Goal: Task Accomplishment & Management: Manage account settings

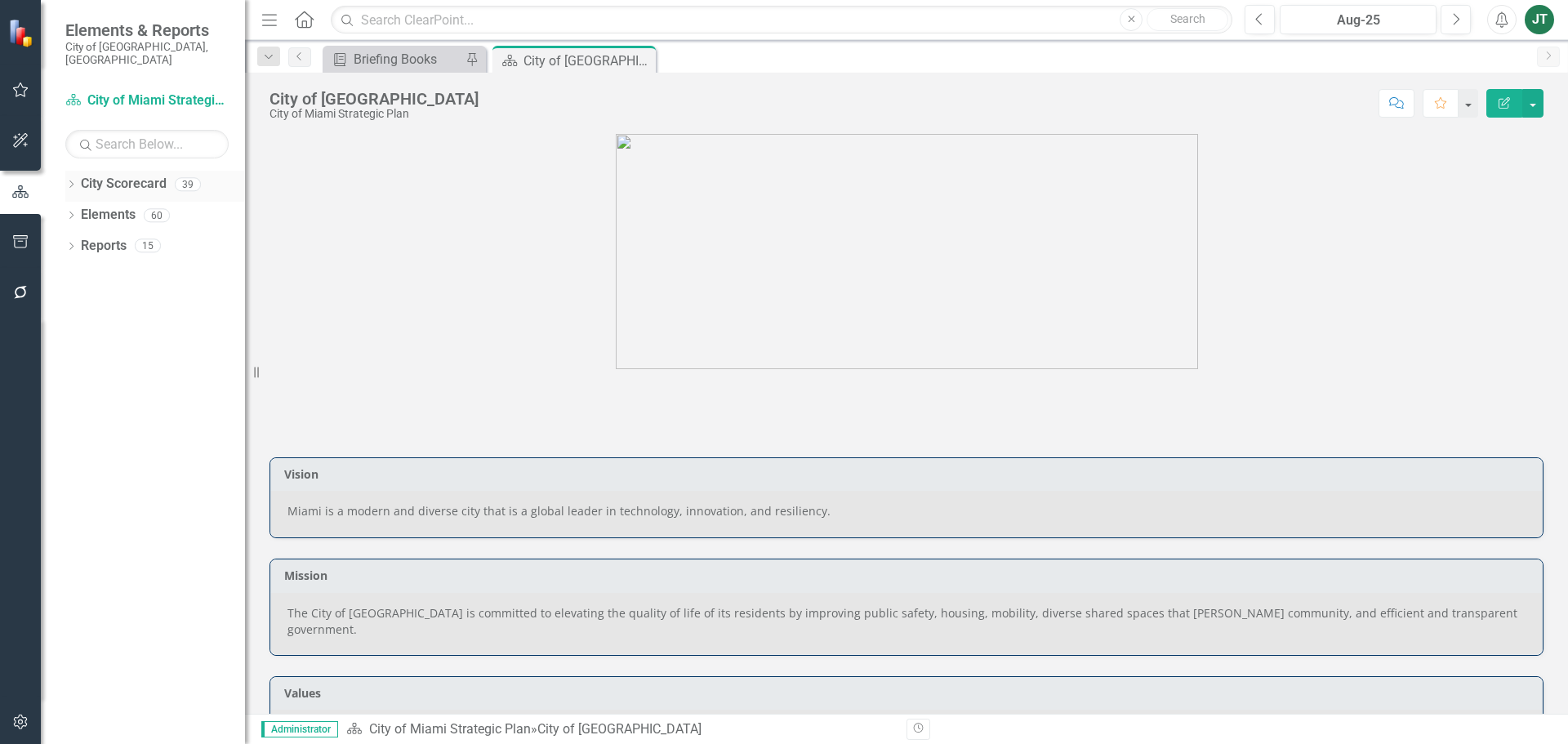
click at [74, 181] on icon "Dropdown" at bounding box center [71, 185] width 12 height 9
click at [74, 240] on icon "Dropdown" at bounding box center [80, 244] width 13 height 10
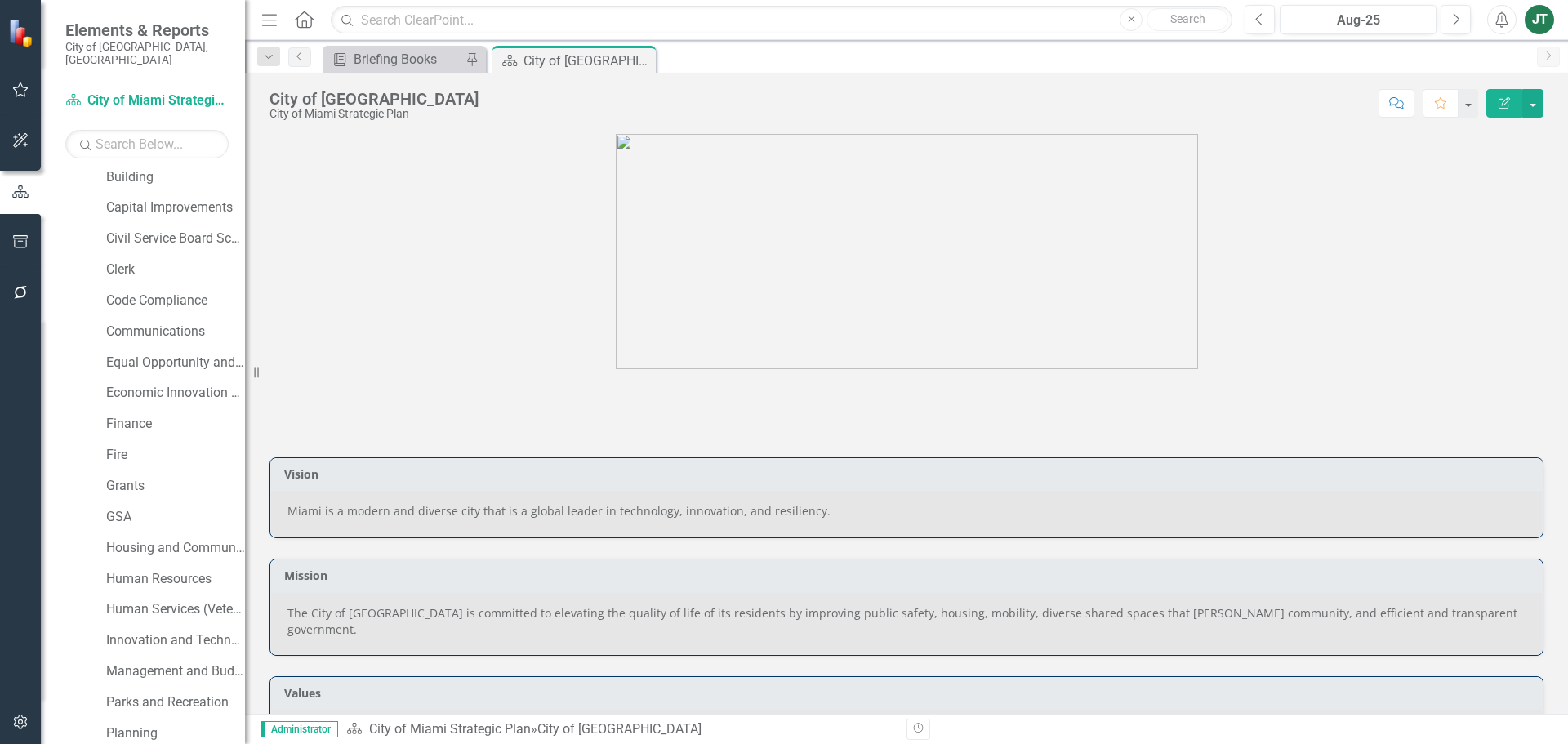
scroll to position [163, 0]
click at [131, 259] on link "Clerk" at bounding box center [176, 268] width 139 height 19
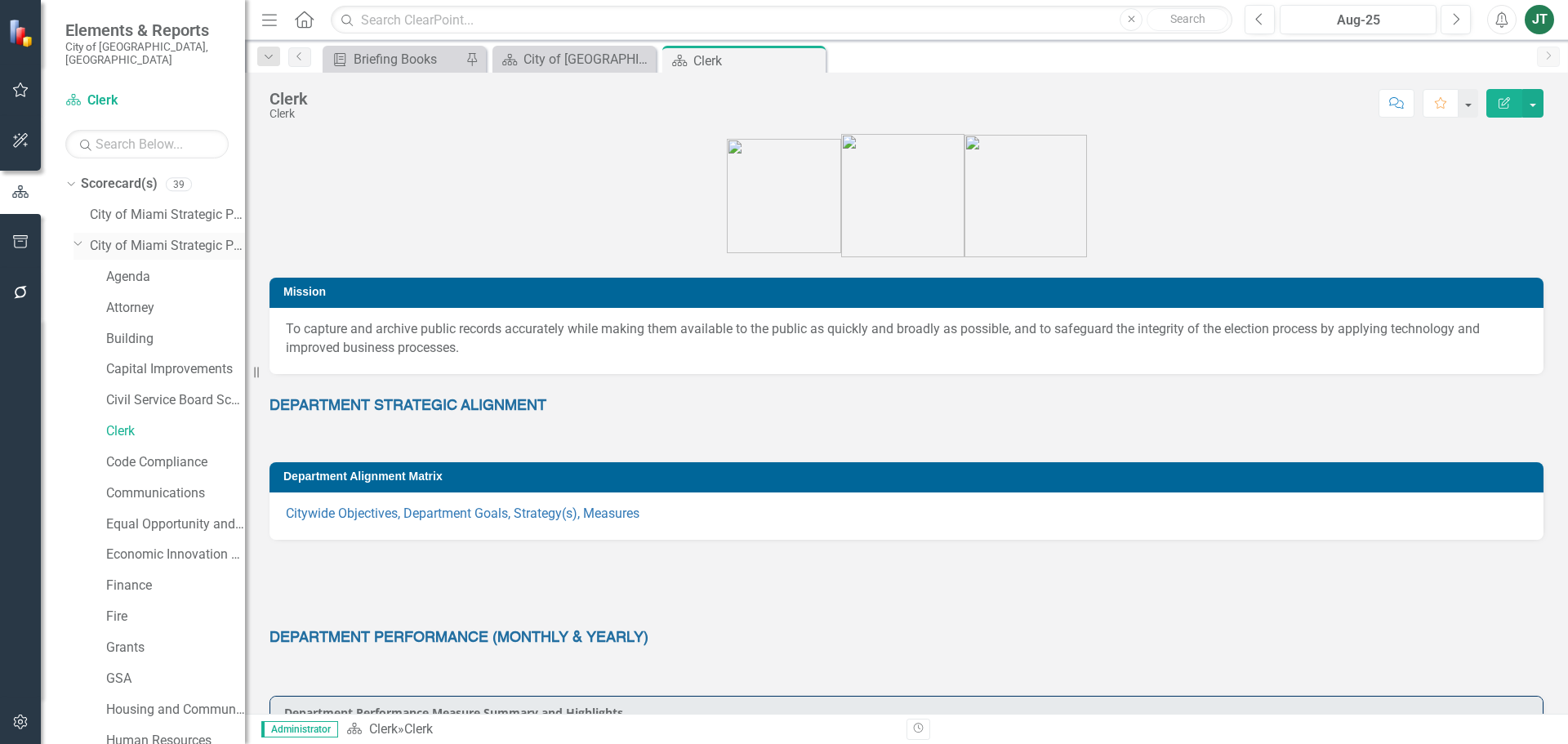
click at [82, 236] on icon "Dropdown" at bounding box center [78, 243] width 10 height 13
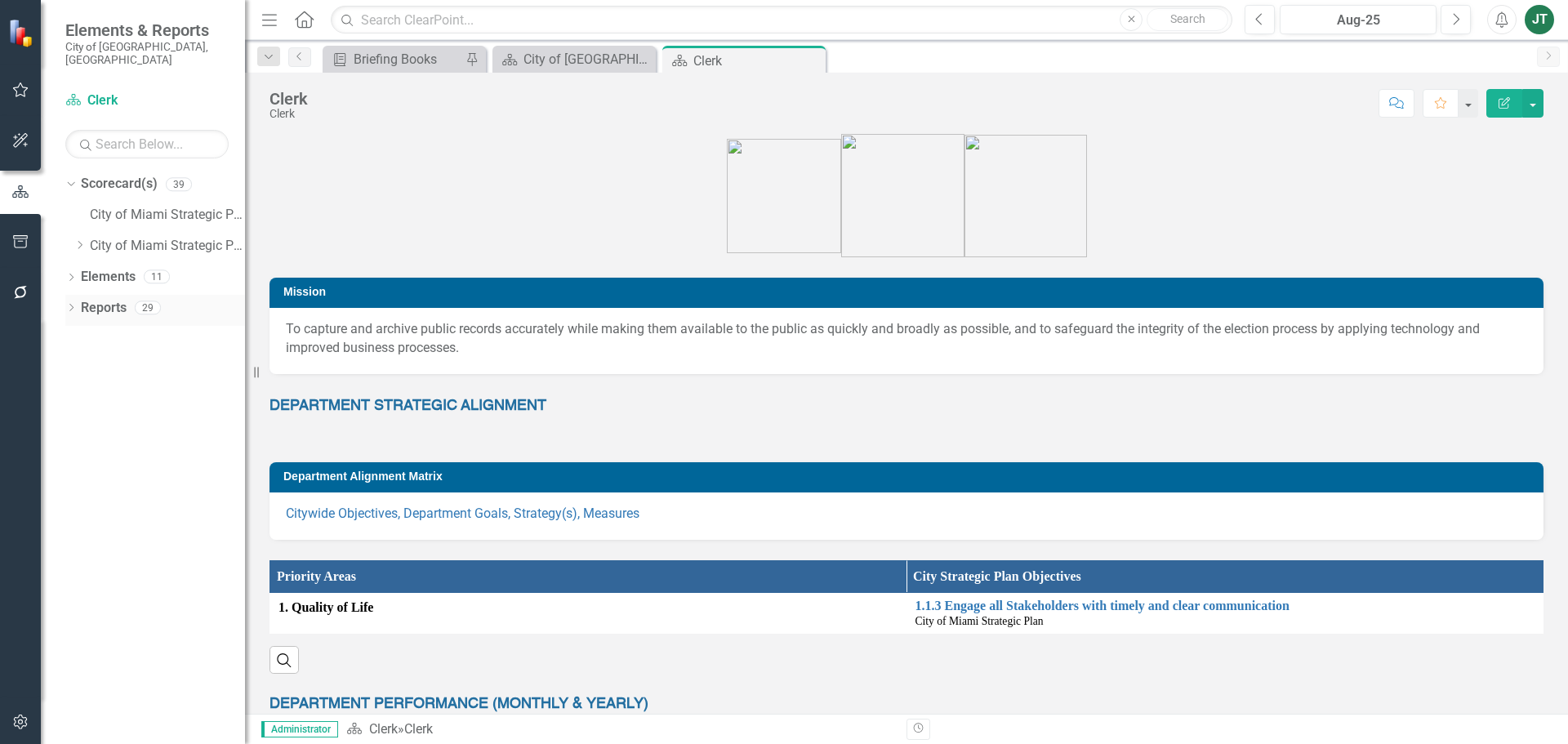
click at [74, 304] on icon "Dropdown" at bounding box center [71, 309] width 12 height 9
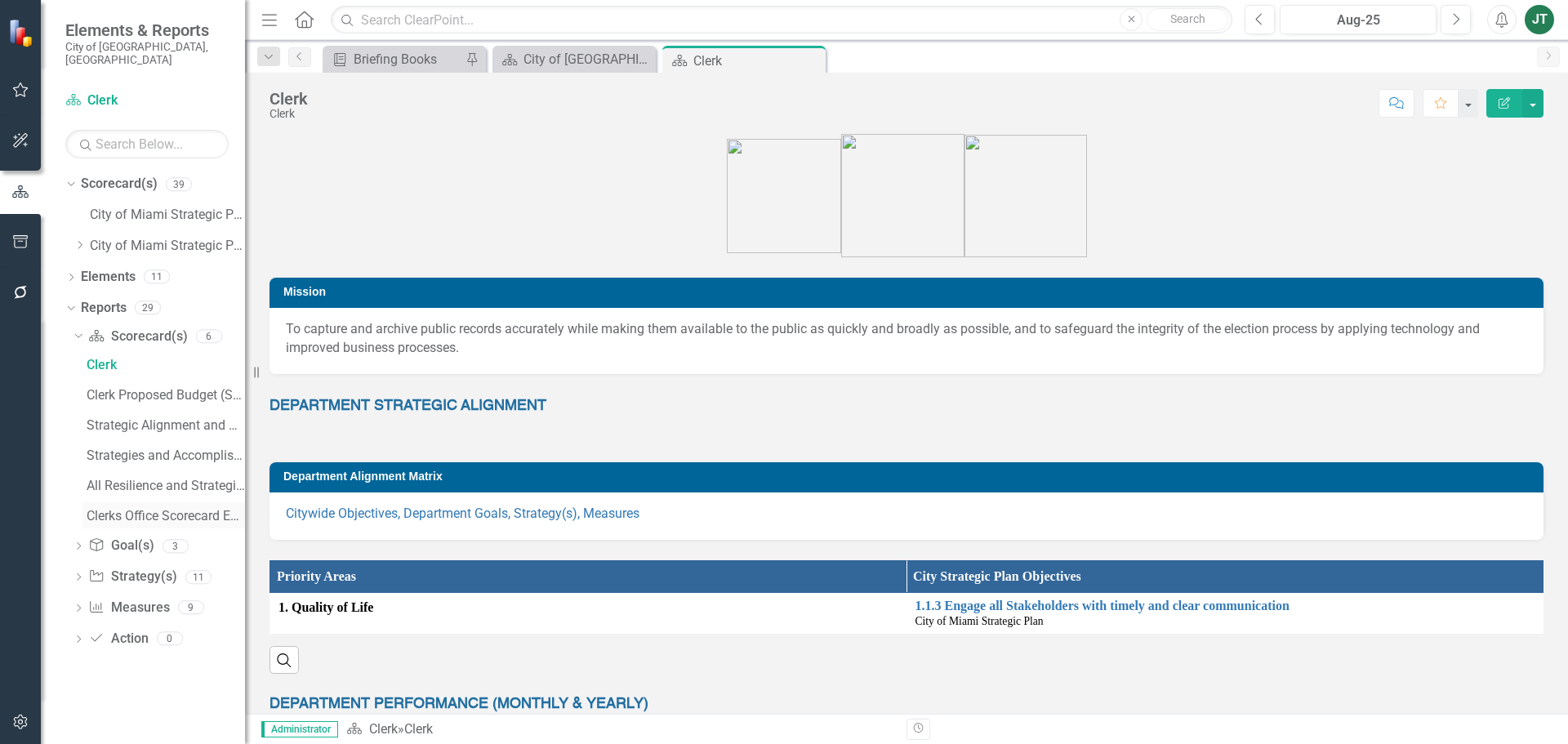
click at [144, 509] on div "Clerks Office Scorecard Evaluation and Recommendations" at bounding box center [166, 516] width 159 height 14
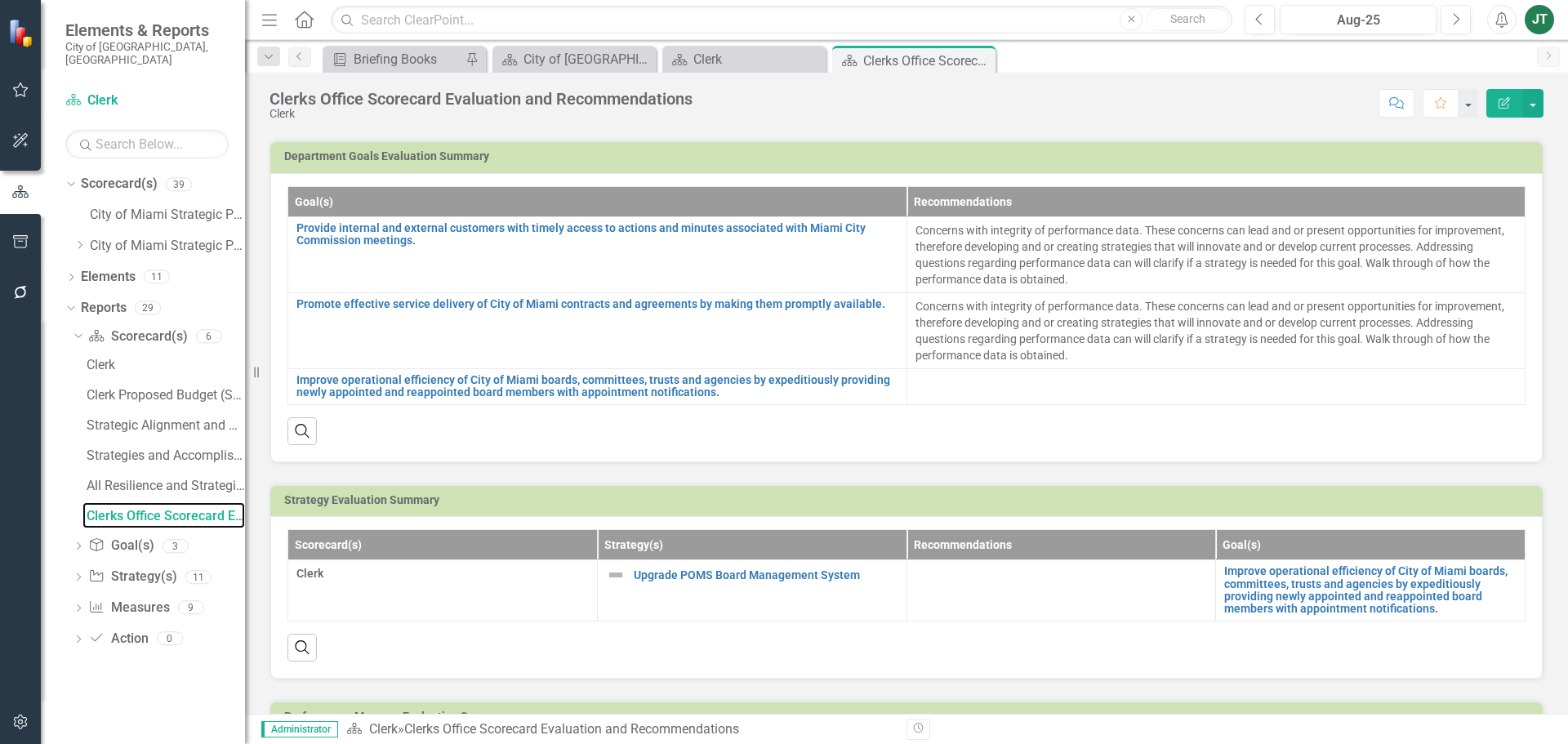
scroll to position [245, 0]
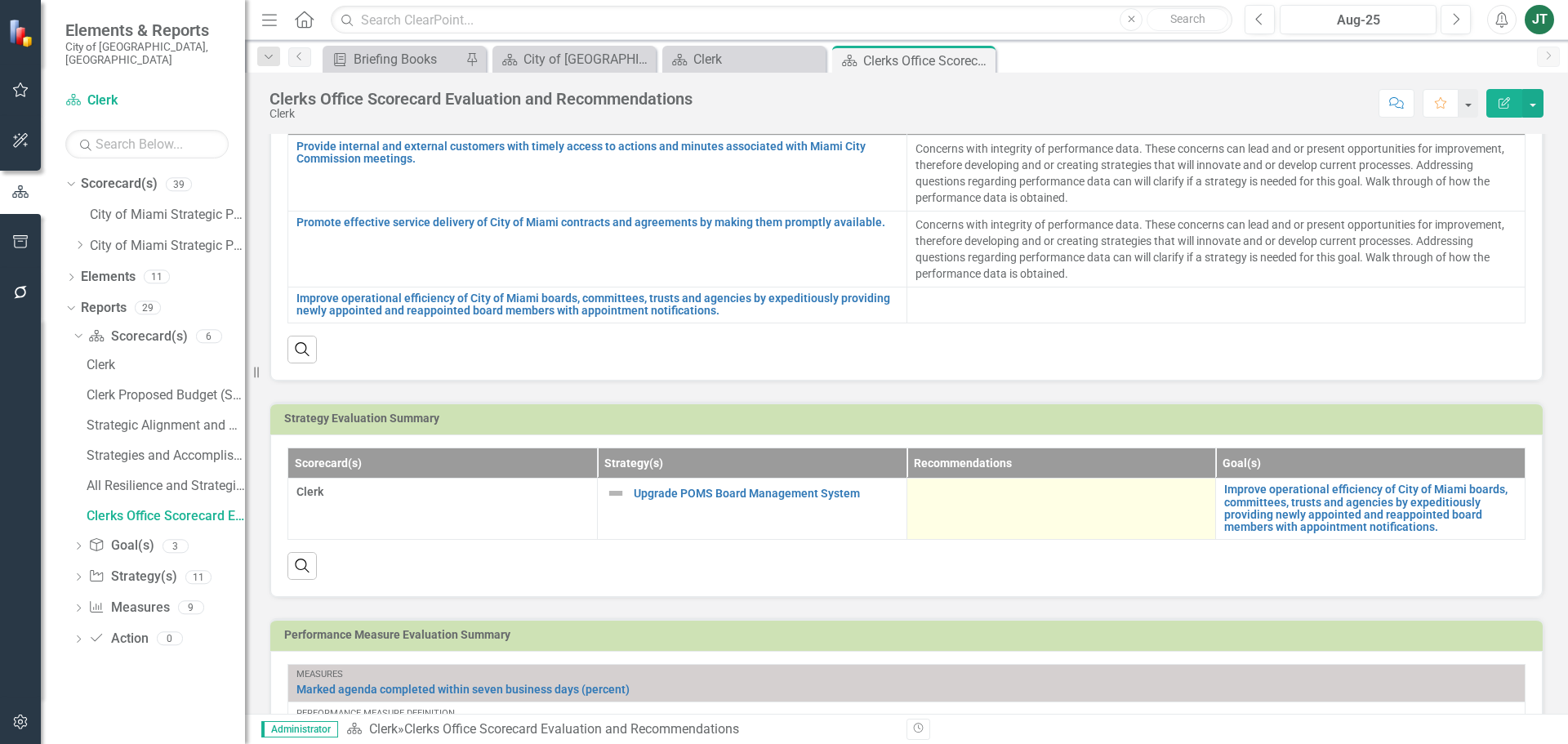
click at [1041, 500] on div at bounding box center [1061, 493] width 292 height 20
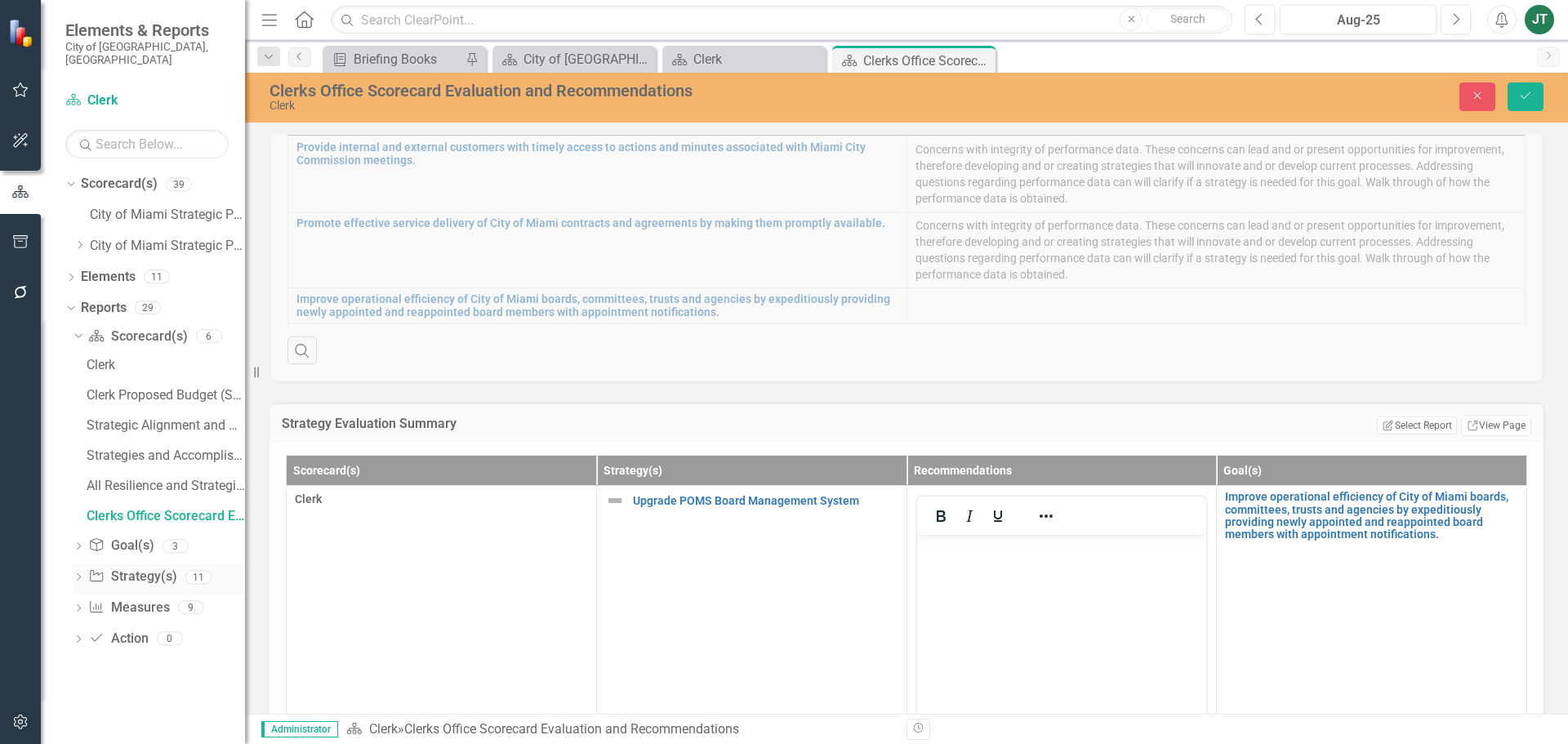
scroll to position [0, 0]
click at [116, 328] on link "Scorecard(s) Scorecard(s)" at bounding box center [137, 337] width 99 height 19
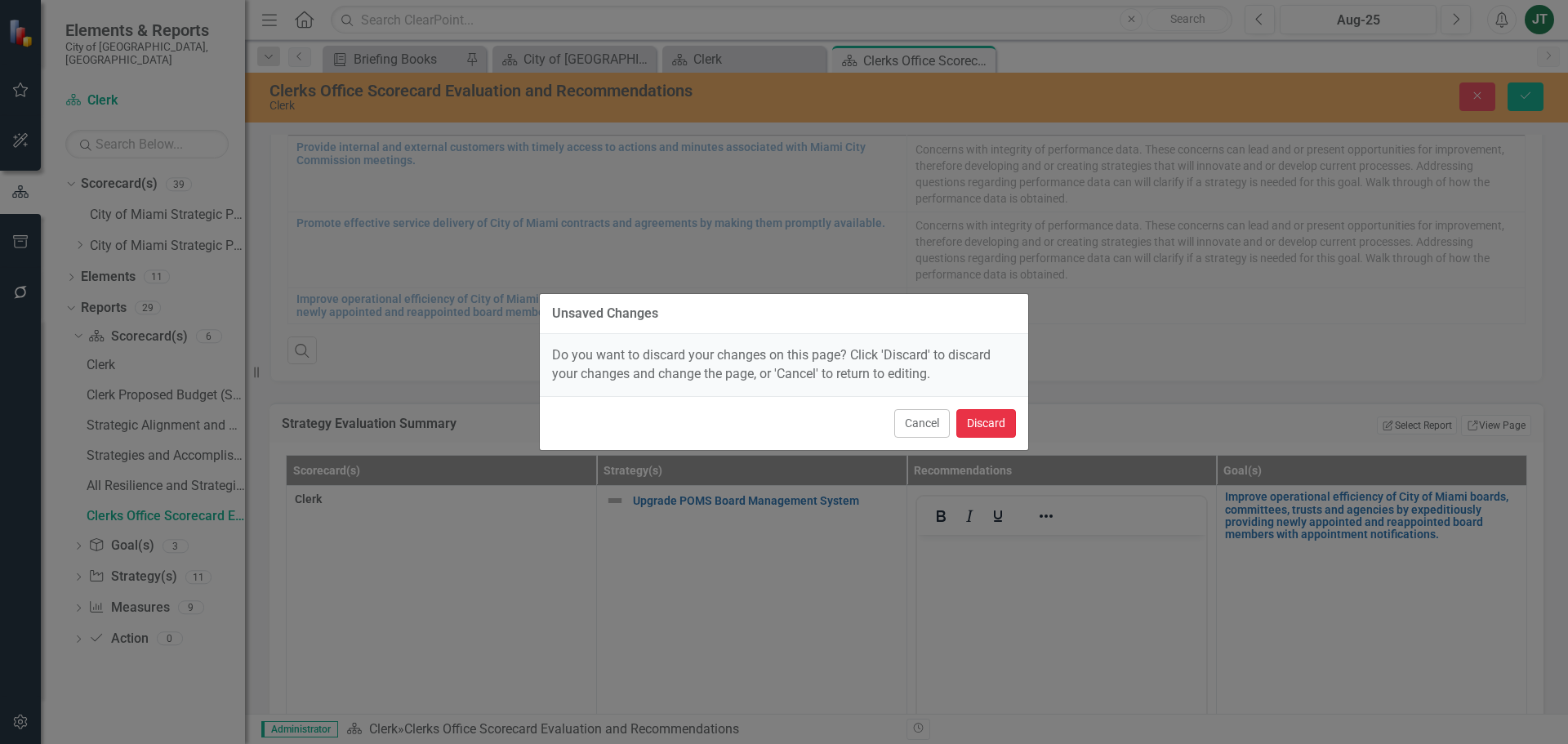
click at [983, 421] on button "Discard" at bounding box center [986, 423] width 60 height 29
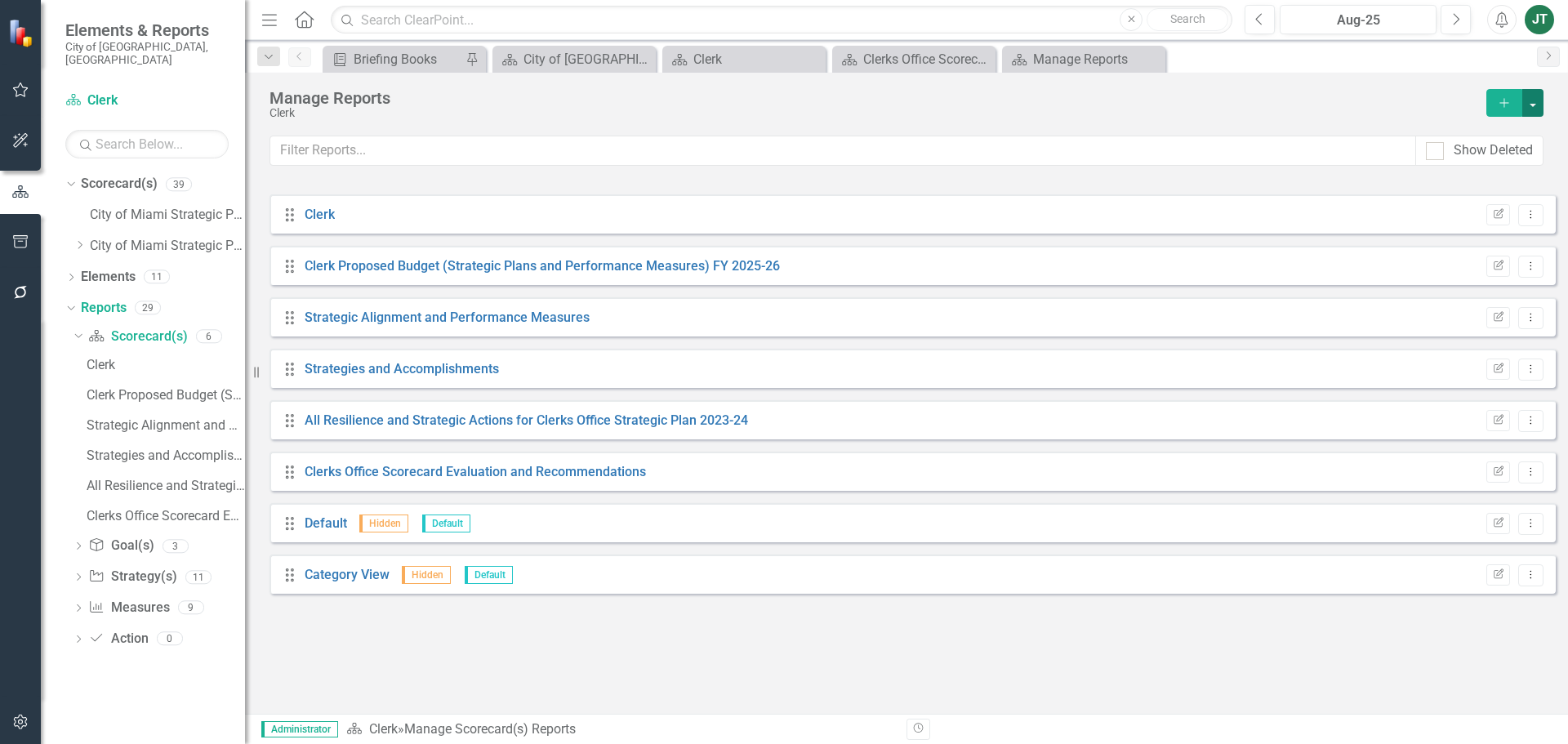
click at [1531, 99] on button "button" at bounding box center [1532, 102] width 21 height 28
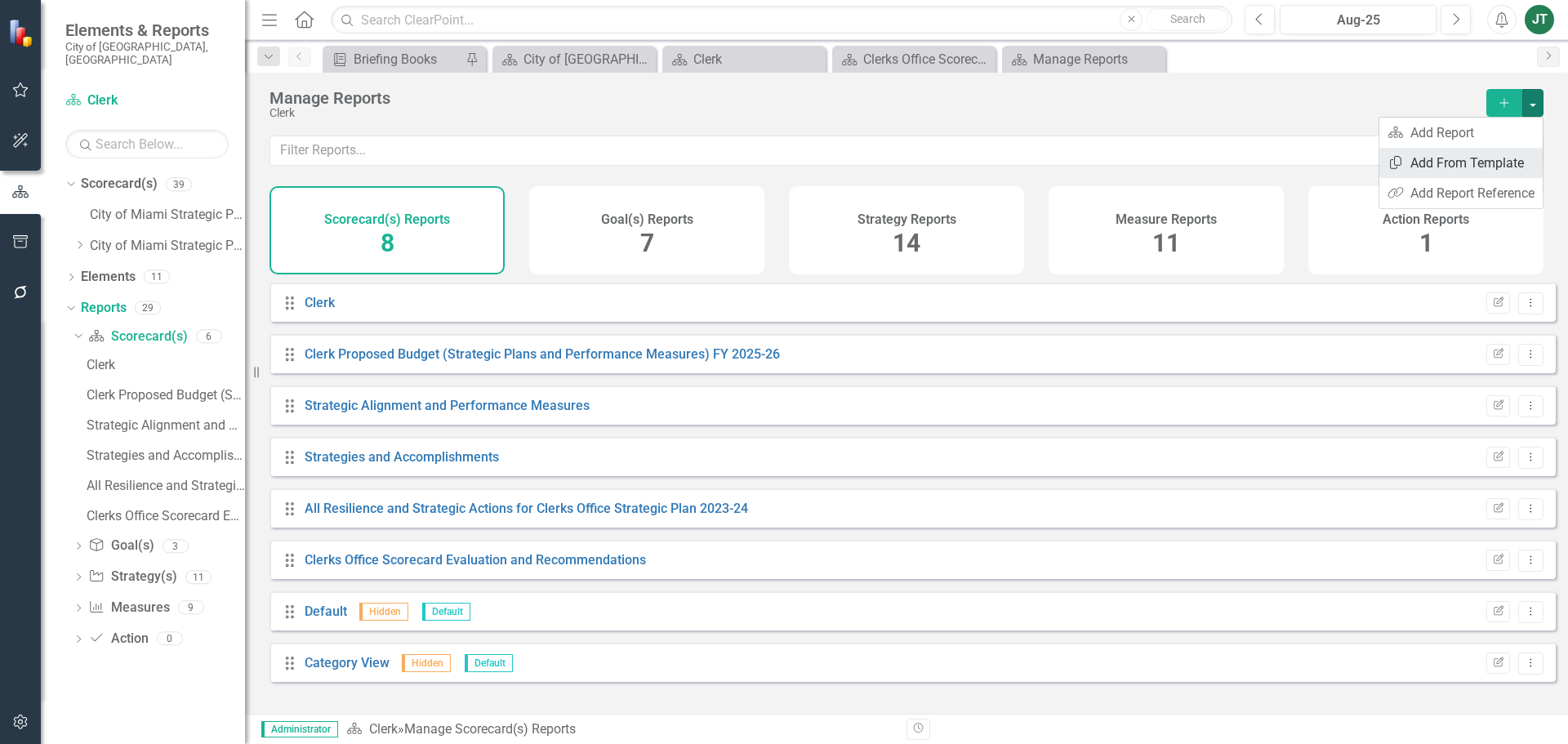
click at [1473, 160] on link "Copy Add From Template" at bounding box center [1461, 163] width 163 height 30
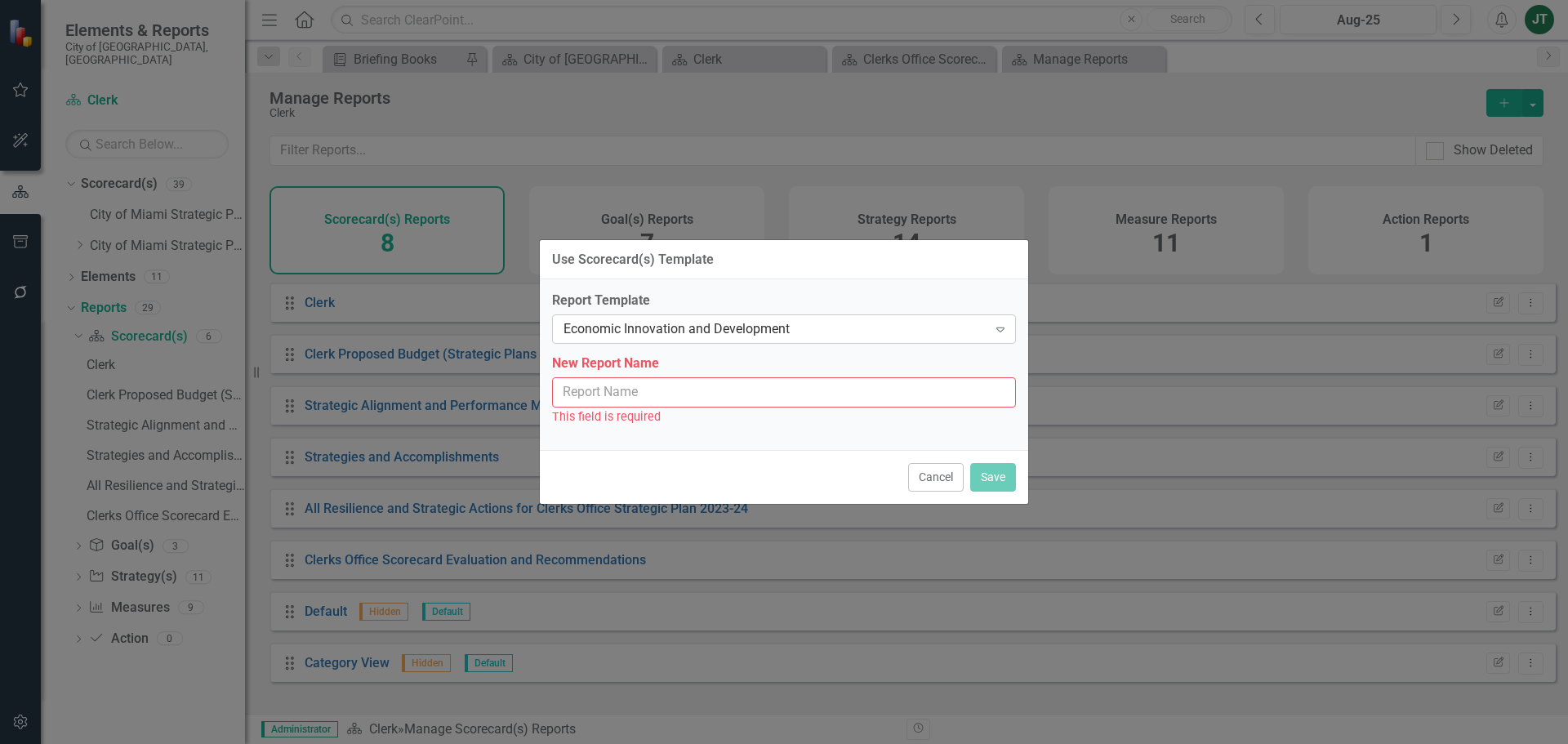
click at [701, 331] on div "Economic Innovation and Development" at bounding box center [775, 329] width 424 height 19
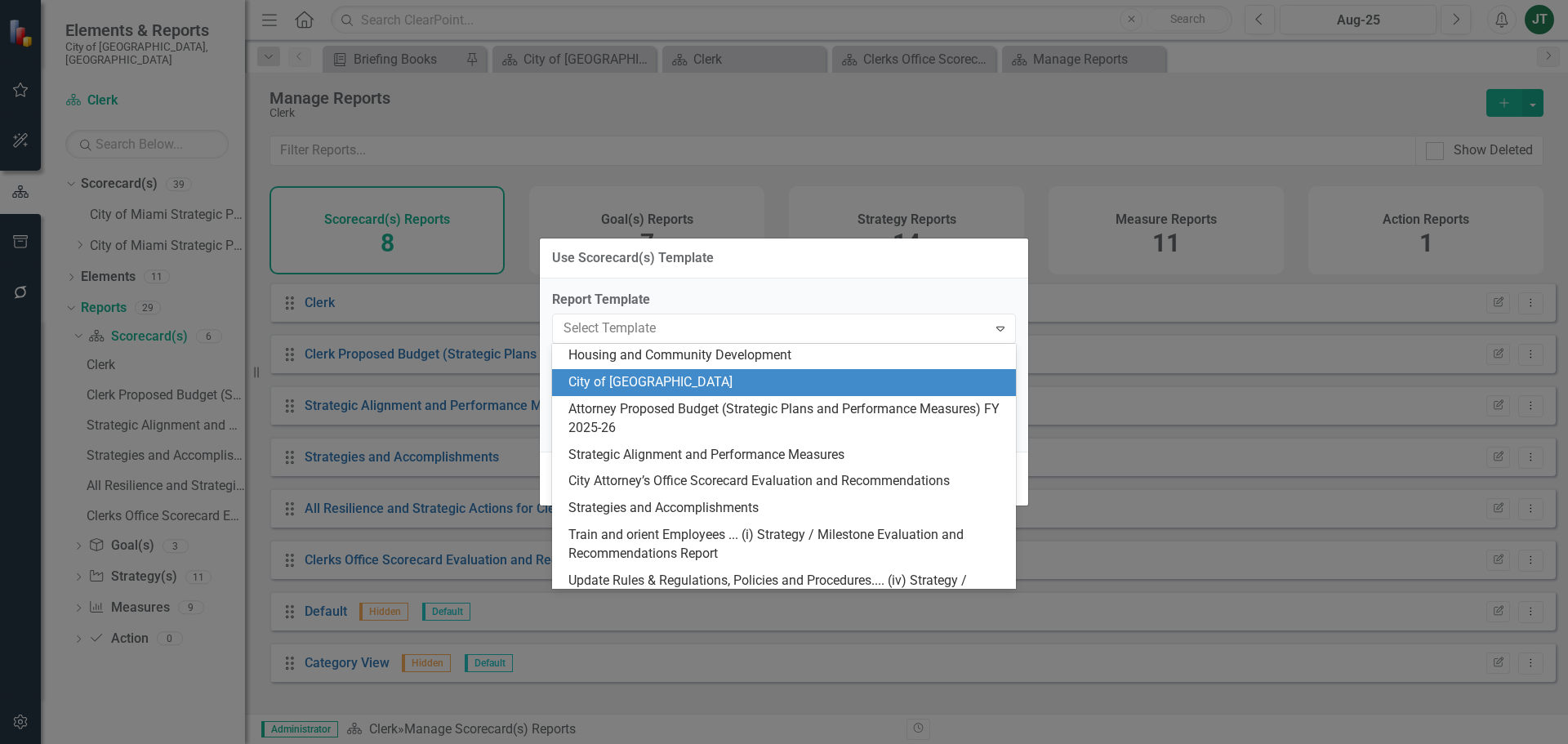
scroll to position [81, 0]
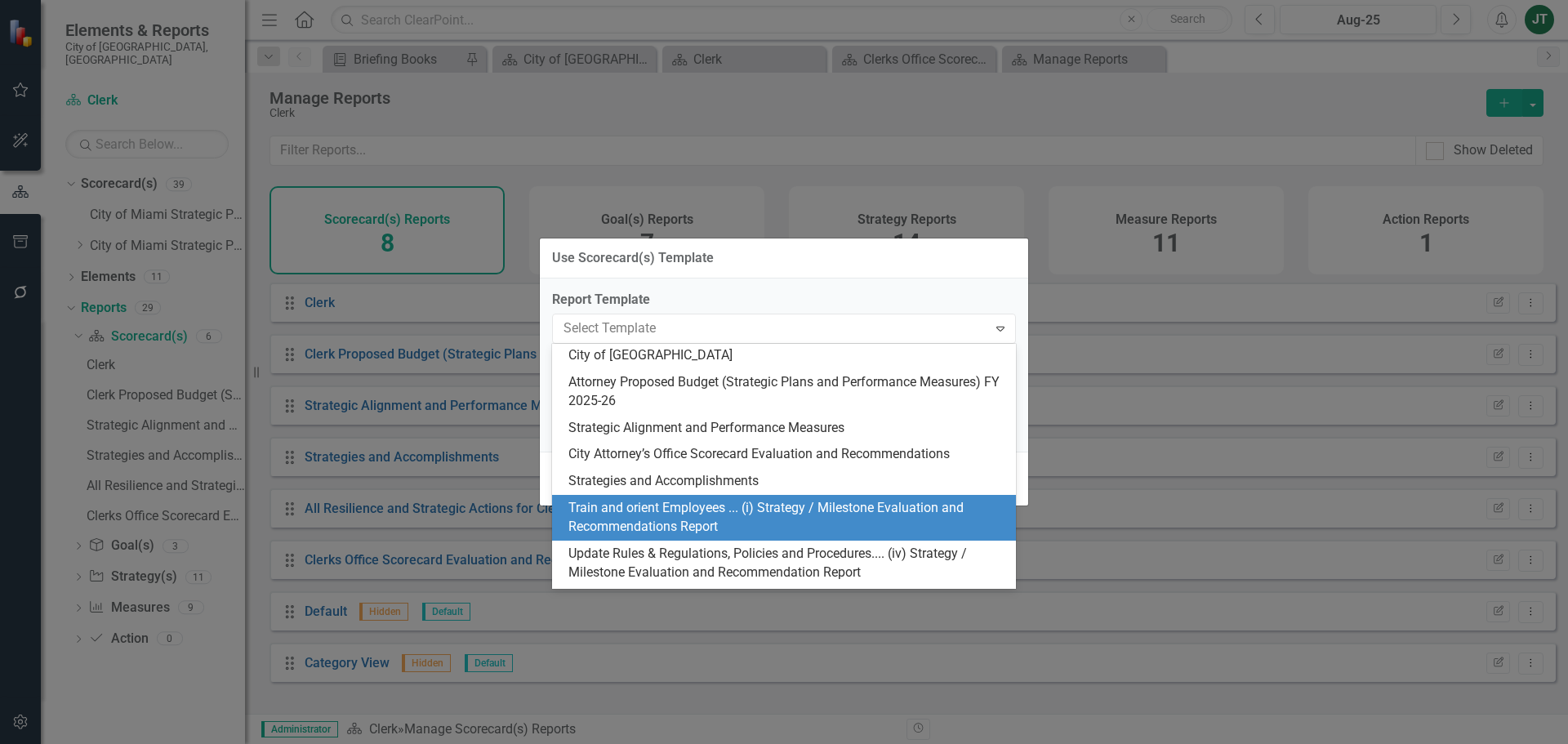
click at [787, 511] on div "Train and orient Employees ... (i) Strategy / Milestone Evaluation and Recommen…" at bounding box center [787, 517] width 438 height 38
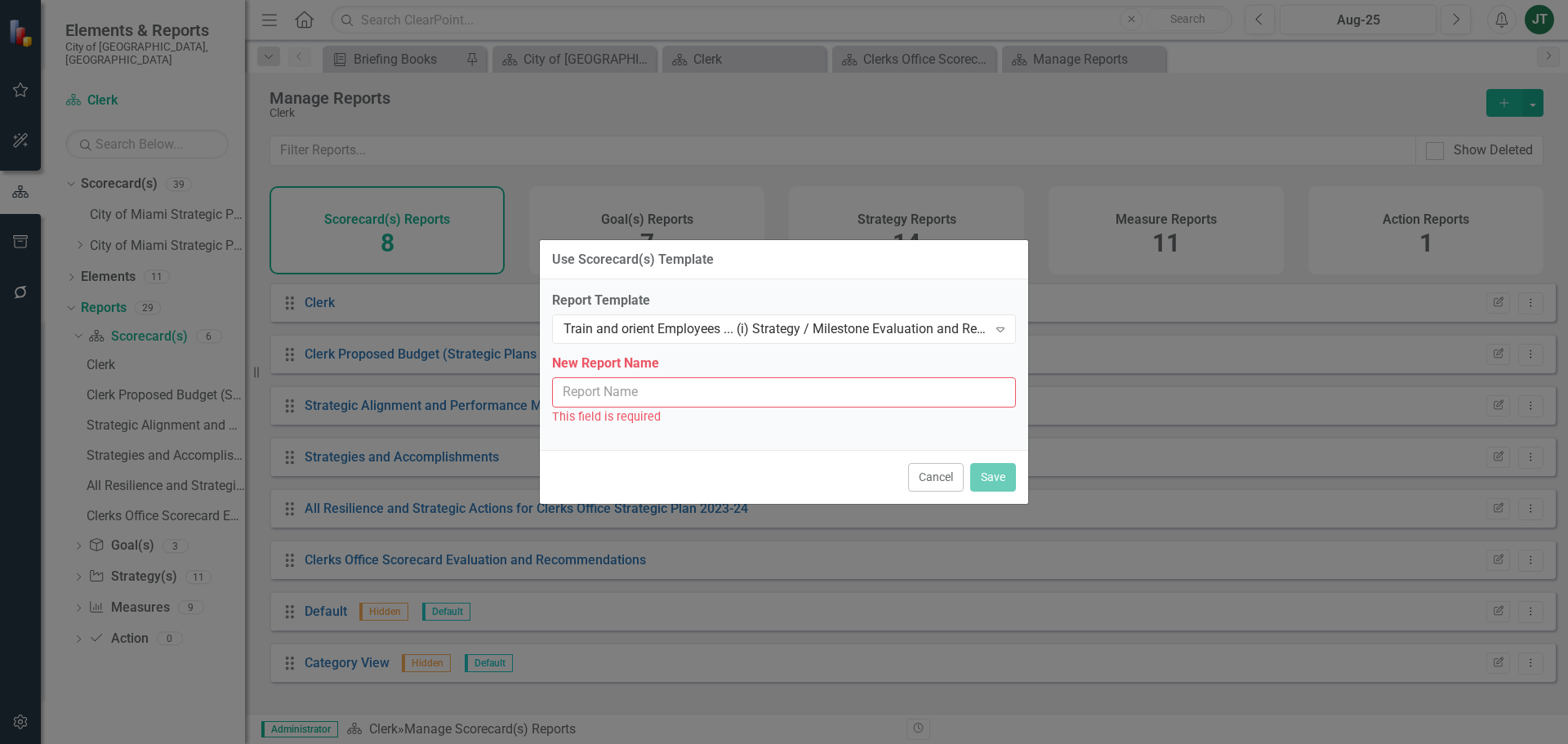
click at [601, 388] on input "New Report Name" at bounding box center [784, 392] width 464 height 30
click at [914, 482] on button "Cancel" at bounding box center [936, 477] width 56 height 29
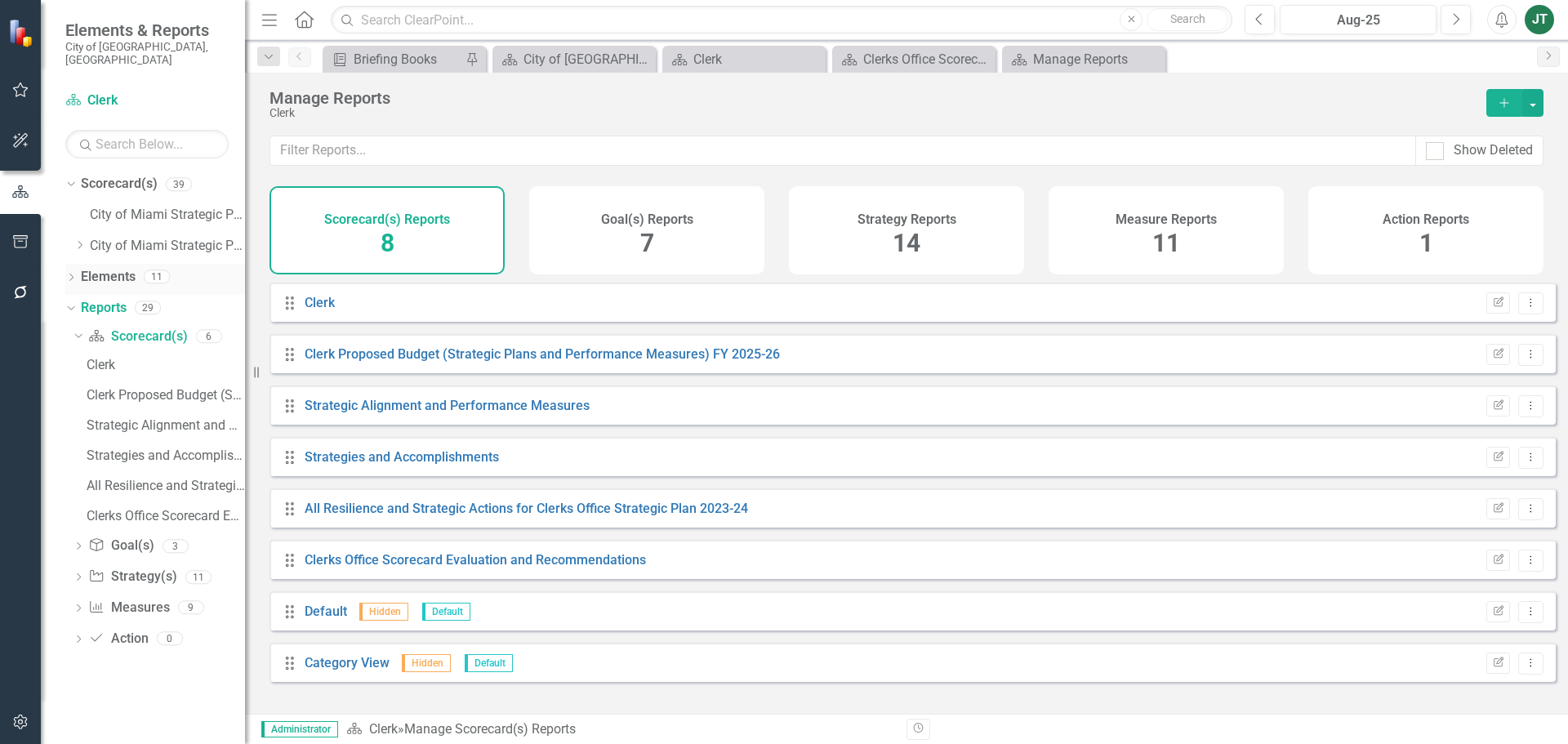
click at [114, 268] on link "Elements" at bounding box center [107, 277] width 55 height 19
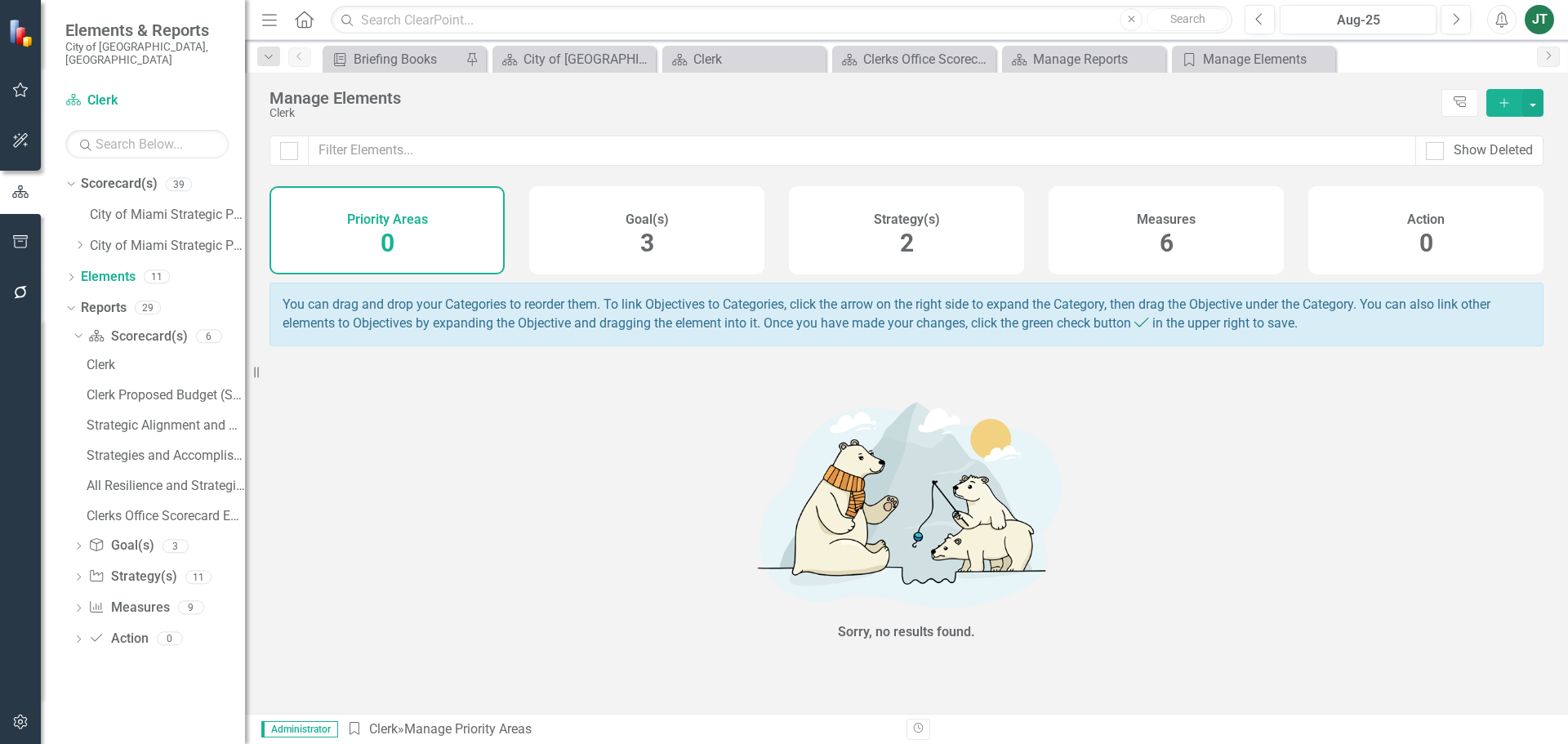
click at [914, 246] on div "Strategy(s) 2" at bounding box center [906, 230] width 236 height 88
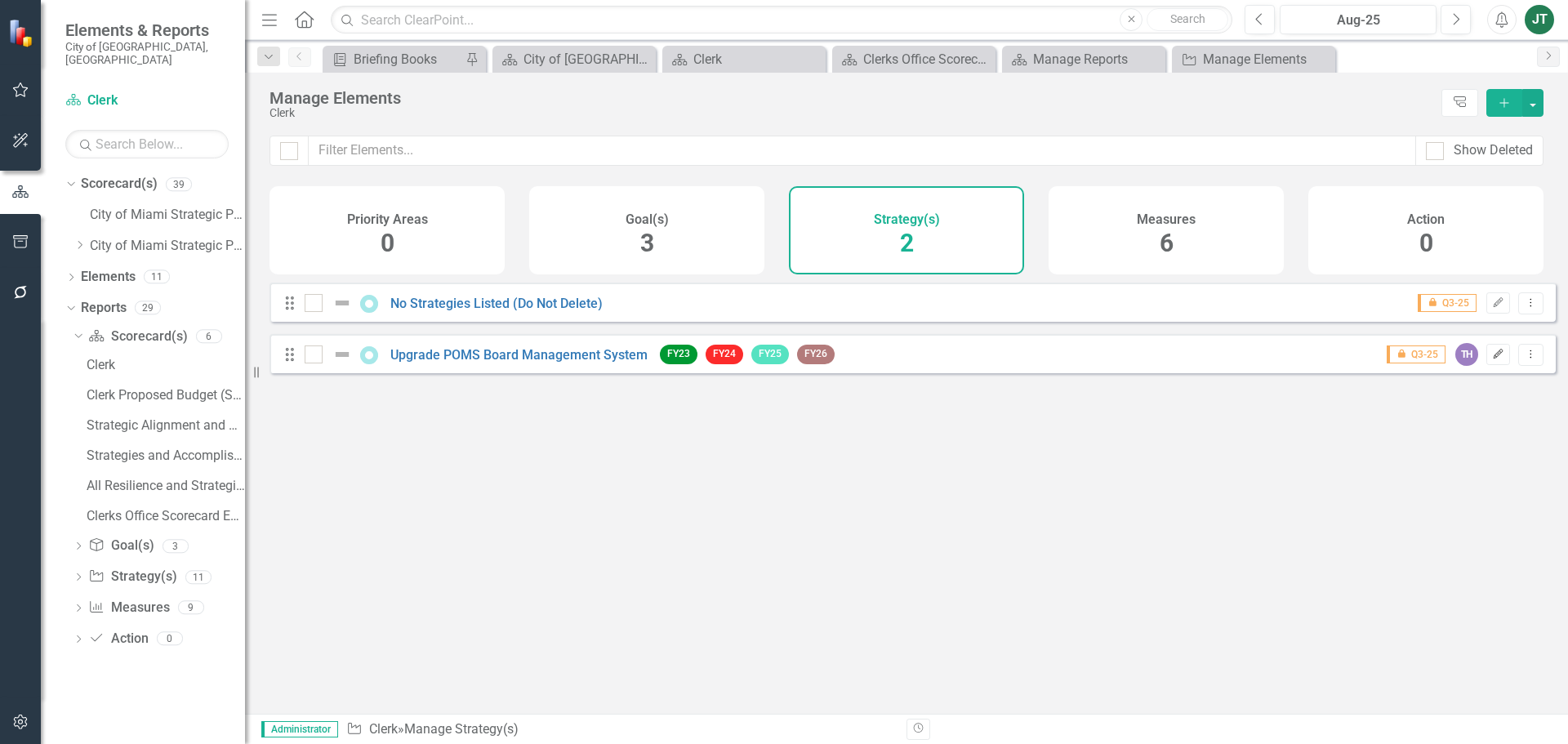
click at [1492, 359] on icon "Edit" at bounding box center [1498, 354] width 13 height 10
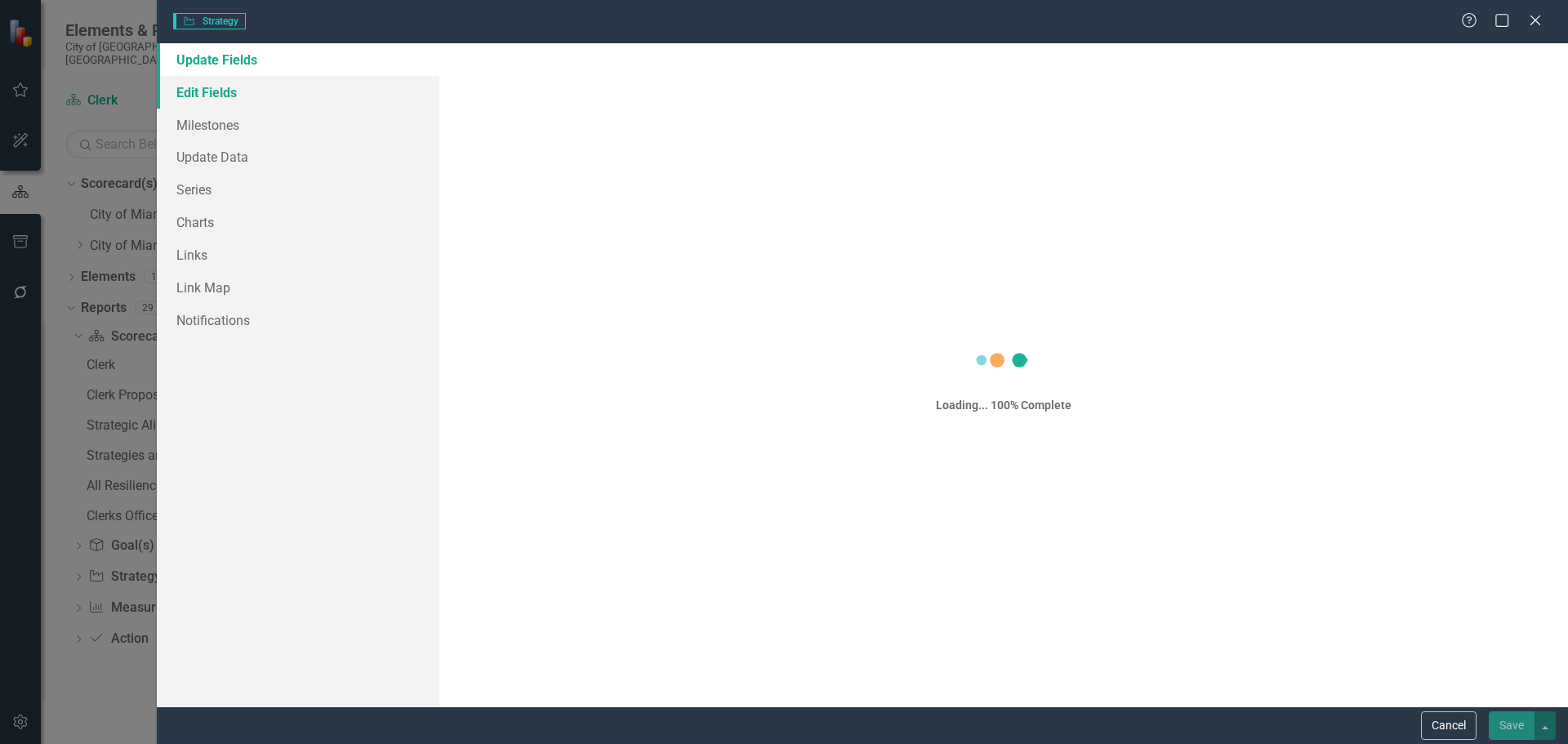
click at [183, 86] on link "Edit Fields" at bounding box center [297, 92] width 282 height 32
click at [272, 92] on link "Edit Fields" at bounding box center [297, 92] width 282 height 32
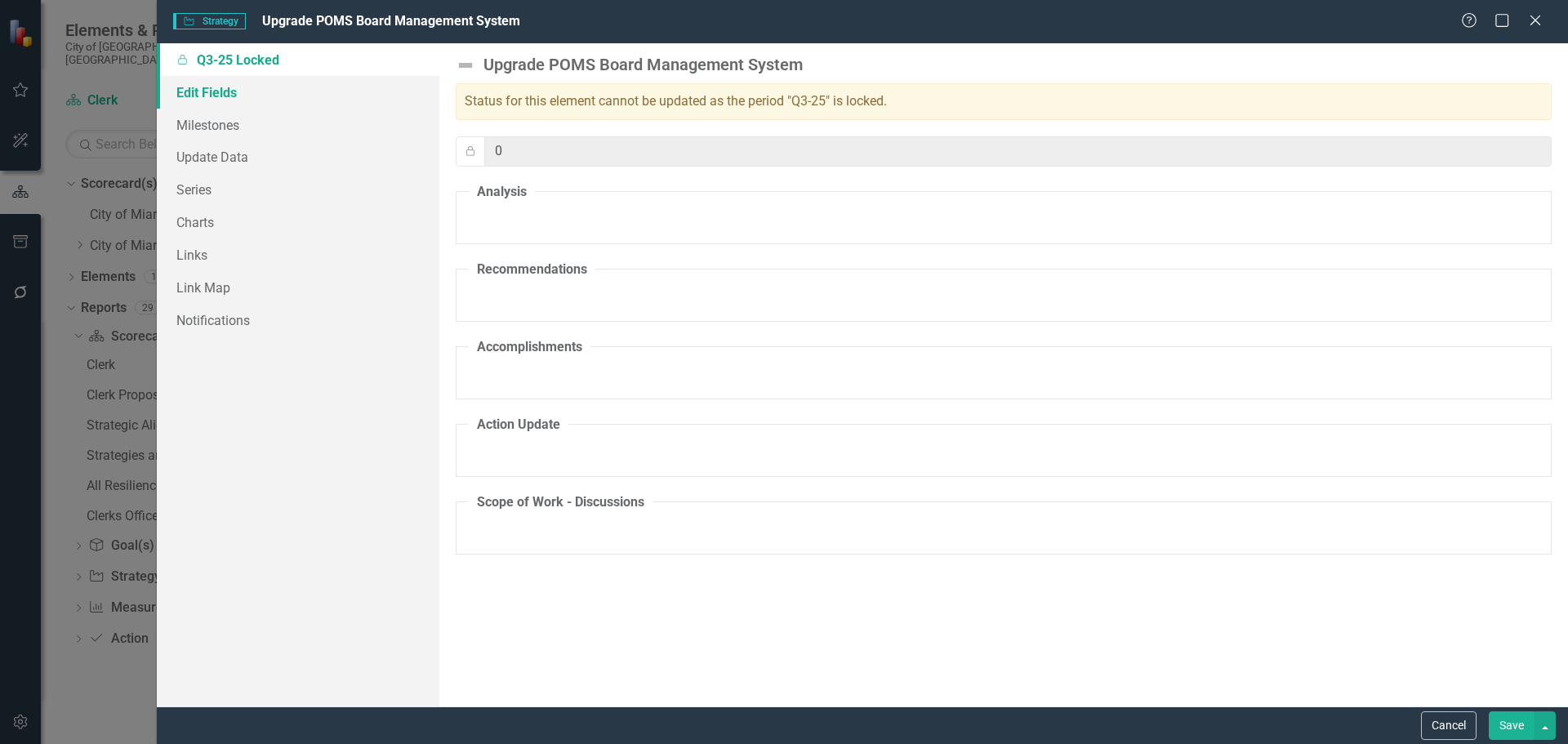
click at [242, 85] on link "Edit Fields" at bounding box center [297, 92] width 282 height 32
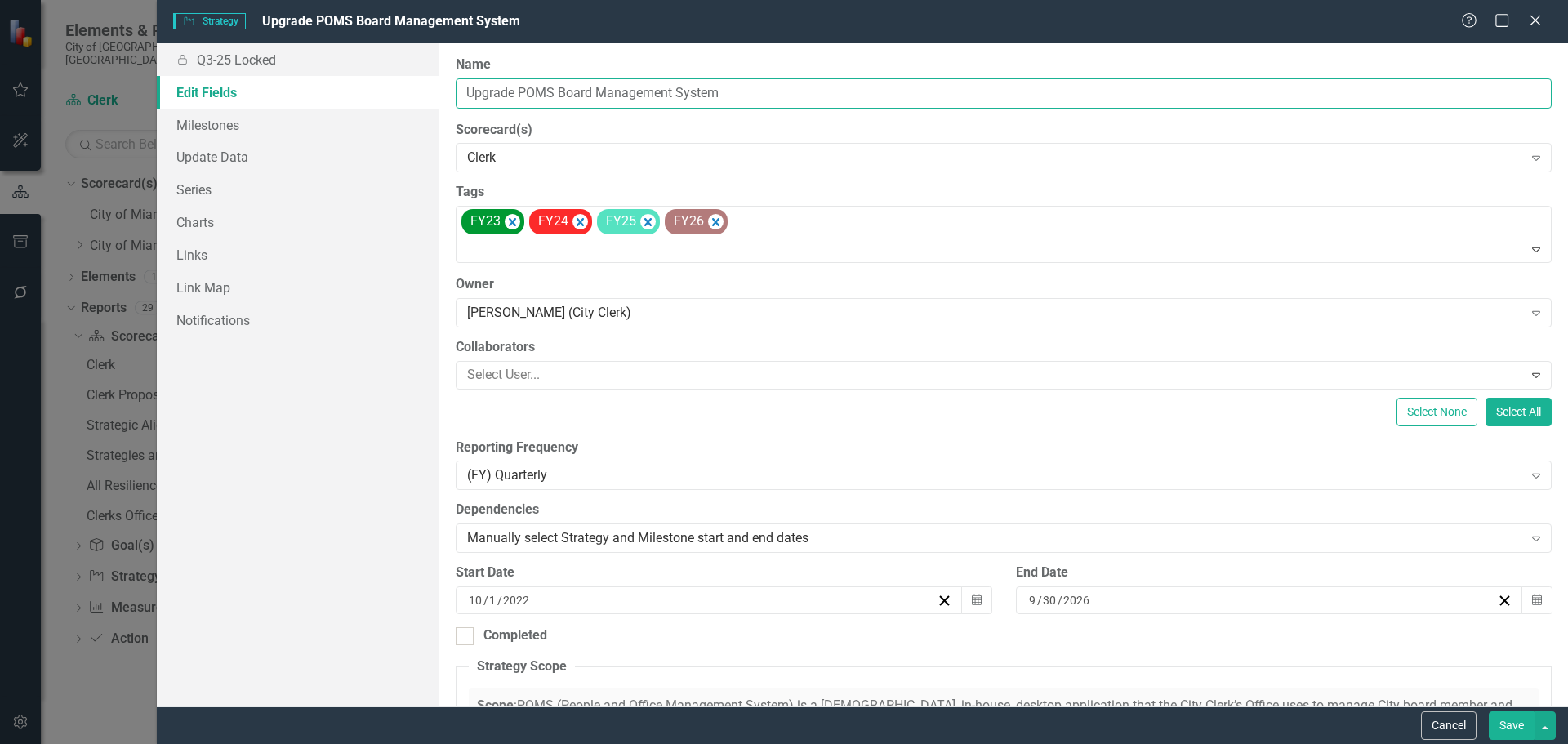
drag, startPoint x: 763, startPoint y: 91, endPoint x: 426, endPoint y: 93, distance: 337.0
click at [426, 93] on div "Locked Q3-25 Locked Edit Fields Milestones Update Data Series Charts Links Link…" at bounding box center [861, 374] width 1410 height 663
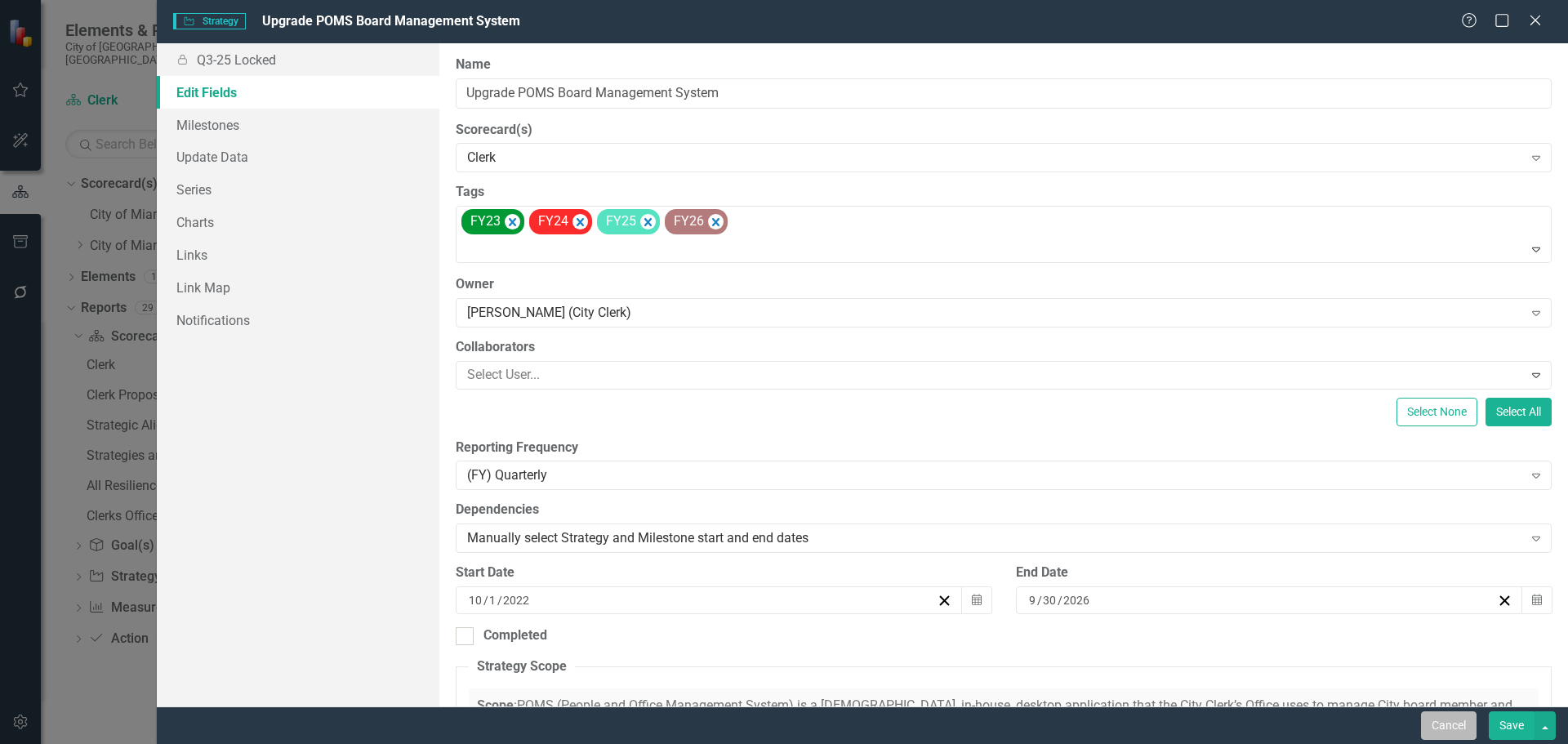
click at [1449, 728] on button "Cancel" at bounding box center [1448, 725] width 56 height 29
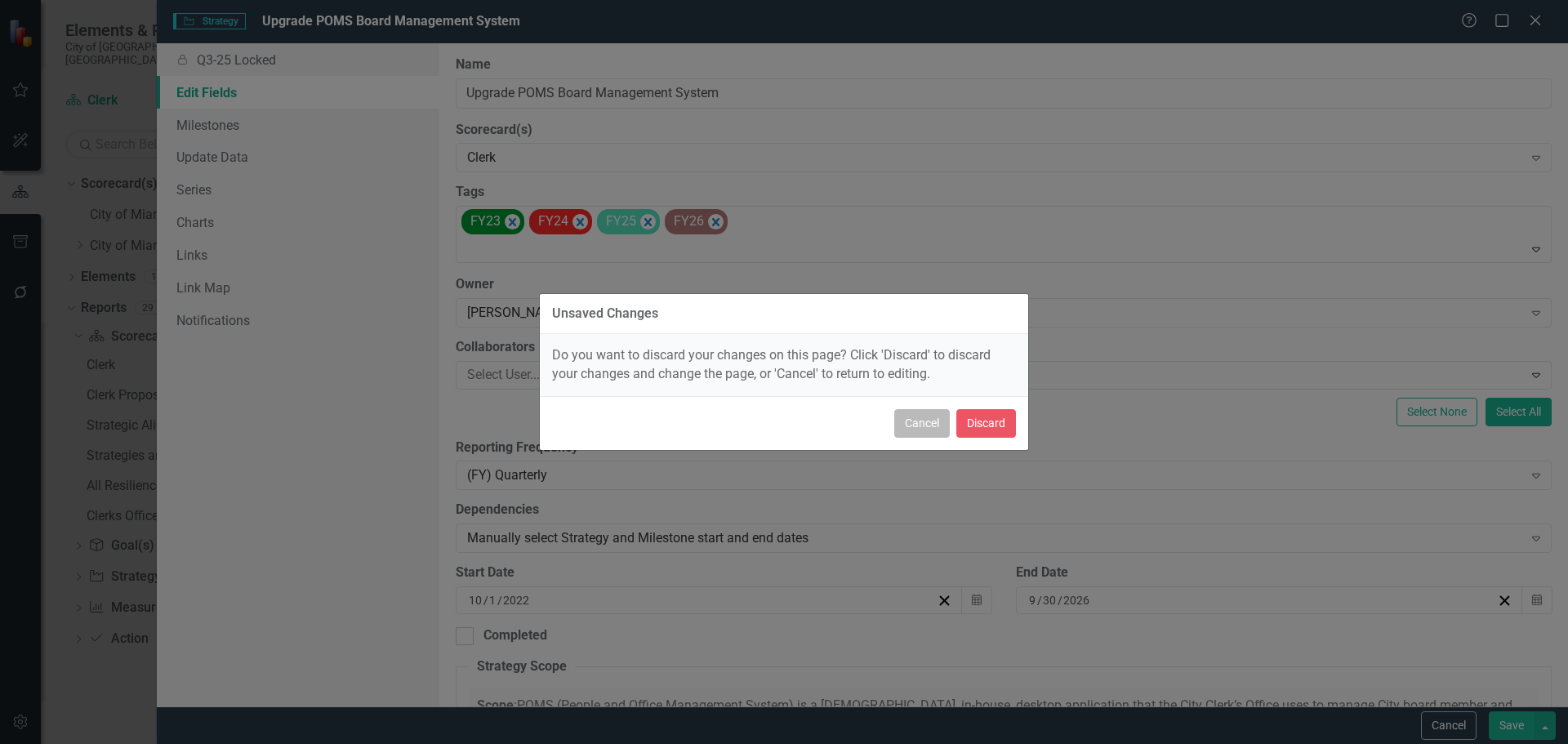
click at [921, 411] on button "Cancel" at bounding box center [921, 423] width 56 height 29
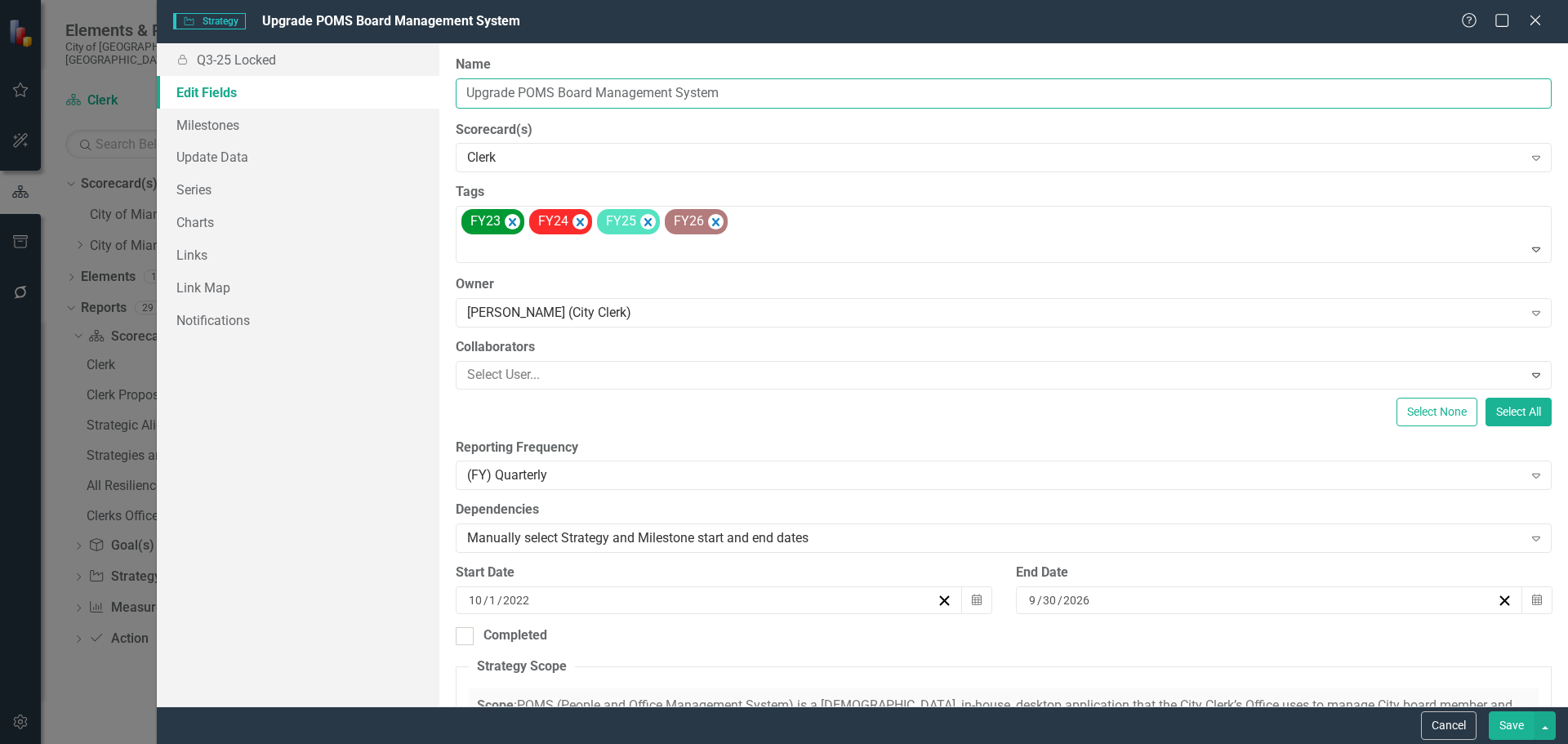
click at [580, 103] on input "Upgrade POMS Board Management System" at bounding box center [1004, 94] width 1096 height 30
click at [580, 100] on input "Upgrade POMS Board Management System" at bounding box center [1004, 94] width 1096 height 30
click at [580, 95] on input "Upgrade POMS Board Management System" at bounding box center [1004, 94] width 1096 height 30
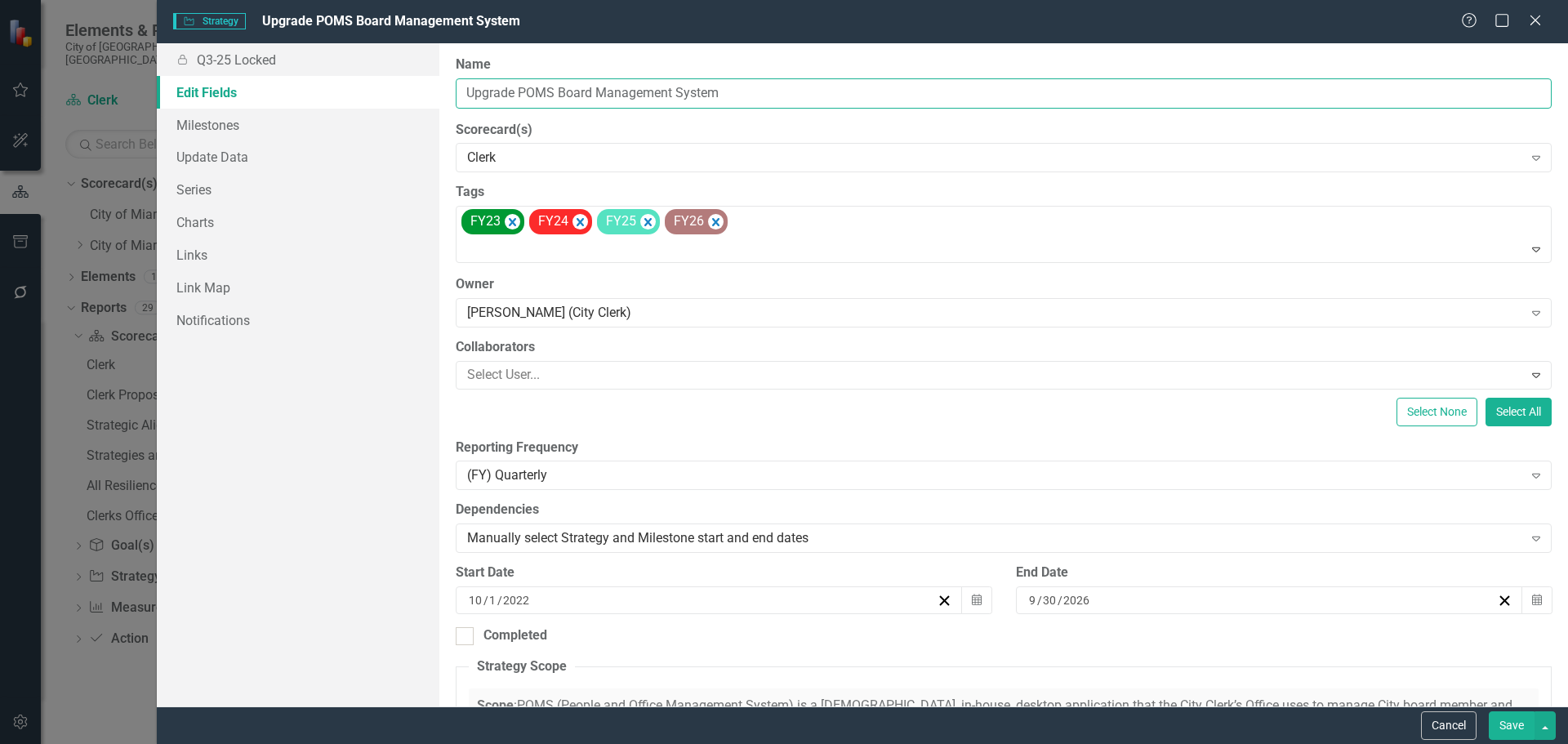
click at [580, 95] on input "Upgrade POMS Board Management System" at bounding box center [1004, 94] width 1096 height 30
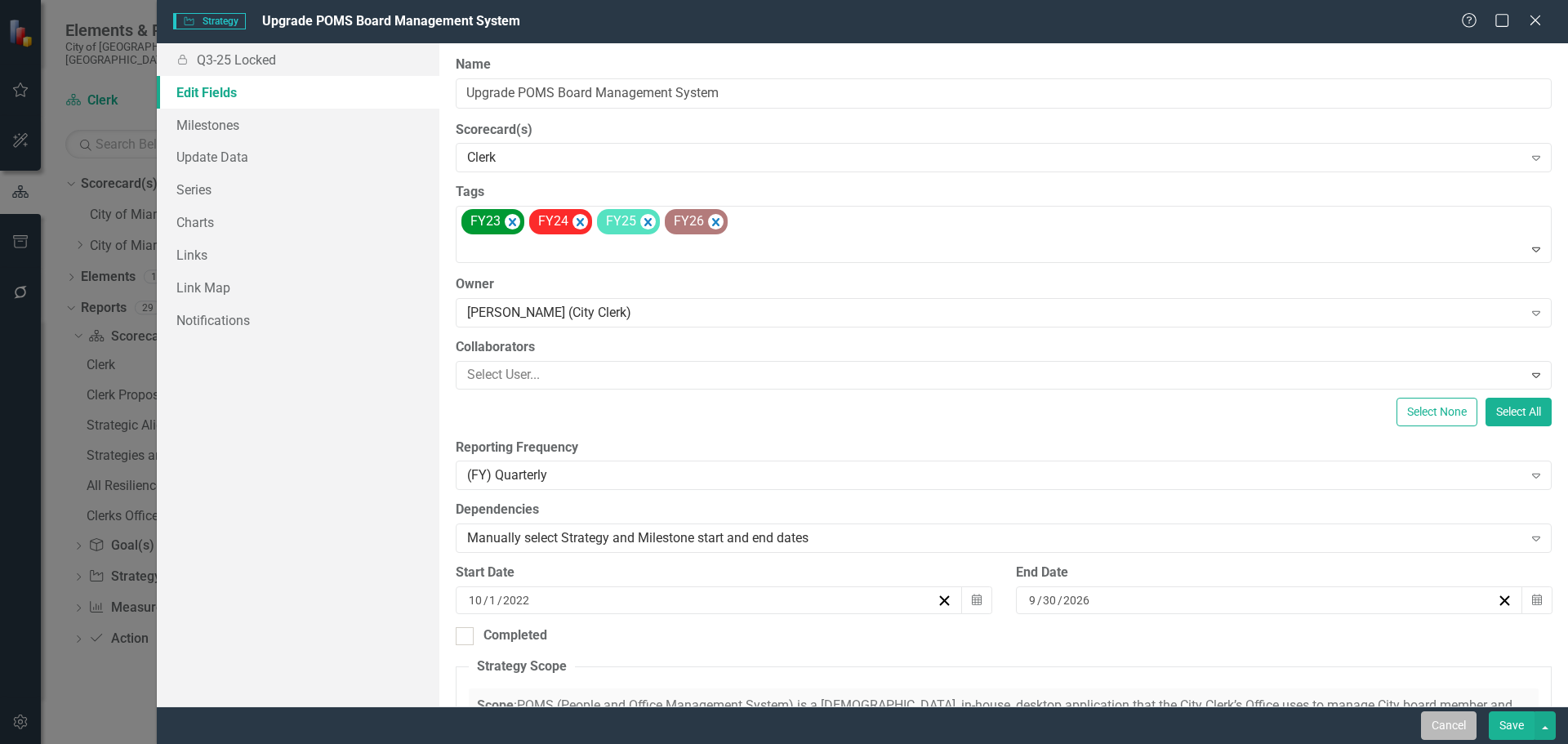
click at [1451, 731] on button "Cancel" at bounding box center [1448, 725] width 56 height 29
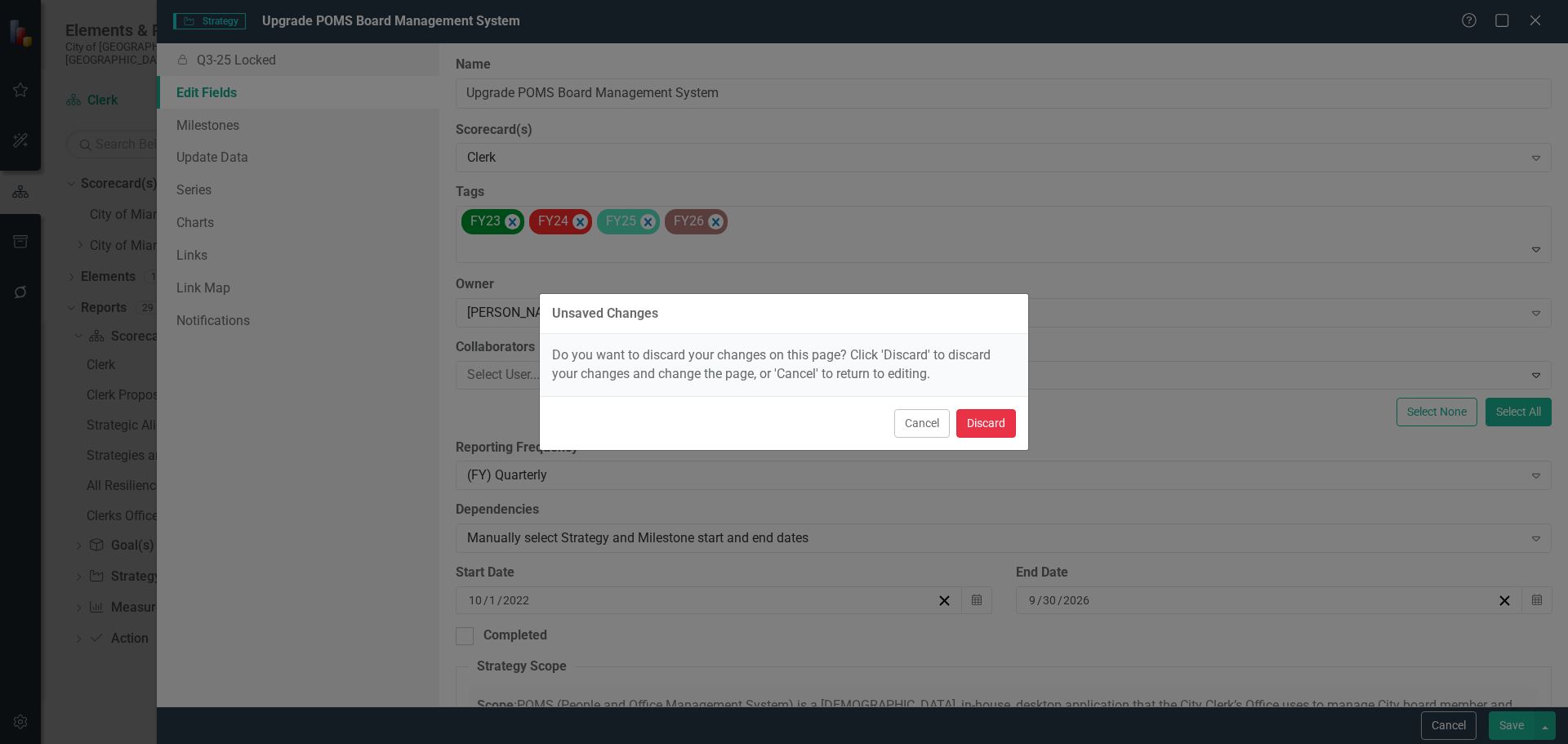
click at [982, 428] on button "Discard" at bounding box center [986, 423] width 60 height 29
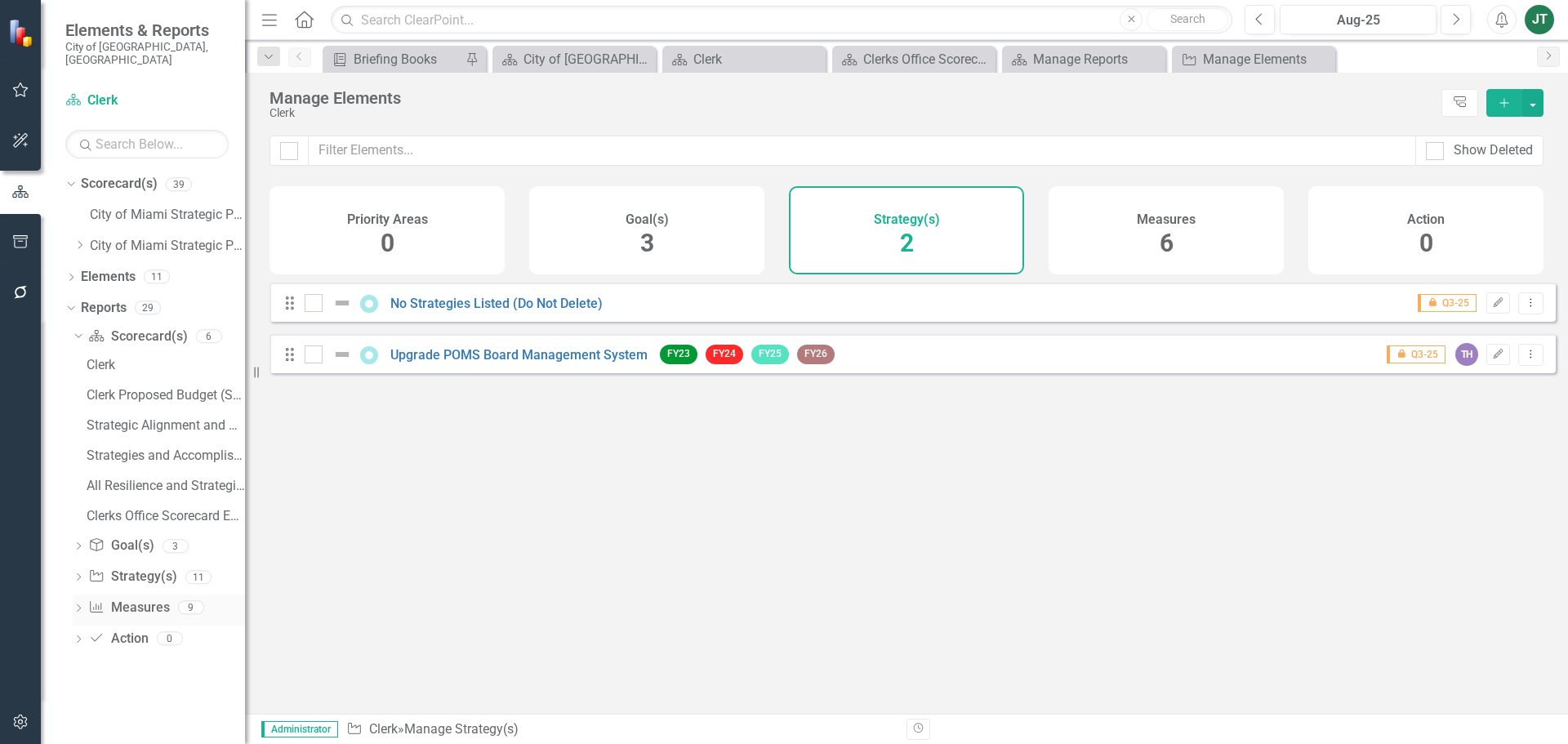
click at [132, 598] on link "Measure Measures" at bounding box center [128, 607] width 81 height 19
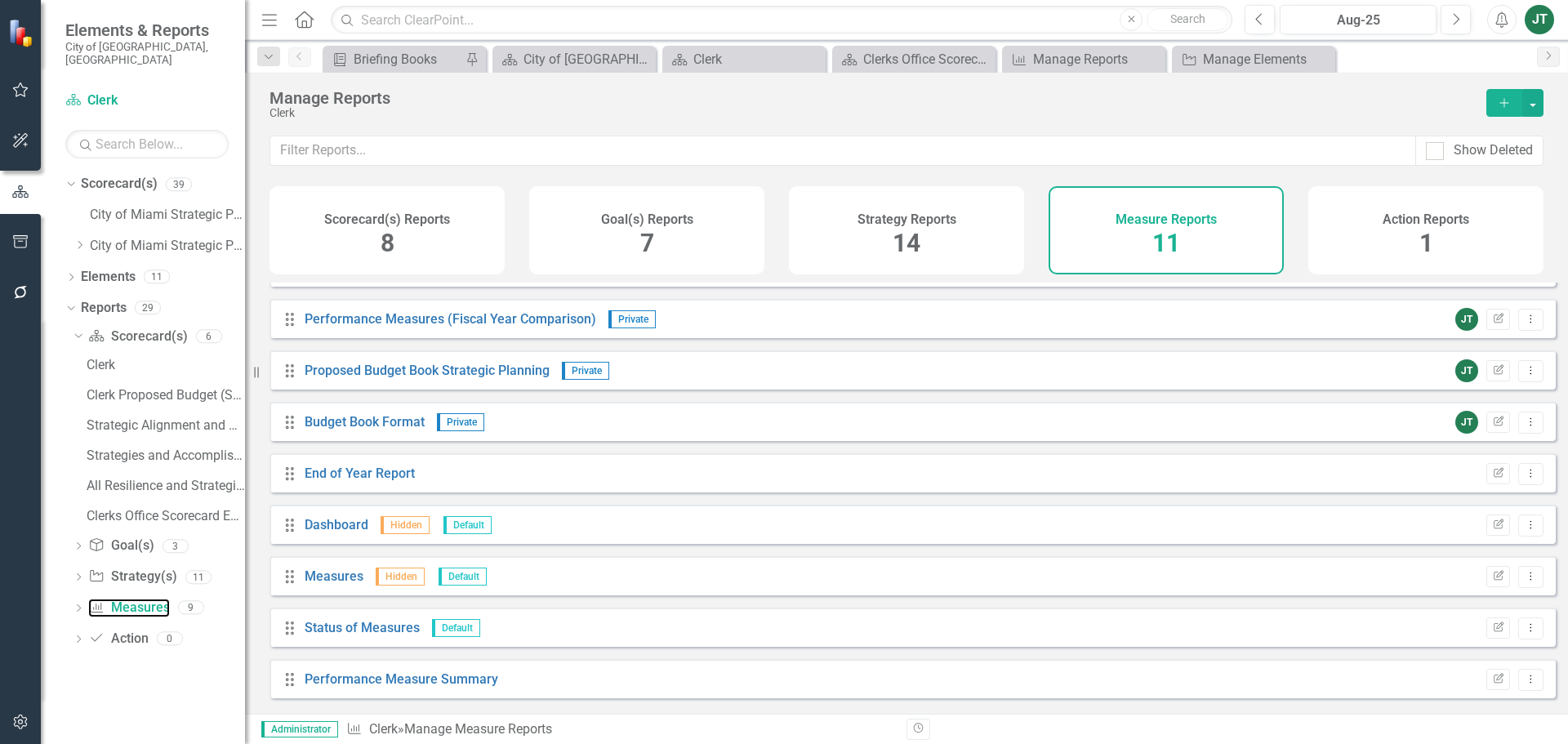
scroll to position [147, 0]
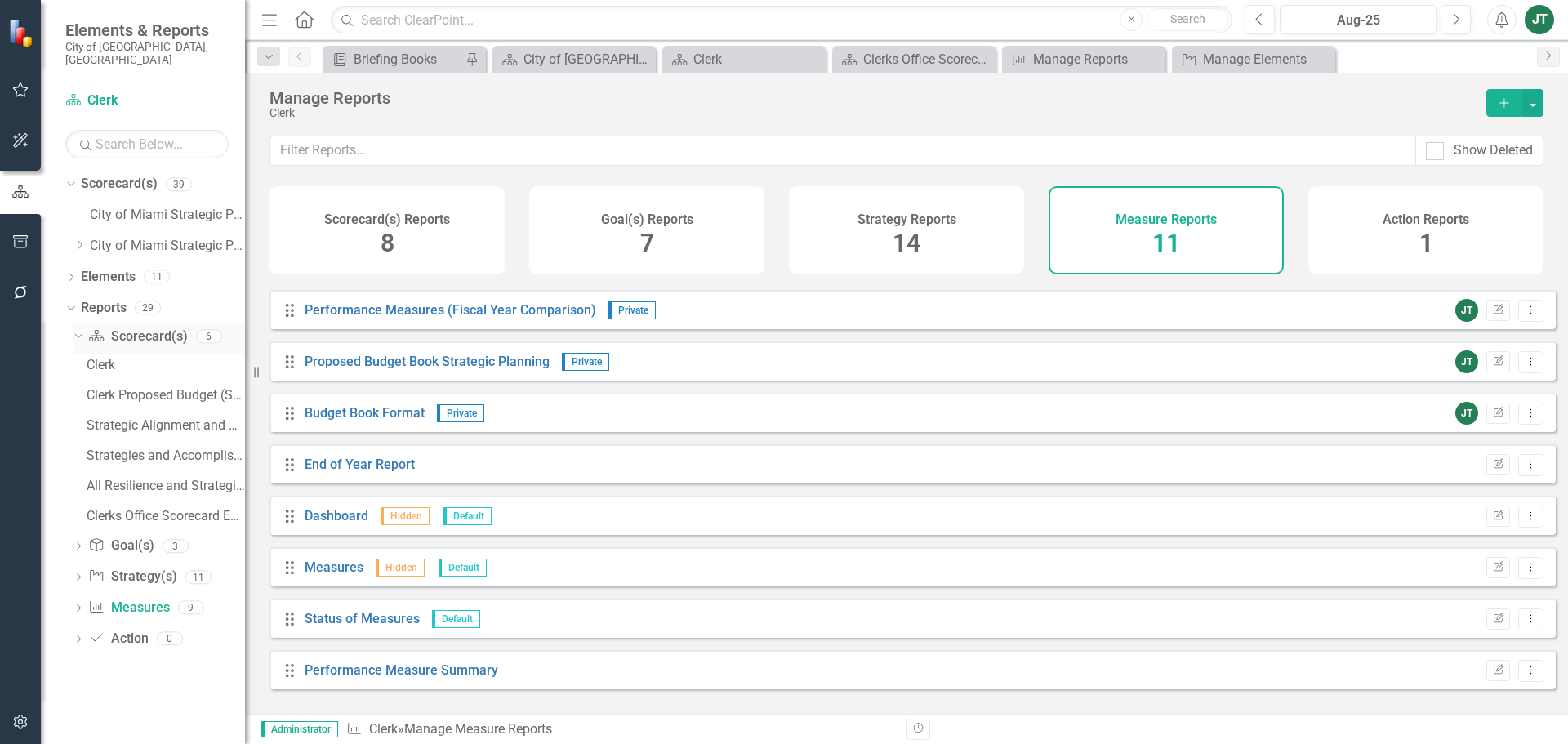
click at [141, 328] on link "Scorecard(s) Scorecard(s)" at bounding box center [137, 337] width 99 height 19
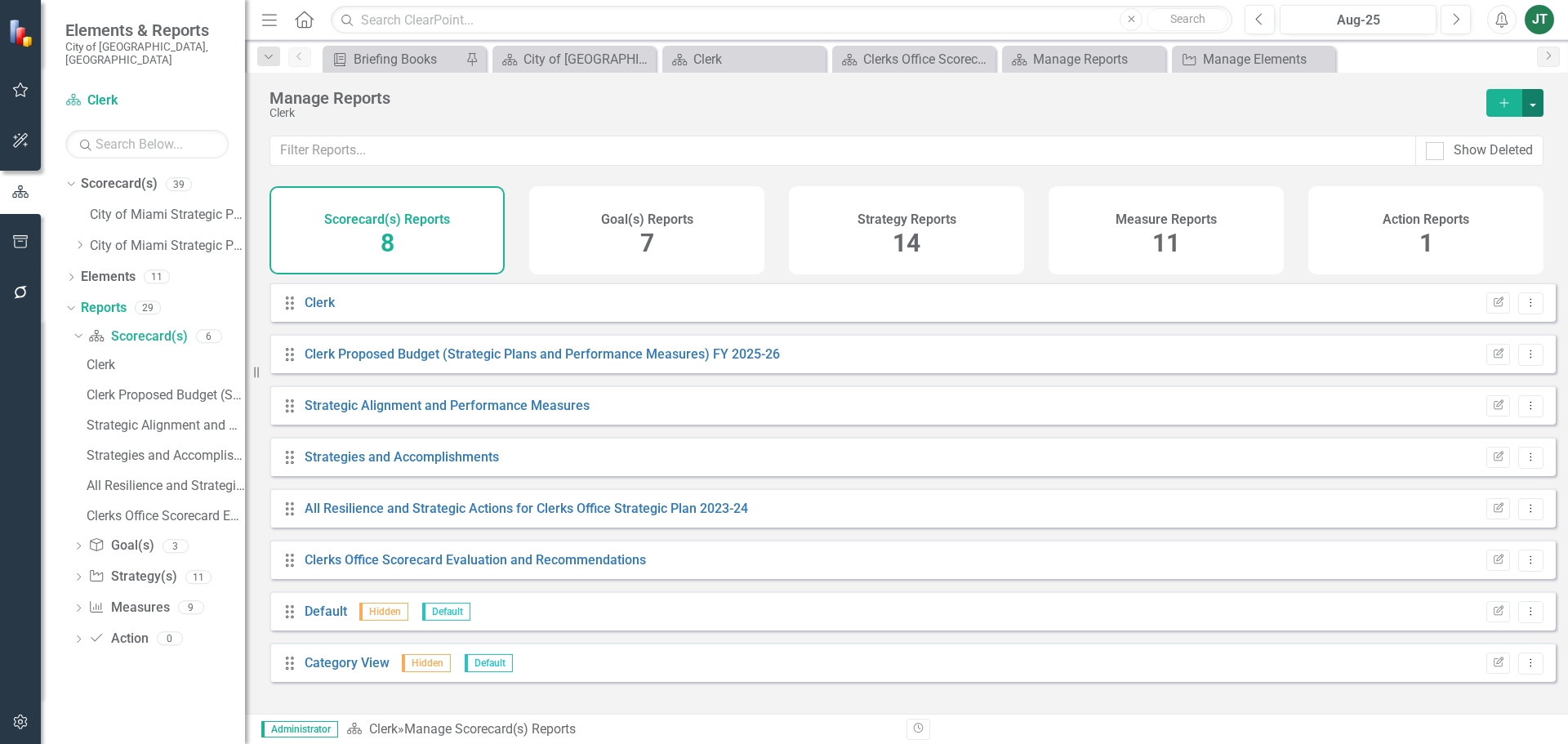
click at [1528, 92] on button "button" at bounding box center [1532, 102] width 21 height 28
click at [1461, 159] on link "Copy Add From Template" at bounding box center [1461, 163] width 163 height 30
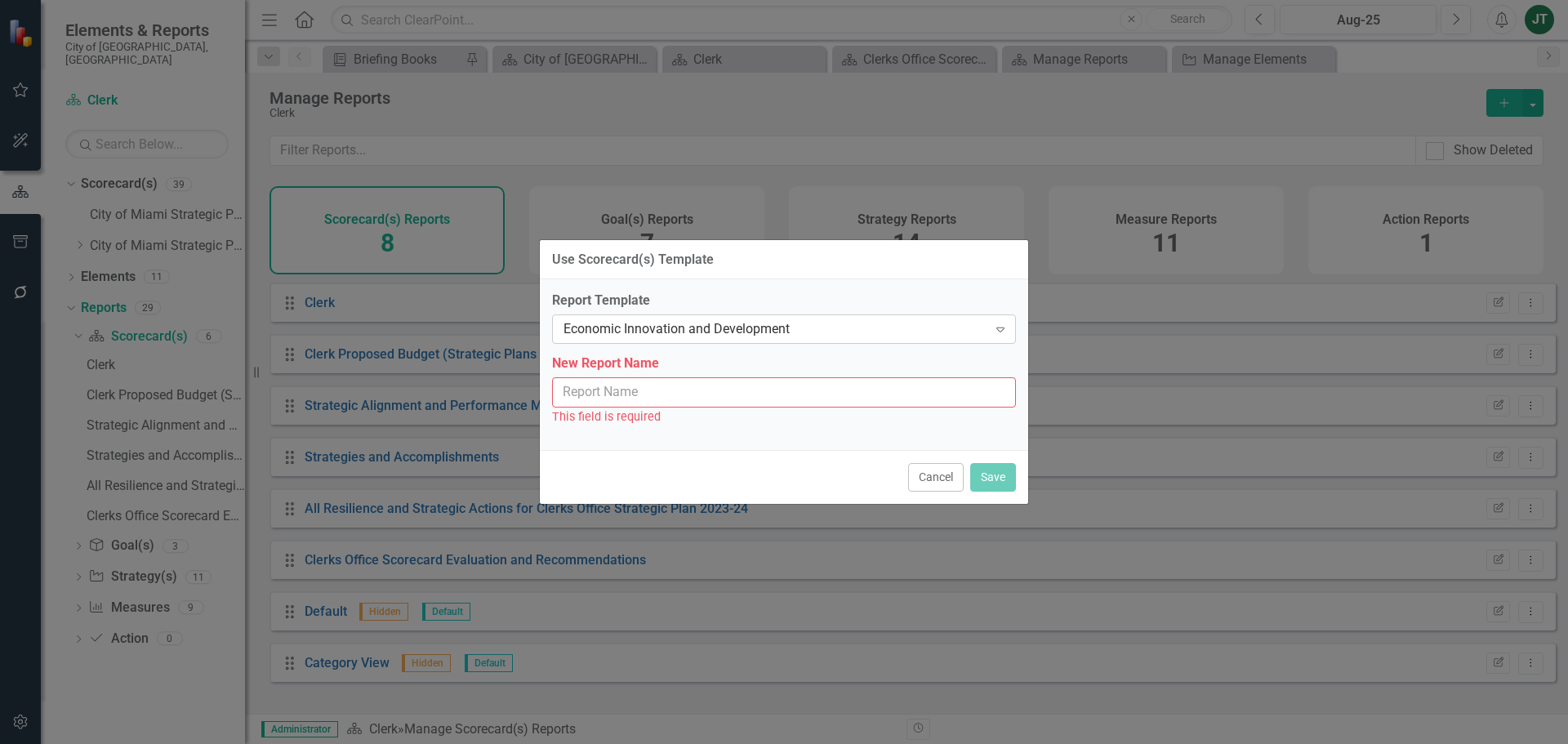
click at [672, 329] on div "Economic Innovation and Development" at bounding box center [775, 329] width 424 height 19
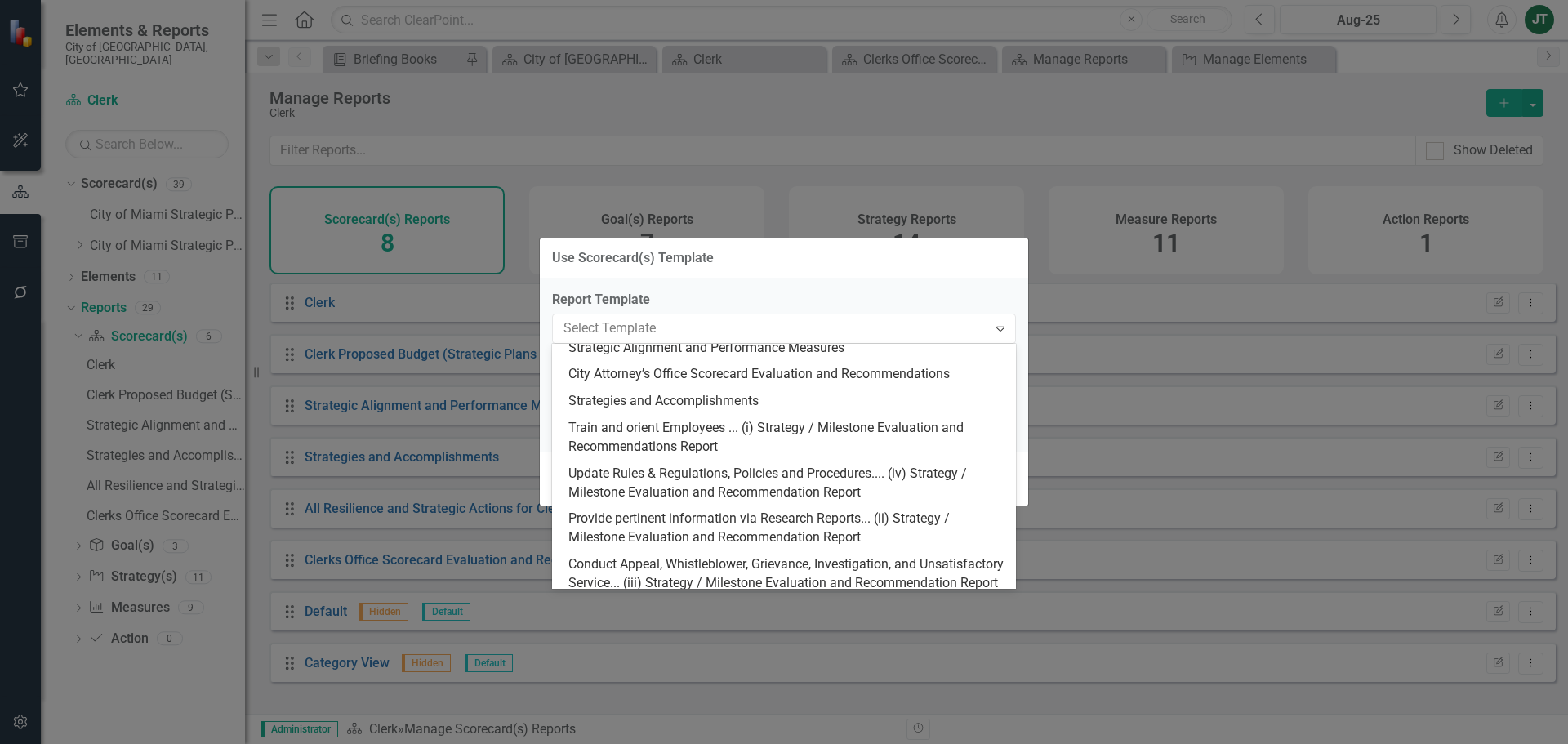
scroll to position [163, 0]
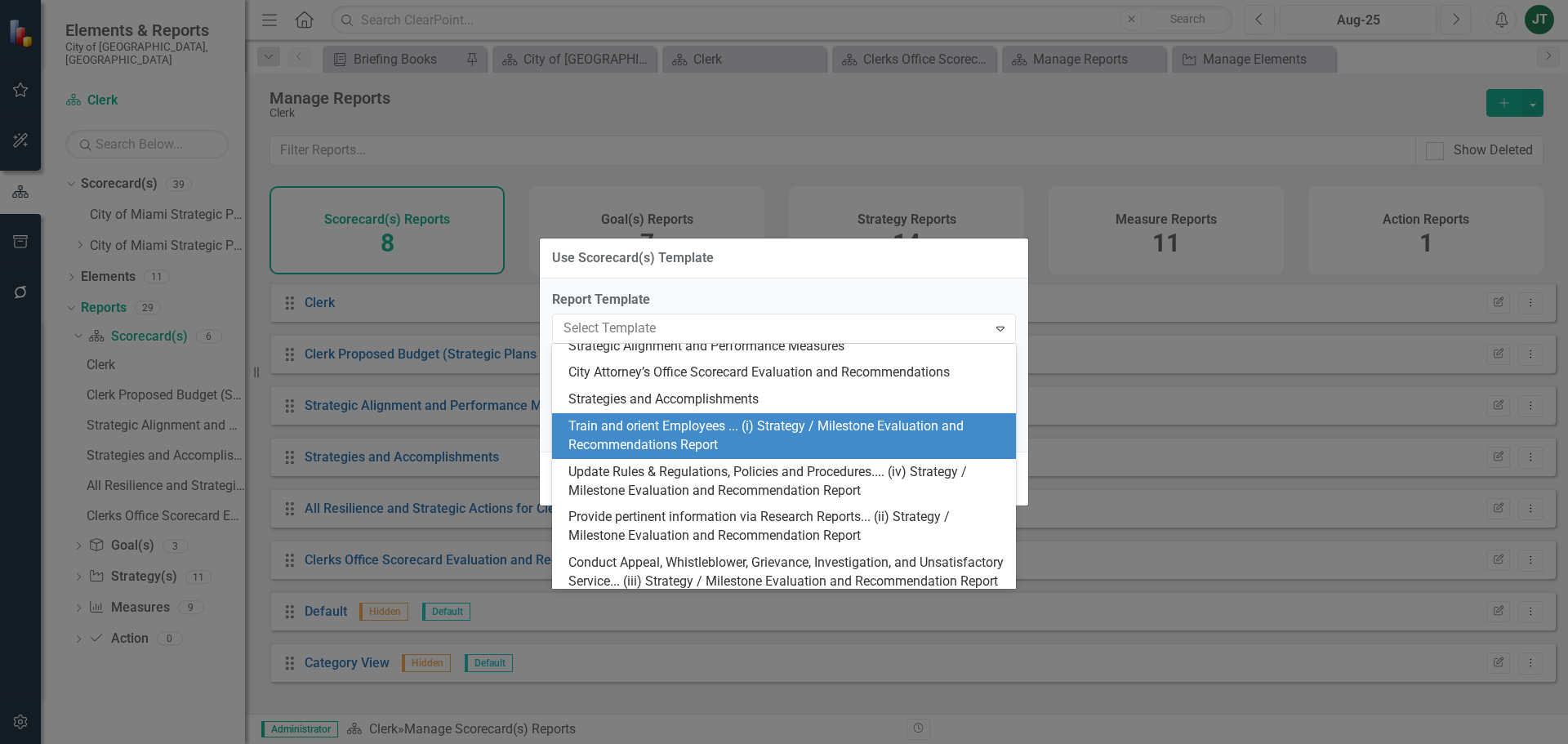
click at [799, 439] on div "Train and orient Employees ... (i) Strategy / Milestone Evaluation and Recommen…" at bounding box center [787, 436] width 438 height 38
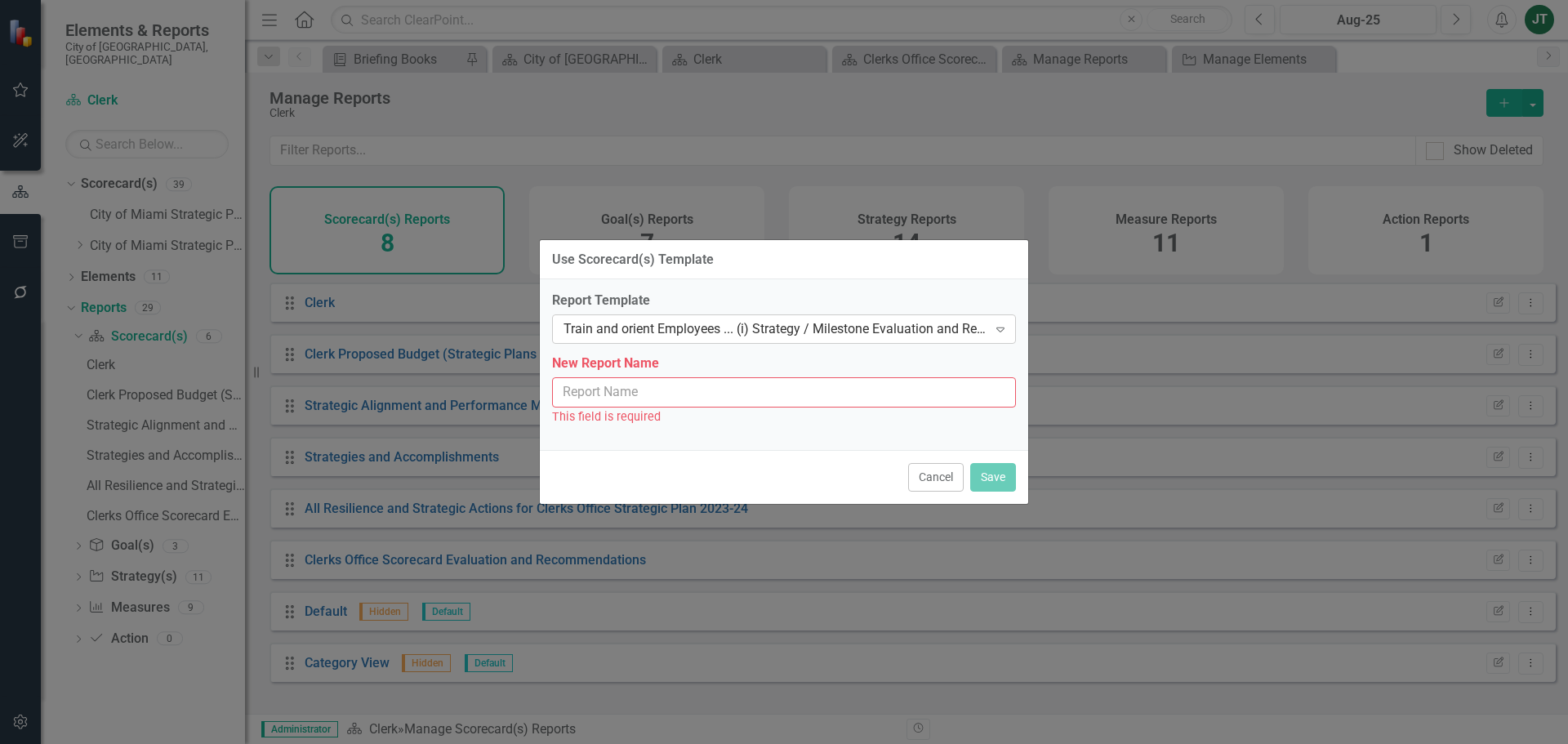
click at [784, 327] on div "Train and orient Employees ... (i) Strategy / Milestone Evaluation and Recommen…" at bounding box center [775, 329] width 424 height 19
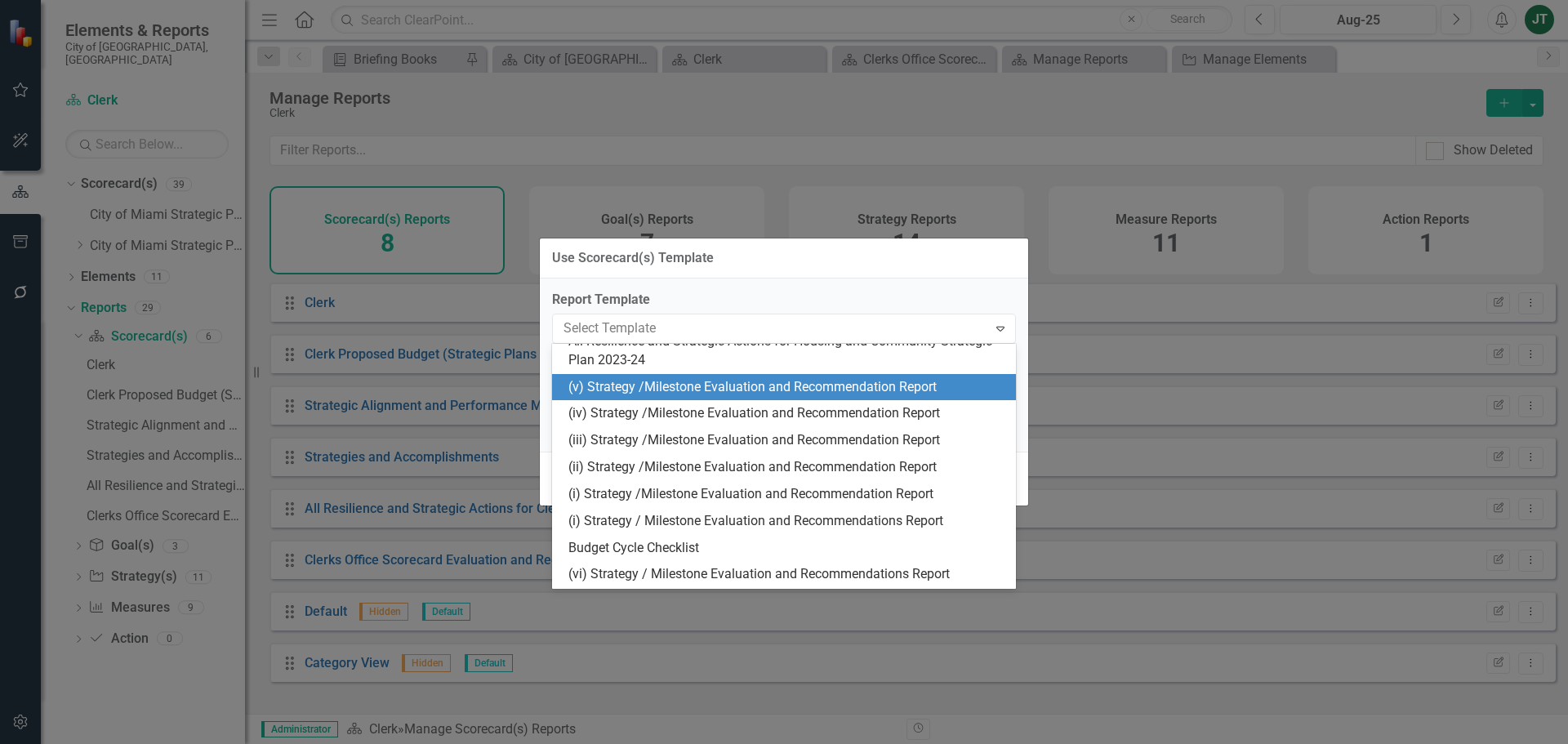
scroll to position [449, 0]
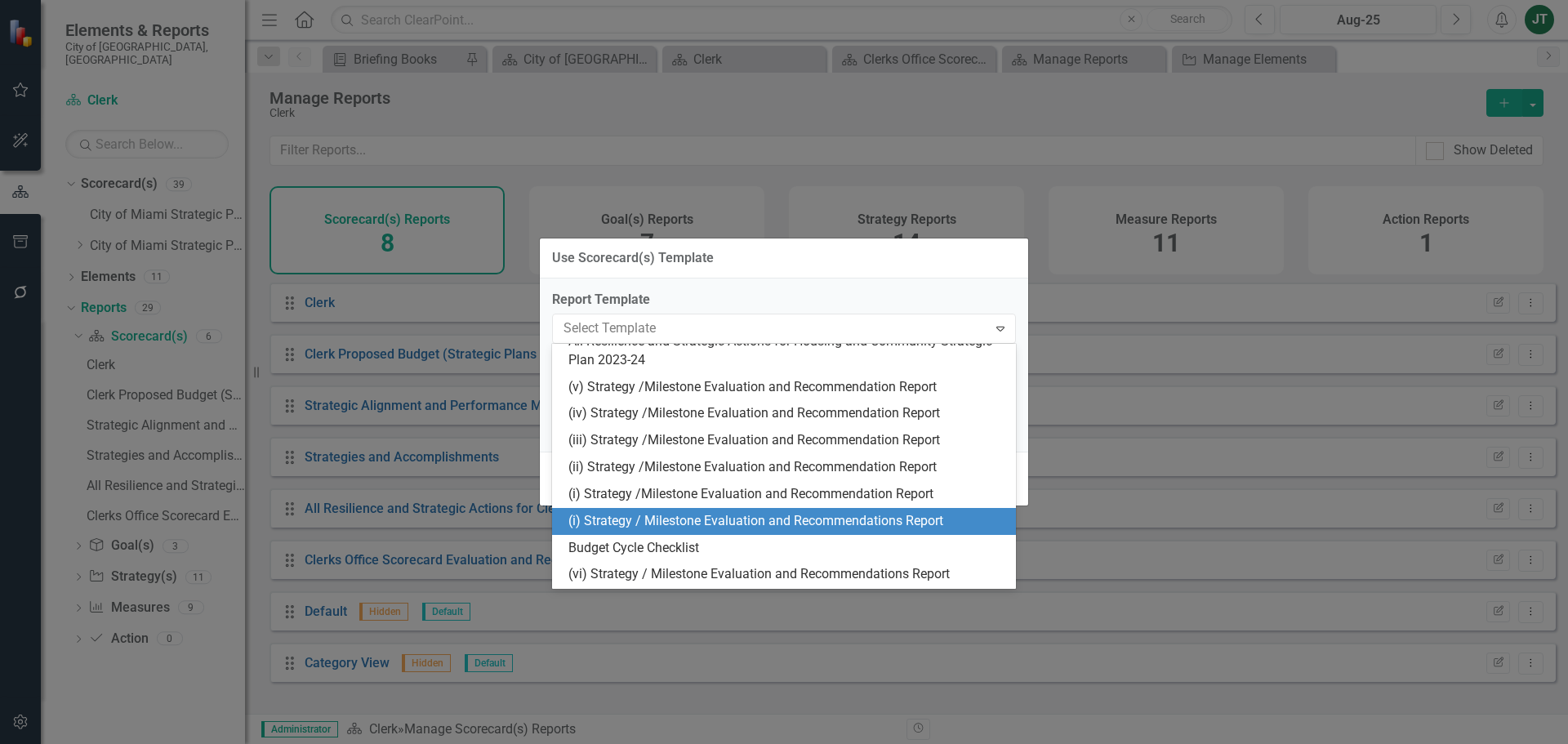
click at [632, 525] on div "(i) Strategy / Milestone Evaluation and Recommendations Report" at bounding box center [787, 521] width 438 height 19
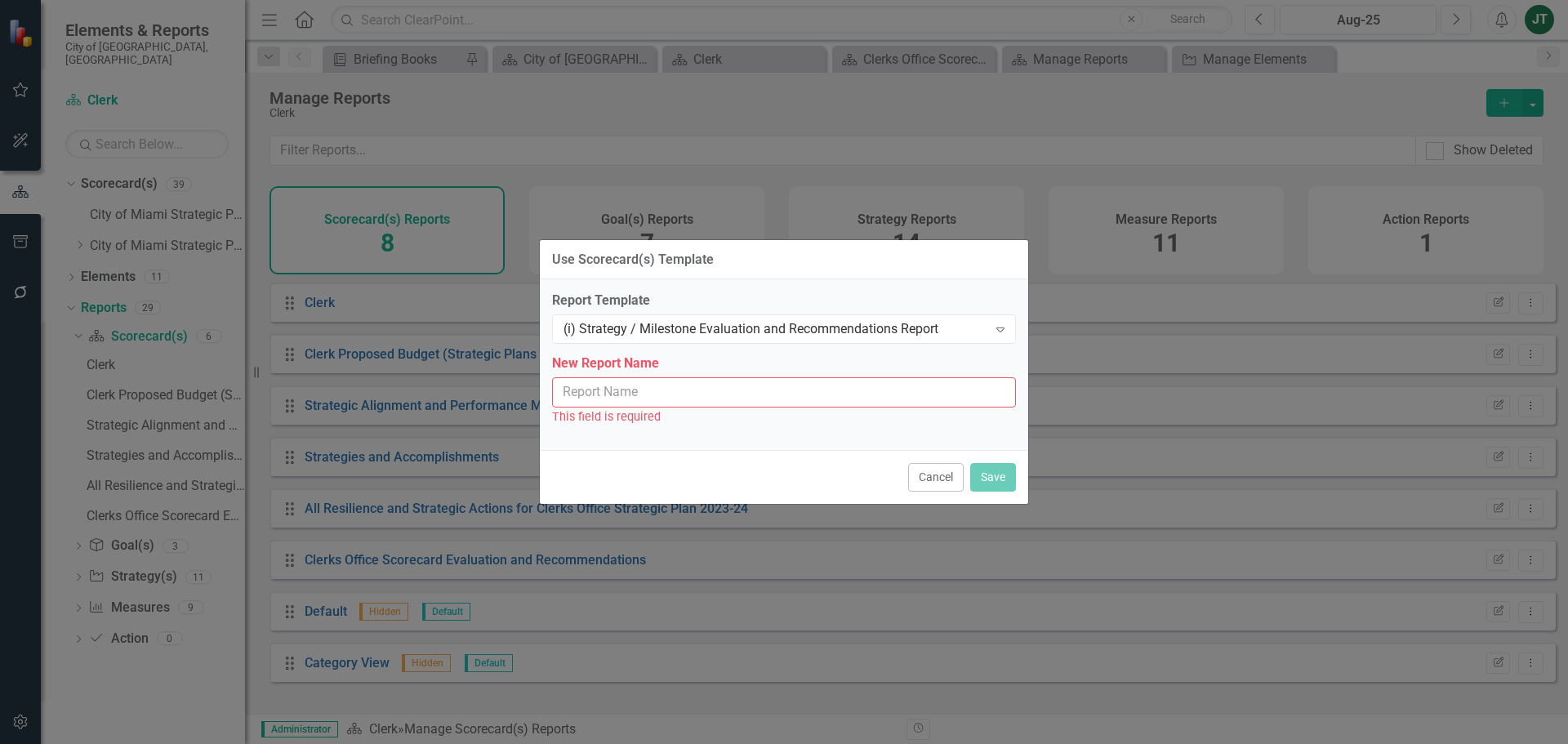
click at [582, 393] on input "New Report Name" at bounding box center [784, 392] width 464 height 30
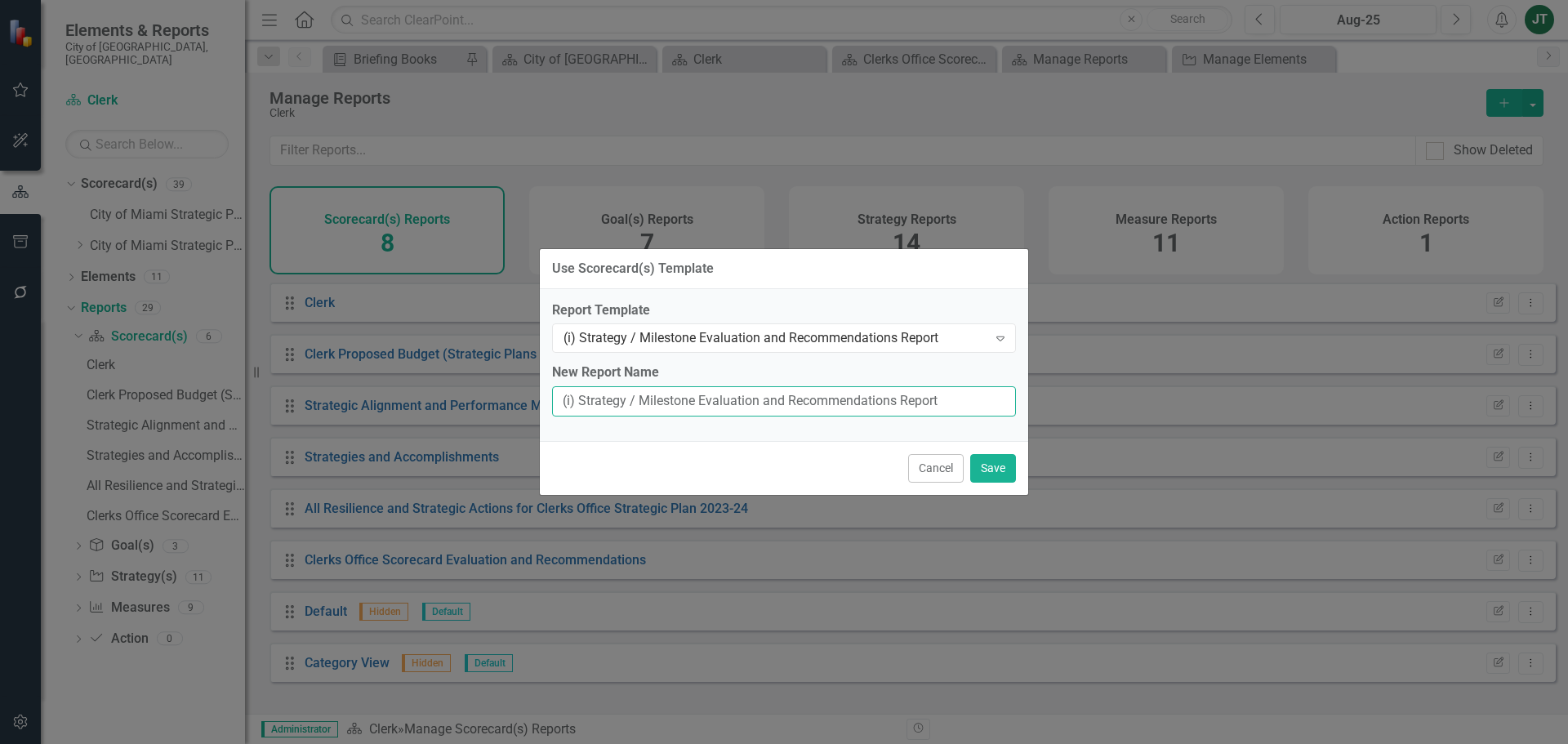
click at [558, 398] on input "(i) Strategy / Milestone Evaluation and Recommendations Report" at bounding box center [784, 401] width 464 height 30
paste input "Upgrade POMS Board Management System"
type input "Upgrade POMS Board Management System.......(i) Strategy / Milestone Evaluation …"
click at [990, 465] on button "Save" at bounding box center [992, 468] width 46 height 29
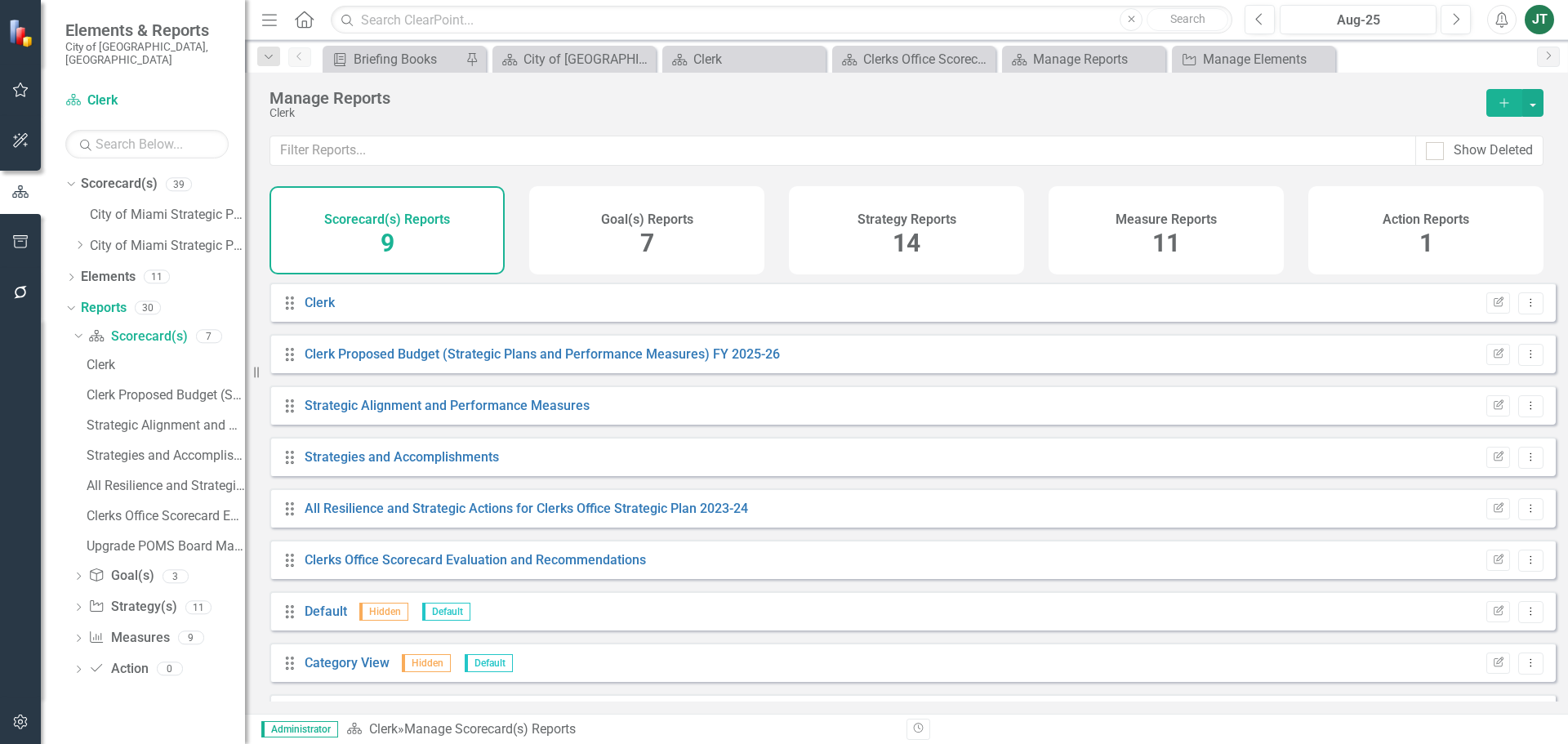
scroll to position [44, 0]
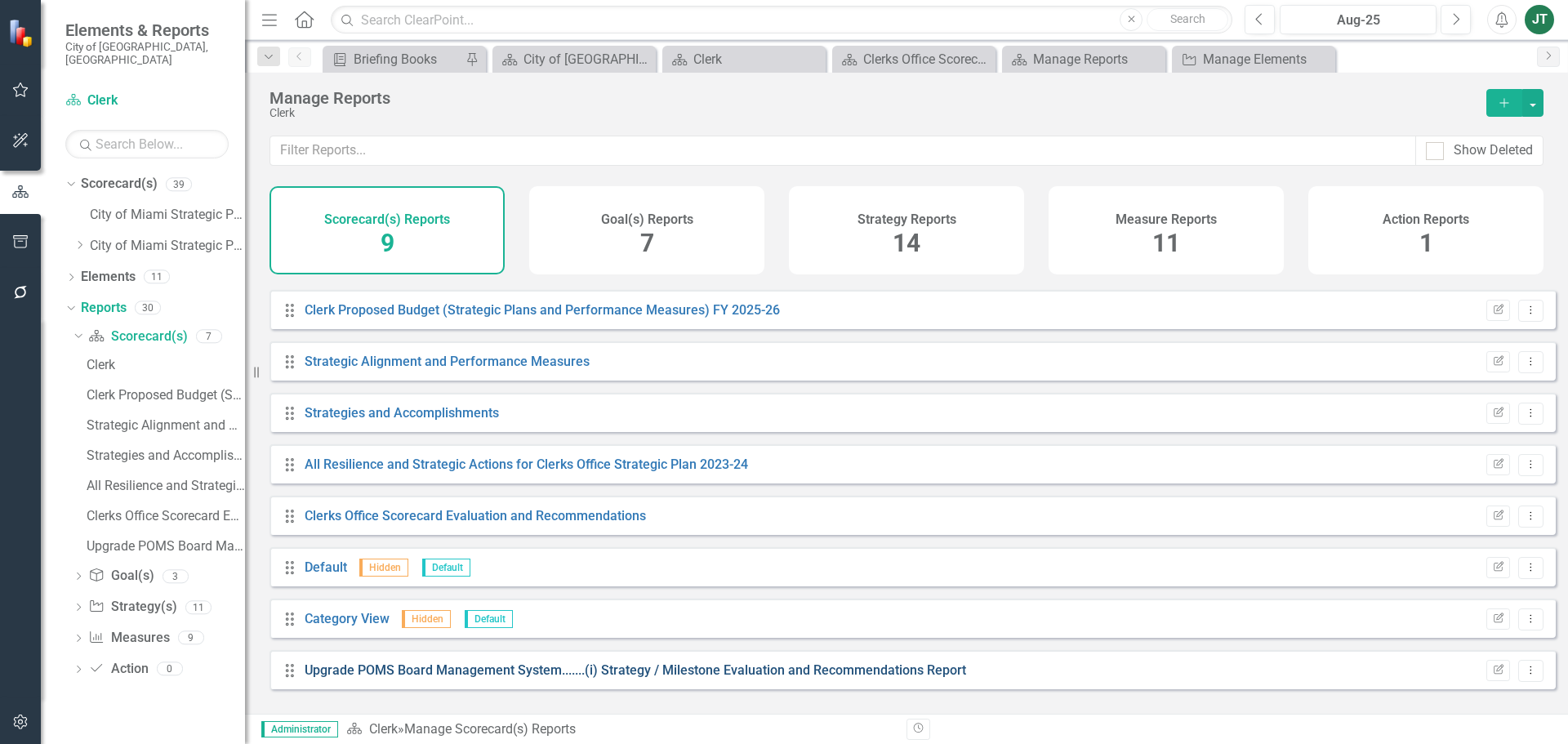
click at [546, 678] on link "Upgrade POMS Board Management System.......(i) Strategy / Milestone Evaluation …" at bounding box center [635, 669] width 662 height 15
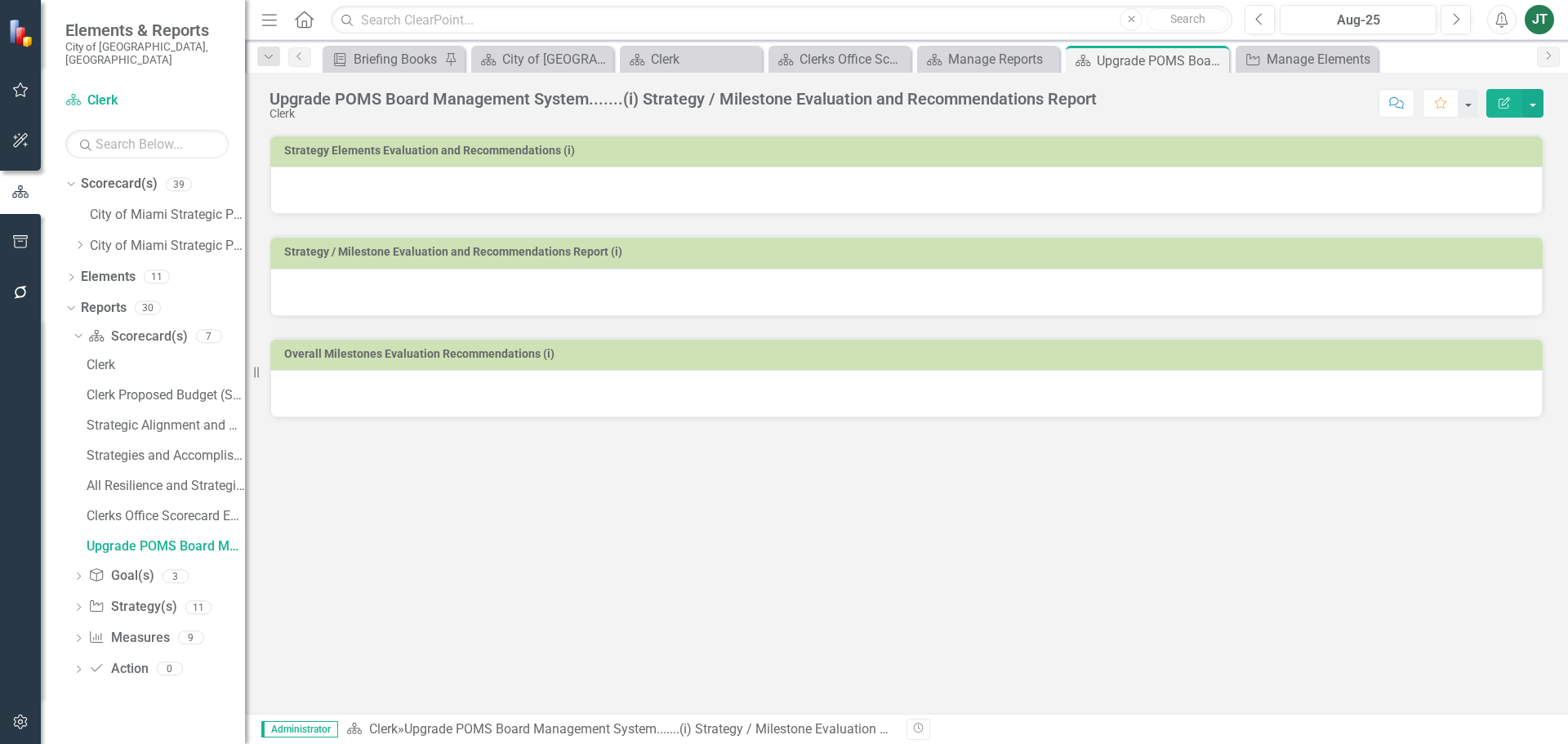
click at [619, 157] on h3 "Strategy Elements Evaluation and Recommendations (i)" at bounding box center [909, 150] width 1250 height 13
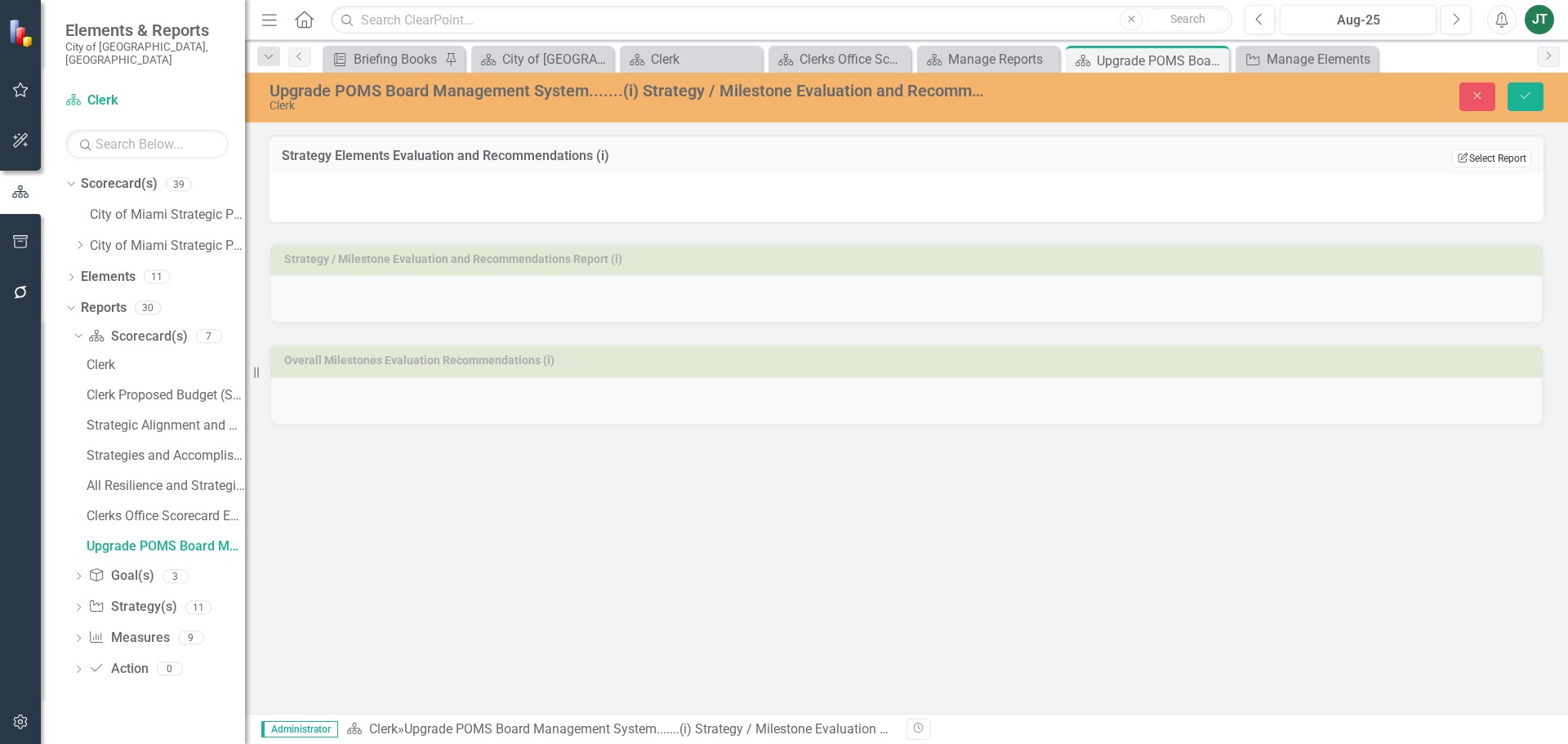
click at [1501, 155] on button "Edit Report Select Report" at bounding box center [1491, 158] width 79 height 18
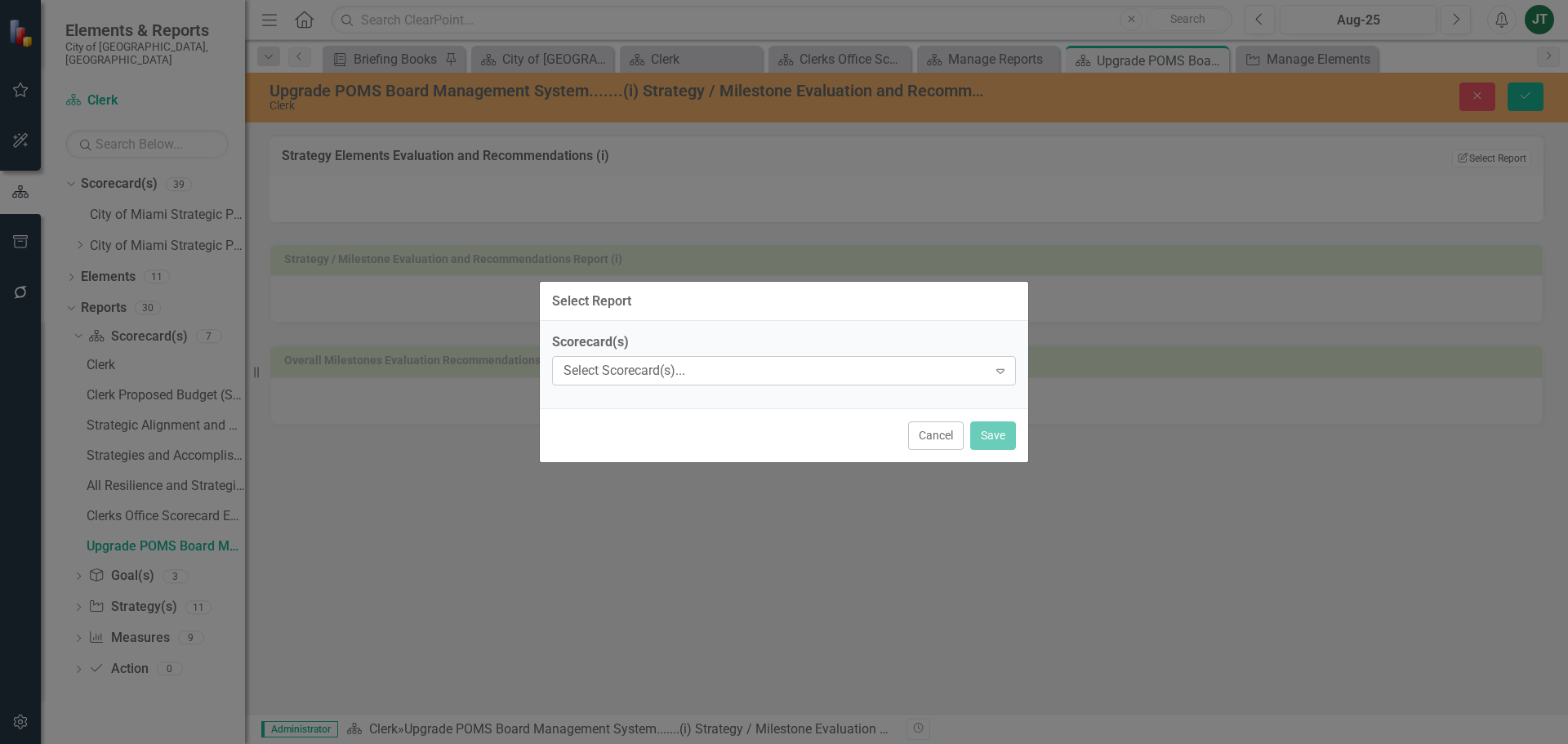
click at [804, 368] on div "Select Scorecard(s)..." at bounding box center [775, 371] width 424 height 19
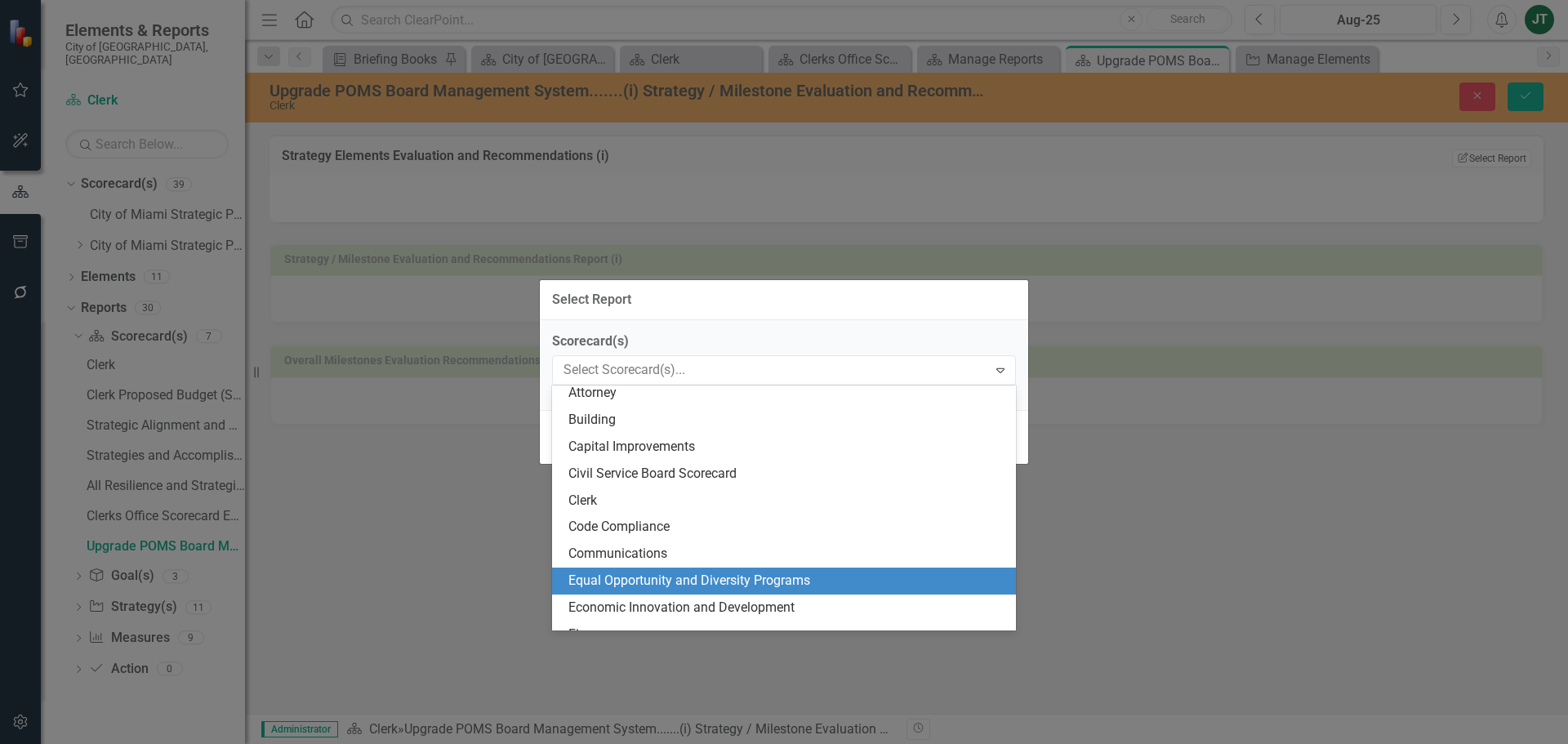
scroll to position [163, 0]
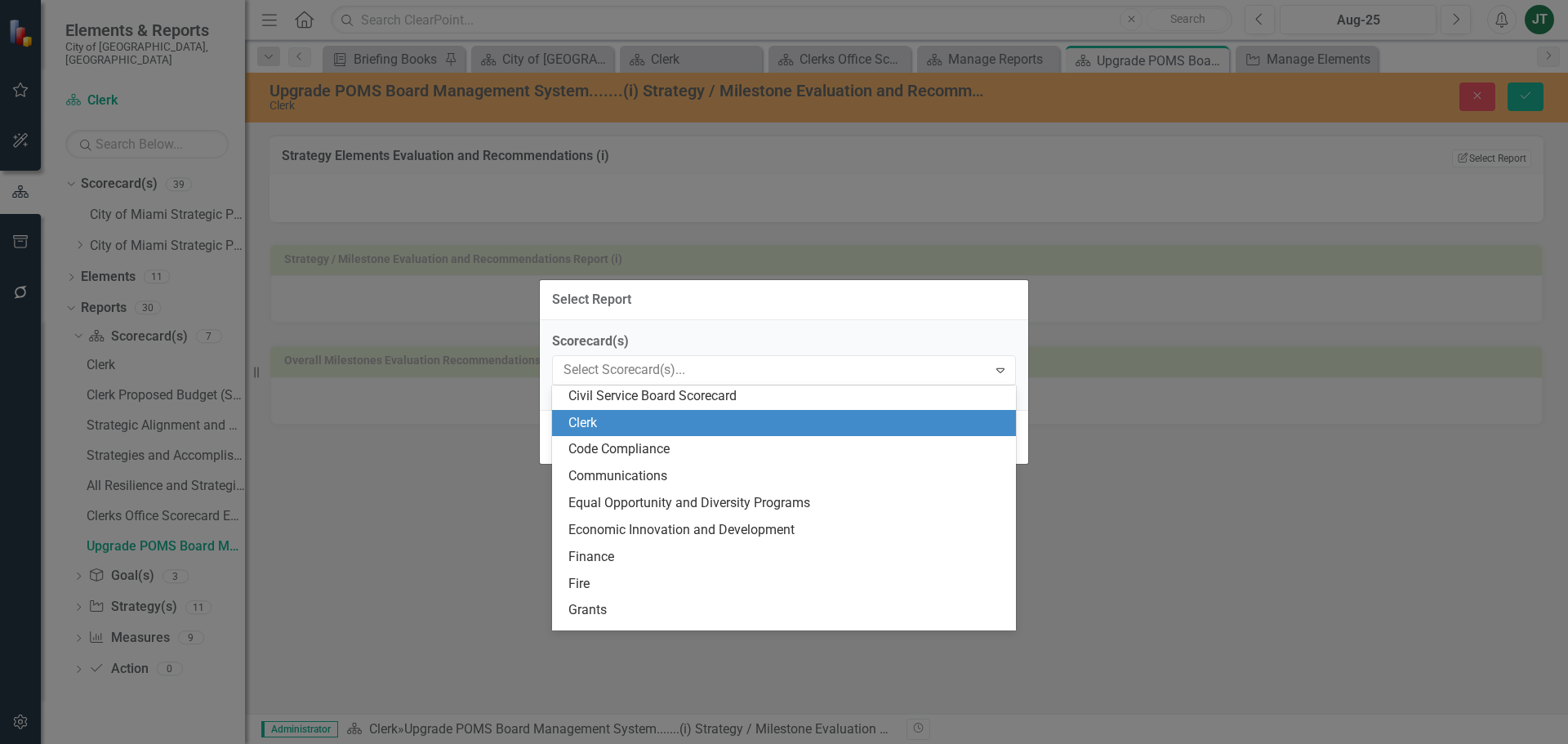
click at [608, 414] on div "Clerk" at bounding box center [787, 423] width 438 height 19
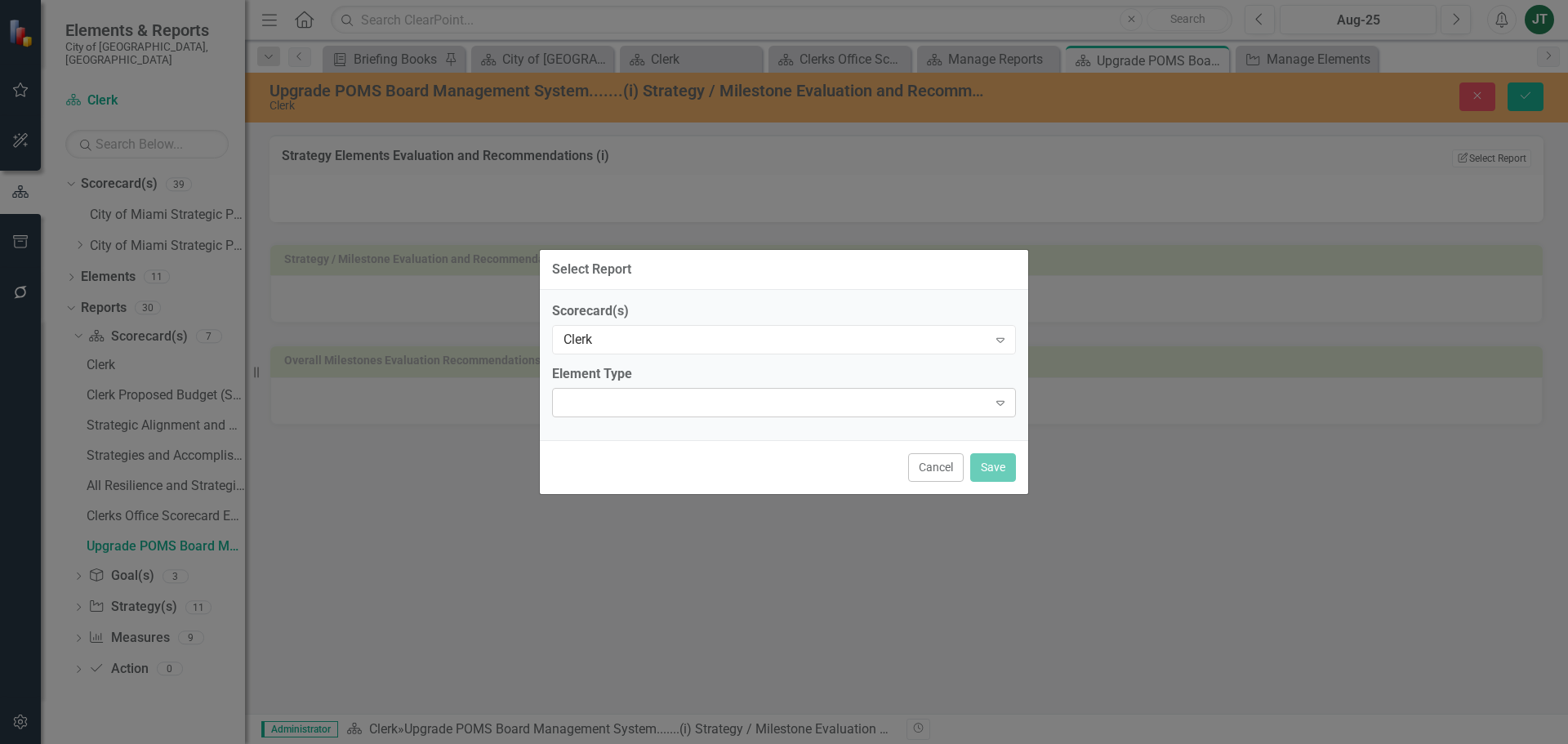
click at [606, 393] on div "Expand" at bounding box center [784, 402] width 464 height 30
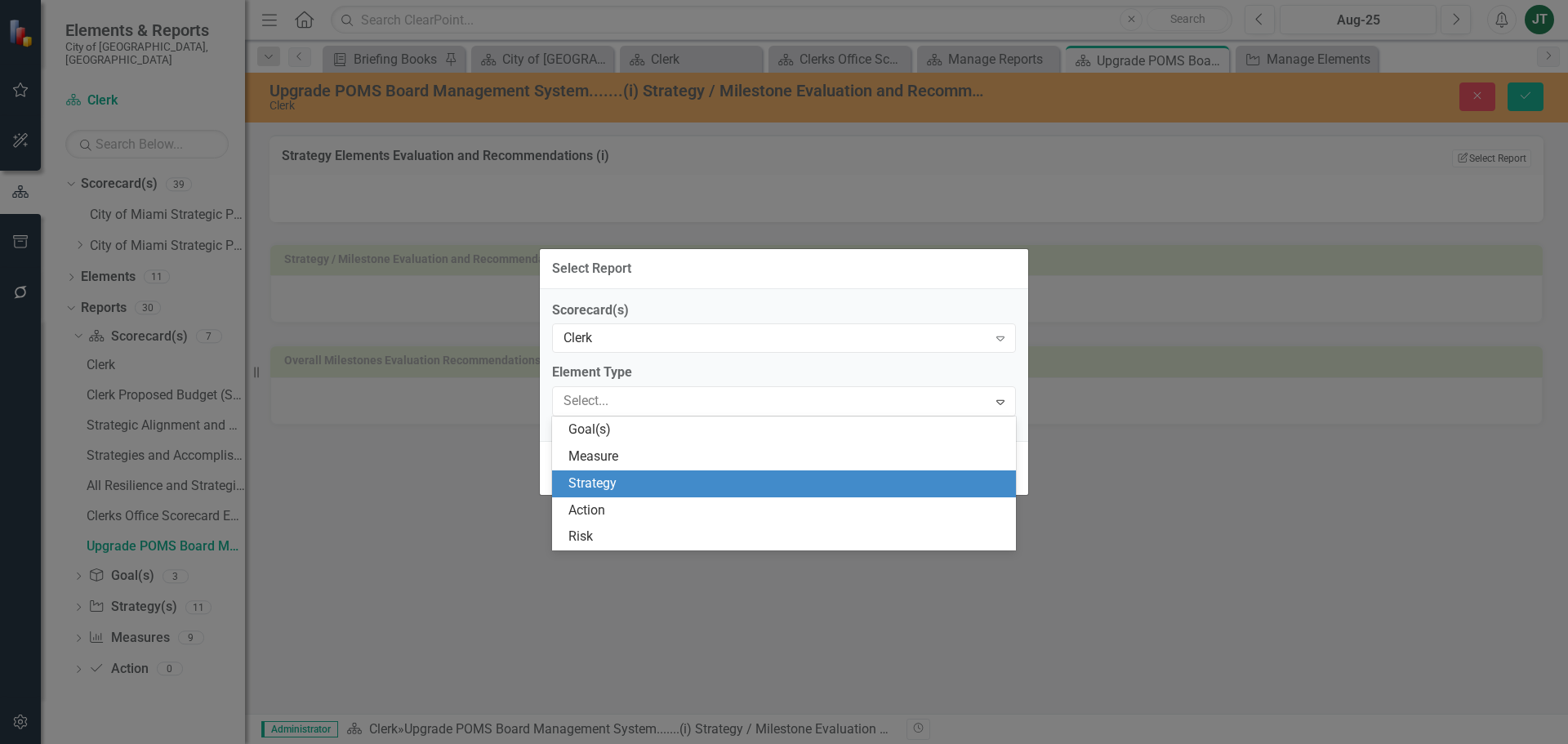
click at [618, 483] on div "Strategy" at bounding box center [787, 483] width 438 height 19
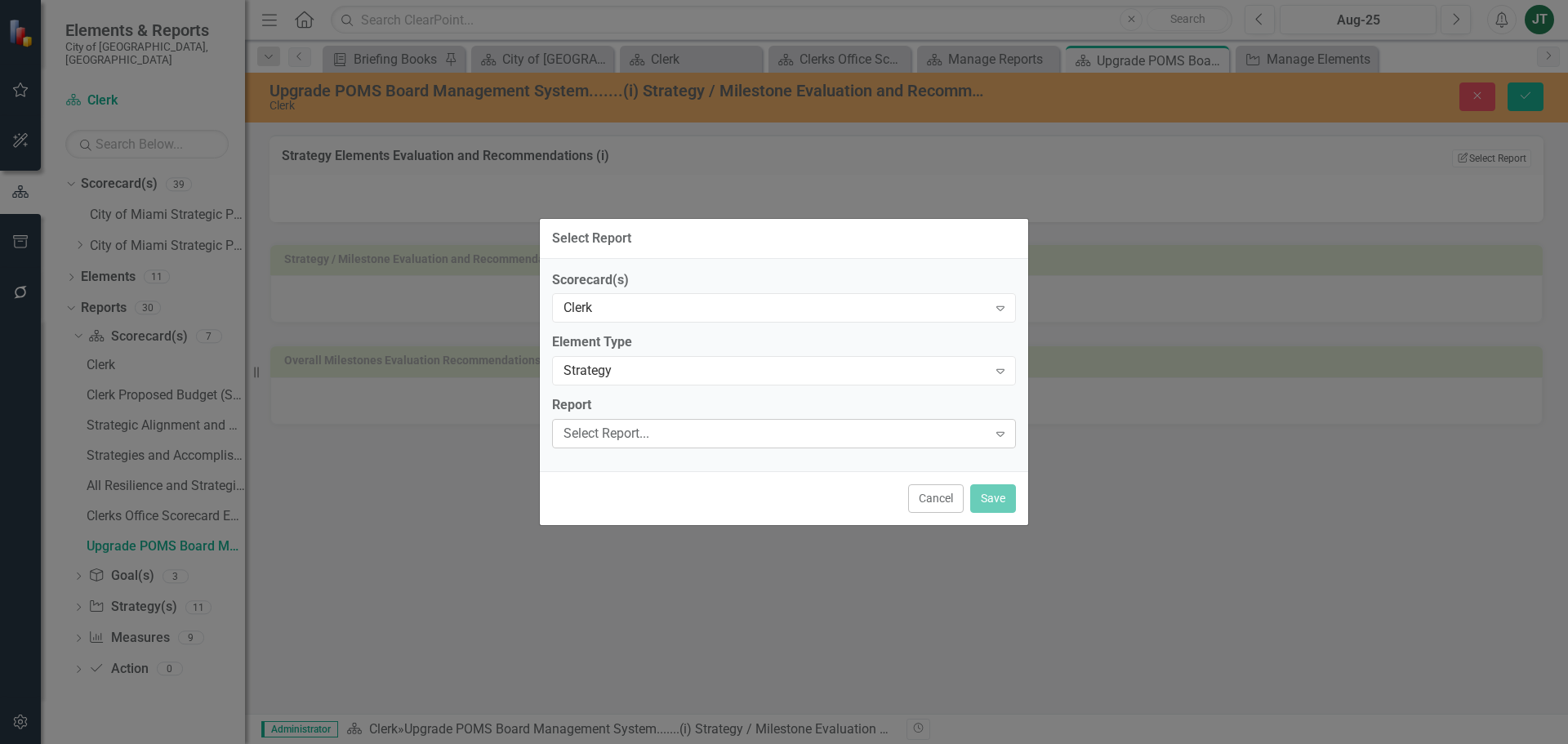
click at [652, 427] on div "Select Report..." at bounding box center [775, 433] width 424 height 19
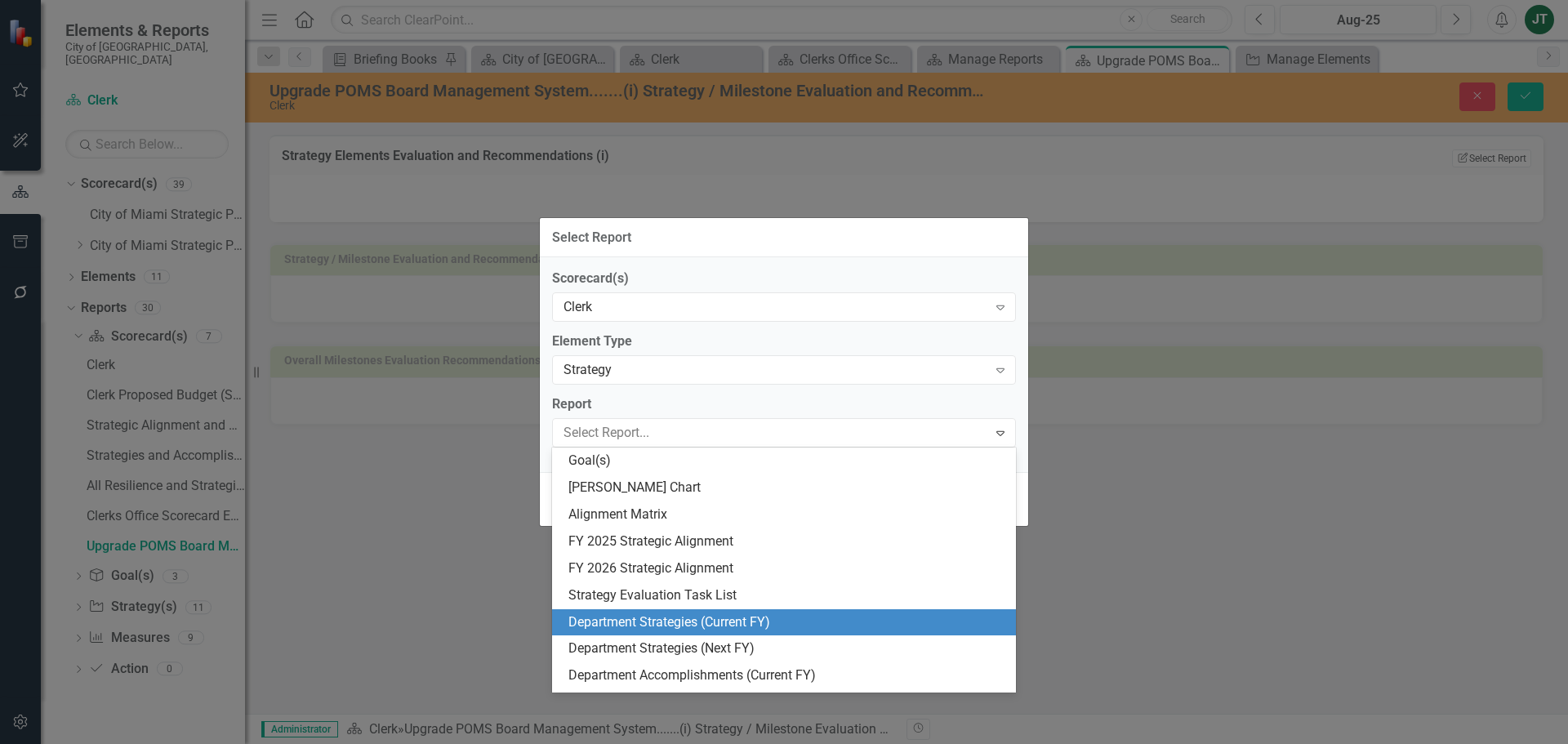
scroll to position [131, 0]
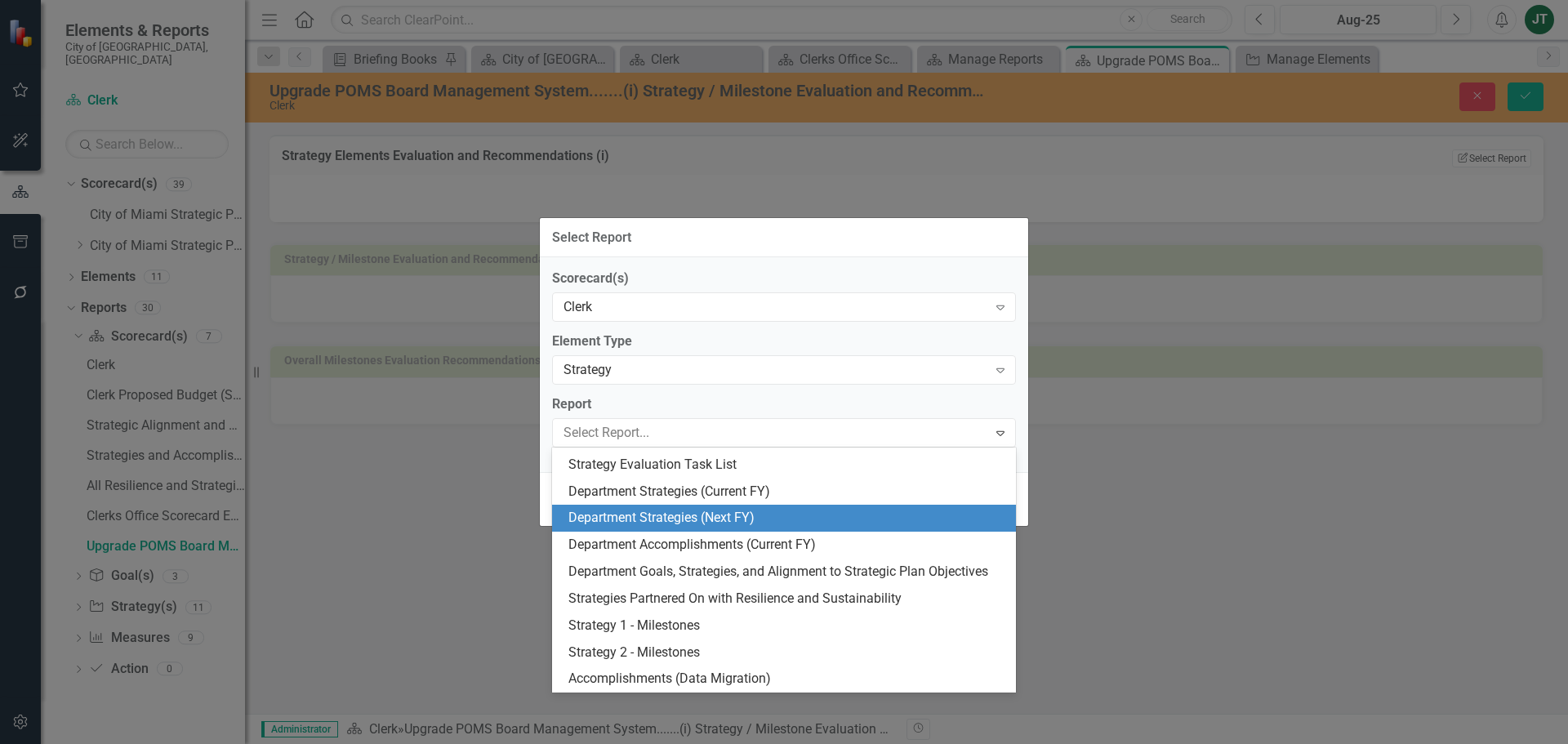
click at [1327, 527] on div "Select Report Scorecard(s) Clerk Expand Element Type Strategy Expand Report 14 …" at bounding box center [784, 372] width 1568 height 744
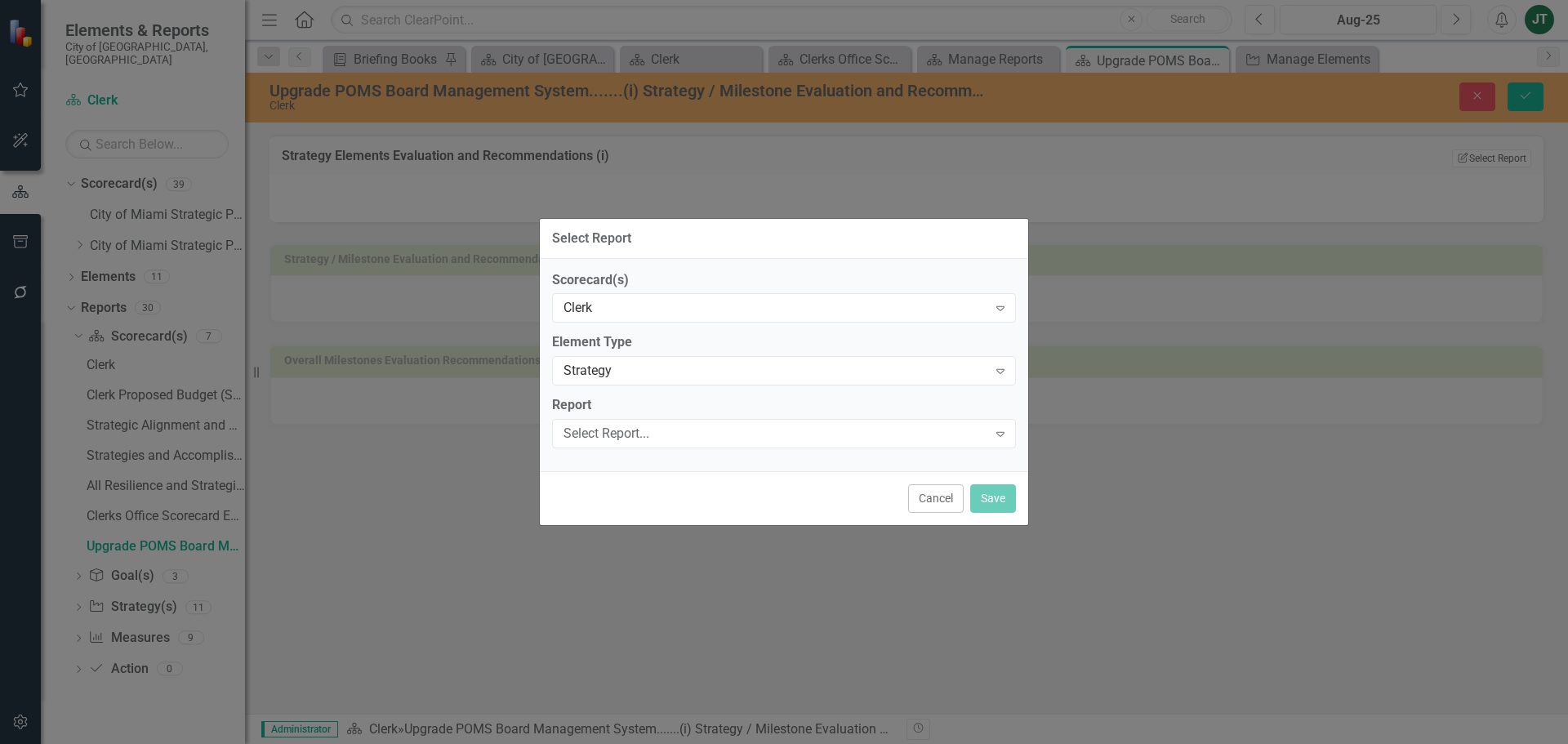
click at [926, 513] on div "Cancel Save" at bounding box center [784, 498] width 488 height 54
click at [929, 495] on button "Cancel" at bounding box center [936, 499] width 56 height 29
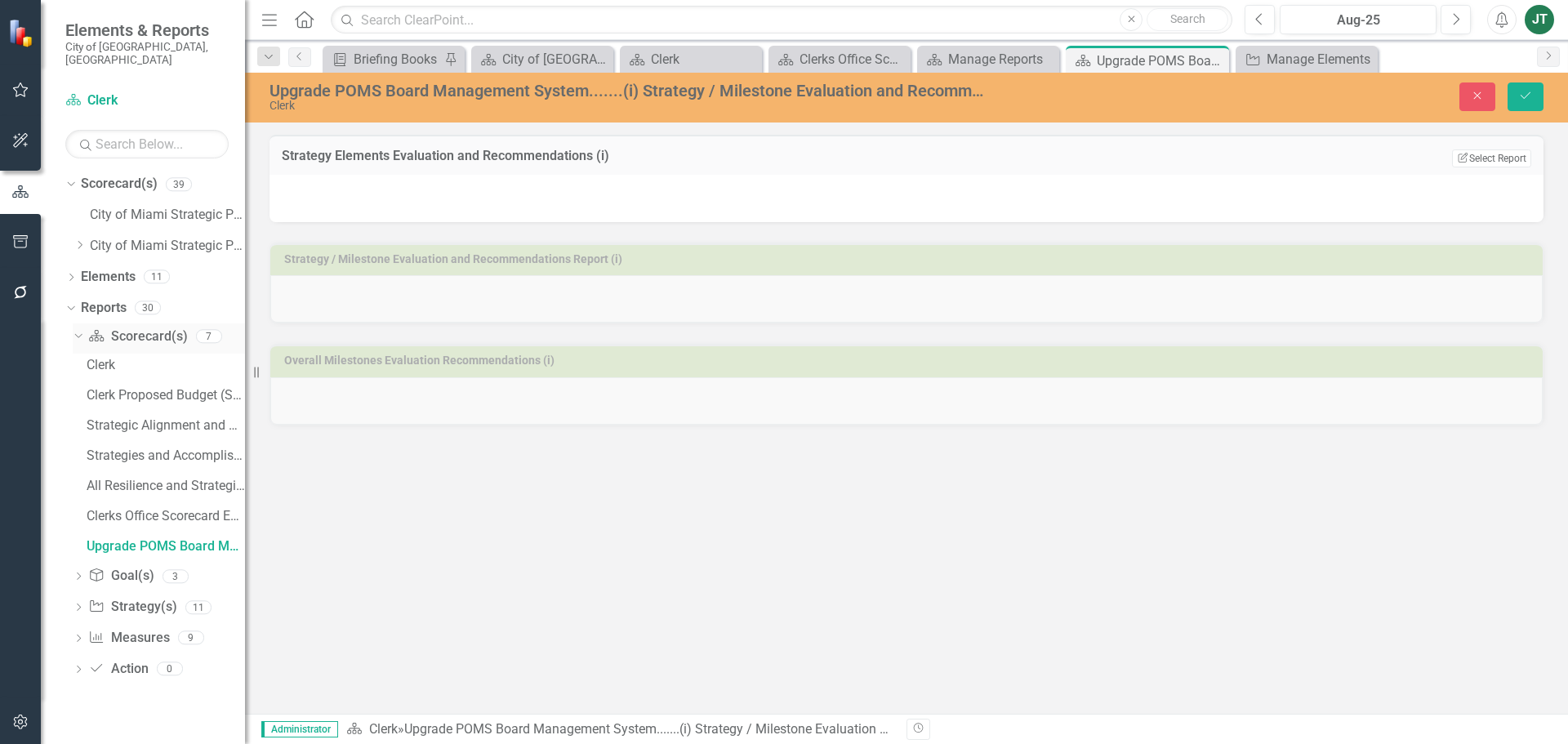
click at [81, 329] on div "Dropdown" at bounding box center [75, 335] width 13 height 12
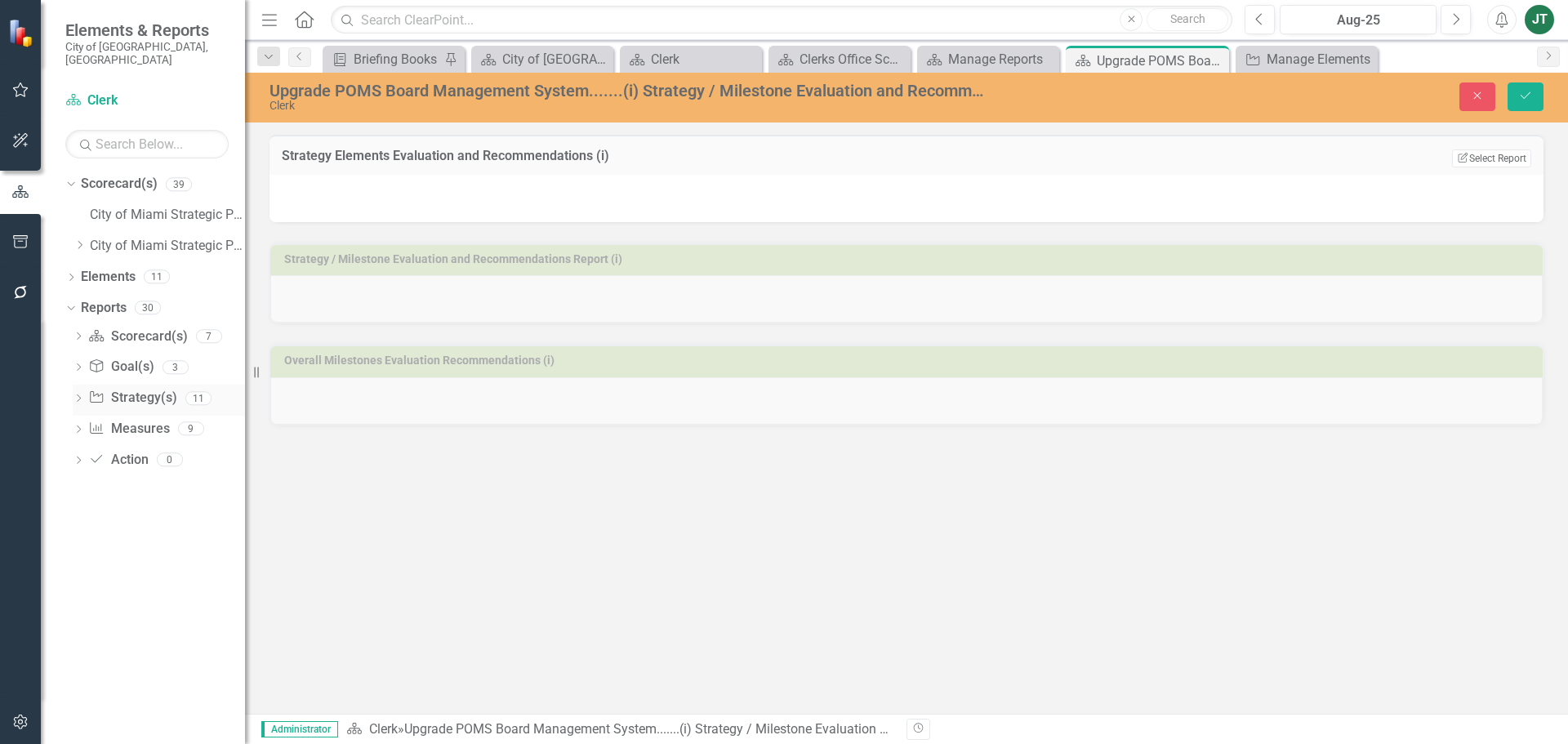
click at [131, 389] on link "Strategy Strategy(s)" at bounding box center [132, 398] width 88 height 19
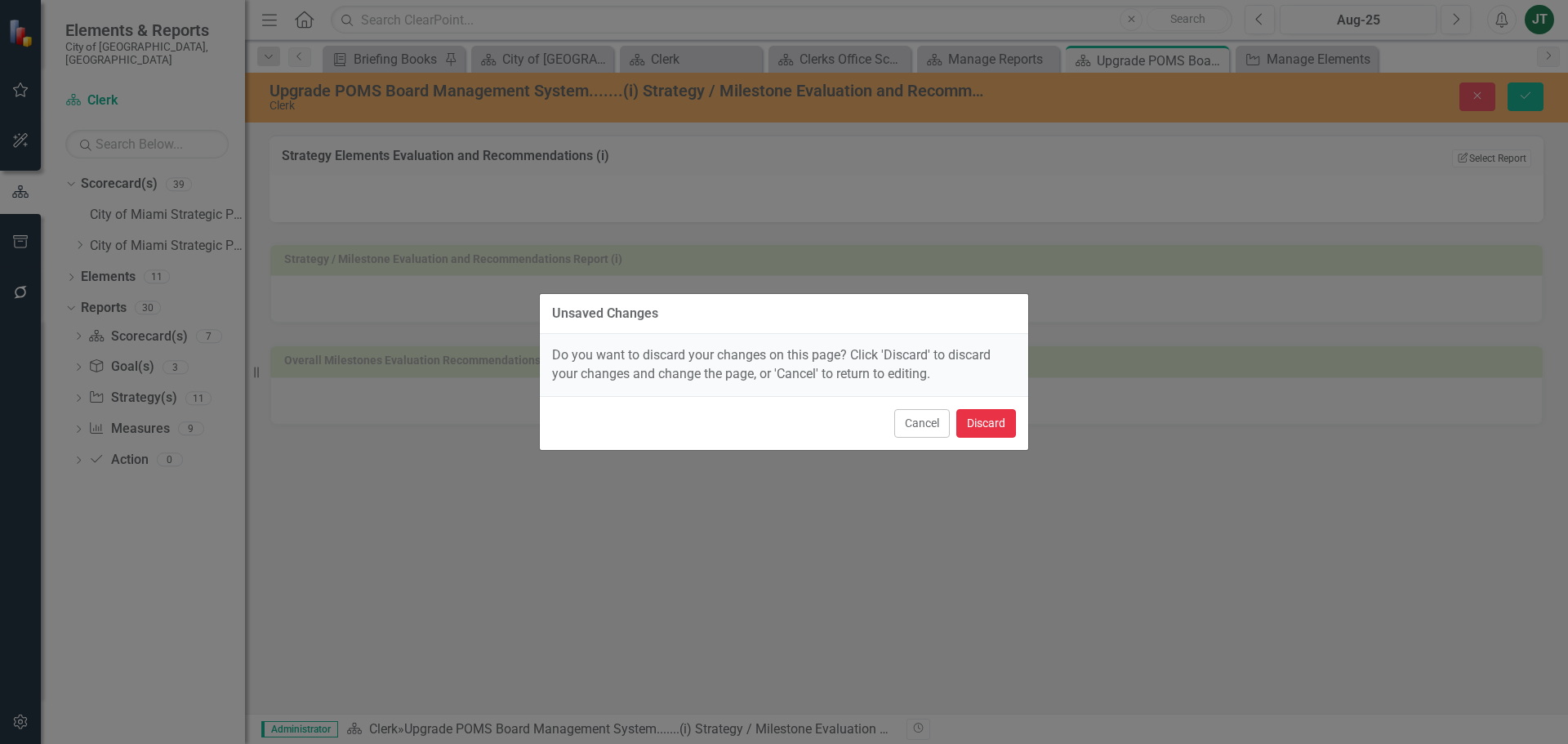
click at [990, 423] on button "Discard" at bounding box center [986, 423] width 60 height 29
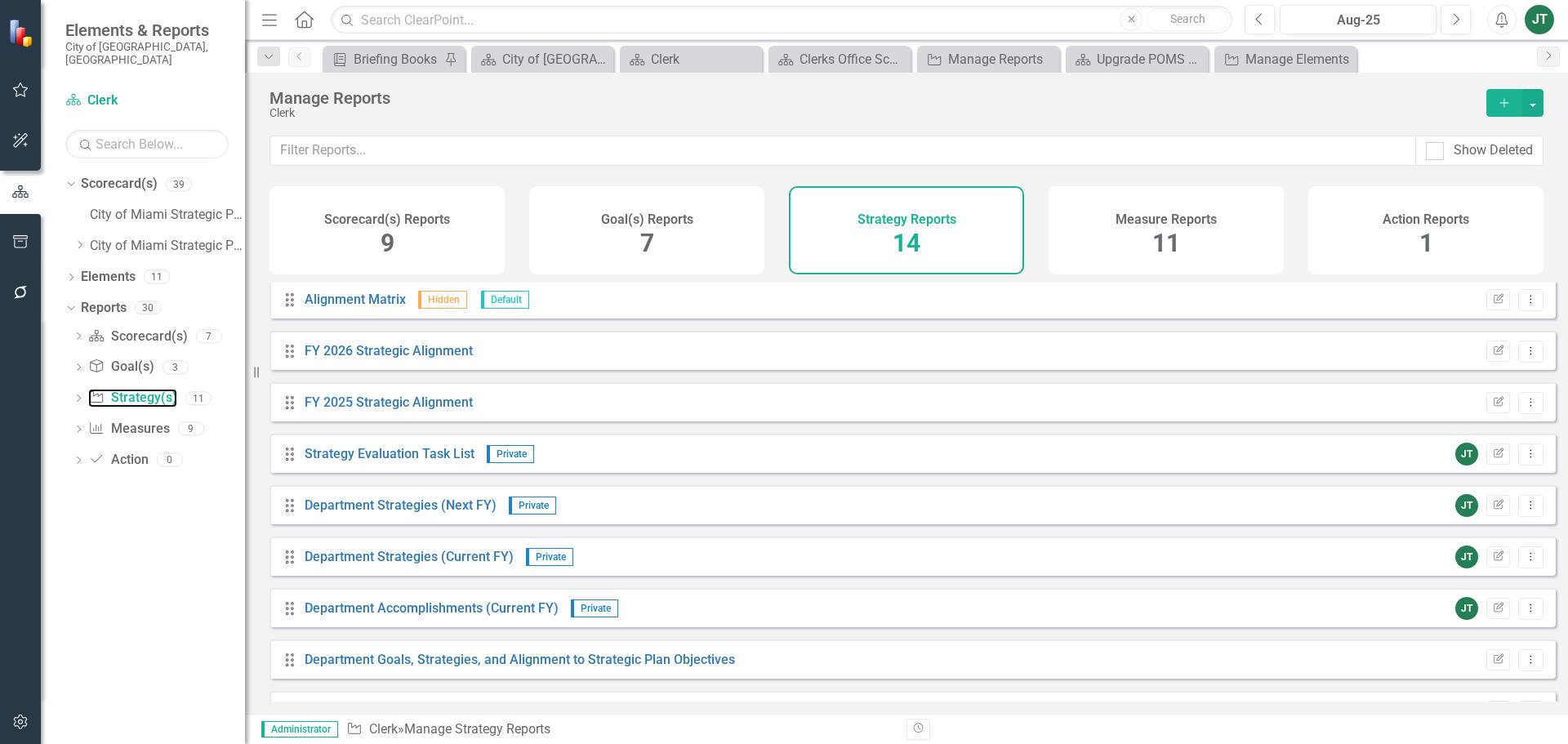
scroll to position [301, 0]
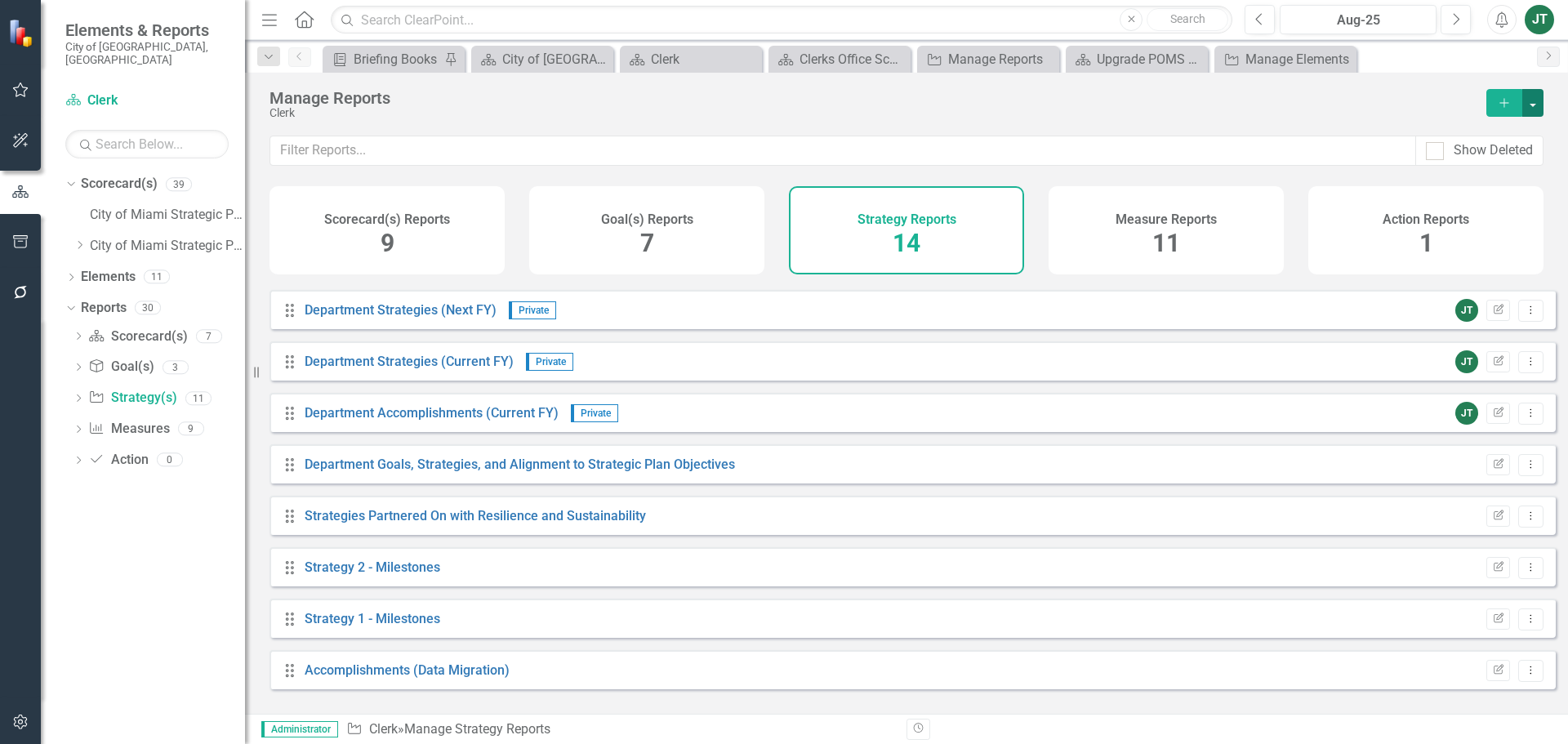
click at [1540, 102] on button "button" at bounding box center [1532, 102] width 21 height 28
click at [1468, 167] on link "Copy Add From Template" at bounding box center [1466, 163] width 152 height 30
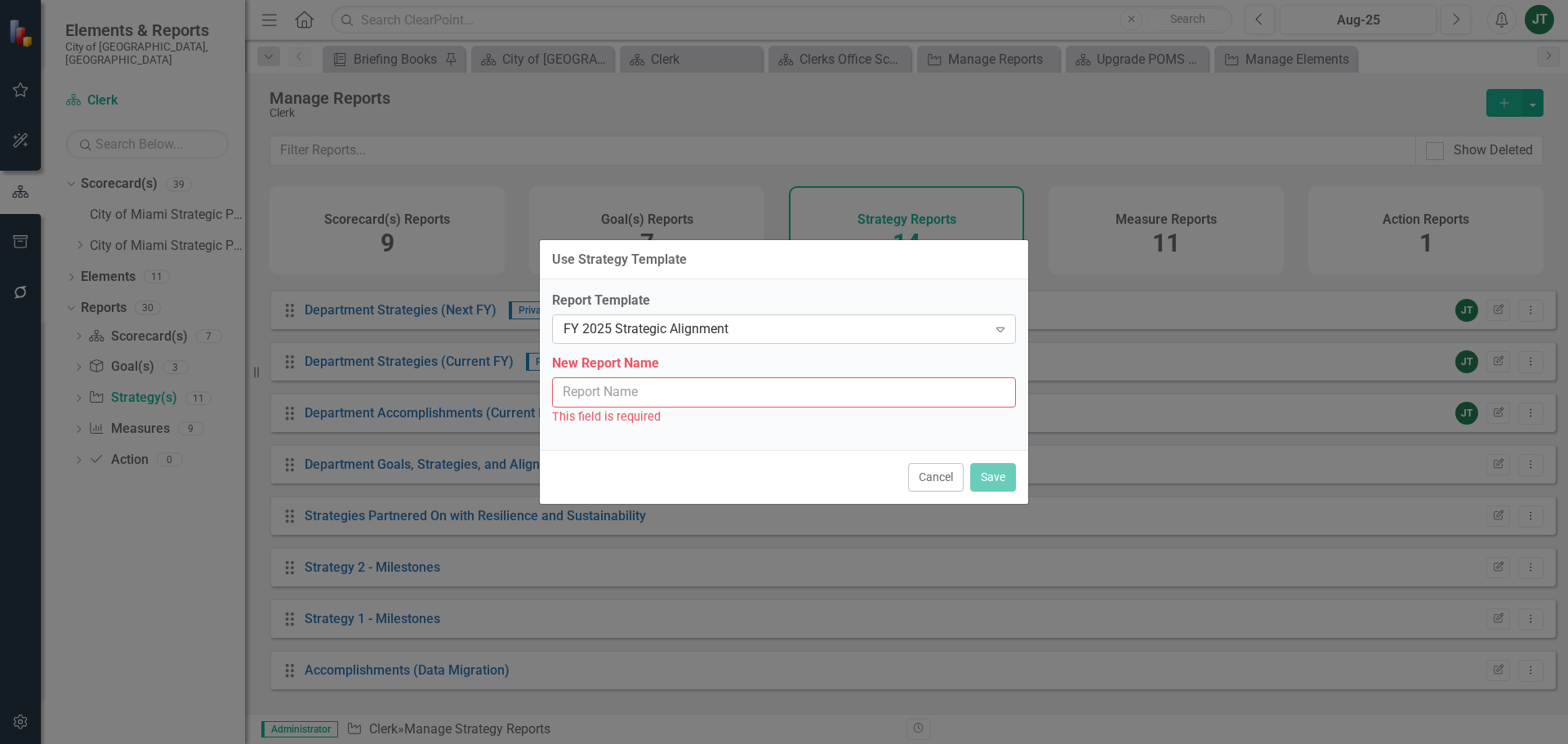
click at [680, 325] on div "FY 2025 Strategic Alignment" at bounding box center [775, 329] width 424 height 19
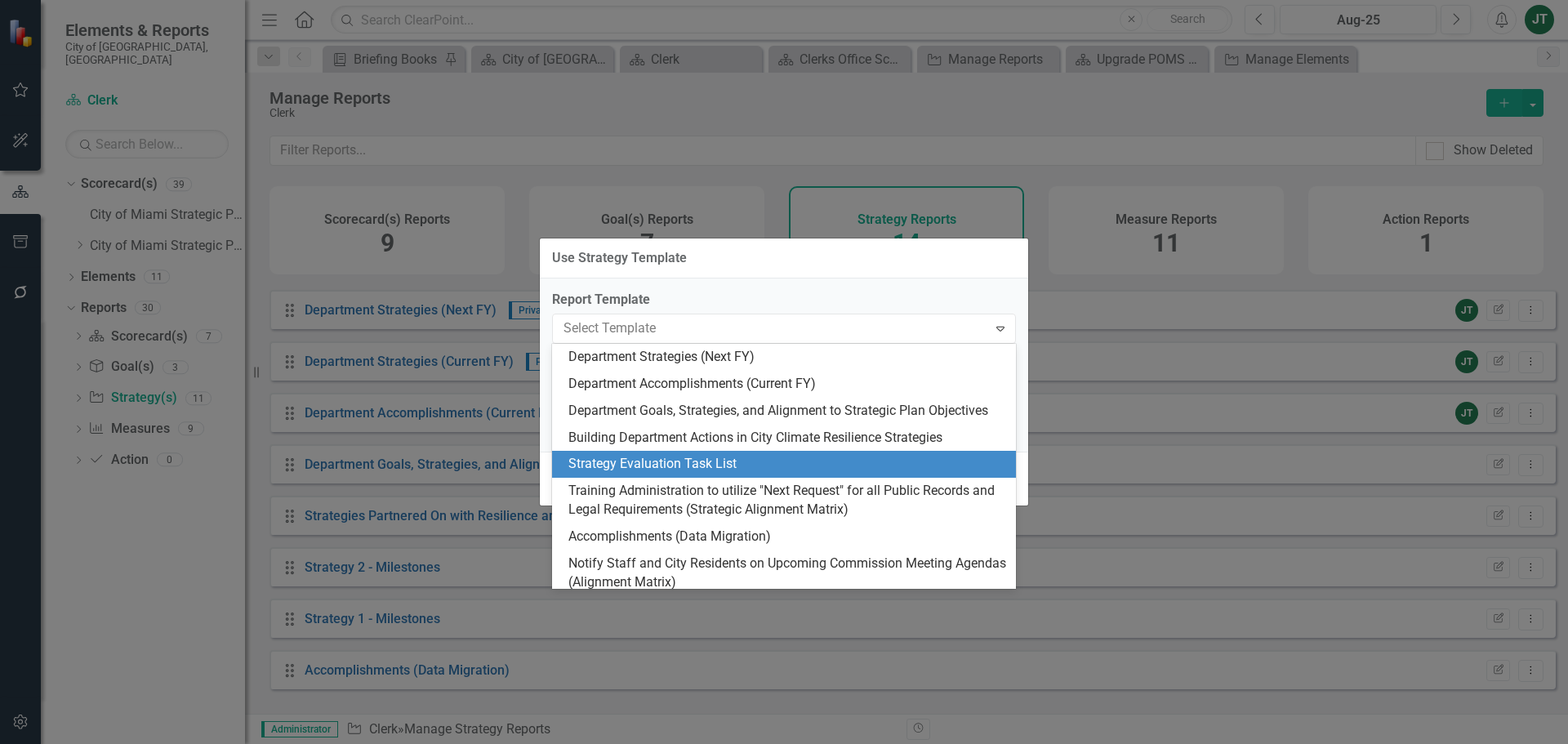
scroll to position [163, 0]
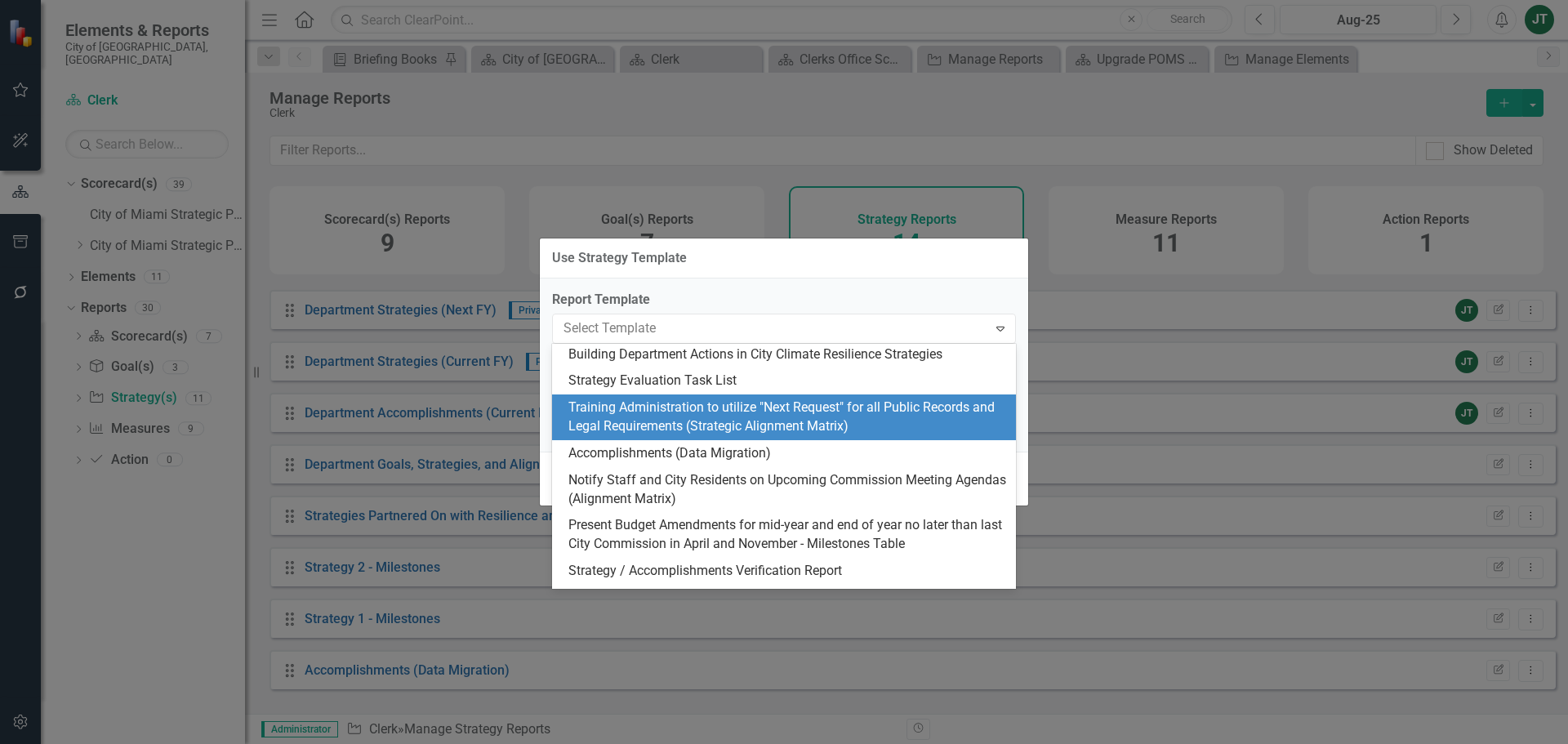
click at [810, 419] on div "Training Administration to utilize "Next Request" for all Public Records and Le…" at bounding box center [787, 417] width 438 height 38
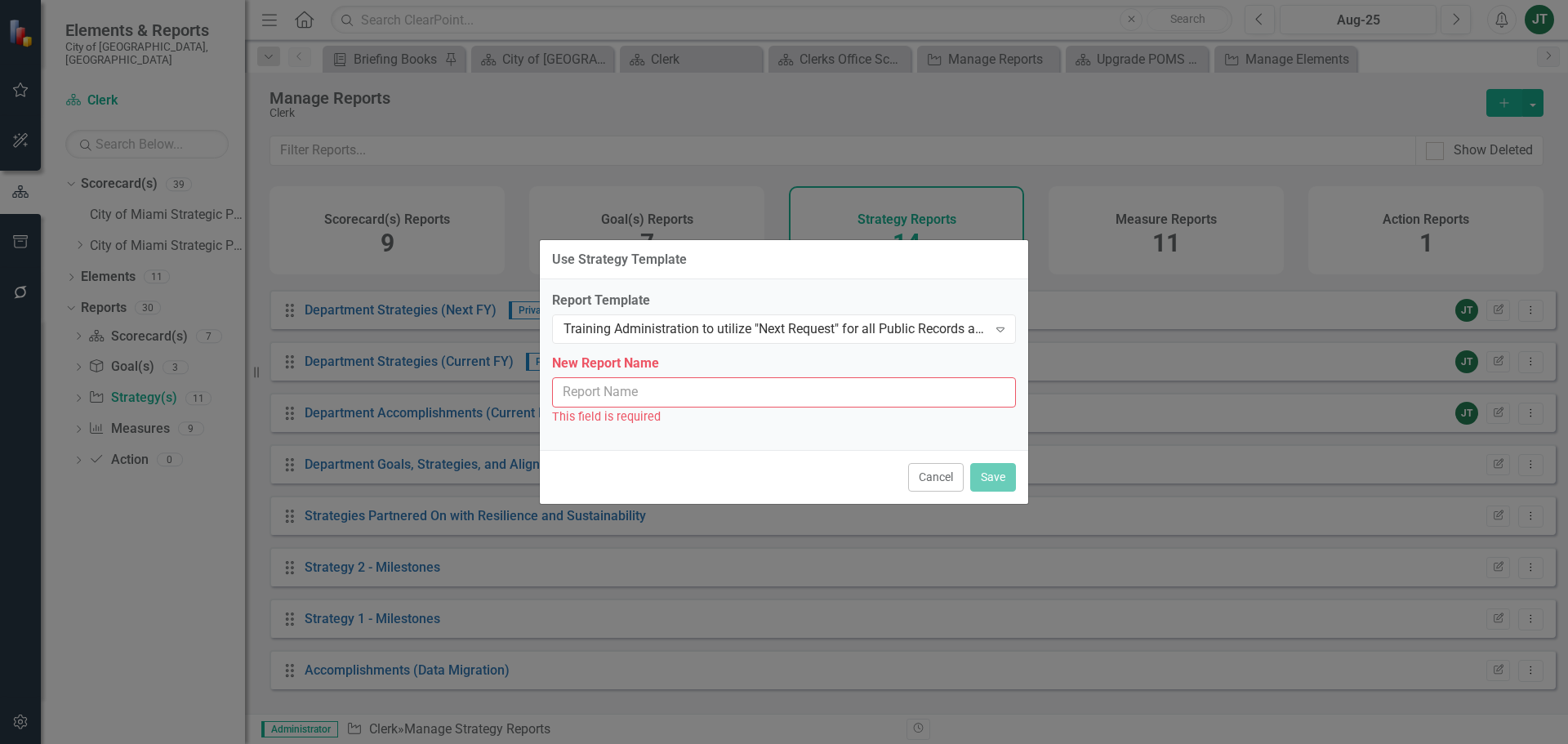
click at [772, 394] on input "New Report Name" at bounding box center [784, 392] width 464 height 30
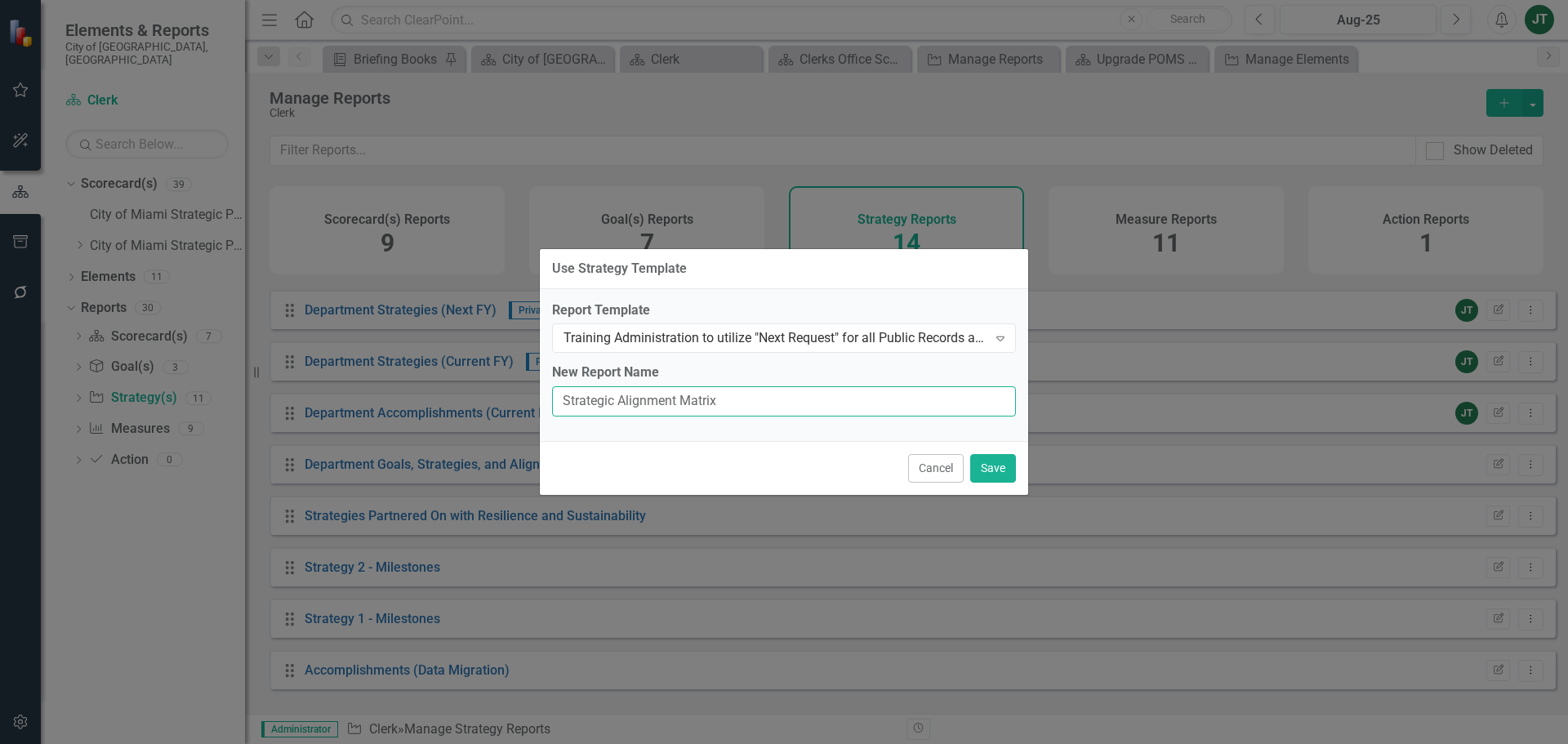
type input "Strategic Alignment Matrix"
click at [993, 467] on button "Save" at bounding box center [992, 468] width 46 height 29
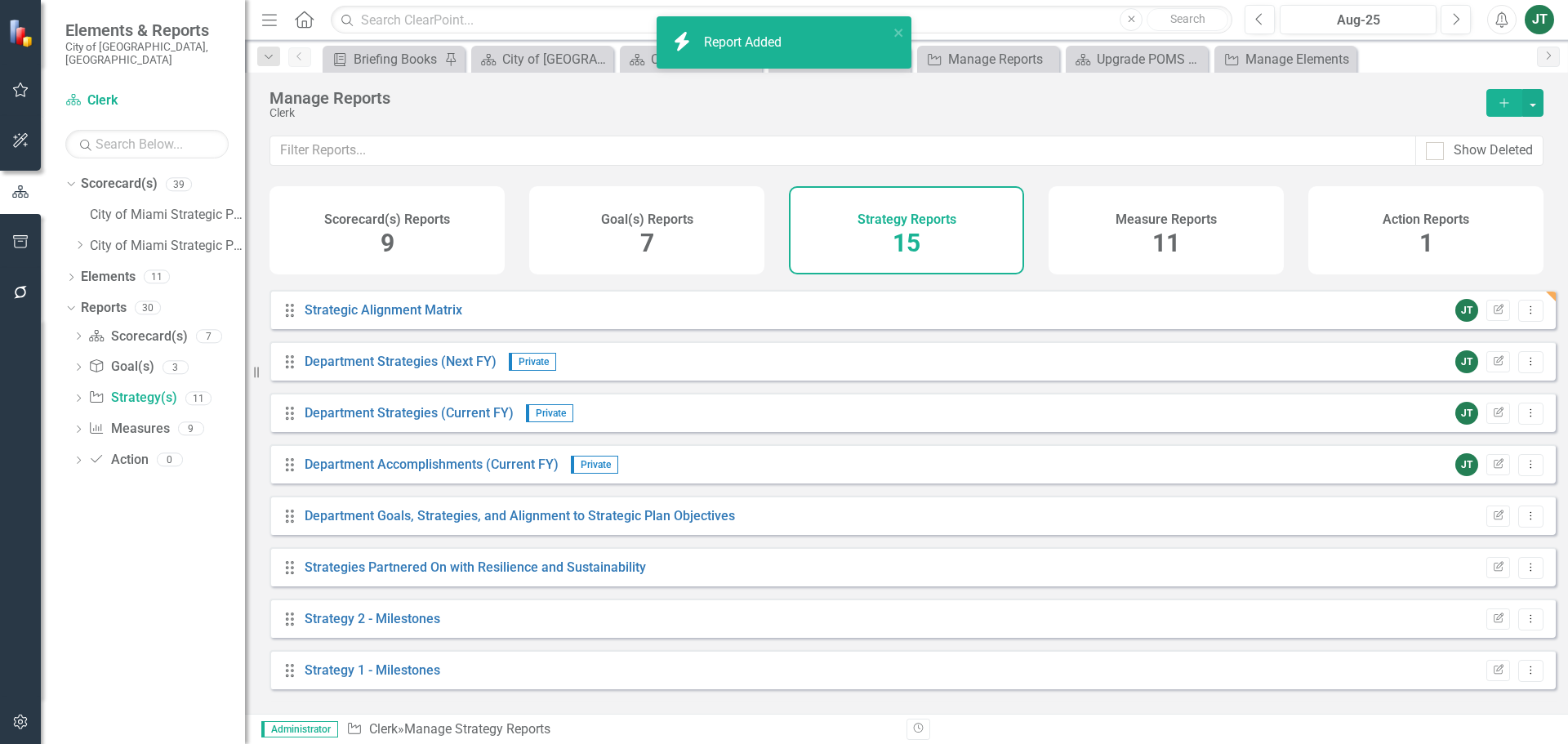
scroll to position [353, 0]
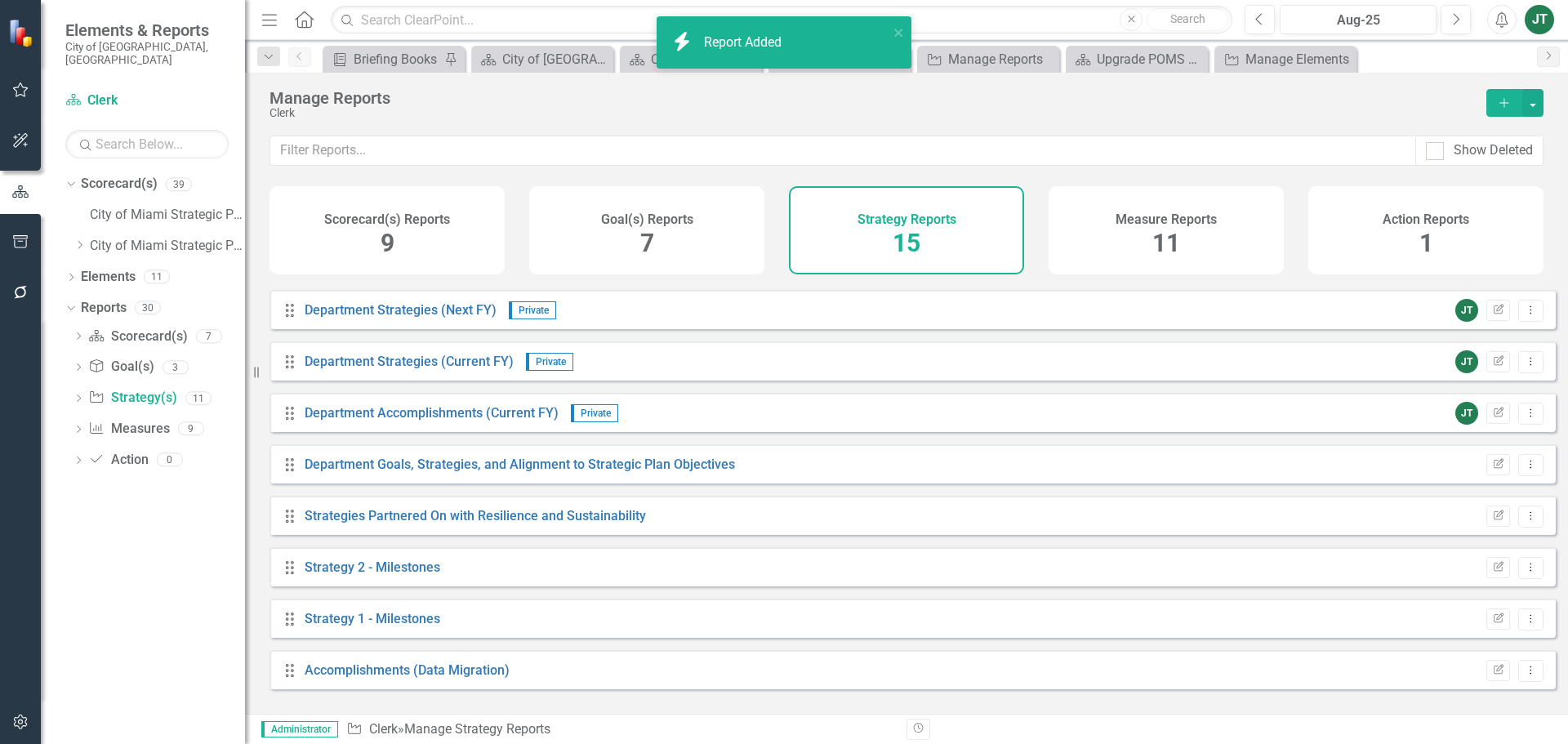
click at [1502, 101] on icon "Add" at bounding box center [1504, 102] width 14 height 12
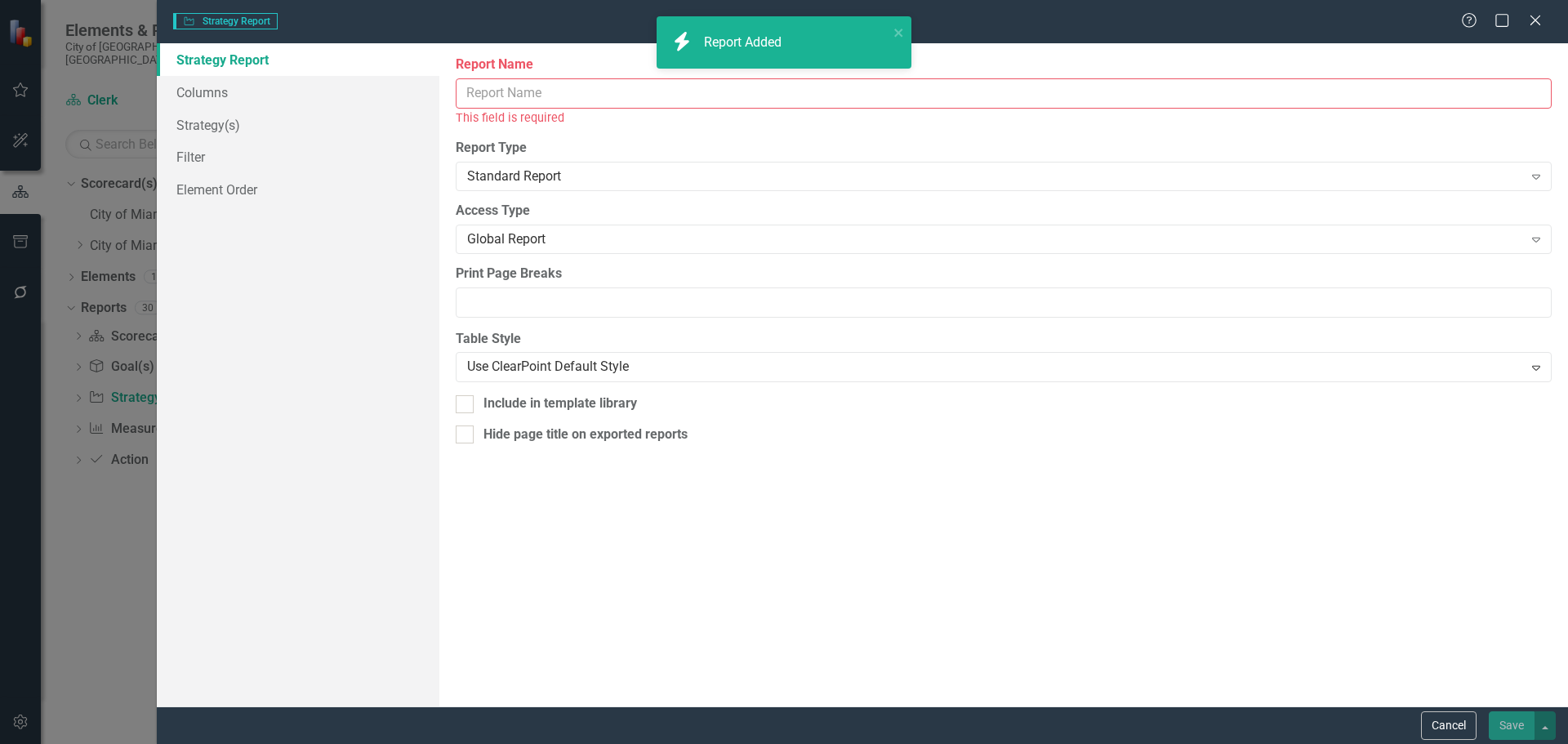
click at [482, 88] on input "Report Name" at bounding box center [1004, 94] width 1096 height 30
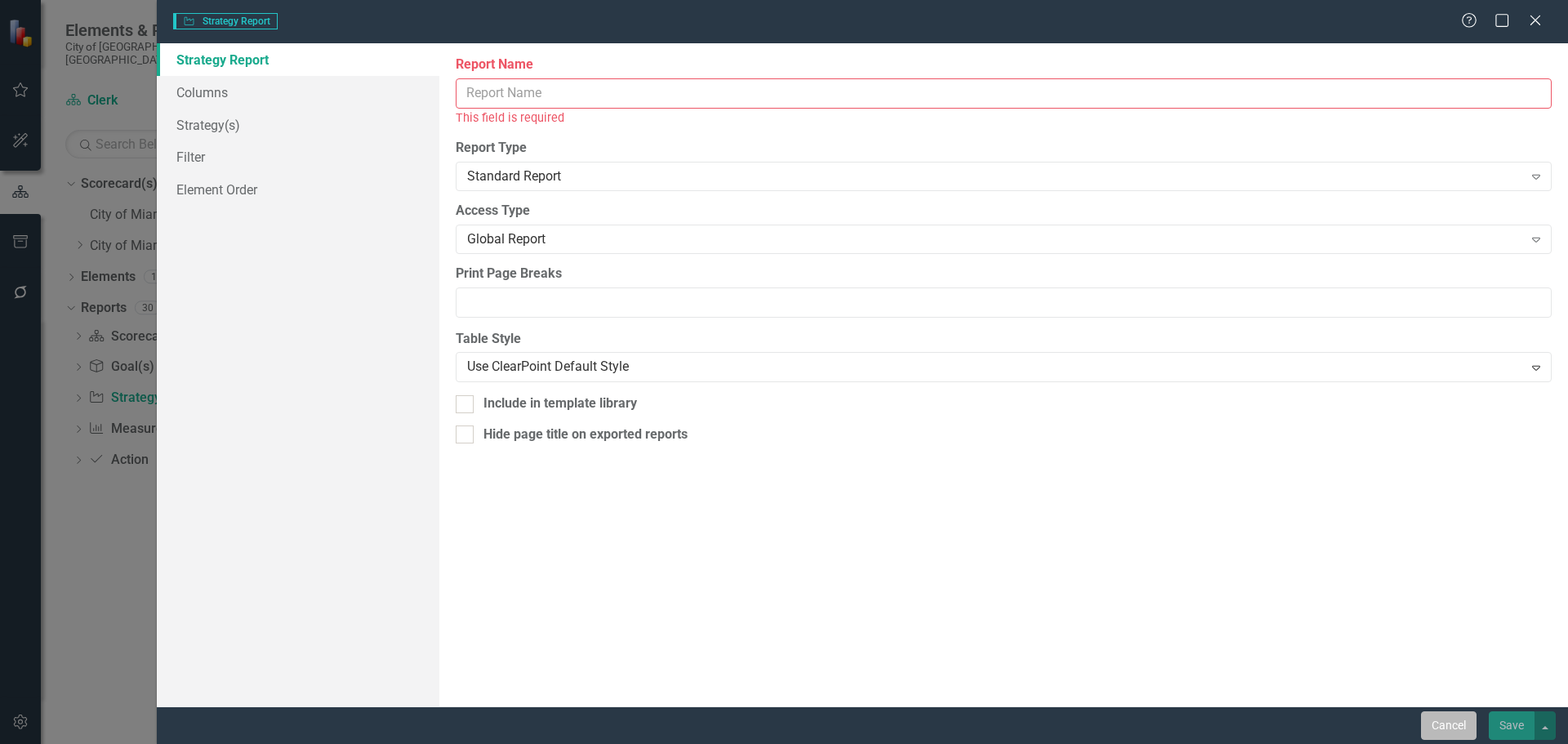
click at [1442, 723] on button "Cancel" at bounding box center [1448, 725] width 56 height 29
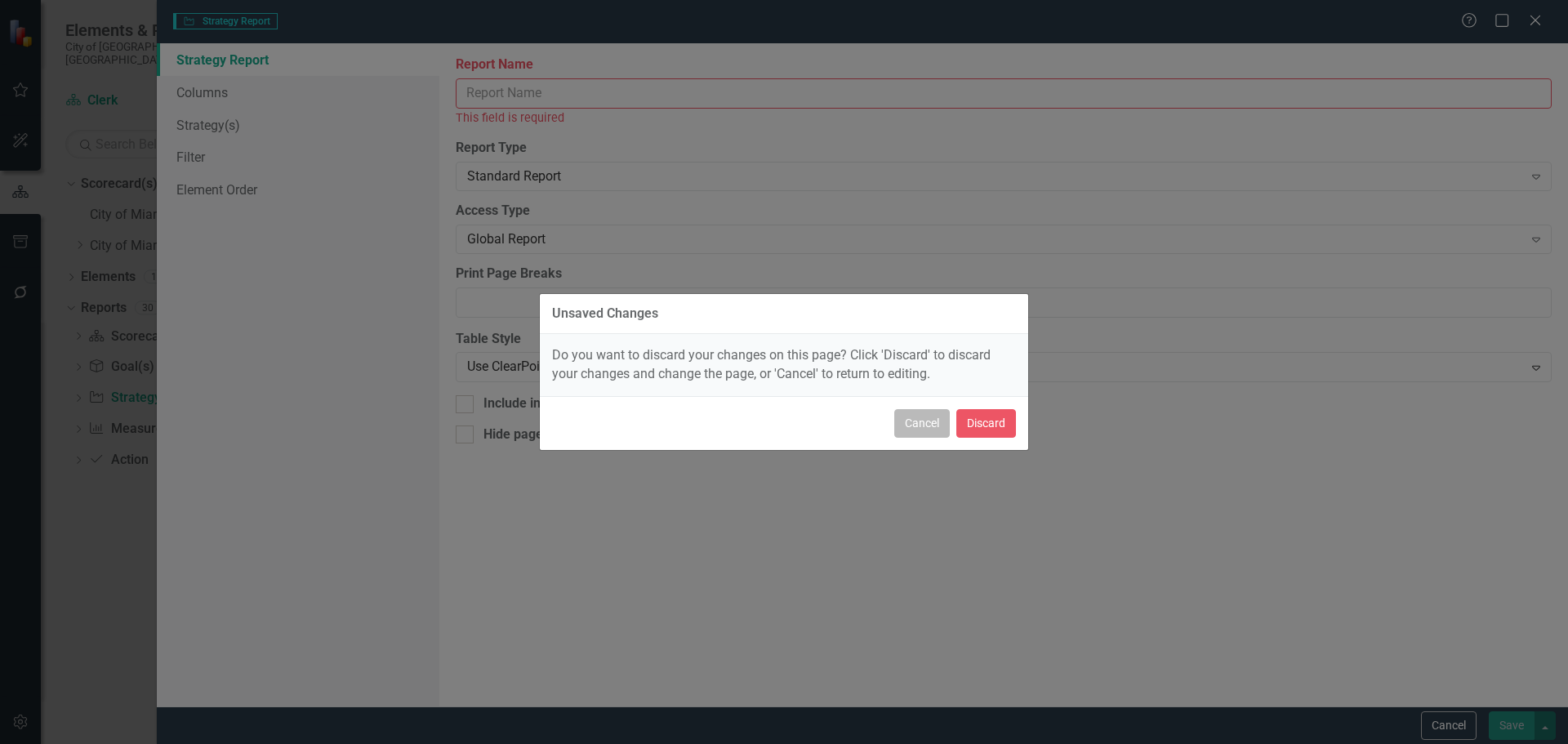
click at [927, 427] on button "Cancel" at bounding box center [921, 423] width 56 height 29
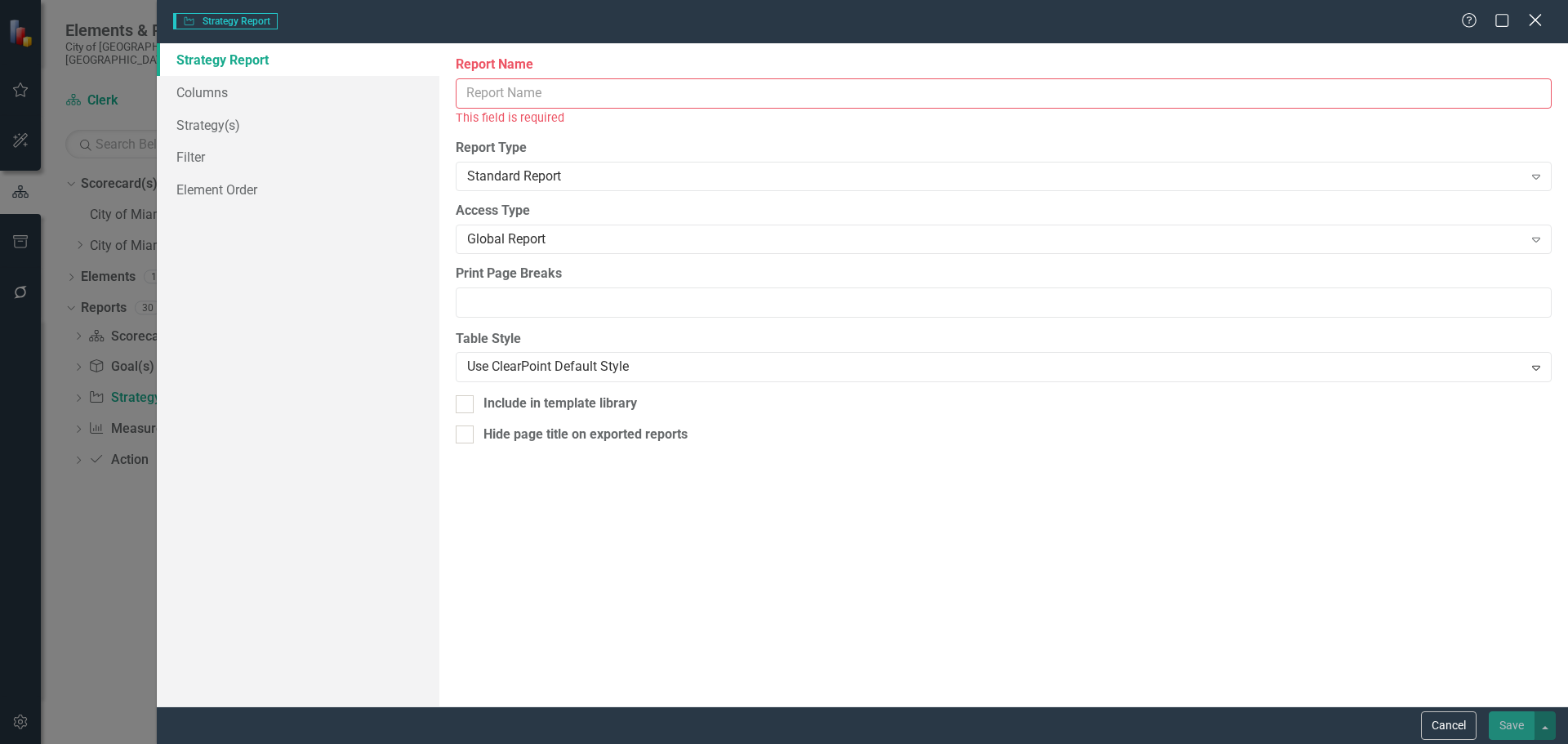
click at [1538, 21] on icon "Close" at bounding box center [1534, 20] width 21 height 15
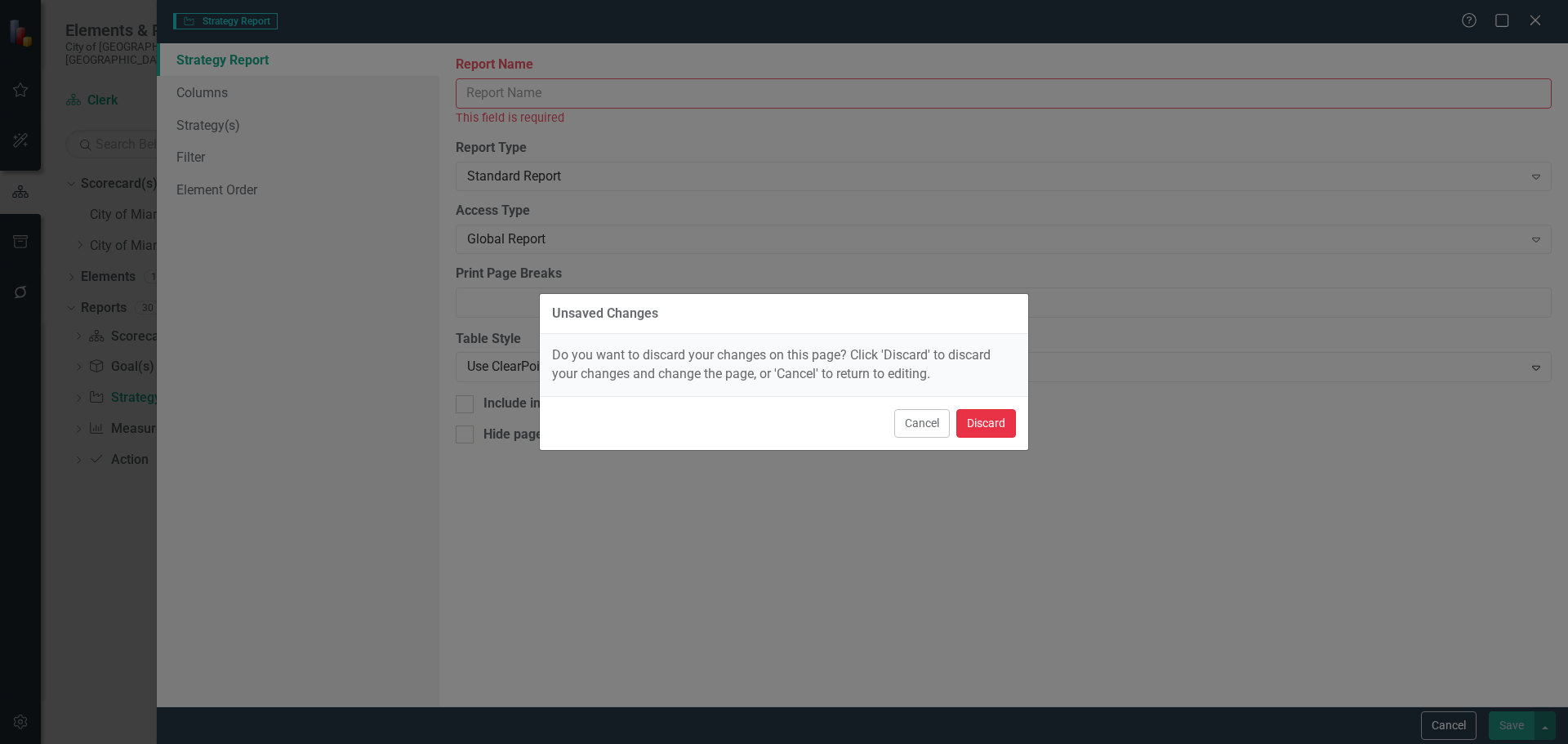
click at [988, 417] on button "Discard" at bounding box center [986, 423] width 60 height 29
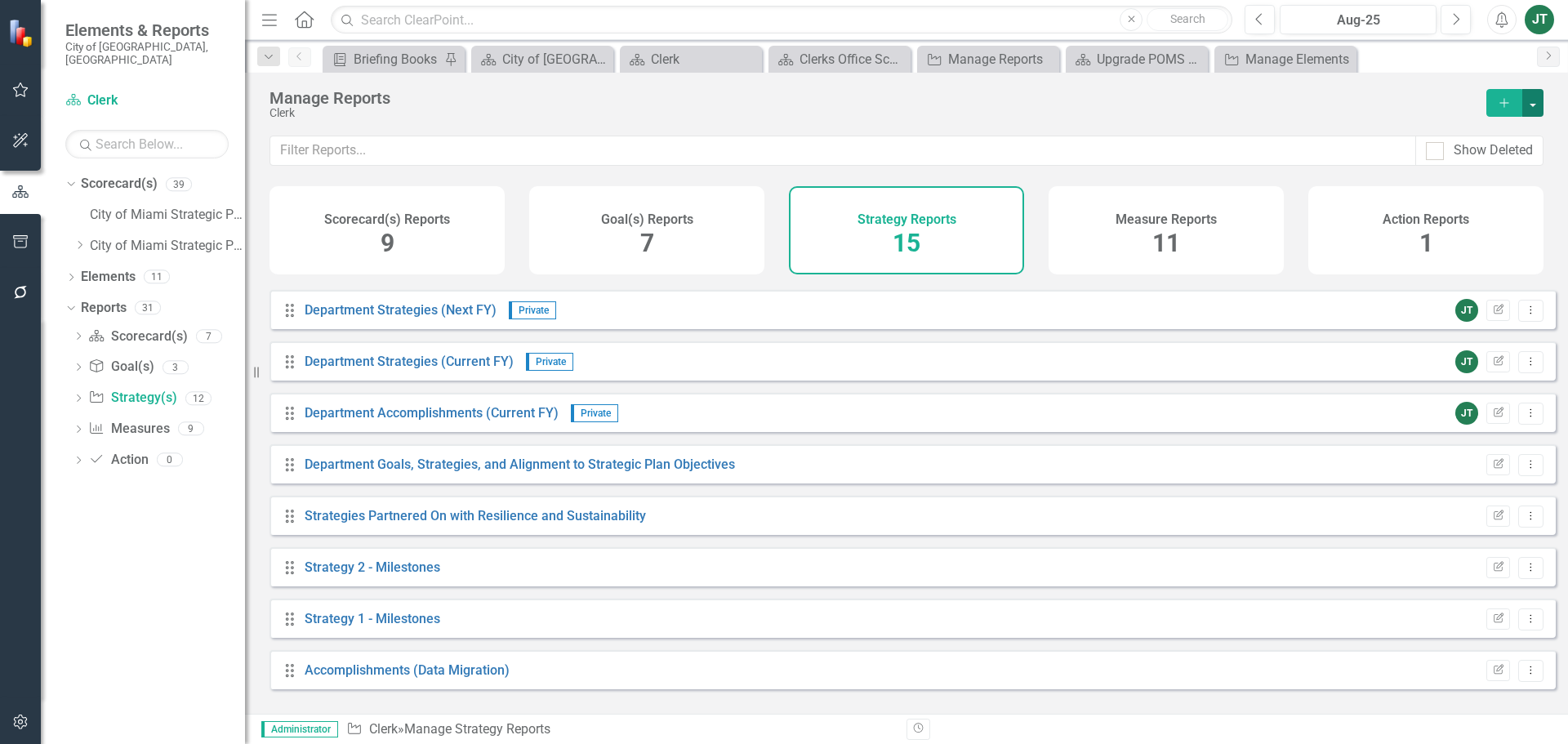
click at [1540, 100] on button "button" at bounding box center [1532, 102] width 21 height 28
click at [1485, 159] on link "Copy Add From Template" at bounding box center [1466, 163] width 152 height 30
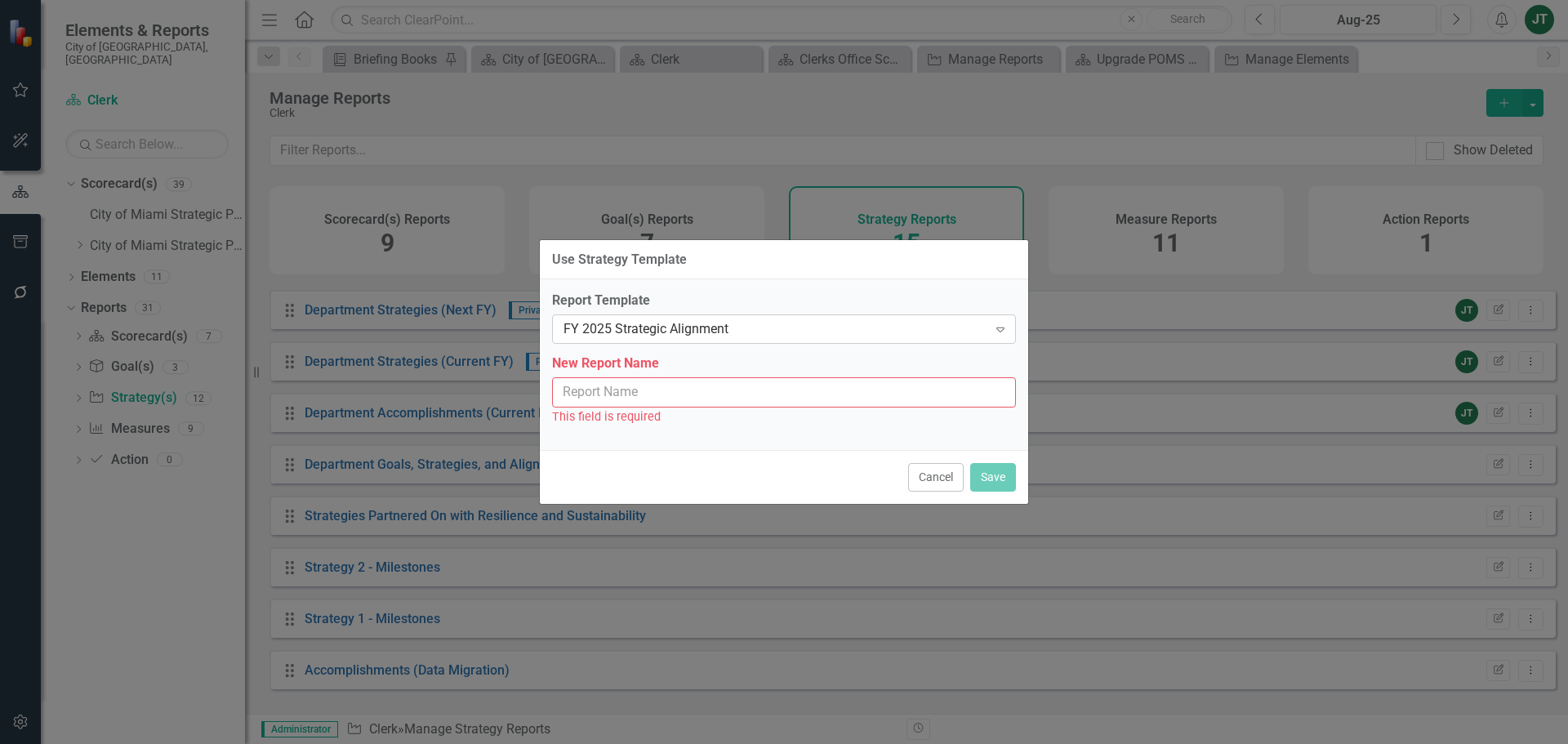
click at [776, 329] on div "FY 2025 Strategic Alignment" at bounding box center [775, 329] width 424 height 19
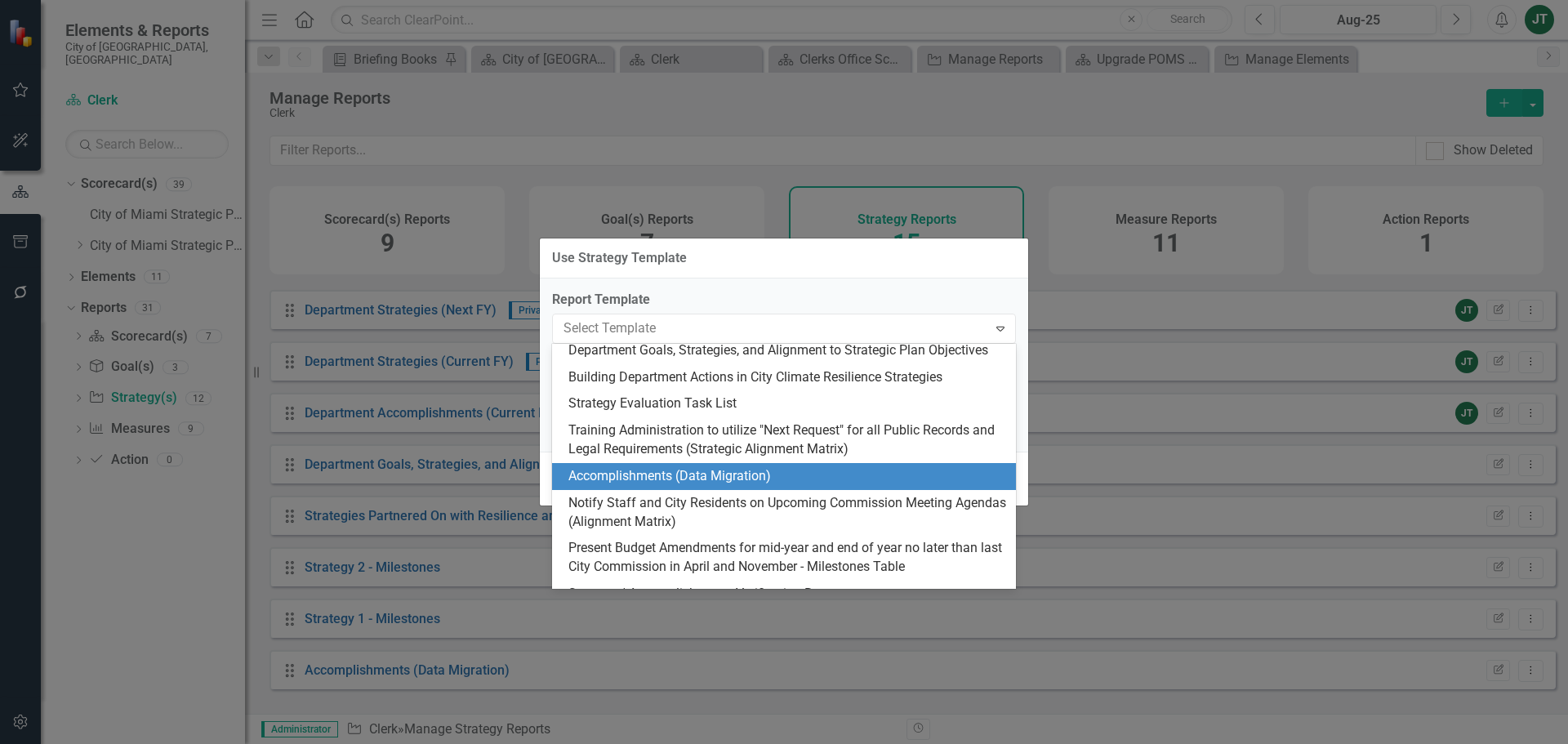
scroll to position [163, 0]
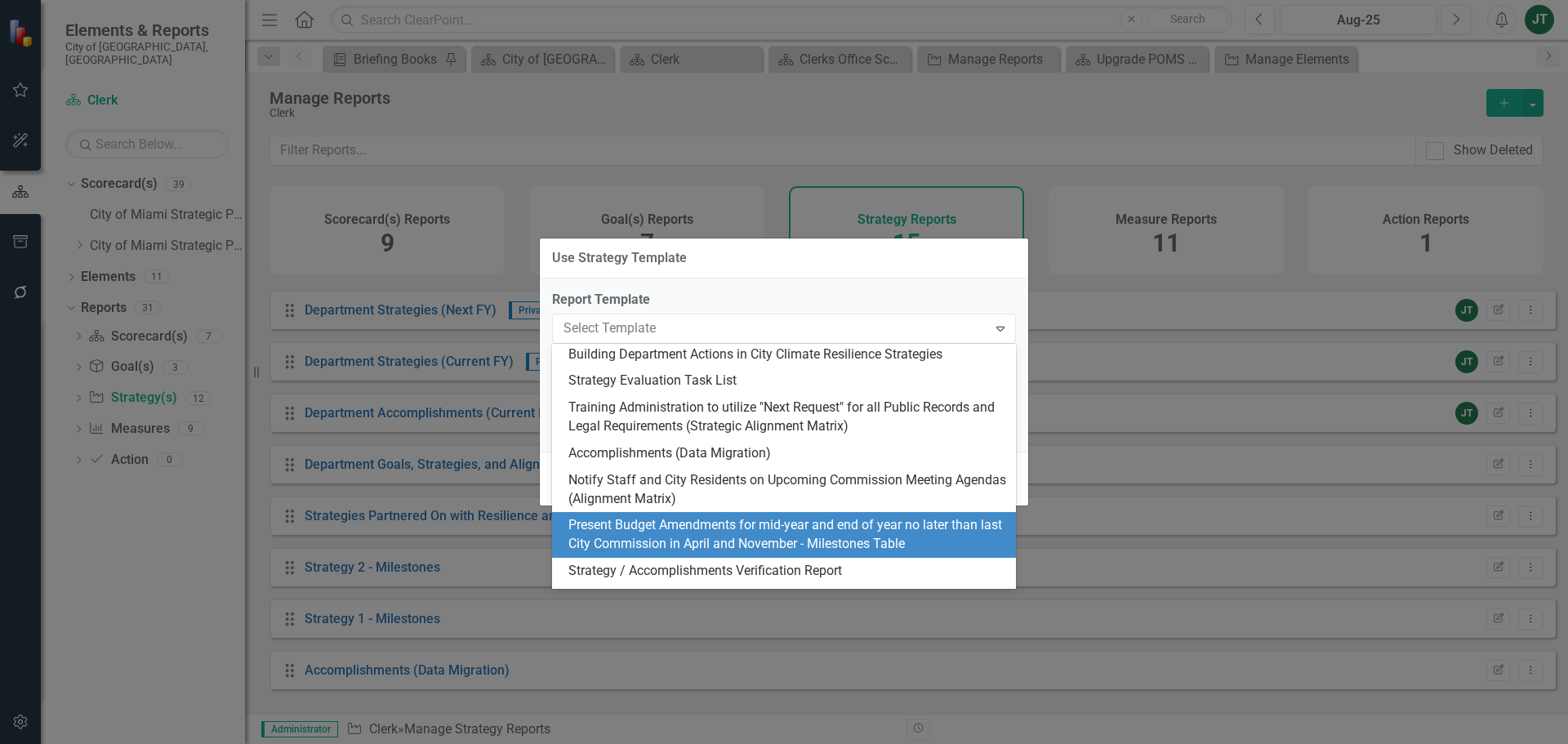
click at [737, 542] on div "Present Budget Amendments for mid-year and end of year no later than last City …" at bounding box center [787, 534] width 438 height 38
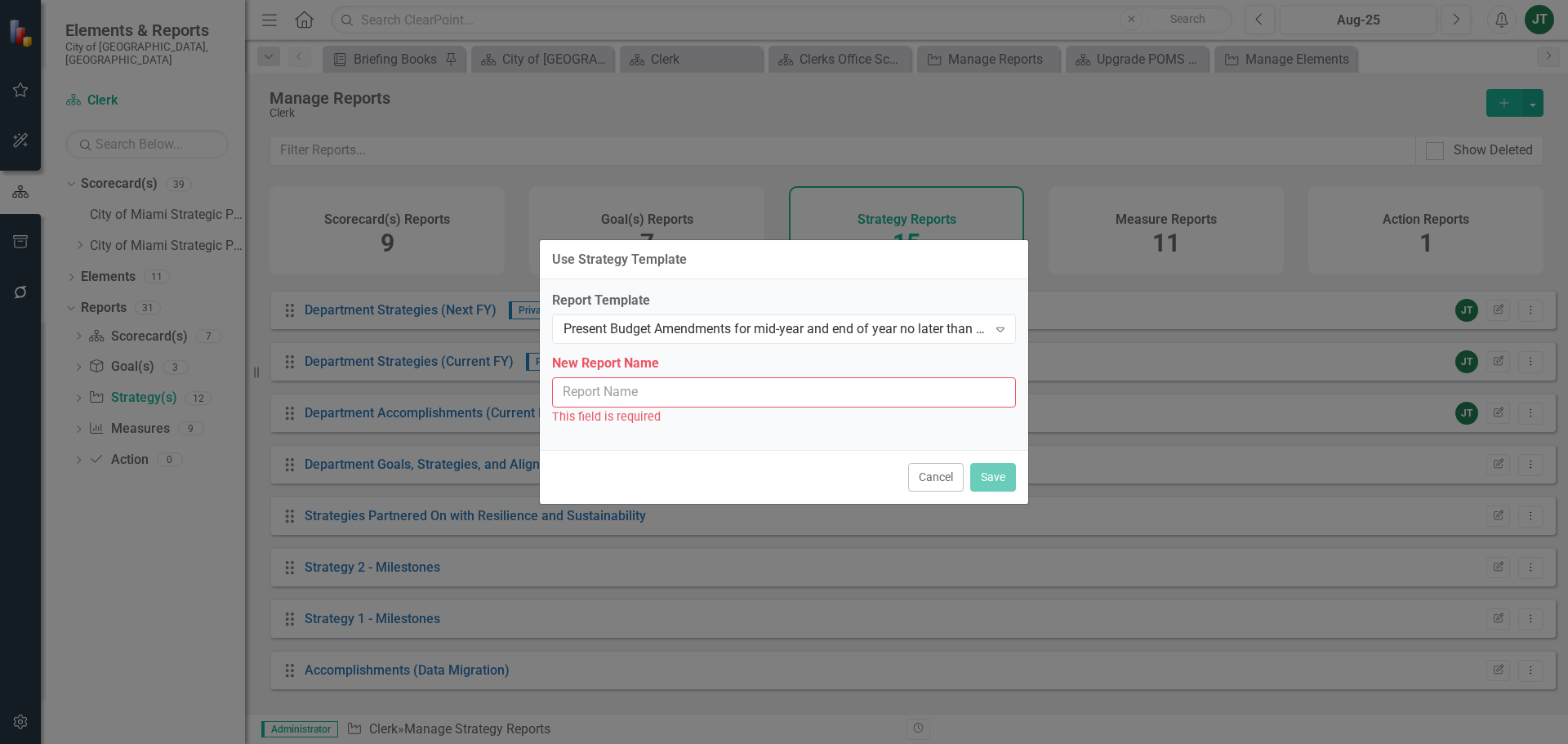
click at [600, 398] on input "New Report Name" at bounding box center [784, 392] width 464 height 30
paste input "Upgrade POMS Board Management System"
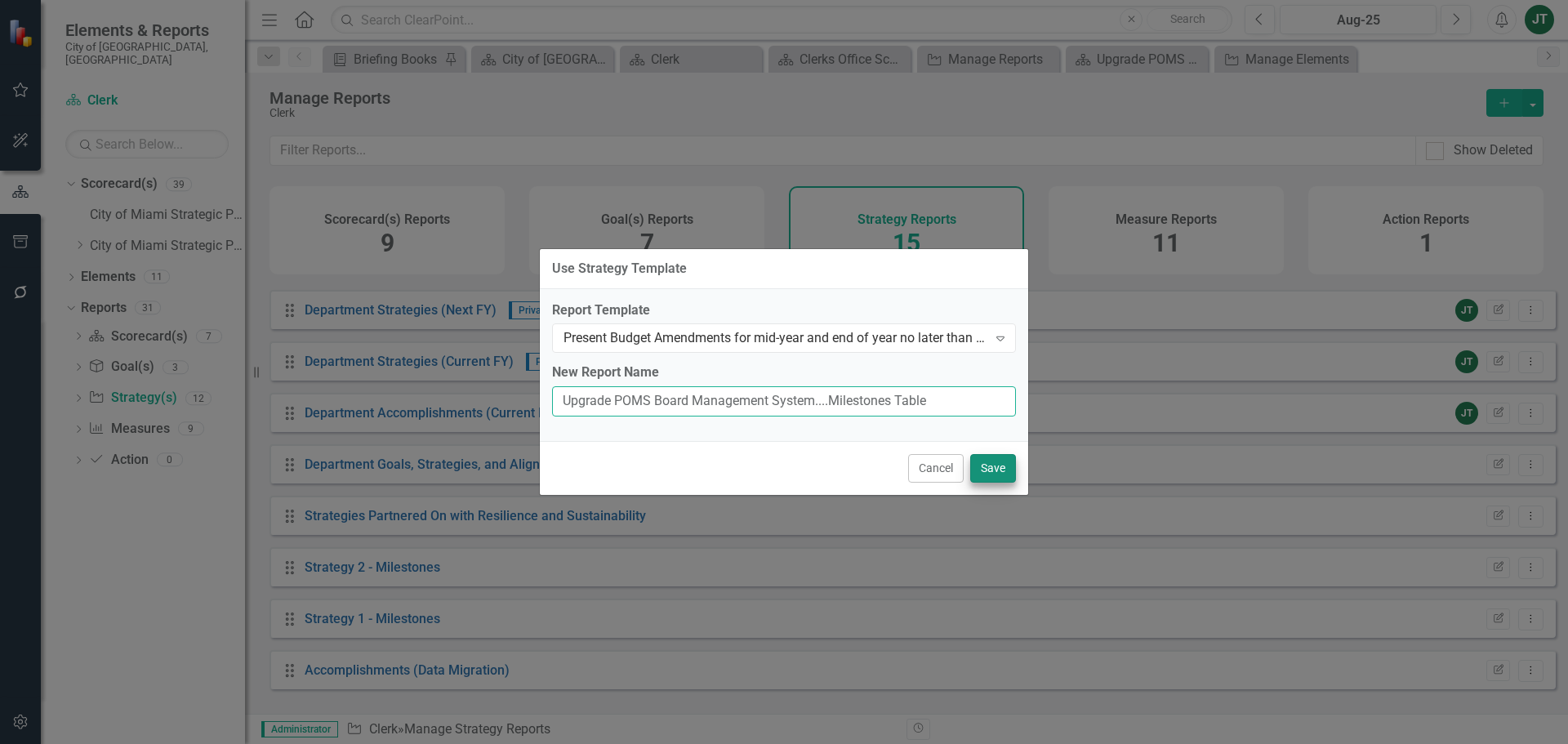
type input "Upgrade POMS Board Management System....Milestones Table"
click at [996, 466] on button "Save" at bounding box center [992, 468] width 46 height 29
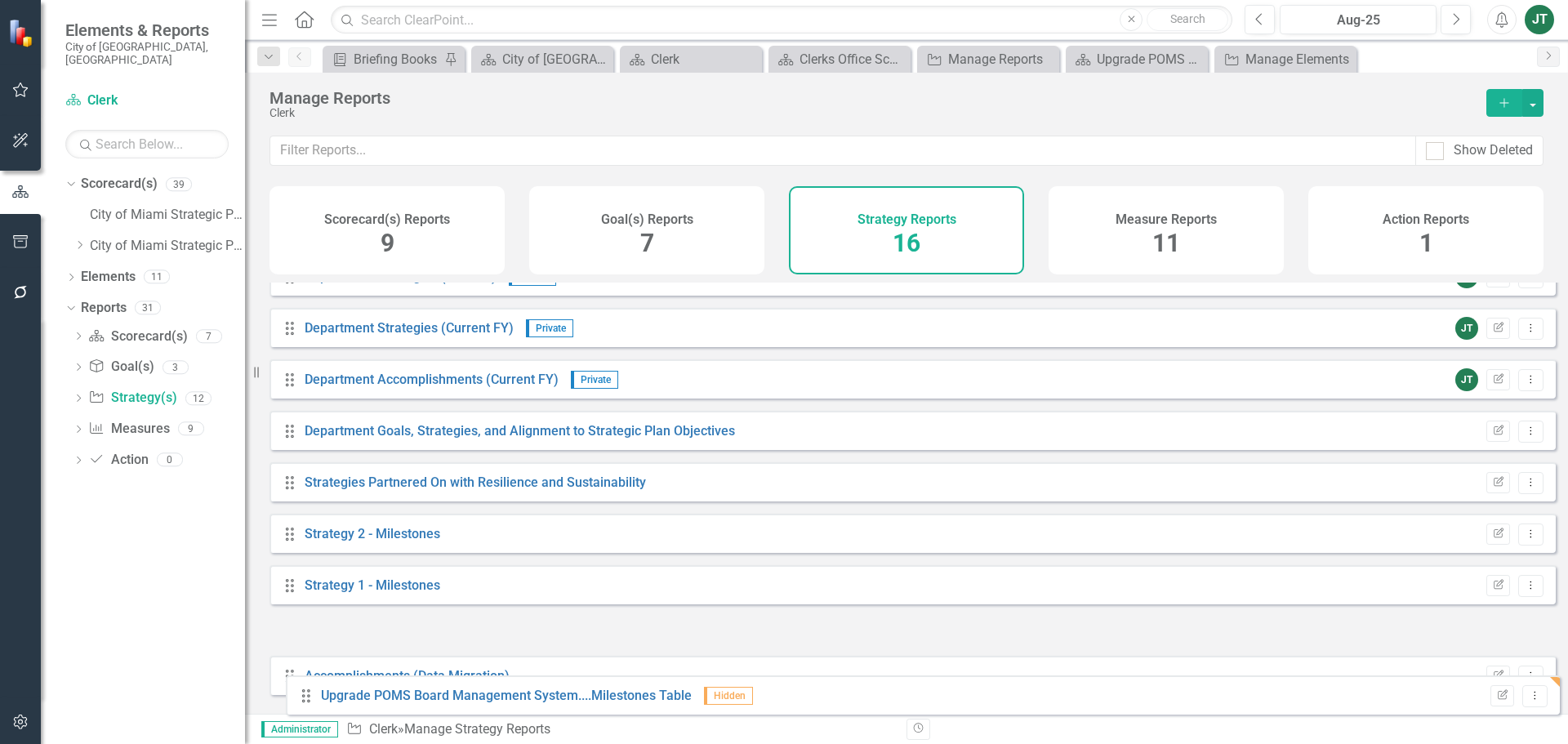
scroll to position [404, 0]
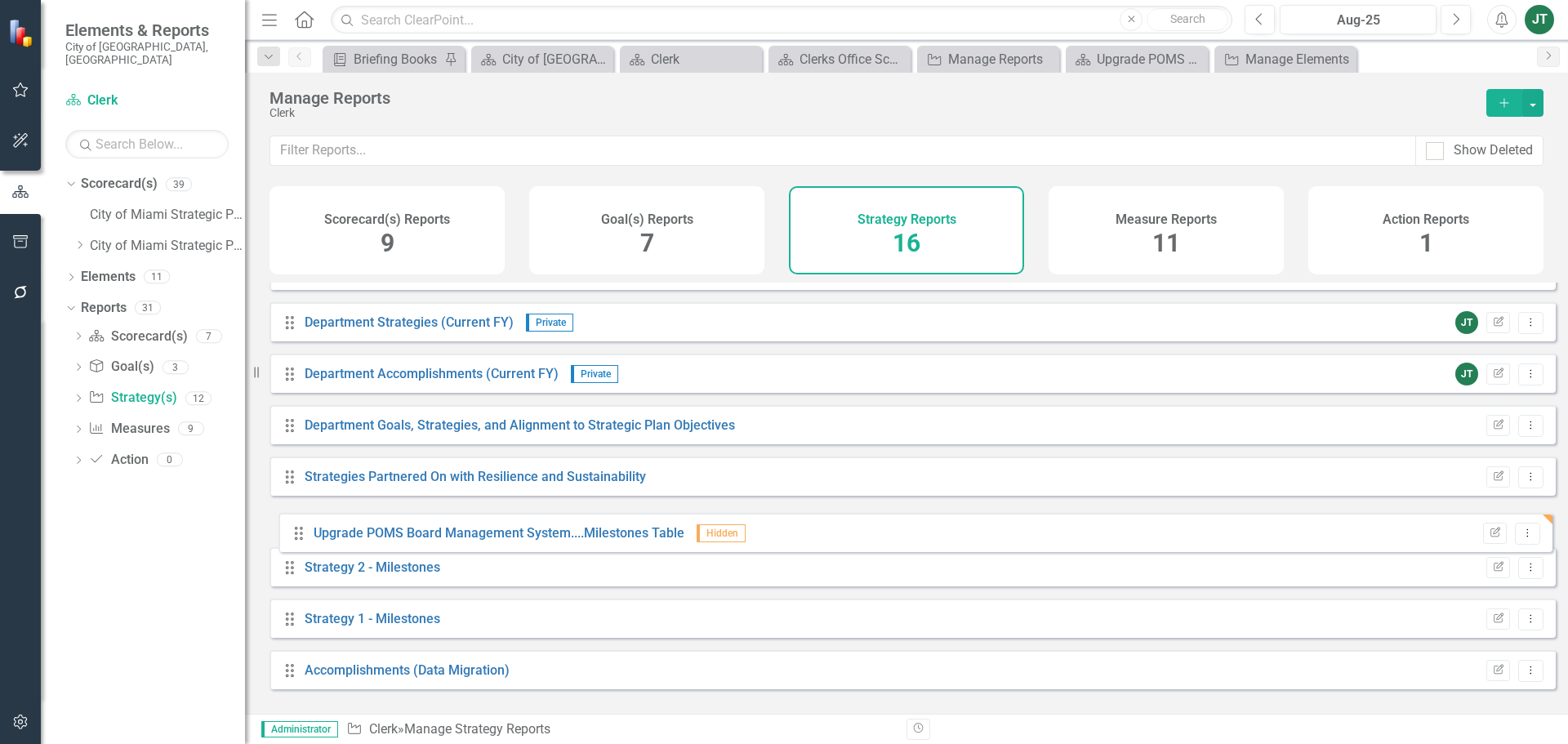
drag, startPoint x: 289, startPoint y: 517, endPoint x: 298, endPoint y: 534, distance: 19.2
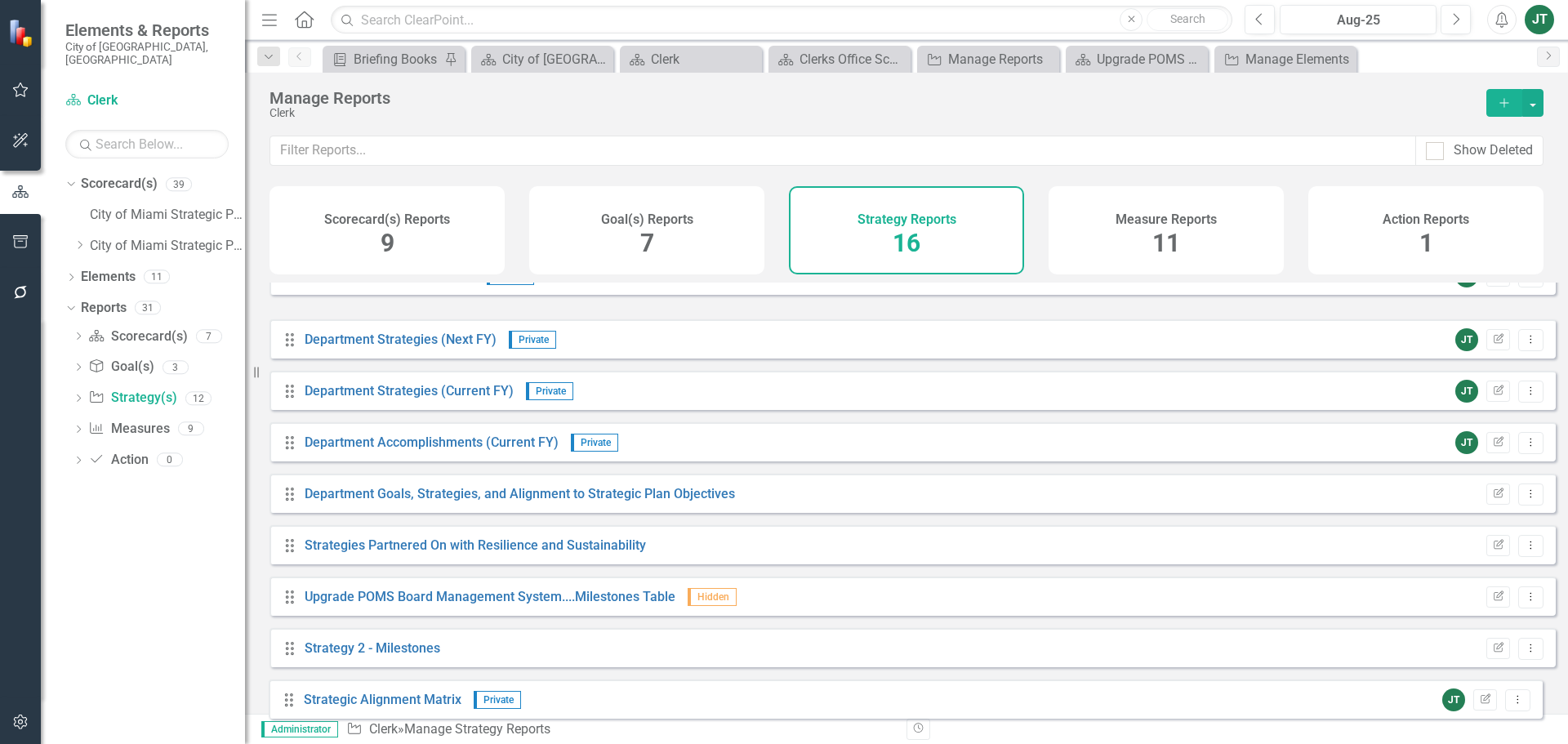
scroll to position [398, 0]
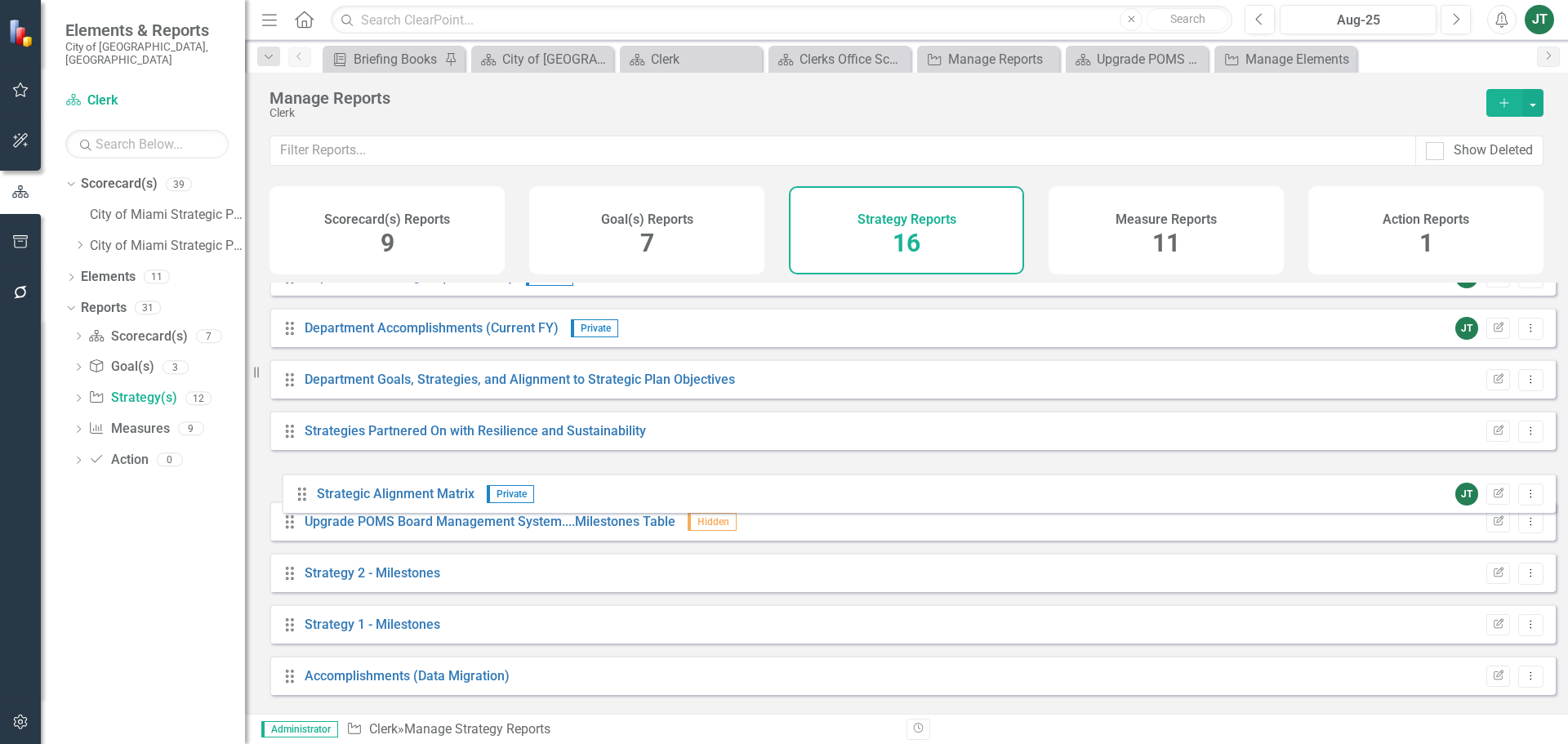
drag, startPoint x: 287, startPoint y: 541, endPoint x: 446, endPoint y: 476, distance: 171.8
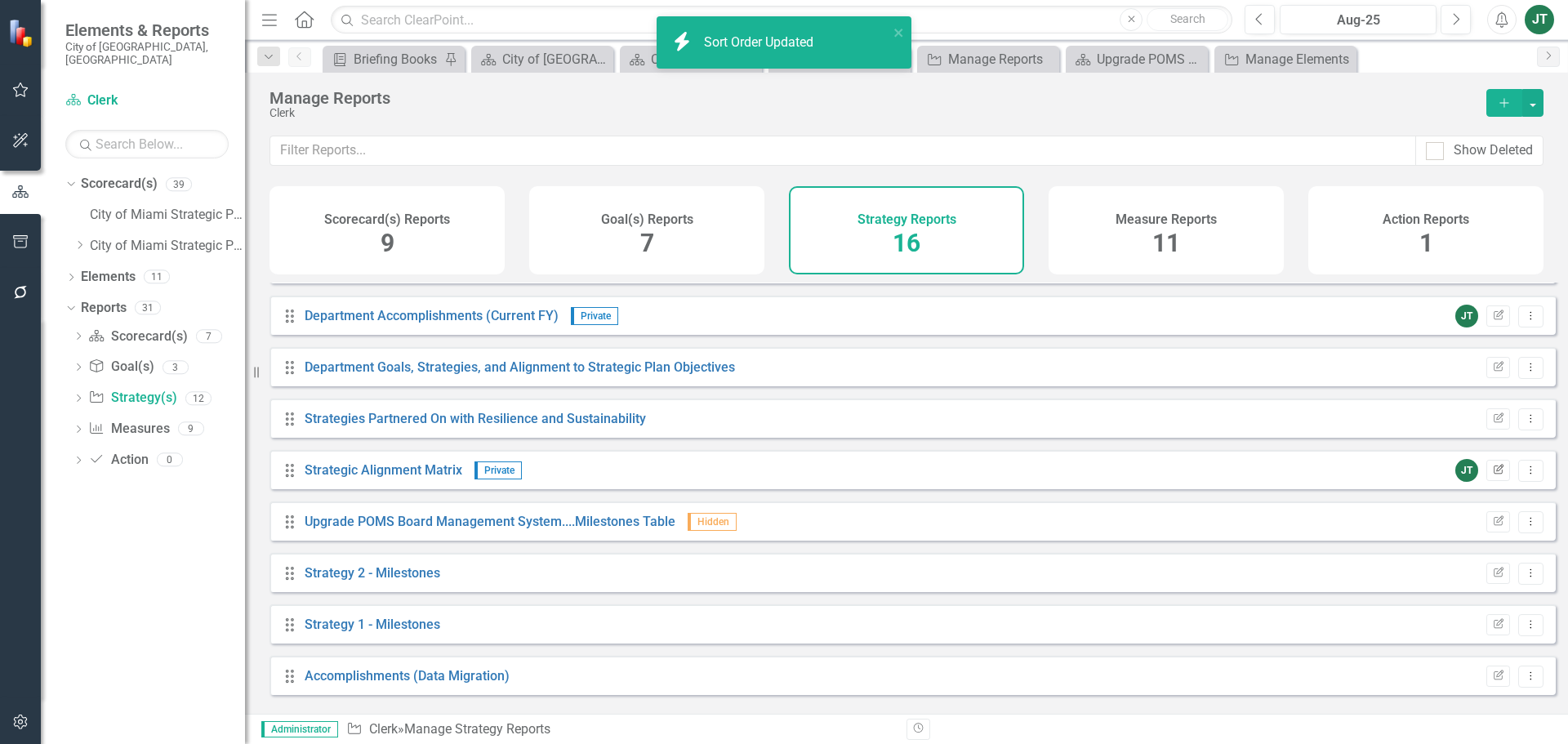
click at [1492, 475] on icon "Edit Report" at bounding box center [1498, 470] width 13 height 10
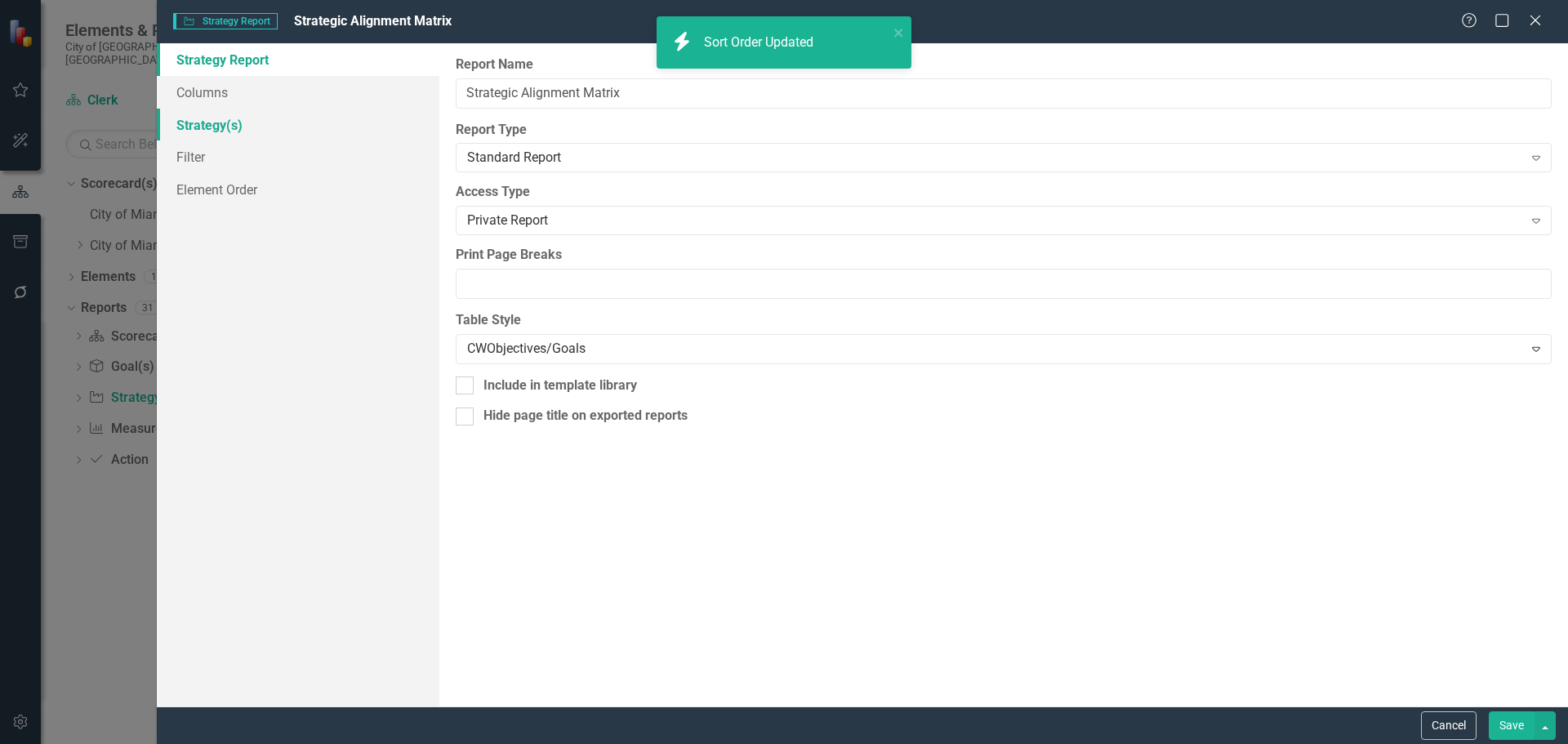
click at [245, 126] on link "Strategy(s)" at bounding box center [297, 124] width 282 height 32
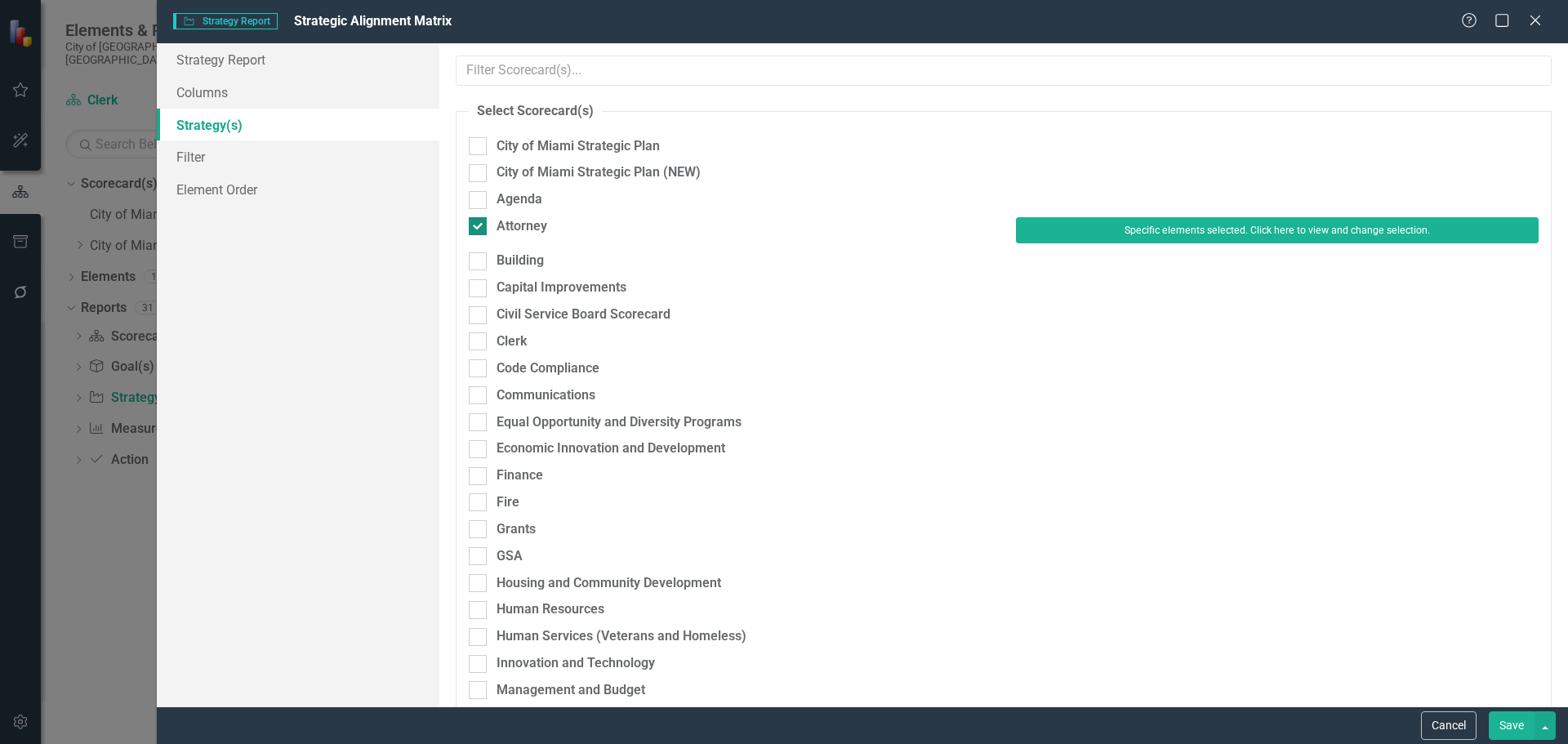
click at [501, 225] on div "Attorney" at bounding box center [521, 227] width 51 height 19
click at [479, 225] on input "Attorney" at bounding box center [474, 223] width 11 height 11
checkbox input "false"
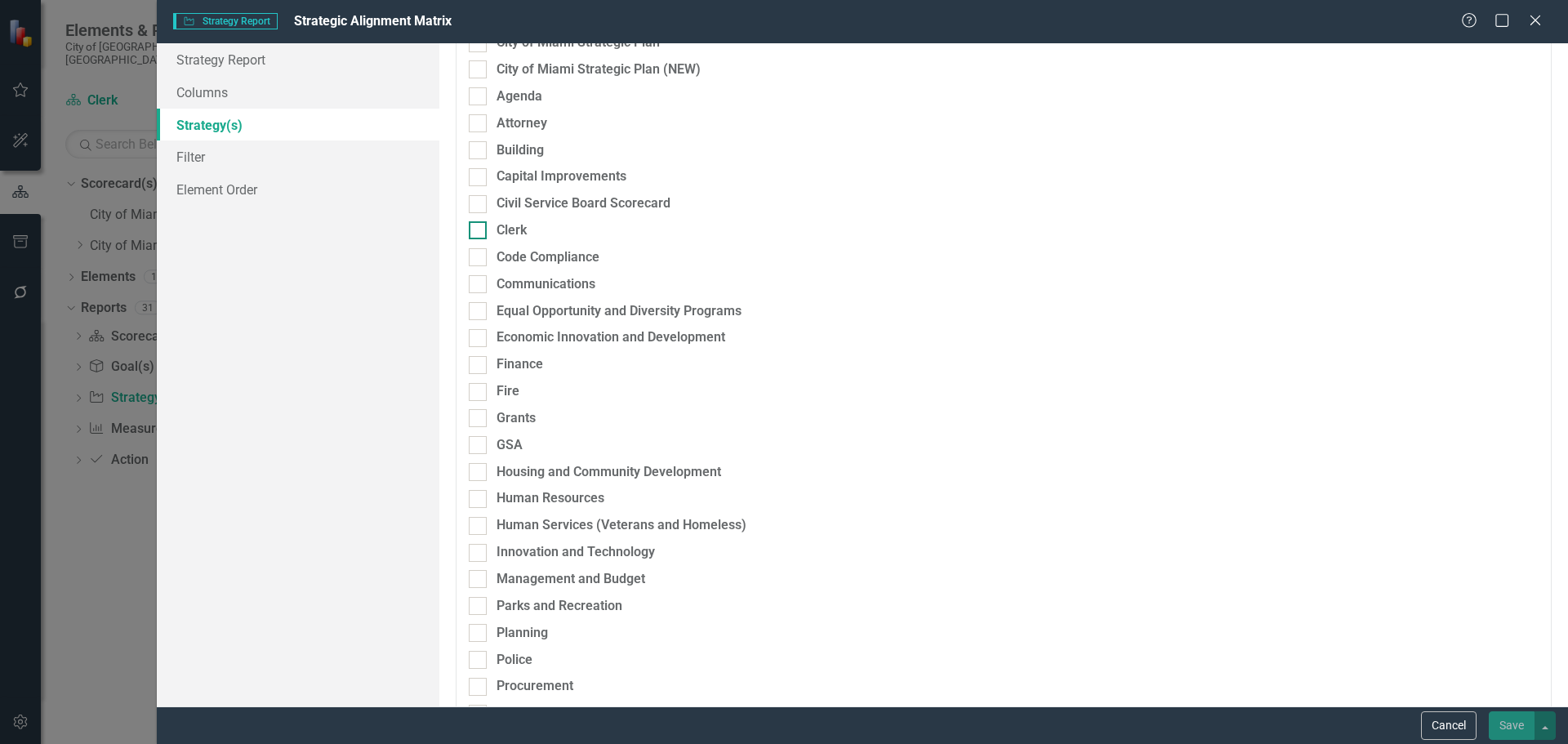
scroll to position [81, 0]
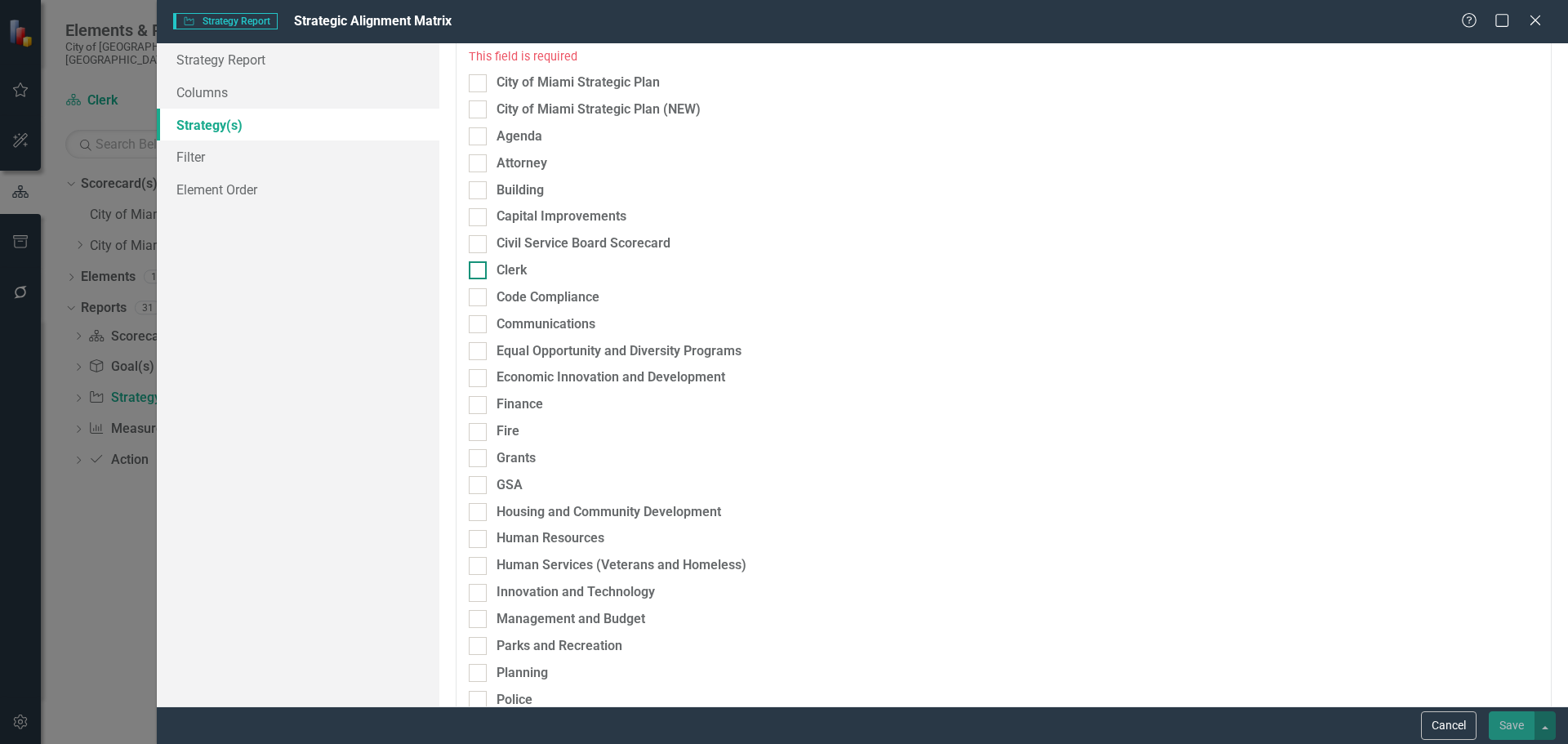
click at [538, 263] on div "Clerk" at bounding box center [730, 270] width 523 height 19
click at [479, 263] on input "Clerk" at bounding box center [474, 267] width 11 height 11
checkbox input "true"
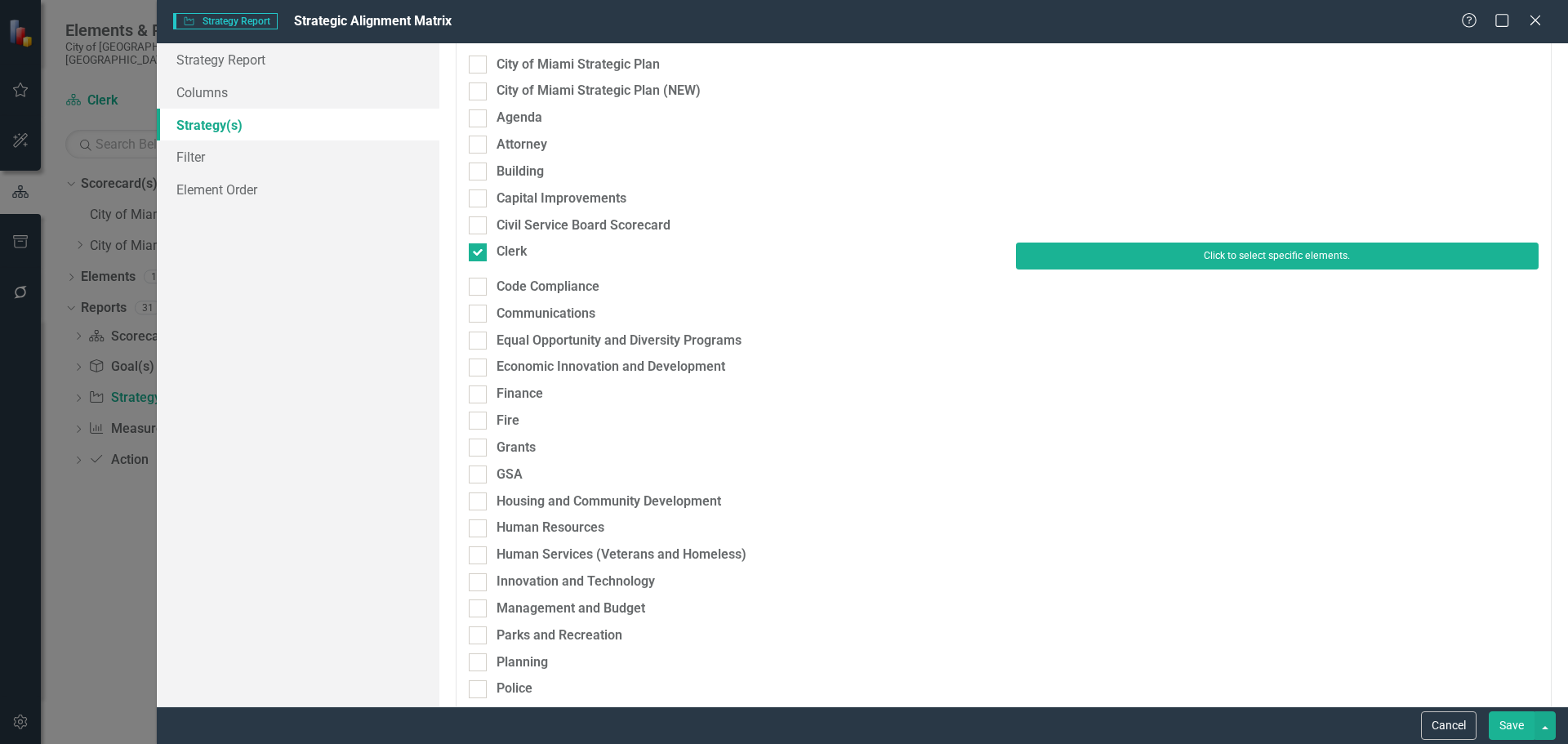
click at [1081, 243] on button "Click to select specific elements." at bounding box center [1277, 255] width 523 height 26
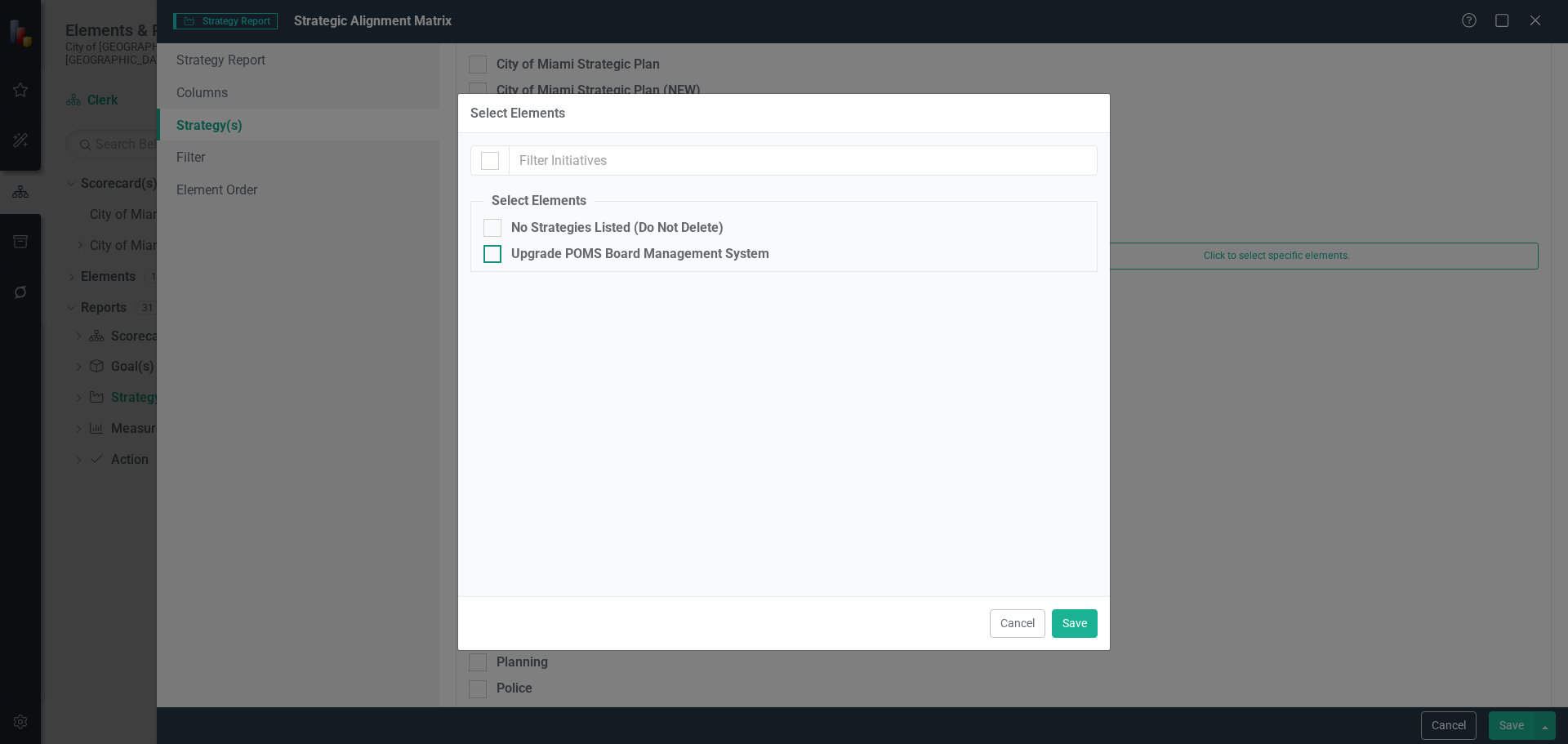
click at [536, 246] on div "Upgrade POMS Board Management System" at bounding box center [640, 253] width 258 height 14
click at [494, 246] on input "Upgrade POMS Board Management System" at bounding box center [489, 251] width 11 height 11
checkbox input "true"
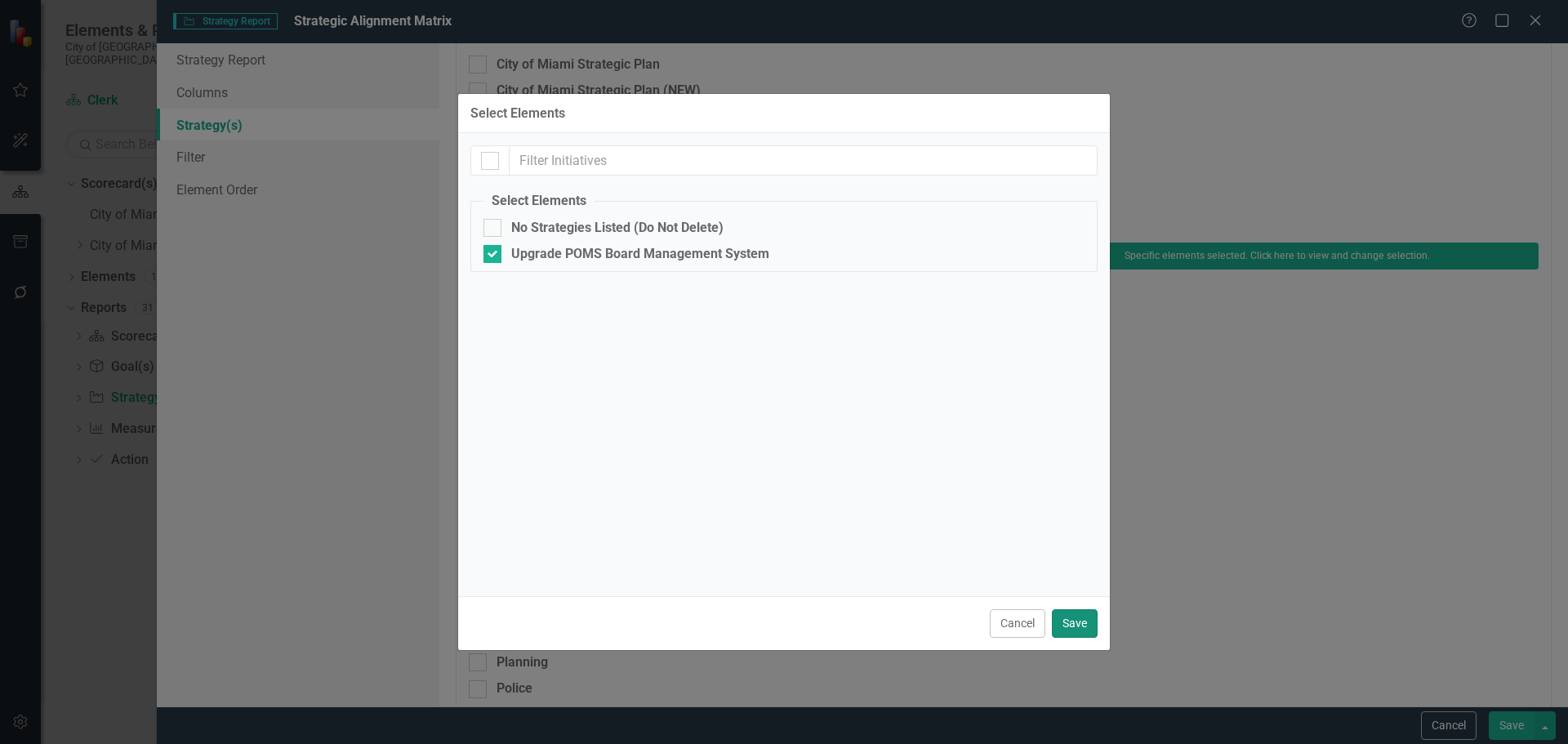
click at [1089, 629] on button "Save" at bounding box center [1074, 623] width 46 height 29
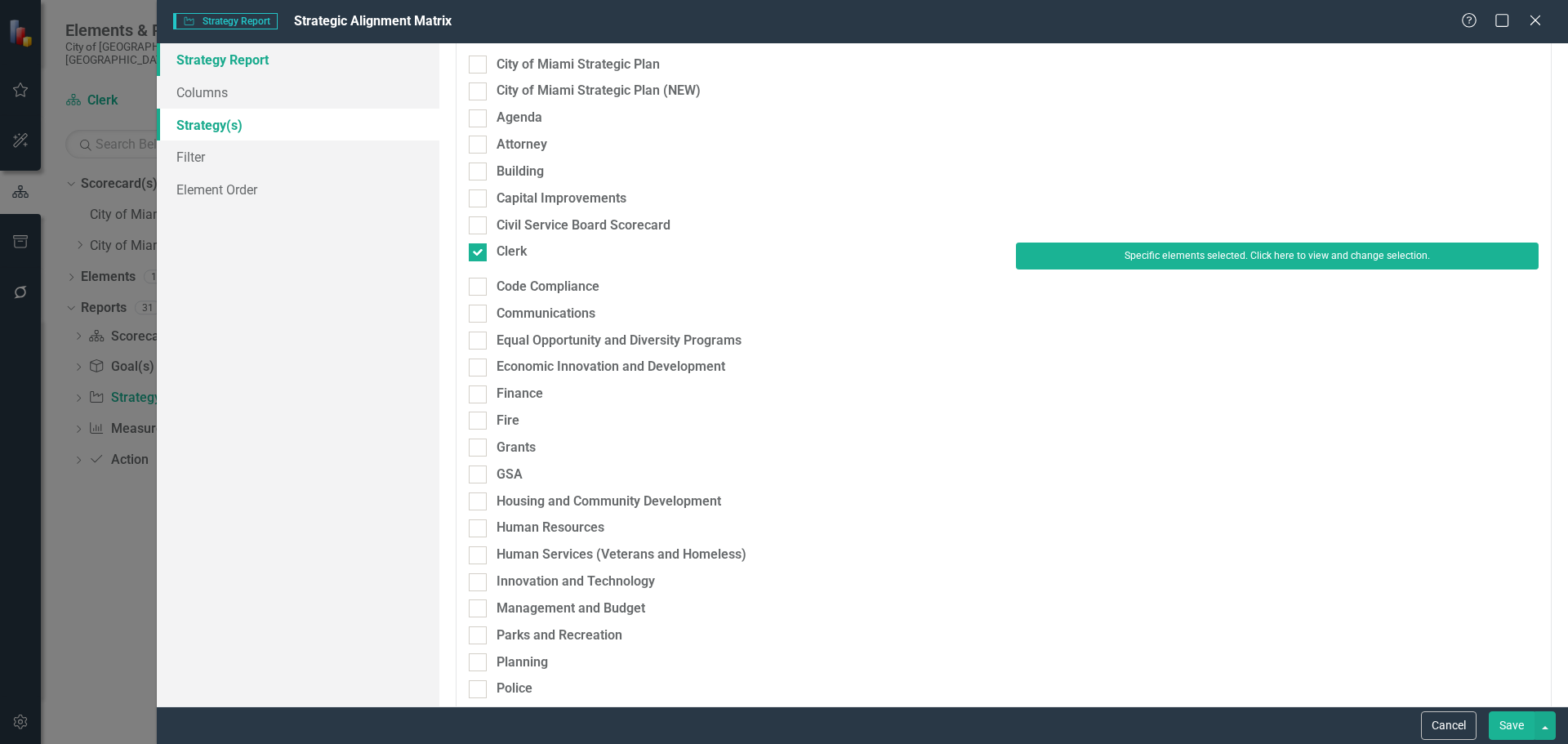
click at [245, 69] on link "Strategy Report" at bounding box center [297, 59] width 282 height 32
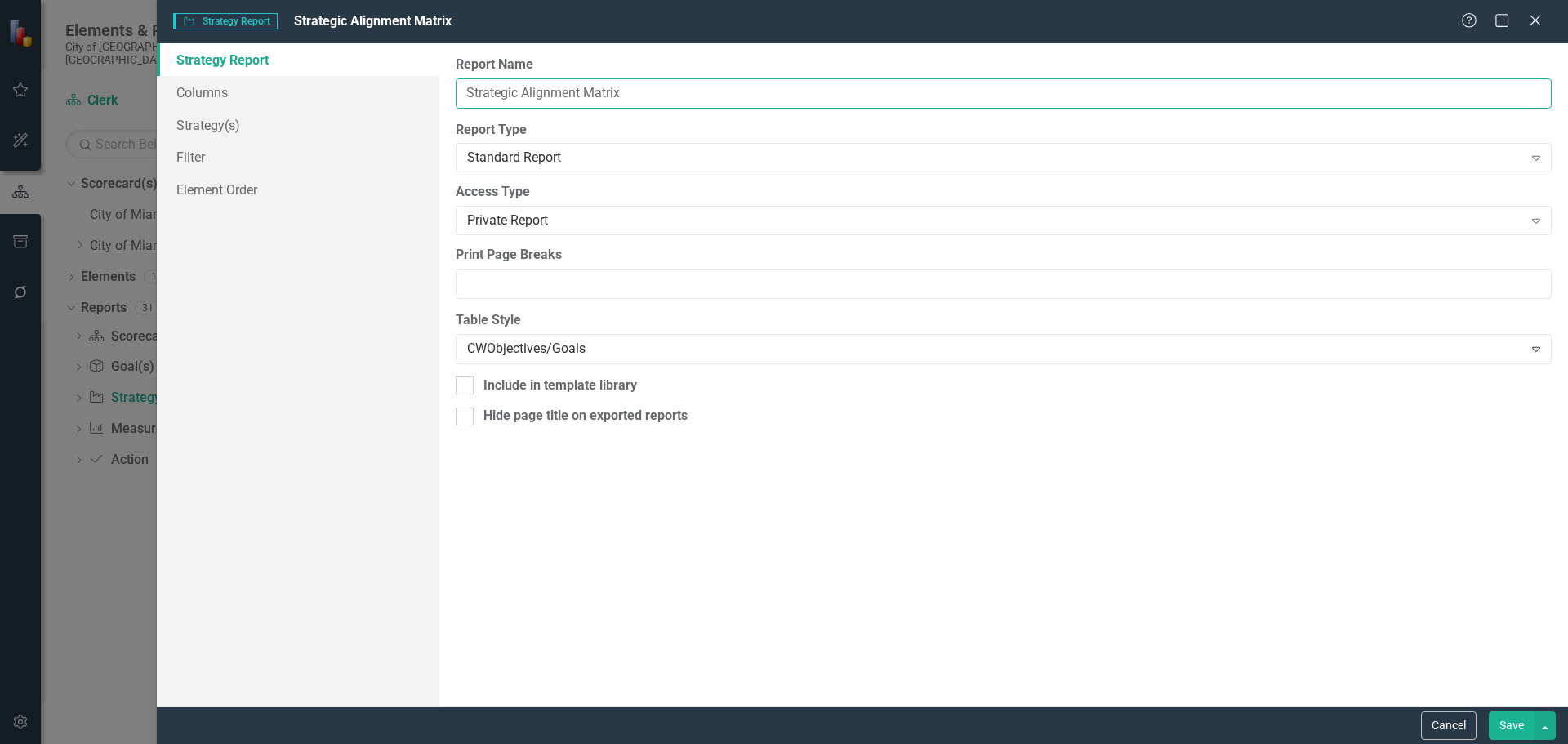
click at [464, 90] on input "Strategic Alignment Matrix" at bounding box center [1004, 94] width 1096 height 30
paste input "Upgrade POMS Board Management System"
type input "Upgrade POMS Board Management System......Strategic Alignment Matrix"
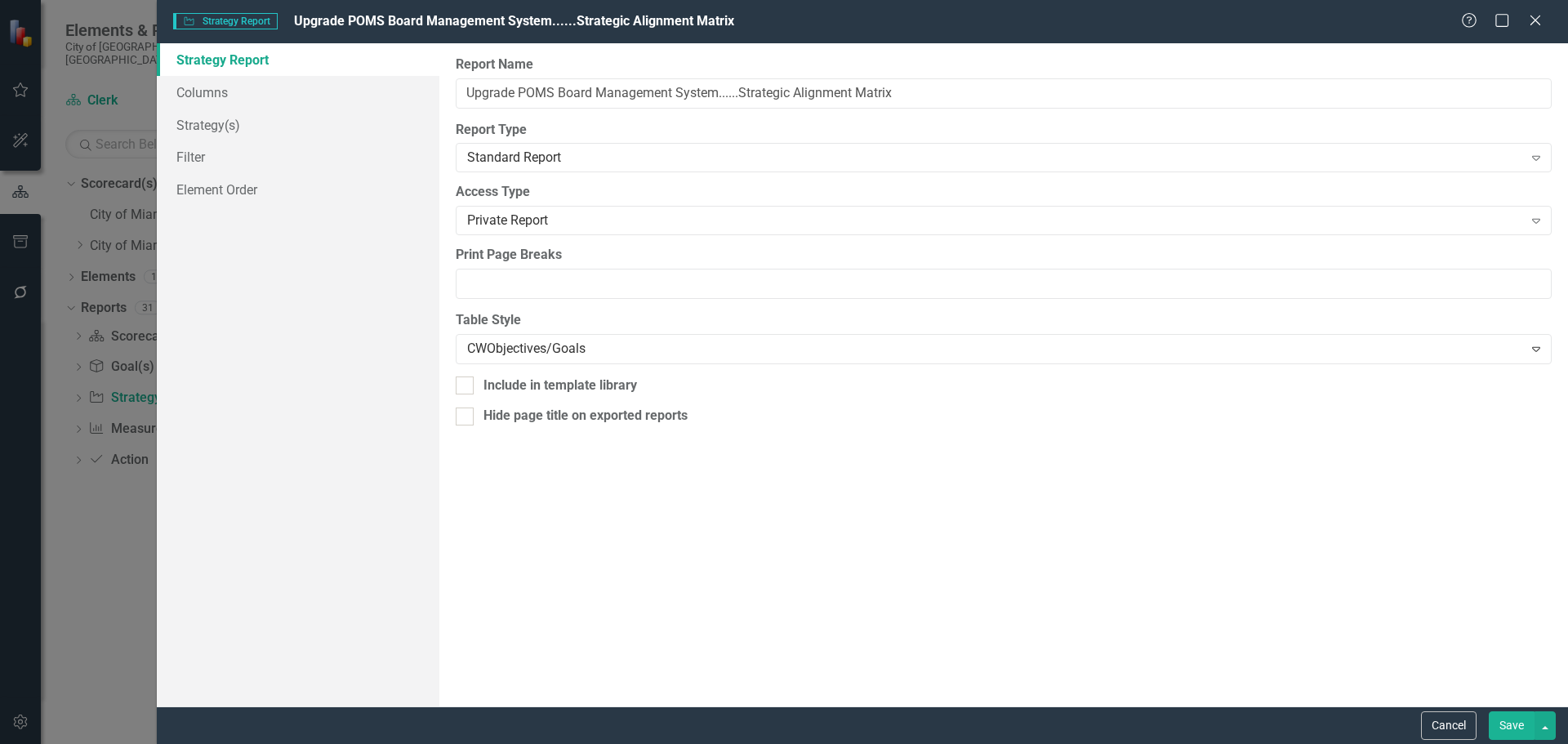
click at [1372, 461] on div "Report Name Upgrade POMS Board Management System......Strategic Alignment Matri…" at bounding box center [1004, 374] width 1128 height 663
click at [1504, 732] on button "Save" at bounding box center [1511, 725] width 46 height 29
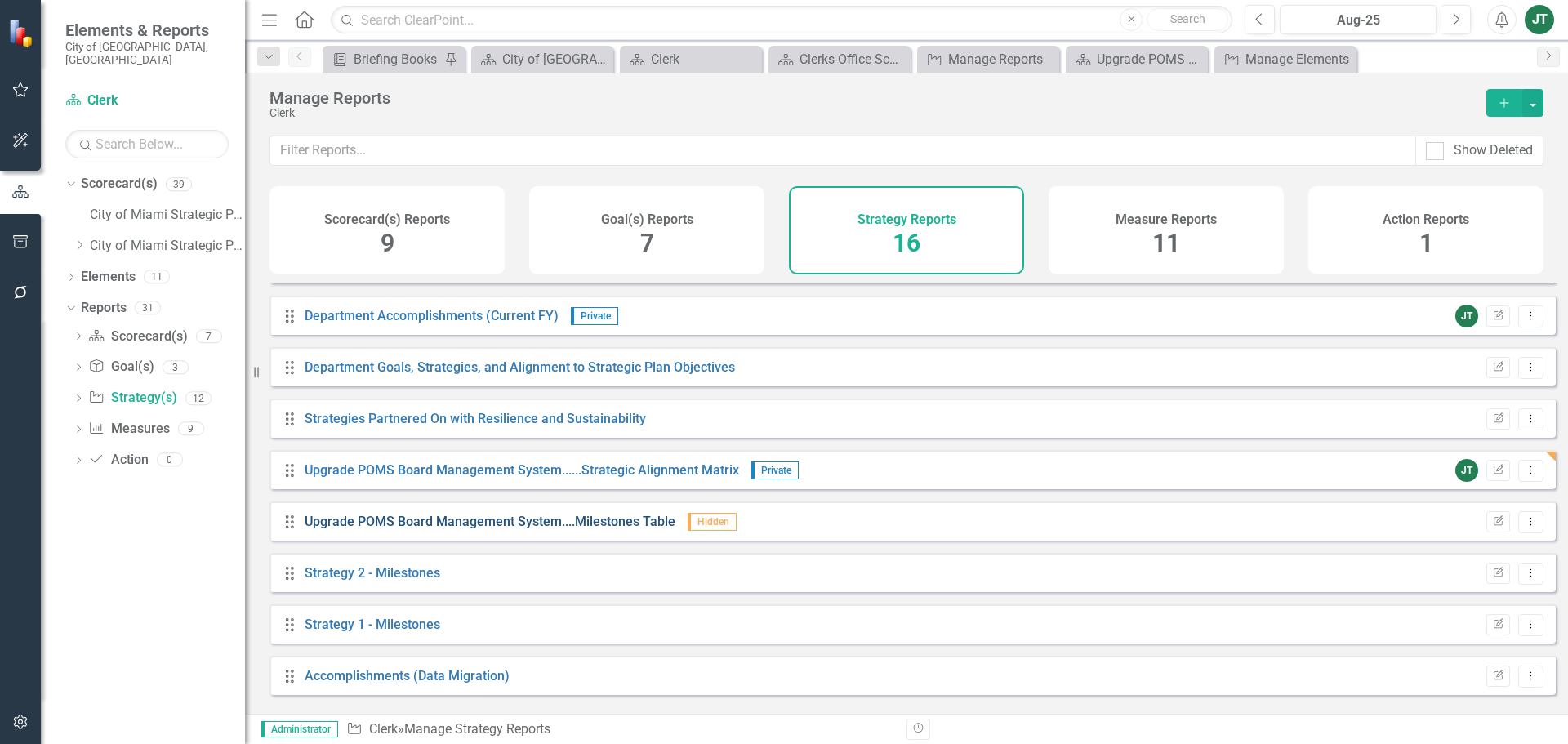
click at [533, 529] on link "Upgrade POMS Board Management System....Milestones Table" at bounding box center [490, 520] width 371 height 15
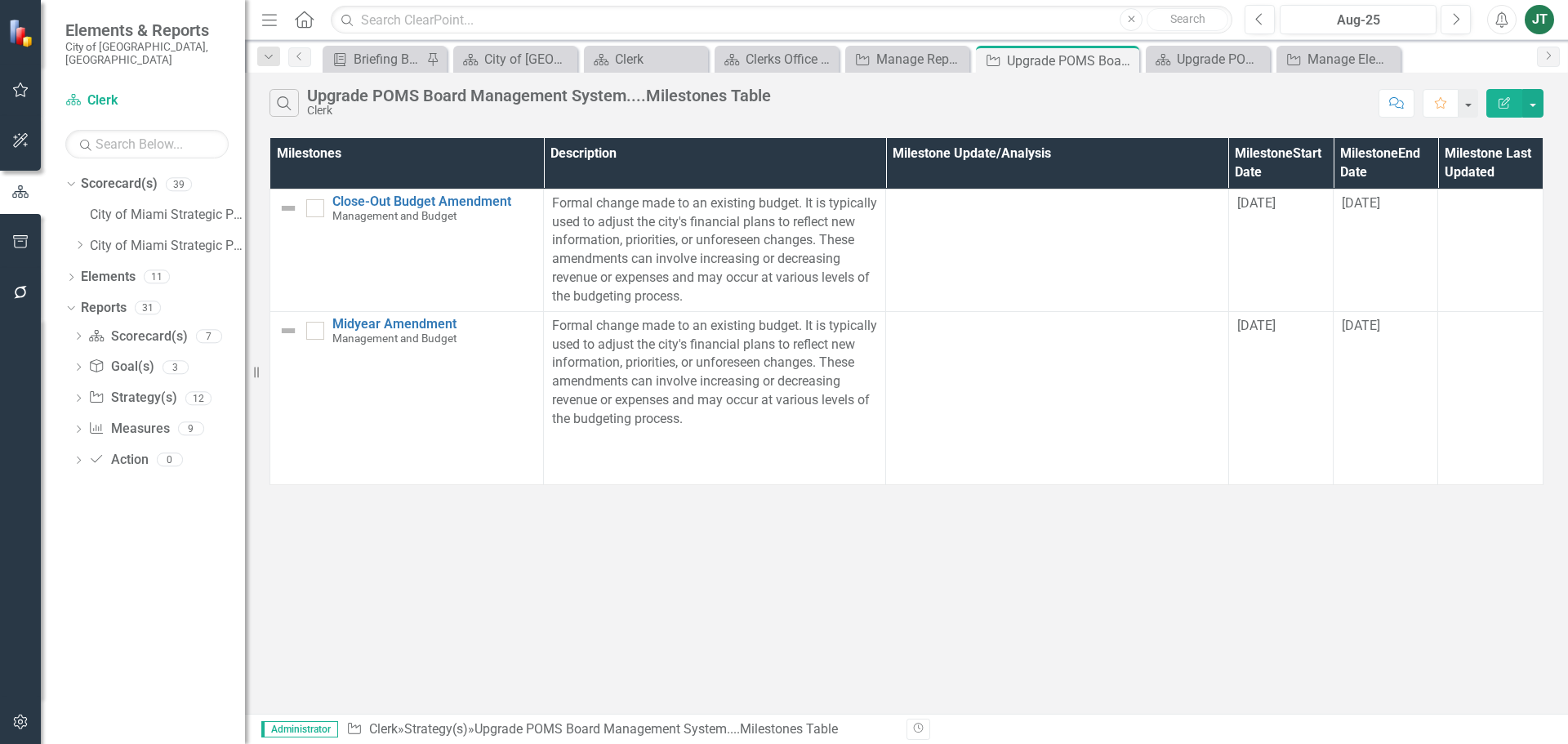
click at [1506, 100] on icon "Edit Report" at bounding box center [1504, 102] width 14 height 12
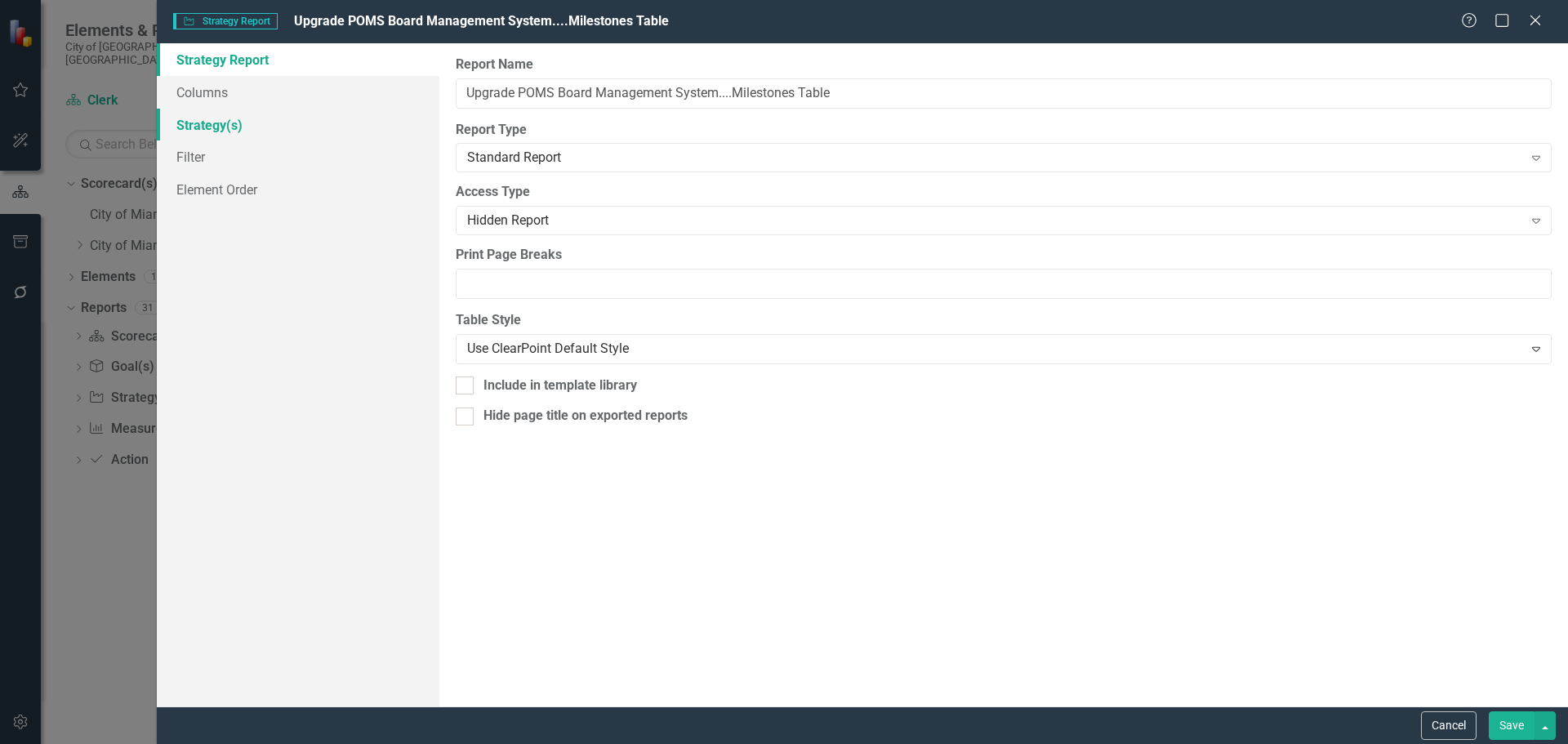
click at [196, 129] on link "Strategy(s)" at bounding box center [297, 124] width 282 height 32
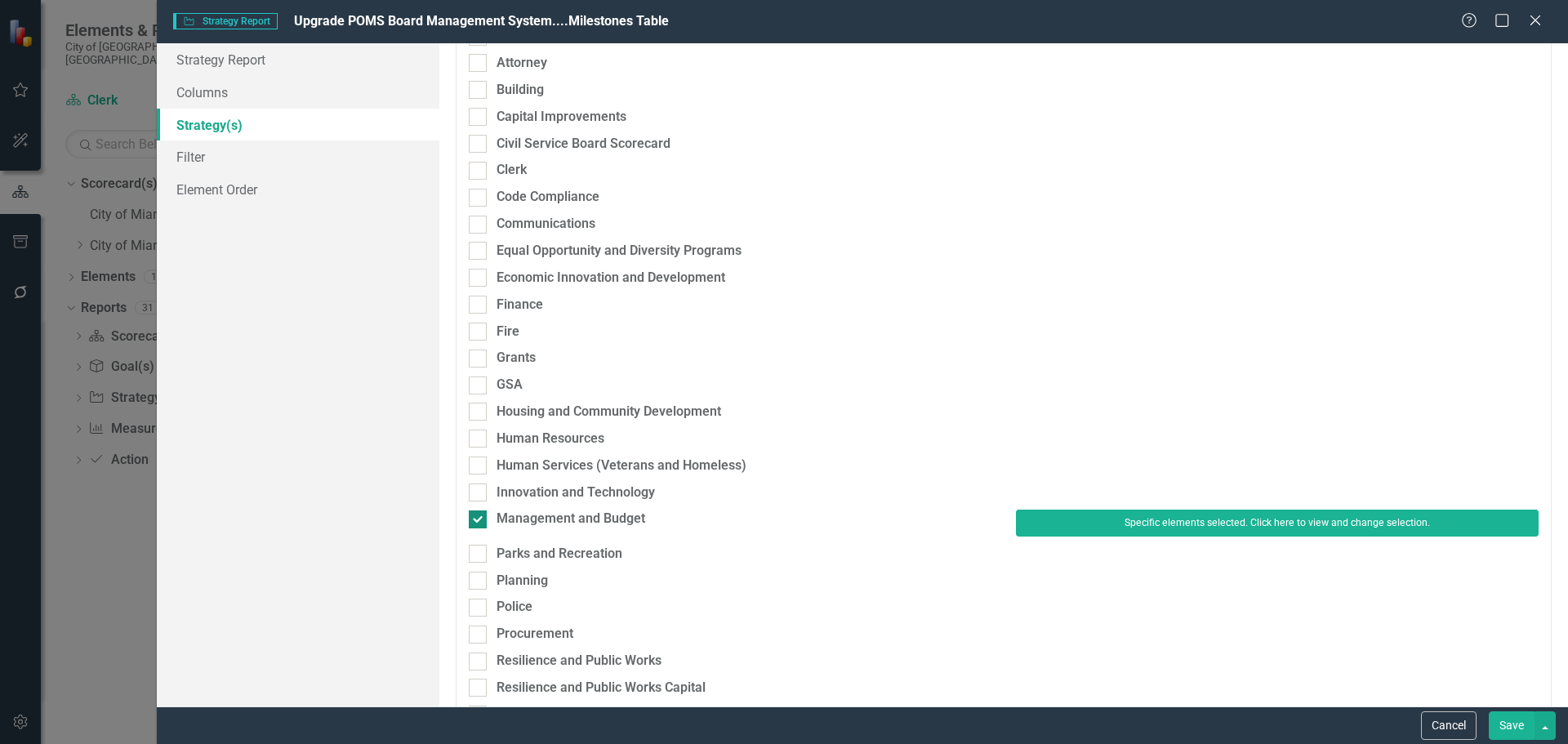
click at [523, 513] on div "Management and Budget" at bounding box center [570, 518] width 149 height 19
click at [479, 513] on input "Management and Budget" at bounding box center [474, 516] width 11 height 11
checkbox input "false"
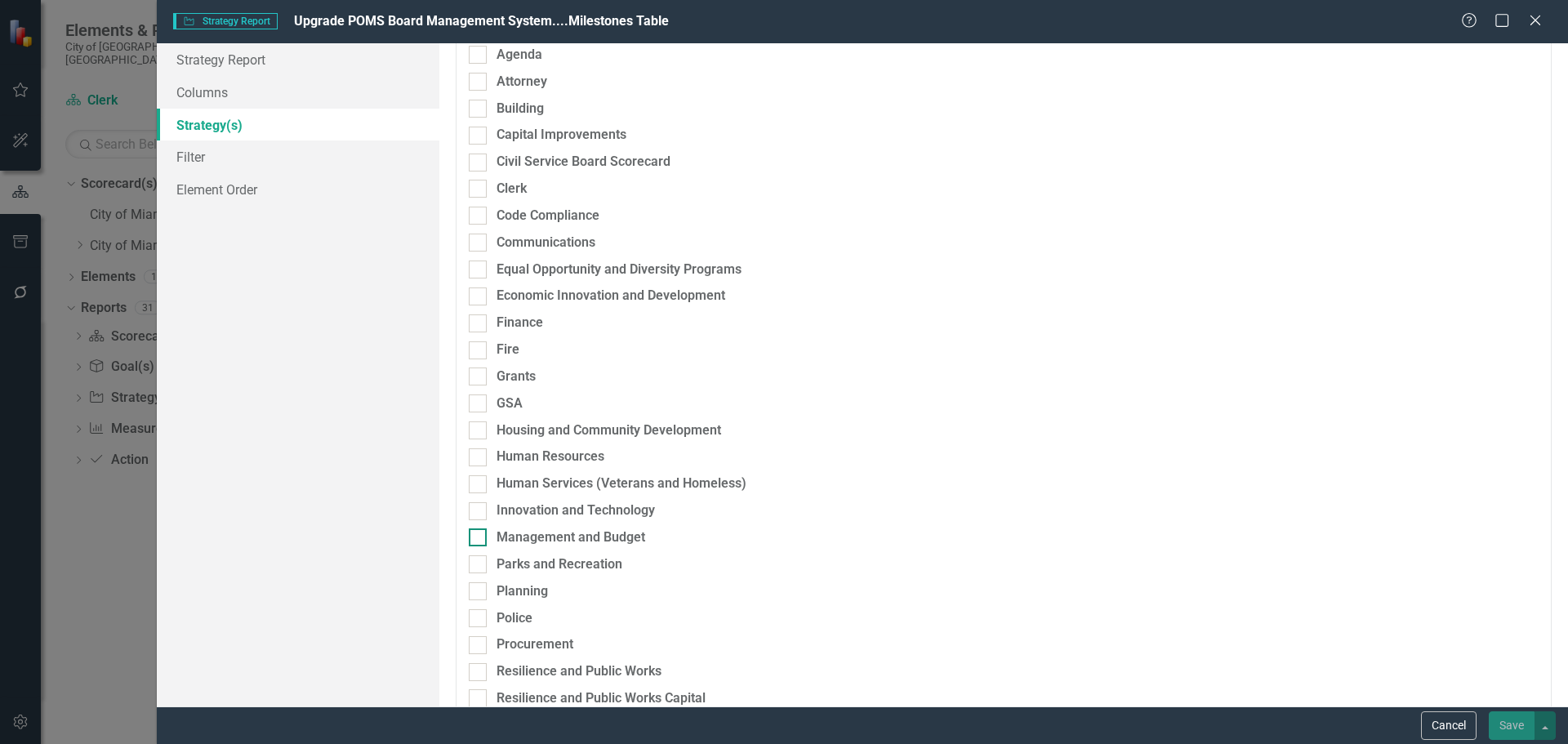
scroll to position [181, 0]
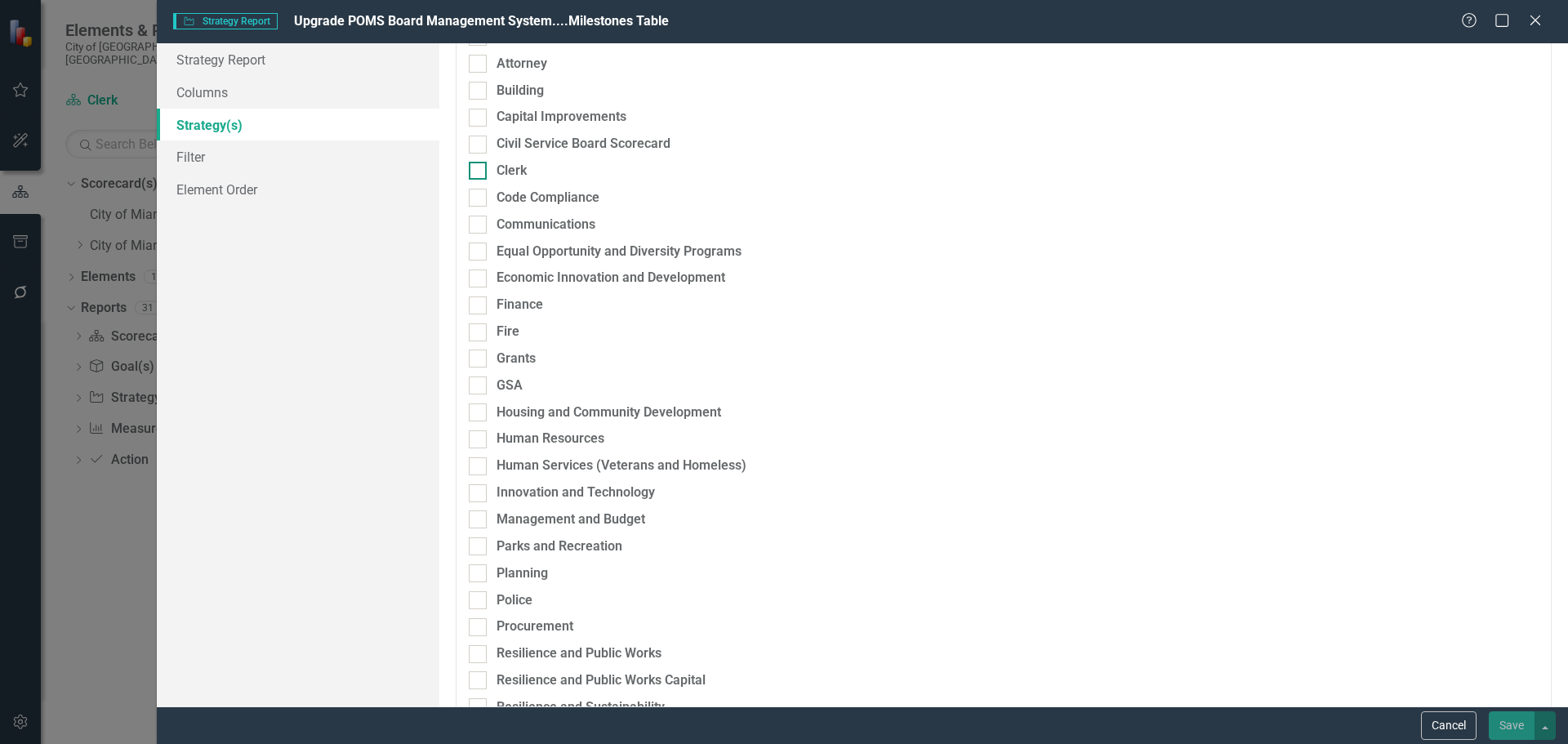
click at [524, 166] on div "Clerk" at bounding box center [511, 171] width 30 height 19
click at [479, 166] on input "Clerk" at bounding box center [474, 167] width 11 height 11
checkbox input "true"
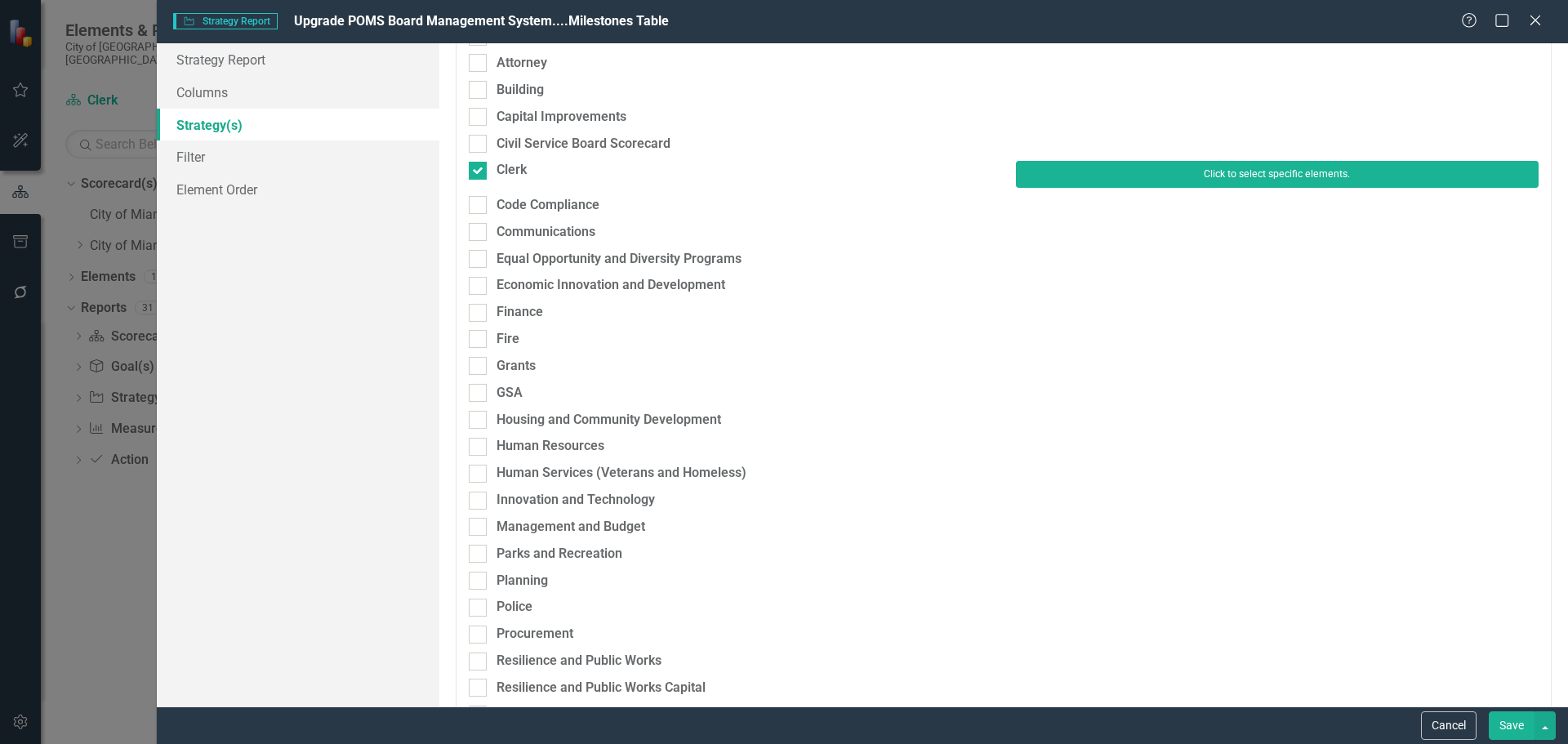
click at [1073, 178] on button "Click to select specific elements." at bounding box center [1277, 174] width 523 height 26
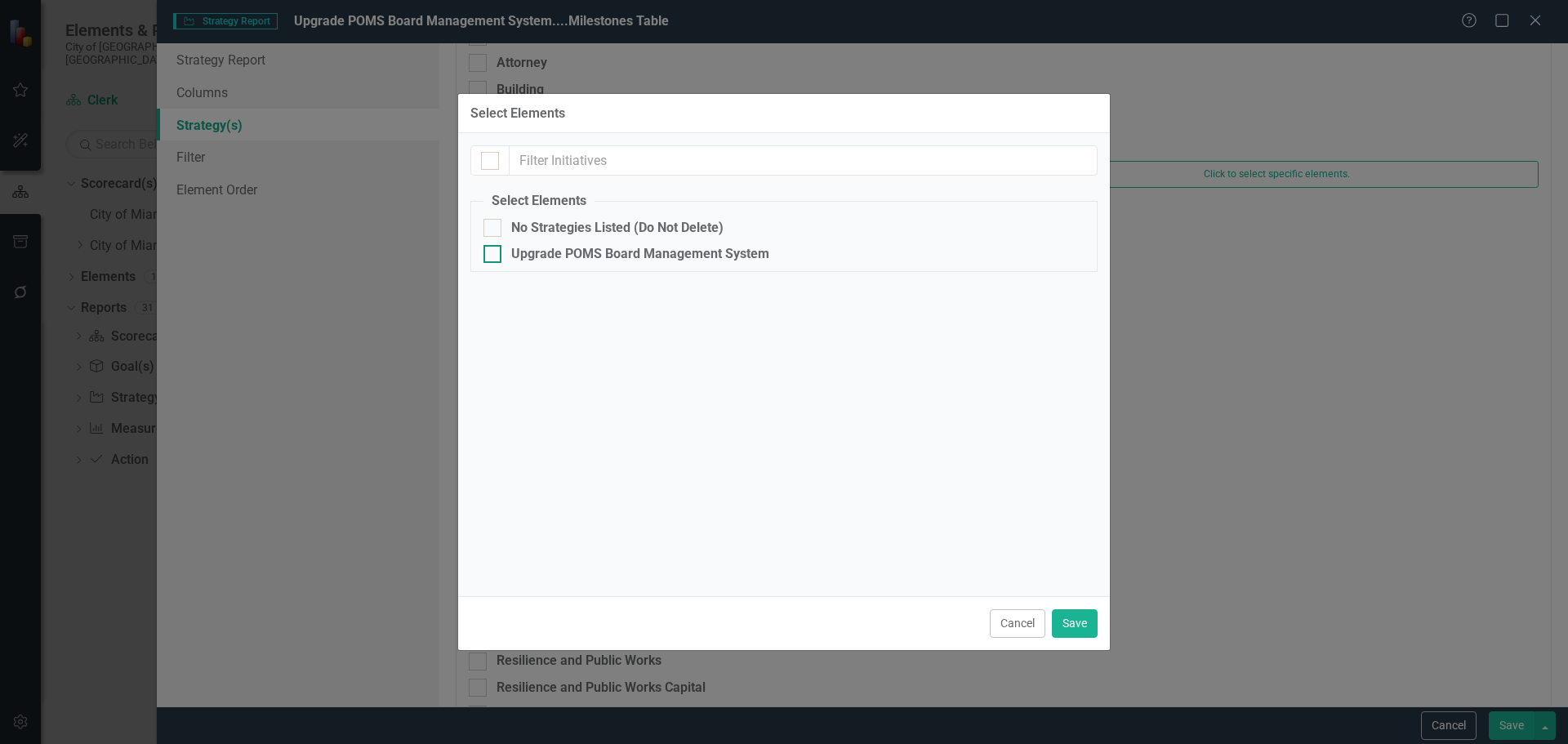
click at [523, 254] on div "Upgrade POMS Board Management System" at bounding box center [640, 253] width 258 height 14
click at [494, 254] on input "Upgrade POMS Board Management System" at bounding box center [489, 251] width 11 height 11
checkbox input "true"
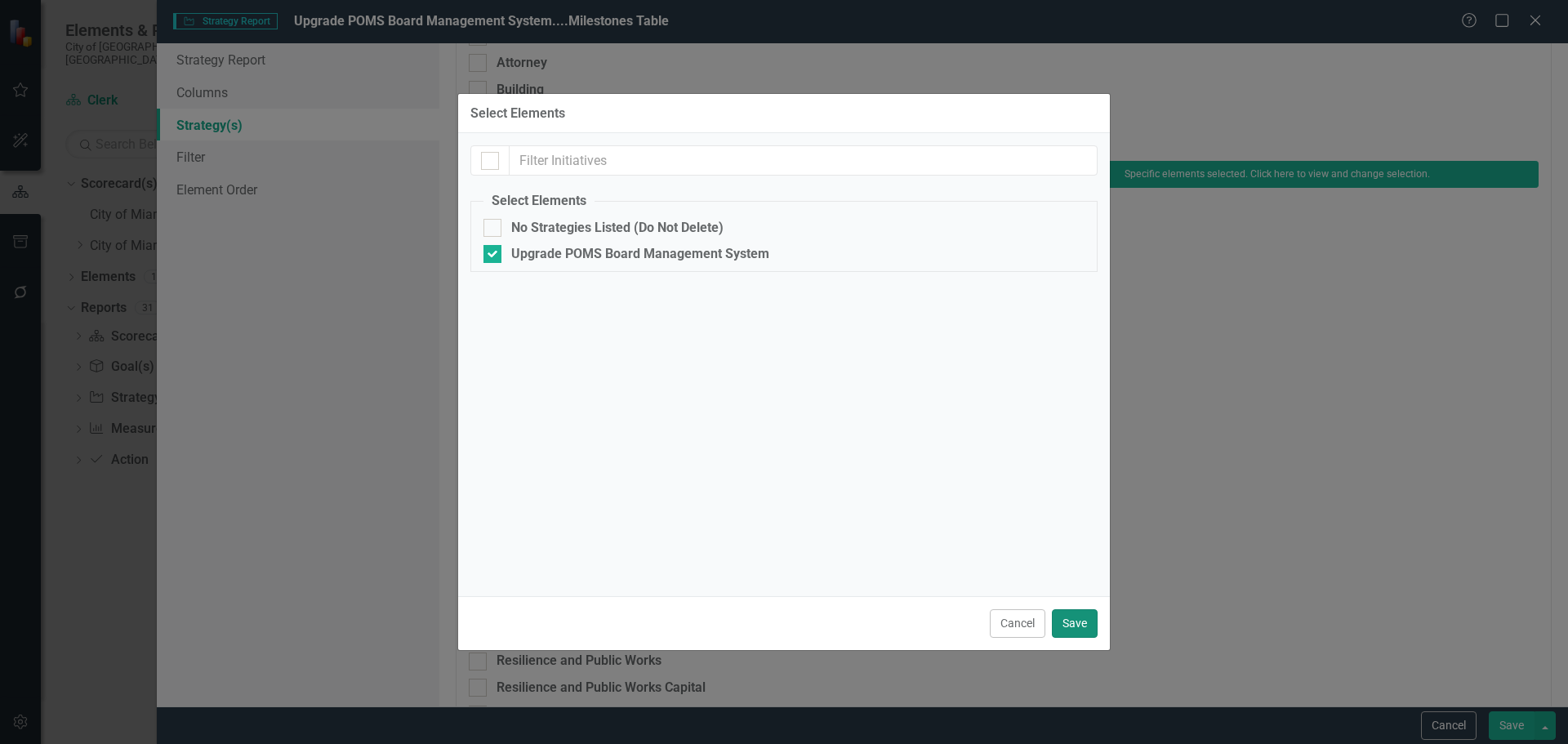
click at [1081, 624] on button "Save" at bounding box center [1074, 623] width 46 height 29
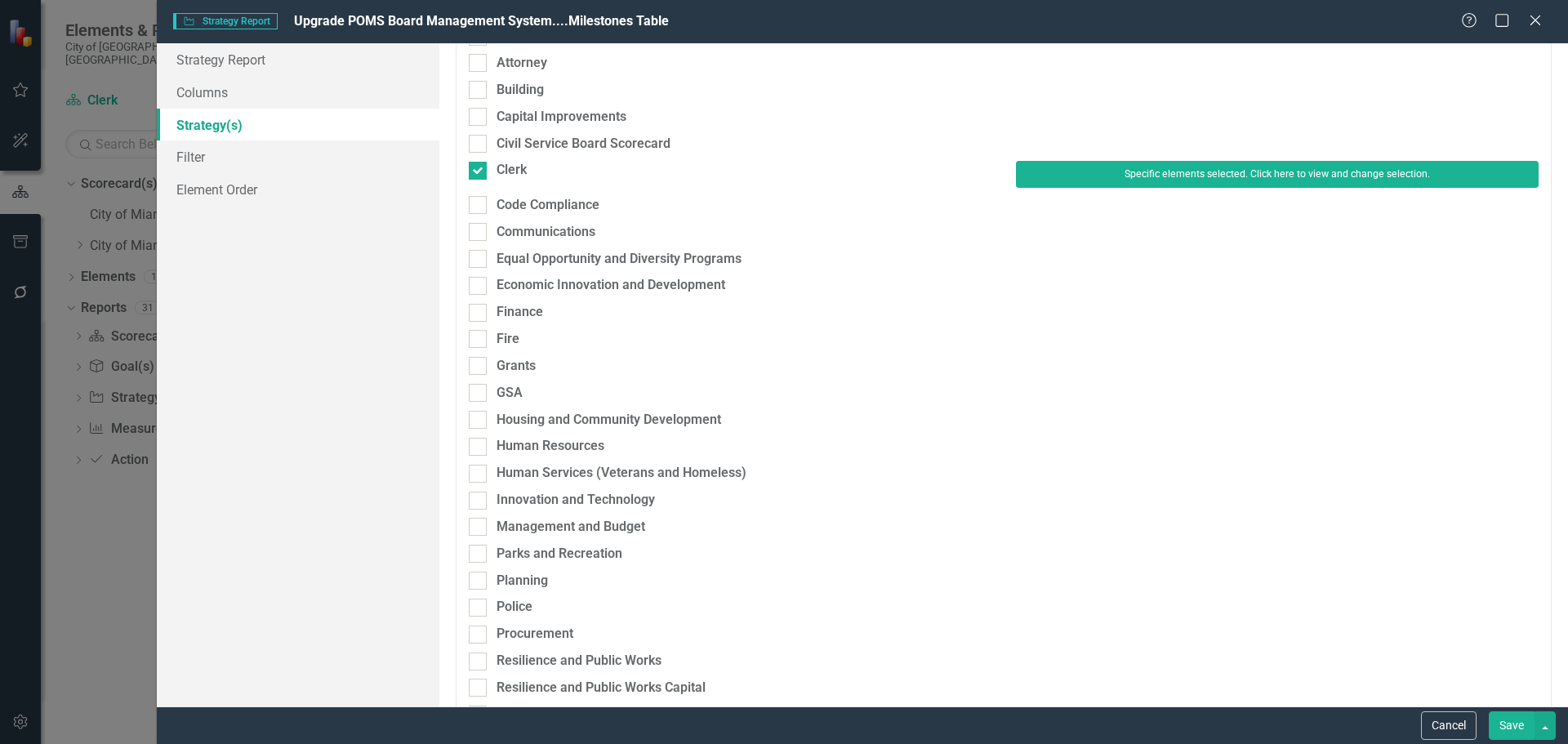
click at [1504, 723] on button "Save" at bounding box center [1511, 725] width 46 height 29
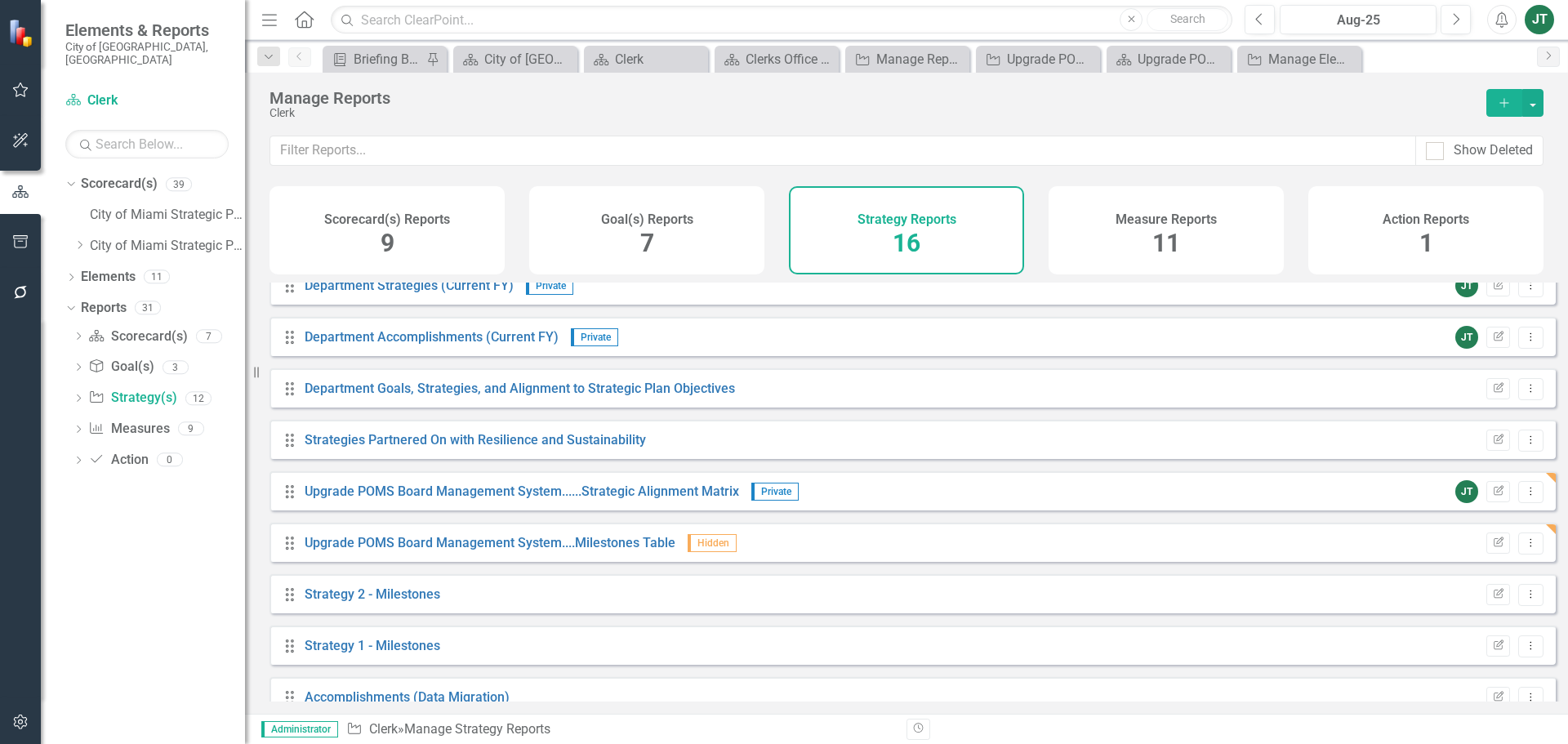
scroll to position [404, 0]
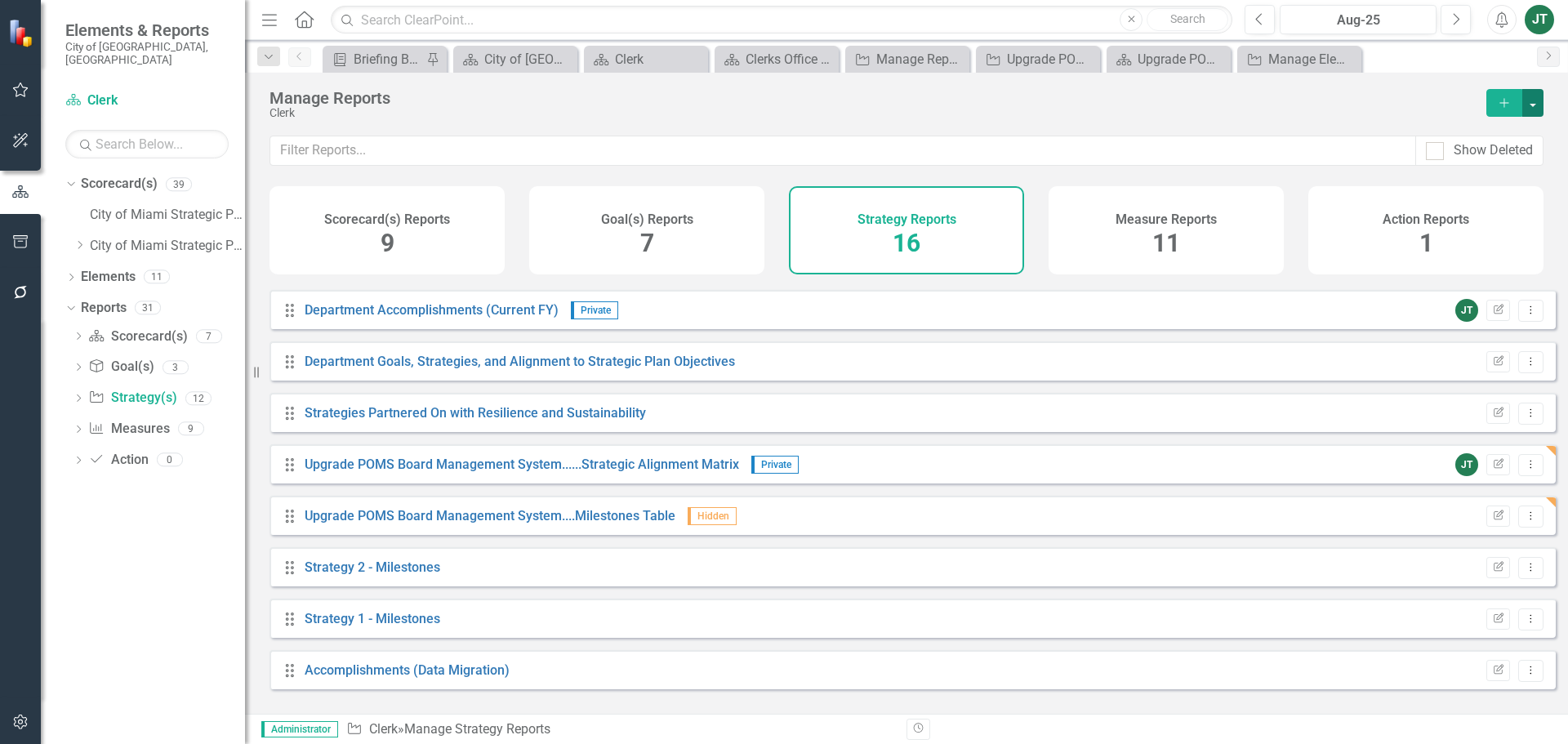
click at [1527, 103] on button "button" at bounding box center [1532, 102] width 21 height 28
click at [1463, 161] on link "Copy Add From Template" at bounding box center [1466, 163] width 152 height 30
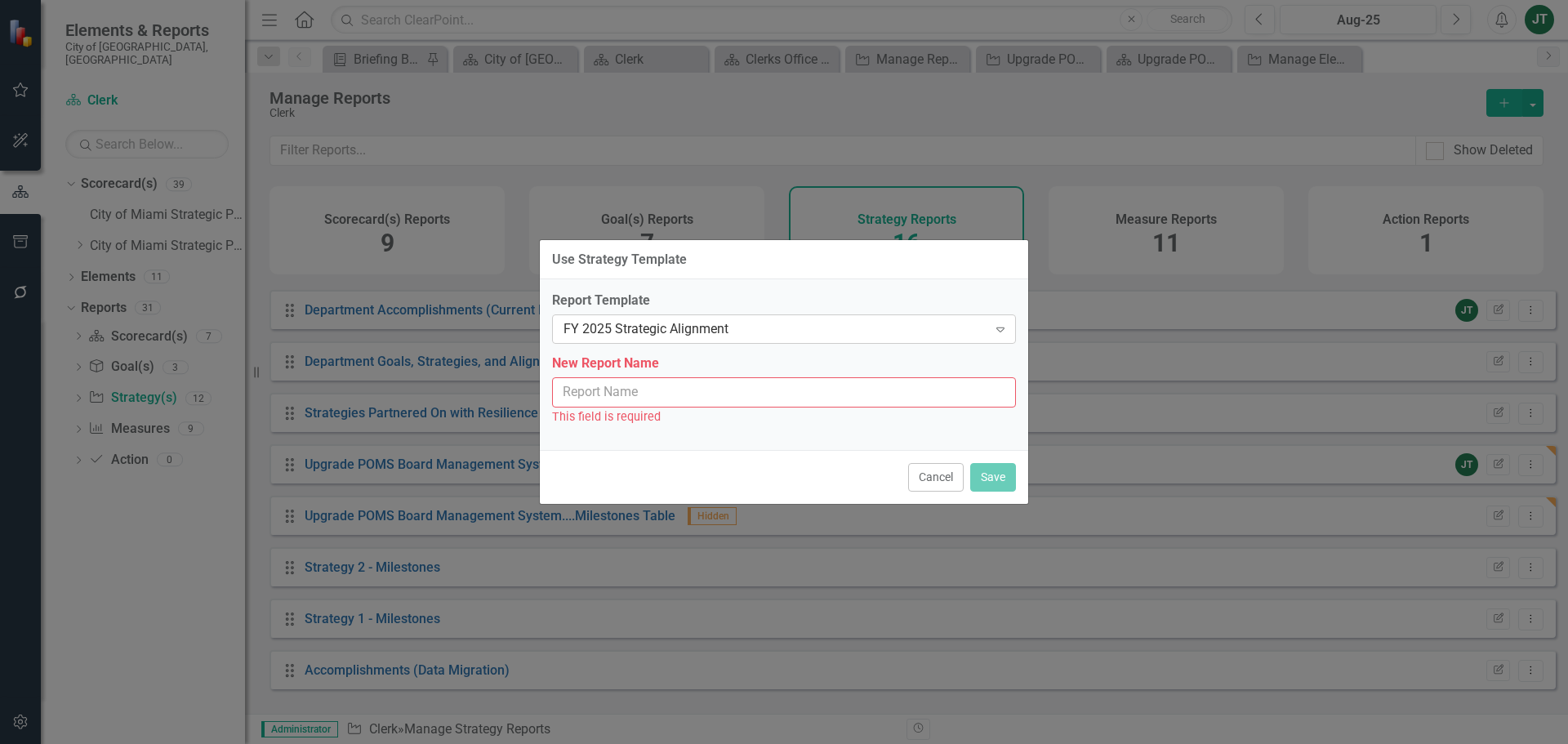
click at [642, 326] on div "FY 2025 Strategic Alignment" at bounding box center [775, 329] width 424 height 19
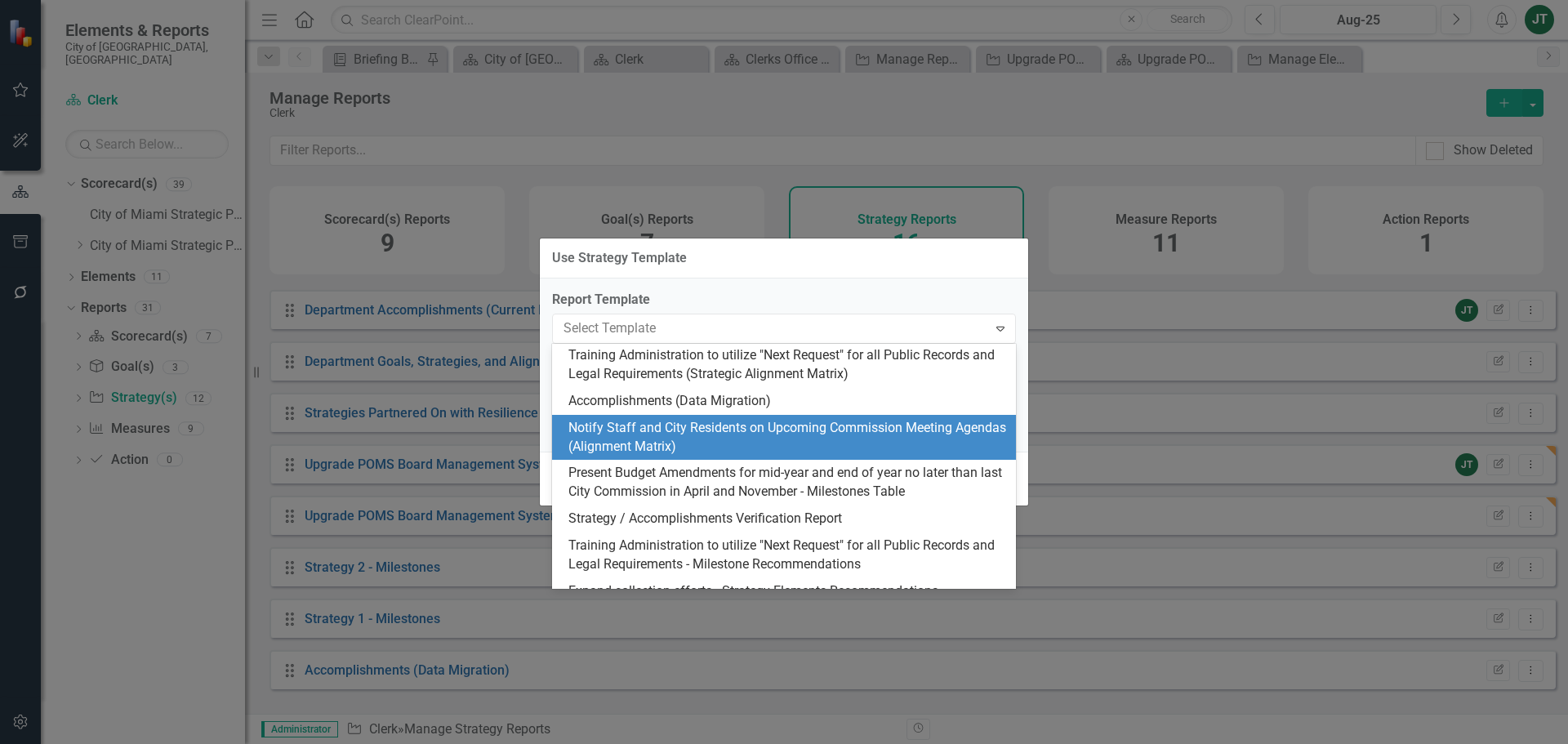
scroll to position [245, 0]
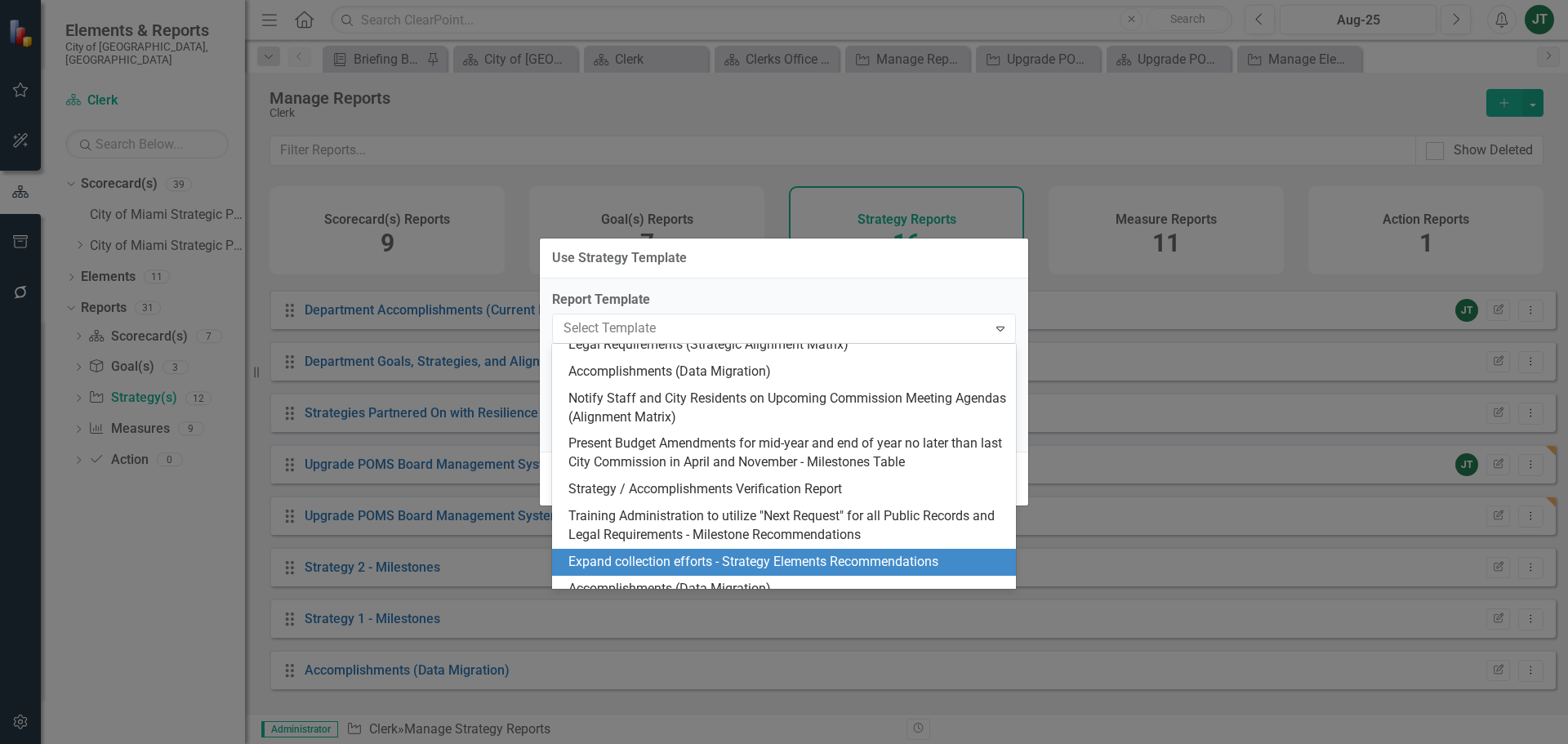
click at [809, 555] on div "Expand collection efforts - Strategy Elements Recommendations" at bounding box center [787, 561] width 438 height 19
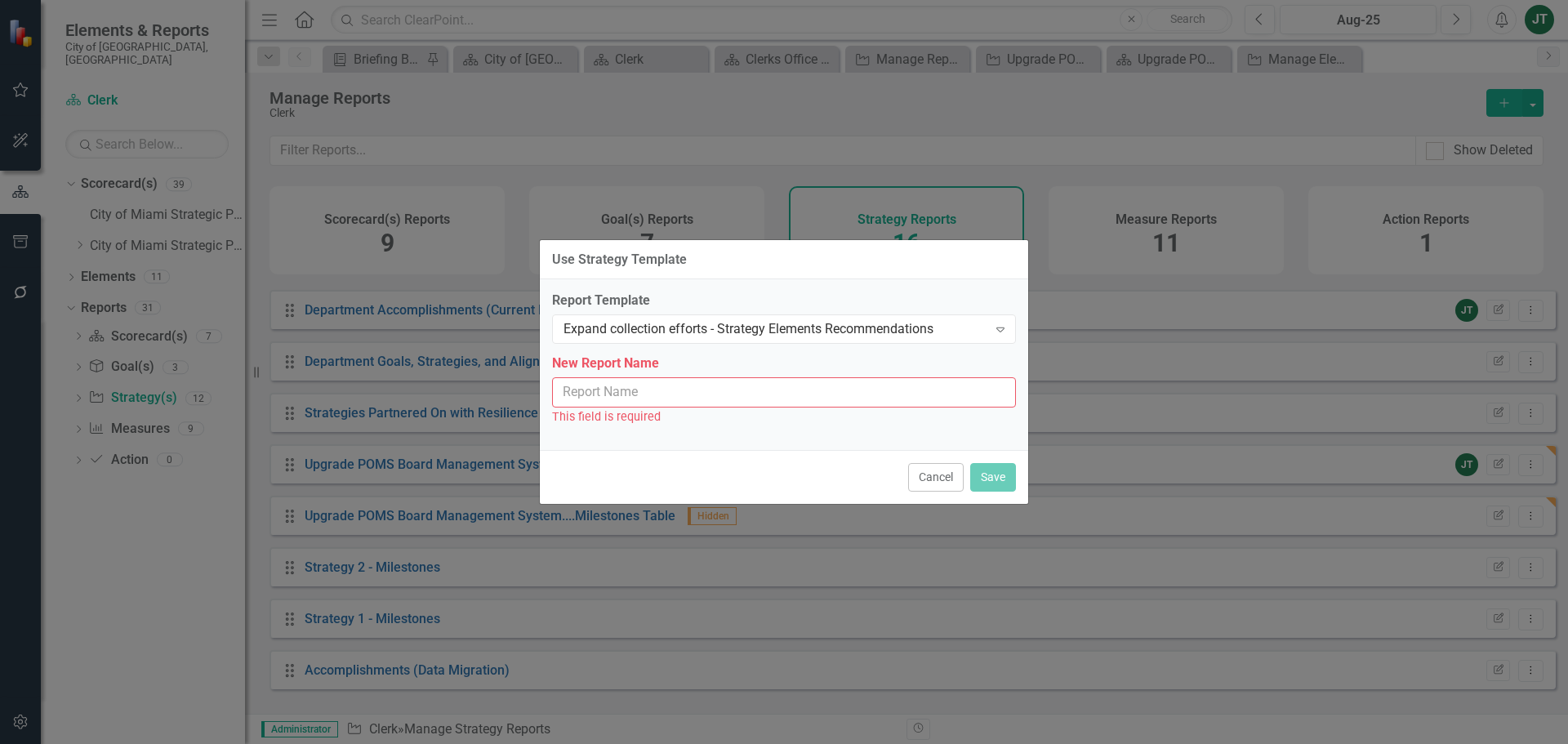
click at [629, 390] on input "New Report Name" at bounding box center [784, 392] width 464 height 30
paste input "Upgrade POMS Board Management System"
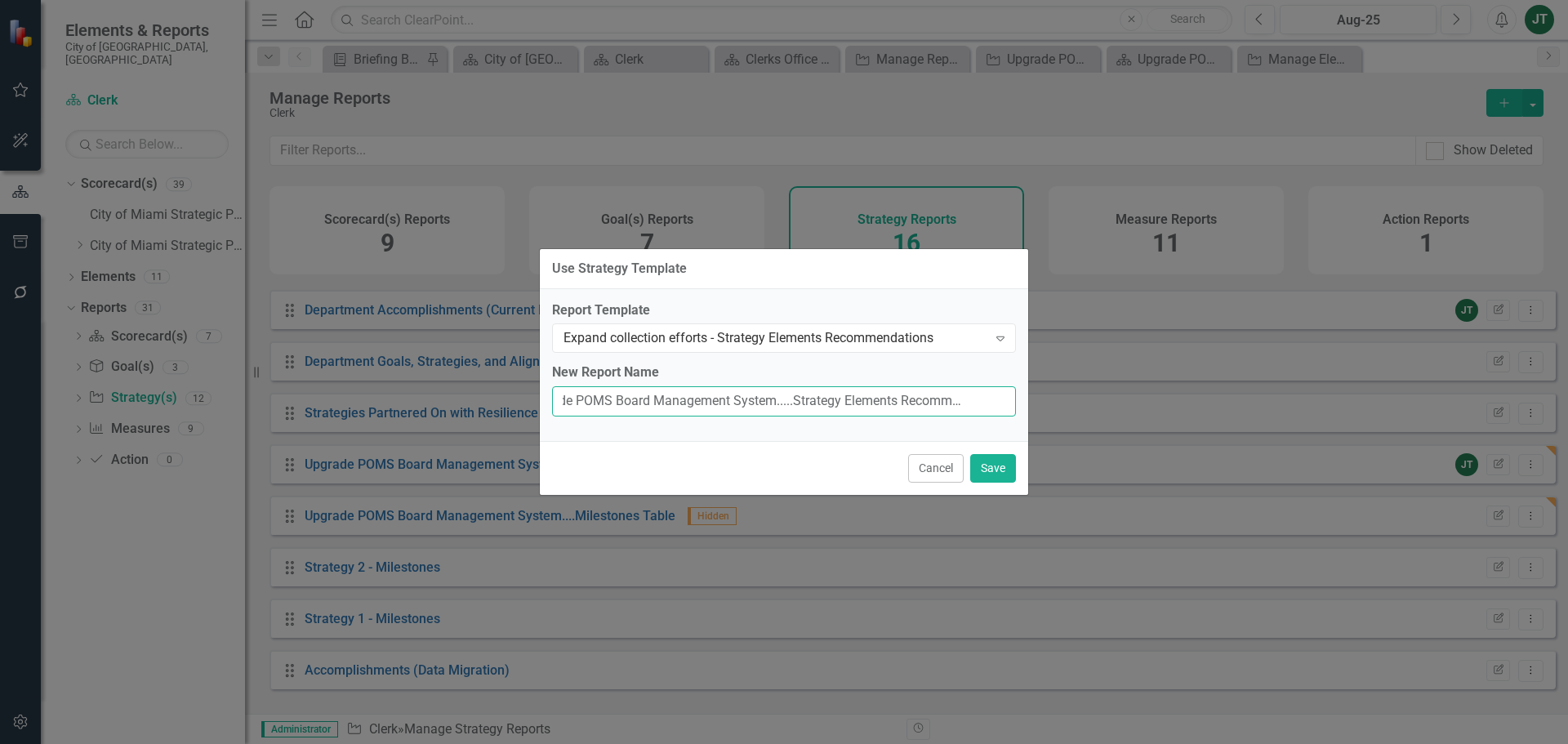
scroll to position [0, 46]
type input "Upgrade POMS Board Management System.....Strategy Elements Recommendations"
click at [978, 473] on button "Save" at bounding box center [992, 468] width 46 height 29
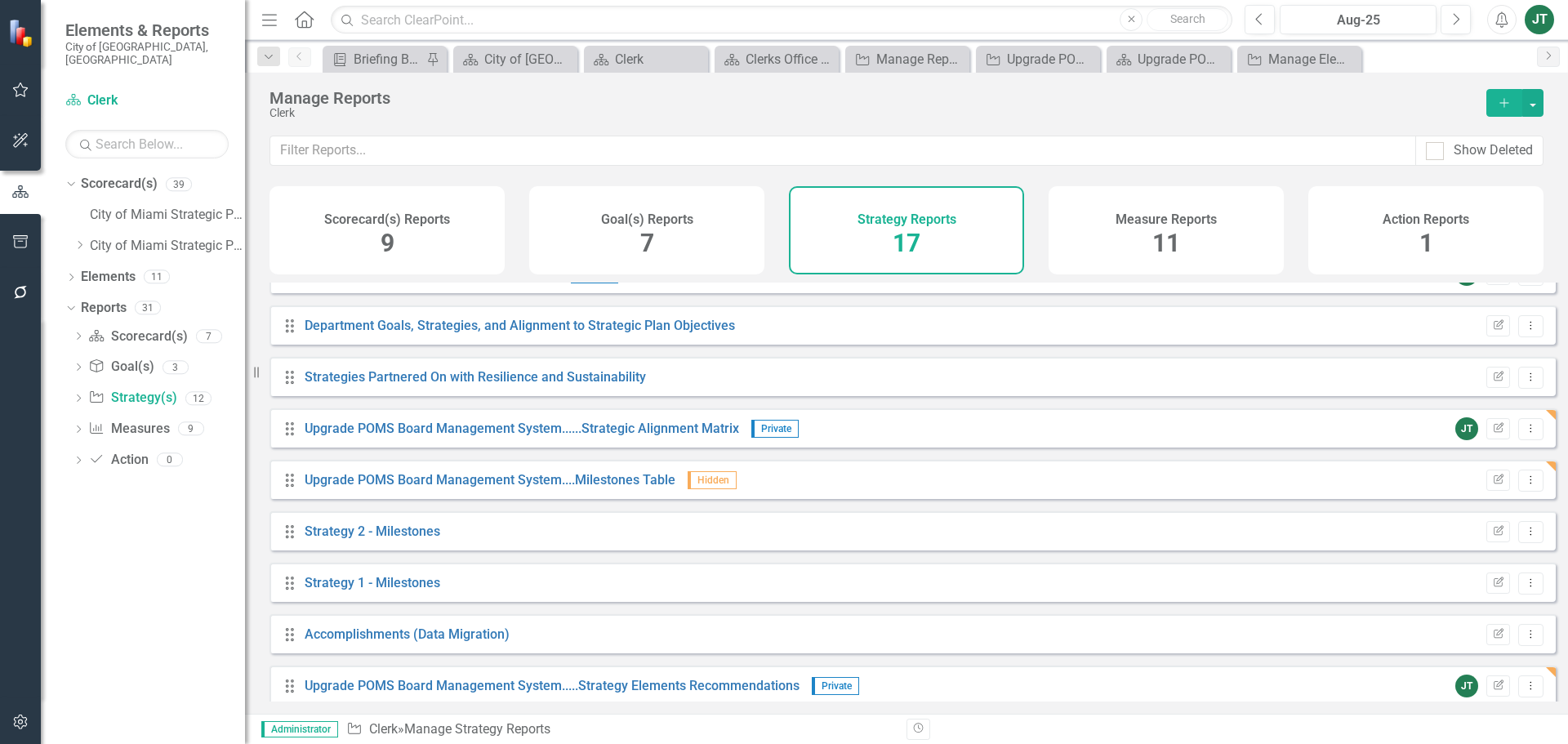
scroll to position [456, 0]
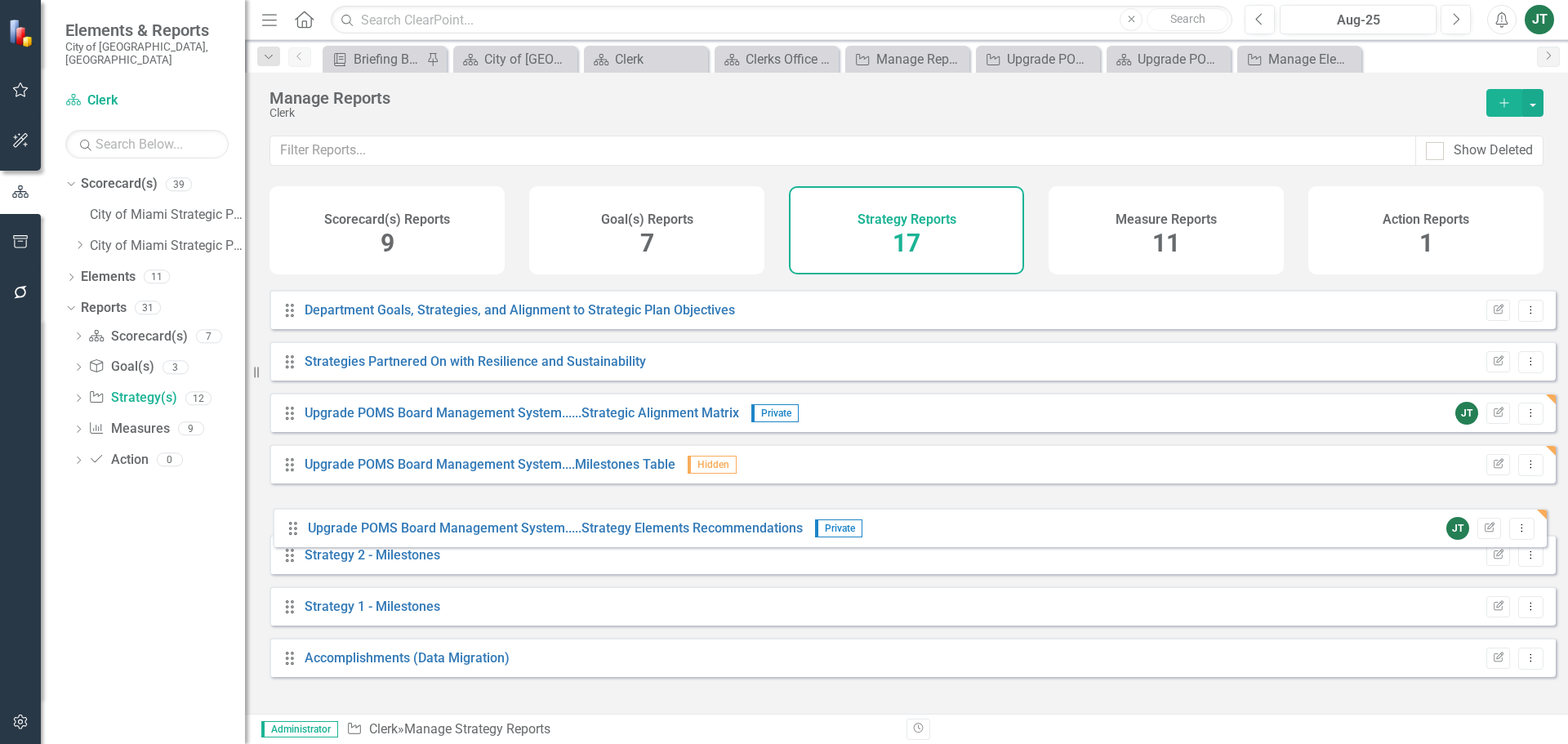
drag, startPoint x: 287, startPoint y: 688, endPoint x: 411, endPoint y: 538, distance: 194.6
click at [290, 532] on div "Drag Goal(s) Hidden Default Edit Report Dropdown Menu Drag [PERSON_NAME] Chart …" at bounding box center [913, 258] width 1286 height 862
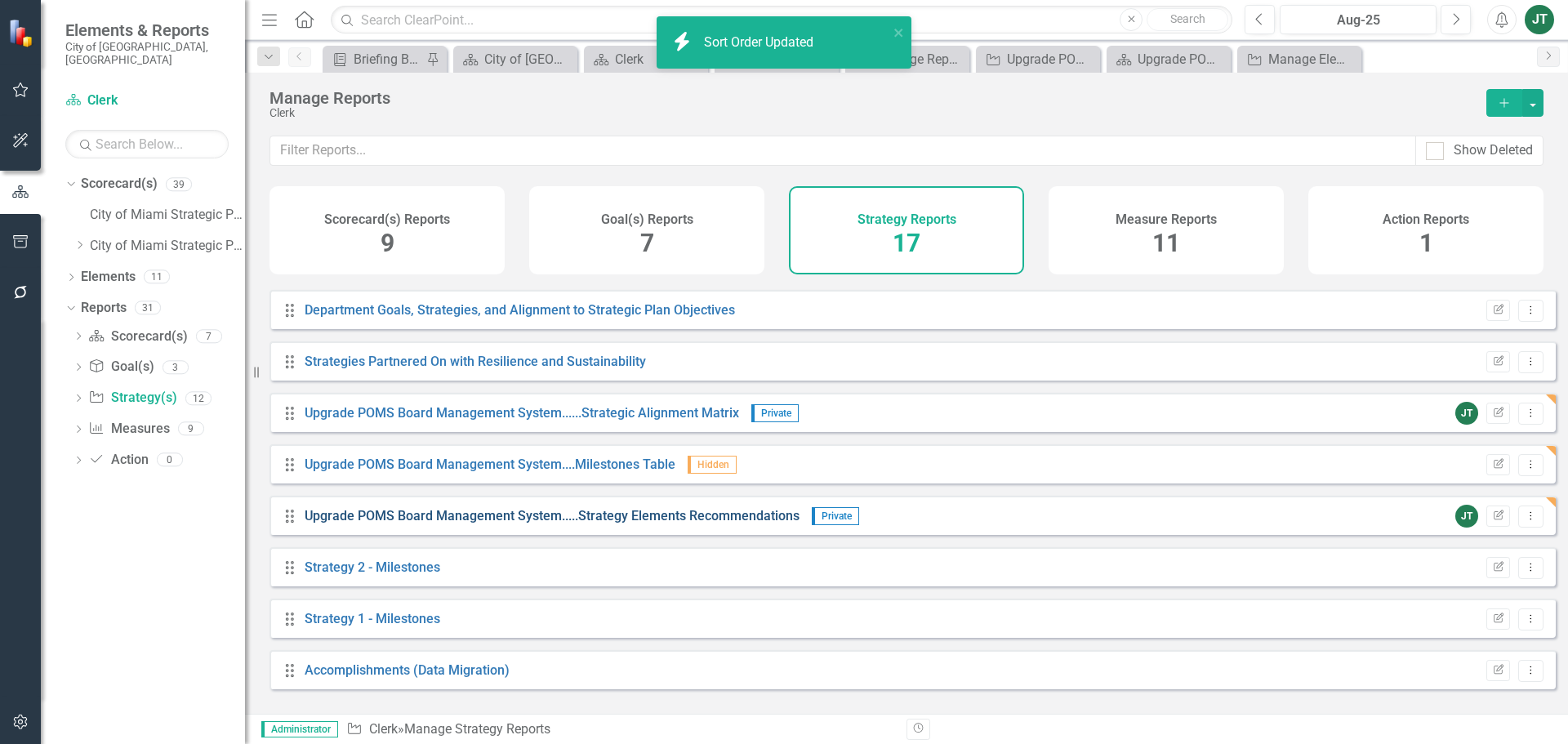
click at [657, 523] on link "Upgrade POMS Board Management System.....Strategy Elements Recommendations" at bounding box center [552, 515] width 495 height 15
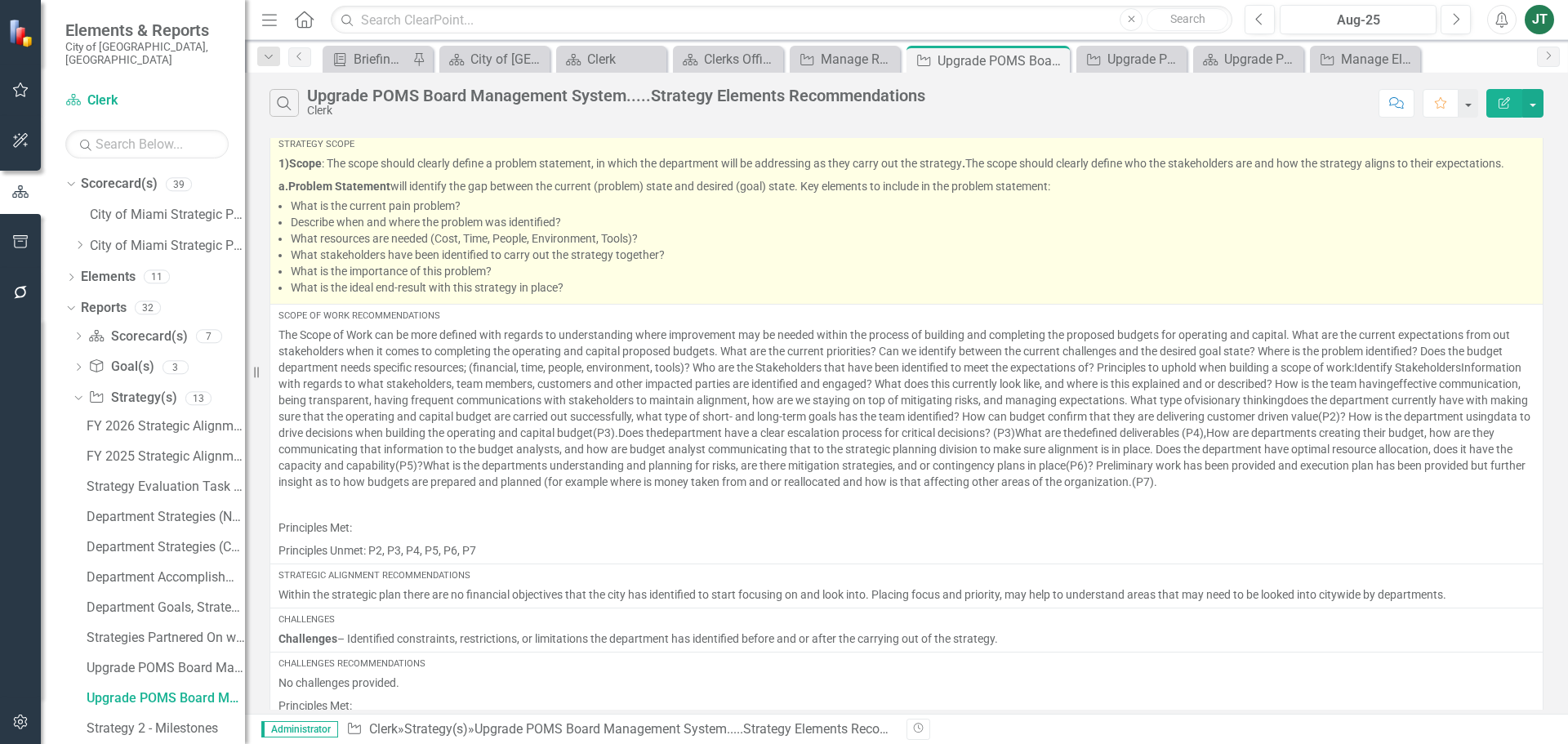
scroll to position [81, 0]
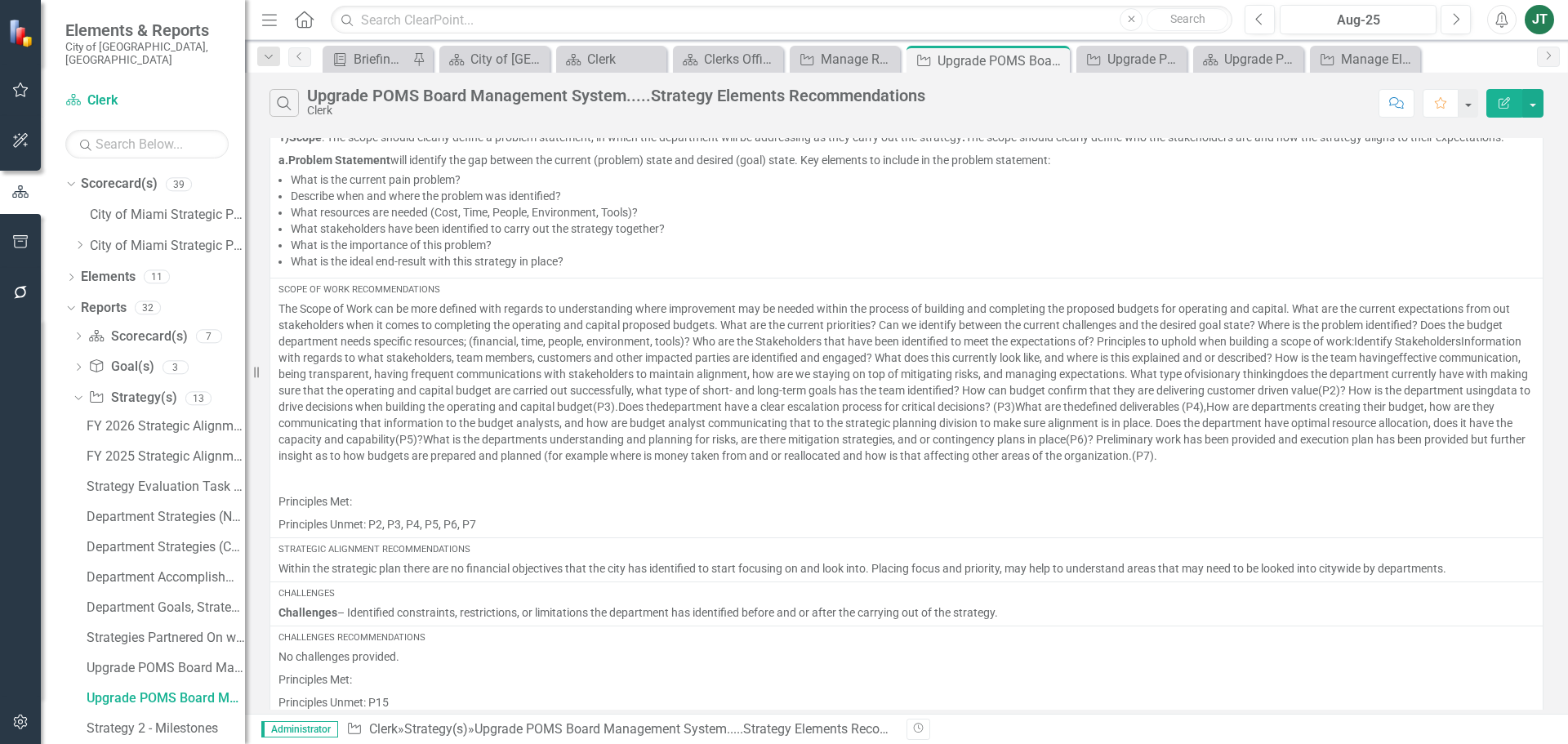
click at [1505, 103] on icon "button" at bounding box center [1504, 102] width 12 height 12
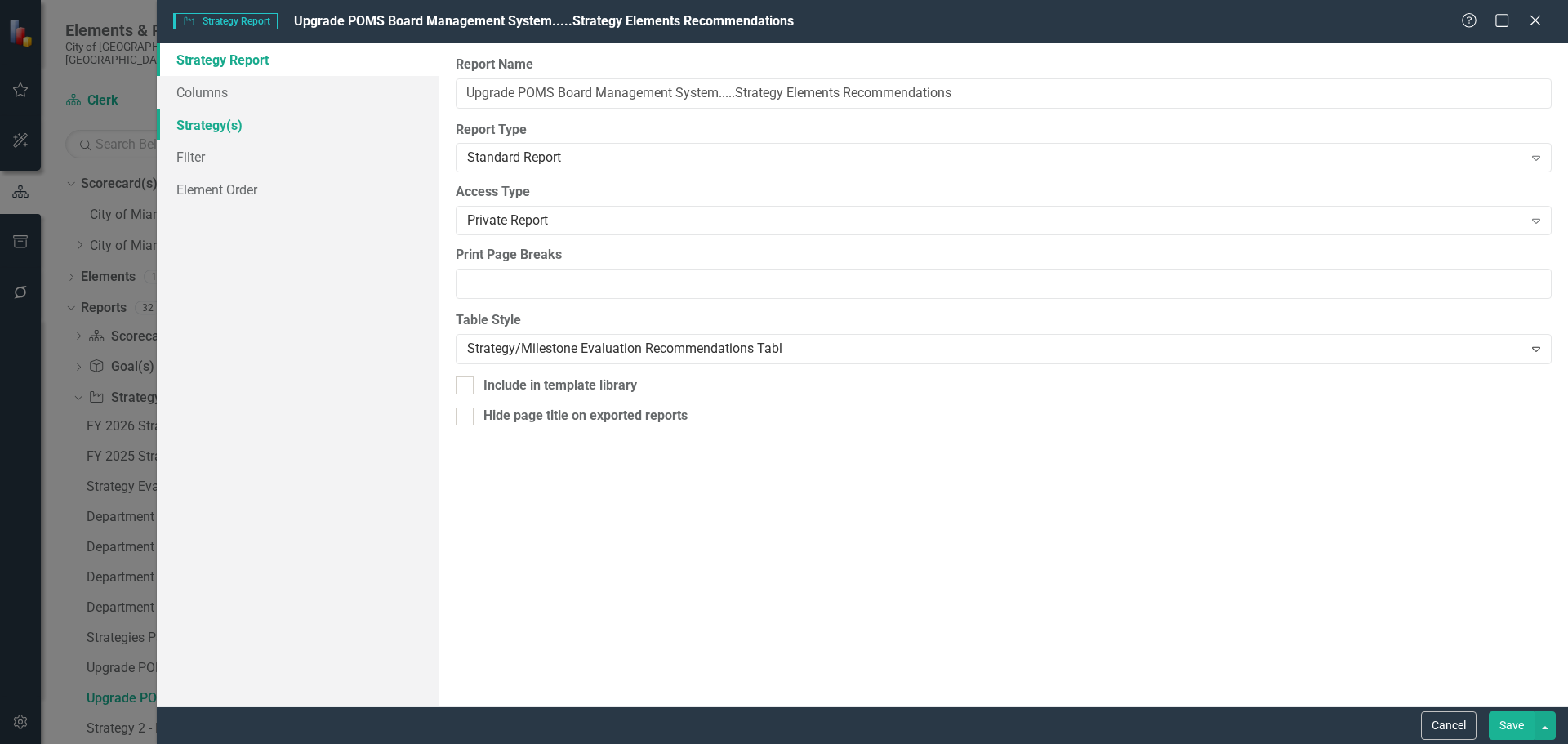
click at [210, 124] on link "Strategy(s)" at bounding box center [297, 124] width 282 height 32
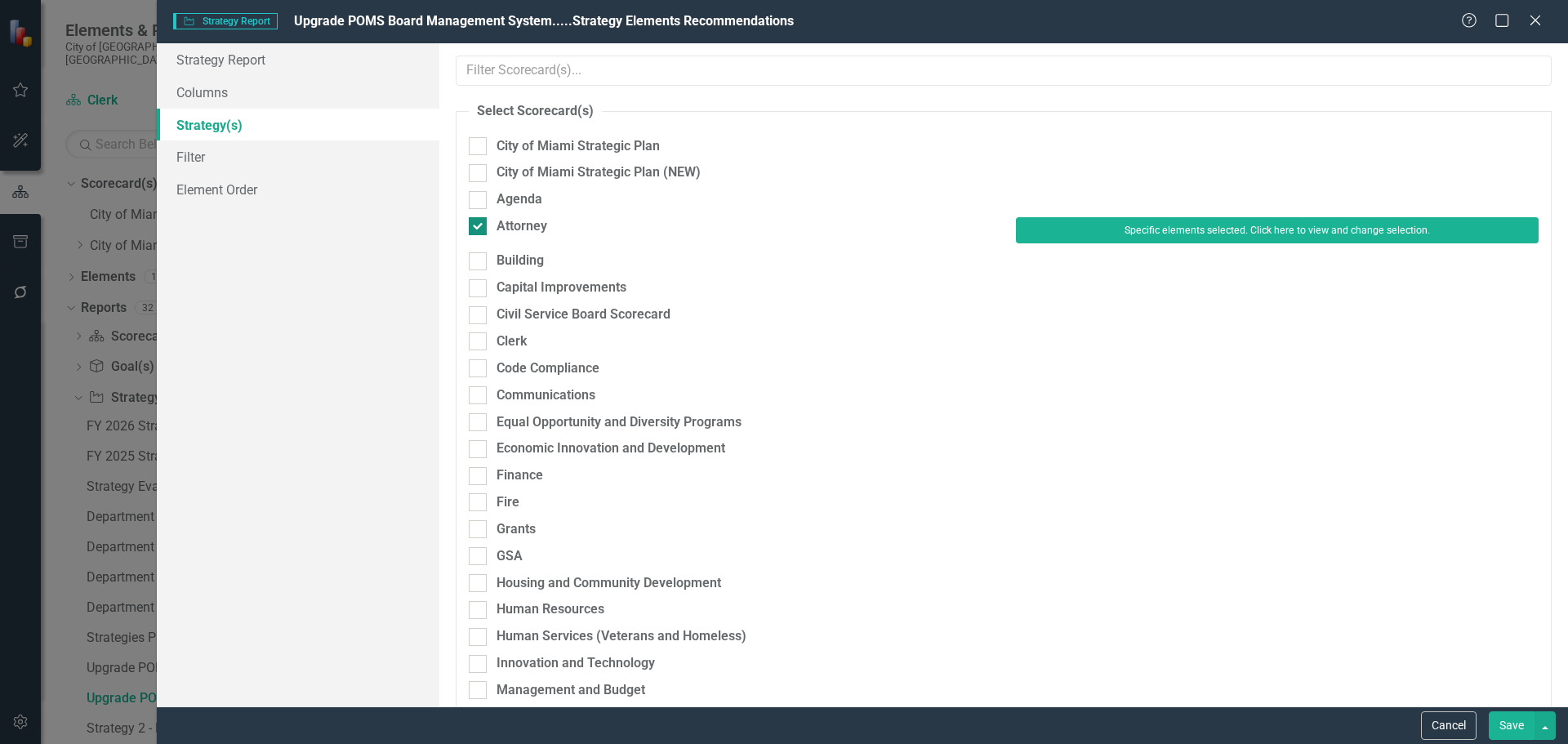
click at [538, 224] on div "Attorney" at bounding box center [521, 227] width 51 height 19
click at [479, 224] on input "Attorney" at bounding box center [474, 223] width 11 height 11
checkbox input "false"
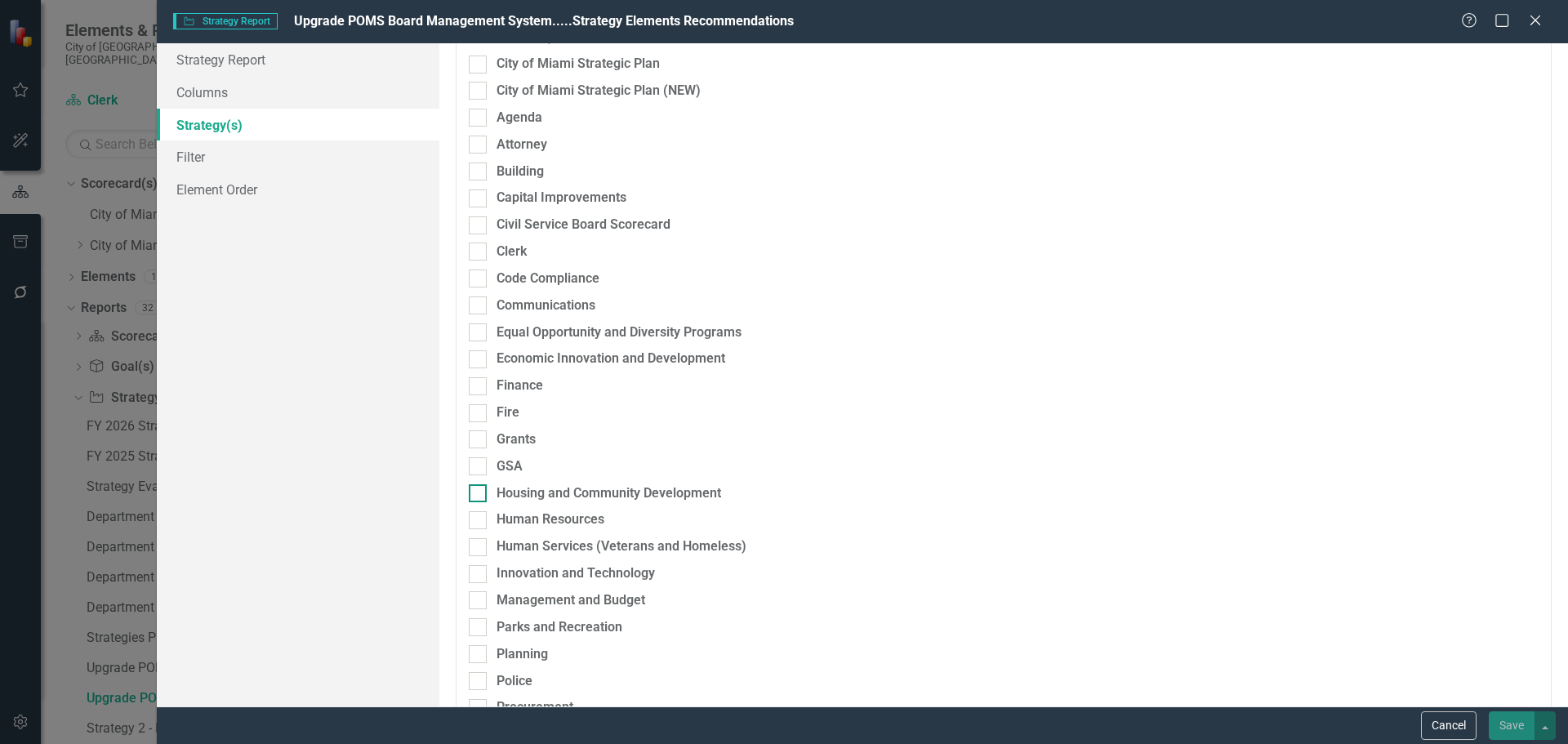
scroll to position [99, 0]
click at [517, 250] on div "Clerk" at bounding box center [511, 252] width 30 height 19
click at [479, 250] on input "Clerk" at bounding box center [474, 249] width 11 height 11
checkbox input "true"
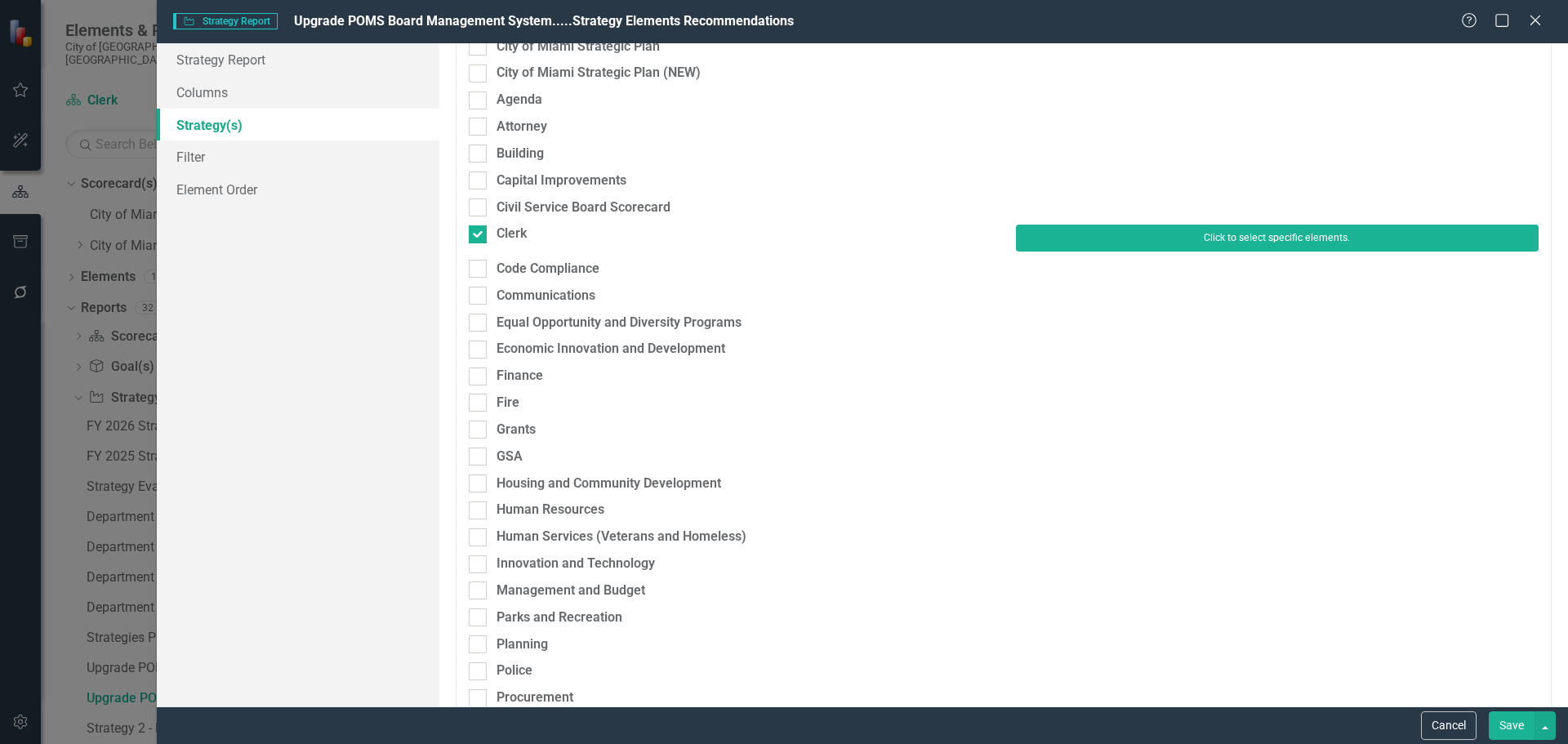
click at [1255, 231] on button "Click to select specific elements." at bounding box center [1277, 237] width 523 height 26
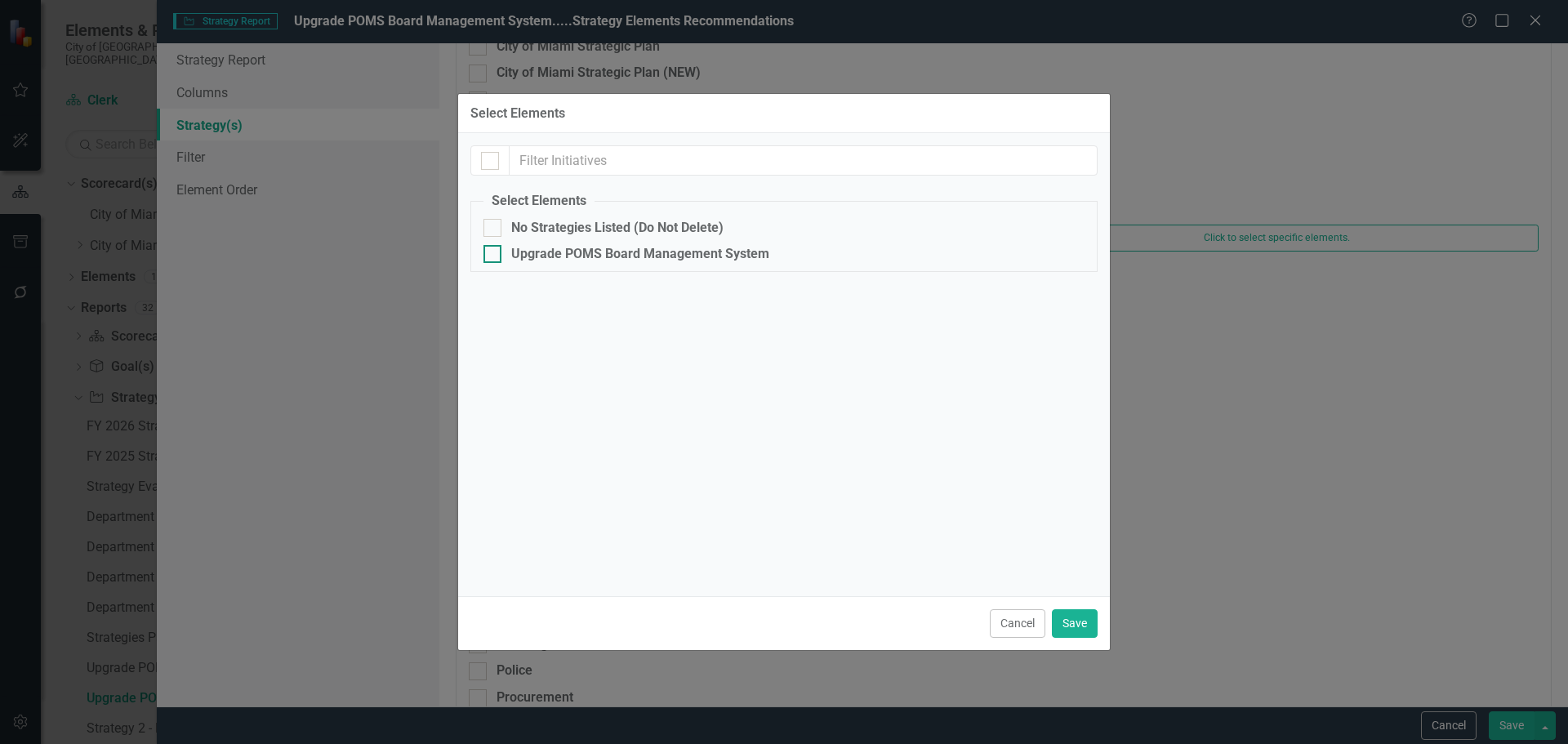
click at [526, 256] on div "Upgrade POMS Board Management System" at bounding box center [640, 253] width 258 height 14
click at [494, 255] on input "Upgrade POMS Board Management System" at bounding box center [489, 251] width 11 height 11
checkbox input "true"
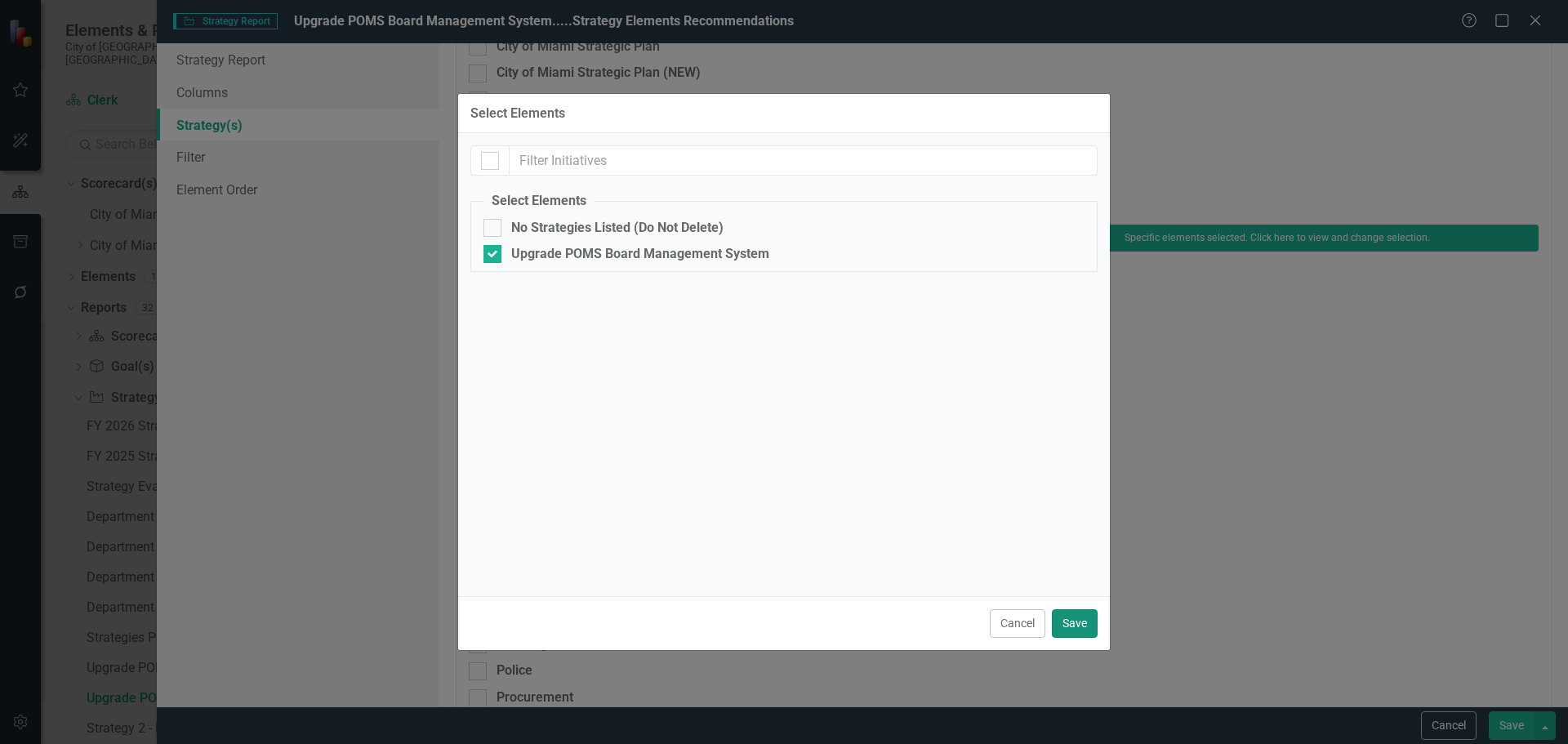
click at [1087, 628] on button "Save" at bounding box center [1074, 623] width 46 height 29
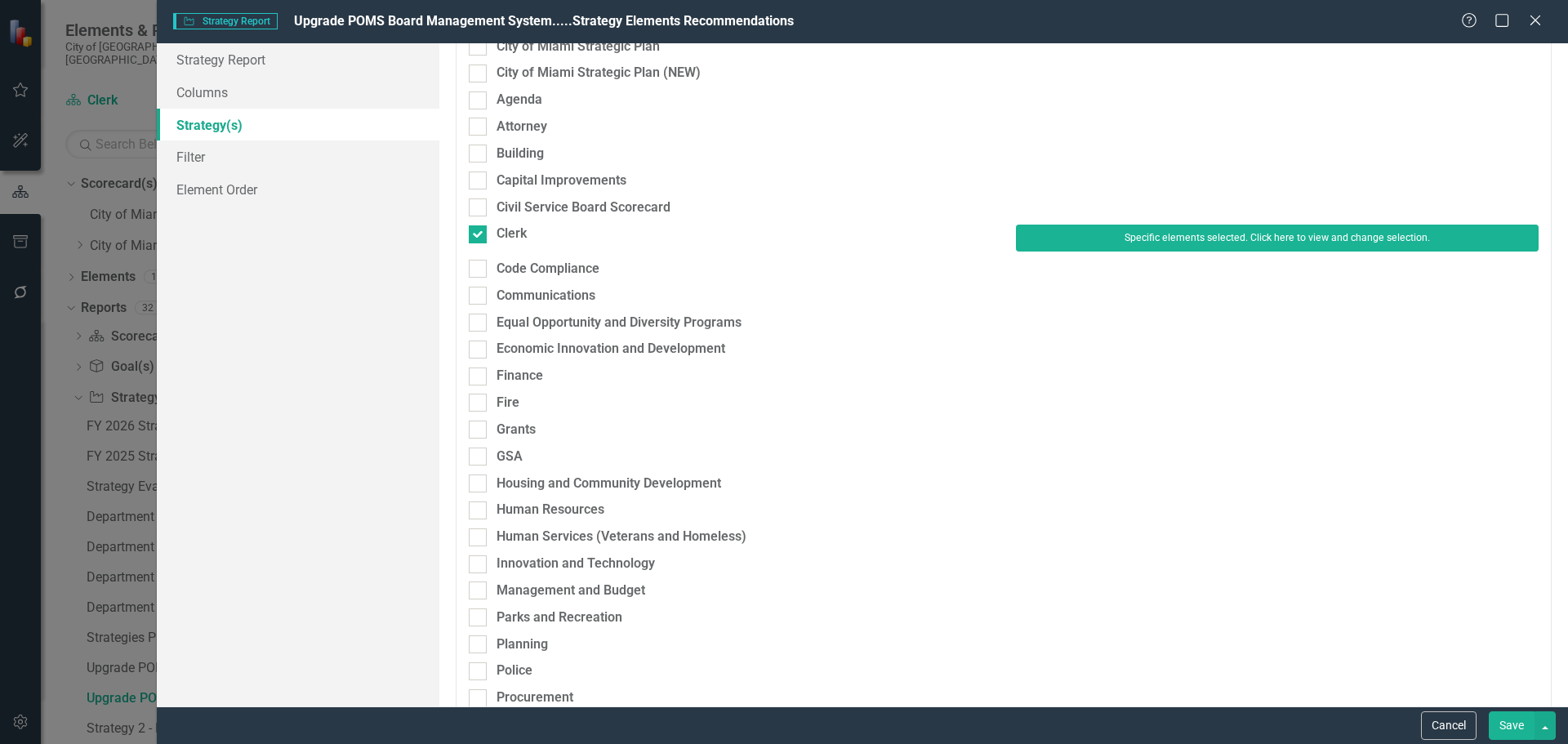
click at [1504, 727] on button "Save" at bounding box center [1511, 725] width 46 height 29
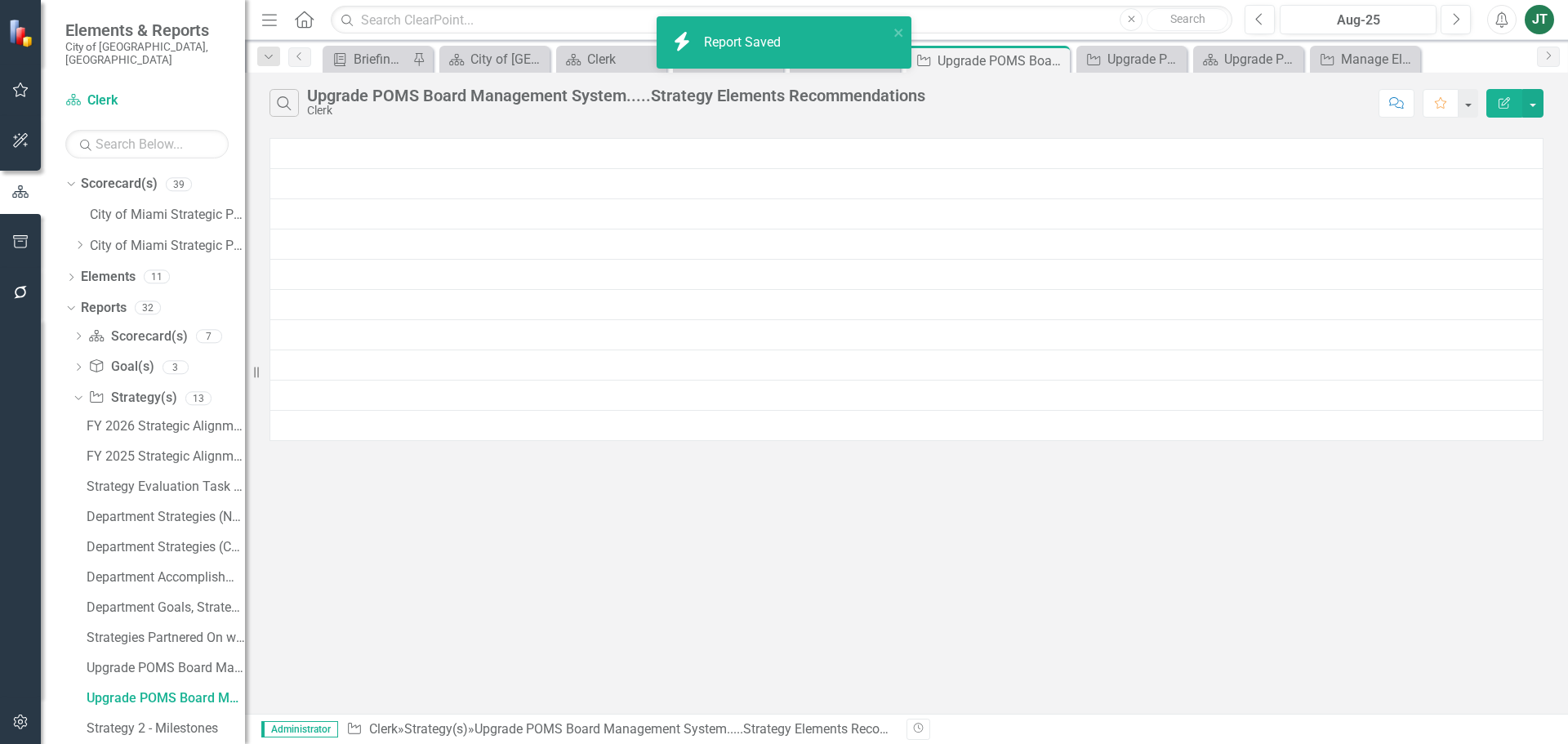
scroll to position [0, 0]
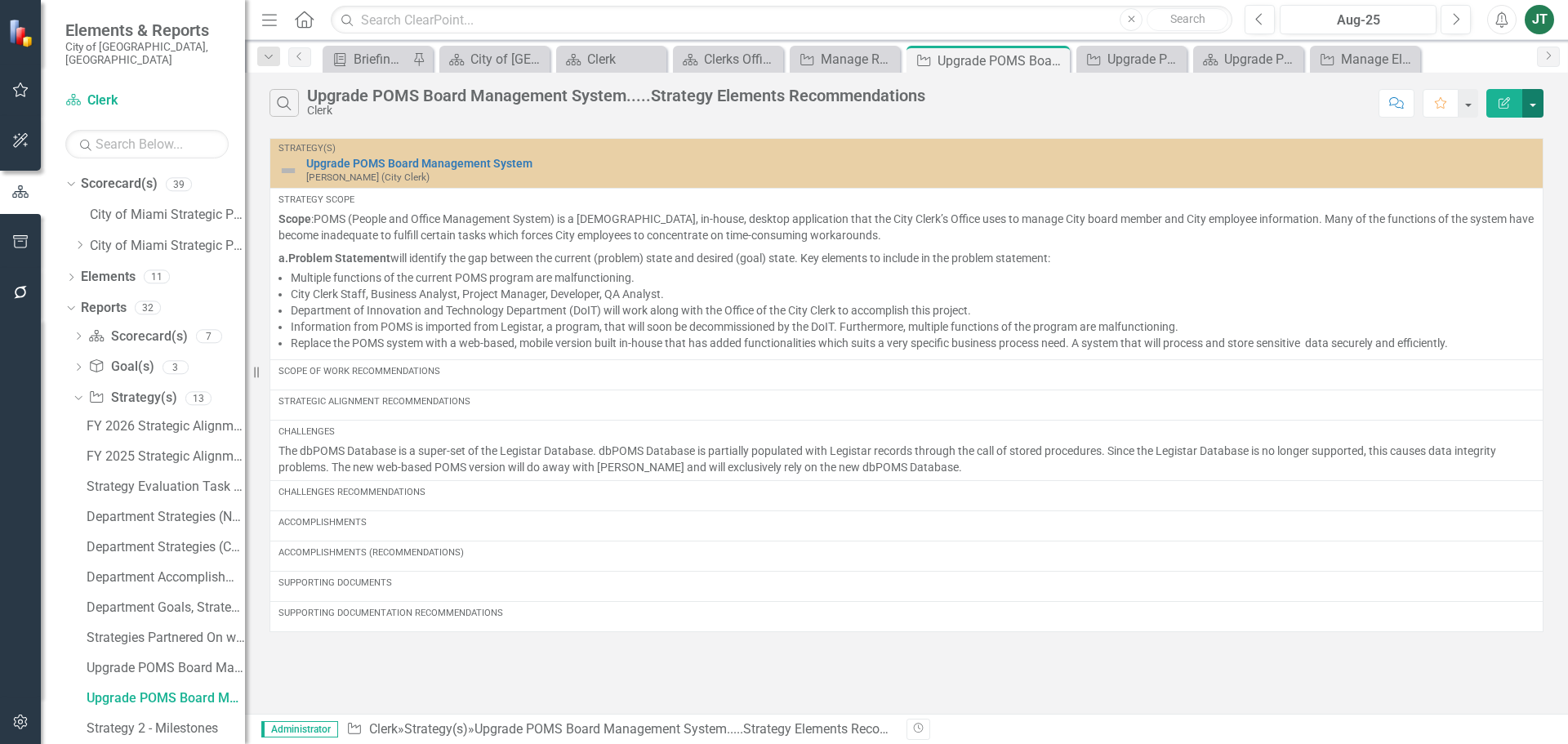
click at [1538, 97] on button "button" at bounding box center [1532, 103] width 21 height 29
click at [1472, 133] on link "Edit Report Edit Report" at bounding box center [1478, 133] width 129 height 30
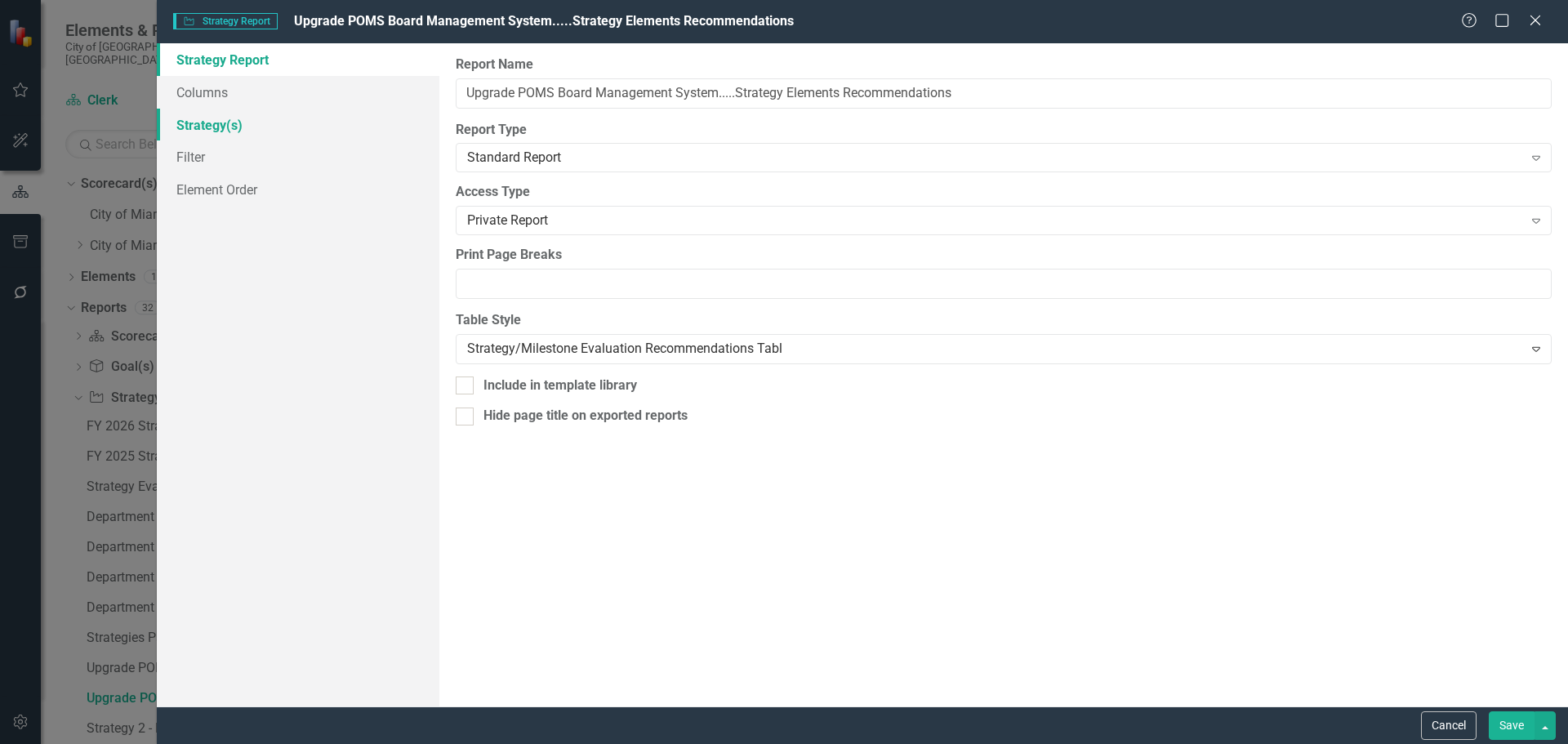
click at [231, 124] on link "Strategy(s)" at bounding box center [297, 124] width 282 height 32
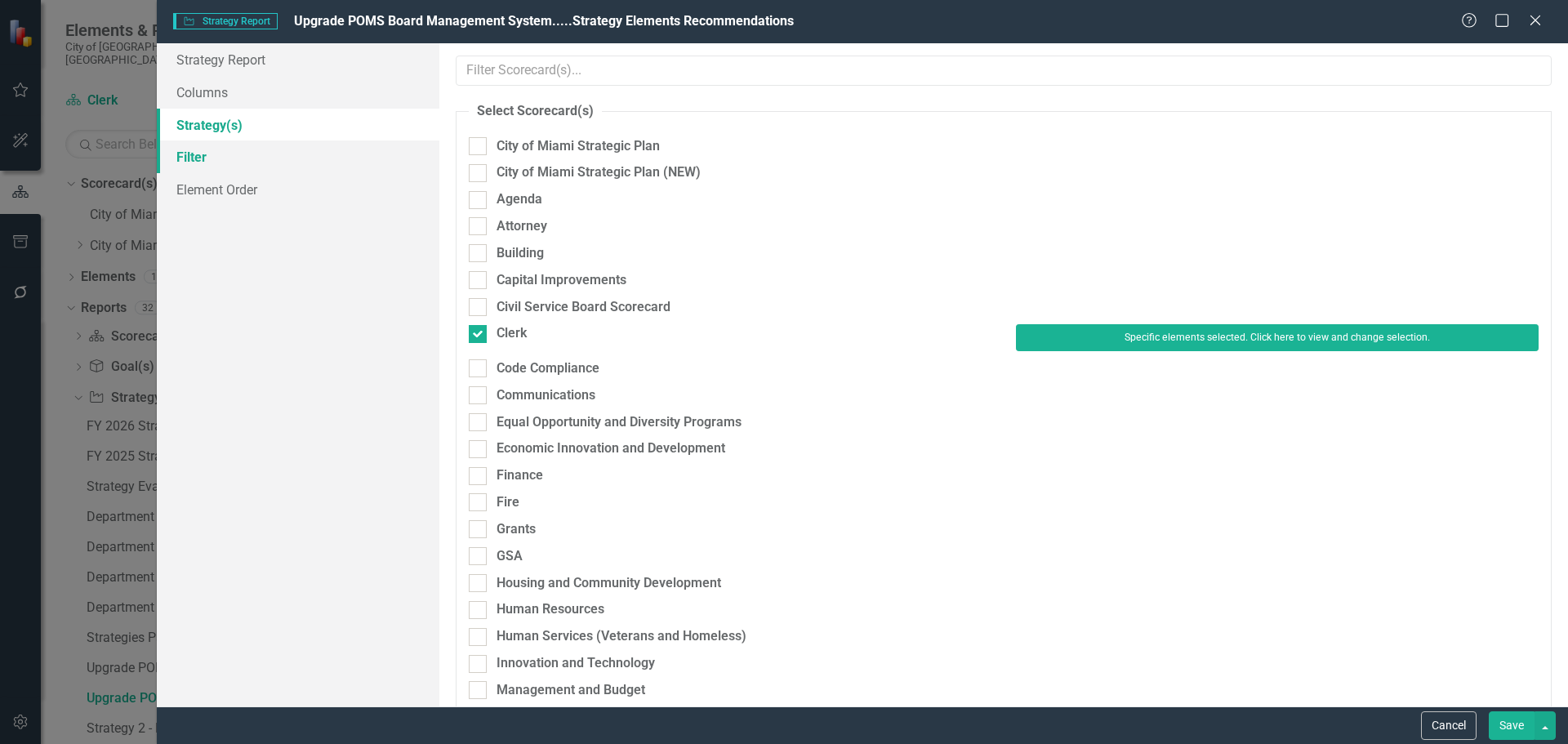
click at [225, 158] on link "Filter" at bounding box center [297, 157] width 282 height 32
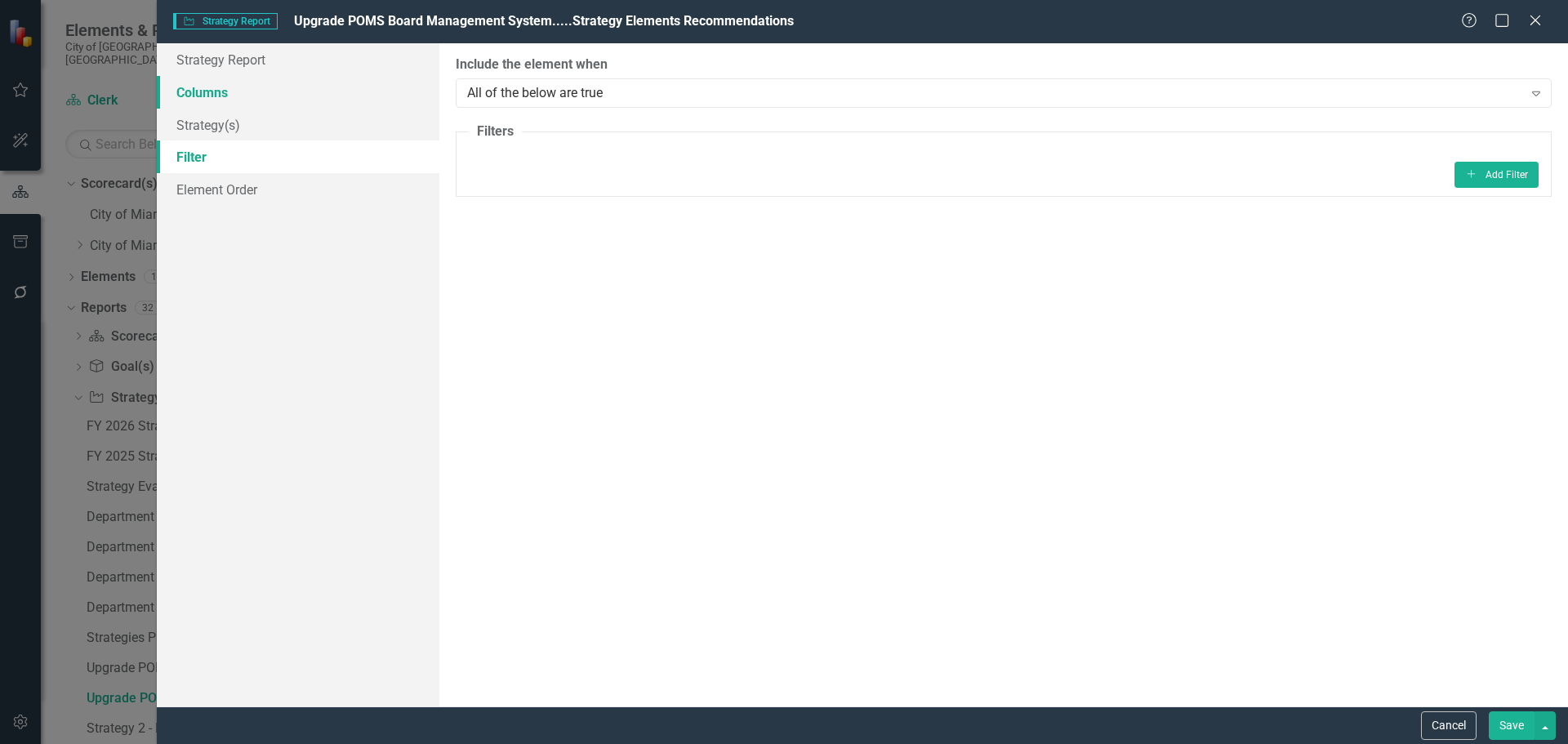
click at [238, 96] on link "Columns" at bounding box center [297, 92] width 282 height 32
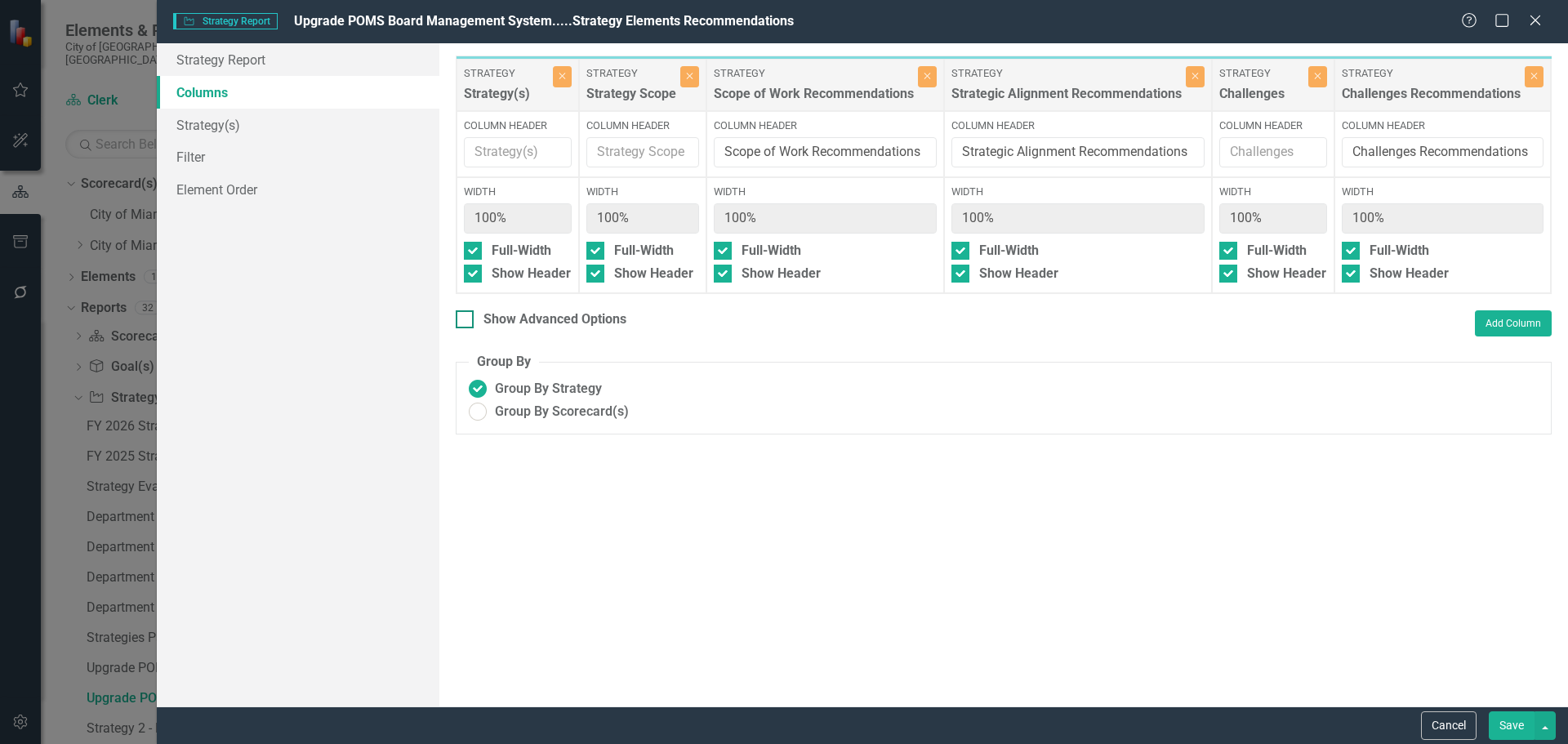
click at [543, 327] on div "Show Advanced Options" at bounding box center [555, 319] width 143 height 19
click at [467, 321] on input "Show Advanced Options" at bounding box center [461, 315] width 11 height 11
checkbox input "true"
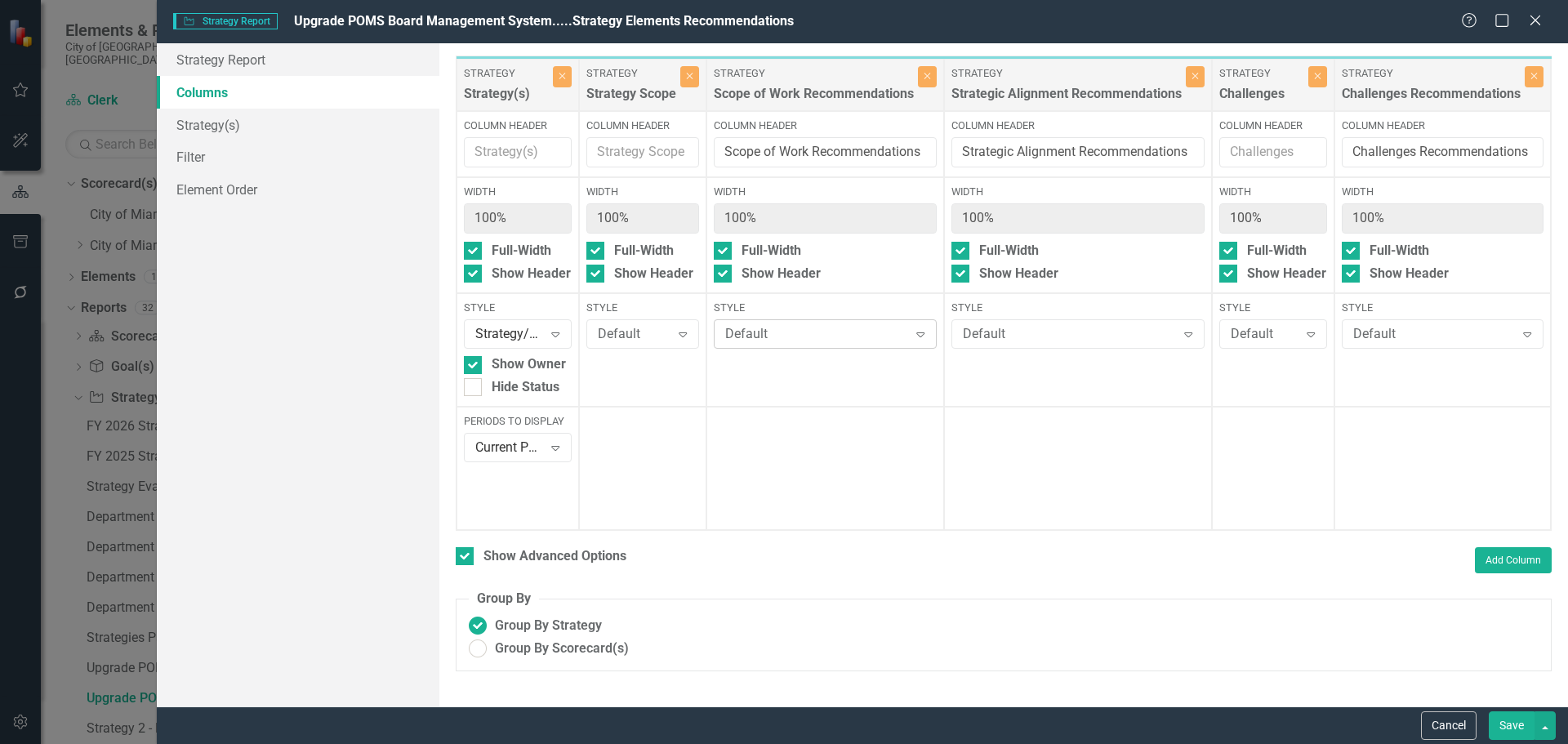
click at [788, 335] on div "Default" at bounding box center [817, 334] width 183 height 19
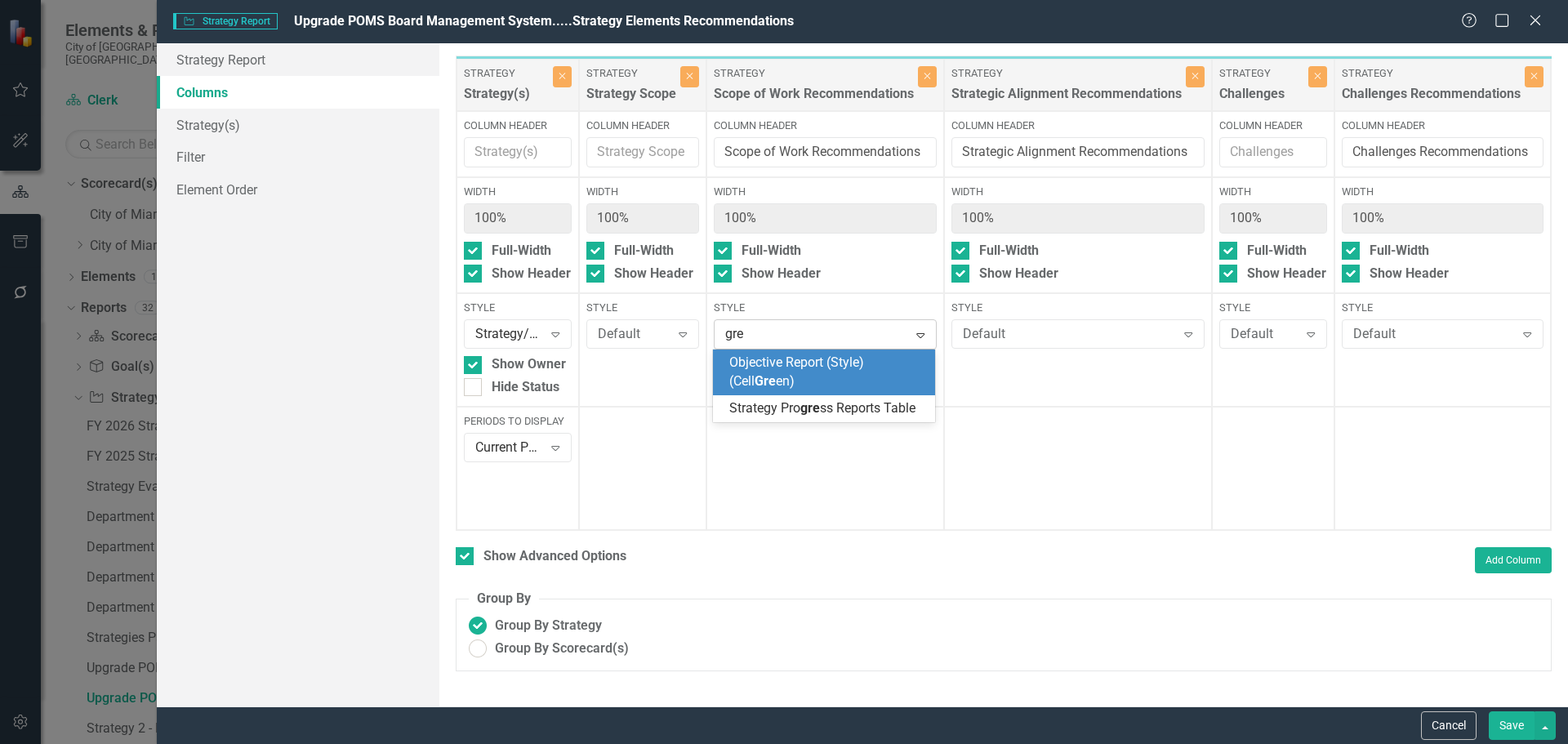
drag, startPoint x: 787, startPoint y: 376, endPoint x: 787, endPoint y: 336, distance: 40.0
click at [787, 344] on body "Elements & Reports City of [GEOGRAPHIC_DATA], [GEOGRAPHIC_DATA] Scorecard(s) Cl…" at bounding box center [784, 372] width 1568 height 744
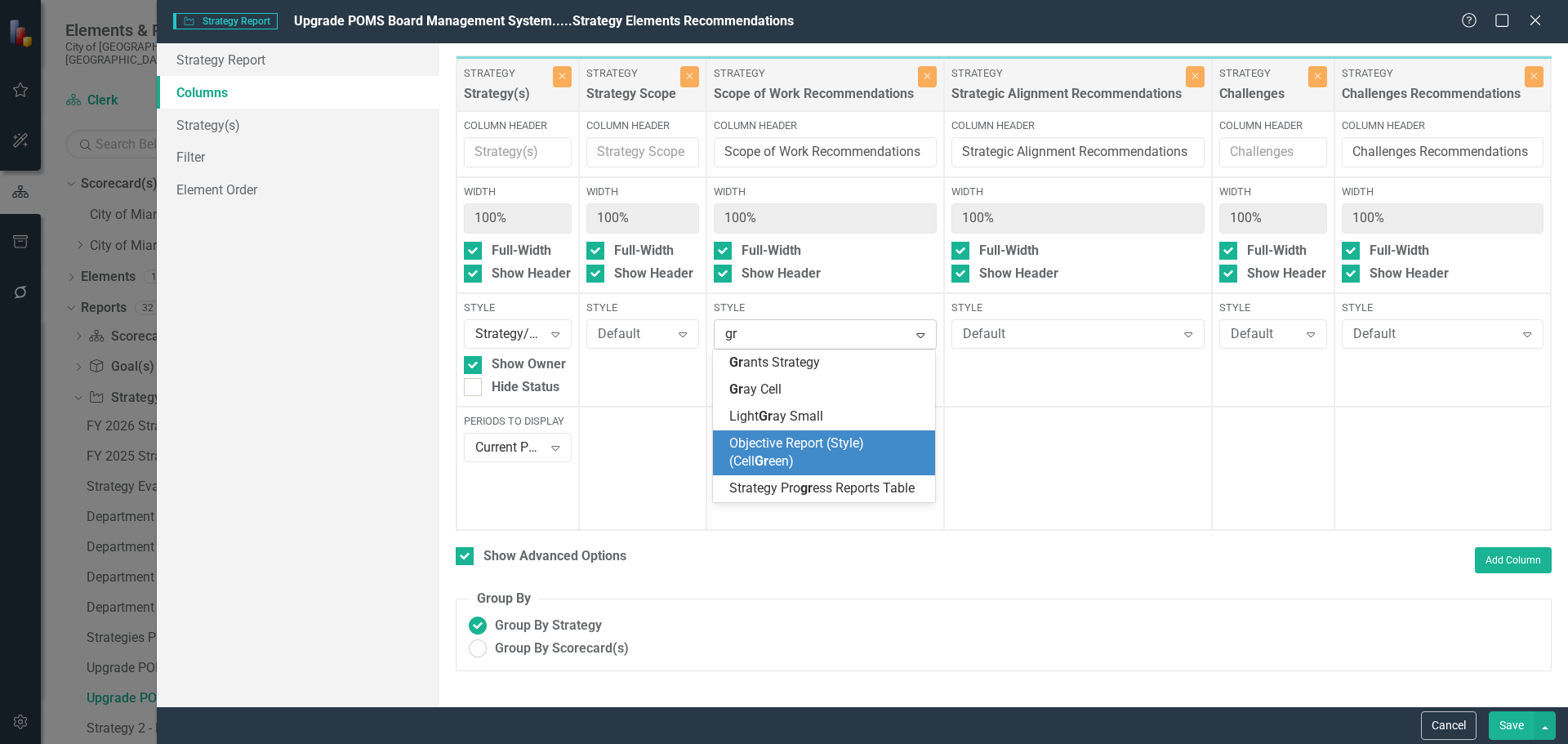
type input "gra"
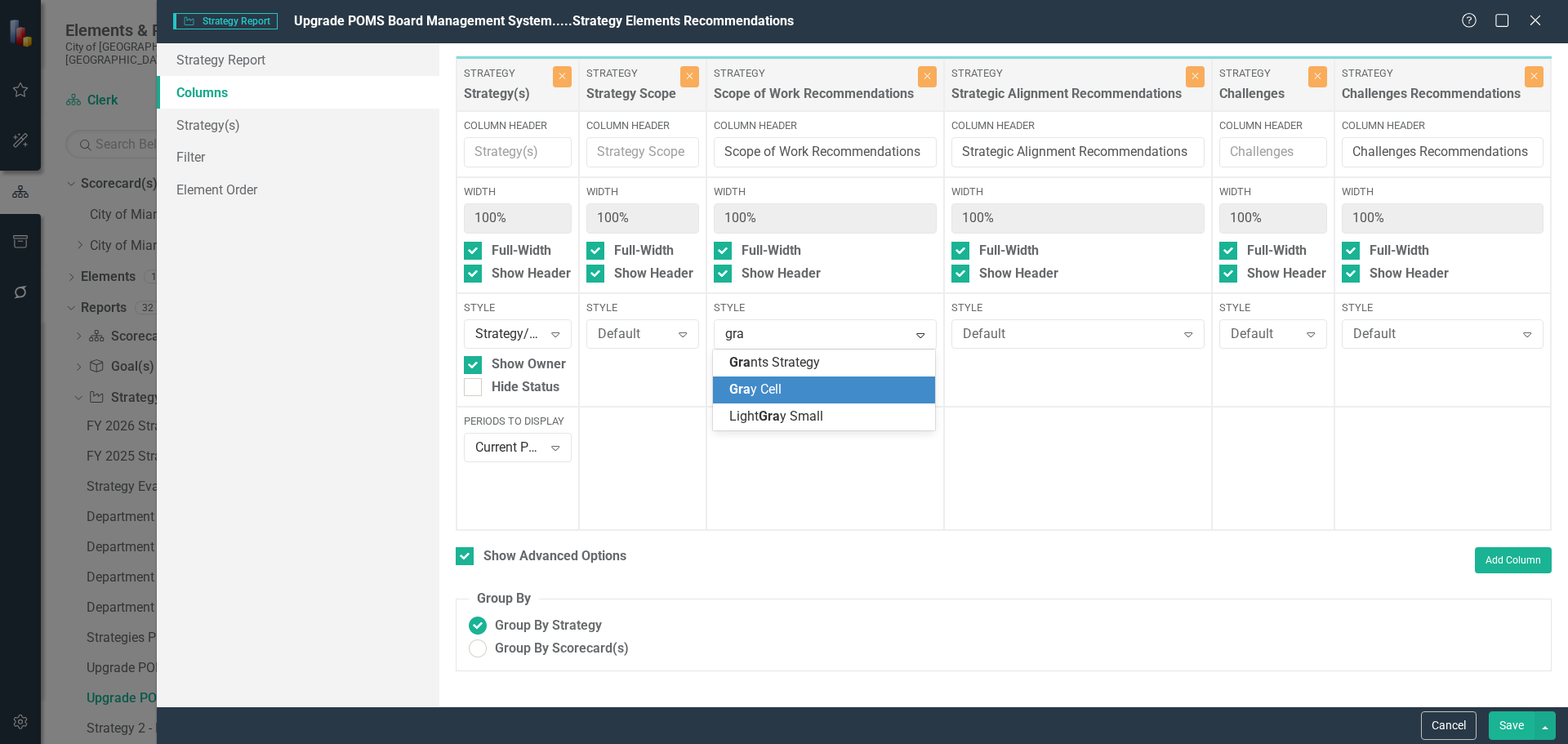
click at [789, 386] on div "Gra y Cell" at bounding box center [827, 389] width 196 height 19
click at [967, 321] on div "Default Expand" at bounding box center [1077, 333] width 253 height 30
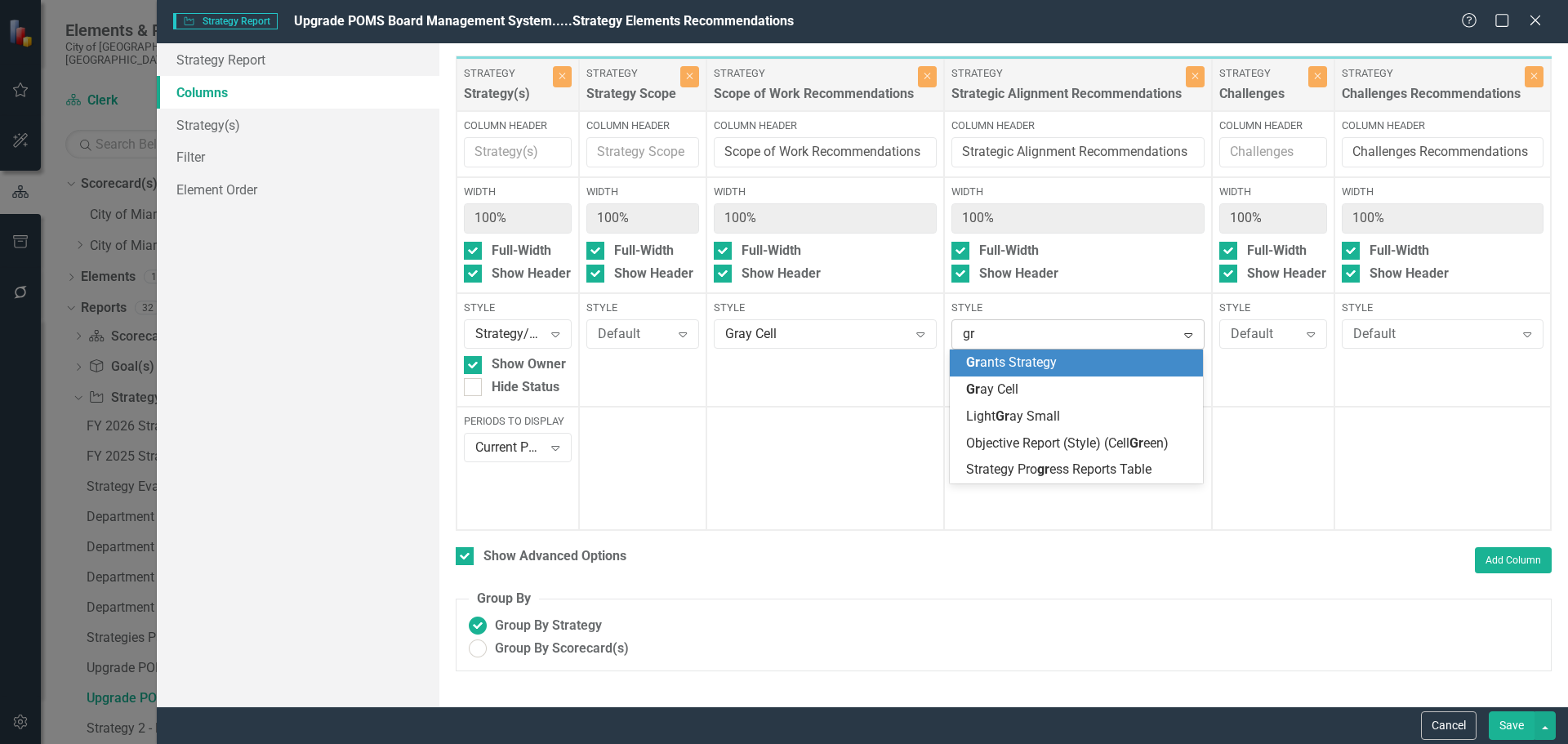
type input "gra"
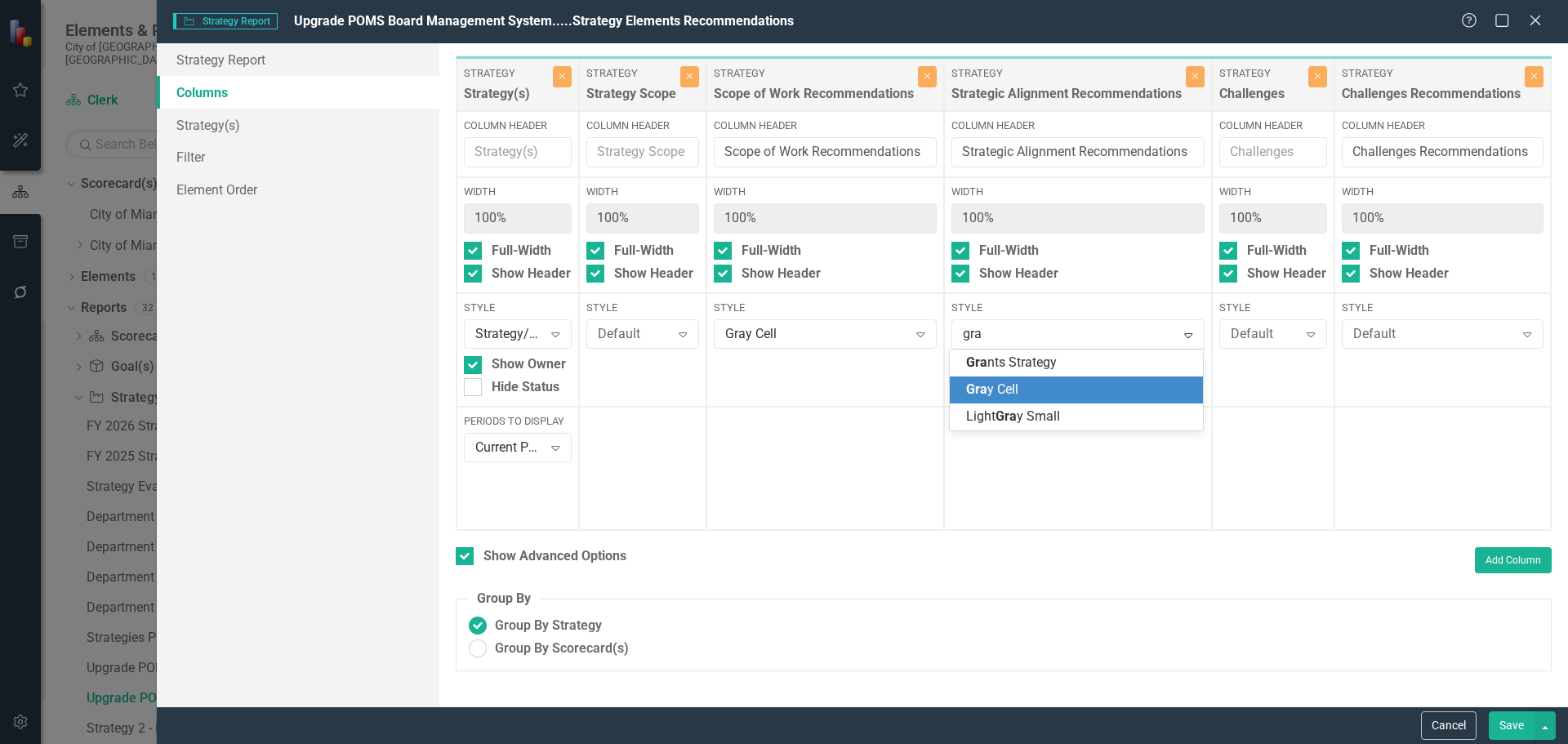
click at [1014, 394] on span "Gra y Cell" at bounding box center [992, 389] width 52 height 15
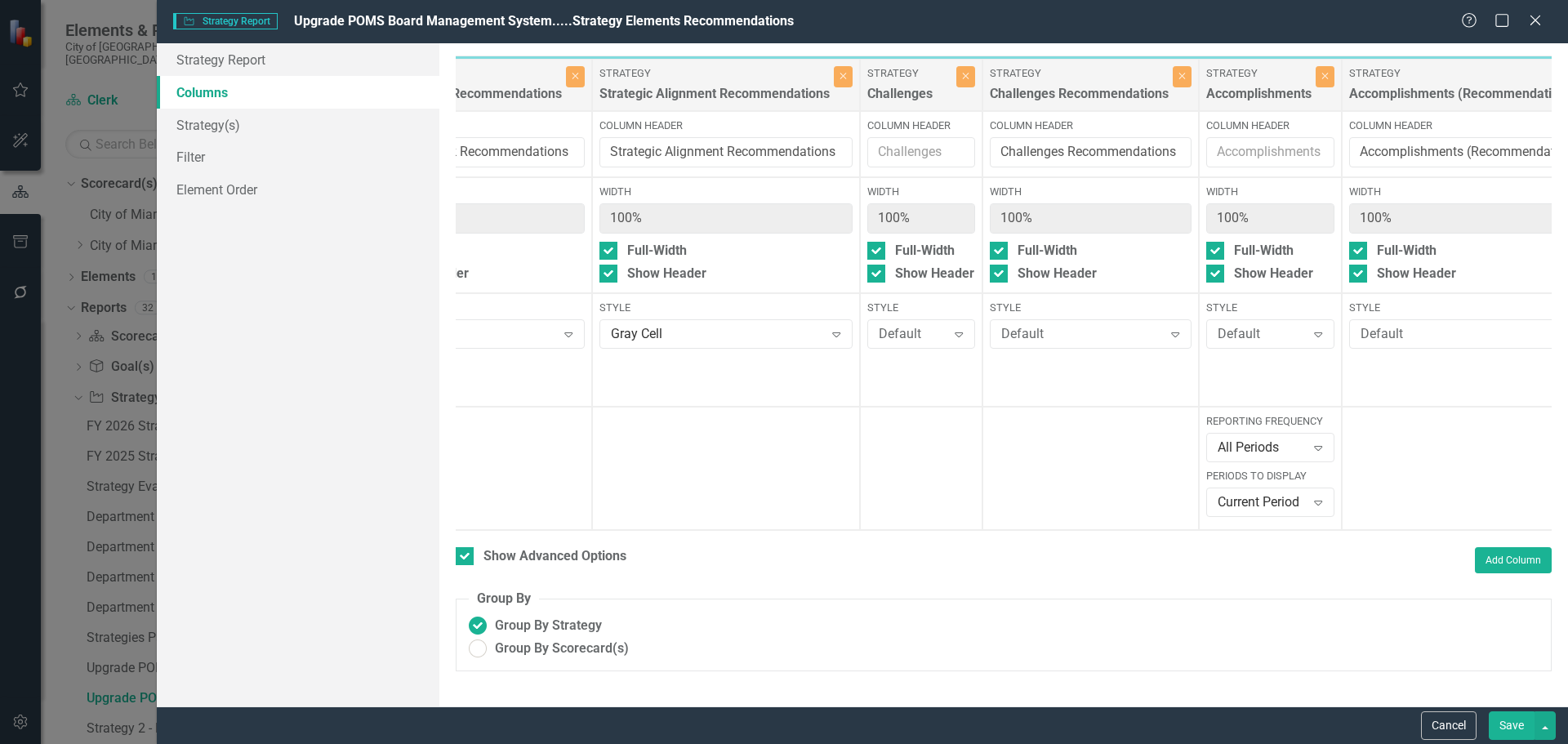
scroll to position [0, 458]
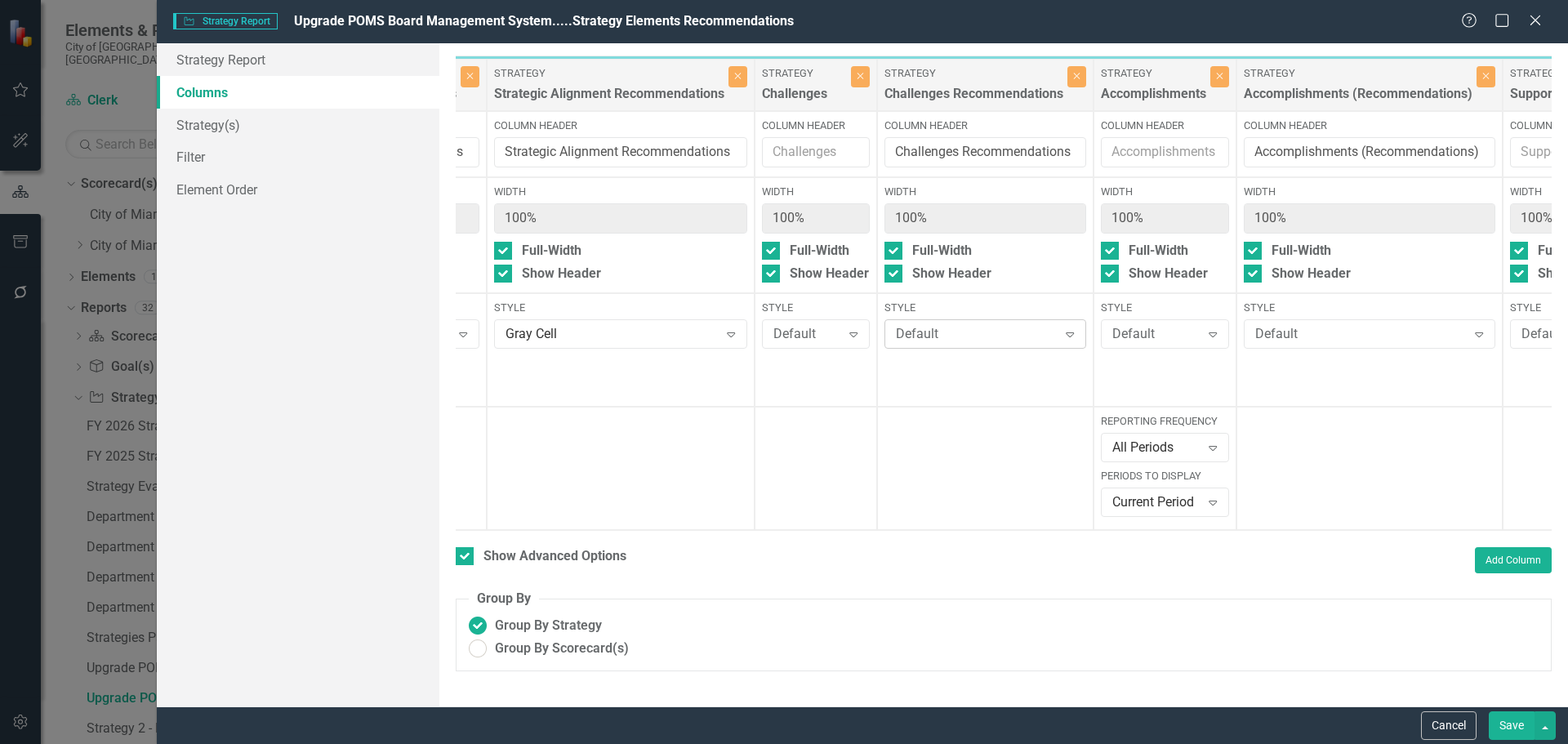
click at [991, 331] on div "Default" at bounding box center [976, 334] width 162 height 19
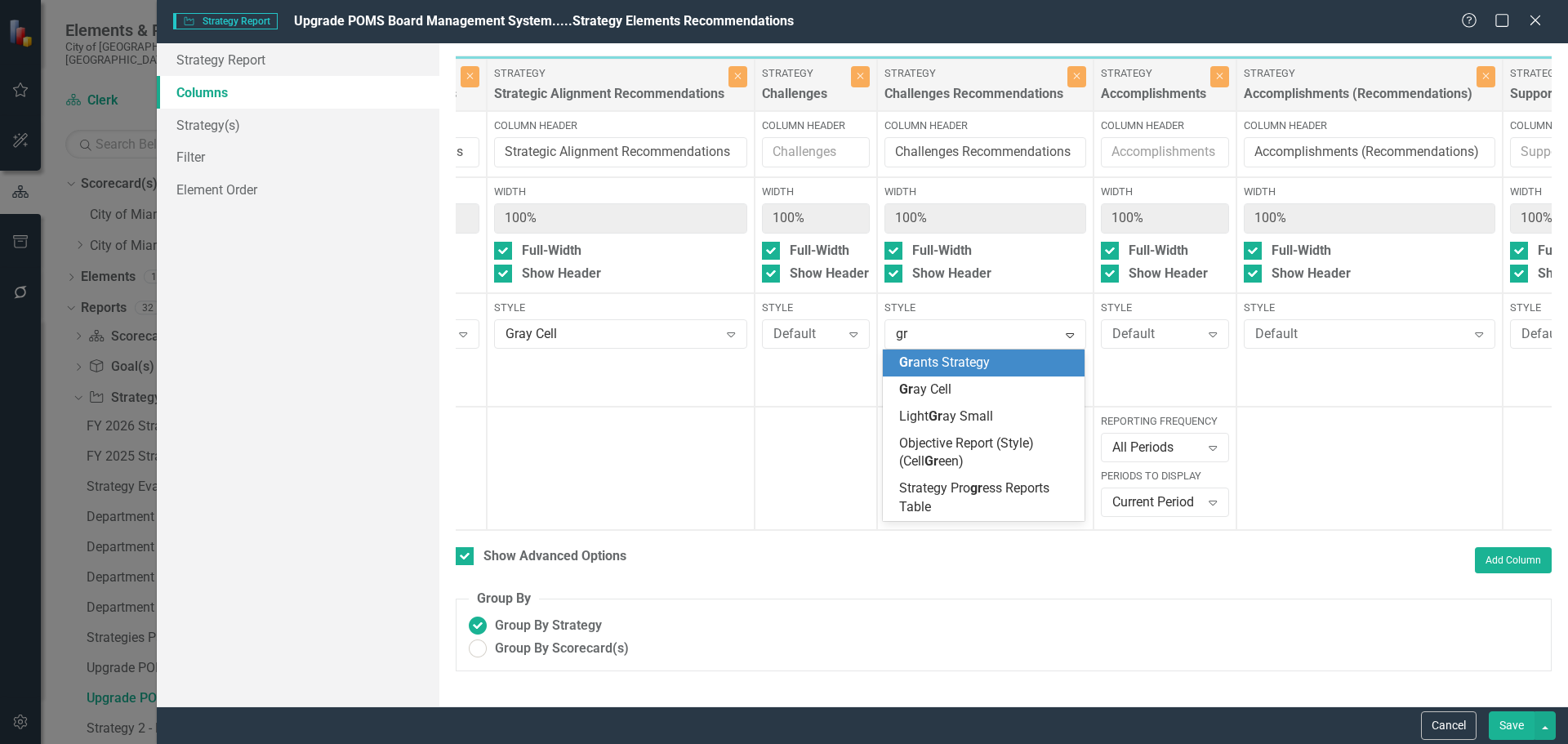
type input "gra"
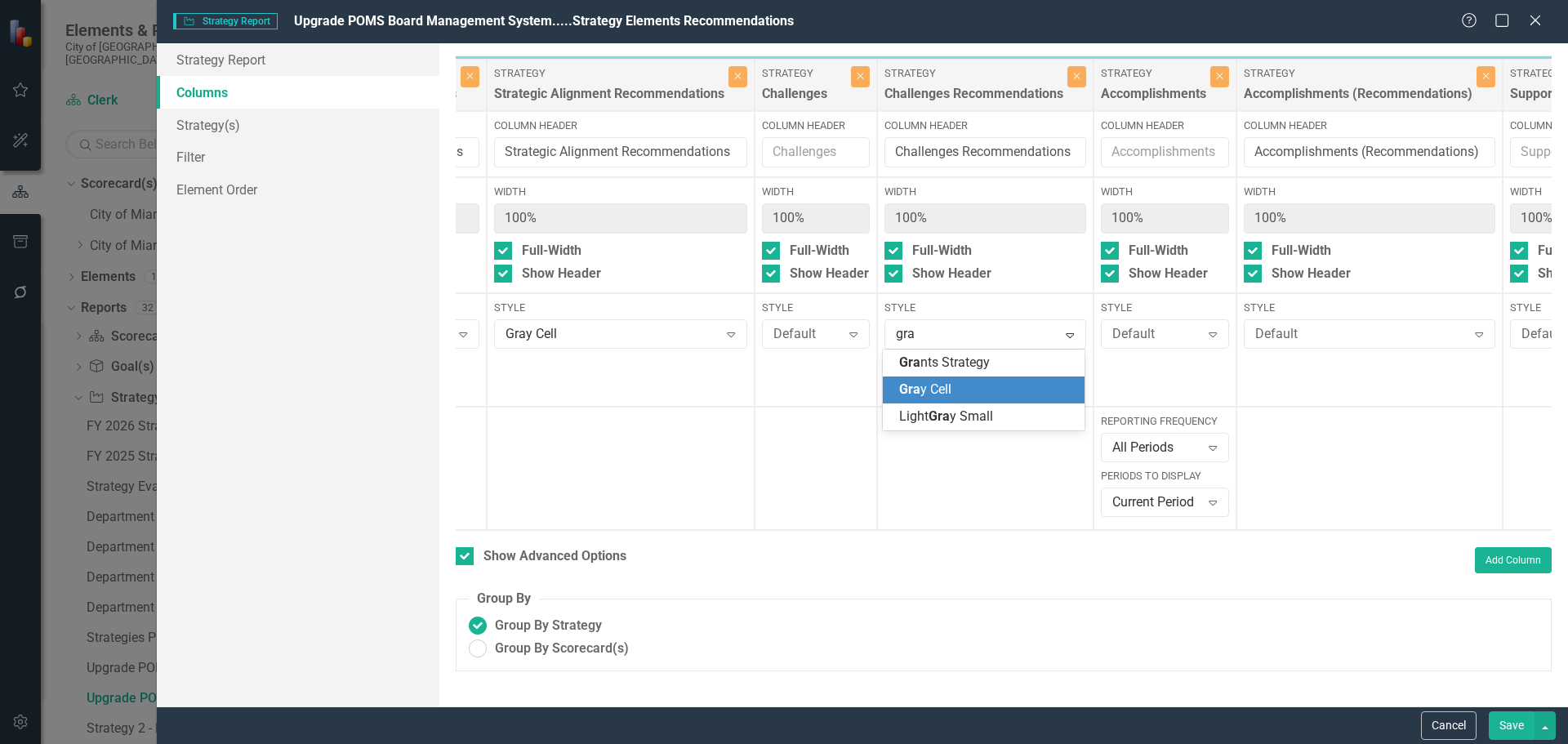
click at [947, 383] on span "Gra y Cell" at bounding box center [925, 389] width 52 height 15
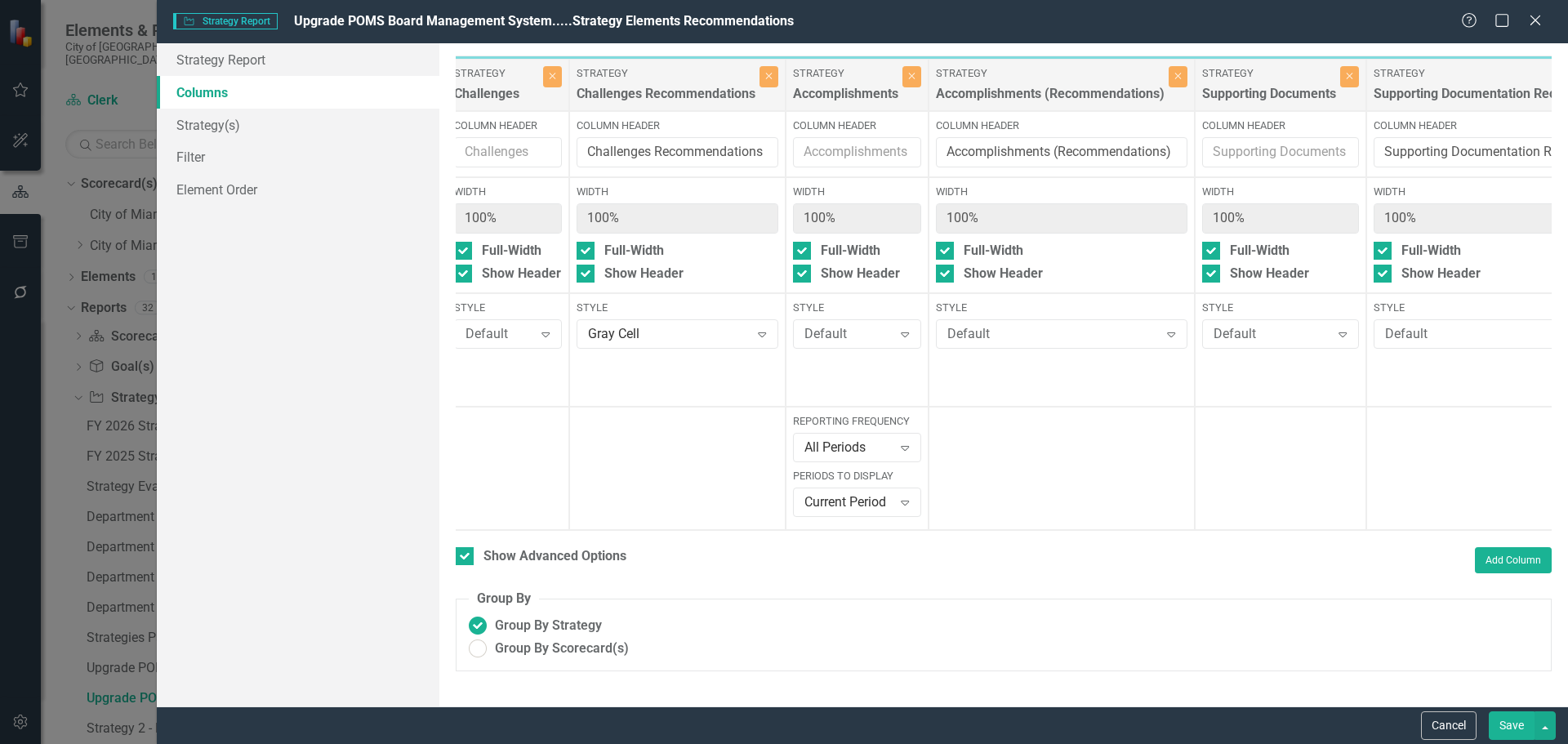
scroll to position [0, 864]
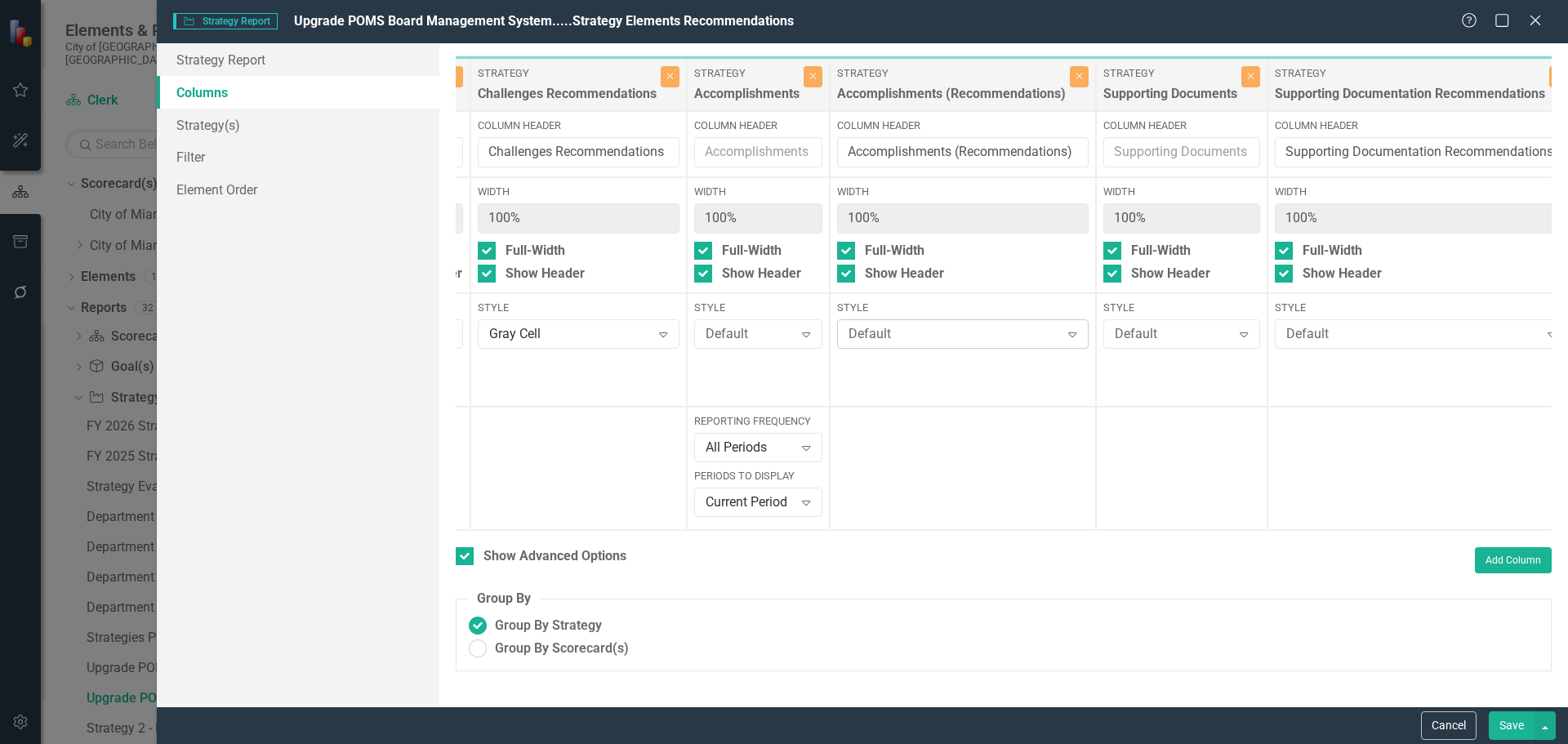
click at [925, 329] on div "Default" at bounding box center [954, 334] width 211 height 19
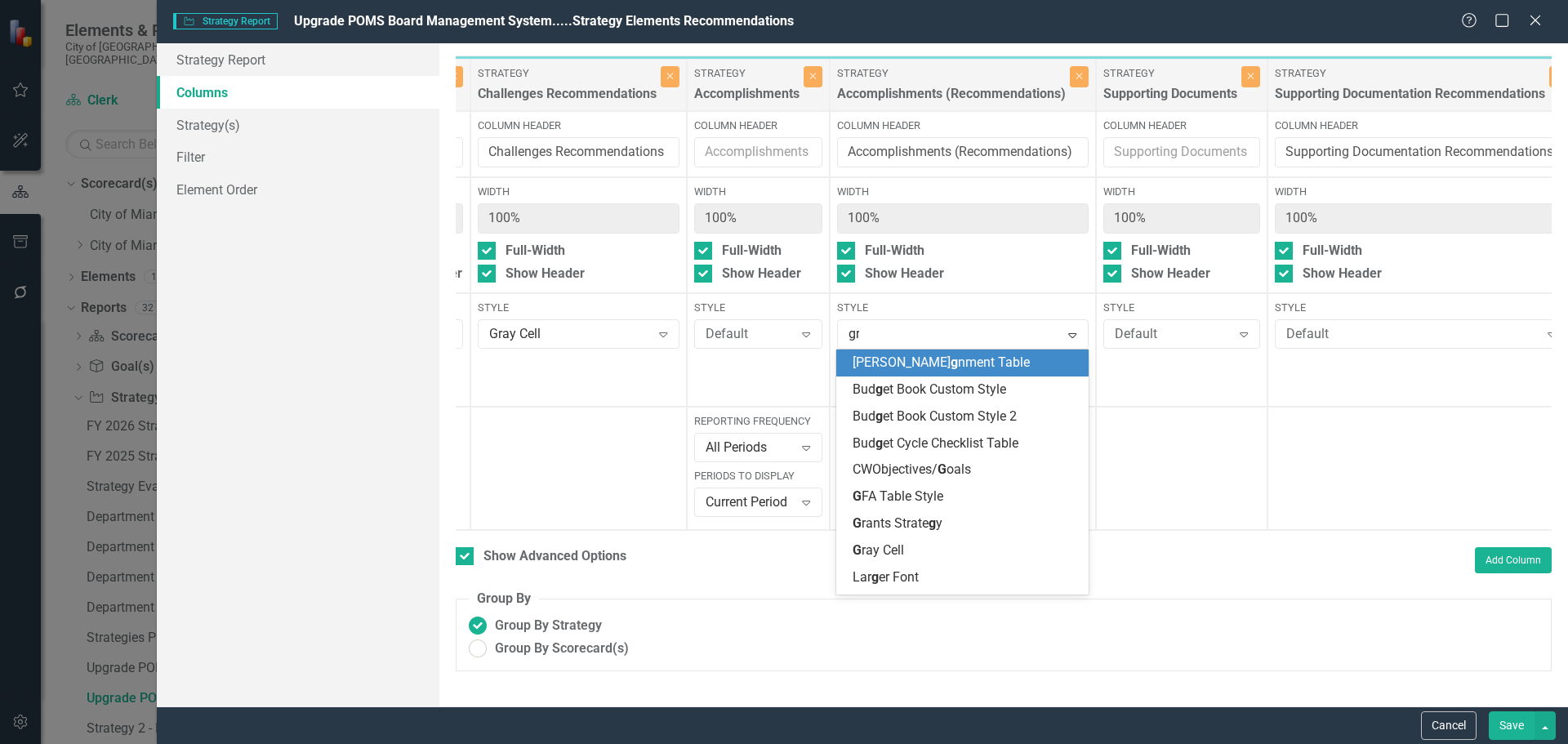
type input "gra"
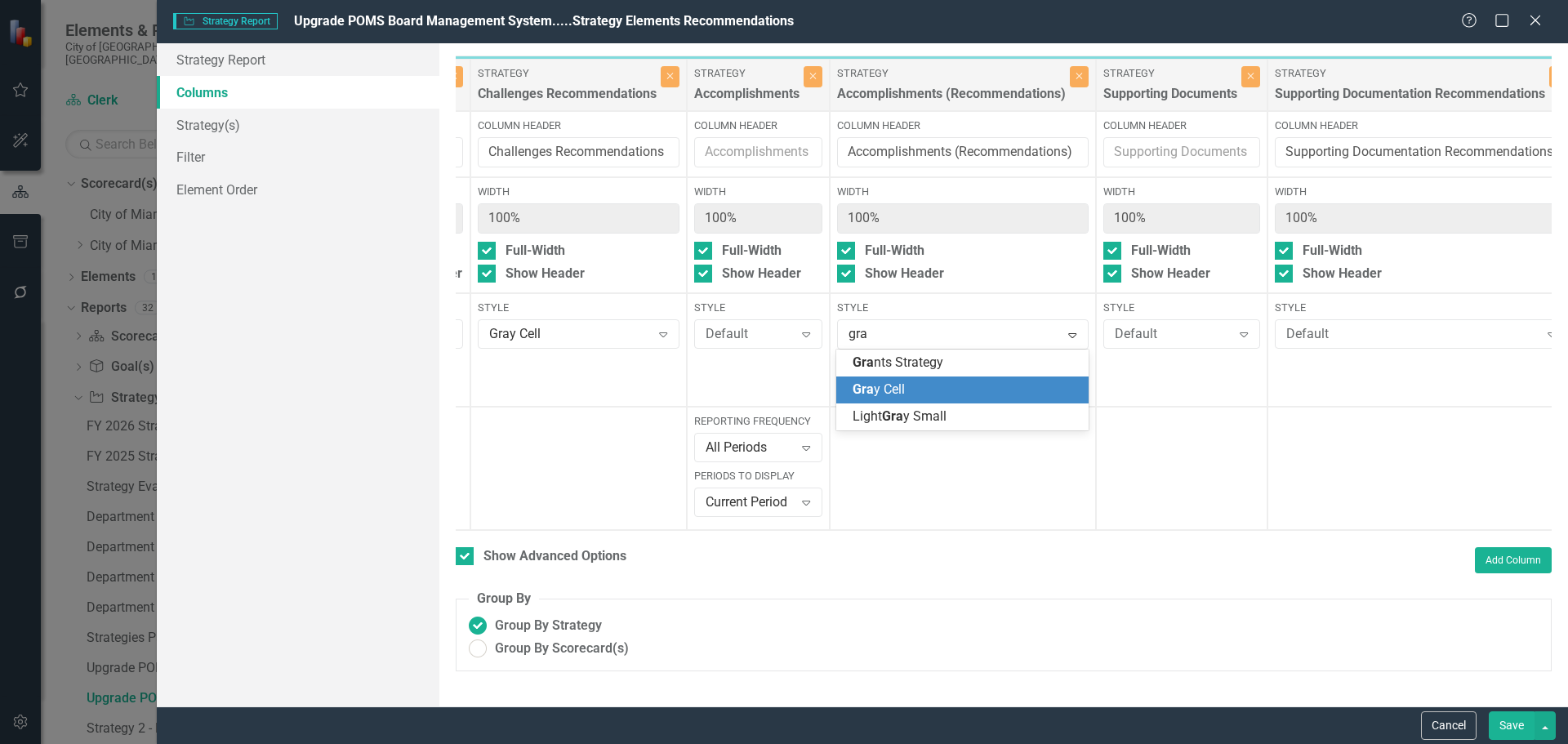
click at [904, 388] on span "Gra y Cell" at bounding box center [878, 389] width 52 height 15
click at [1327, 338] on div "Default" at bounding box center [1412, 334] width 253 height 19
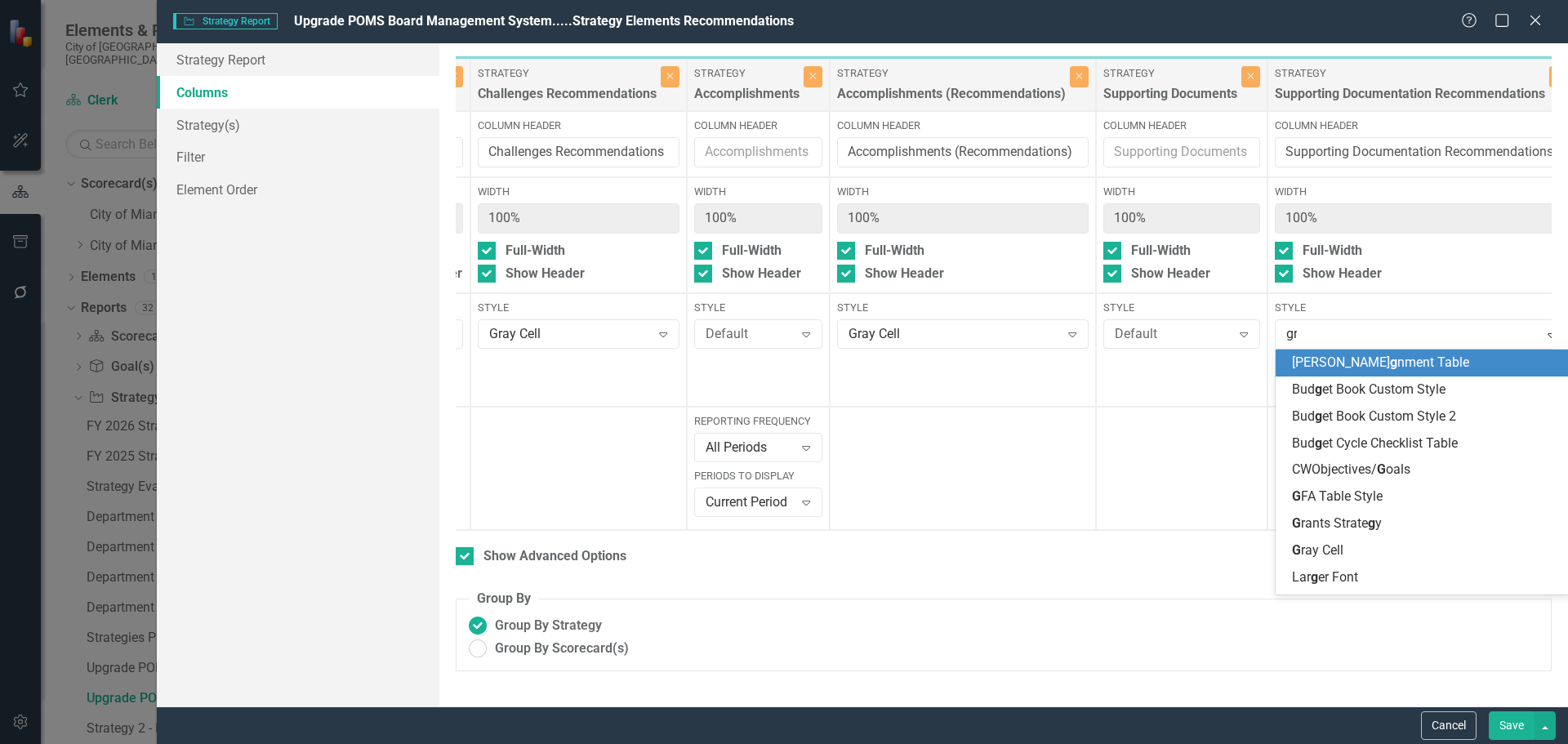
type input "gra"
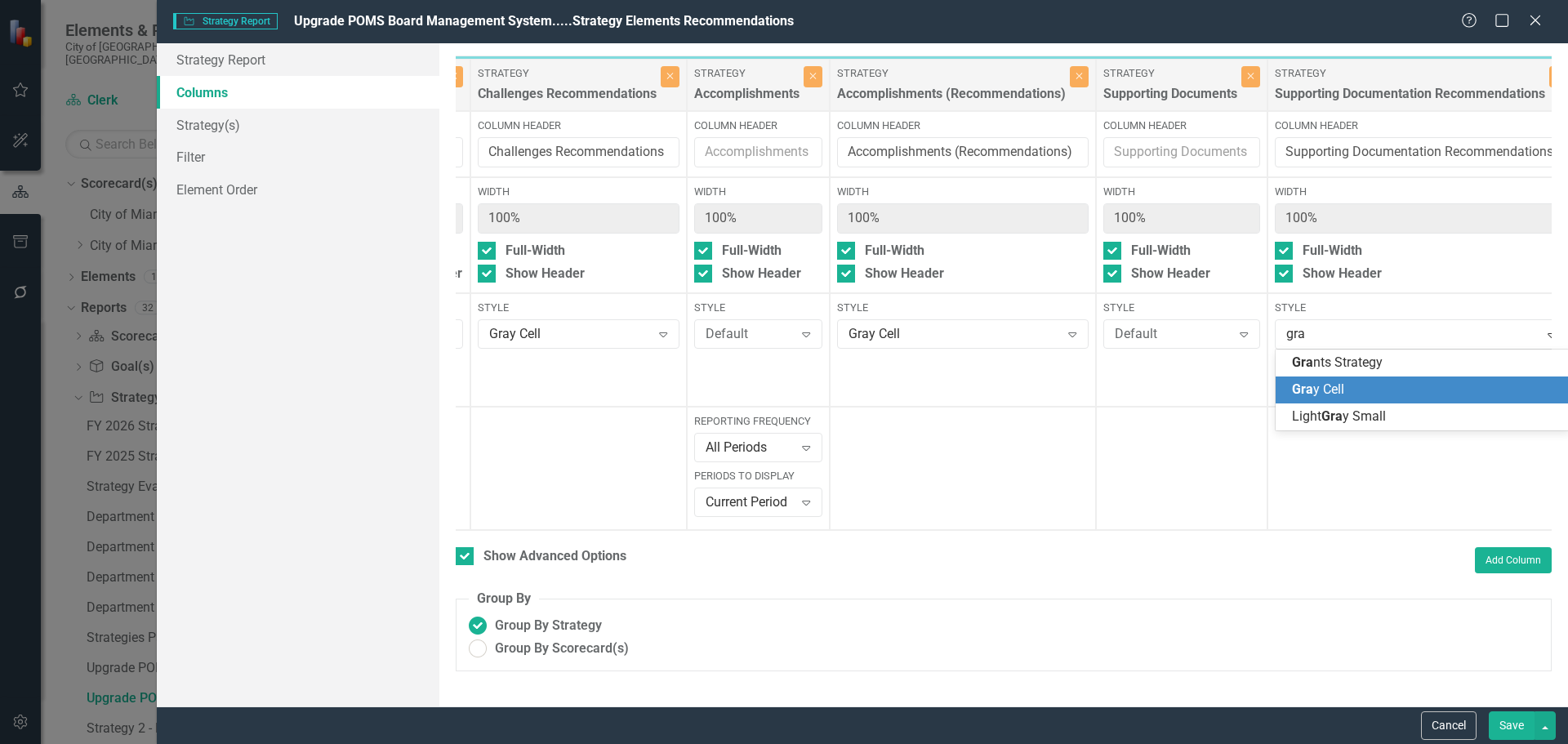
click at [1325, 389] on span "Gra y Cell" at bounding box center [1317, 389] width 52 height 15
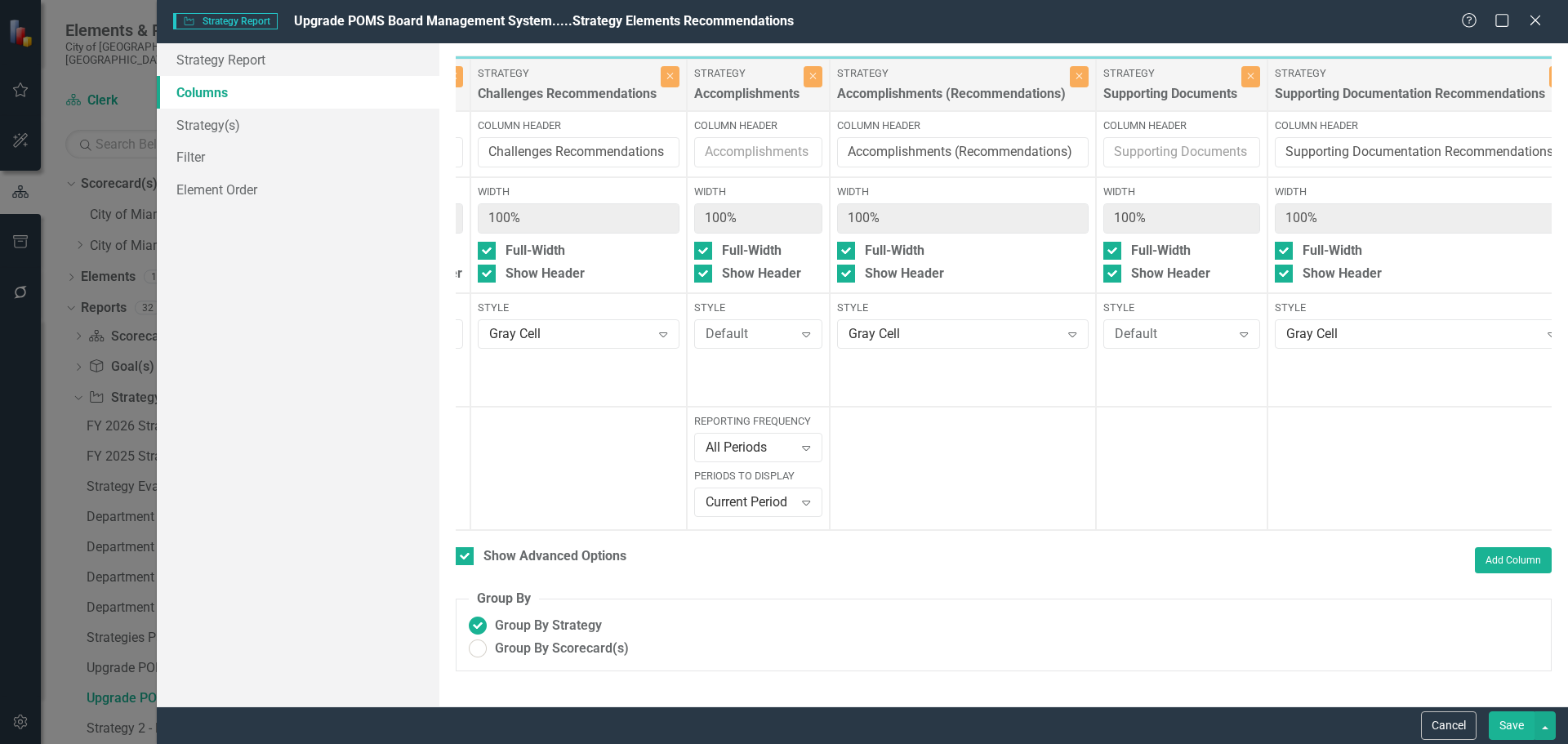
click at [1512, 726] on button "Save" at bounding box center [1511, 725] width 46 height 29
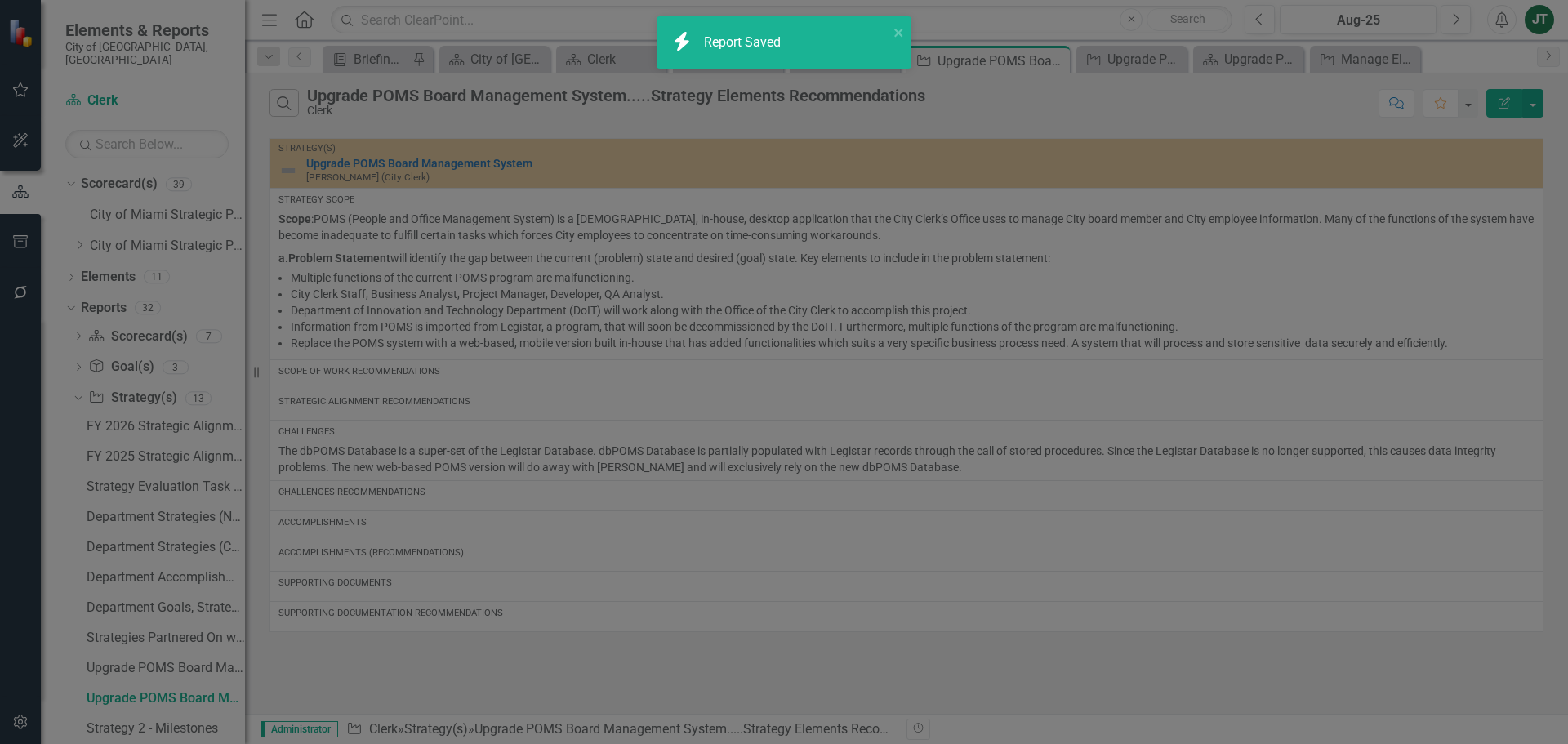
checkbox input "false"
radio input "true"
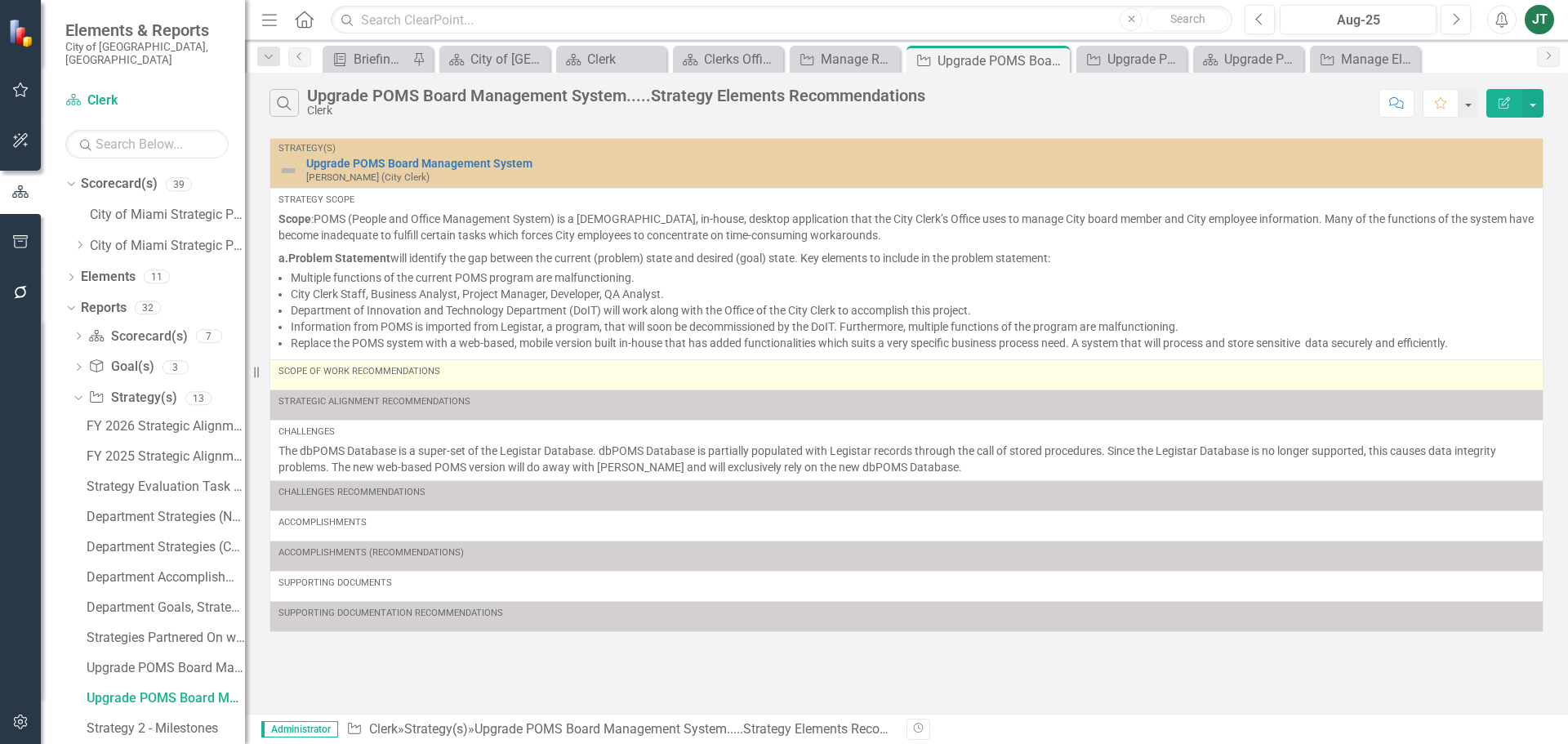
click at [653, 378] on div "Scope of Work Recommendations" at bounding box center [906, 372] width 1255 height 13
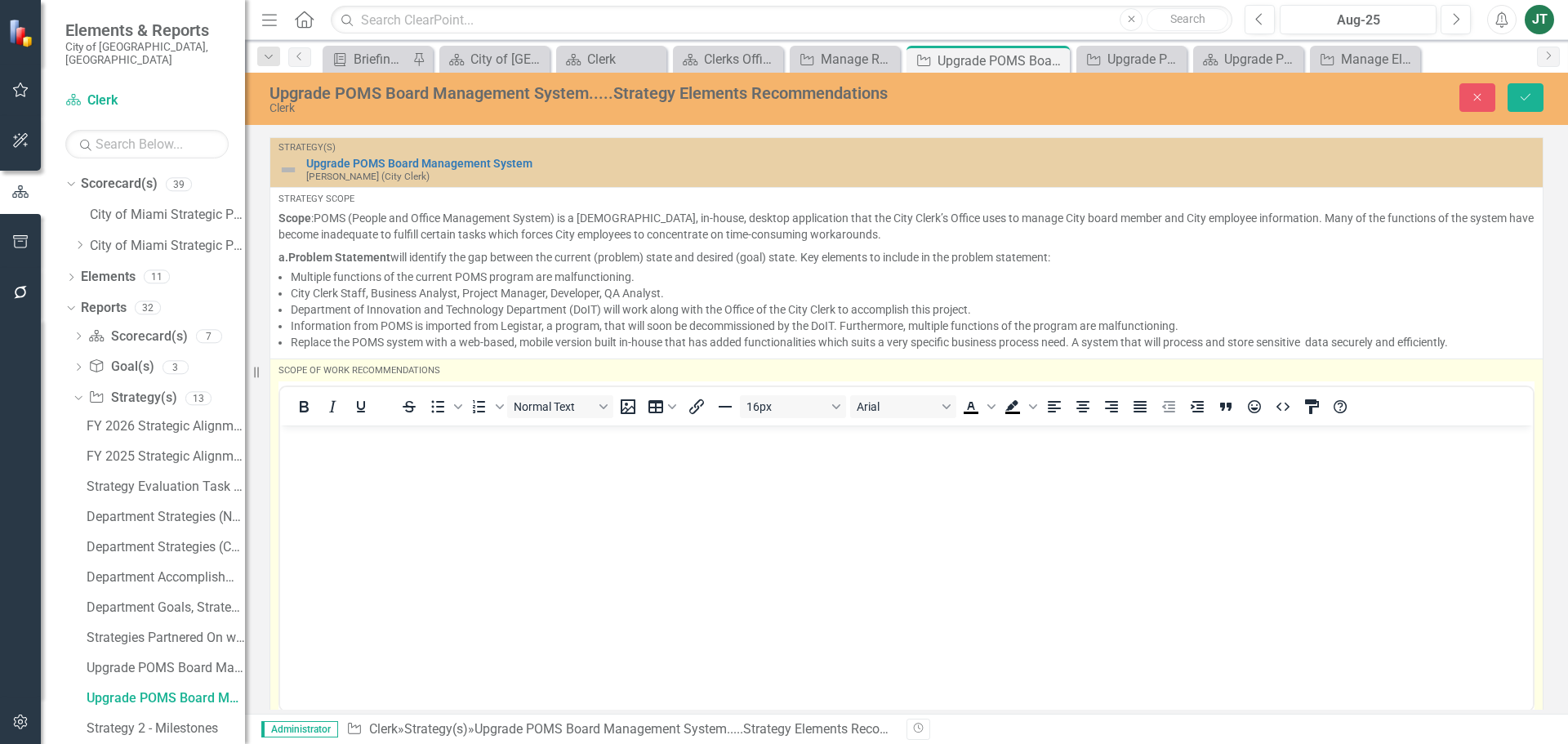
scroll to position [0, 0]
click at [495, 483] on body "Rich Text Area. Press ALT-0 for help." at bounding box center [906, 548] width 1253 height 245
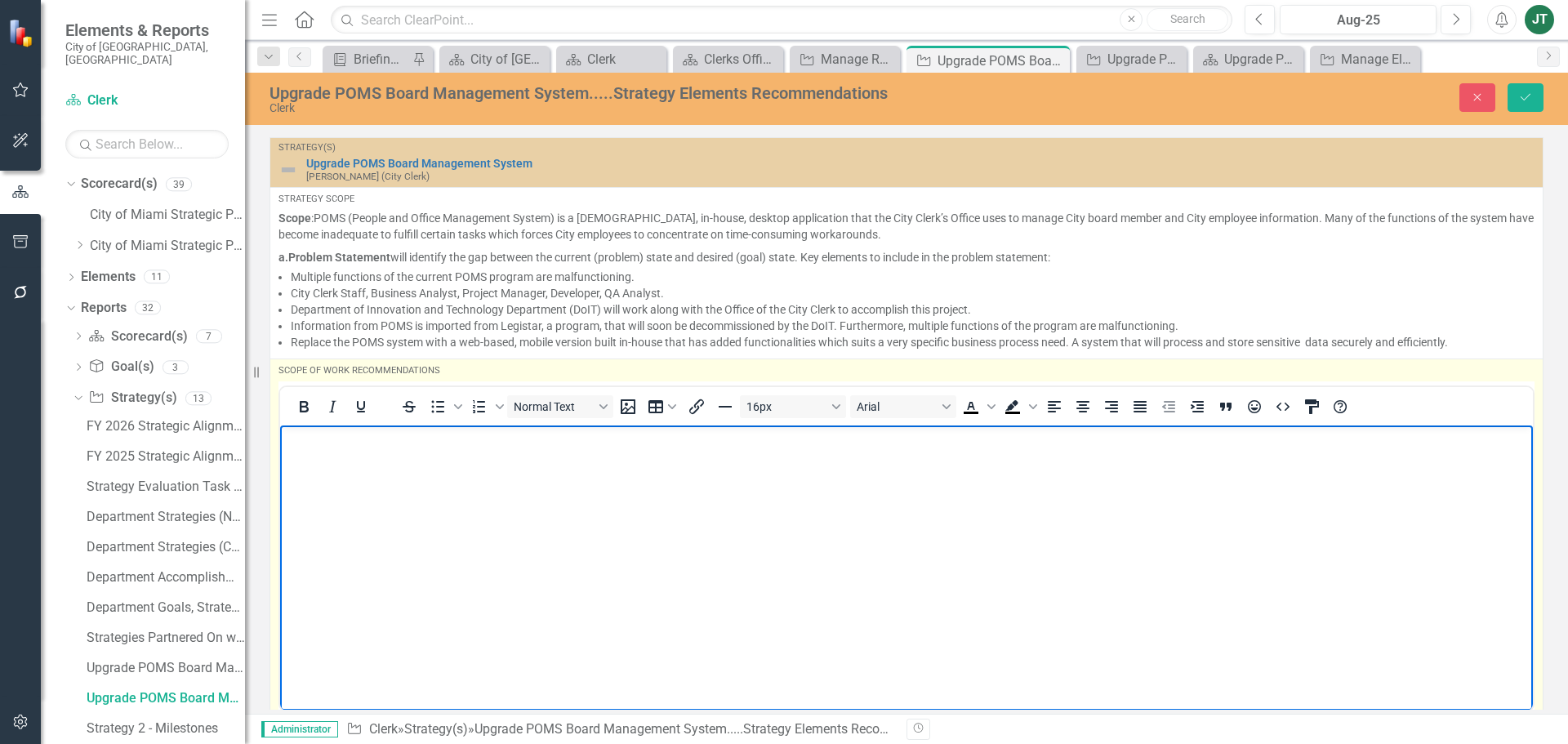
click at [419, 427] on body "Rich Text Area. Press ALT-0 for help." at bounding box center [906, 548] width 1253 height 245
click at [470, 512] on body "Rich Text Area. Press ALT-0 for help." at bounding box center [906, 548] width 1253 height 245
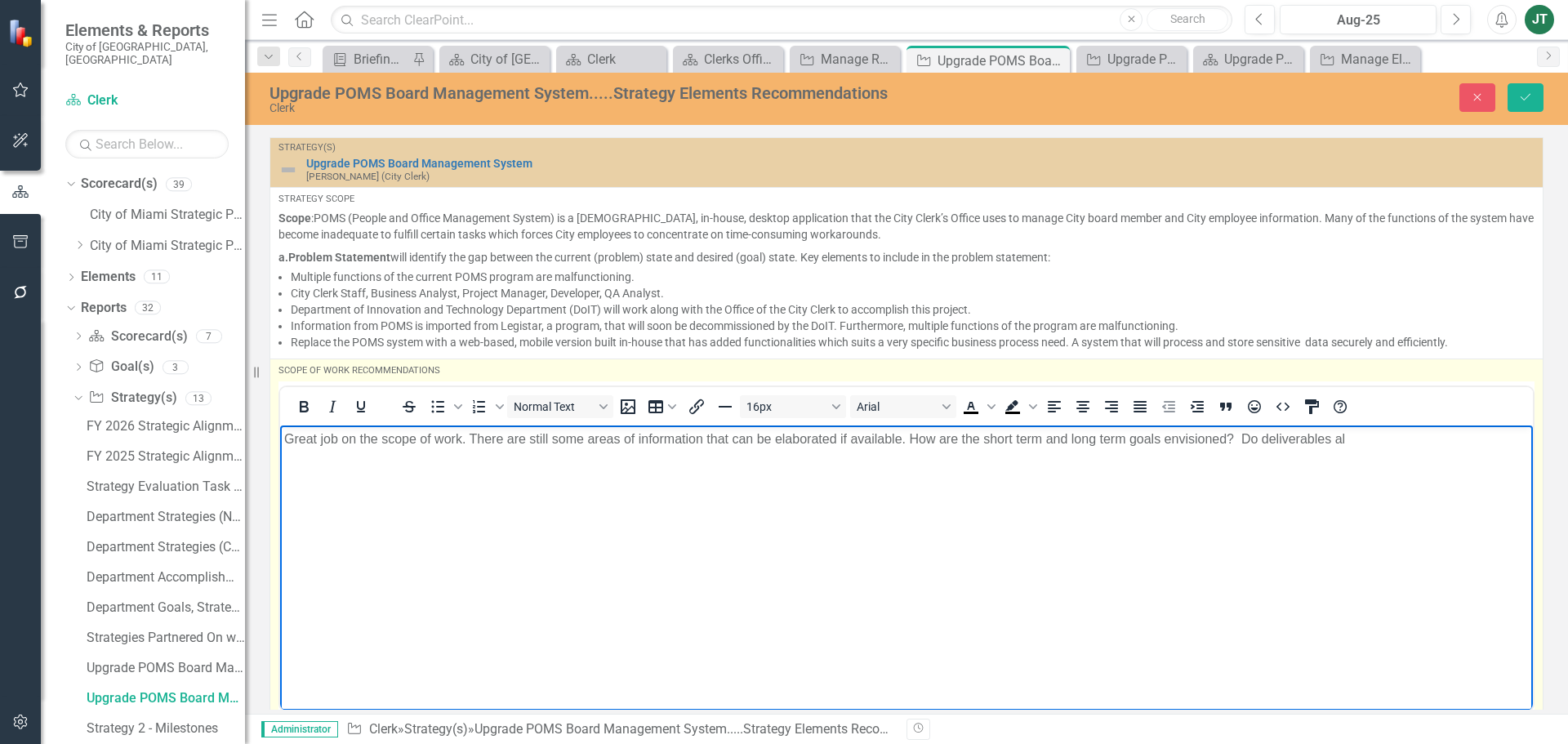
click at [1385, 446] on p "Great job on the scope of work. There are still some areas of information that …" at bounding box center [905, 440] width 1244 height 20
click at [1237, 440] on p "Great job on the scope of work. There are still some areas of information that …" at bounding box center [905, 440] width 1244 height 20
drag, startPoint x: 1401, startPoint y: 427, endPoint x: 1401, endPoint y: 436, distance: 9.0
click at [1401, 429] on body "Great job on the scope of work. There are still some areas of information that …" at bounding box center [906, 548] width 1253 height 245
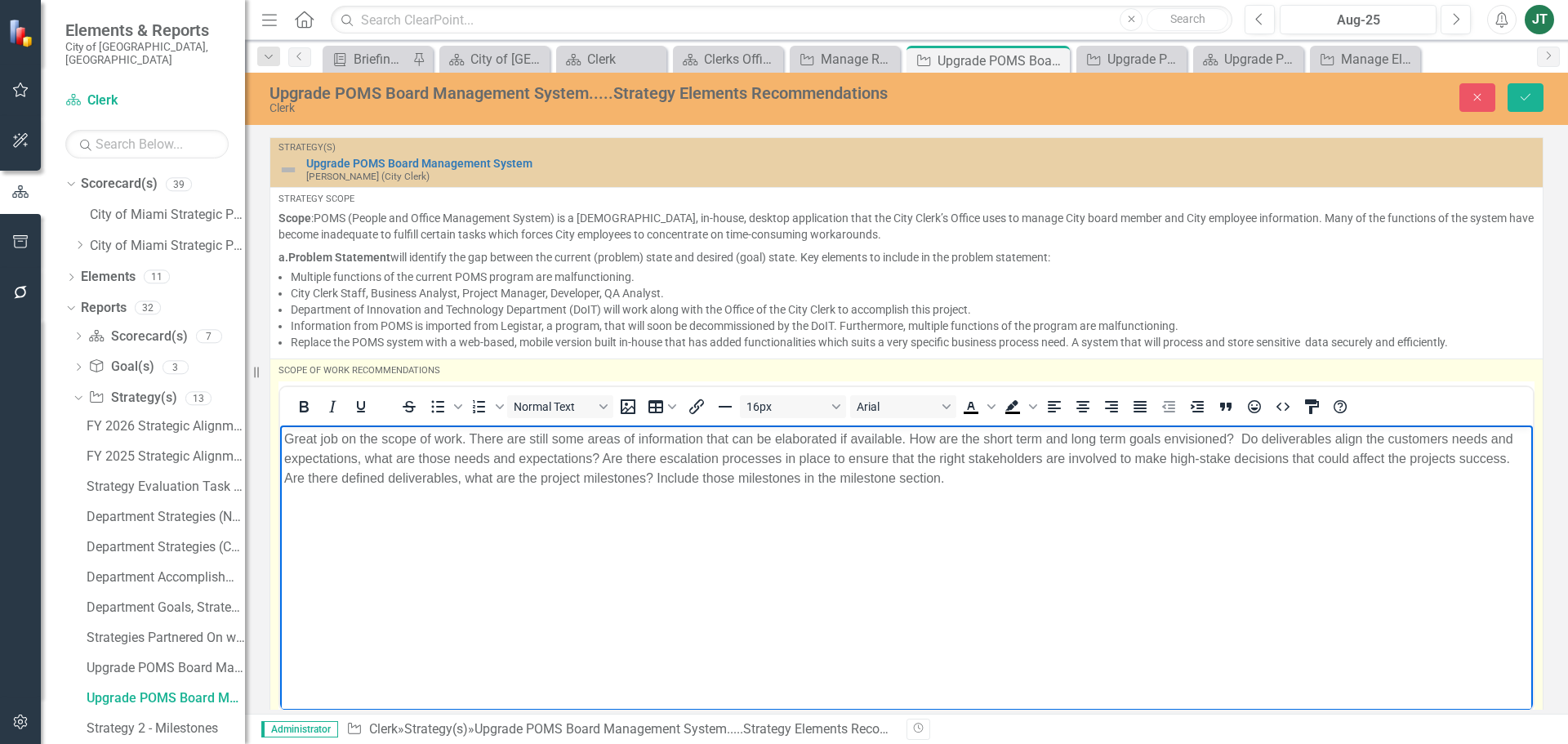
click at [895, 480] on p "Great job on the scope of work. There are still some areas of information that …" at bounding box center [905, 459] width 1244 height 59
click at [1021, 480] on p "Great job on the scope of work. There are still some areas of information that …" at bounding box center [905, 459] width 1244 height 59
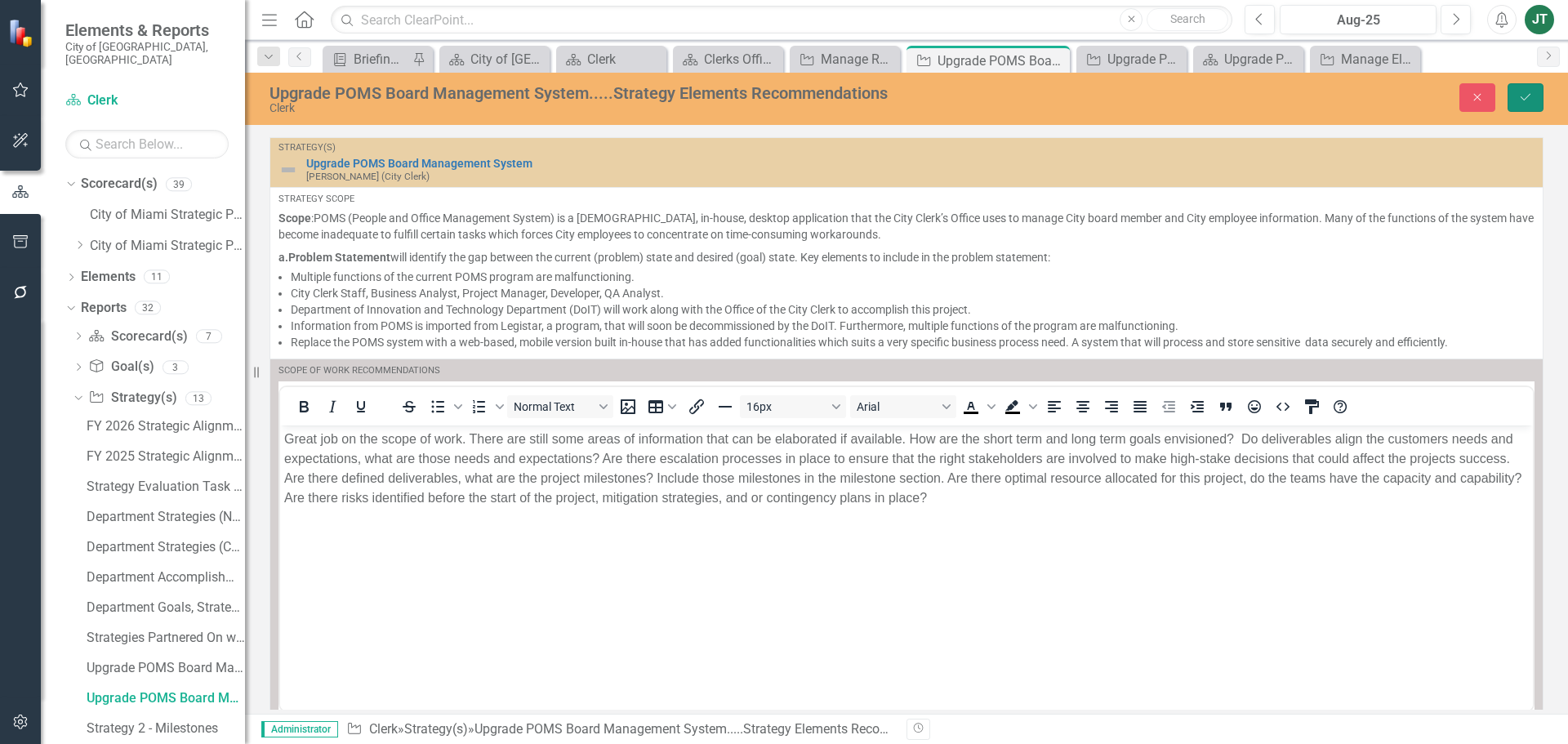
click at [1531, 84] on button "Save" at bounding box center [1525, 98] width 36 height 29
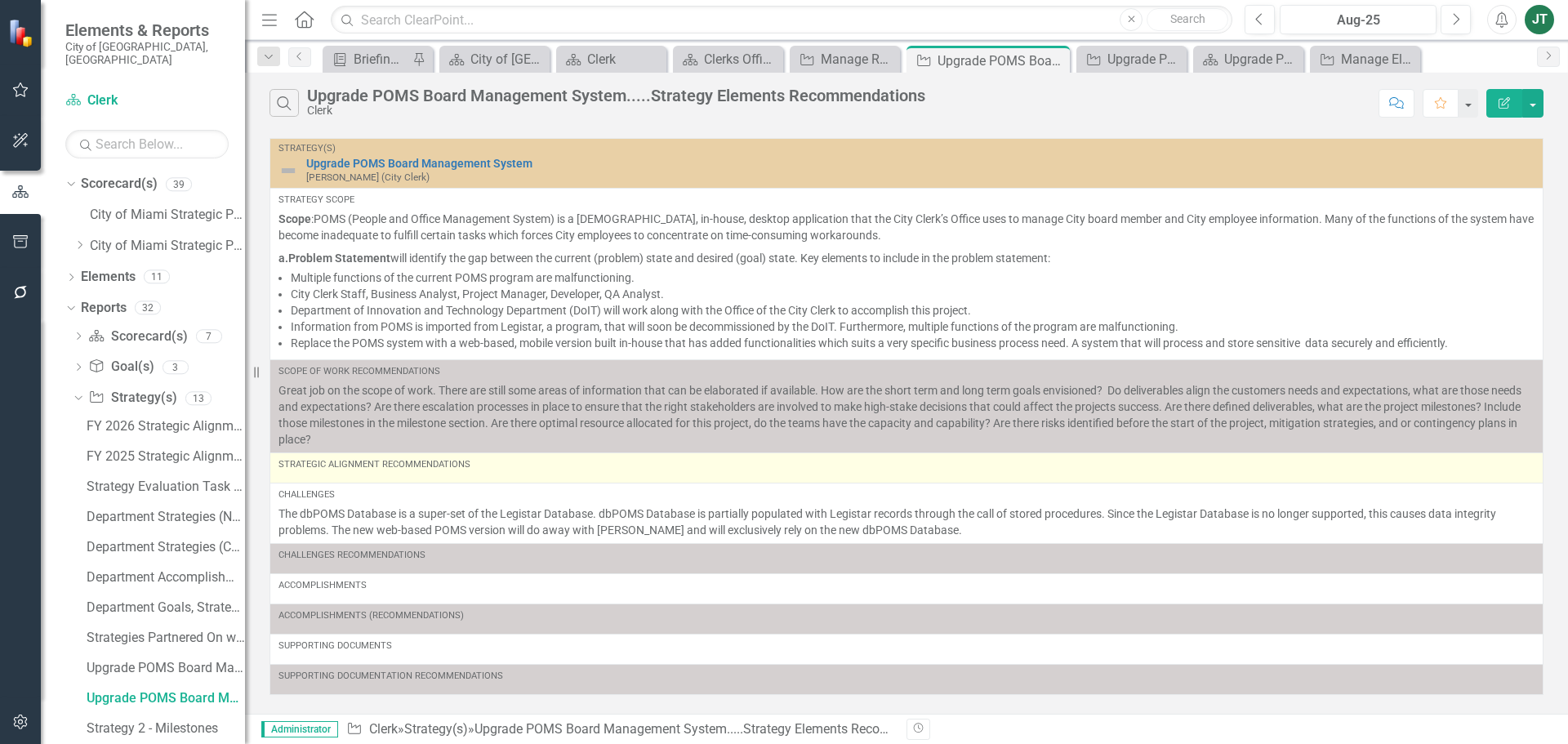
click at [472, 467] on div "Strategic Alignment Recommendations" at bounding box center [906, 464] width 1255 height 13
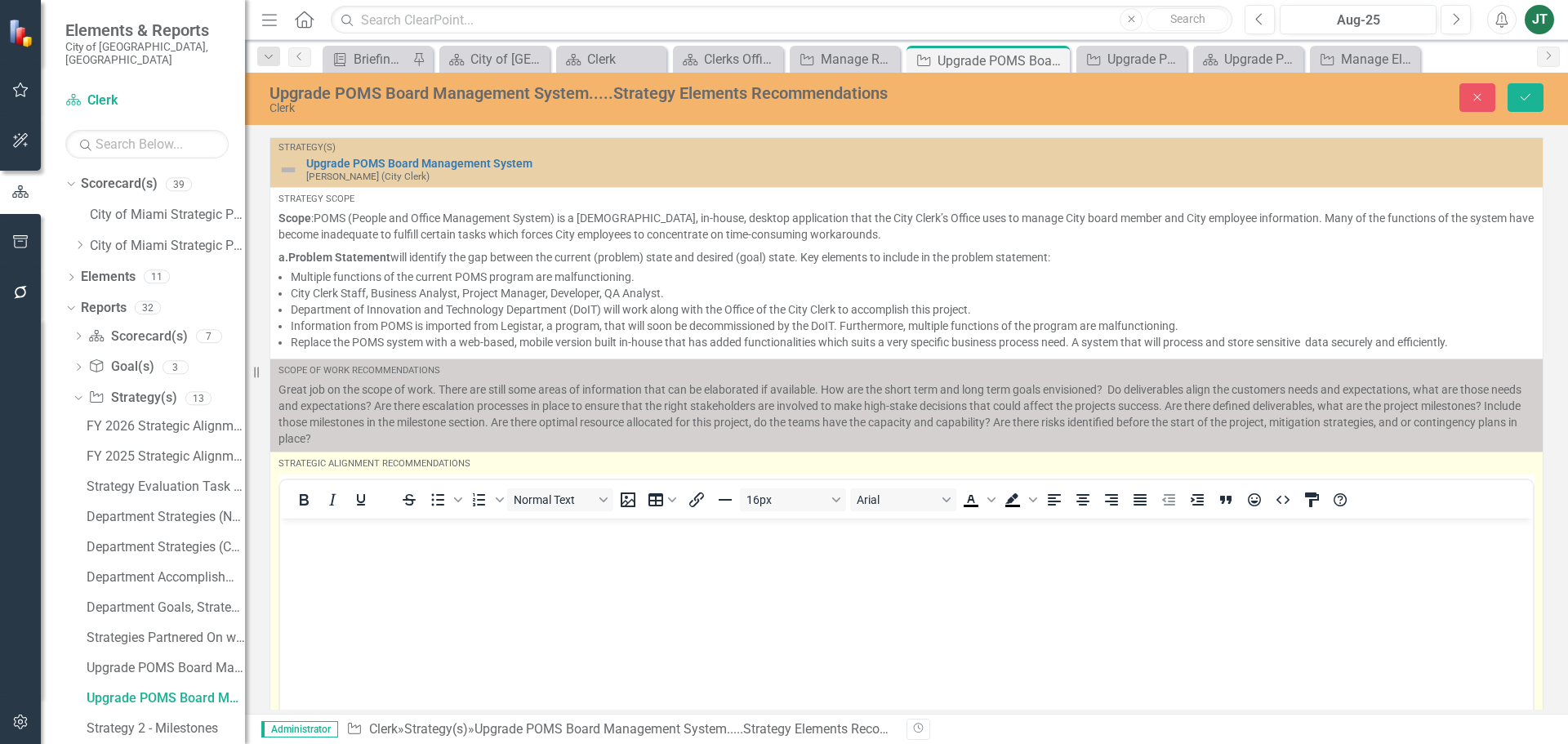
click at [356, 570] on body "Rich Text Area. Press ALT-0 for help." at bounding box center [906, 641] width 1253 height 245
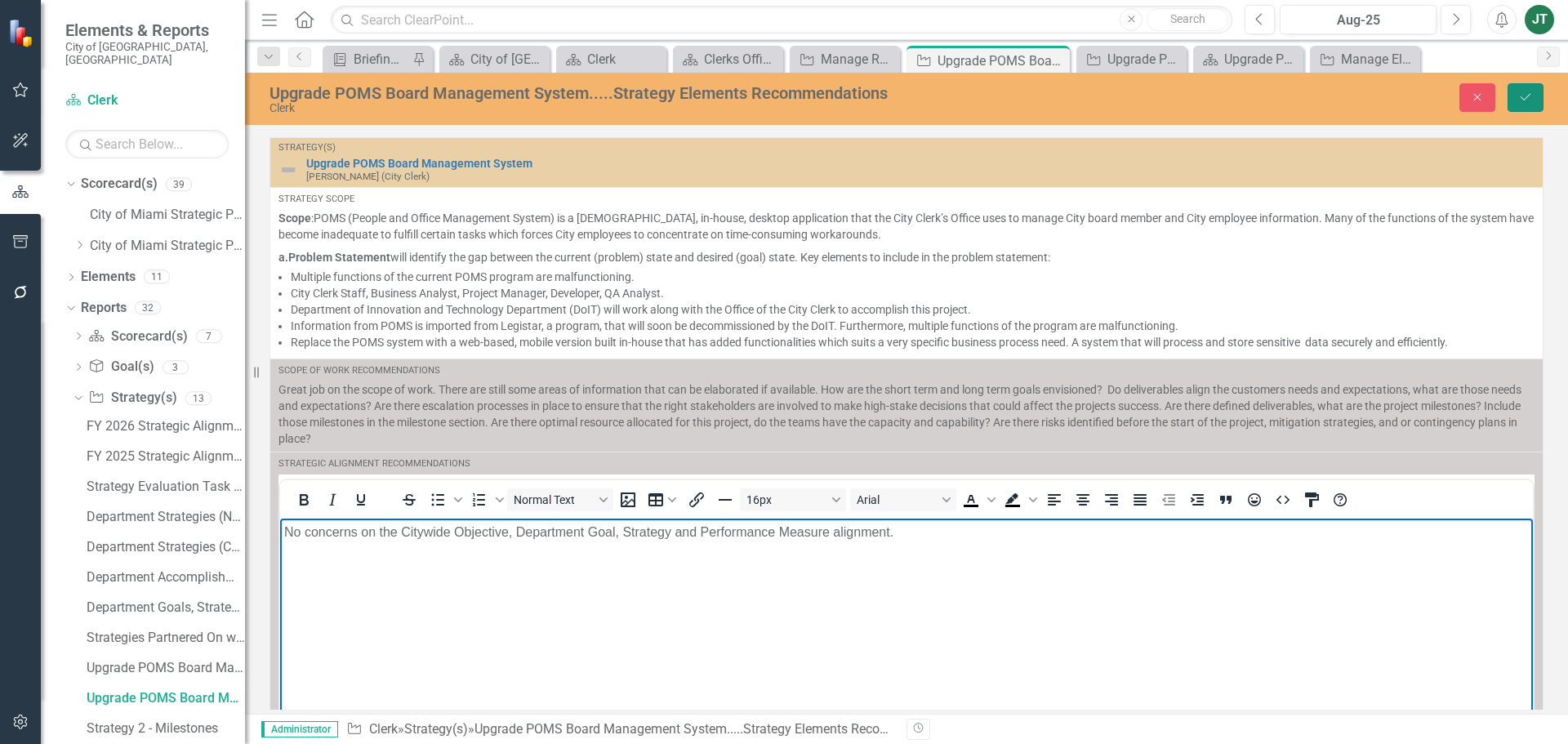
click at [1520, 94] on icon "Save" at bounding box center [1525, 97] width 14 height 12
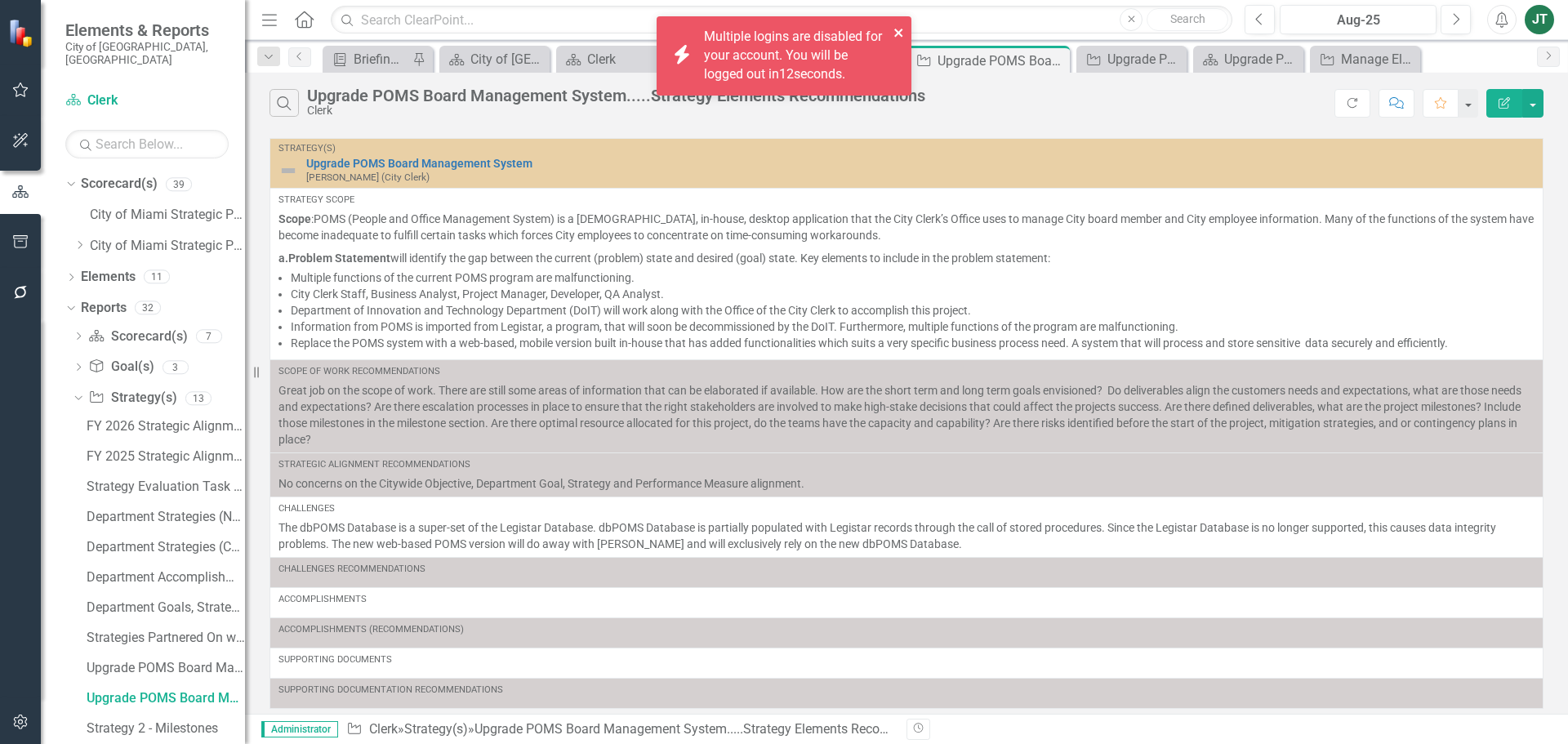
click at [899, 32] on icon "close" at bounding box center [897, 32] width 8 height 8
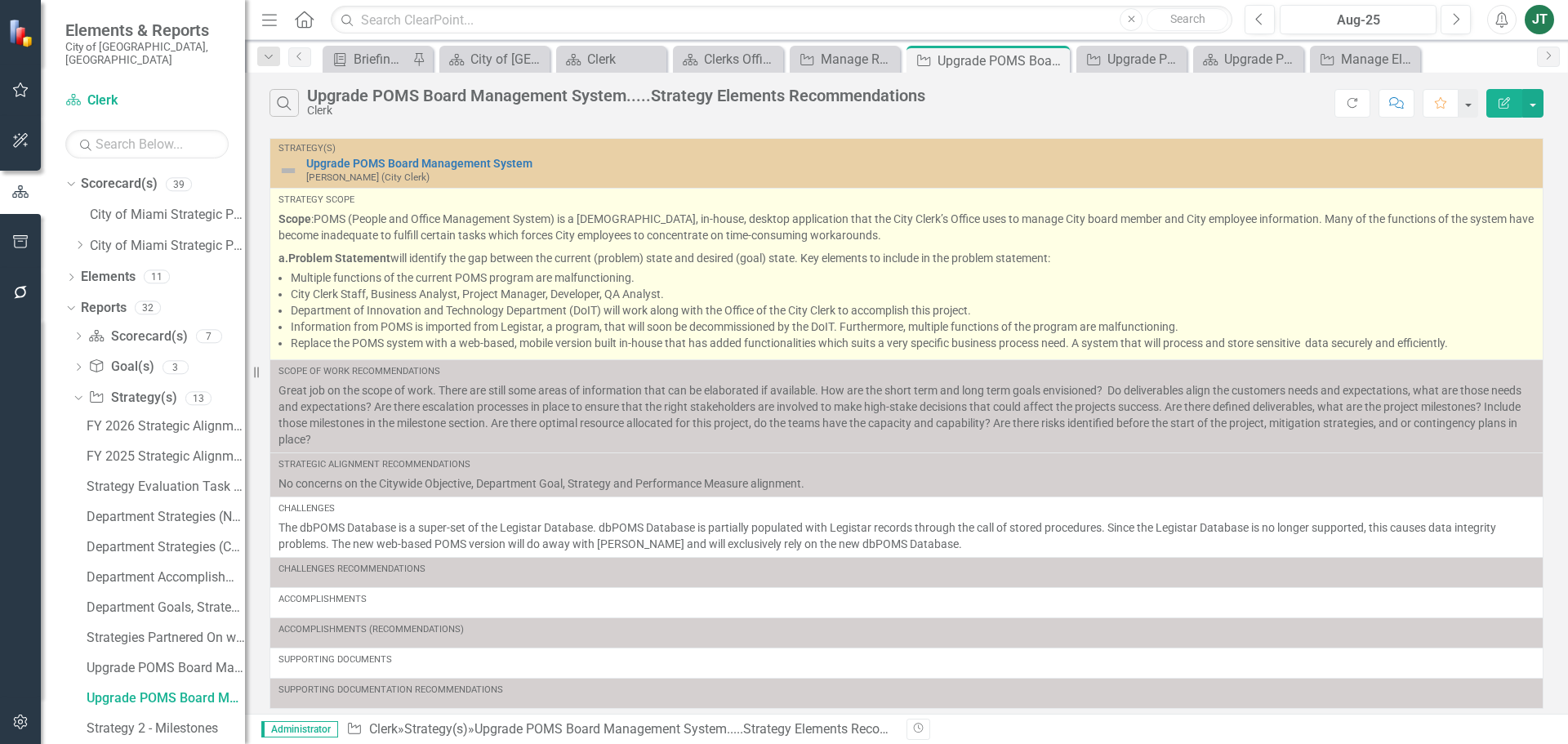
click at [911, 329] on li "Information from POMS is imported from Legistar, a program, that will soon be d…" at bounding box center [913, 327] width 1244 height 16
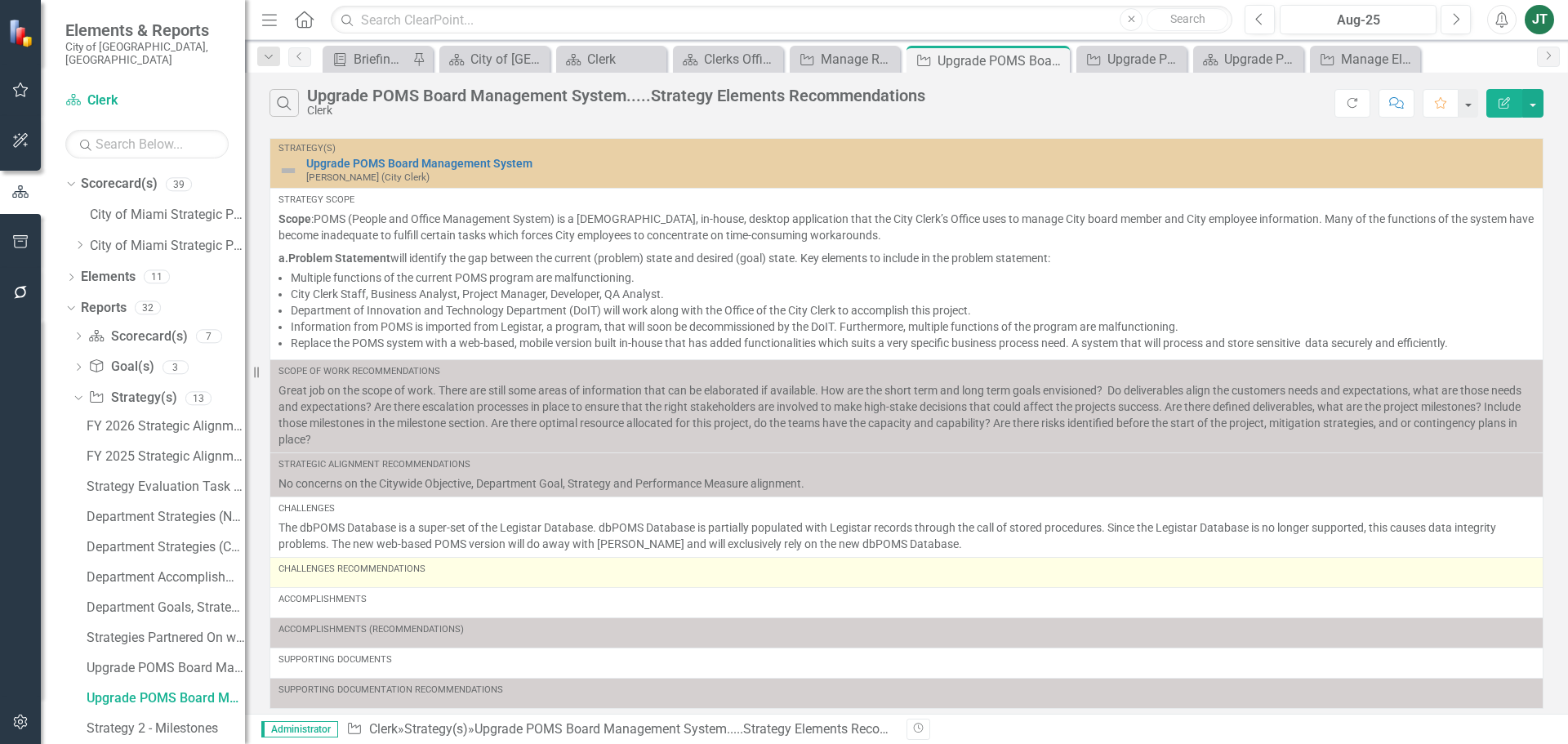
click at [488, 575] on div "Challenges Recommendations" at bounding box center [906, 569] width 1255 height 13
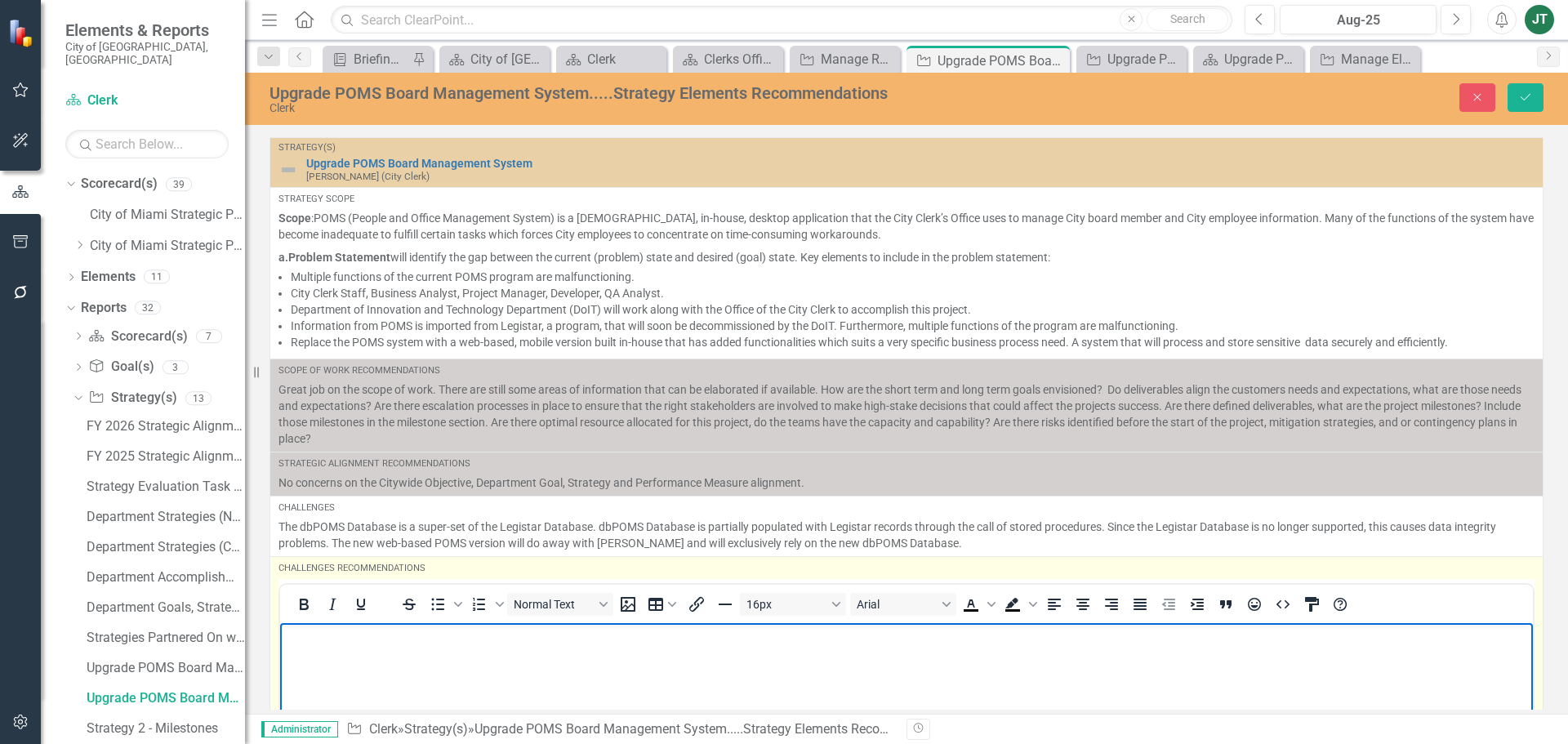
click at [350, 663] on body "Rich Text Area. Press ALT-0 for help." at bounding box center [906, 746] width 1253 height 245
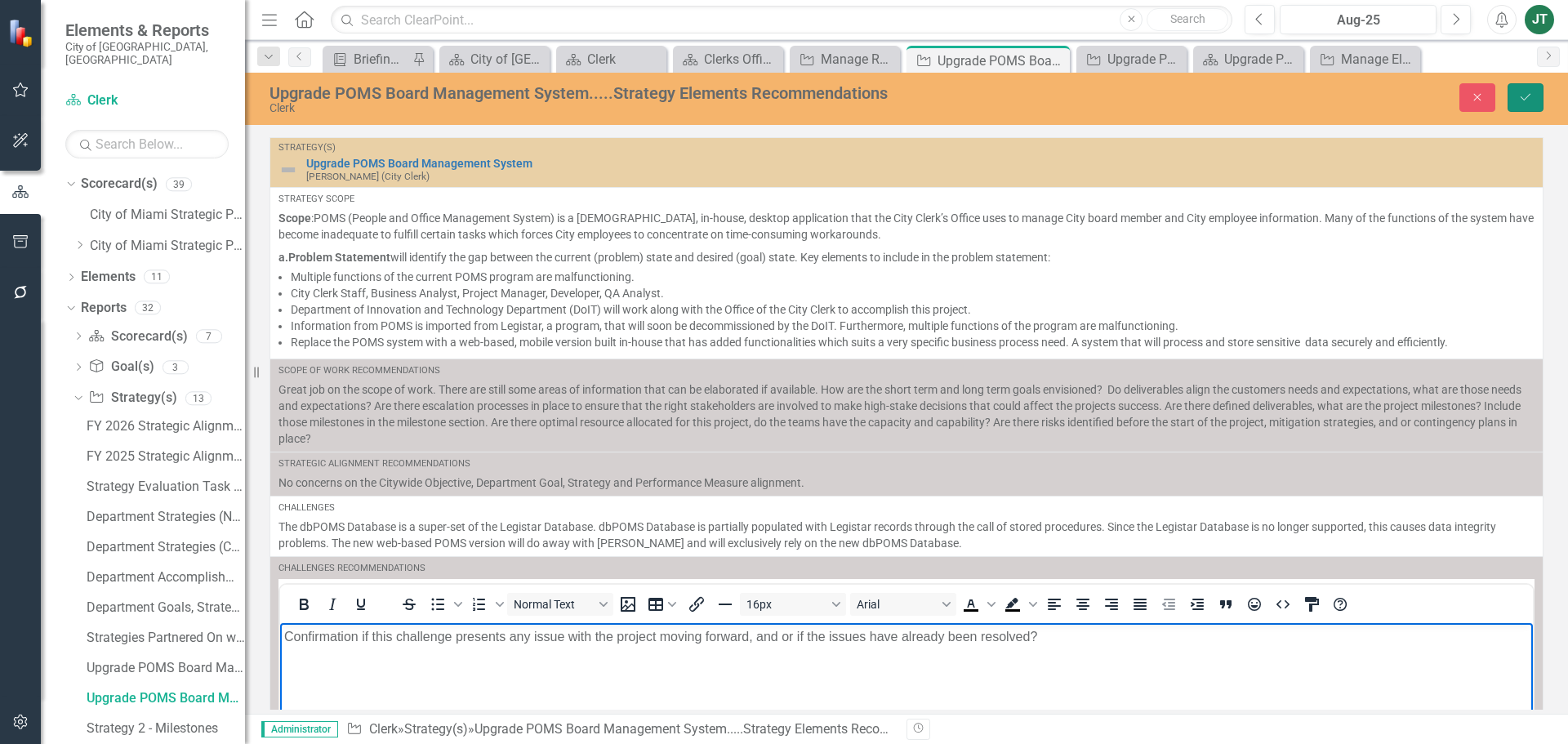
click at [1533, 104] on button "Save" at bounding box center [1525, 98] width 36 height 29
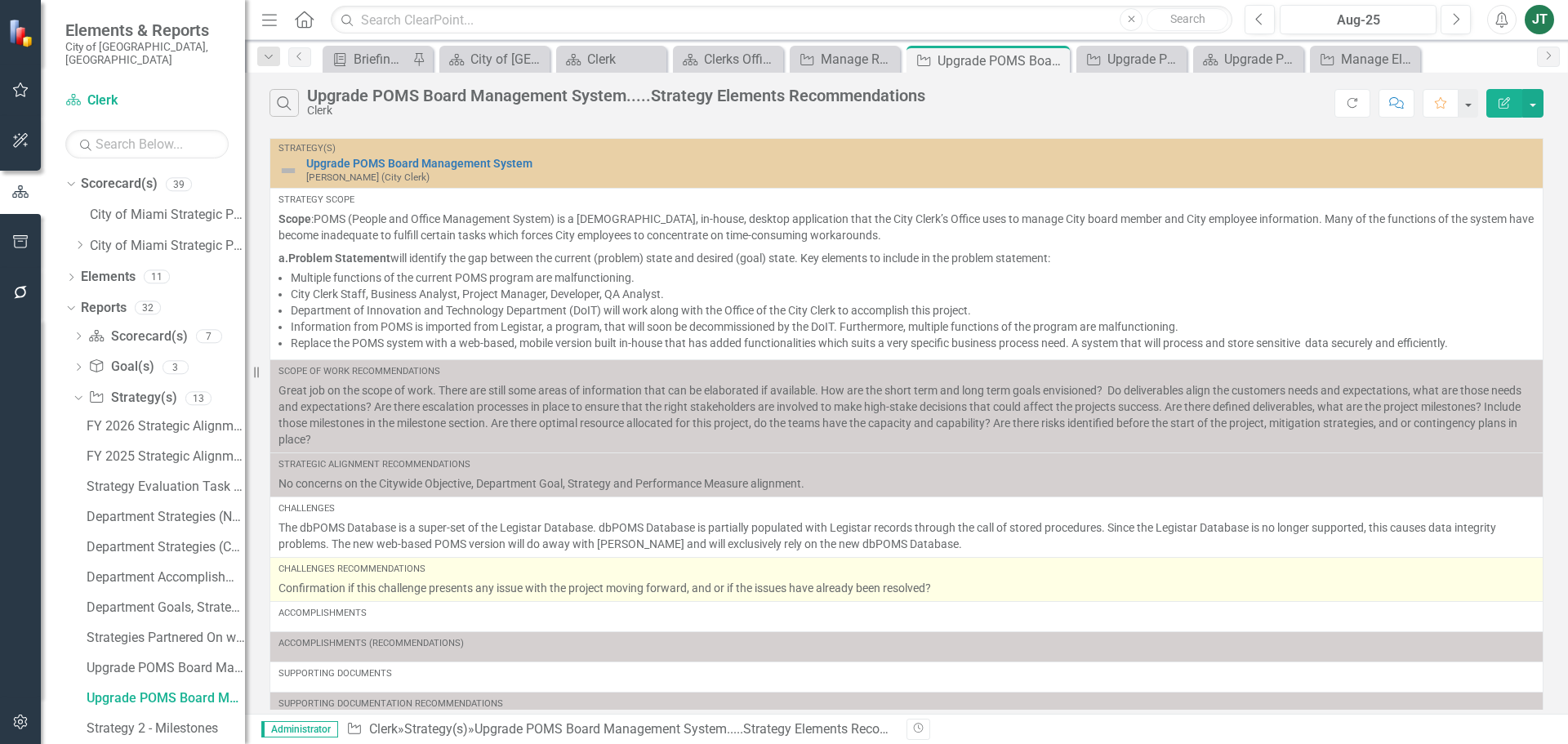
scroll to position [13, 0]
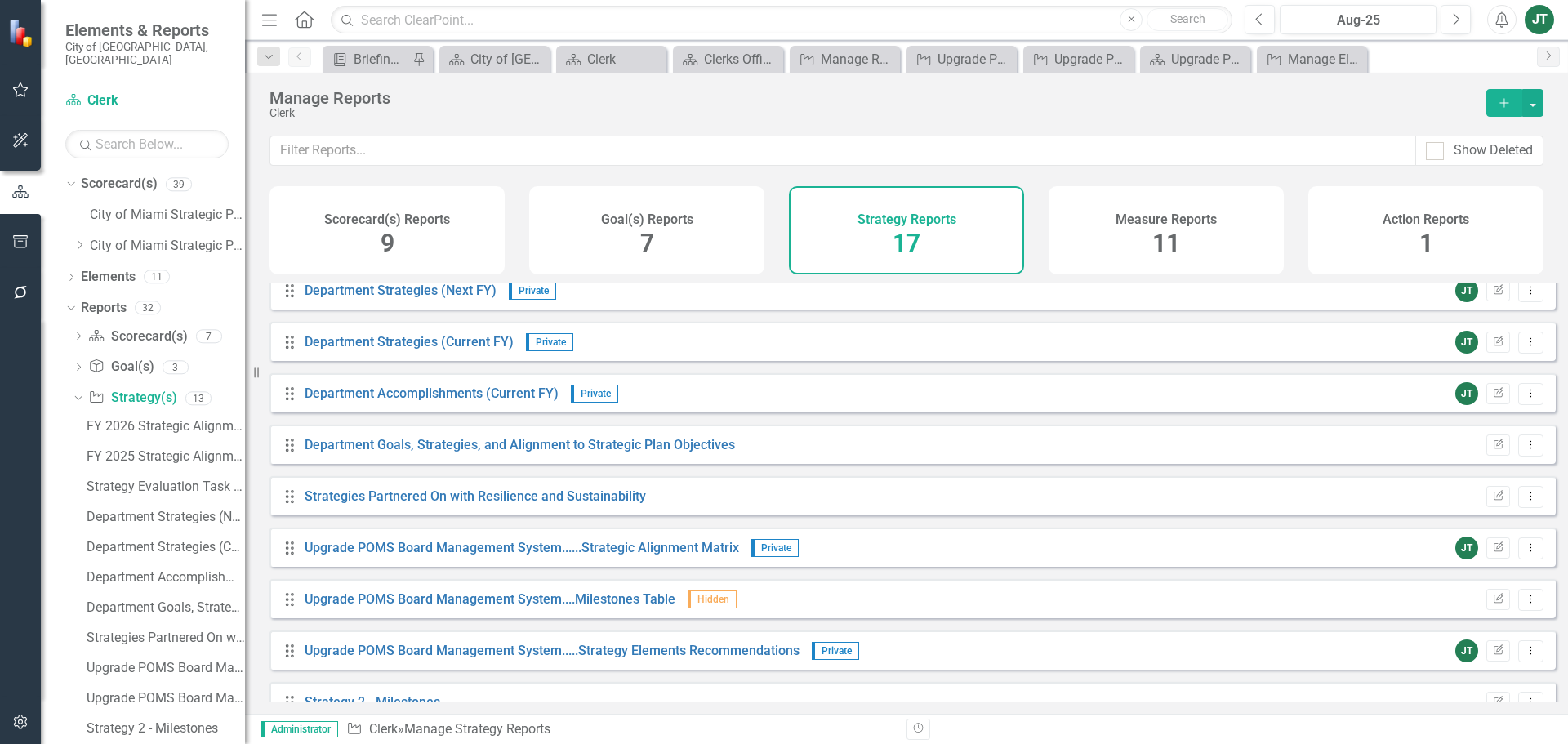
scroll to position [292, 0]
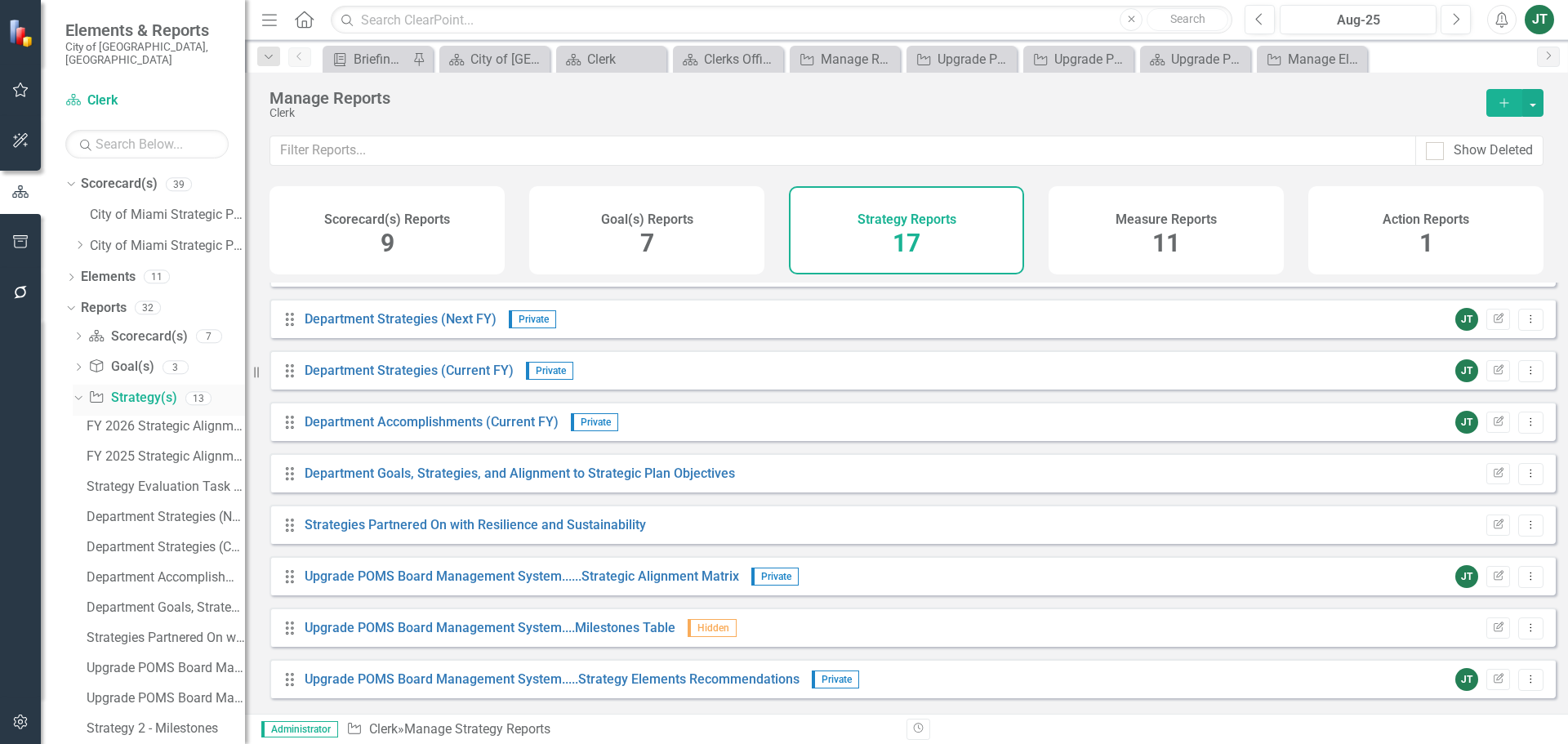
click at [75, 392] on icon "Dropdown" at bounding box center [76, 398] width 9 height 12
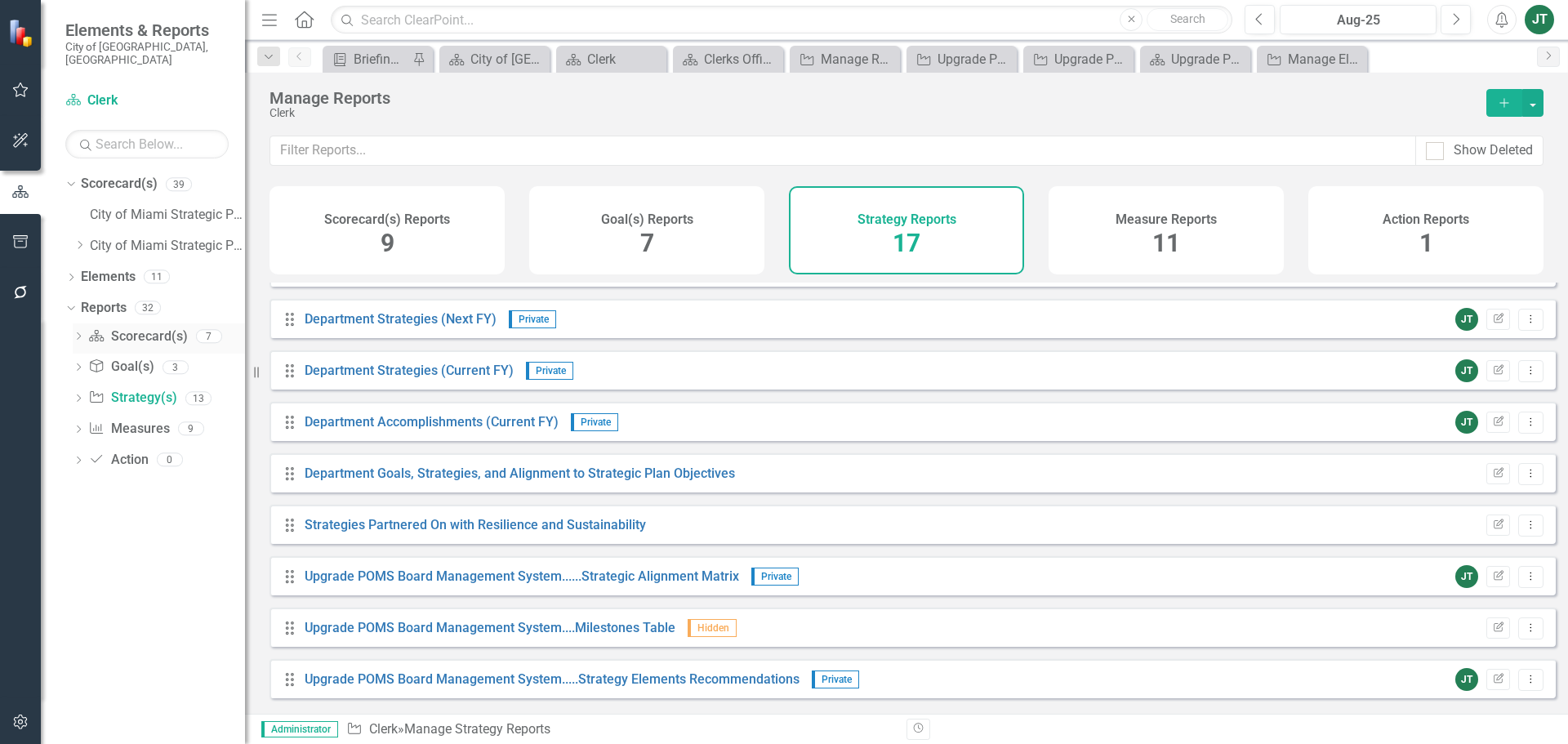
click at [81, 333] on icon "Dropdown" at bounding box center [78, 338] width 12 height 9
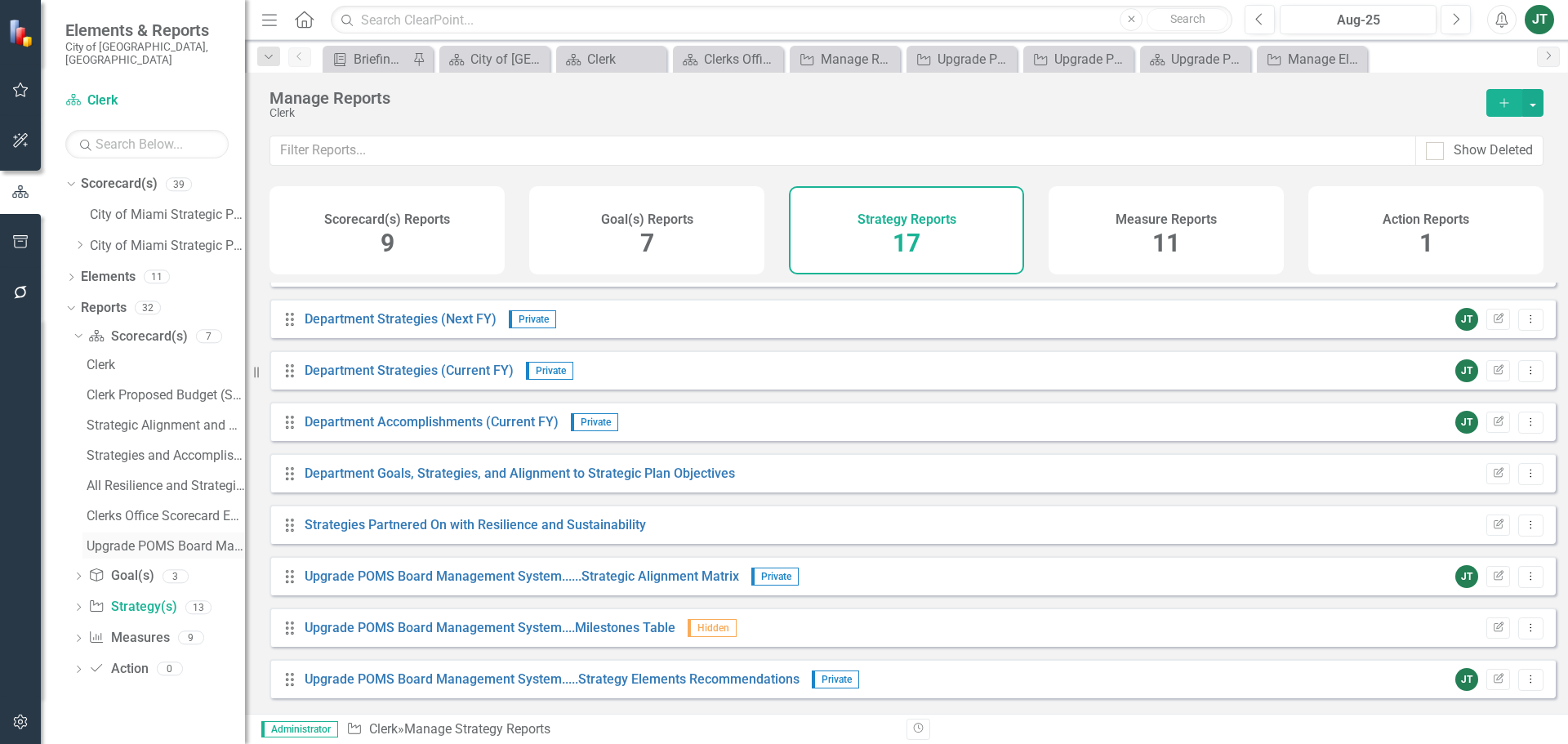
click at [147, 539] on div "Upgrade POMS Board Management System.......(i) Strategy / Milestone Evaluation …" at bounding box center [166, 546] width 159 height 14
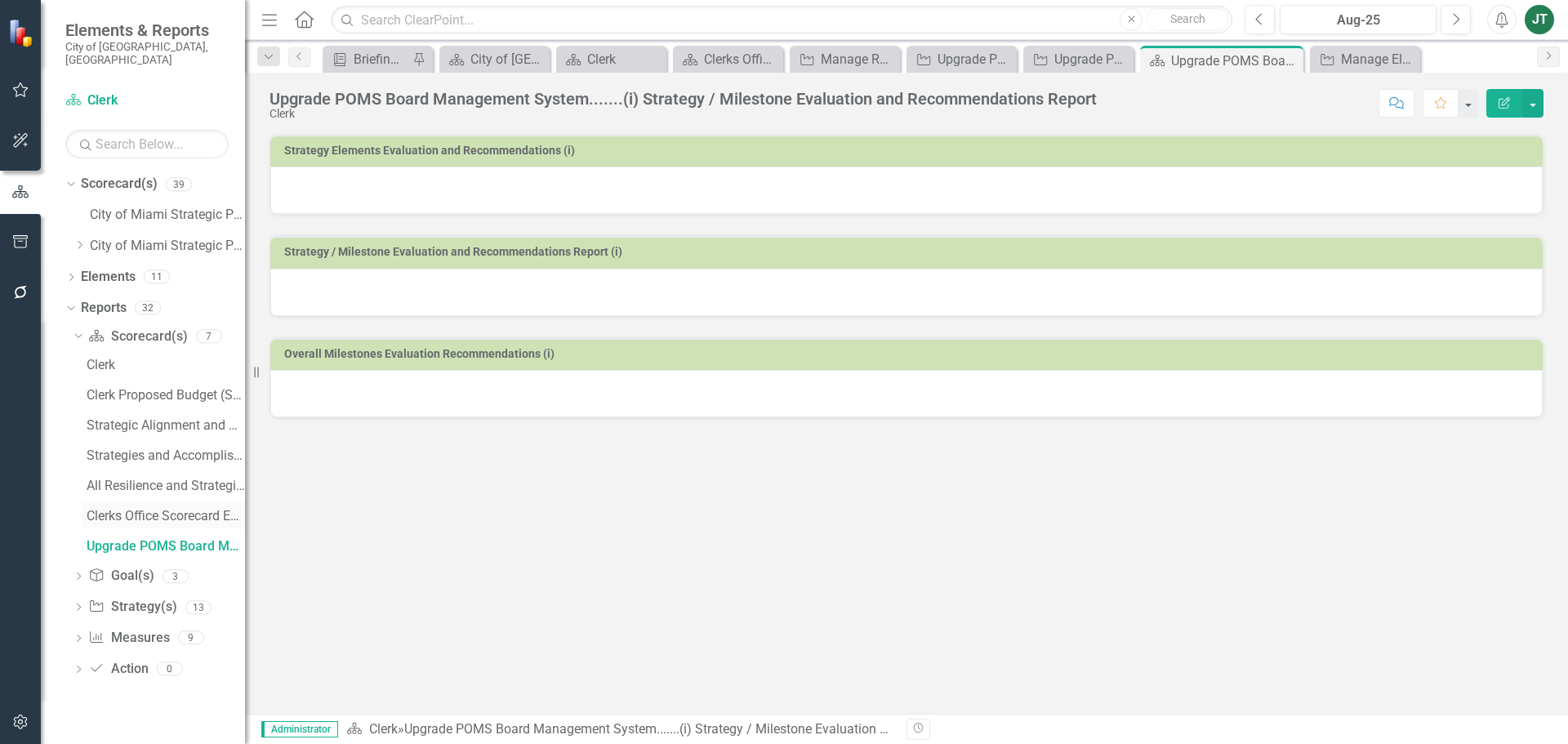
click at [150, 509] on div "Clerks Office Scorecard Evaluation and Recommendations" at bounding box center [166, 516] width 159 height 14
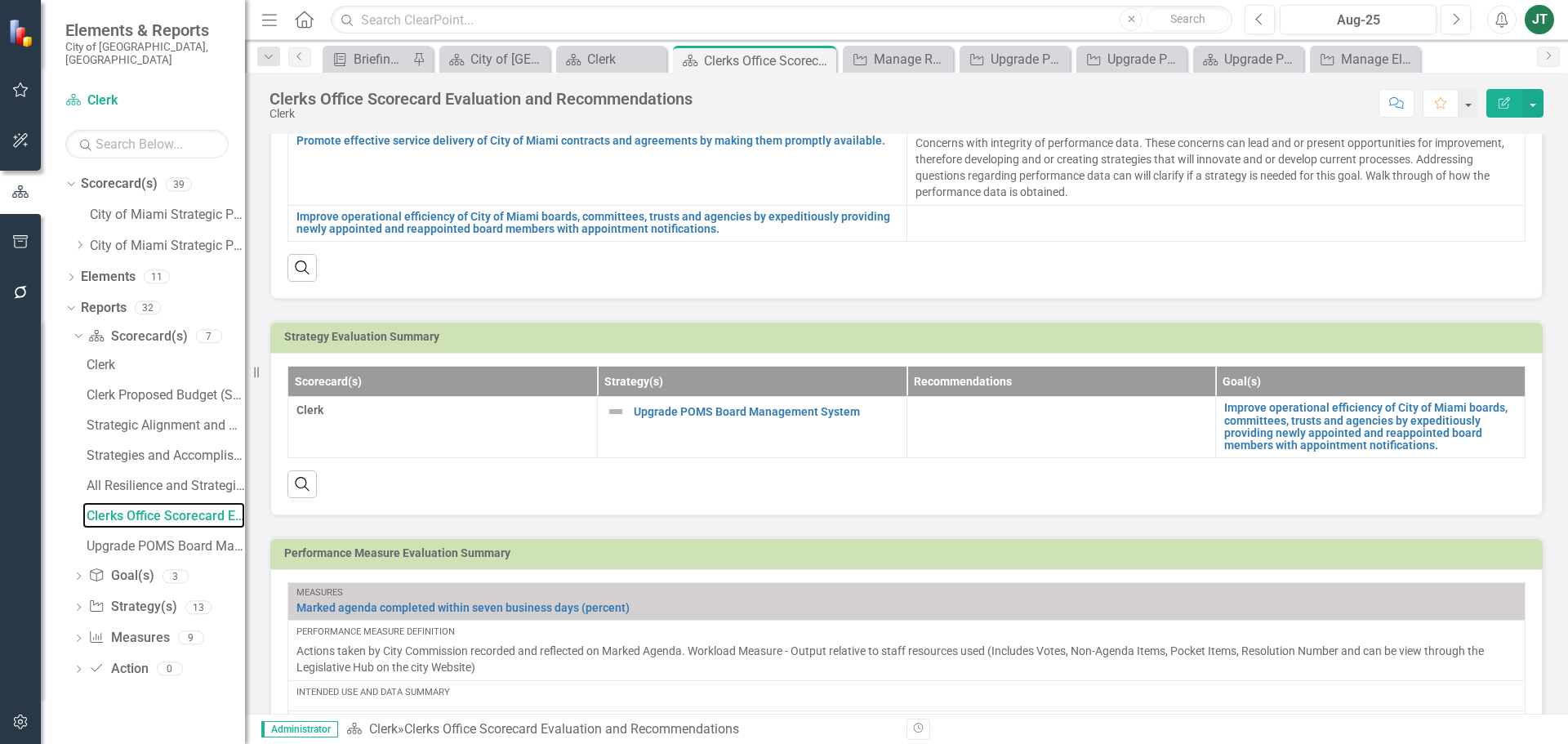
scroll to position [490, 0]
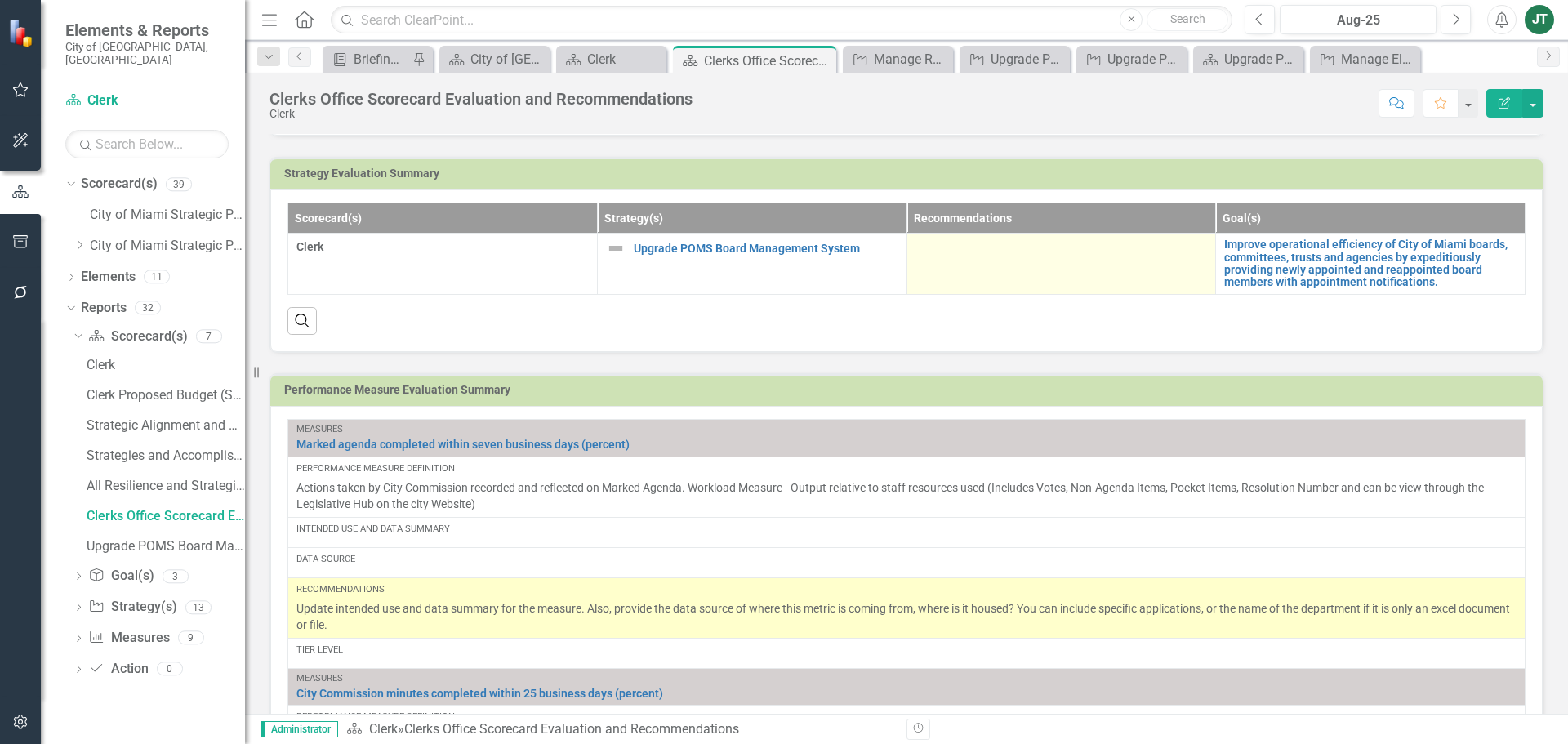
click at [1041, 269] on td at bounding box center [1061, 264] width 310 height 61
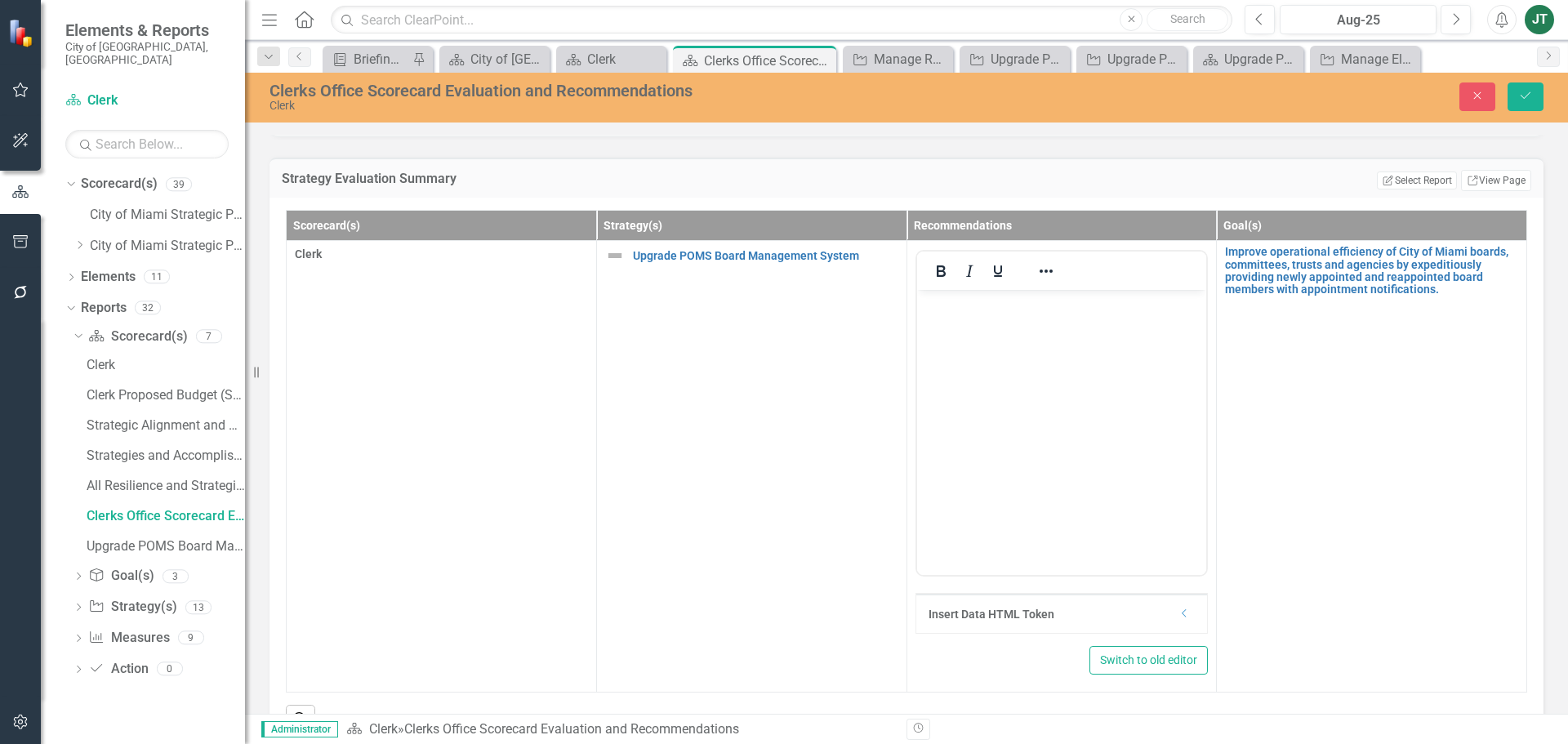
scroll to position [0, 0]
click at [1179, 615] on icon "Dropdown" at bounding box center [1185, 612] width 13 height 10
click at [1109, 686] on div "Select Token Type..." at bounding box center [1123, 680] width 76 height 19
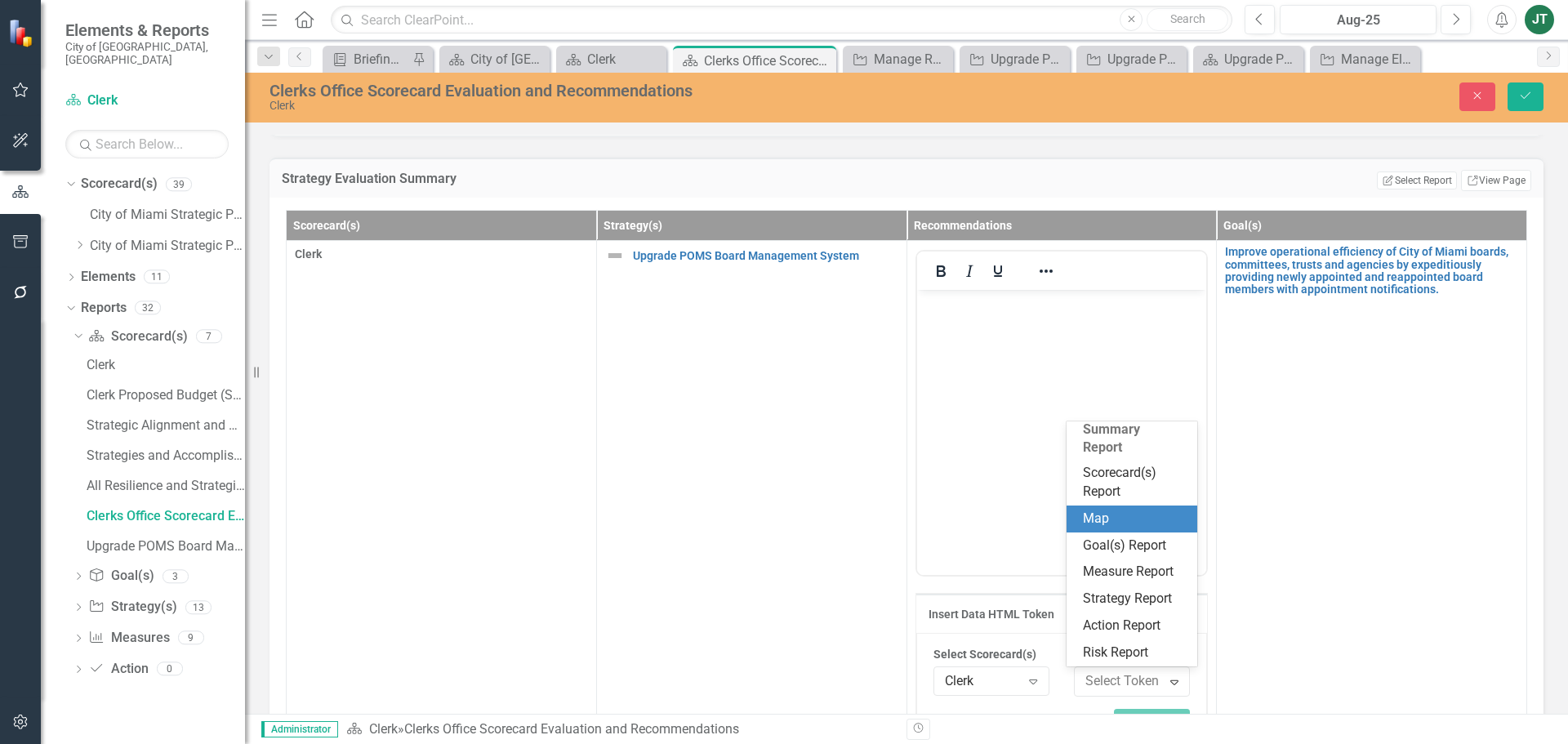
scroll to position [304, 0]
click at [1117, 476] on div "Scorecard(s) Report" at bounding box center [1135, 483] width 105 height 38
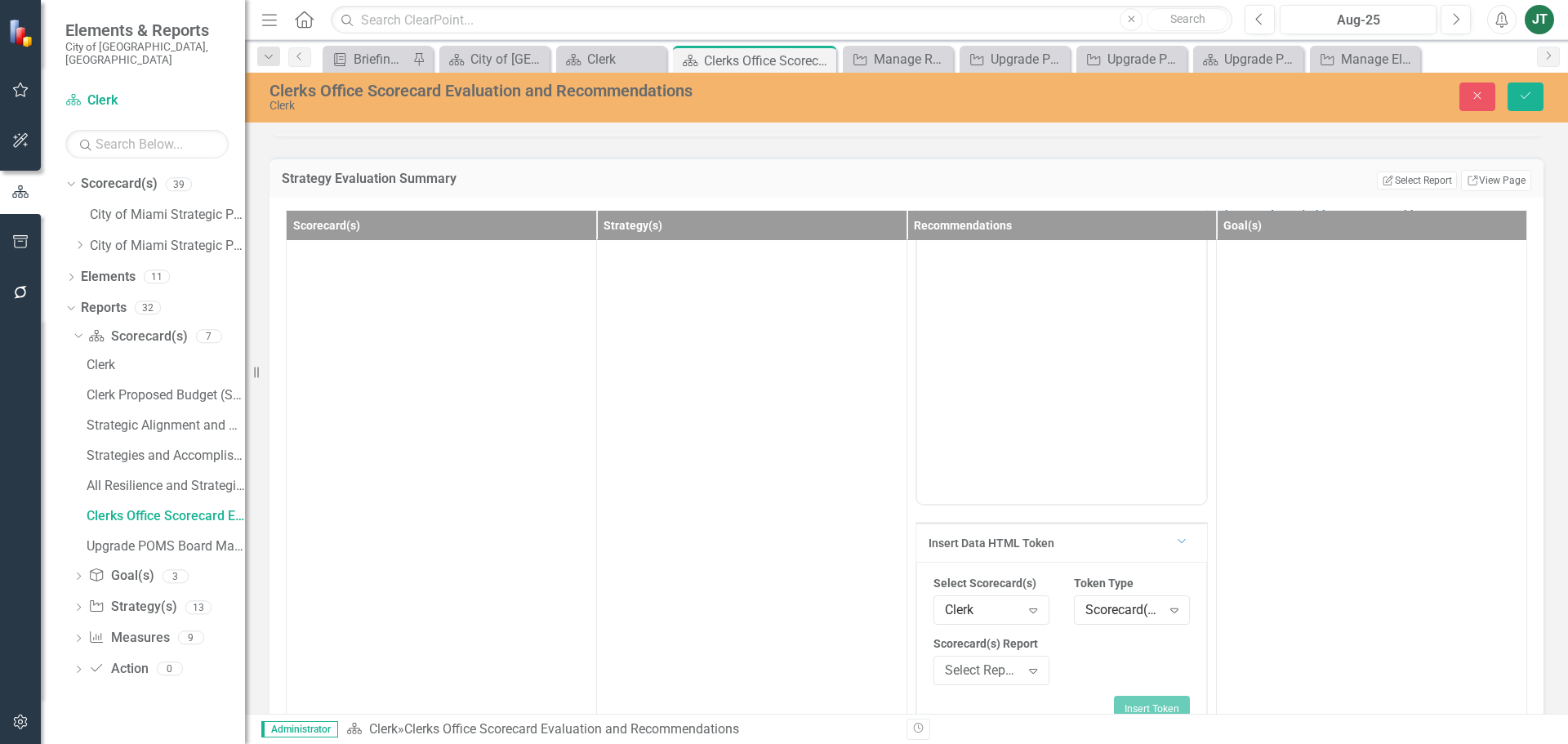
scroll to position [110, 0]
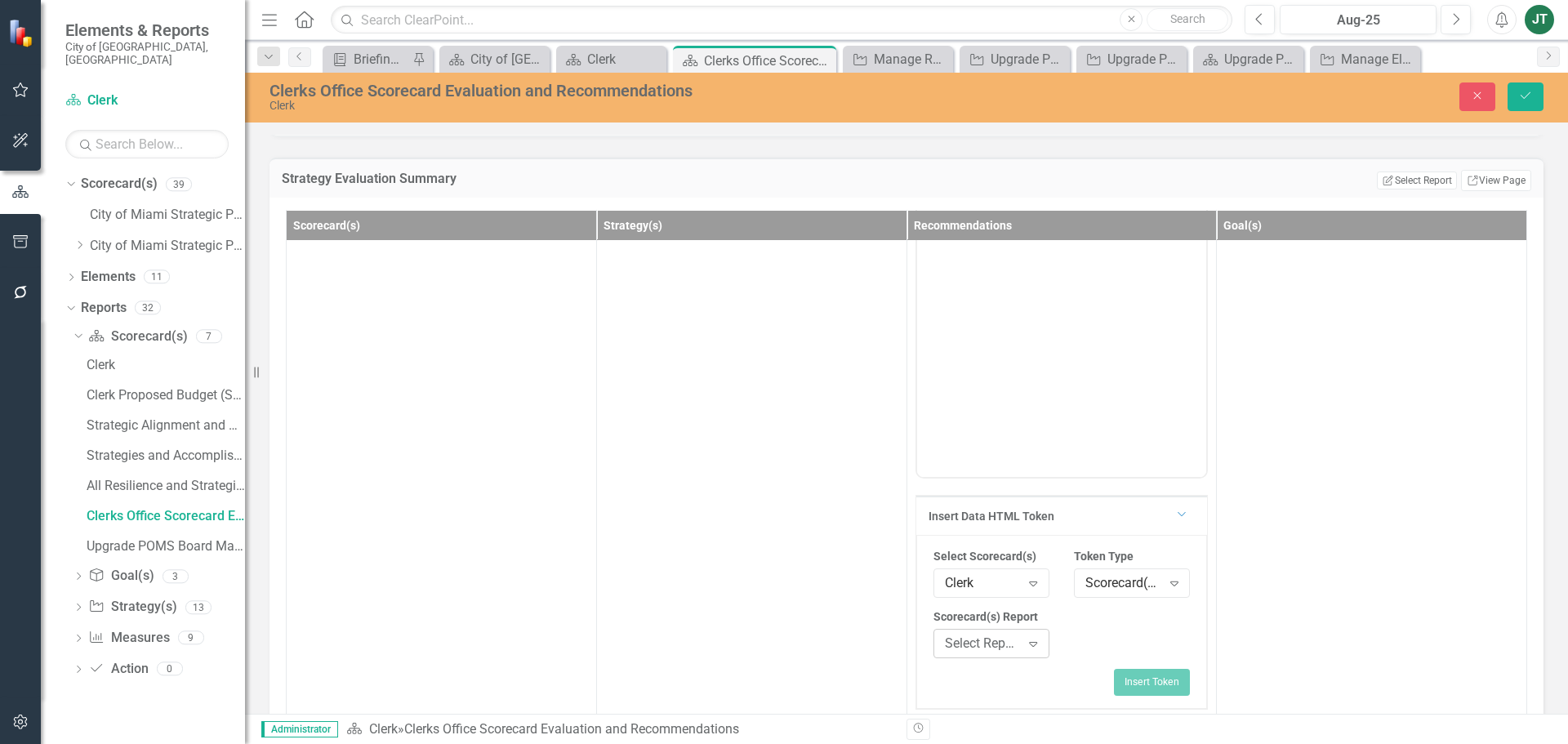
click at [988, 634] on div "Select Report..." at bounding box center [982, 643] width 76 height 19
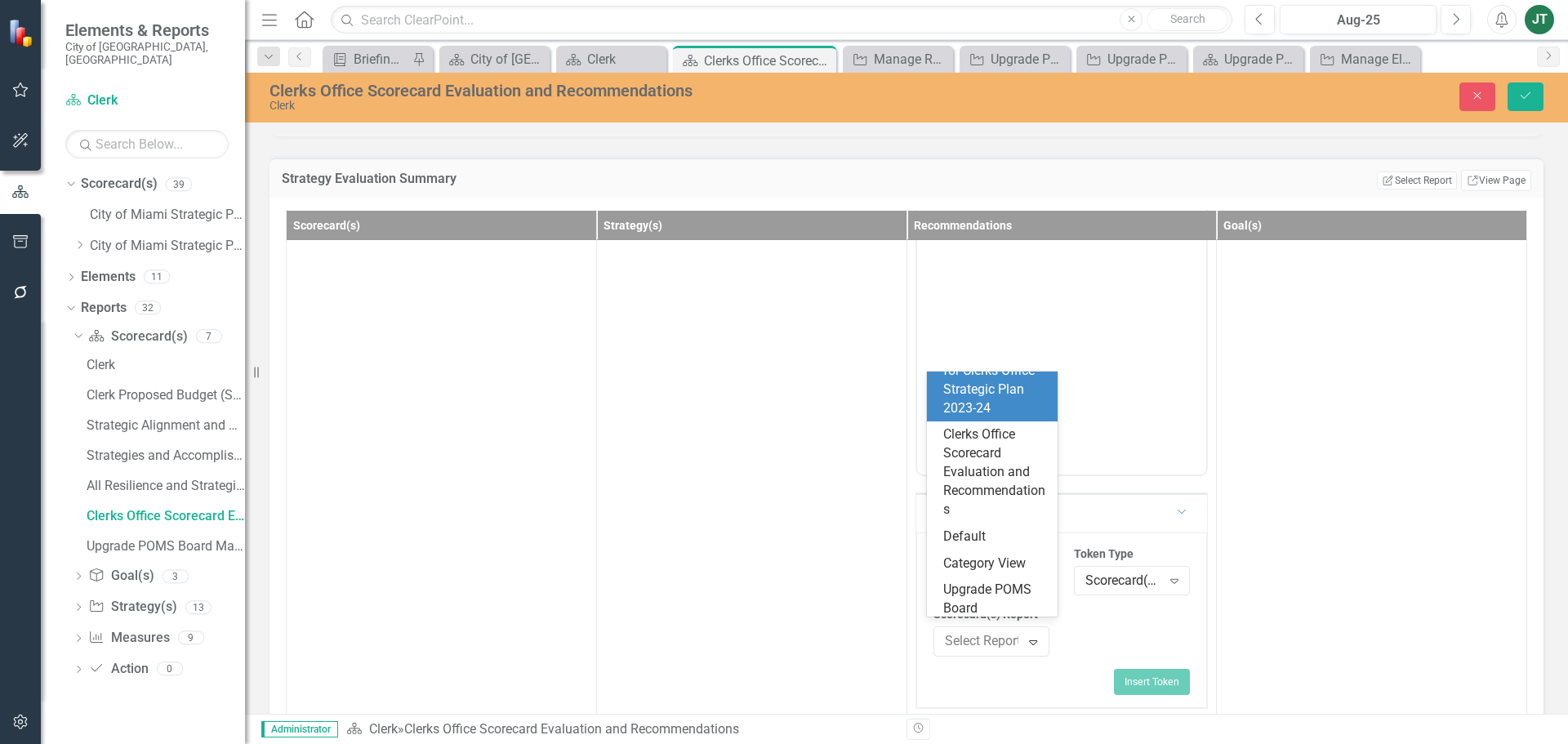
scroll to position [518, 0]
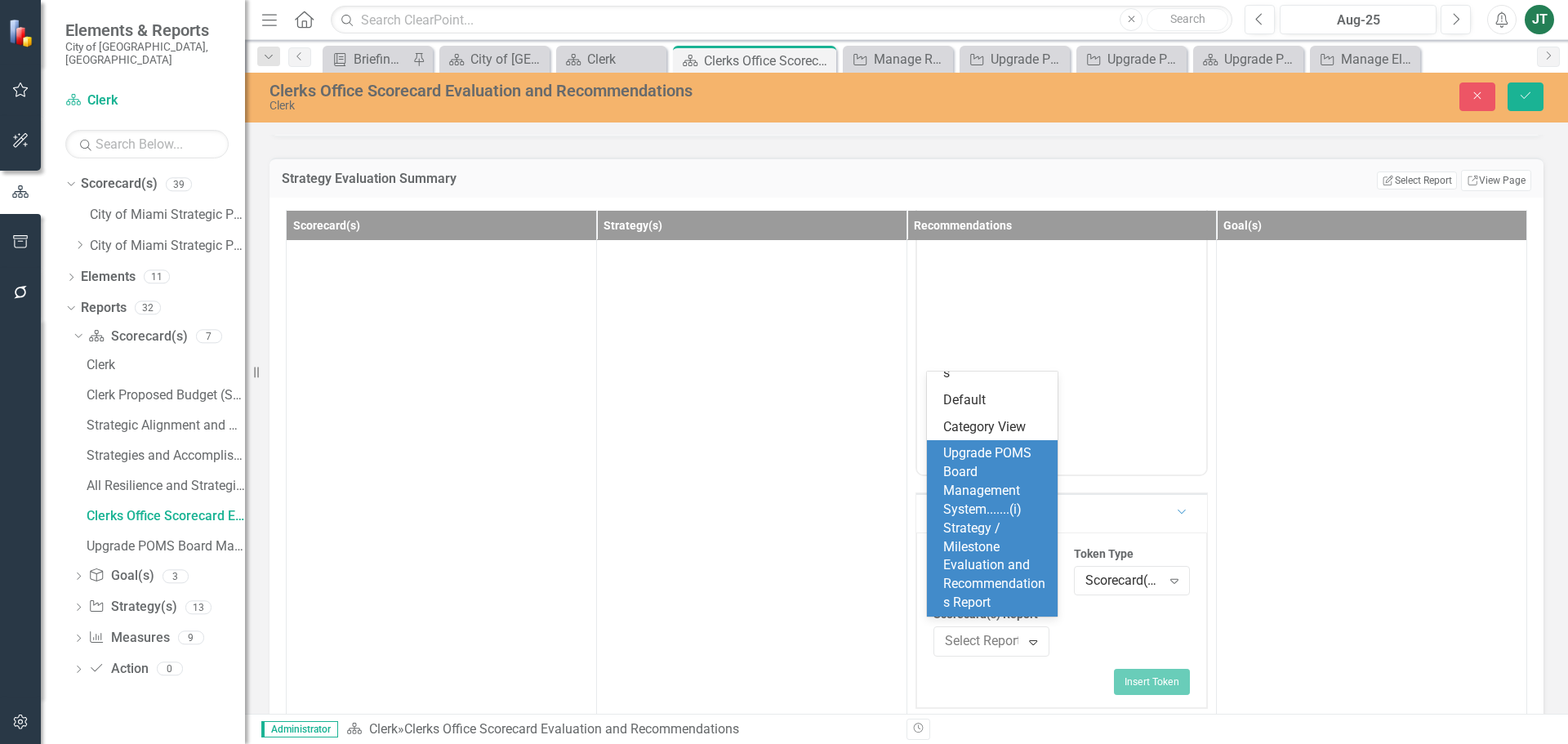
click at [977, 534] on div "Upgrade POMS Board Management System.......(i) Strategy / Milestone Evaluation …" at bounding box center [995, 528] width 105 height 168
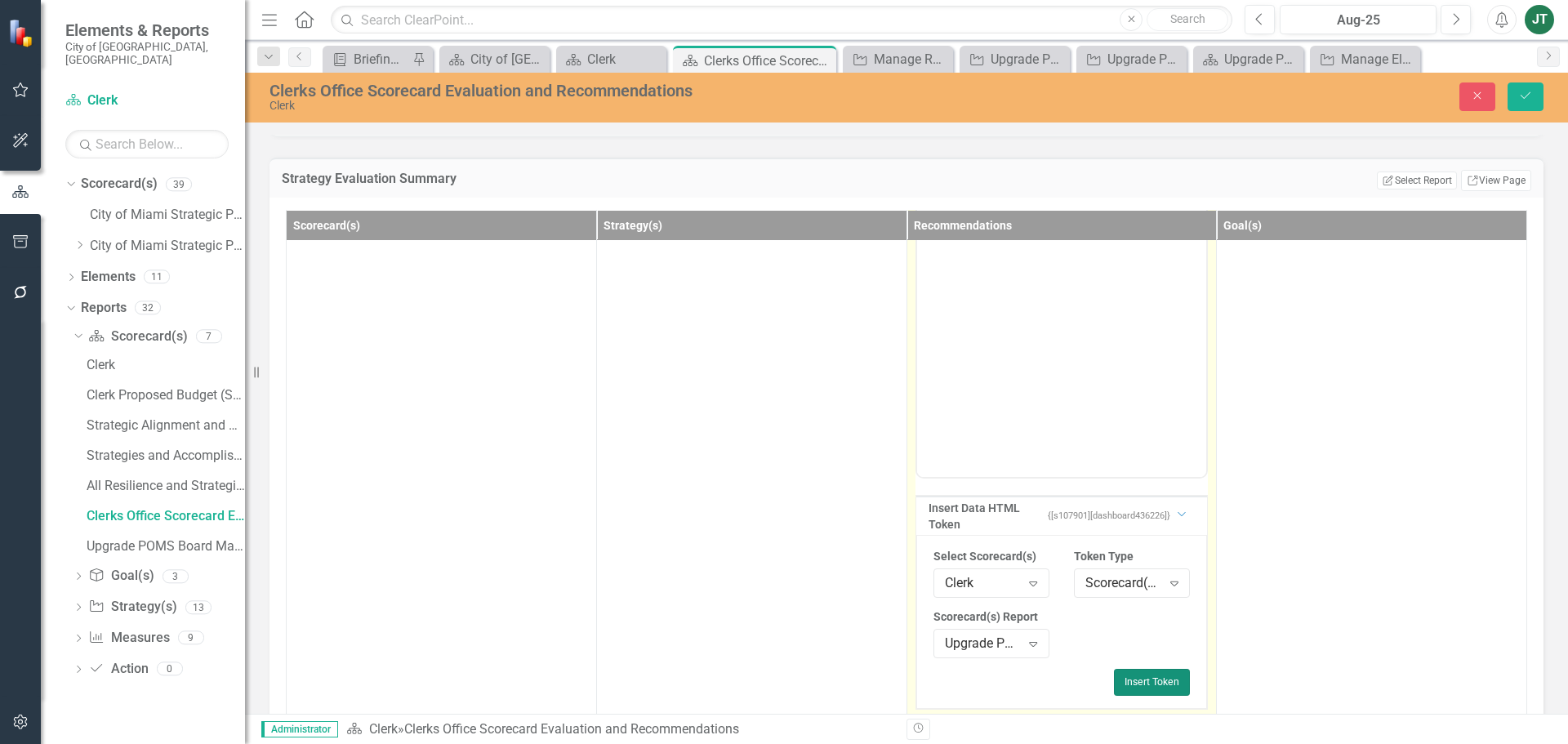
click at [1158, 669] on button "Insert Token" at bounding box center [1152, 681] width 76 height 26
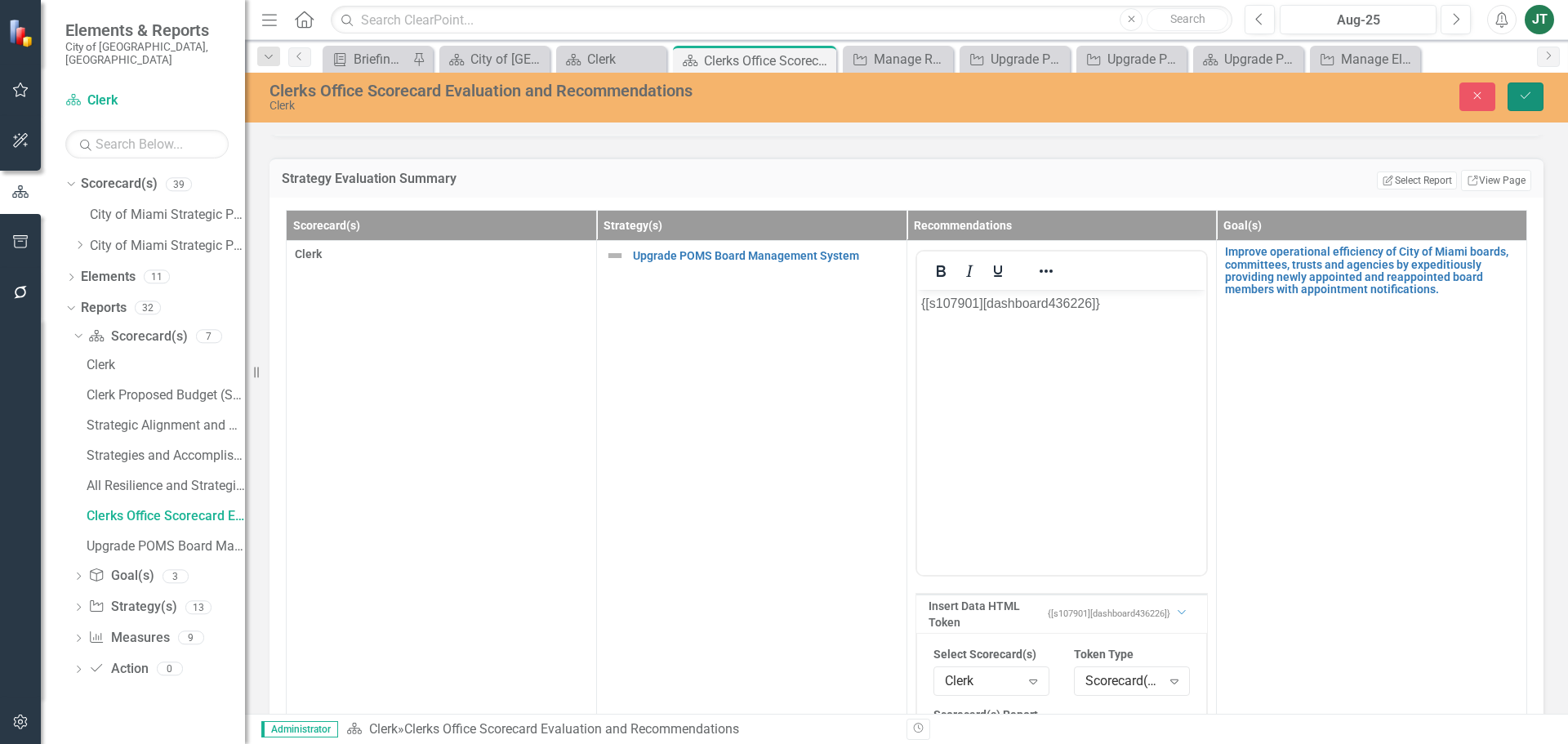
click at [1521, 92] on icon "Save" at bounding box center [1525, 95] width 14 height 12
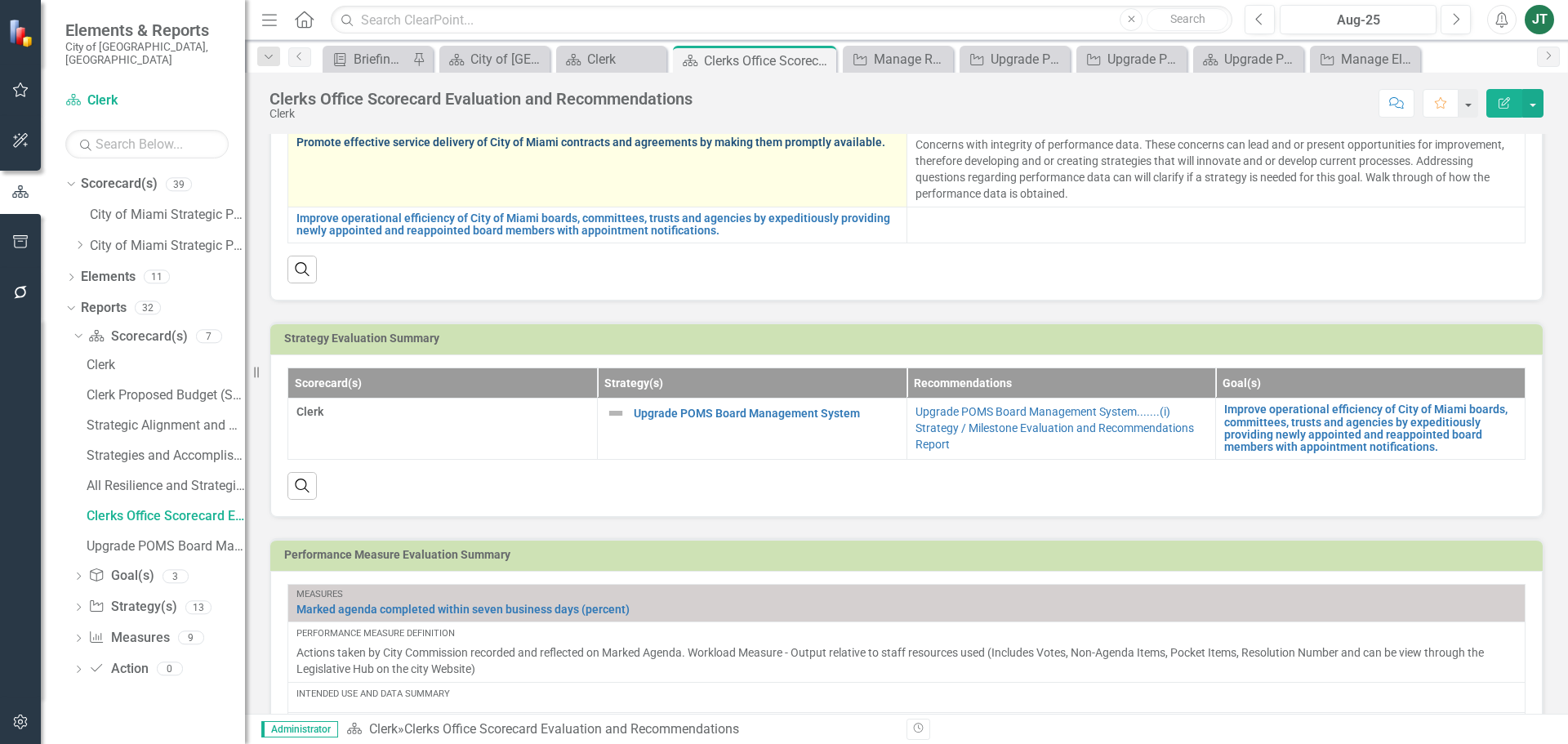
scroll to position [327, 0]
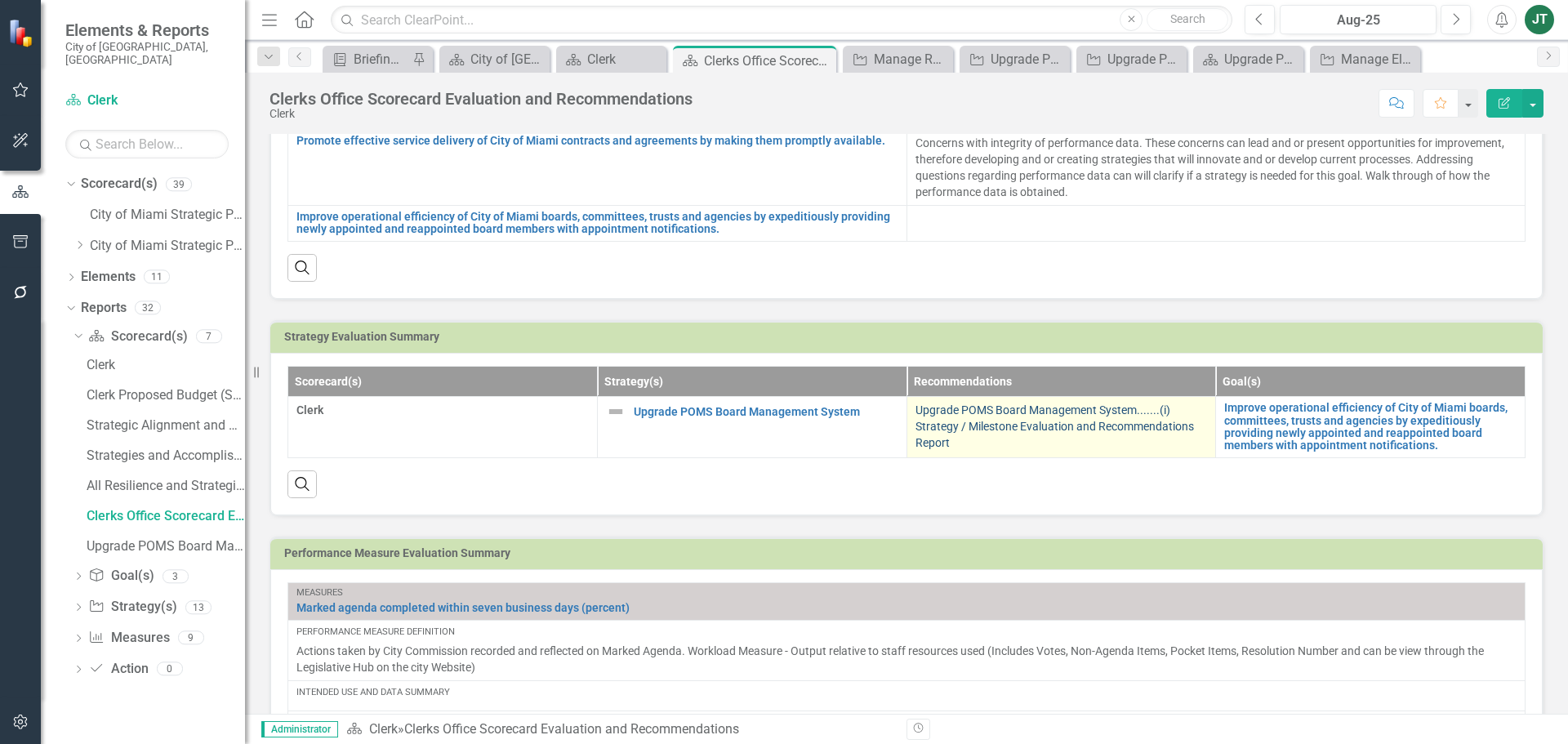
click at [1053, 425] on link "Upgrade POMS Board Management System.......(i) Strategy / Milestone Evaluation …" at bounding box center [1054, 425] width 278 height 46
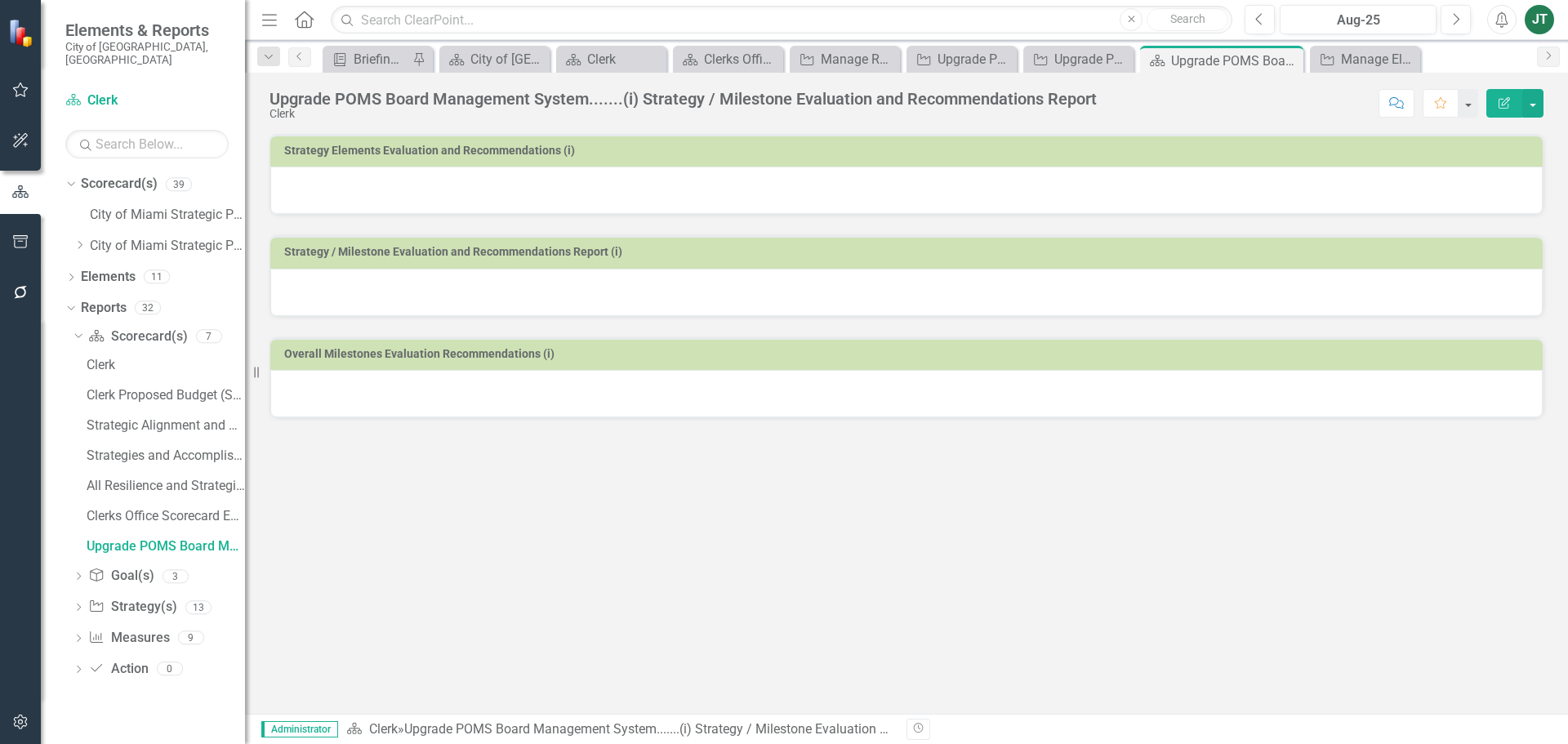
click at [624, 210] on div at bounding box center [906, 190] width 1272 height 47
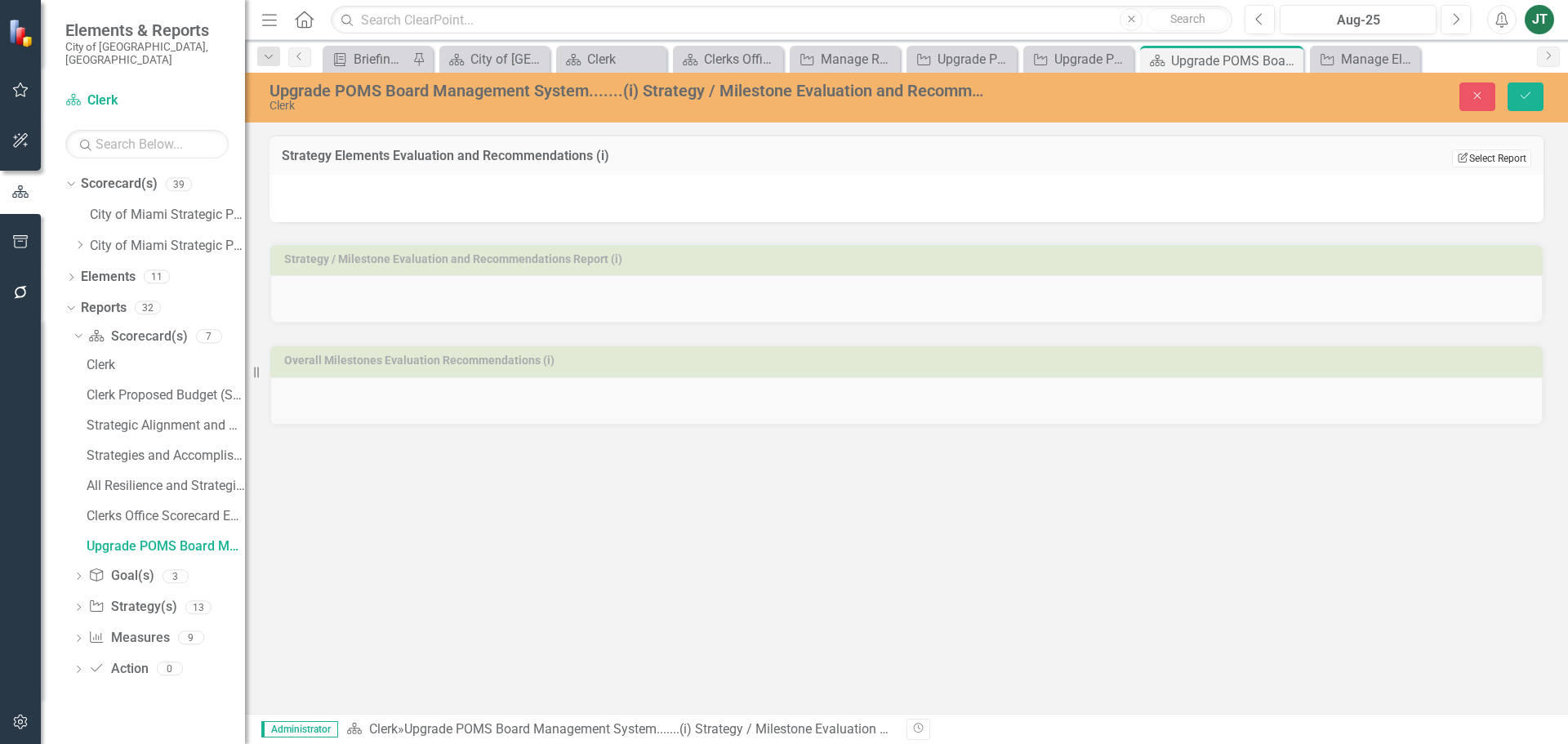
click at [1504, 154] on button "Edit Report Select Report" at bounding box center [1491, 158] width 79 height 18
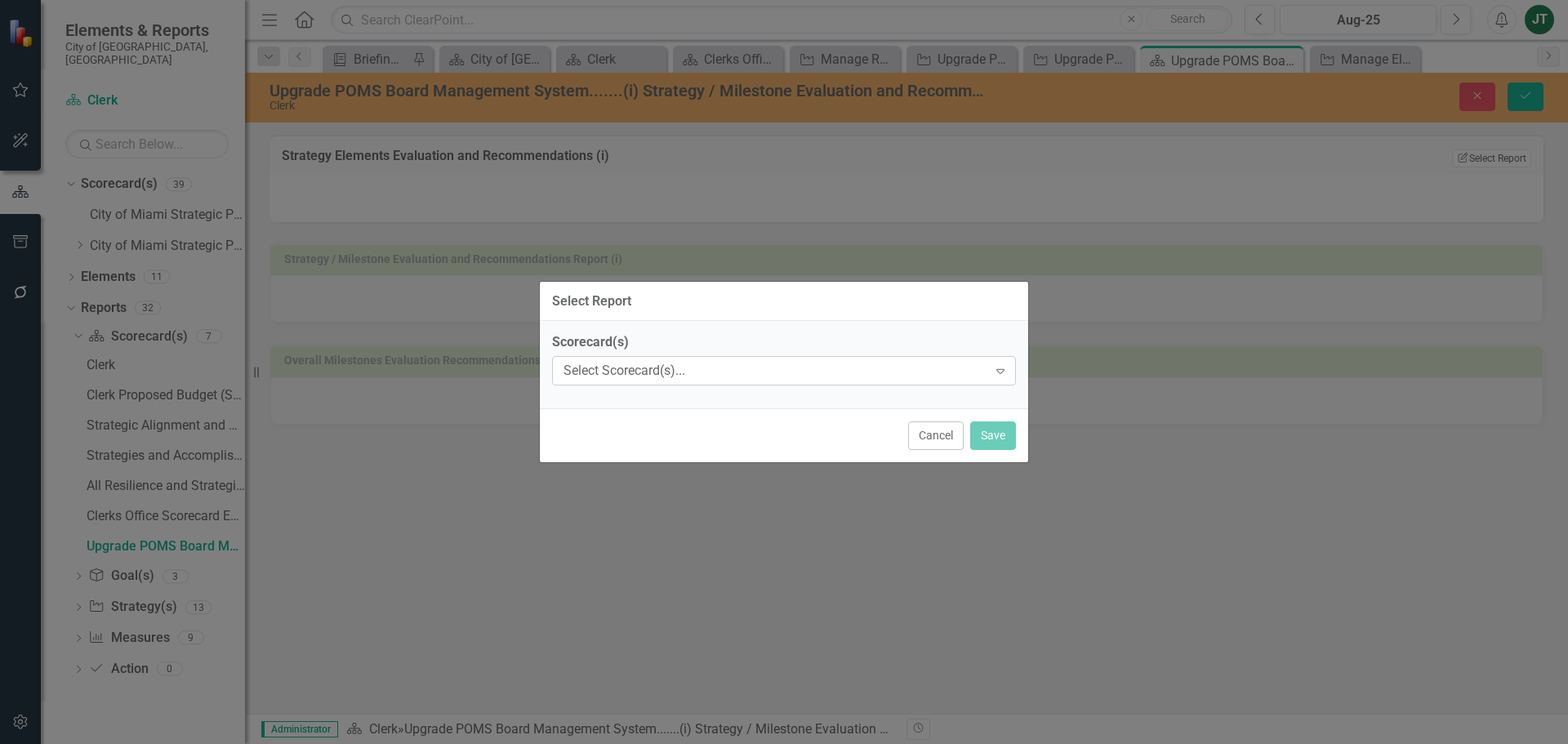
click at [810, 374] on div "Select Scorecard(s)..." at bounding box center [775, 371] width 424 height 19
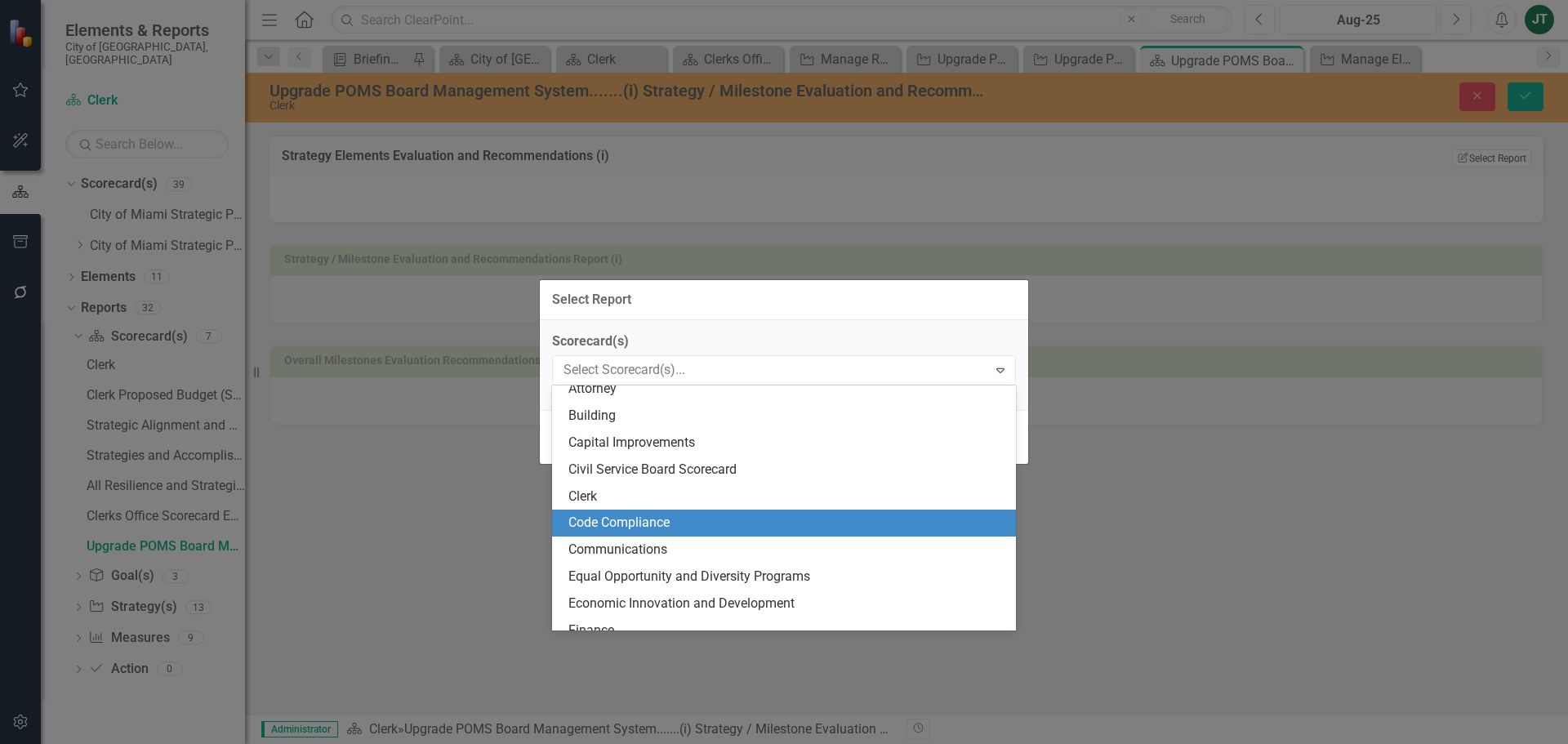
scroll to position [81, 0]
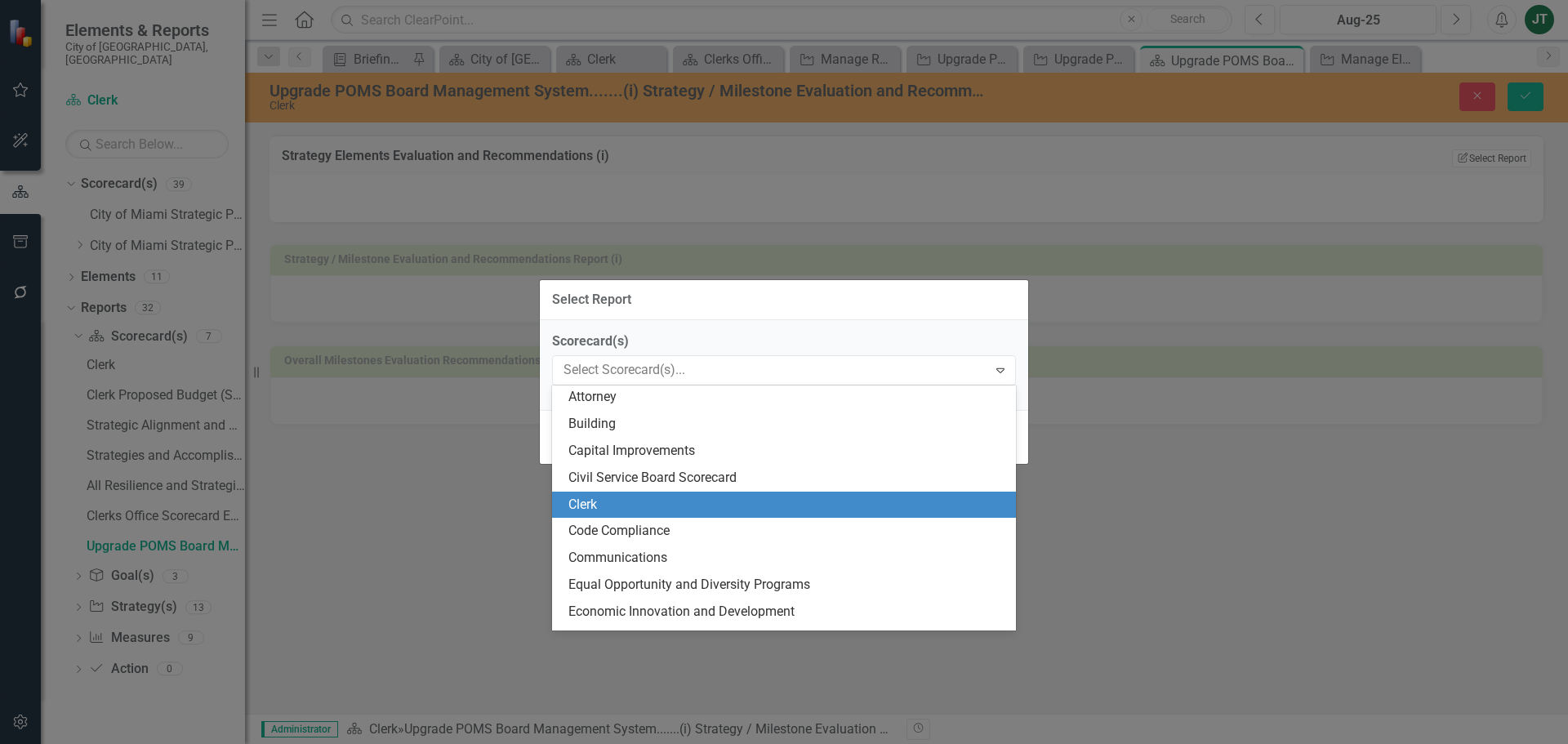
click at [590, 501] on div "Clerk" at bounding box center [787, 504] width 438 height 19
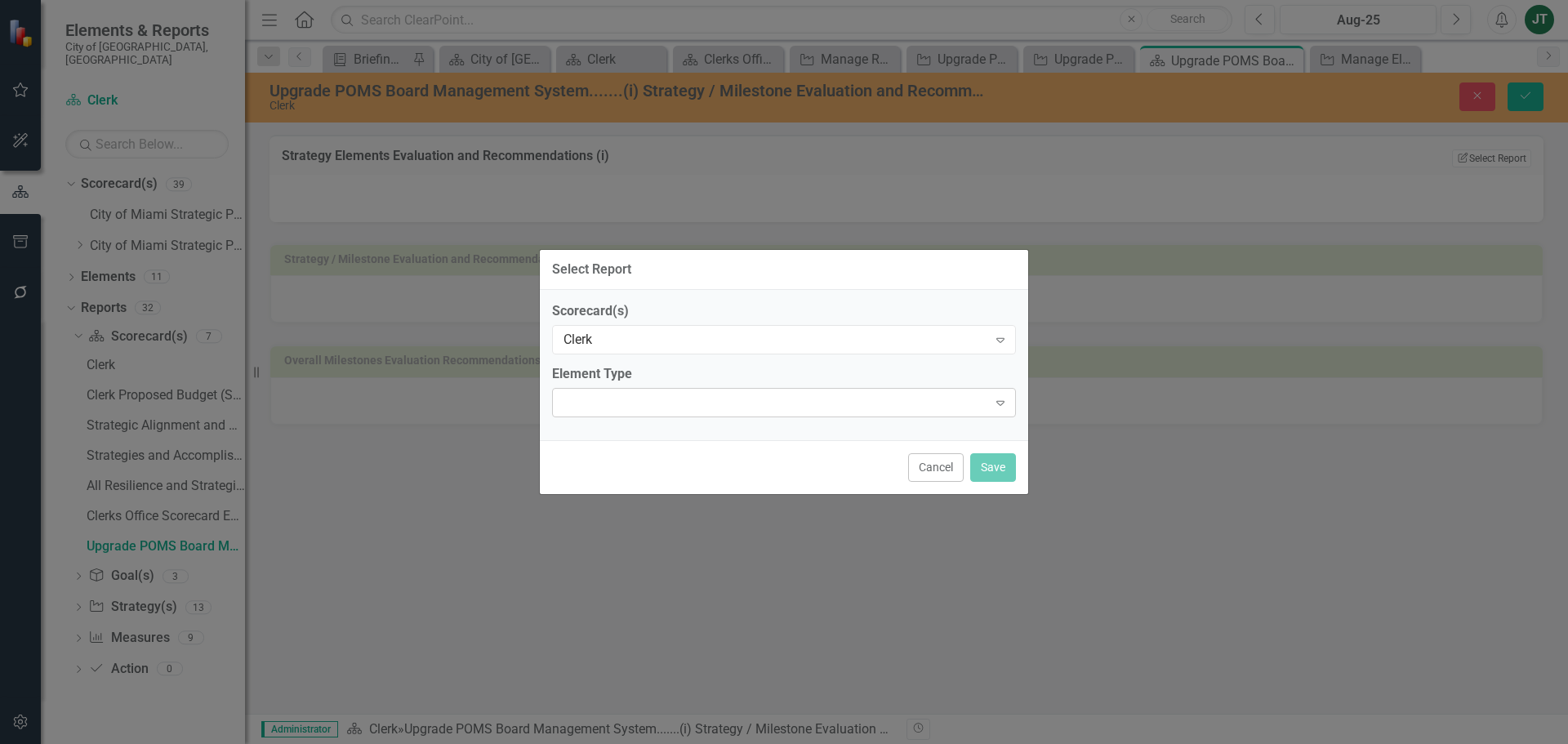
click at [700, 388] on div "Expand" at bounding box center [784, 402] width 464 height 30
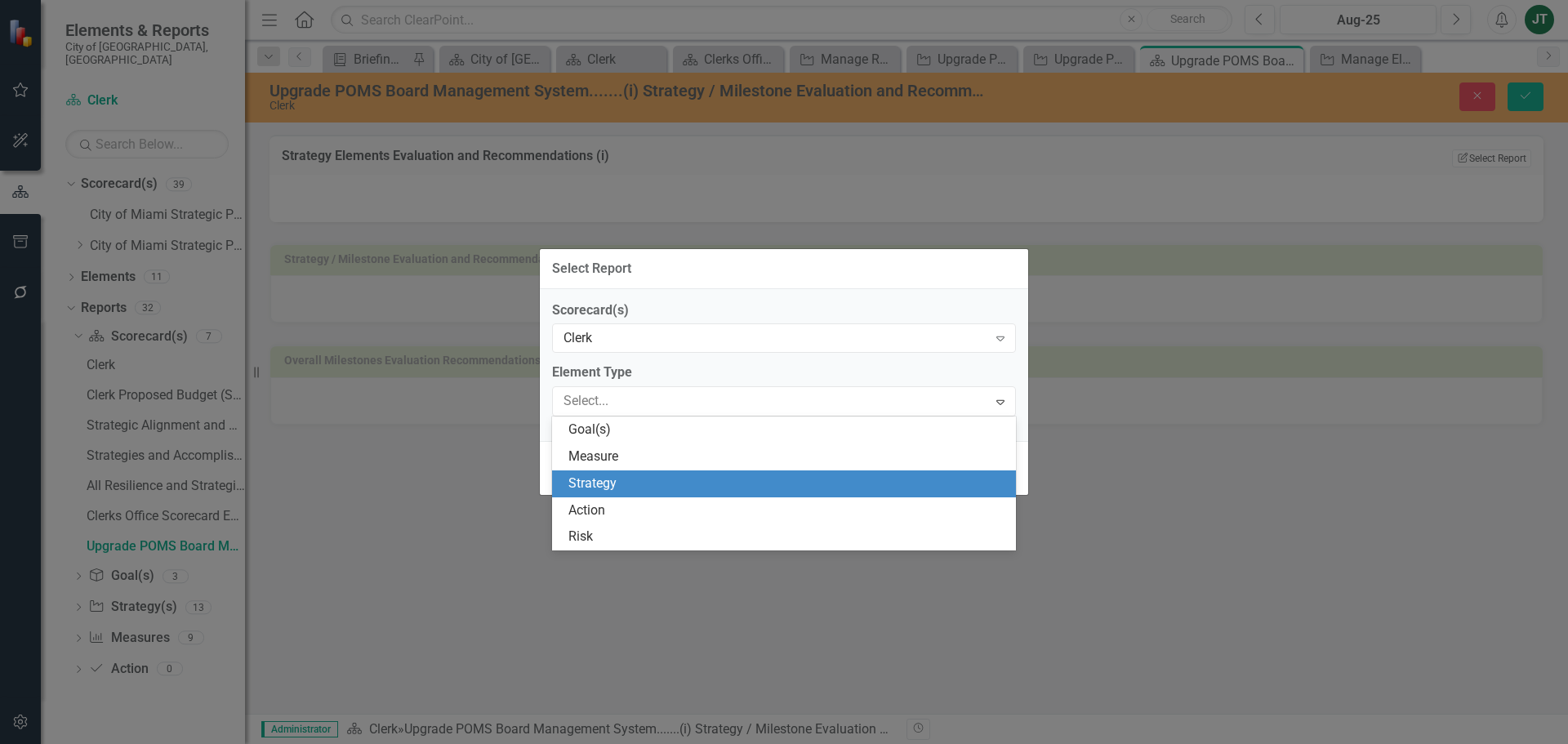
click at [627, 488] on div "Strategy" at bounding box center [787, 483] width 438 height 19
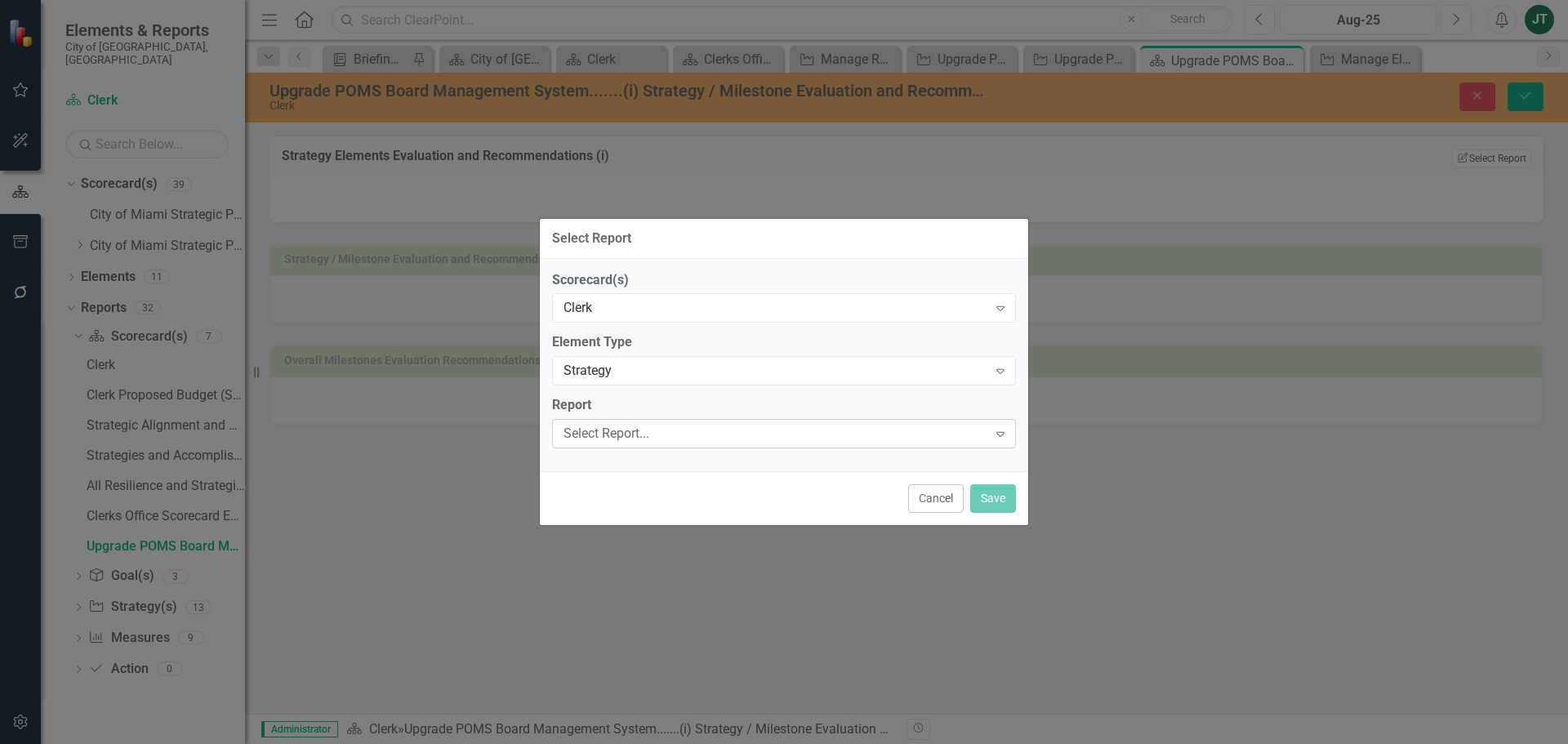
click at [664, 429] on div "Select Report..." at bounding box center [775, 433] width 424 height 19
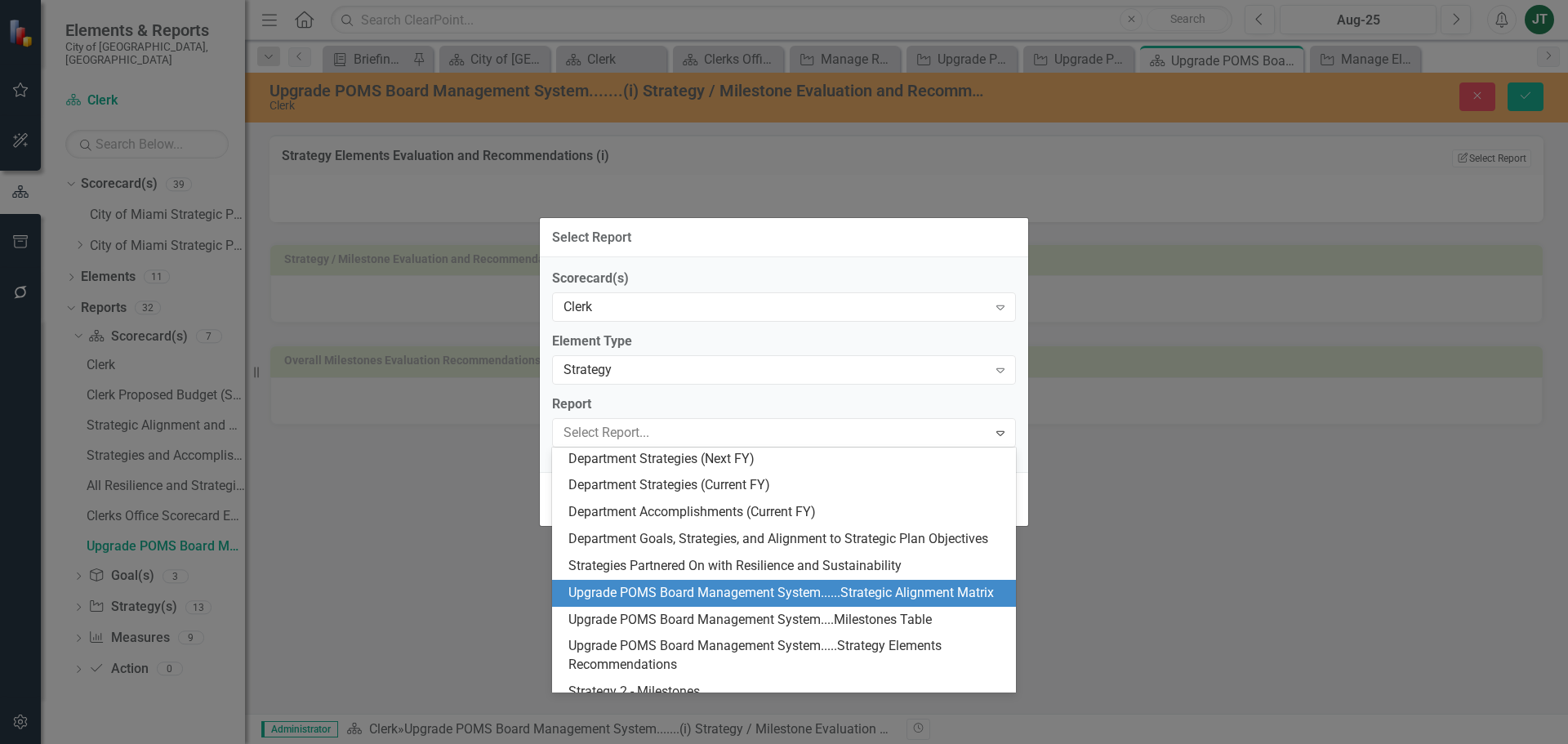
scroll to position [248, 0]
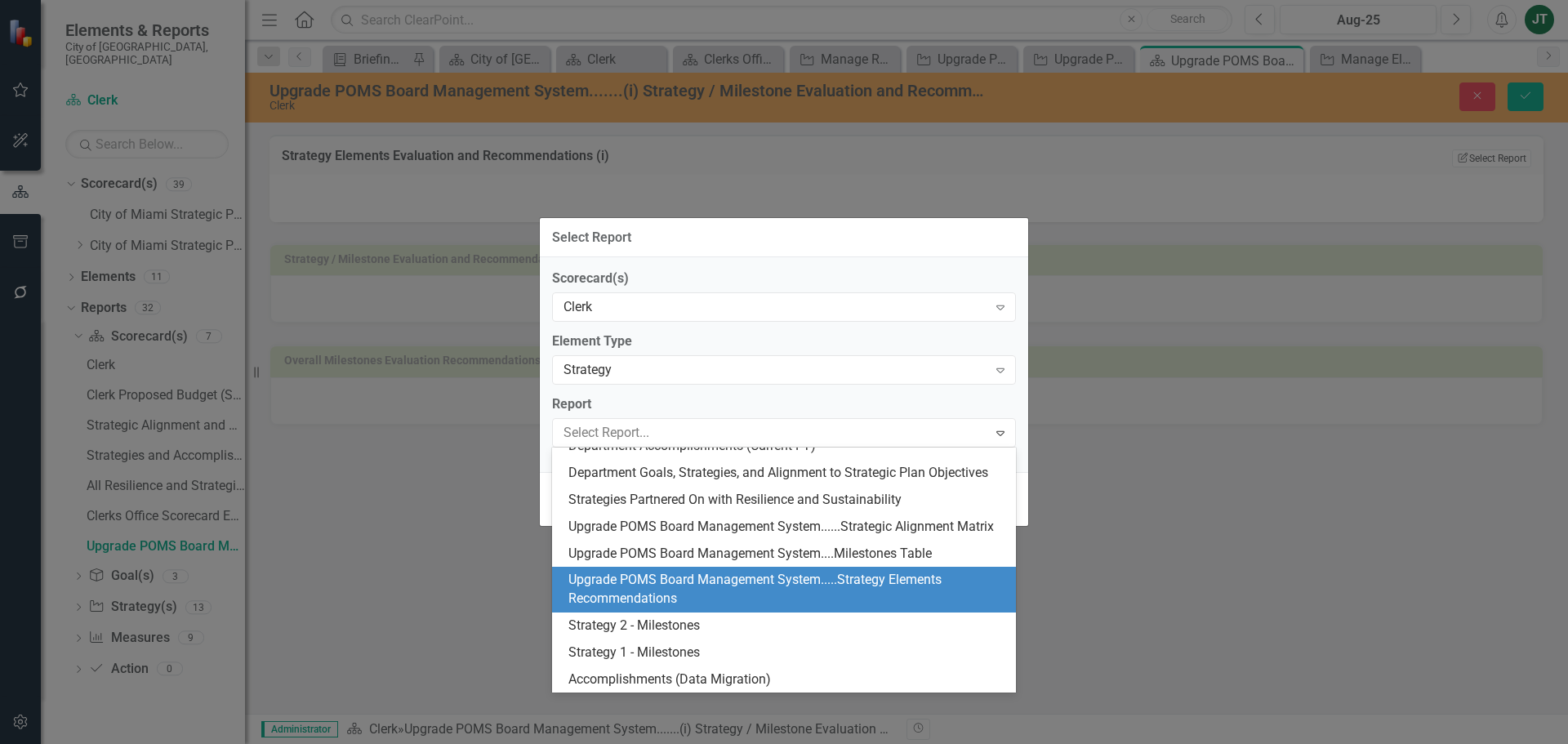
click at [764, 573] on div "Upgrade POMS Board Management System.....Strategy Elements Recommendations" at bounding box center [787, 589] width 438 height 38
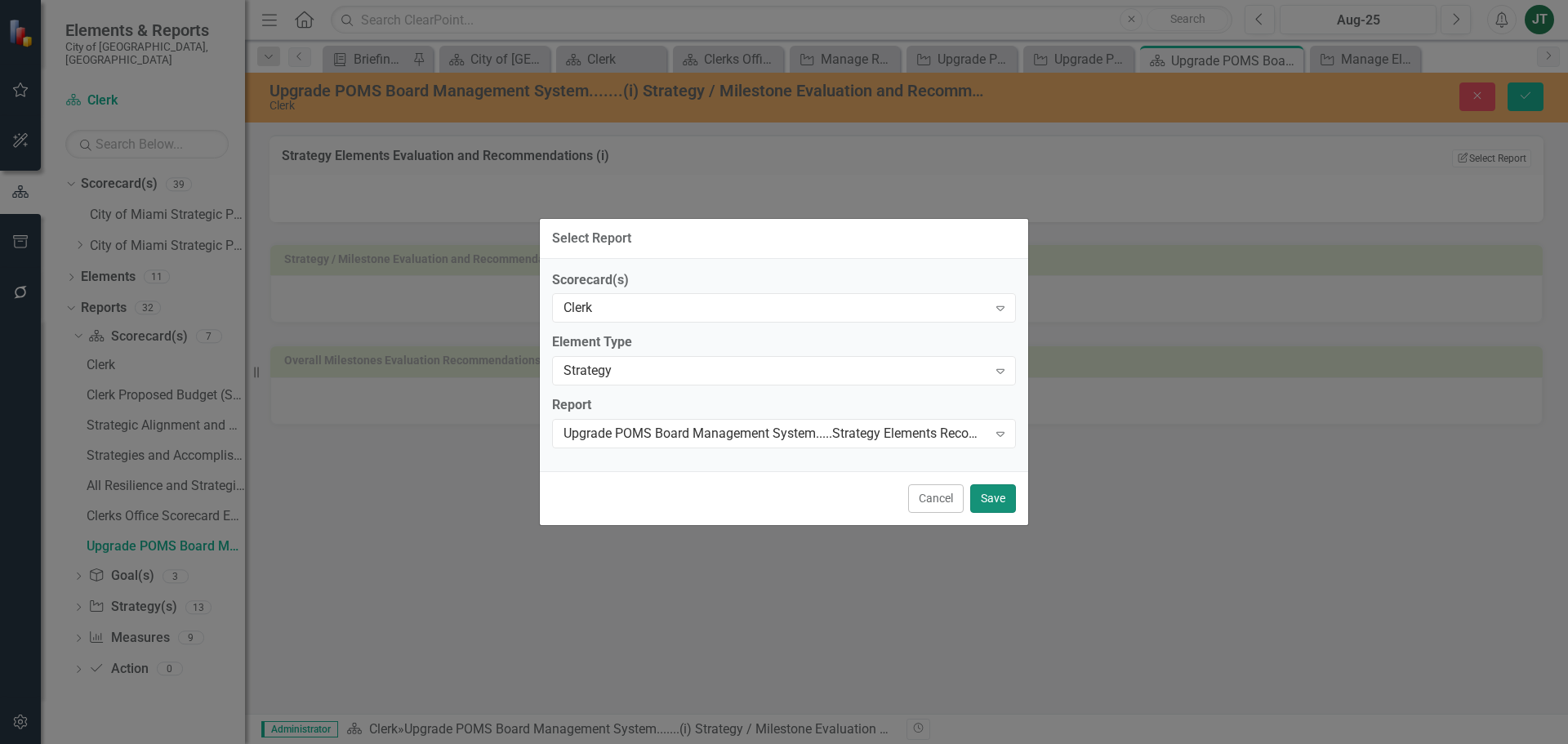
click at [1004, 495] on button "Save" at bounding box center [992, 499] width 46 height 29
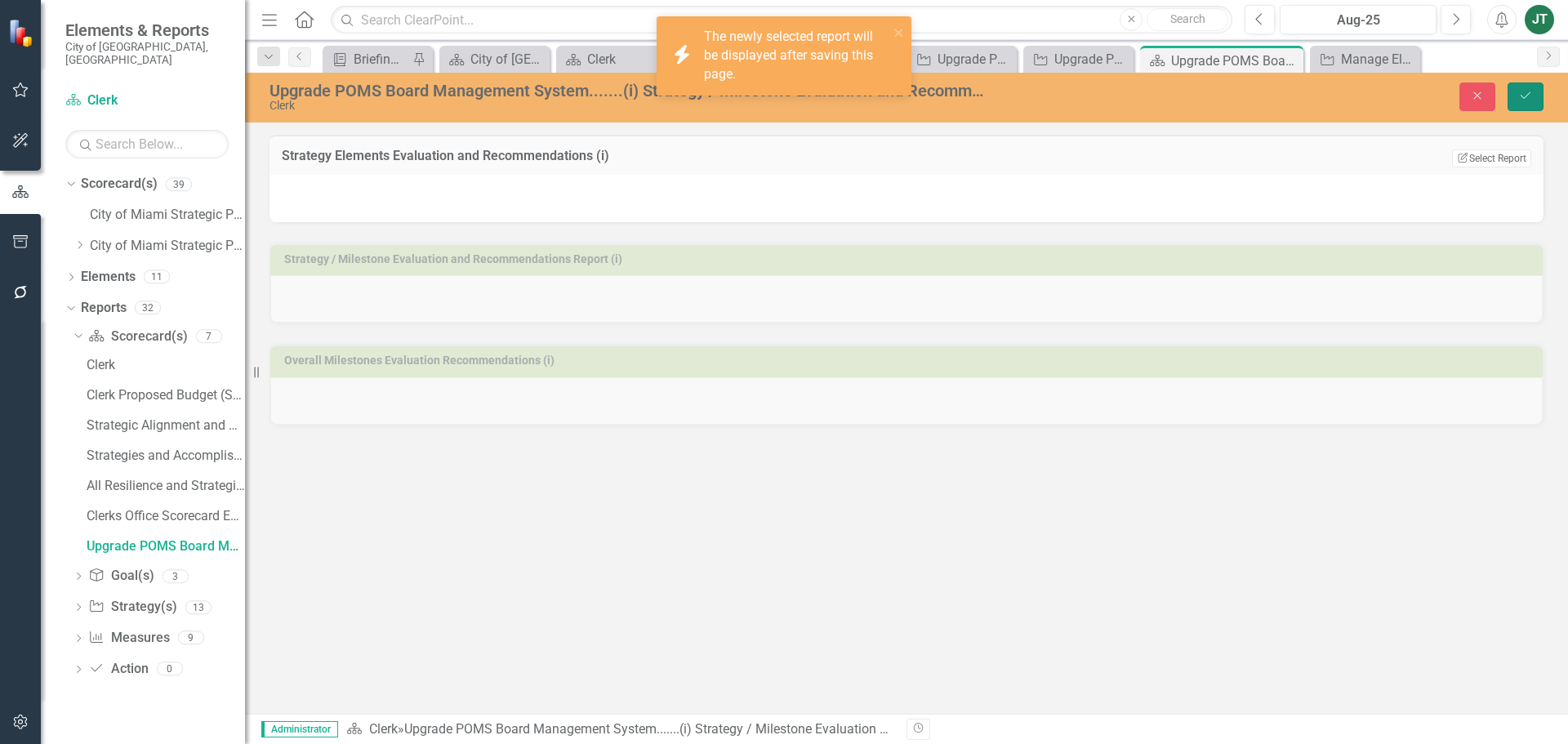
click at [1512, 102] on button "Save" at bounding box center [1525, 97] width 36 height 29
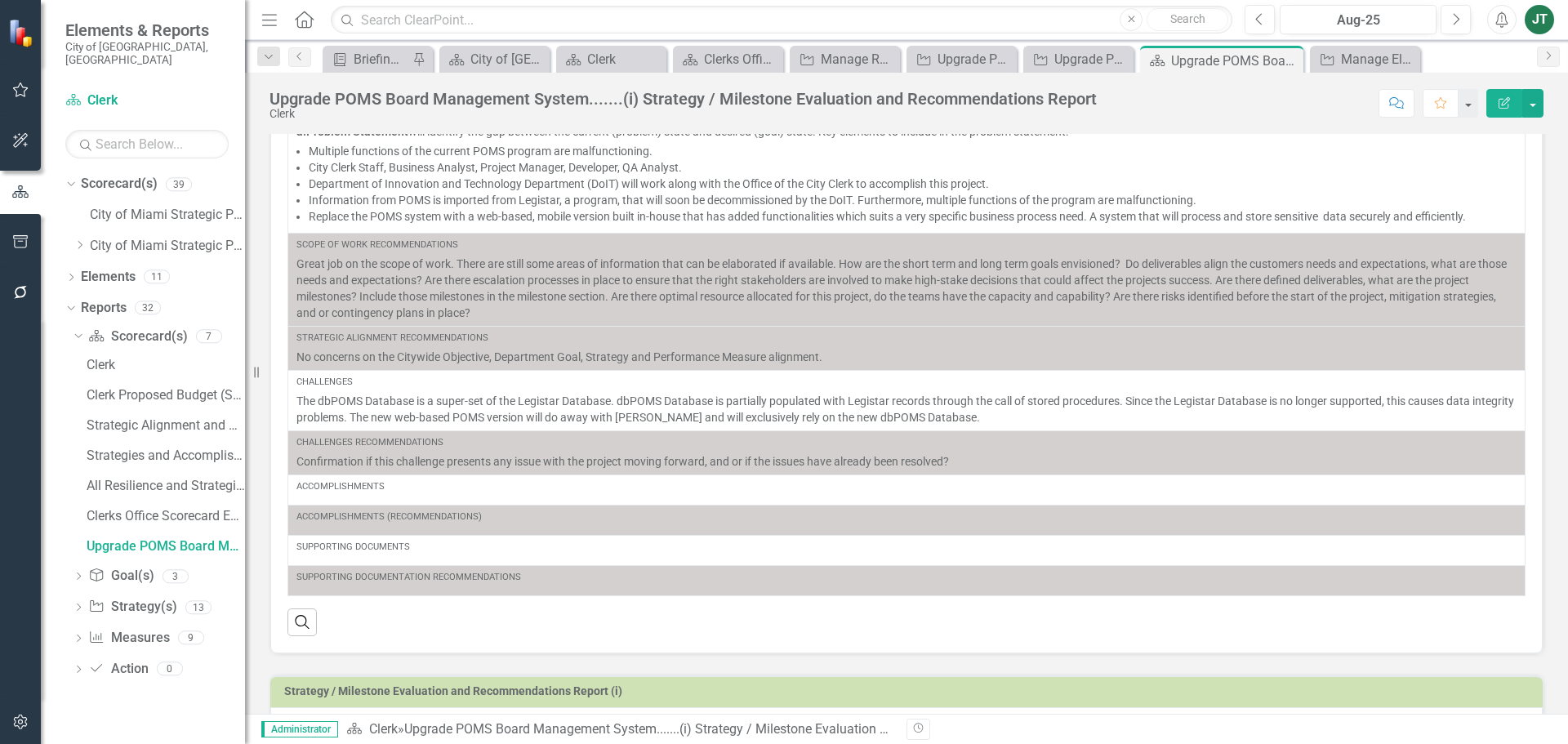
scroll to position [302, 0]
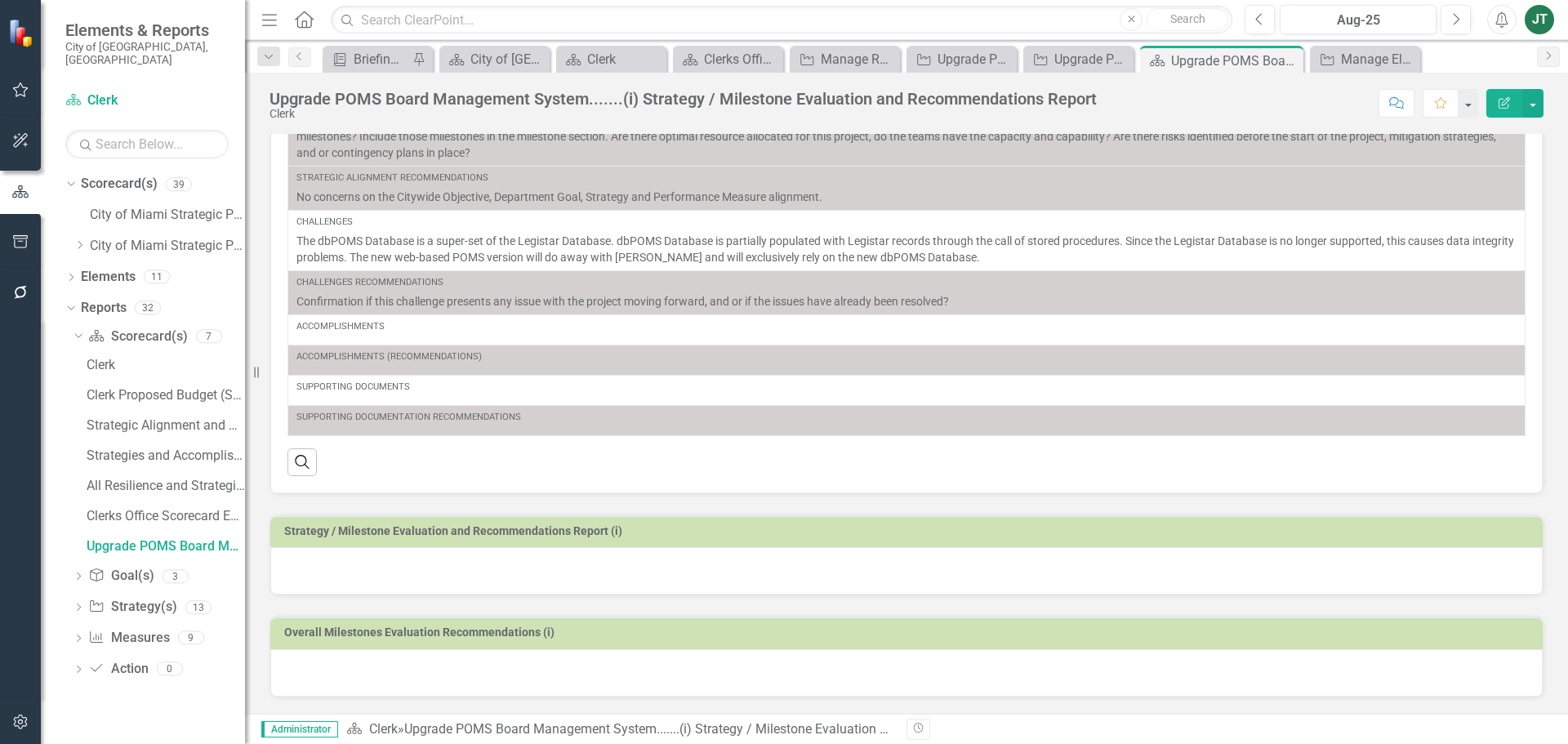
click at [655, 530] on h3 "Strategy / Milestone Evaluation and Recommendations Report (i)" at bounding box center [909, 531] width 1250 height 13
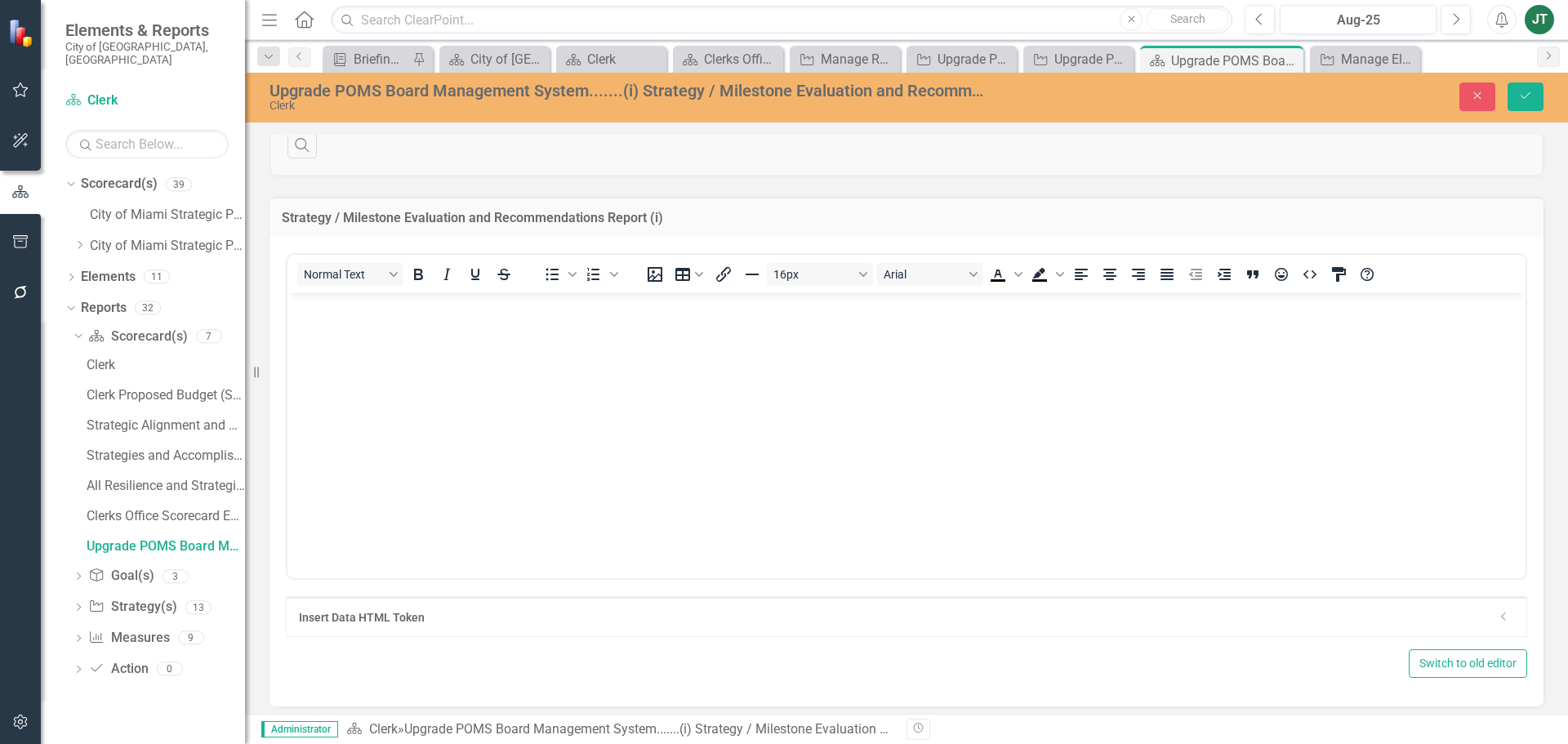
scroll to position [629, 0]
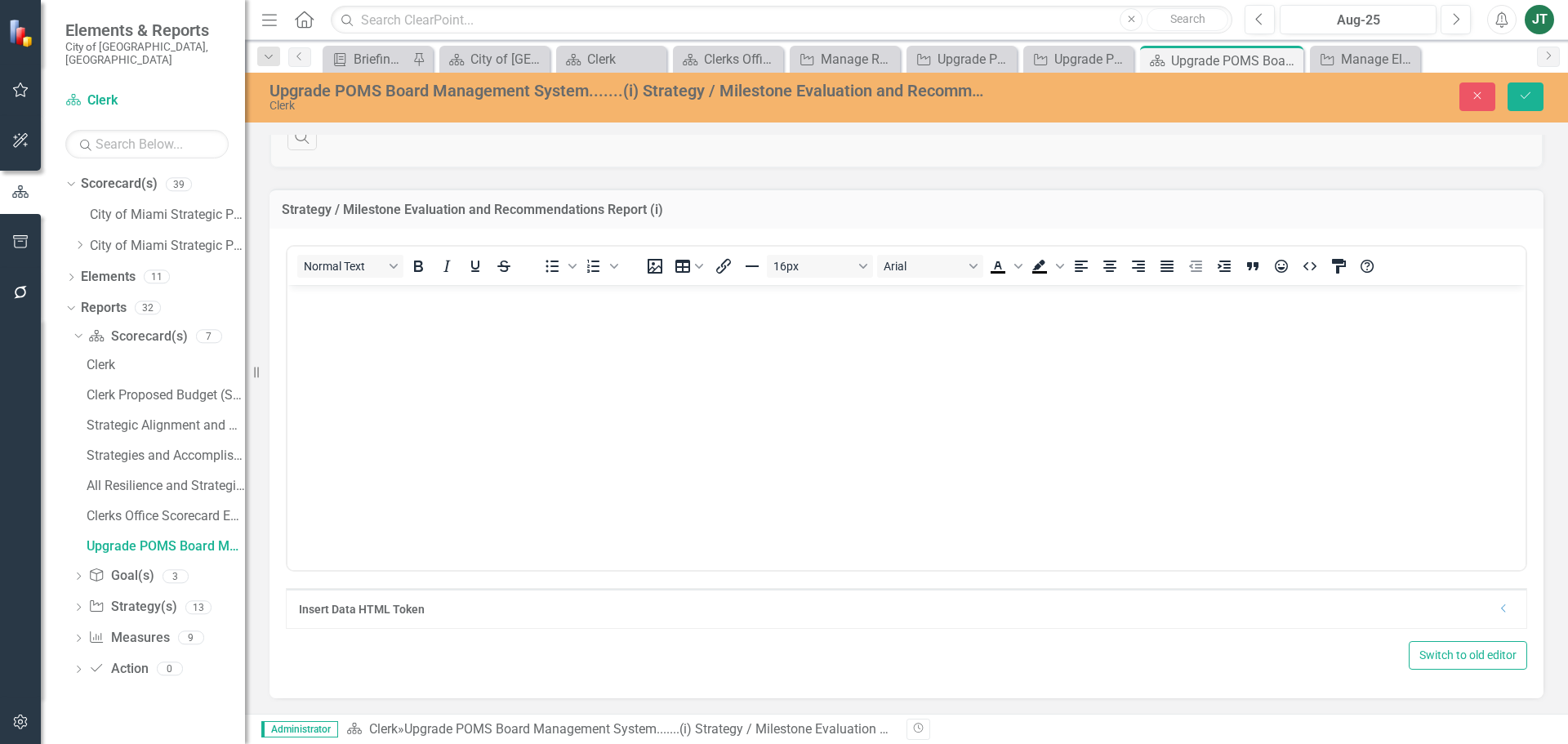
click at [1497, 610] on icon "Dropdown" at bounding box center [1504, 608] width 13 height 10
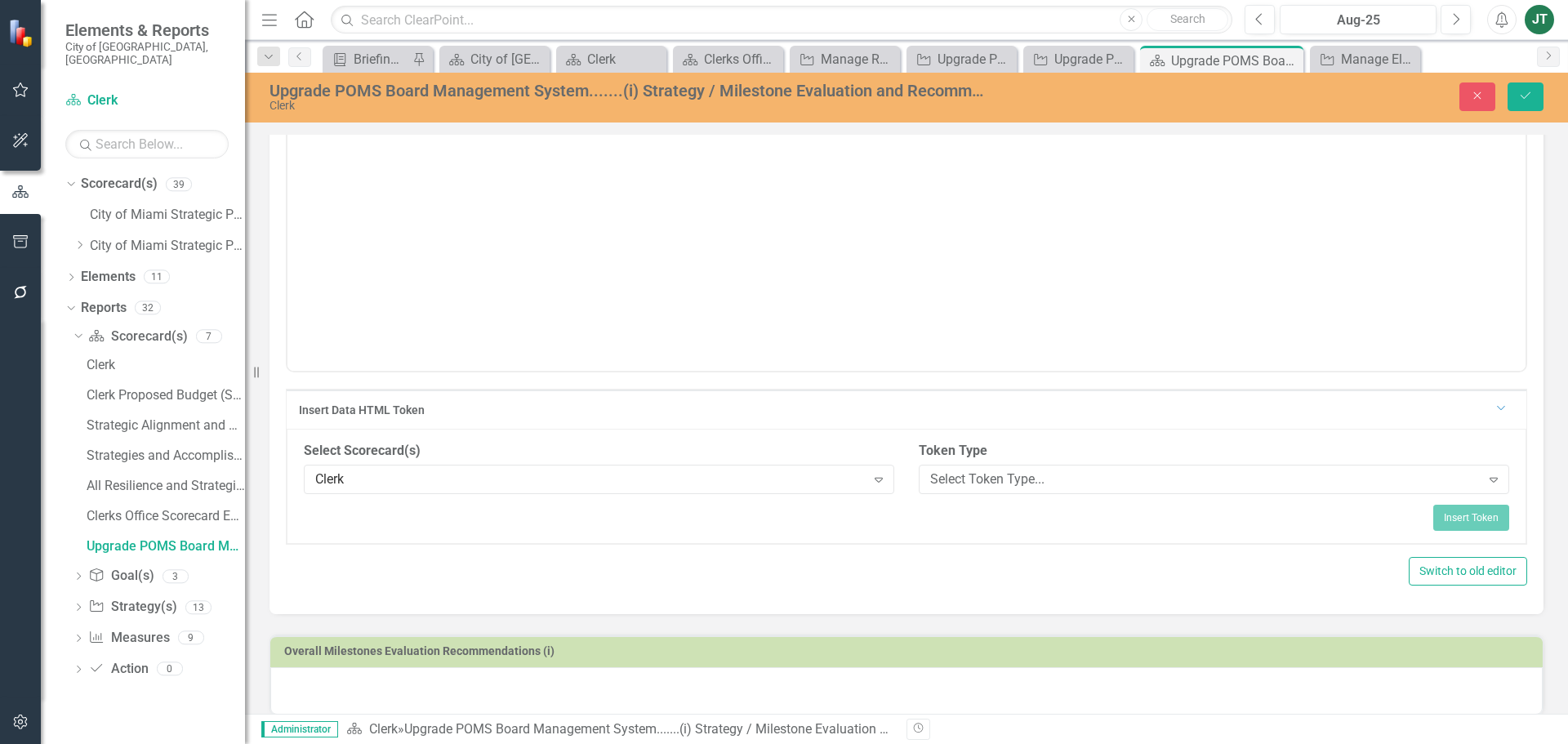
scroll to position [846, 0]
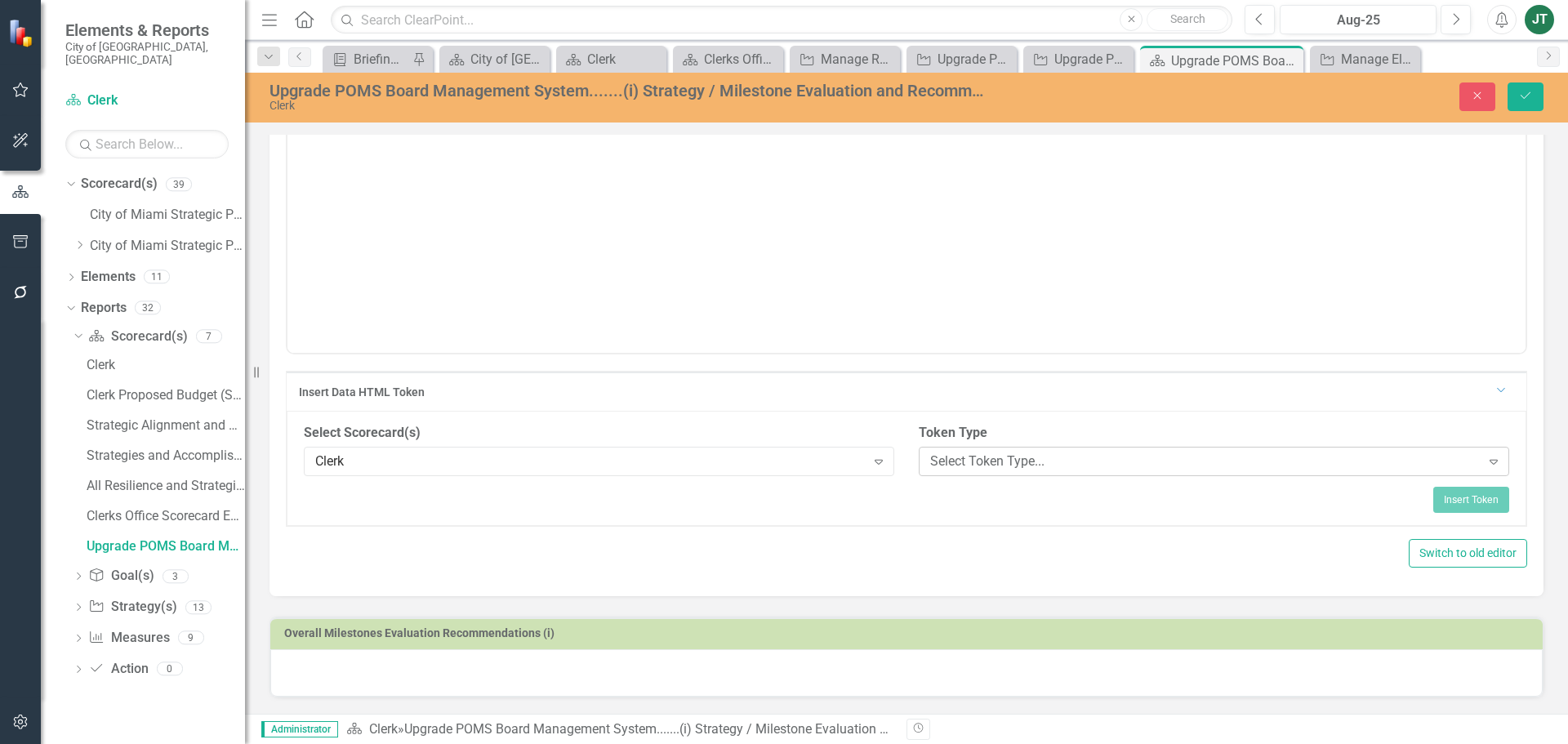
click at [974, 458] on div "Select Token Type..." at bounding box center [1204, 460] width 551 height 19
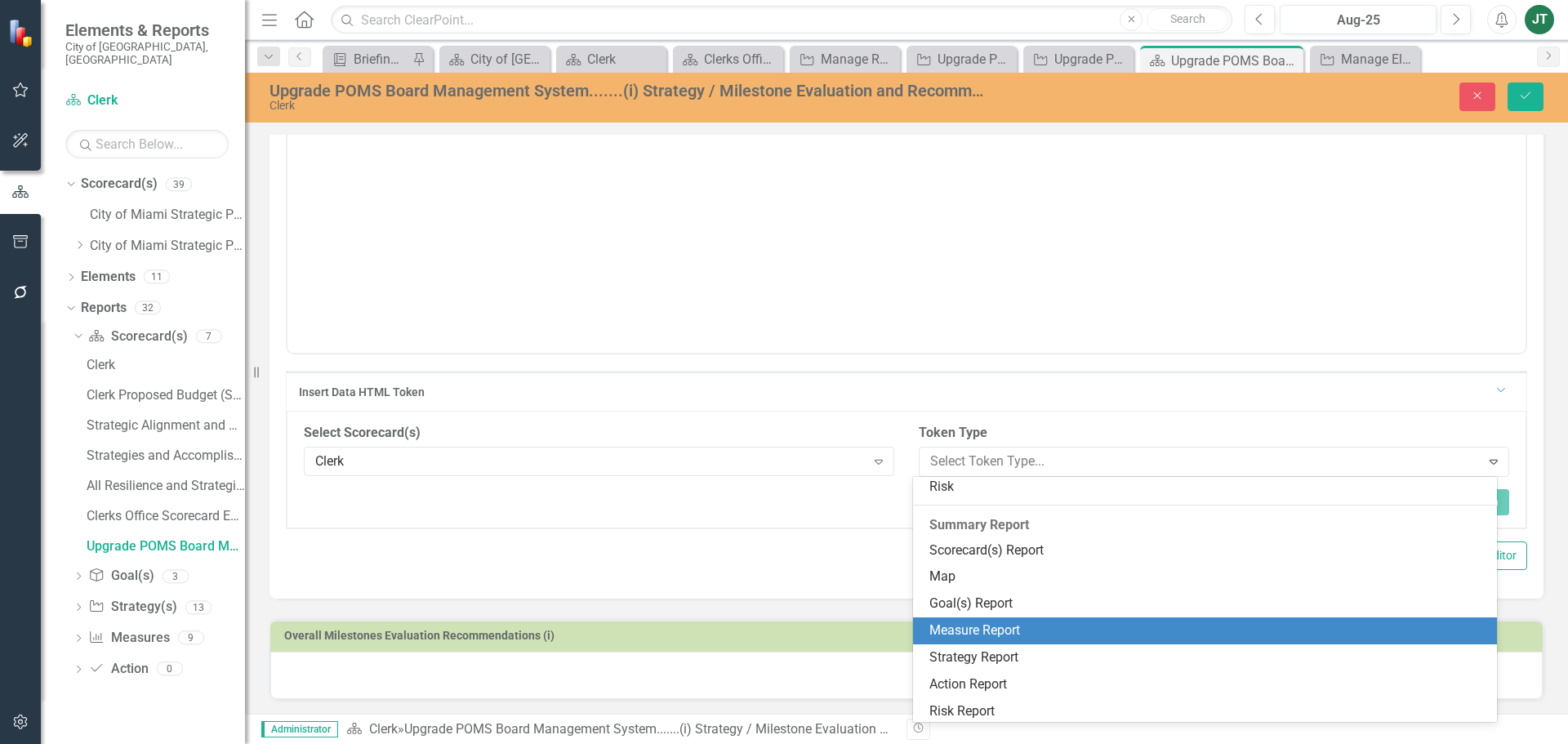
scroll to position [248, 0]
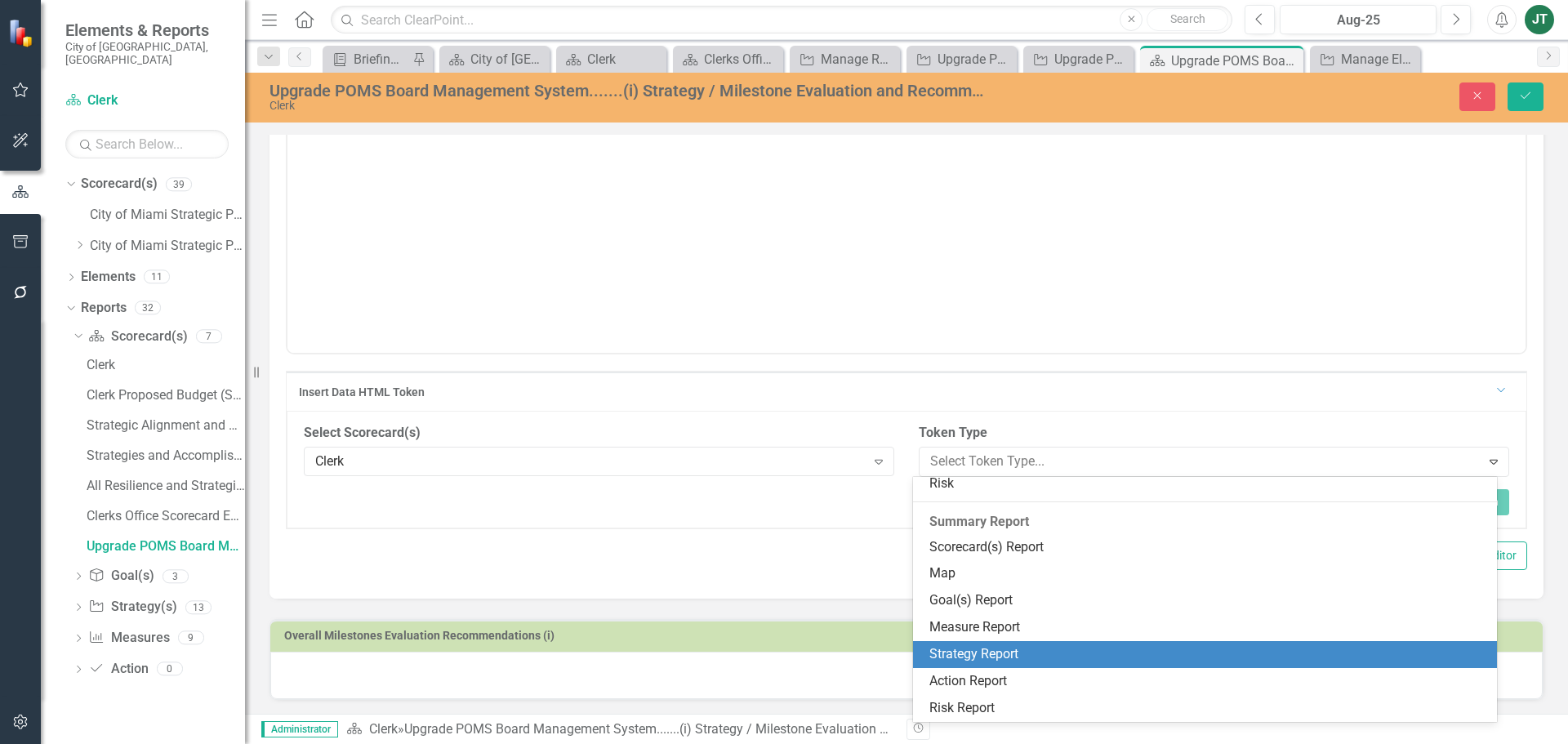
click at [955, 650] on div "Strategy Report" at bounding box center [1209, 654] width 559 height 19
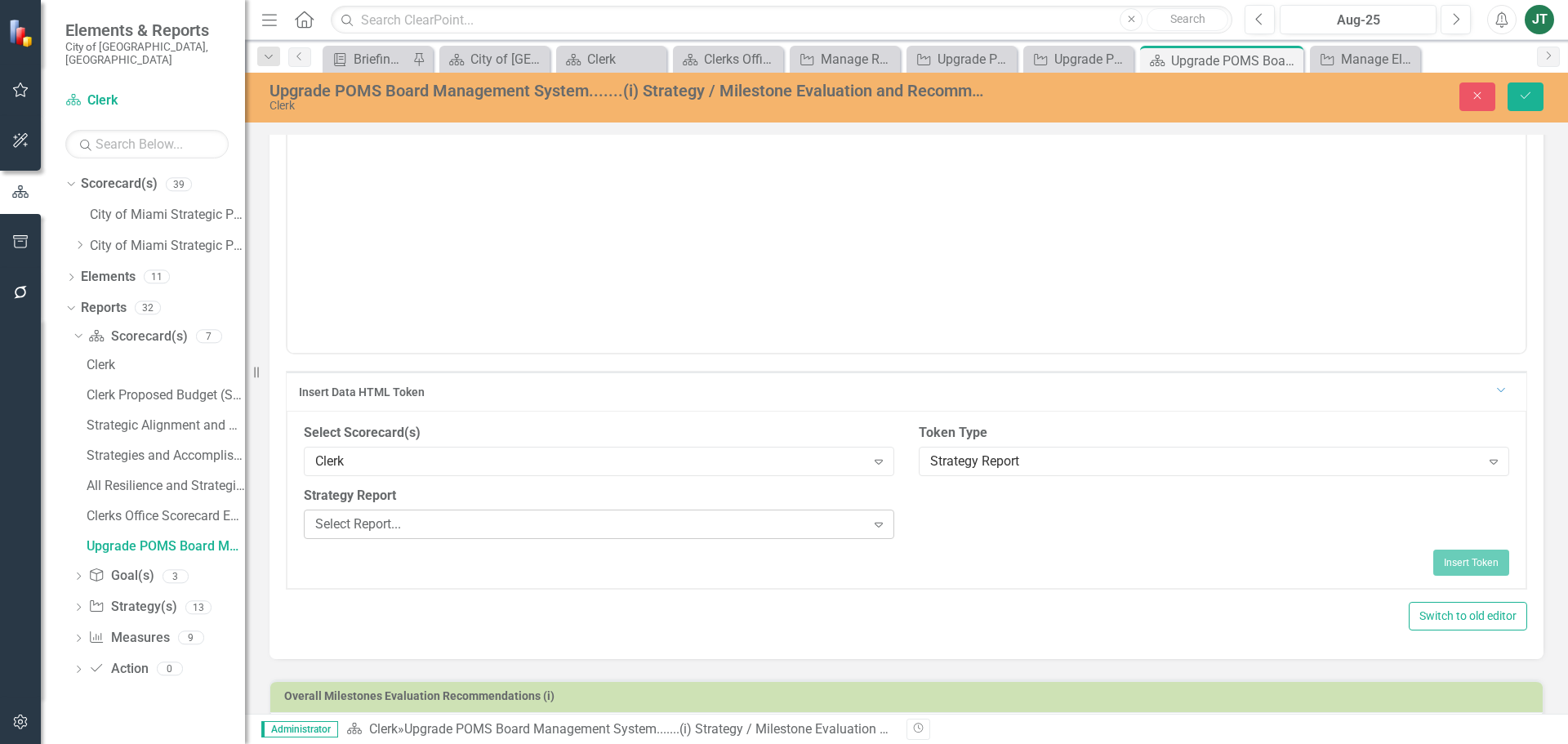
click at [412, 530] on div "Select Report..." at bounding box center [590, 523] width 551 height 19
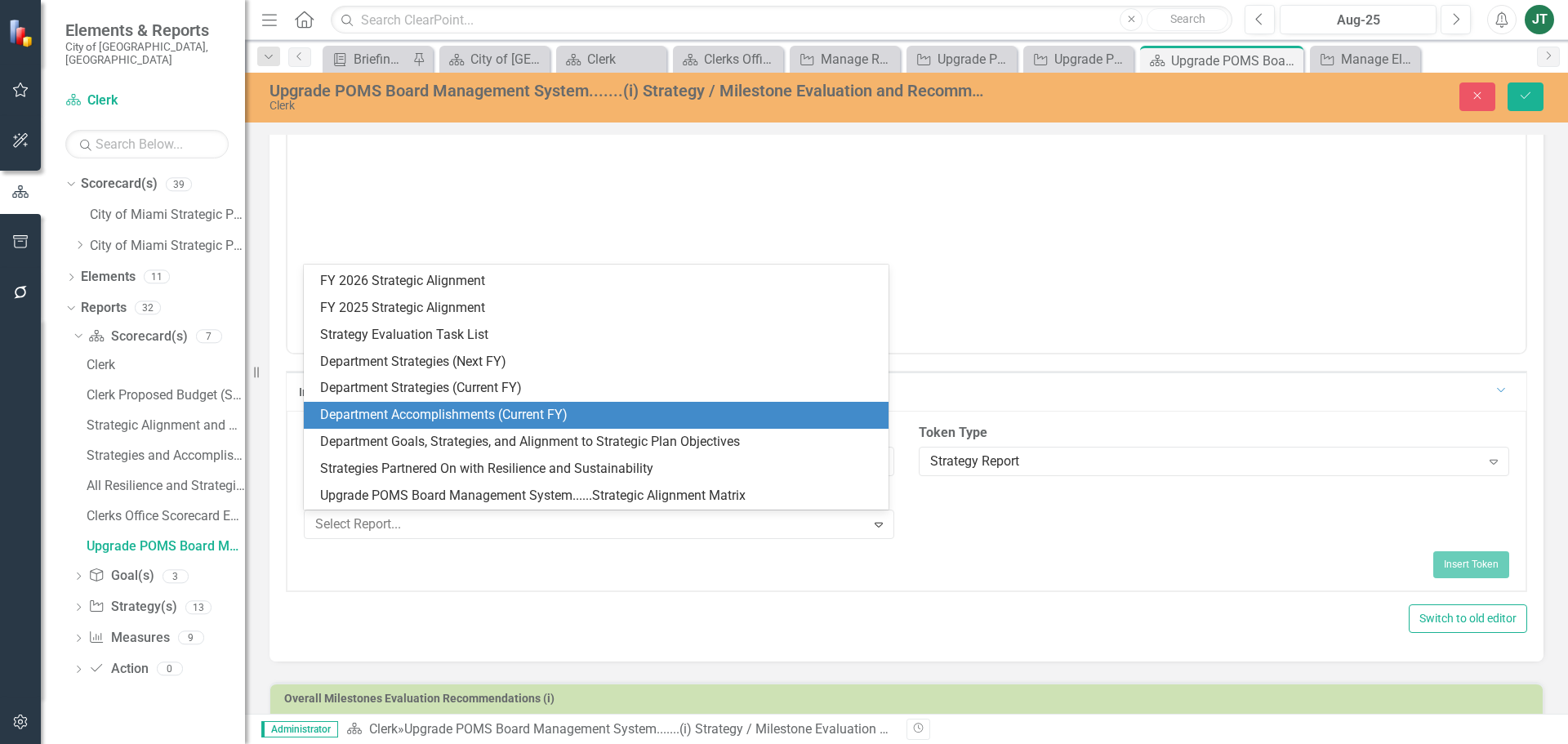
scroll to position [210, 0]
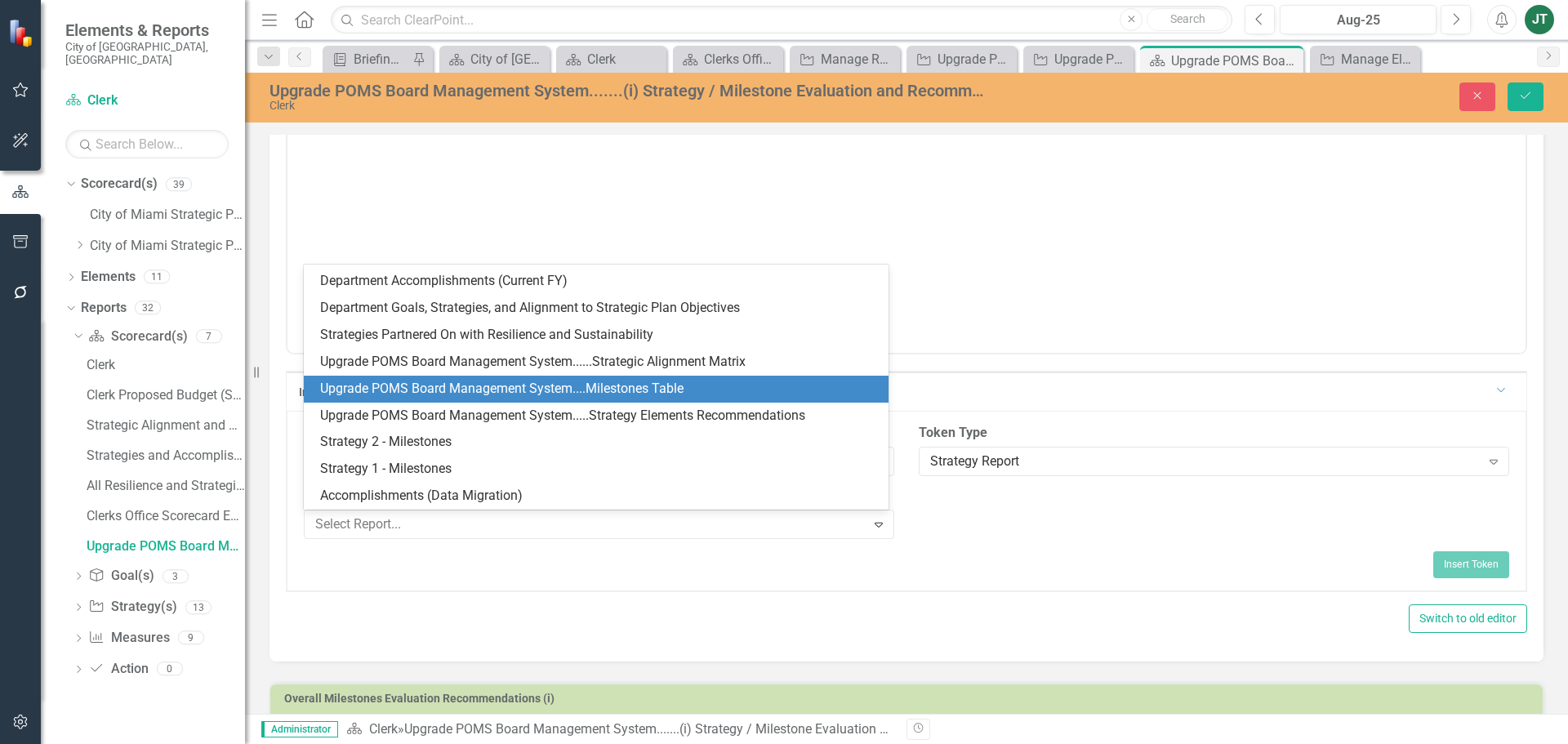
click at [465, 387] on div "Upgrade POMS Board Management System....Milestones Table" at bounding box center [599, 389] width 559 height 19
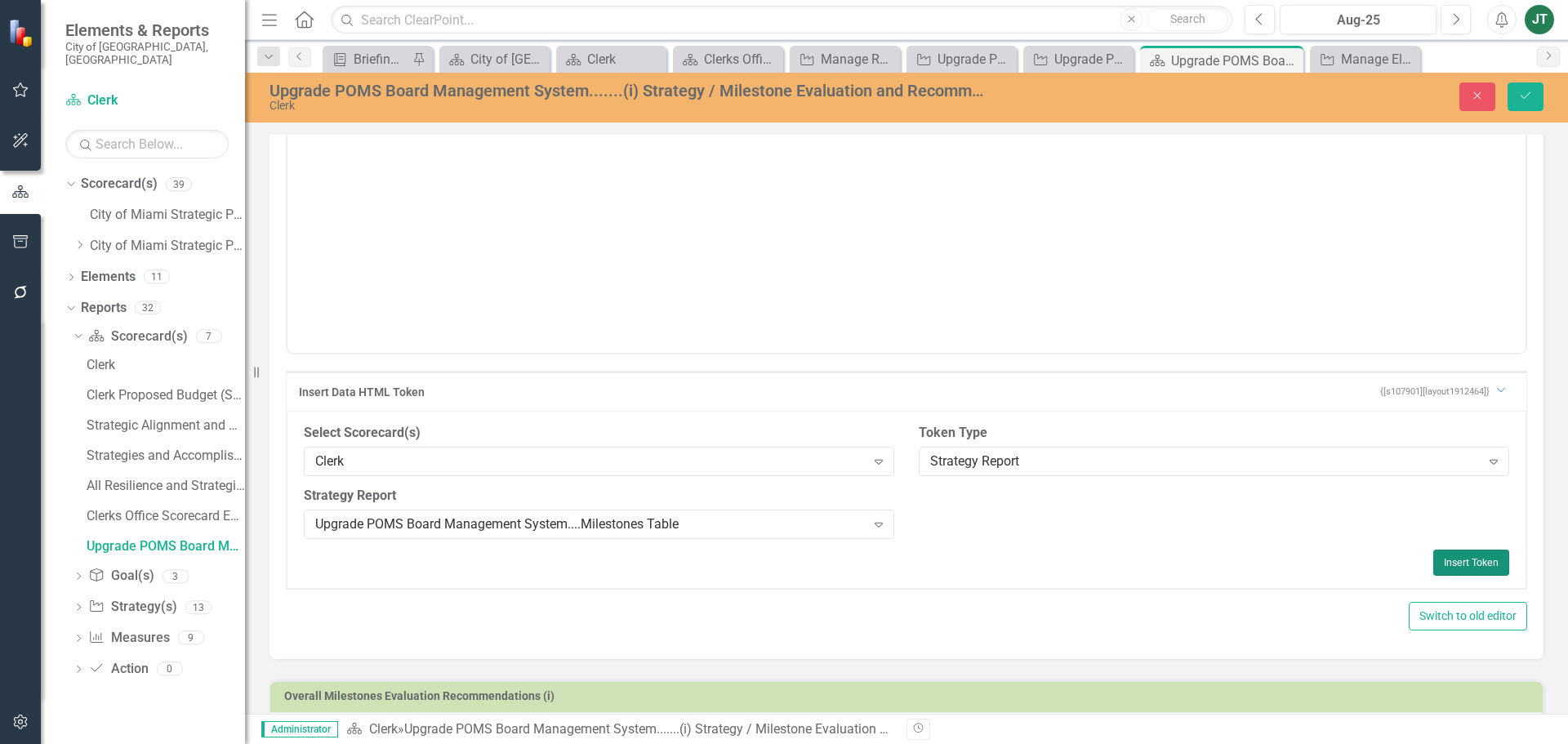
click at [1450, 560] on button "Insert Token" at bounding box center [1470, 562] width 76 height 26
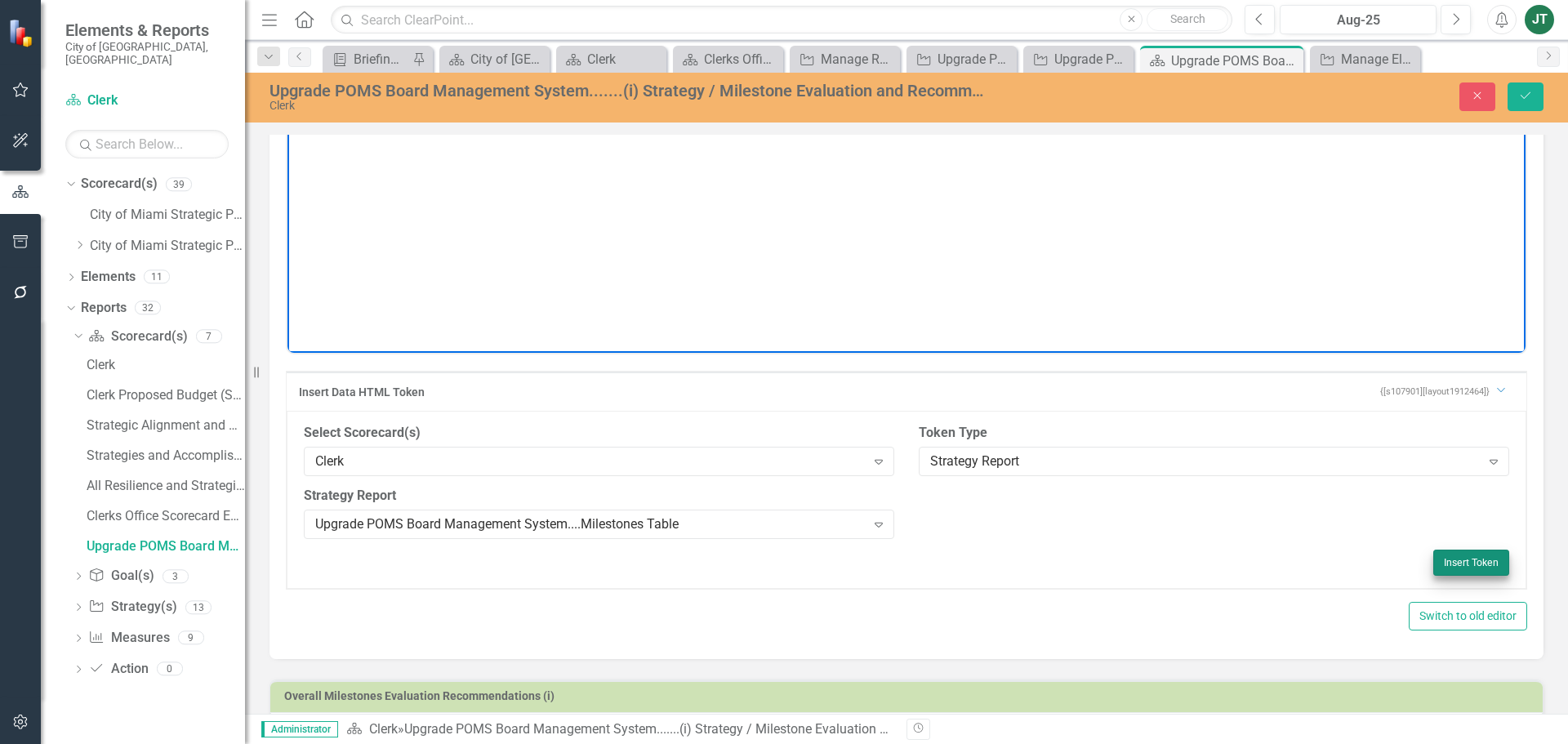
scroll to position [503, 0]
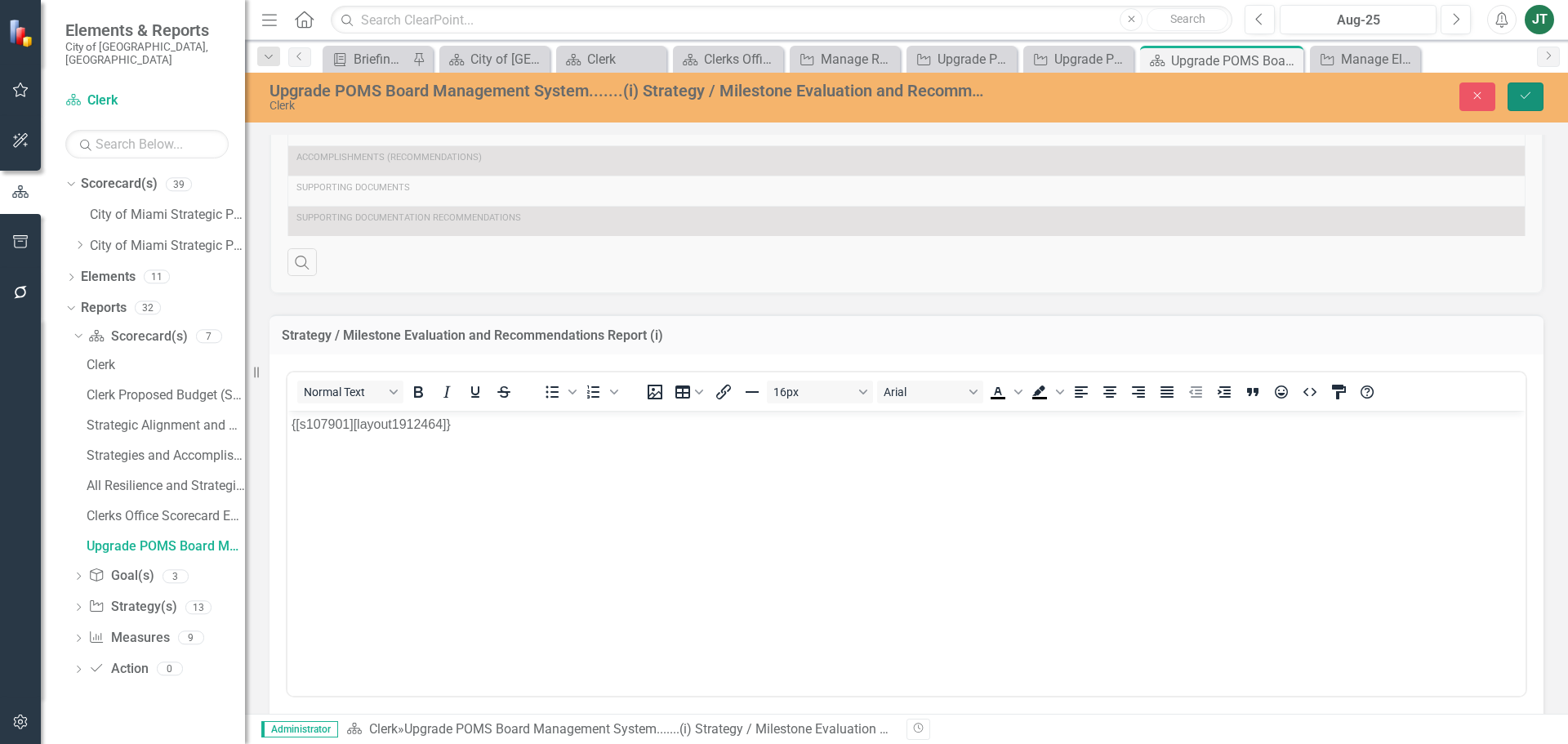
click at [1526, 97] on icon "Save" at bounding box center [1525, 95] width 14 height 12
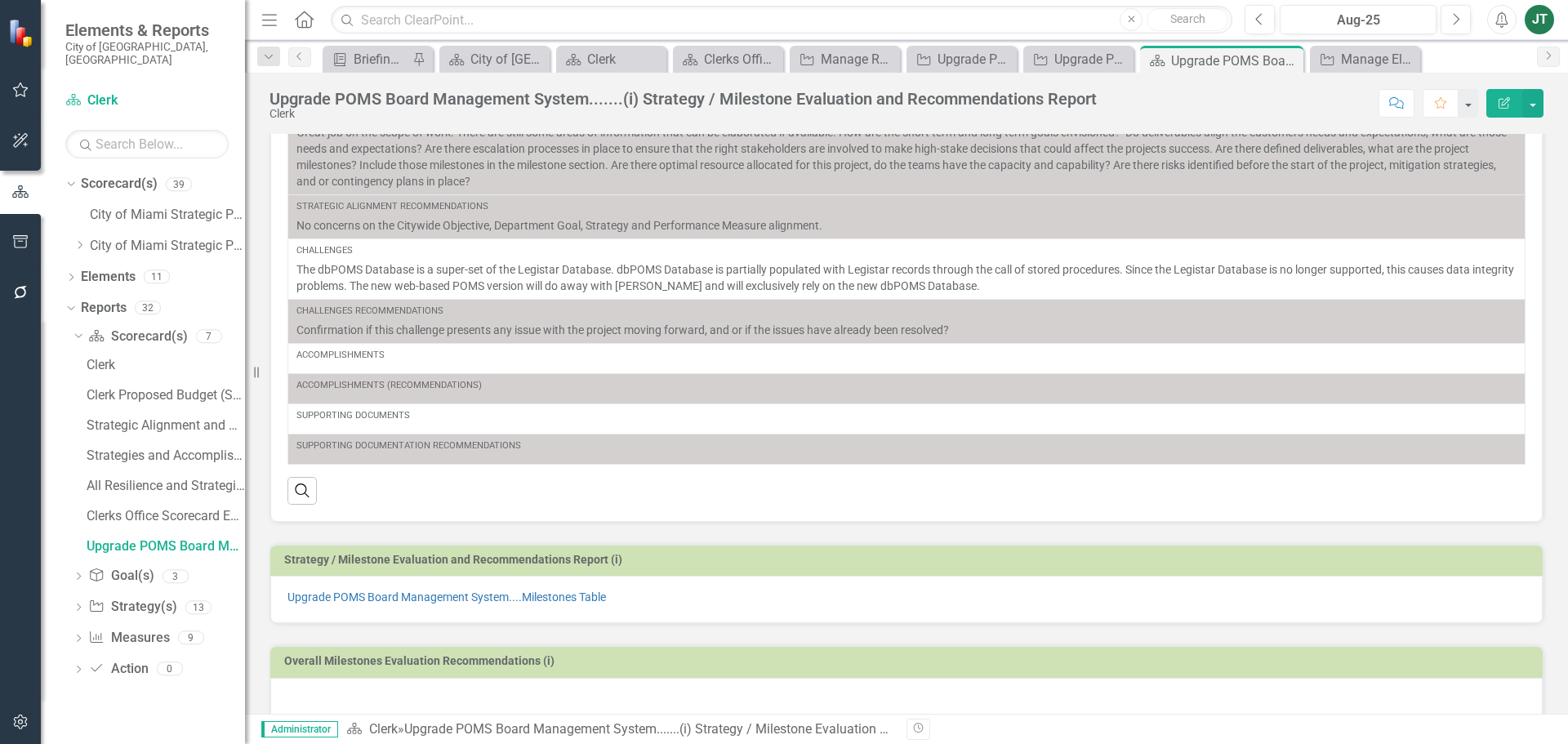
scroll to position [302, 0]
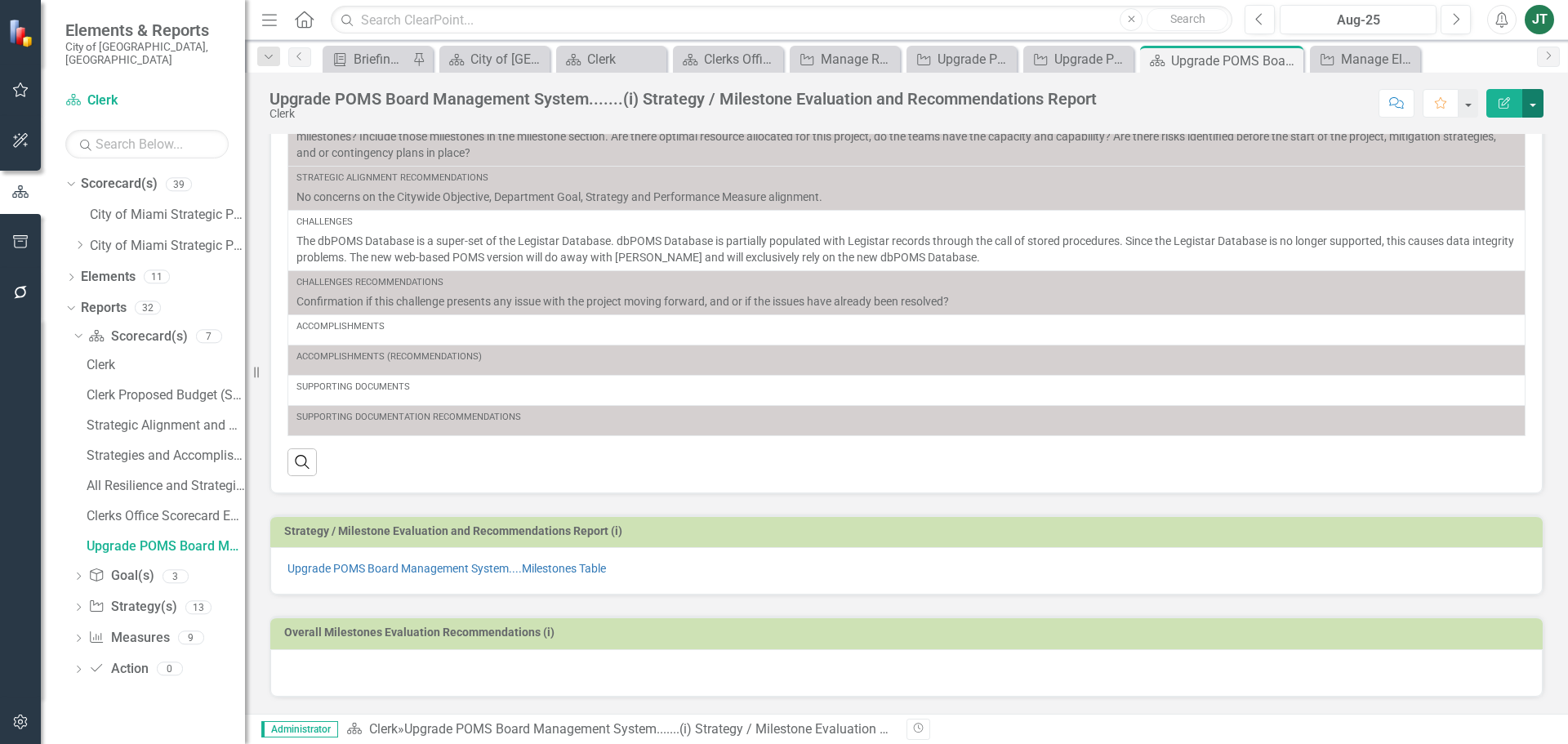
click at [1531, 105] on button "button" at bounding box center [1532, 103] width 21 height 29
click at [1471, 167] on link "Edit Report Edit Layout" at bounding box center [1473, 164] width 138 height 30
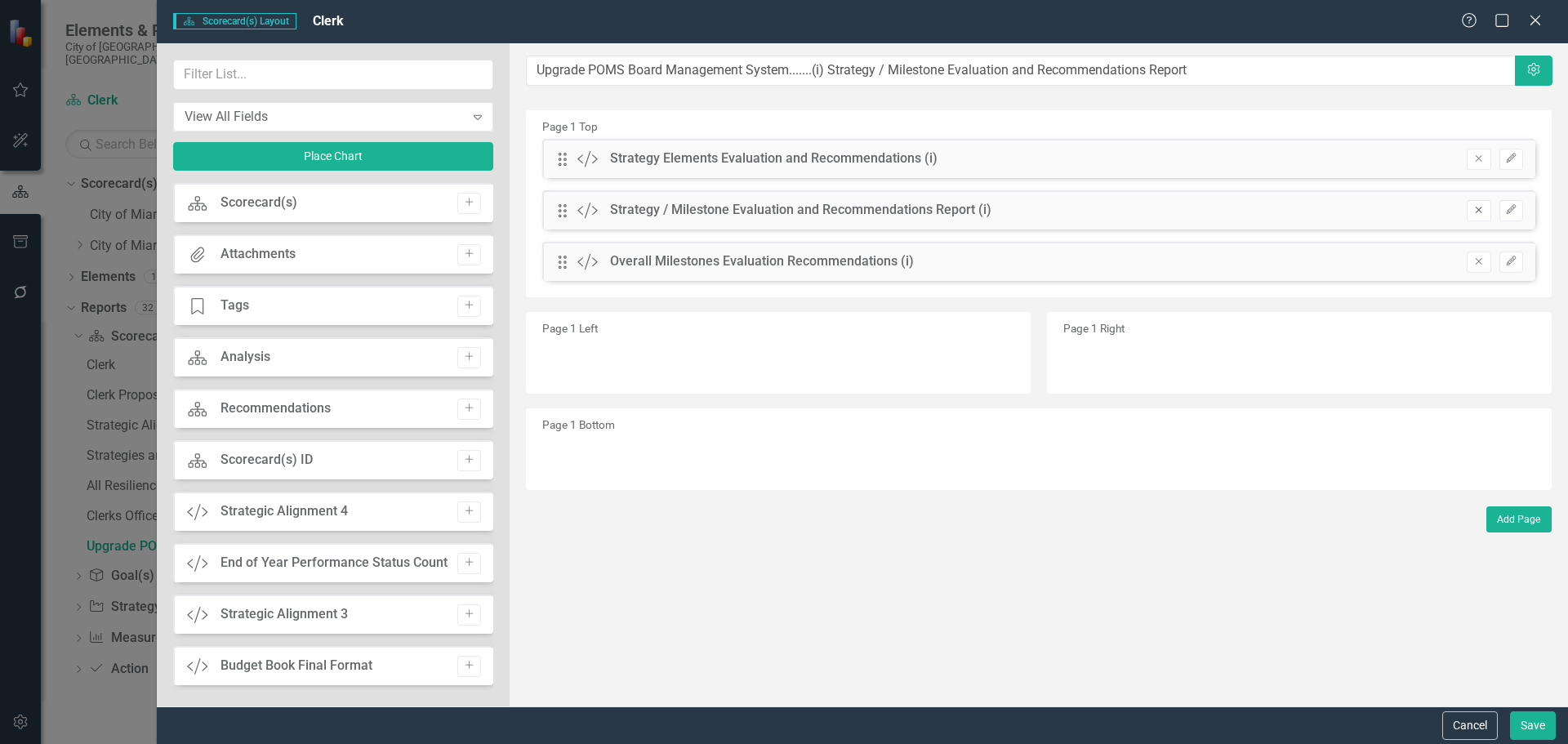
click at [1477, 210] on icon "Remove" at bounding box center [1478, 210] width 13 height 10
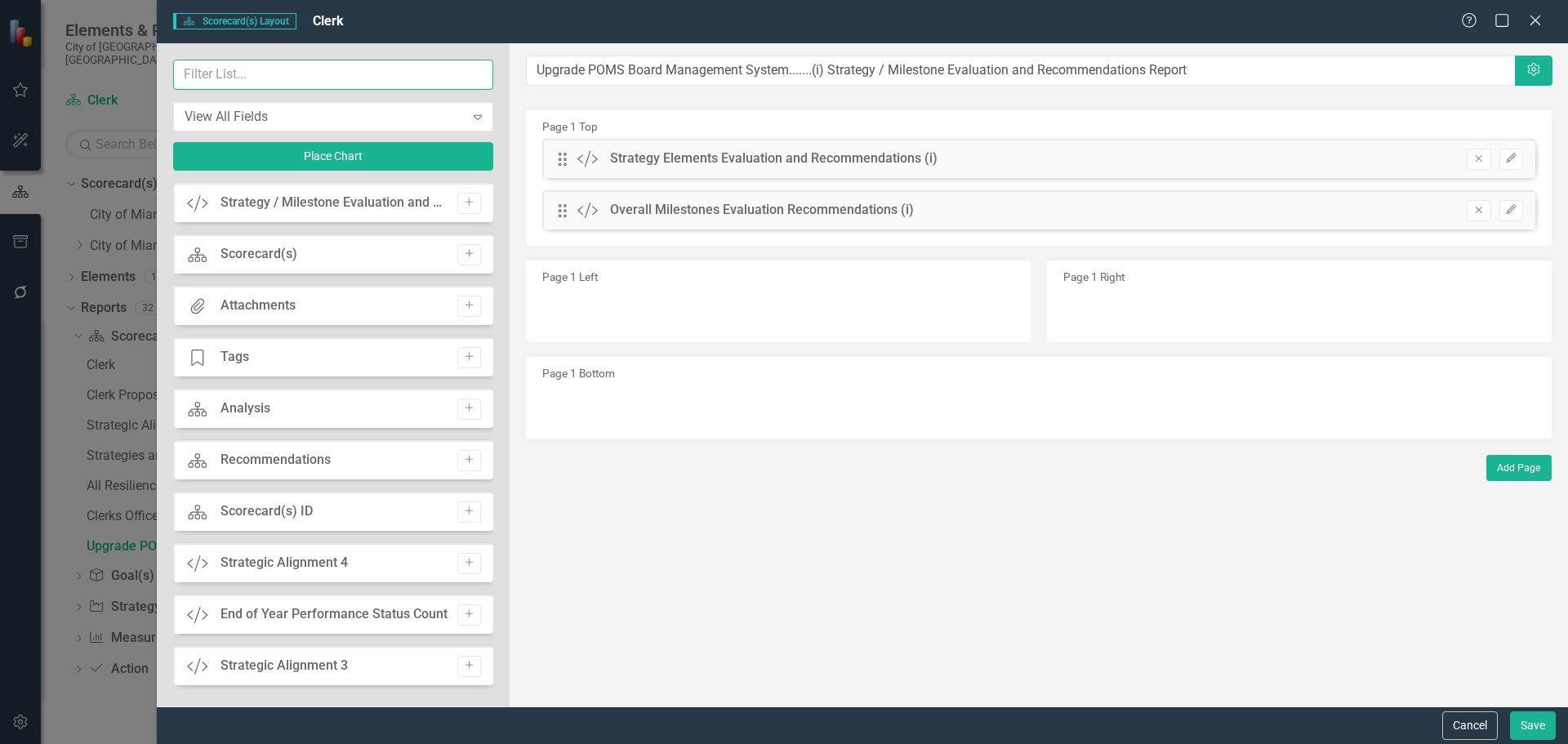
click at [288, 85] on input "text" at bounding box center [332, 75] width 320 height 30
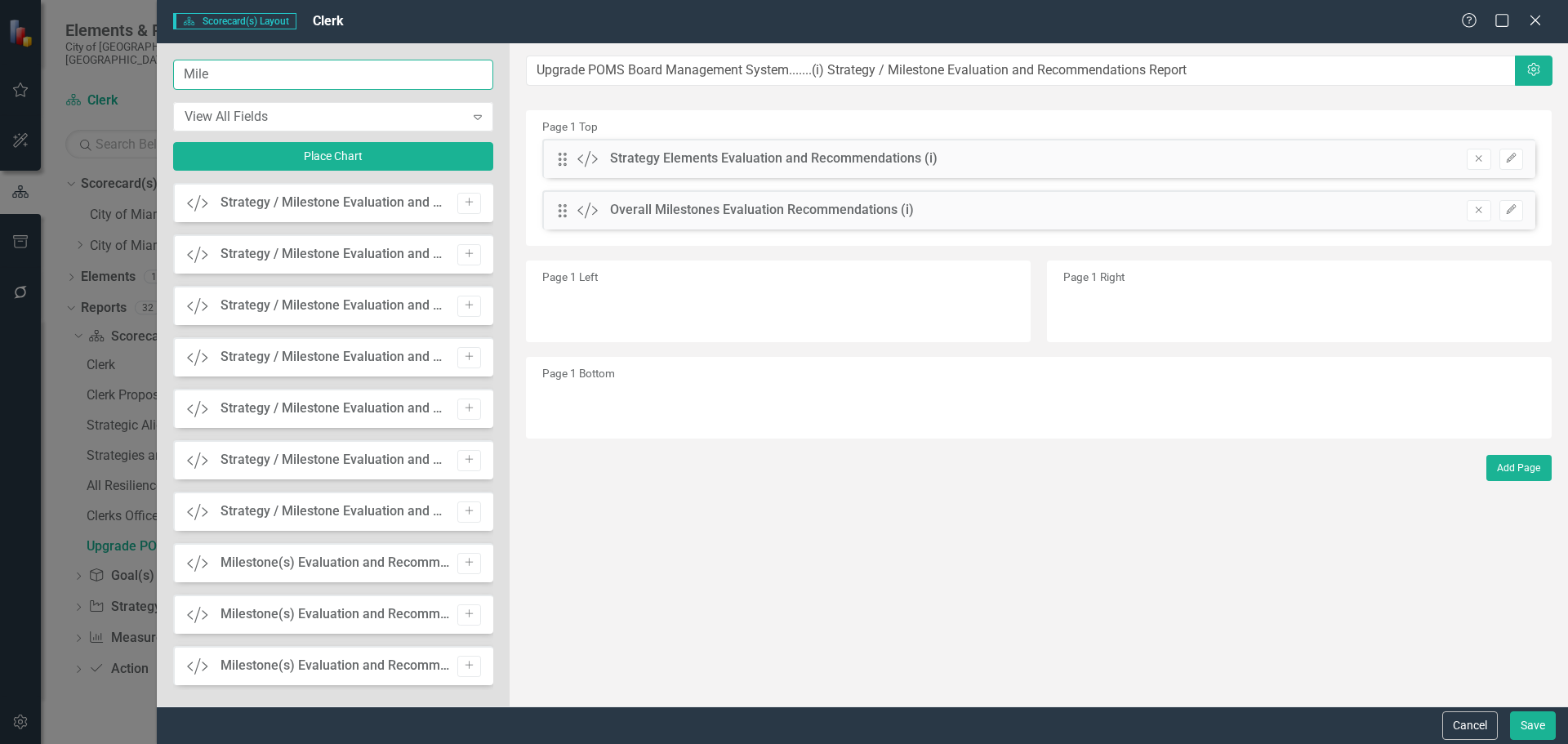
drag, startPoint x: 236, startPoint y: 69, endPoint x: 87, endPoint y: 84, distance: 149.8
click at [87, 84] on div "Scorecard(s) Scorecard(s) Layout Clerk Help Maximize Close Mile View All Fields…" at bounding box center [784, 372] width 1568 height 744
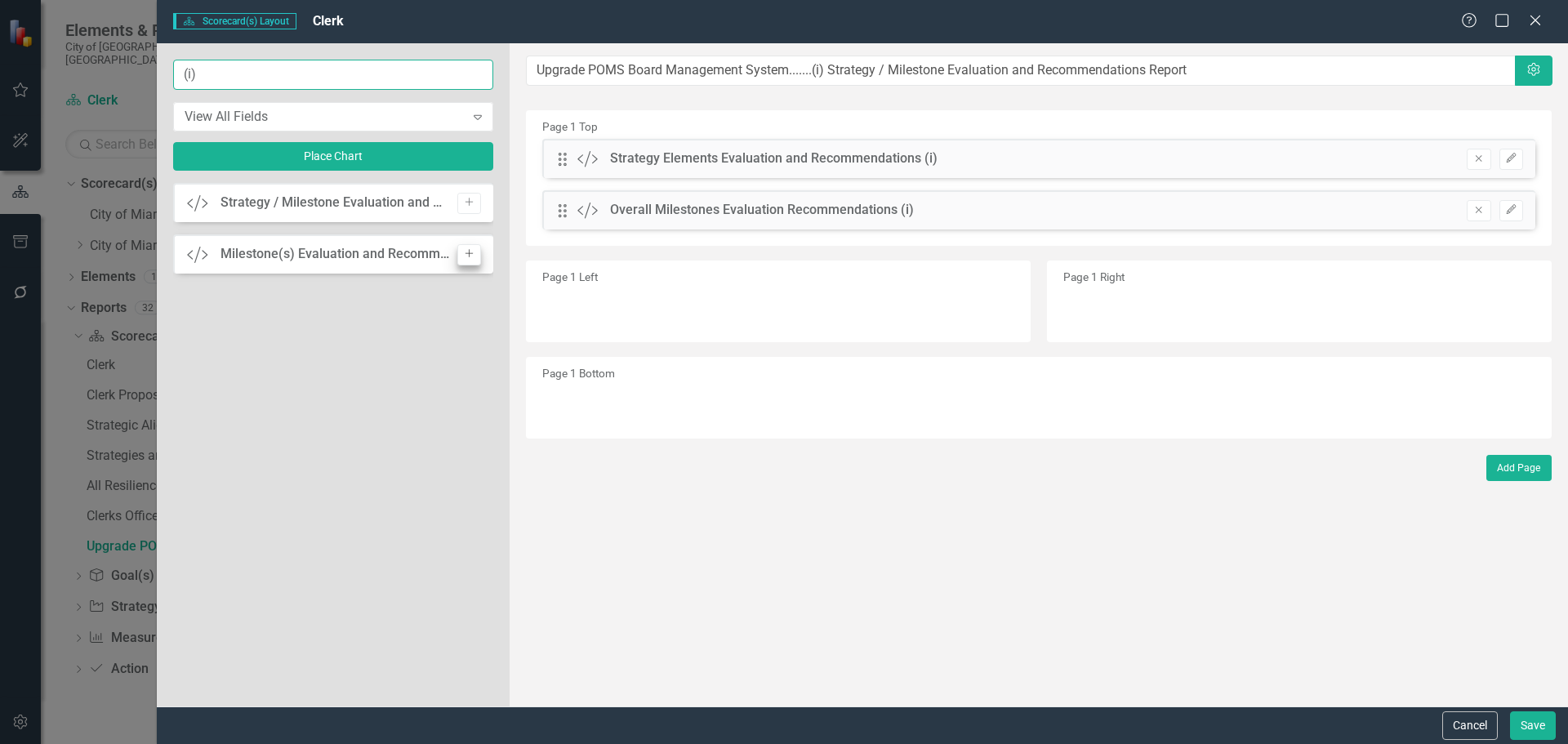
type input "(i)"
click at [465, 256] on icon "Add" at bounding box center [469, 253] width 13 height 10
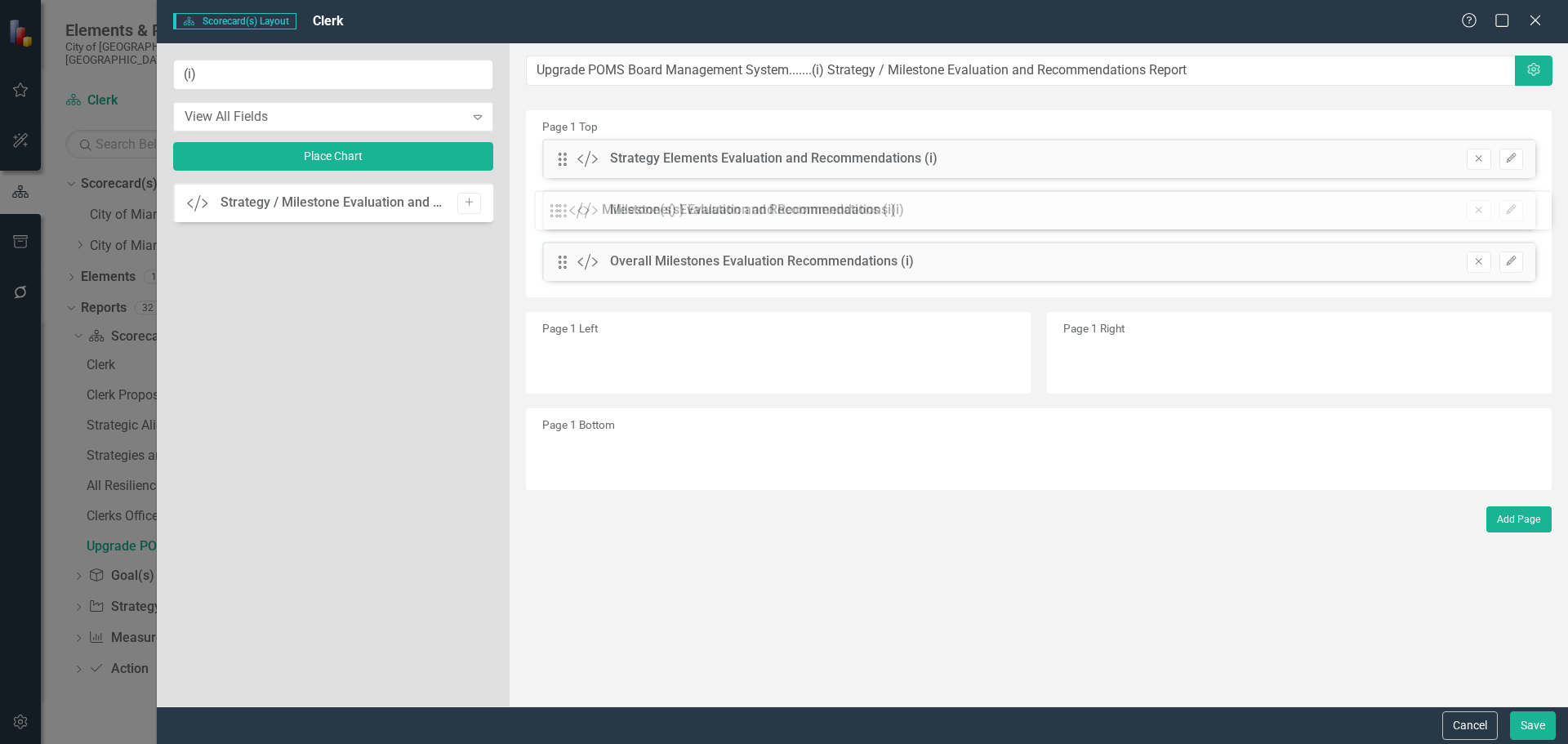
drag, startPoint x: 568, startPoint y: 163, endPoint x: 571, endPoint y: 210, distance: 47.1
click at [1514, 208] on icon "Edit" at bounding box center [1511, 210] width 13 height 10
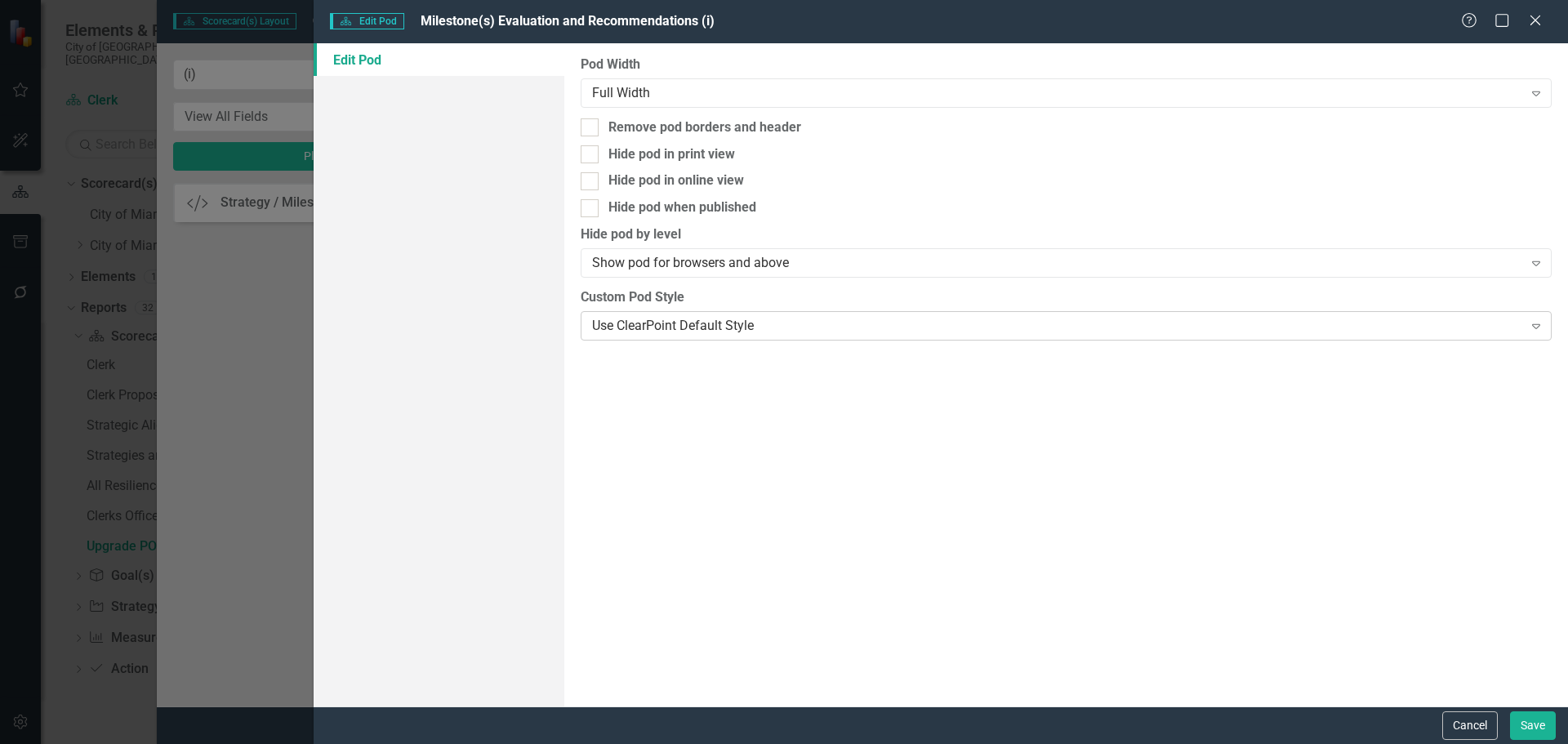
click at [688, 316] on div "Use ClearPoint Default Style" at bounding box center [1057, 325] width 930 height 19
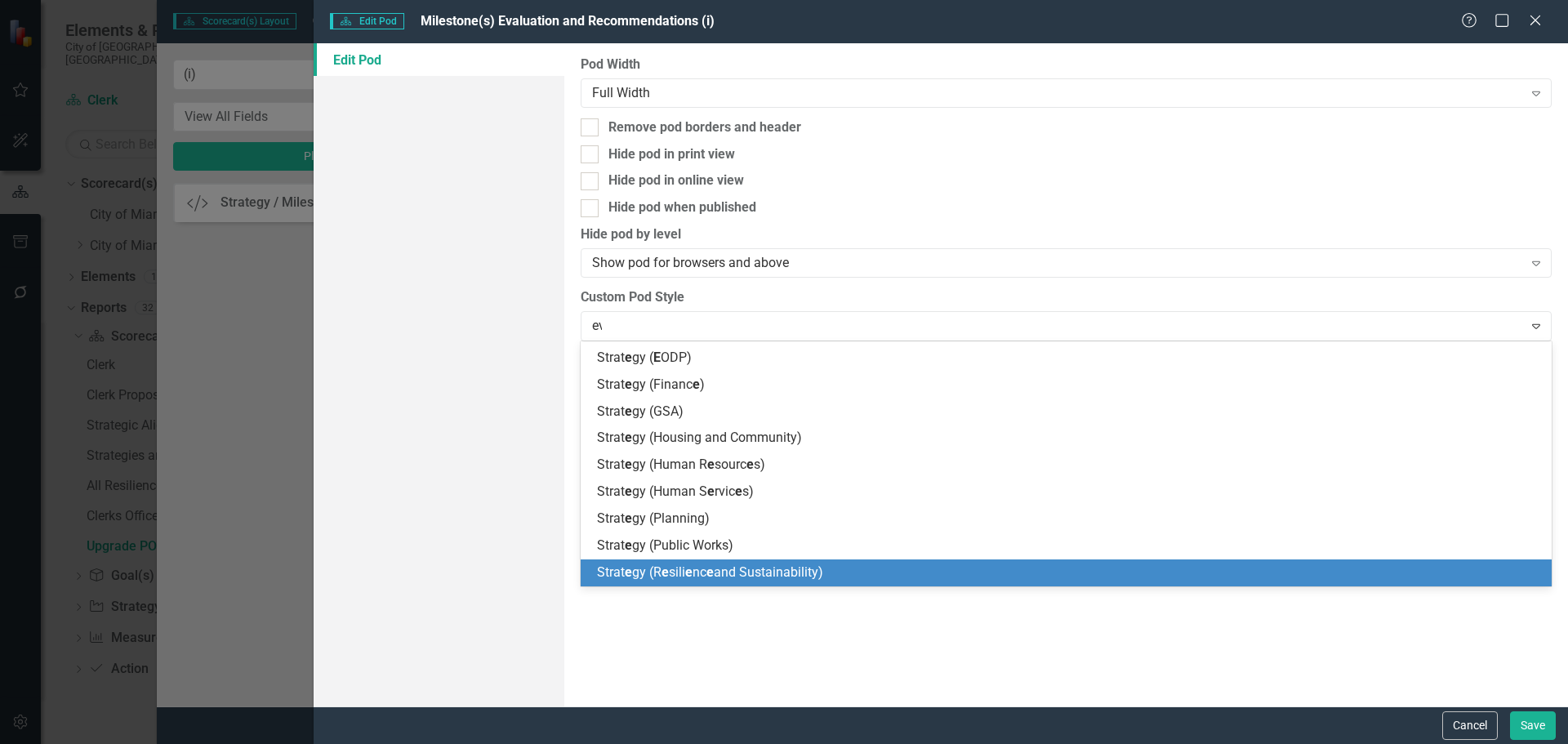
scroll to position [0, 0]
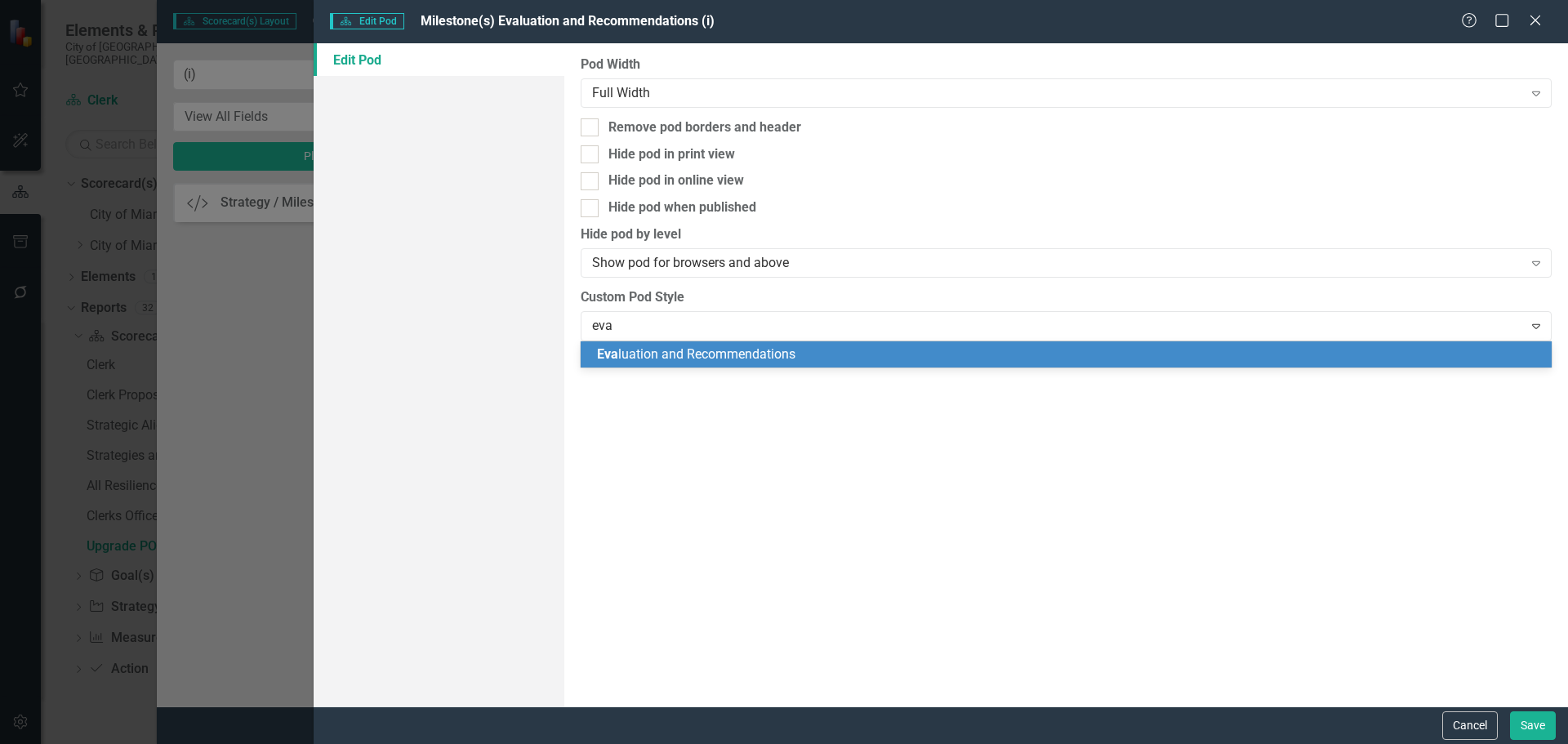
type input "eval"
click at [797, 356] on div "Eval uation and Recommendations" at bounding box center [1068, 355] width 945 height 19
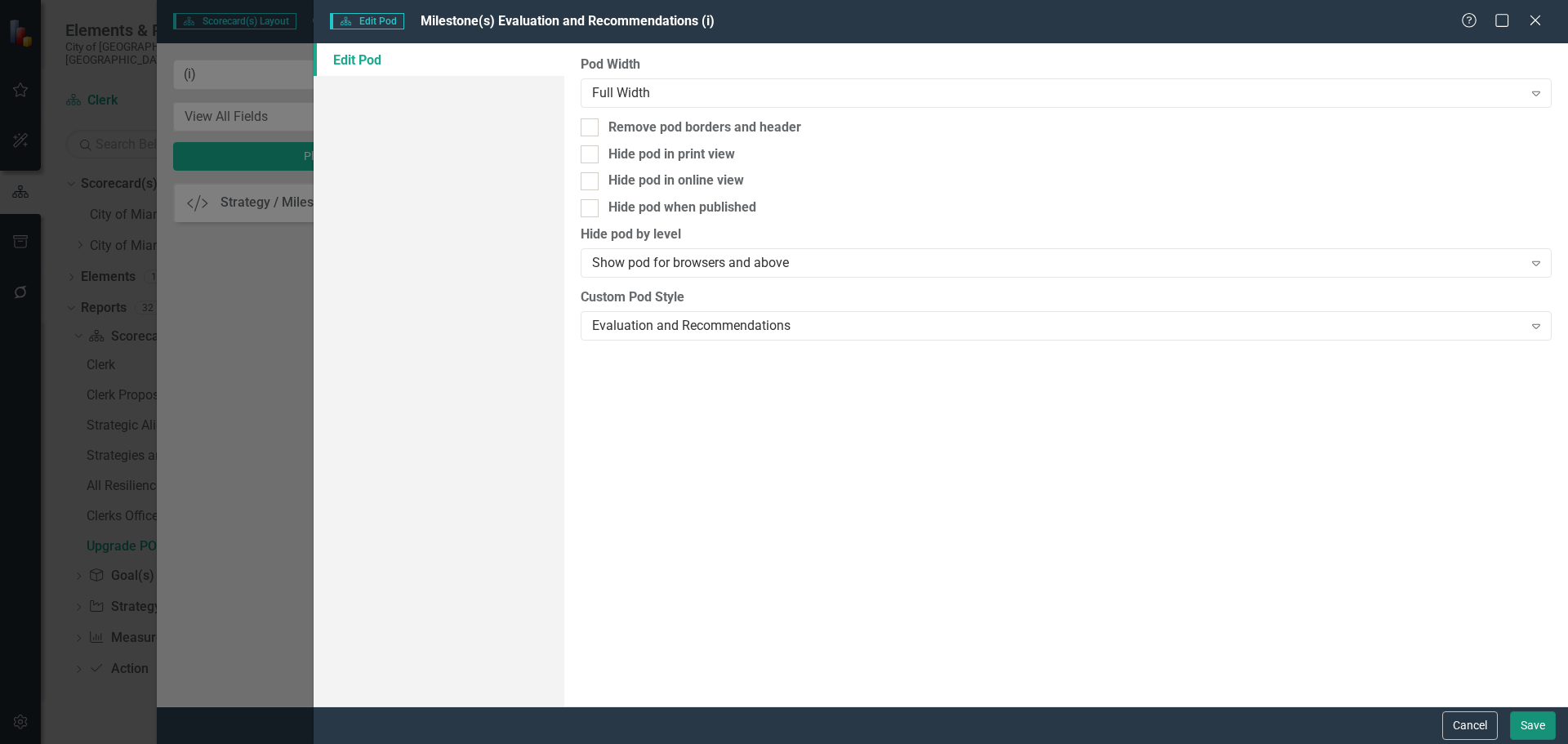
click at [1537, 723] on button "Save" at bounding box center [1532, 725] width 46 height 29
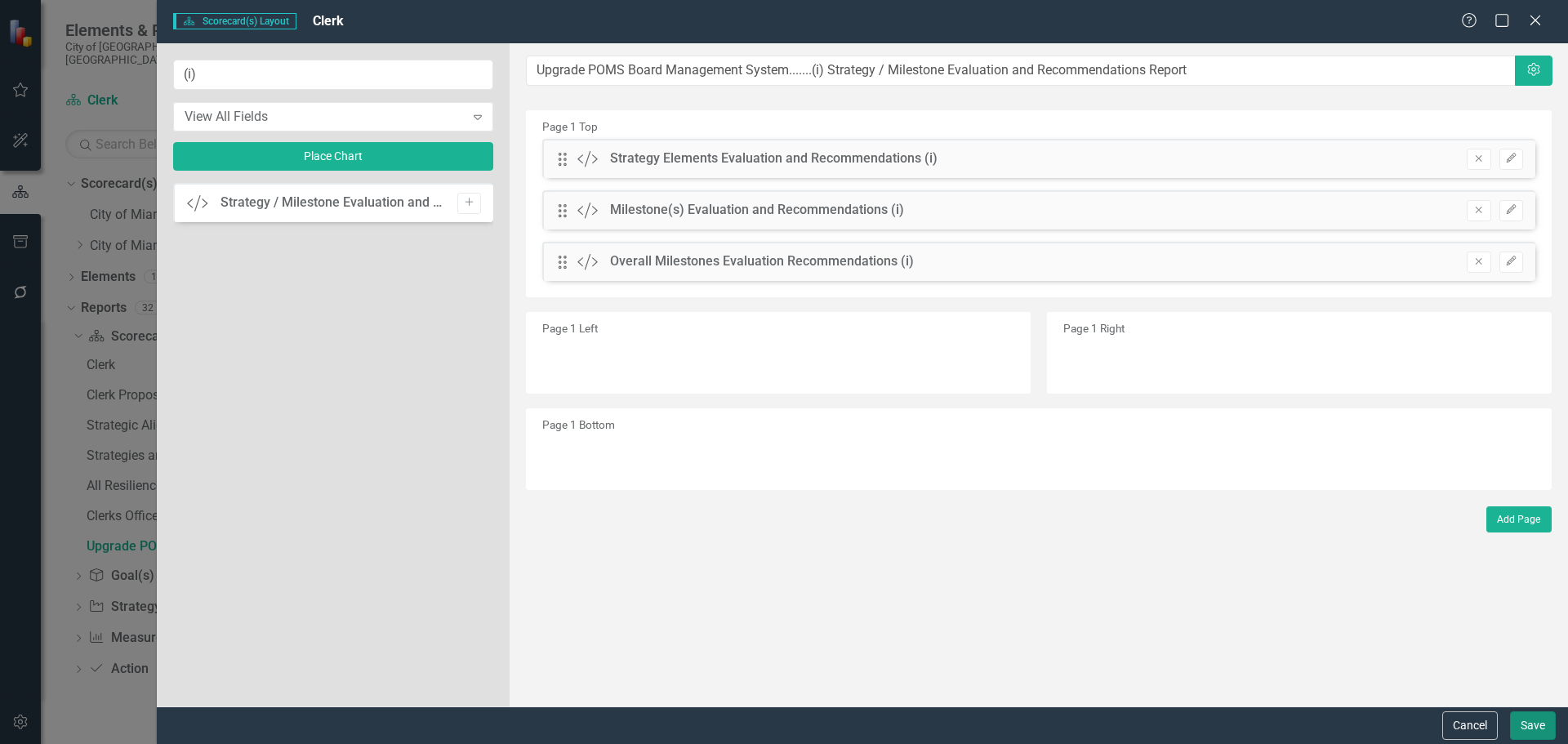
click at [1544, 717] on button "Save" at bounding box center [1532, 725] width 46 height 29
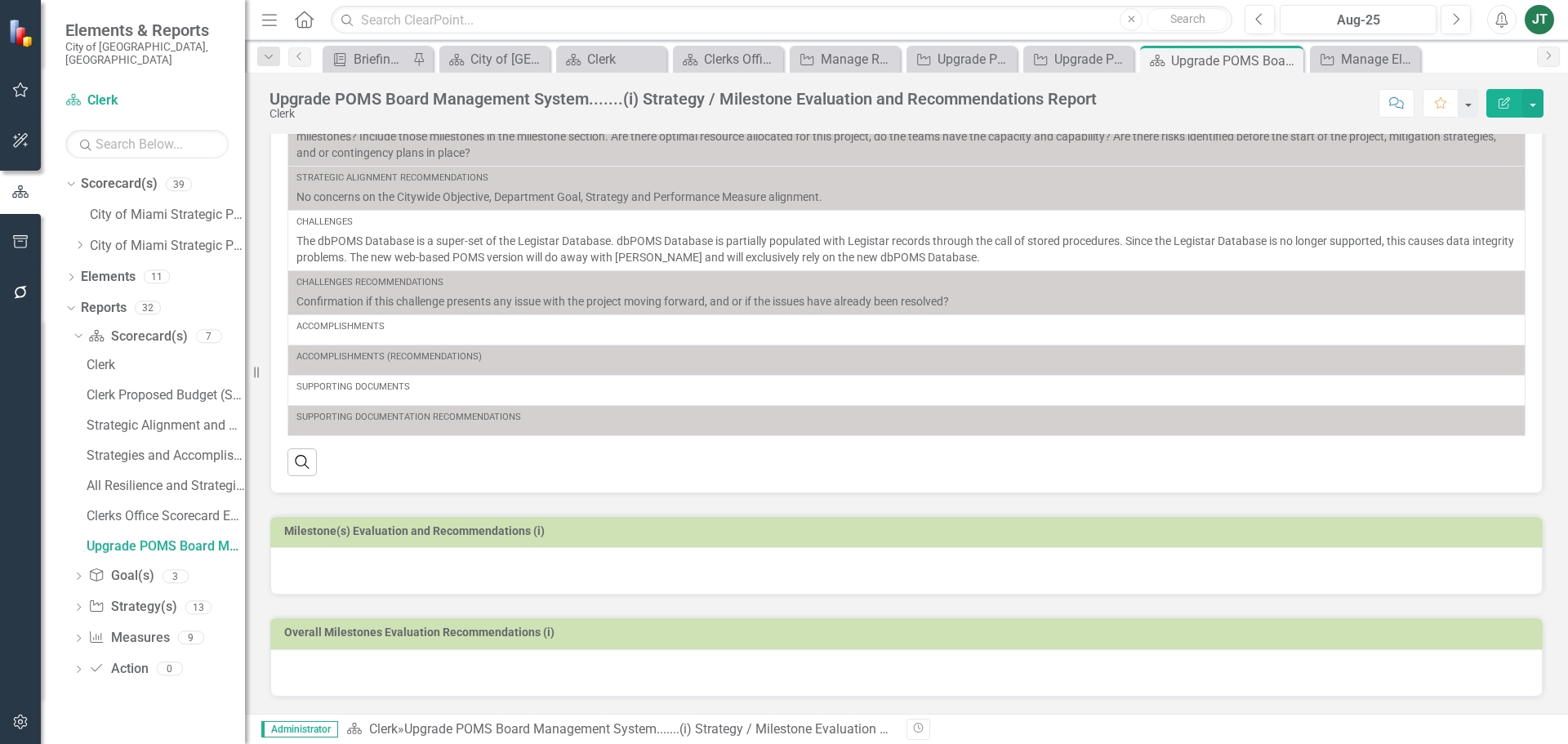
click at [844, 539] on td "Milestone(s) Evaluation and Recommendations (i)" at bounding box center [909, 533] width 1250 height 24
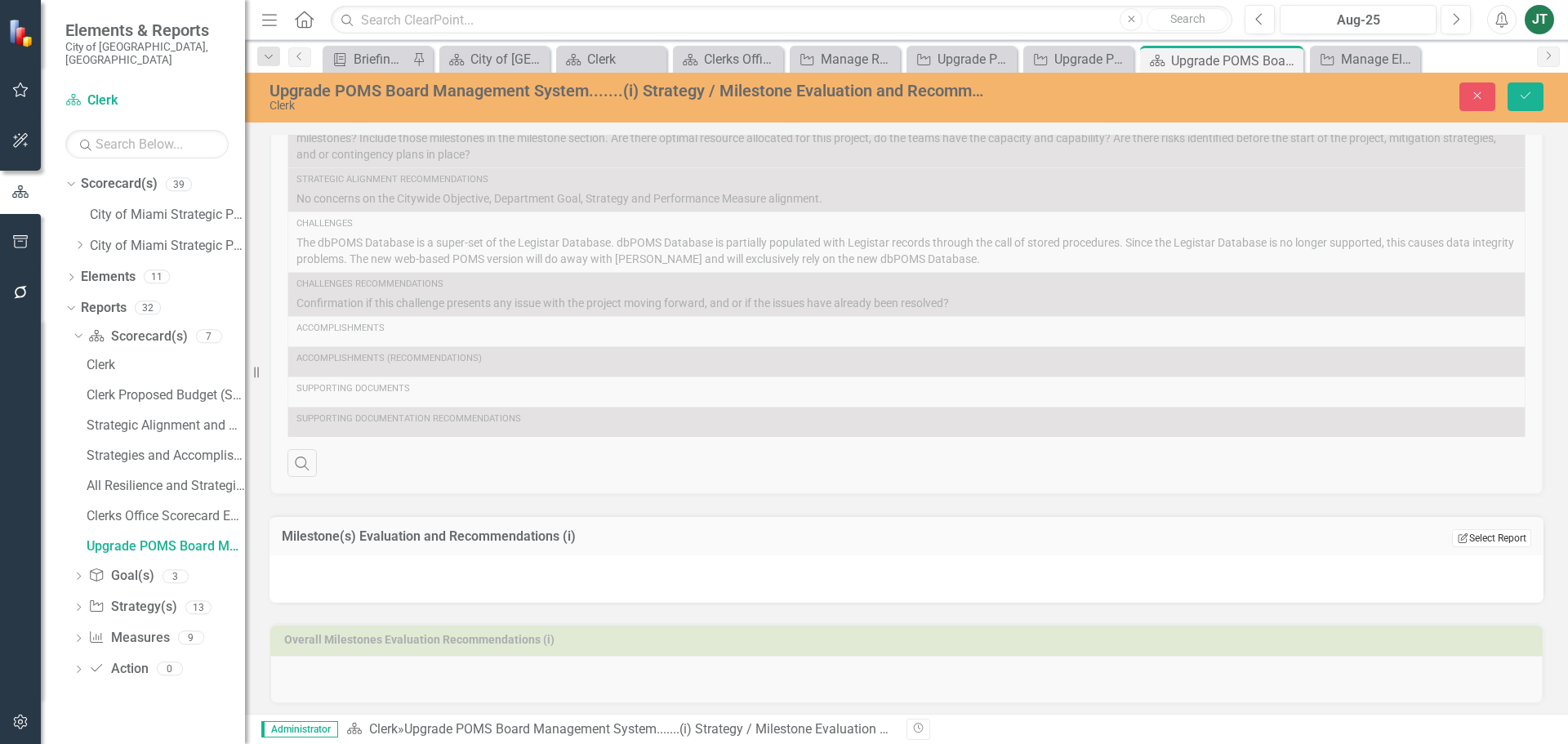
click at [1504, 541] on button "Edit Report Select Report" at bounding box center [1491, 538] width 79 height 18
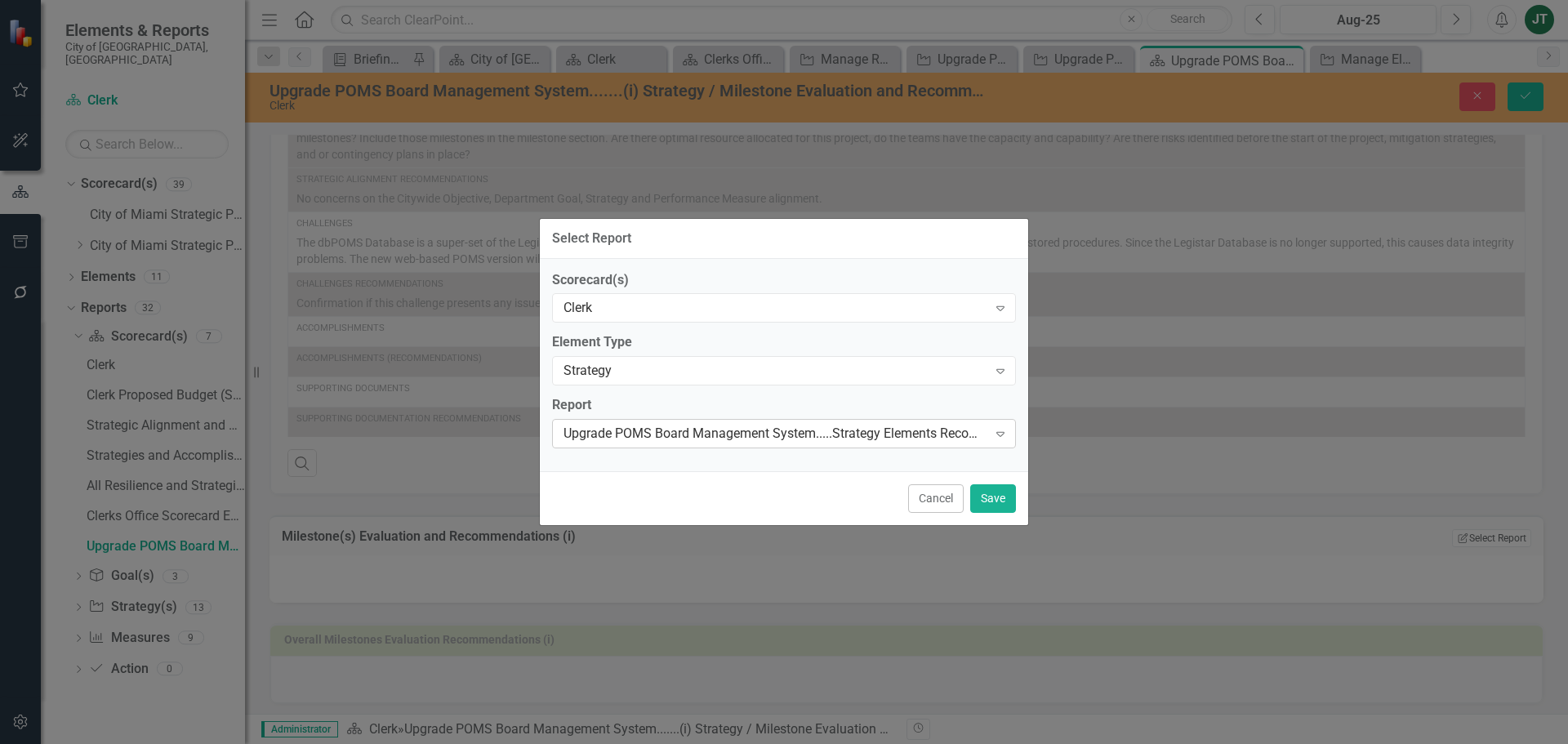
click at [815, 431] on div "Upgrade POMS Board Management System.....Strategy Elements Recommendations" at bounding box center [775, 433] width 424 height 19
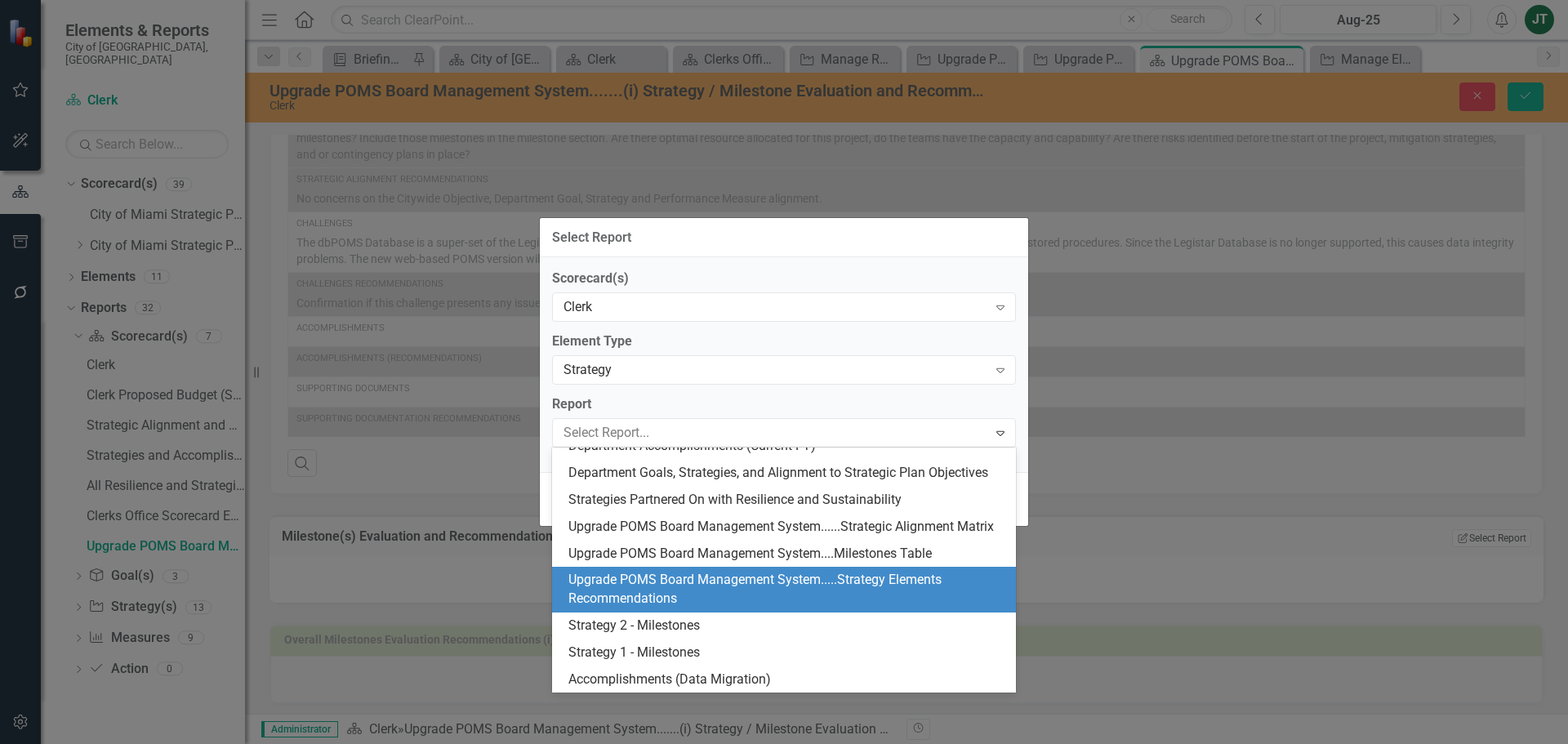
scroll to position [248, 0]
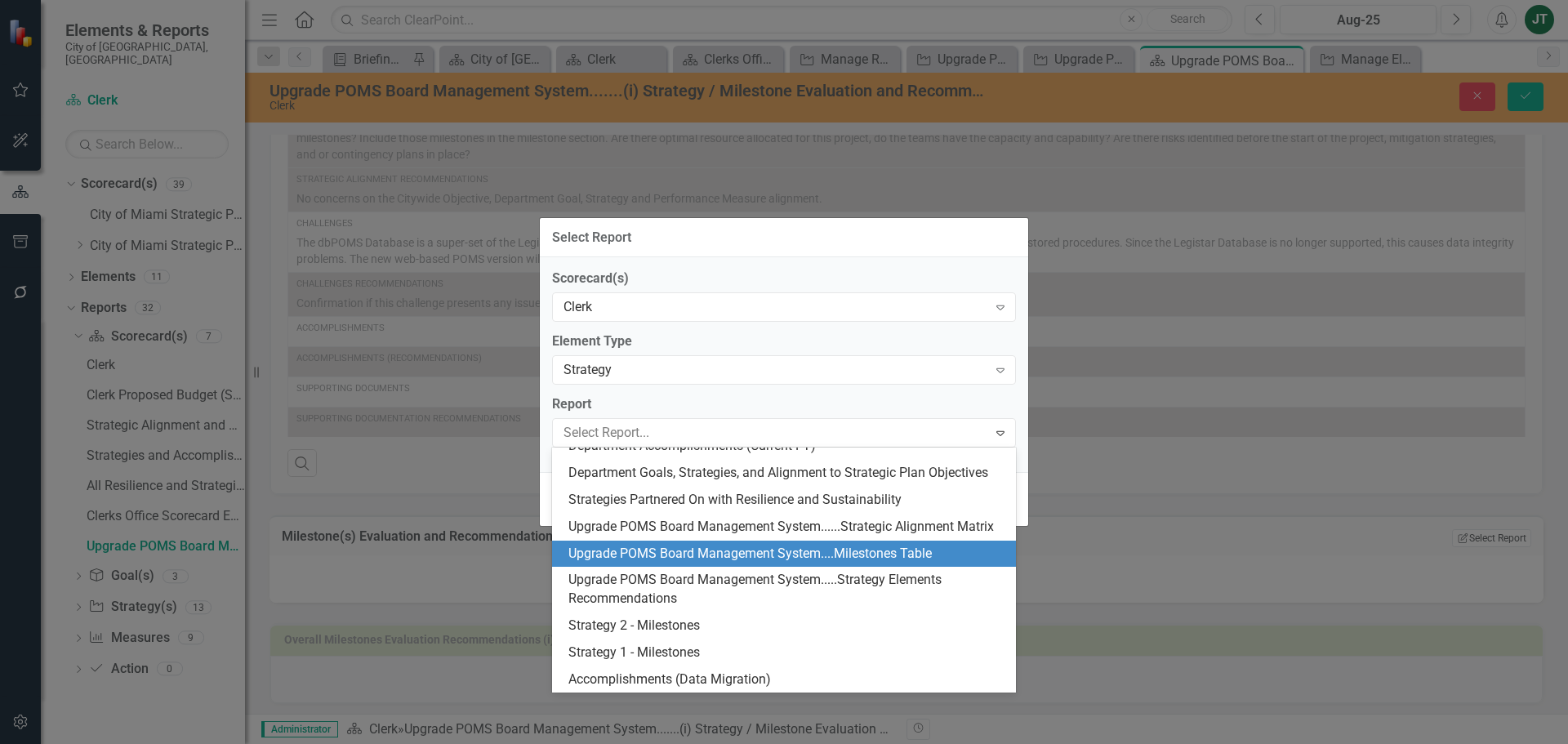
click at [793, 556] on div "Upgrade POMS Board Management System....Milestones Table" at bounding box center [787, 553] width 438 height 19
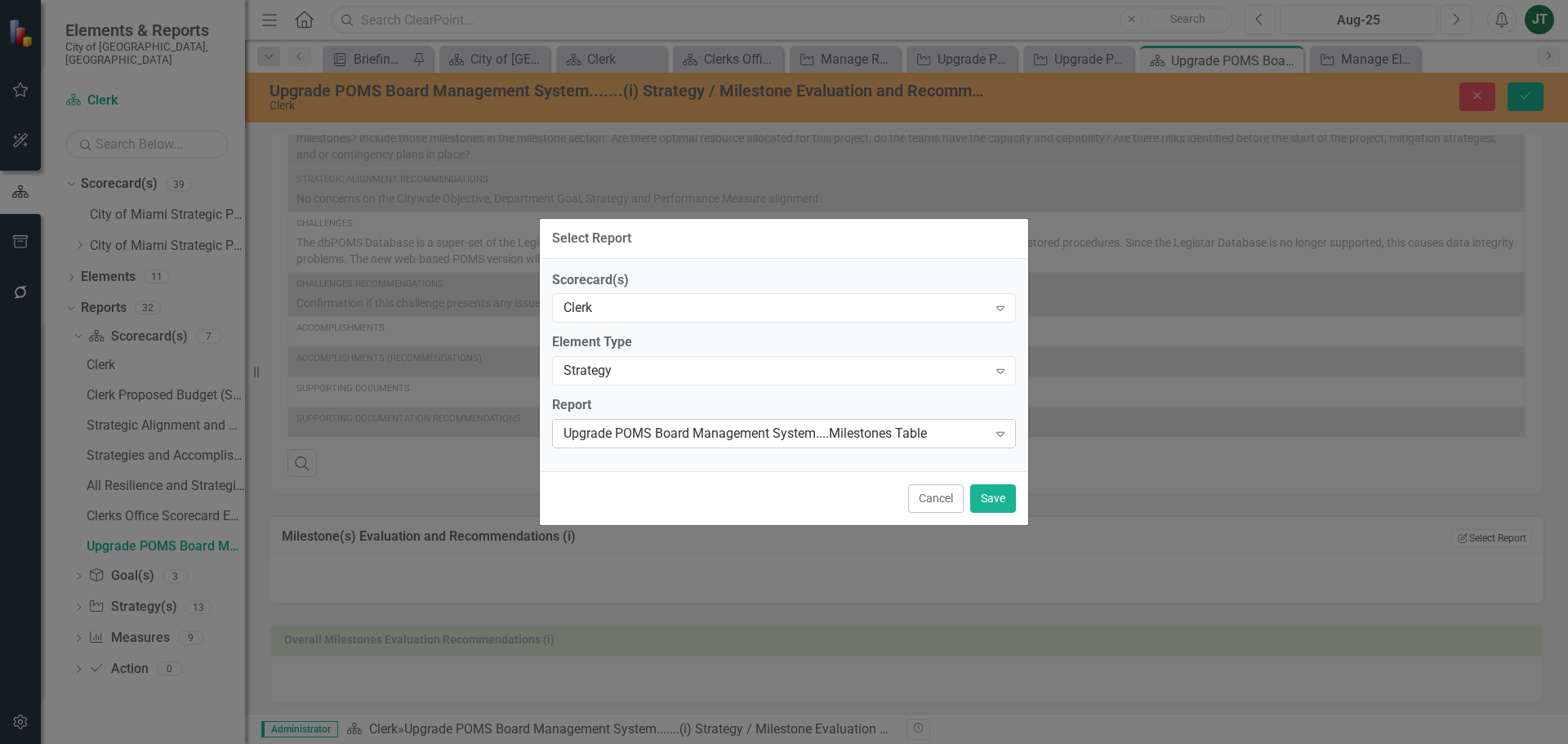
click at [897, 433] on div "Upgrade POMS Board Management System....Milestones Table" at bounding box center [775, 433] width 424 height 19
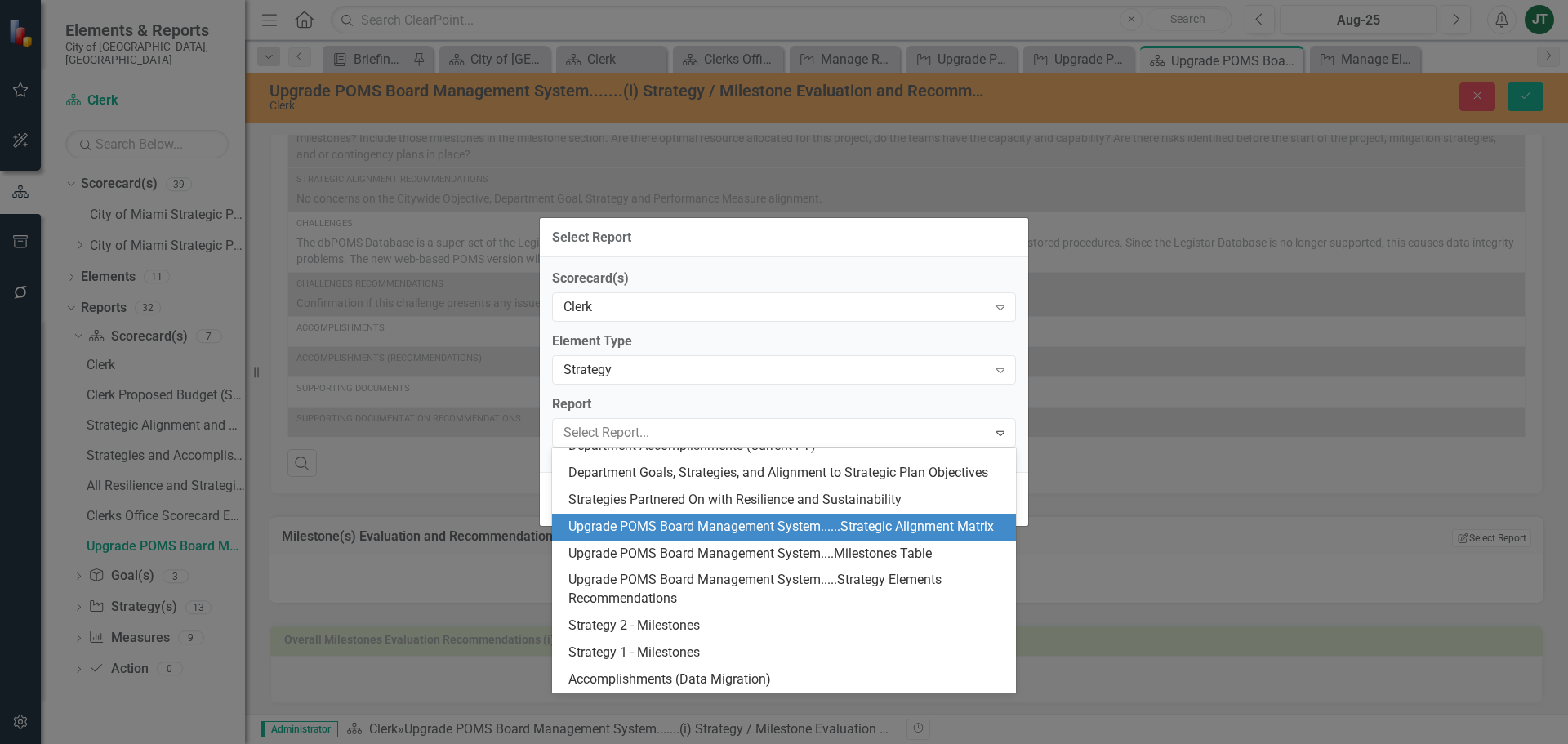
drag, startPoint x: 612, startPoint y: 526, endPoint x: 745, endPoint y: 510, distance: 134.0
click at [745, 517] on div "Upgrade POMS Board Management System......Strategic Alignment Matrix" at bounding box center [787, 526] width 438 height 19
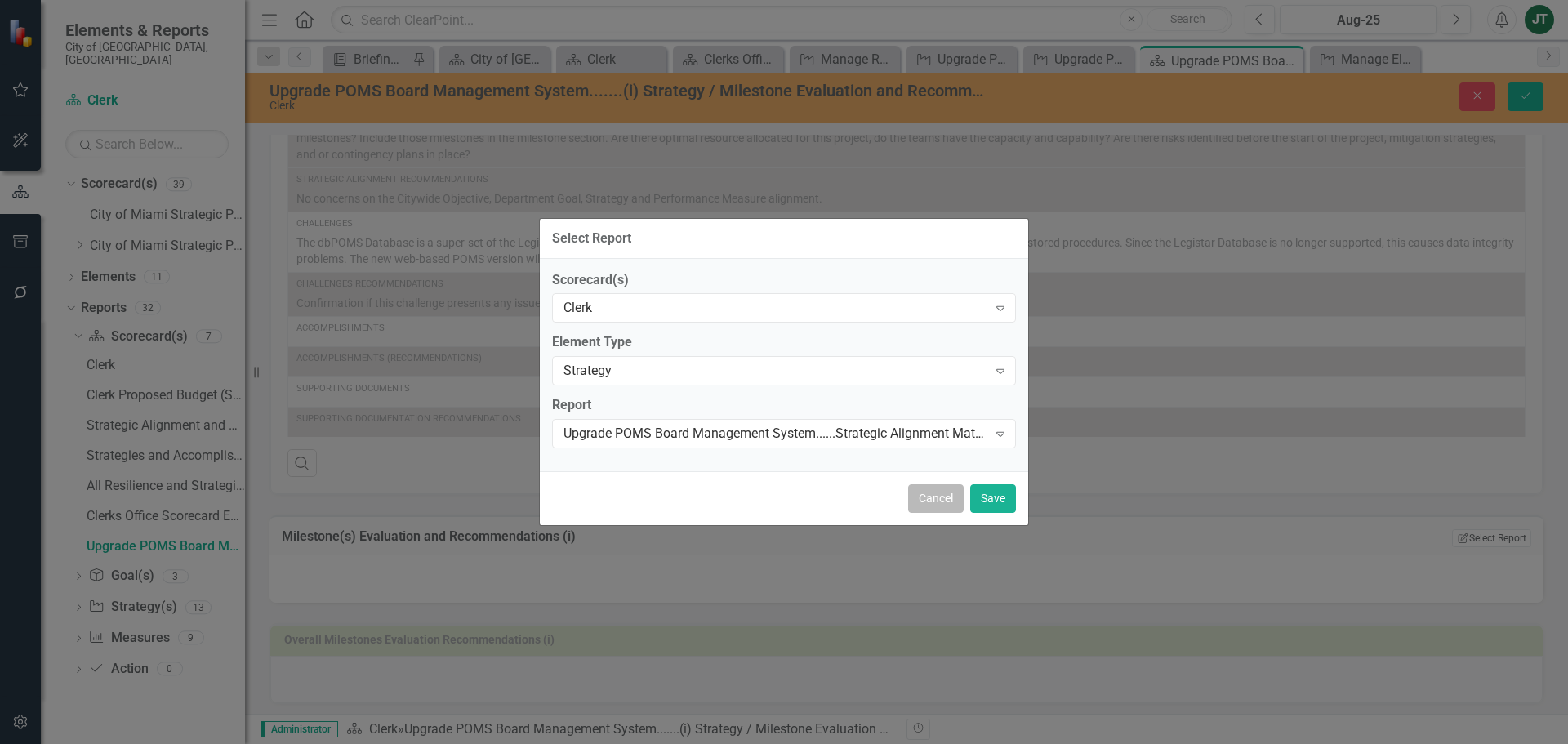
click at [948, 499] on button "Cancel" at bounding box center [936, 499] width 56 height 29
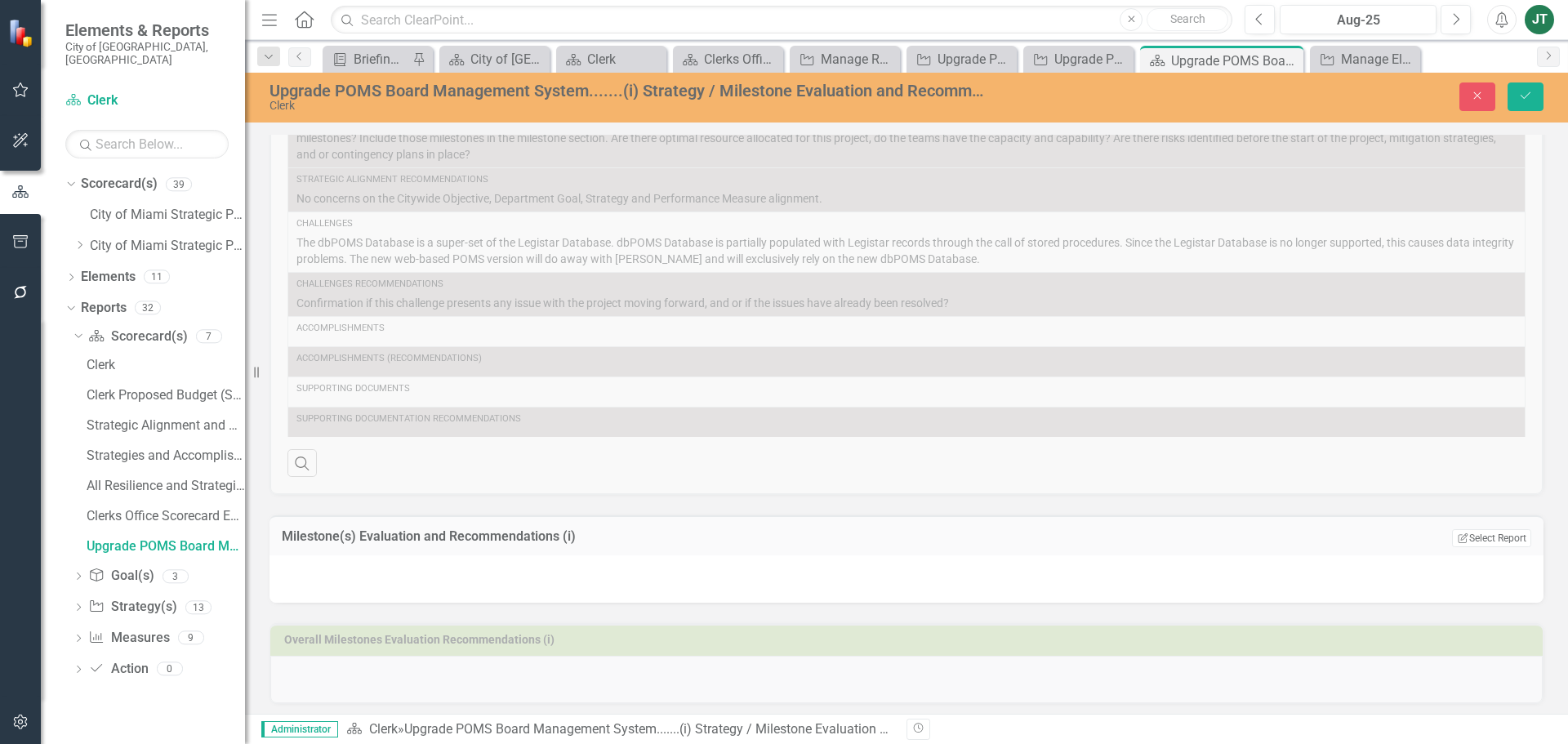
click at [1496, 93] on div "Close Save" at bounding box center [1292, 97] width 527 height 29
click at [1476, 94] on icon "button" at bounding box center [1478, 96] width 7 height 7
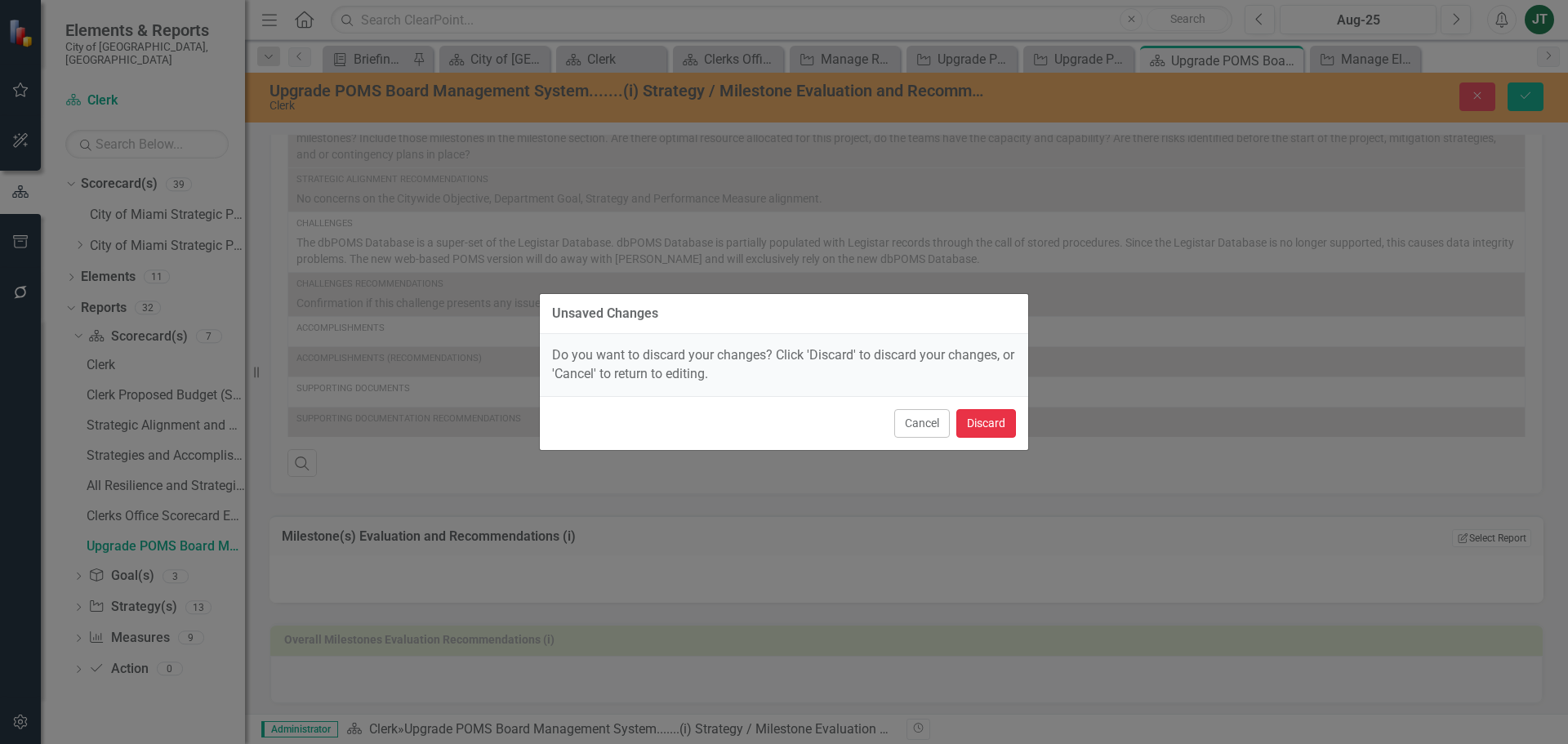
drag, startPoint x: 1004, startPoint y: 423, endPoint x: 607, endPoint y: 412, distance: 397.2
click at [1003, 423] on button "Discard" at bounding box center [986, 423] width 60 height 29
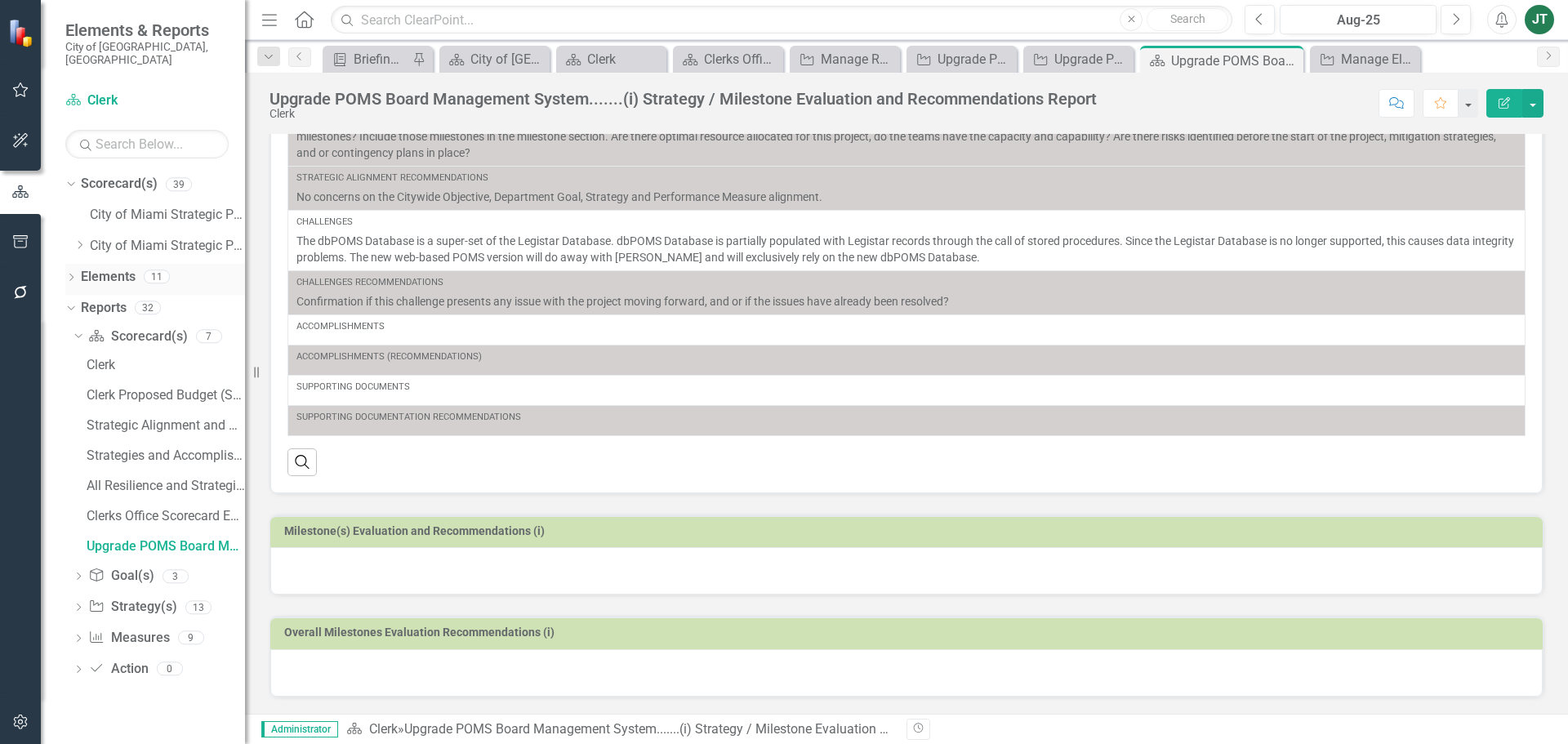
click at [116, 268] on link "Elements" at bounding box center [107, 277] width 55 height 19
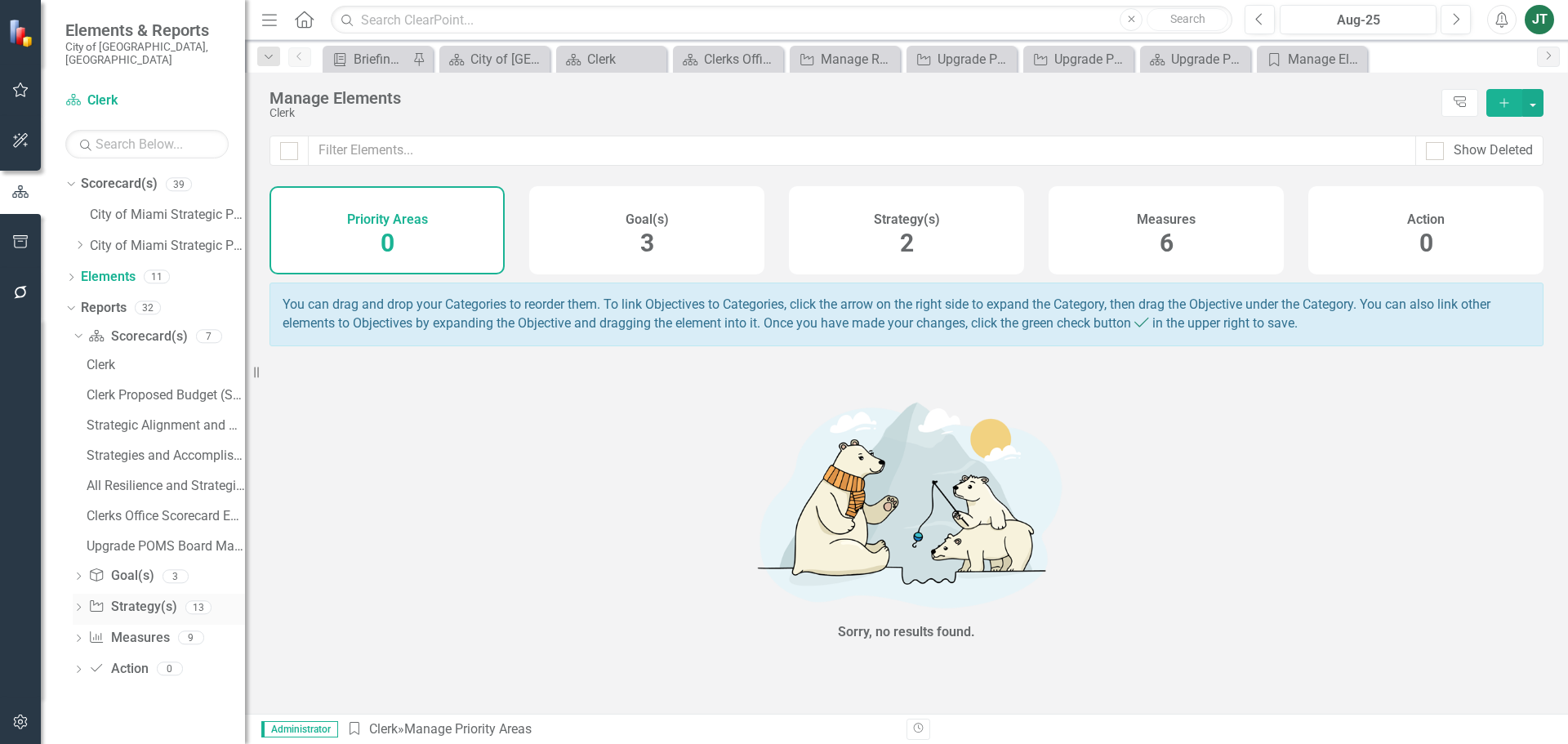
click at [139, 597] on link "Strategy Strategy(s)" at bounding box center [132, 606] width 88 height 19
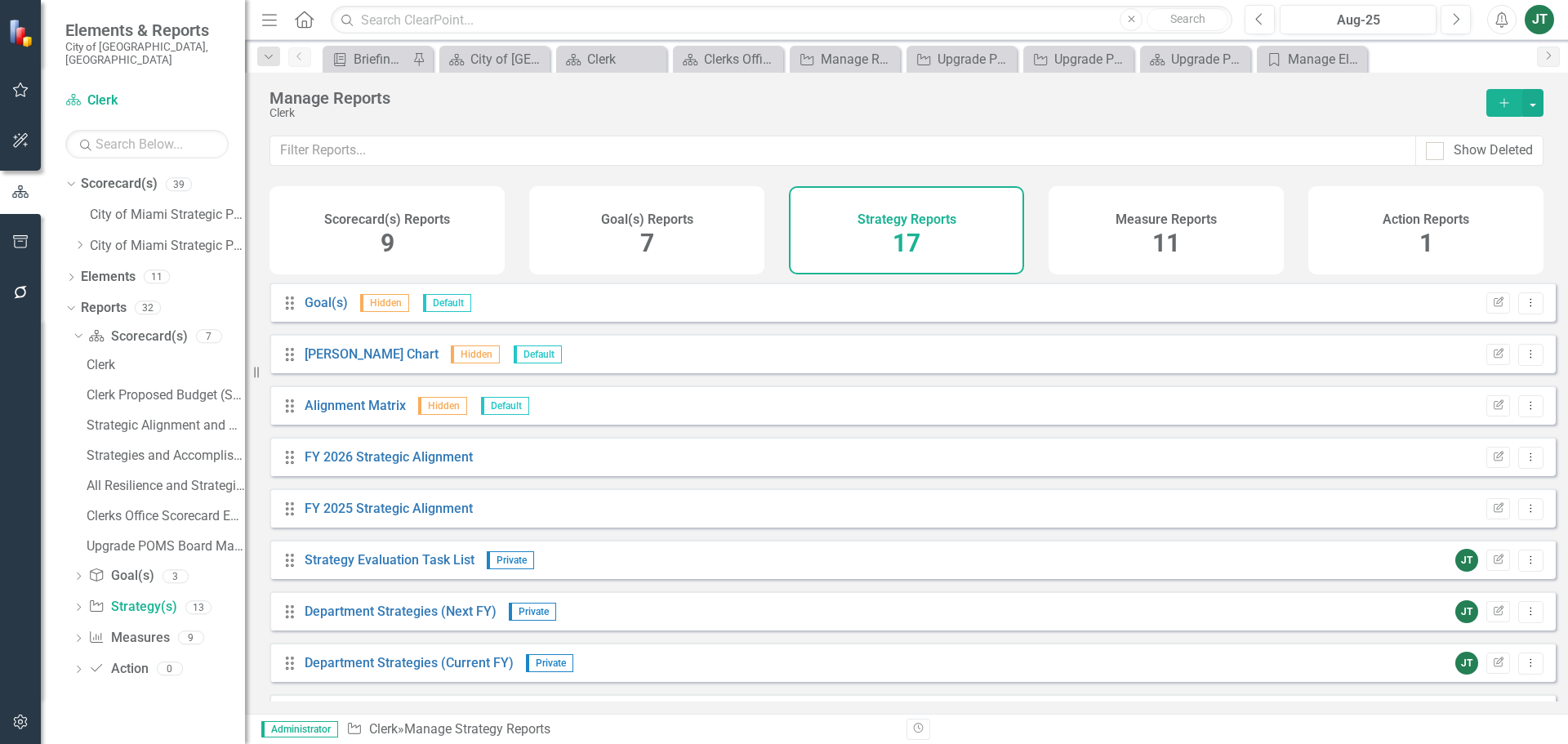
click at [888, 238] on div "Strategy Reports 17" at bounding box center [906, 230] width 236 height 88
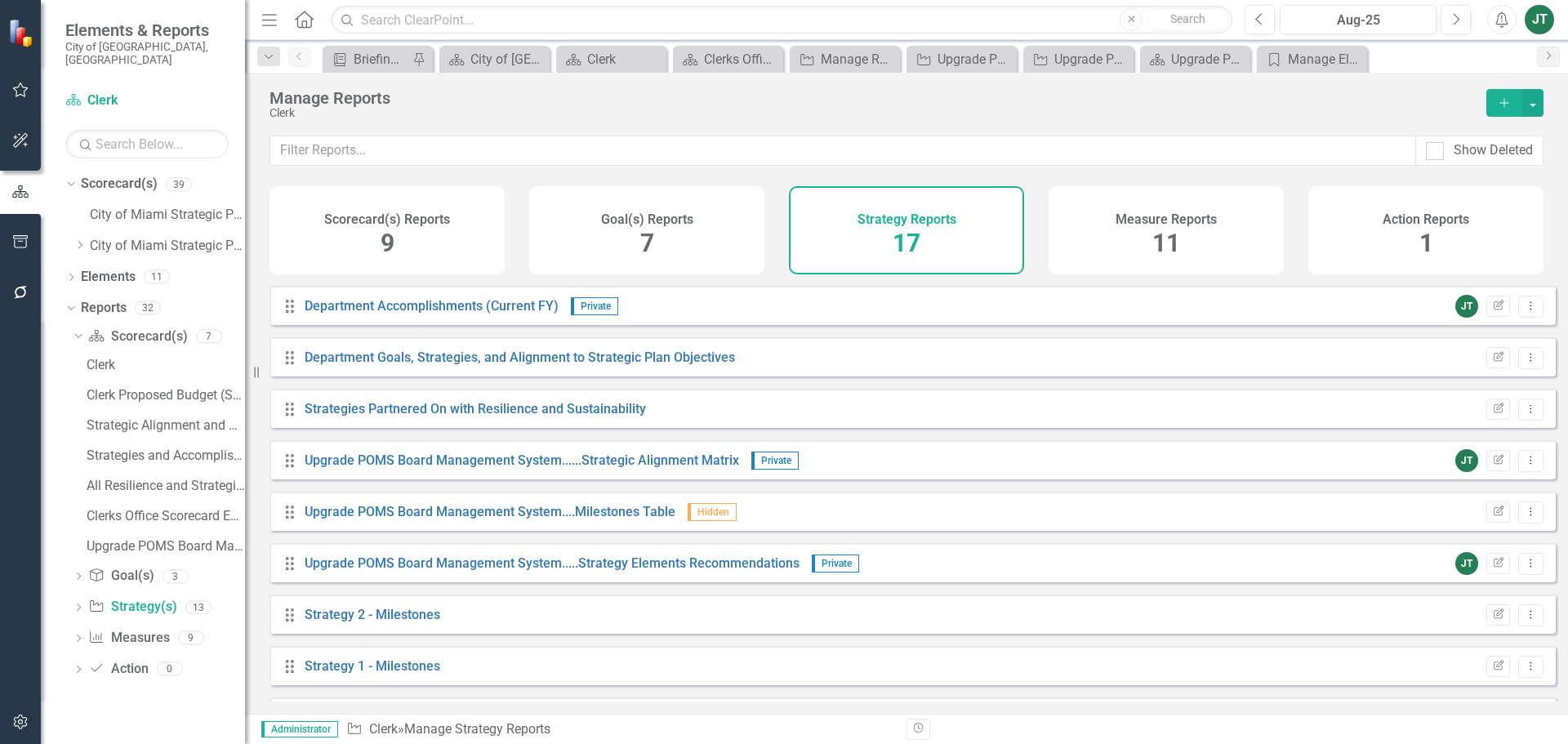
scroll to position [456, 0]
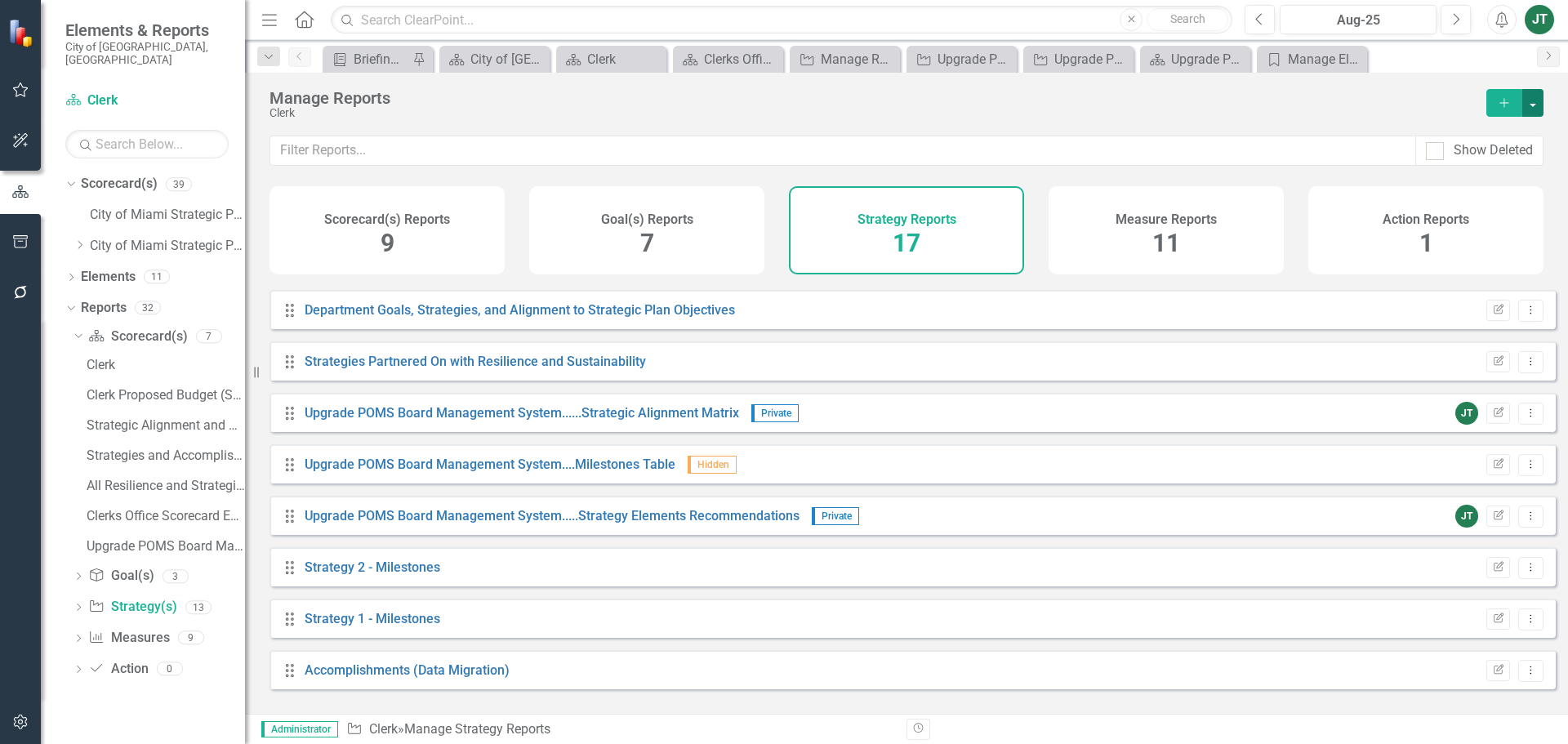
click at [1531, 101] on button "button" at bounding box center [1532, 102] width 21 height 28
click at [1486, 162] on link "Copy Add From Template" at bounding box center [1466, 163] width 152 height 30
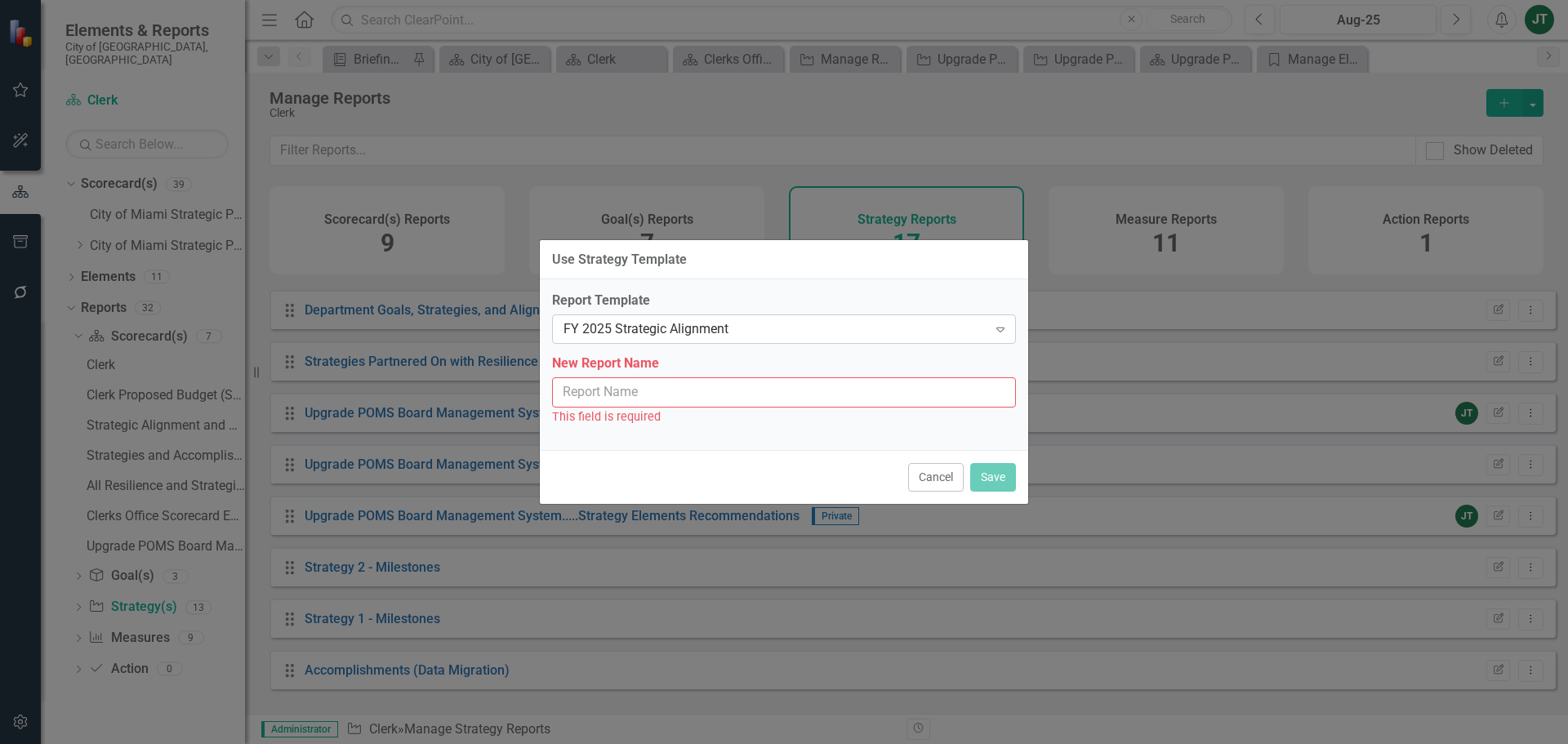
click at [738, 330] on div "FY 2025 Strategic Alignment" at bounding box center [775, 329] width 424 height 19
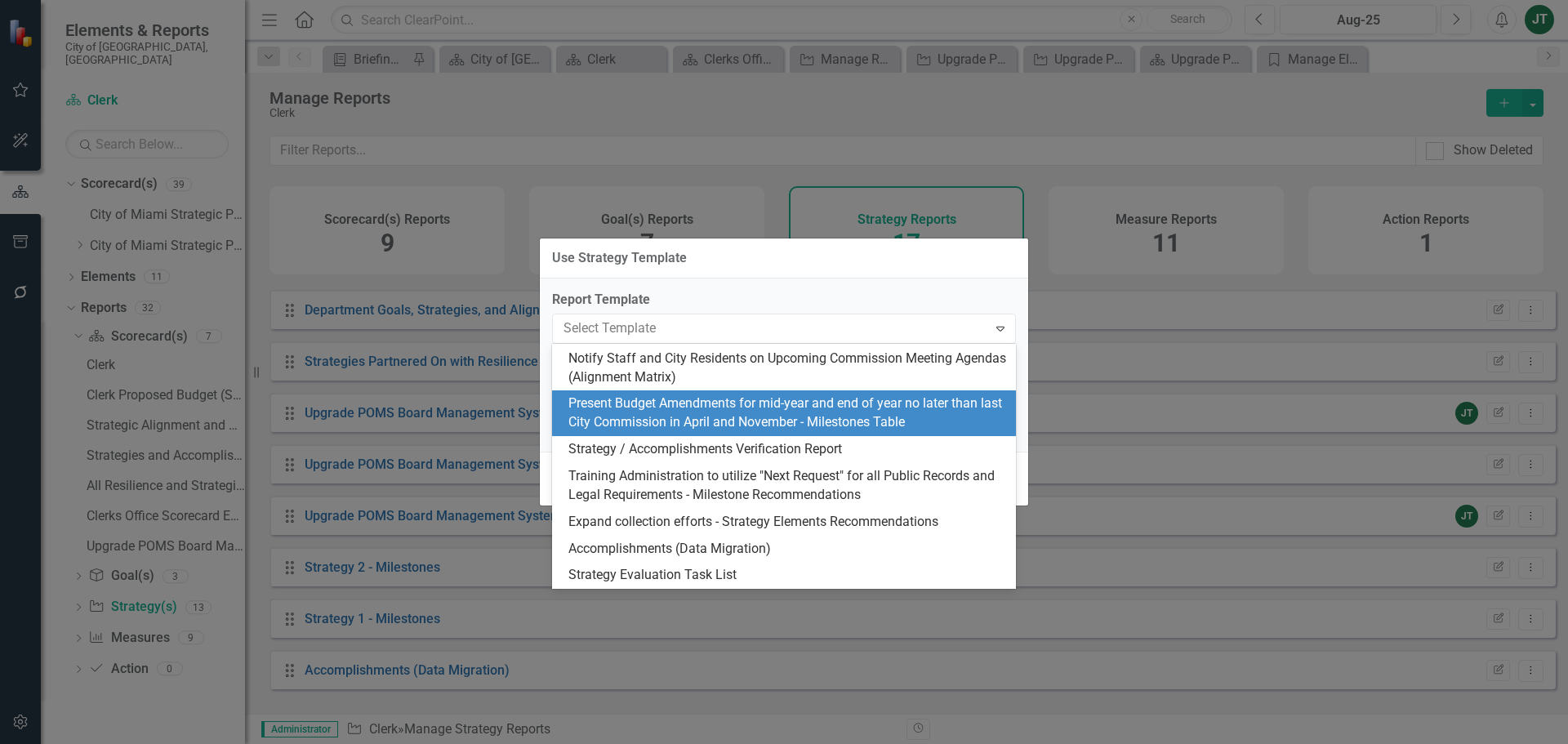
scroll to position [327, 0]
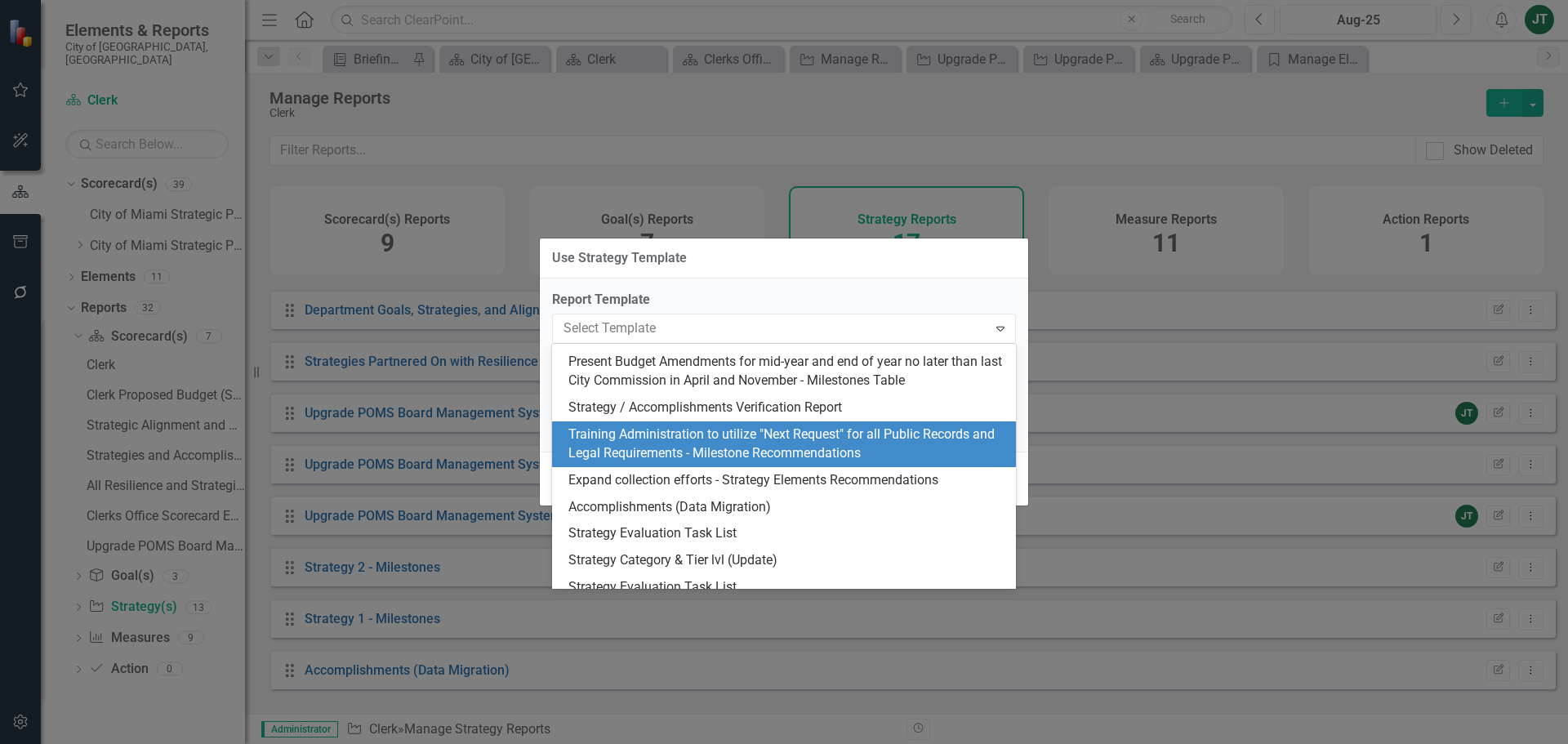
click at [791, 450] on div "Training Administration to utilize "Next Request" for all Public Records and Le…" at bounding box center [787, 444] width 438 height 38
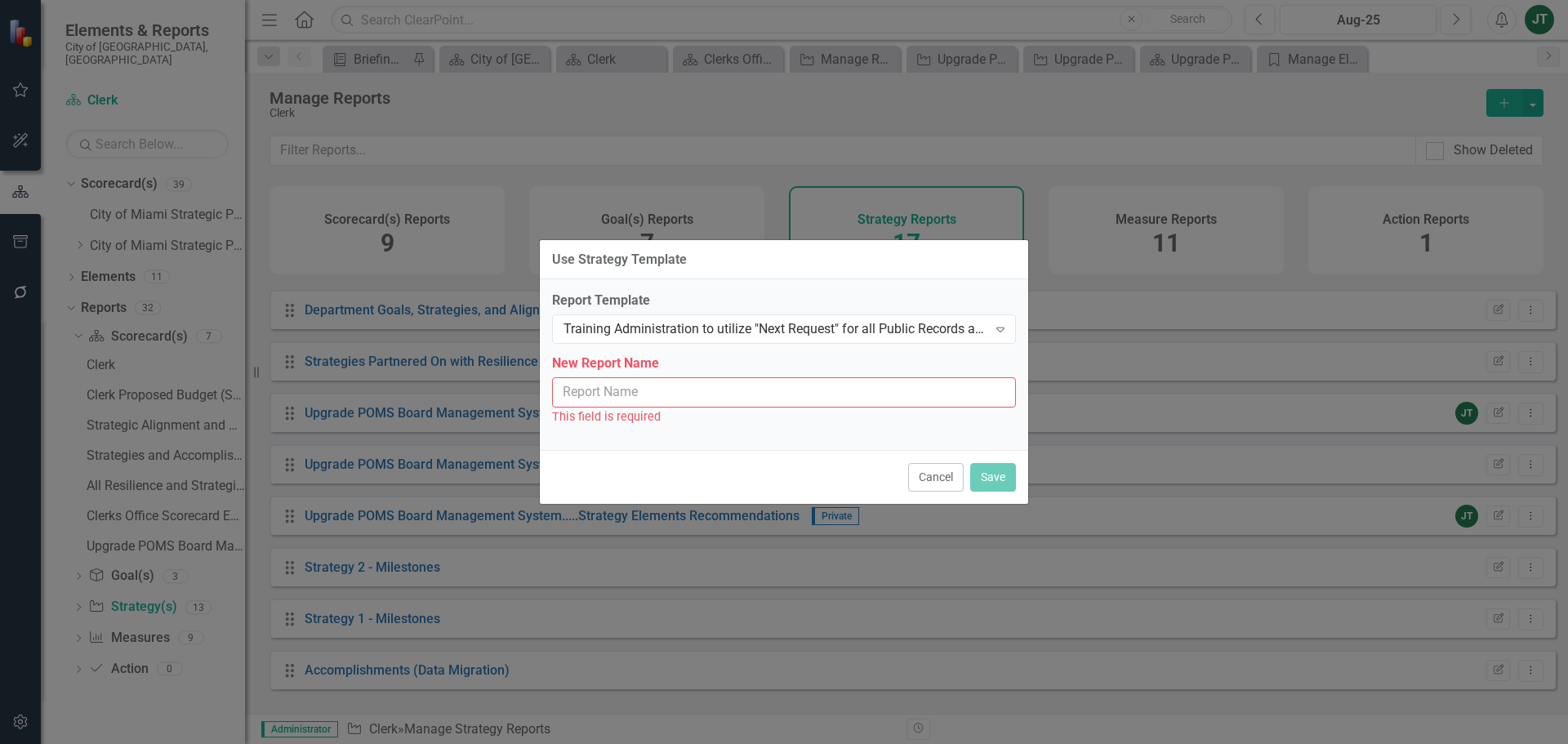
click at [561, 399] on input "New Report Name" at bounding box center [784, 392] width 464 height 30
paste input "Upgrade POMS Board Management System"
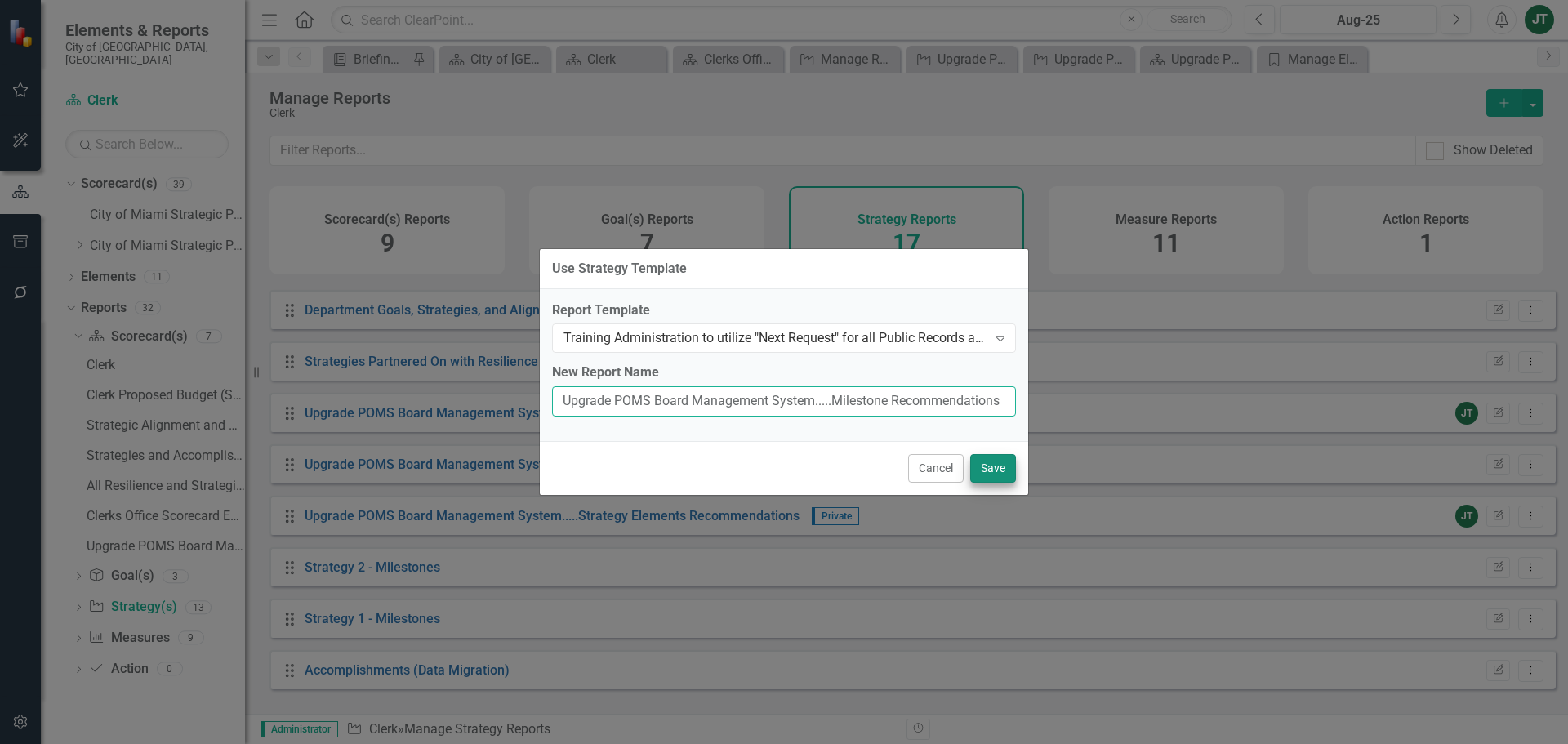
type input "Upgrade POMS Board Management System.....Milestone Recommendations"
click at [997, 464] on button "Save" at bounding box center [992, 468] width 46 height 29
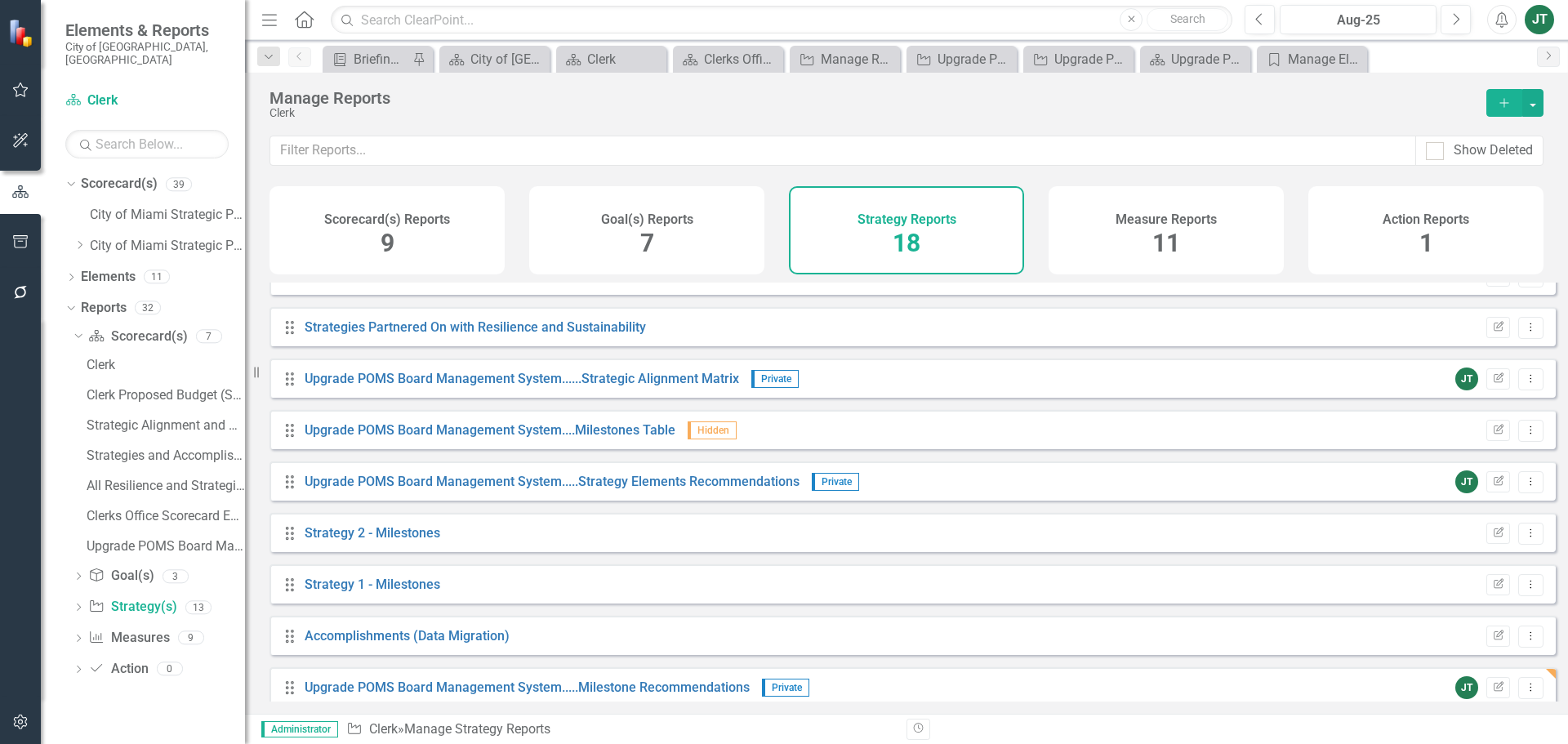
scroll to position [507, 0]
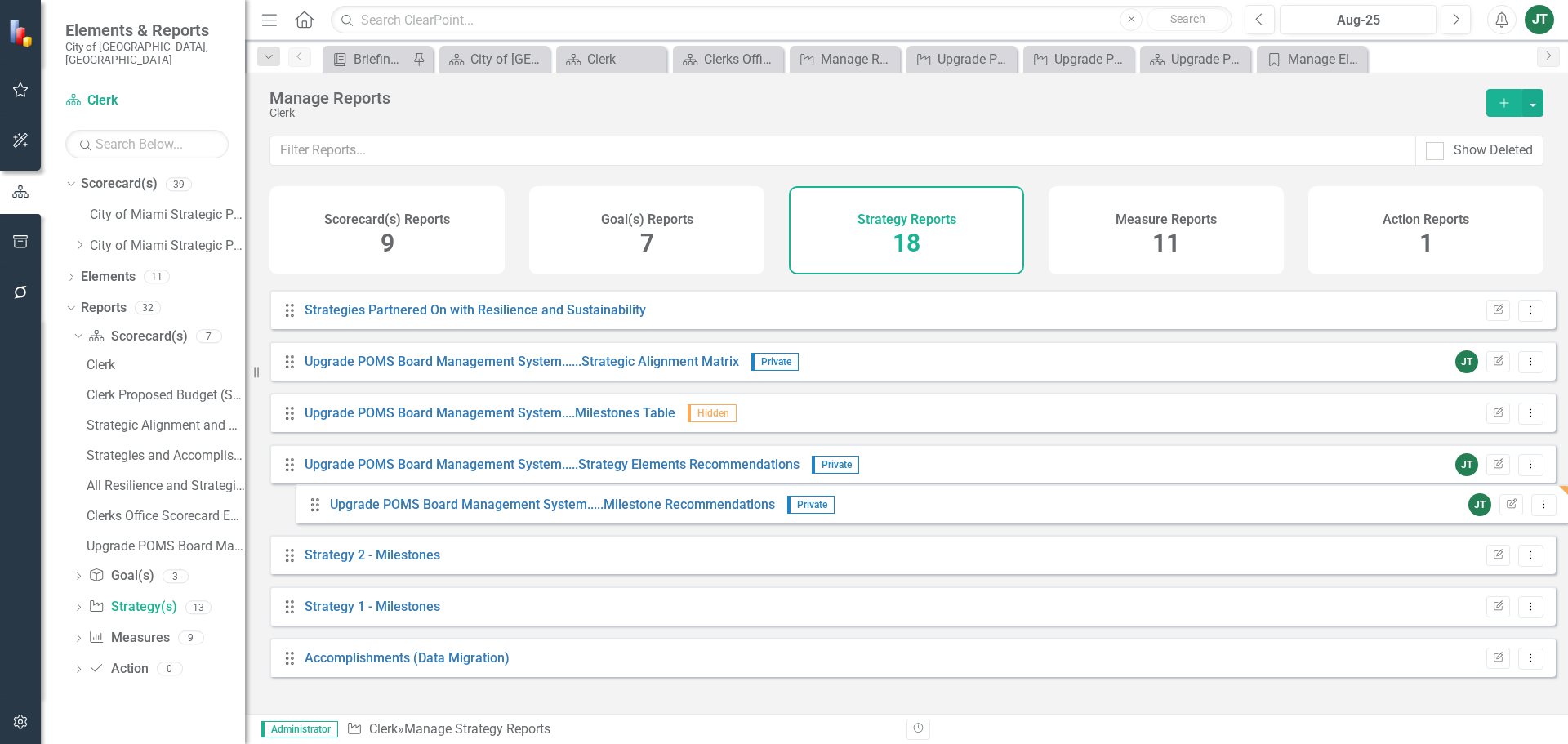
drag, startPoint x: 285, startPoint y: 684, endPoint x: 310, endPoint y: 508, distance: 177.8
click at [310, 508] on div "Drag Goal(s) Hidden Default Edit Report Dropdown Menu Drag [PERSON_NAME] Chart …" at bounding box center [913, 232] width 1286 height 913
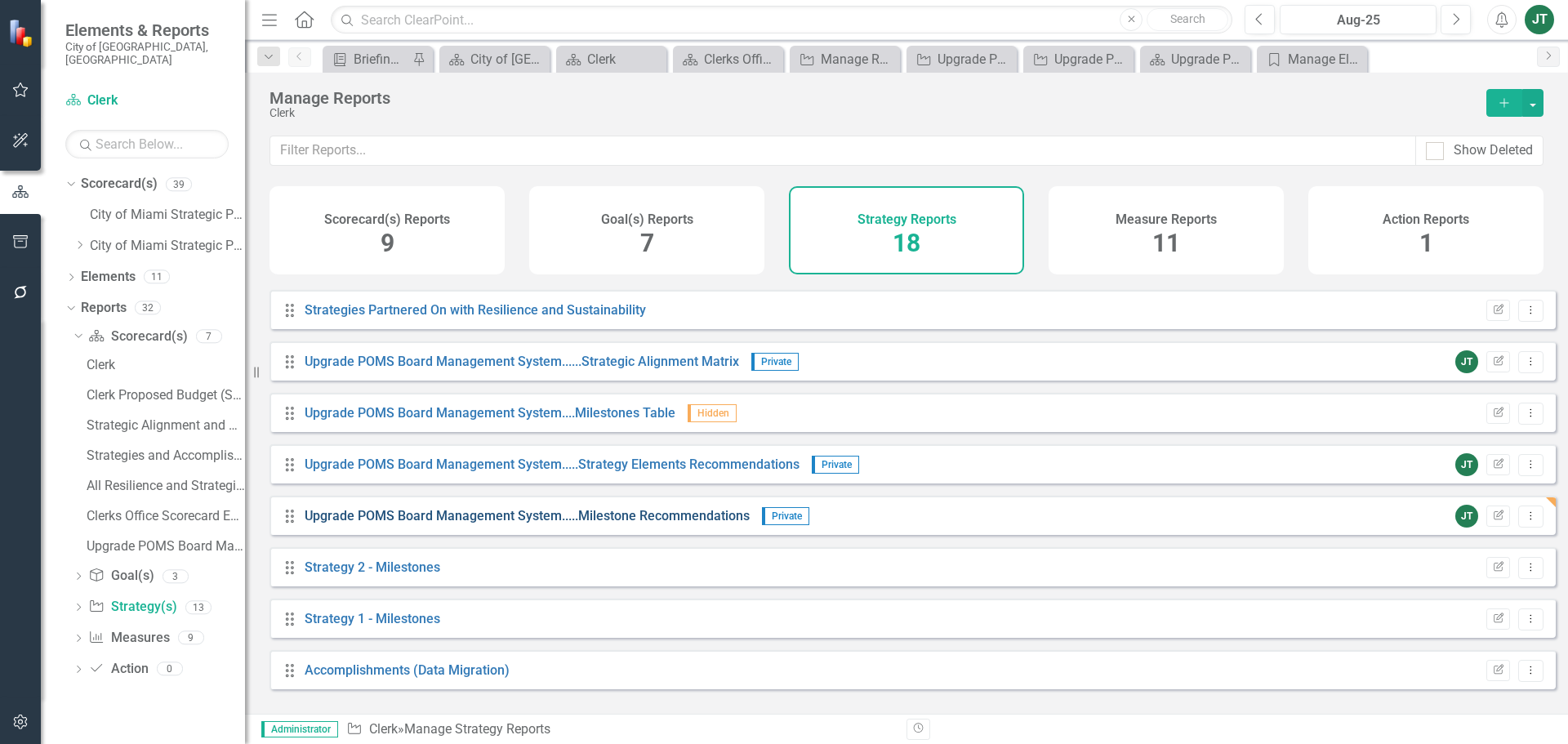
click at [631, 522] on link "Upgrade POMS Board Management System.....Milestone Recommendations" at bounding box center [527, 515] width 445 height 15
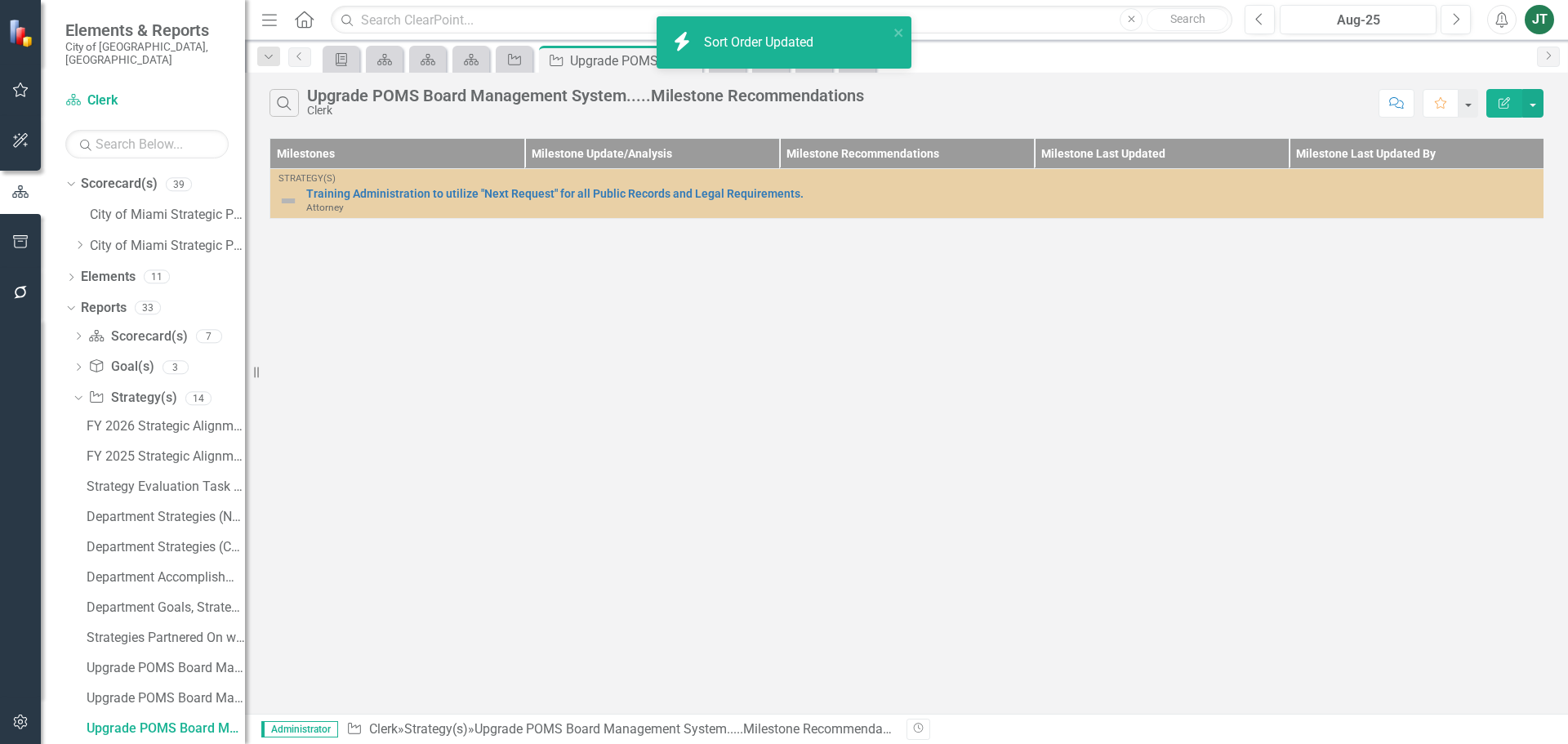
click at [1503, 105] on icon "Edit Report" at bounding box center [1504, 102] width 14 height 12
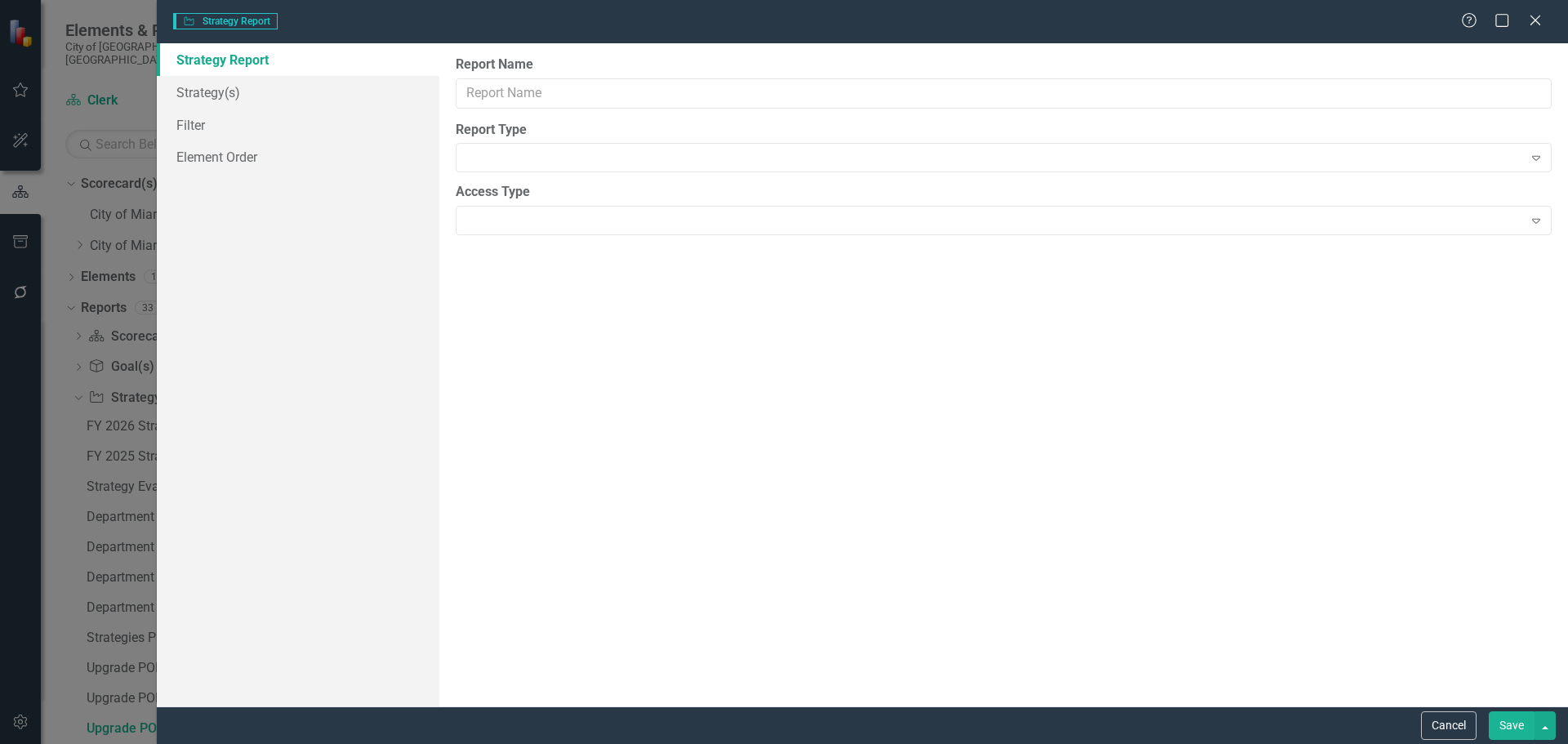
type input "Upgrade POMS Board Management System.....Milestone Recommendations"
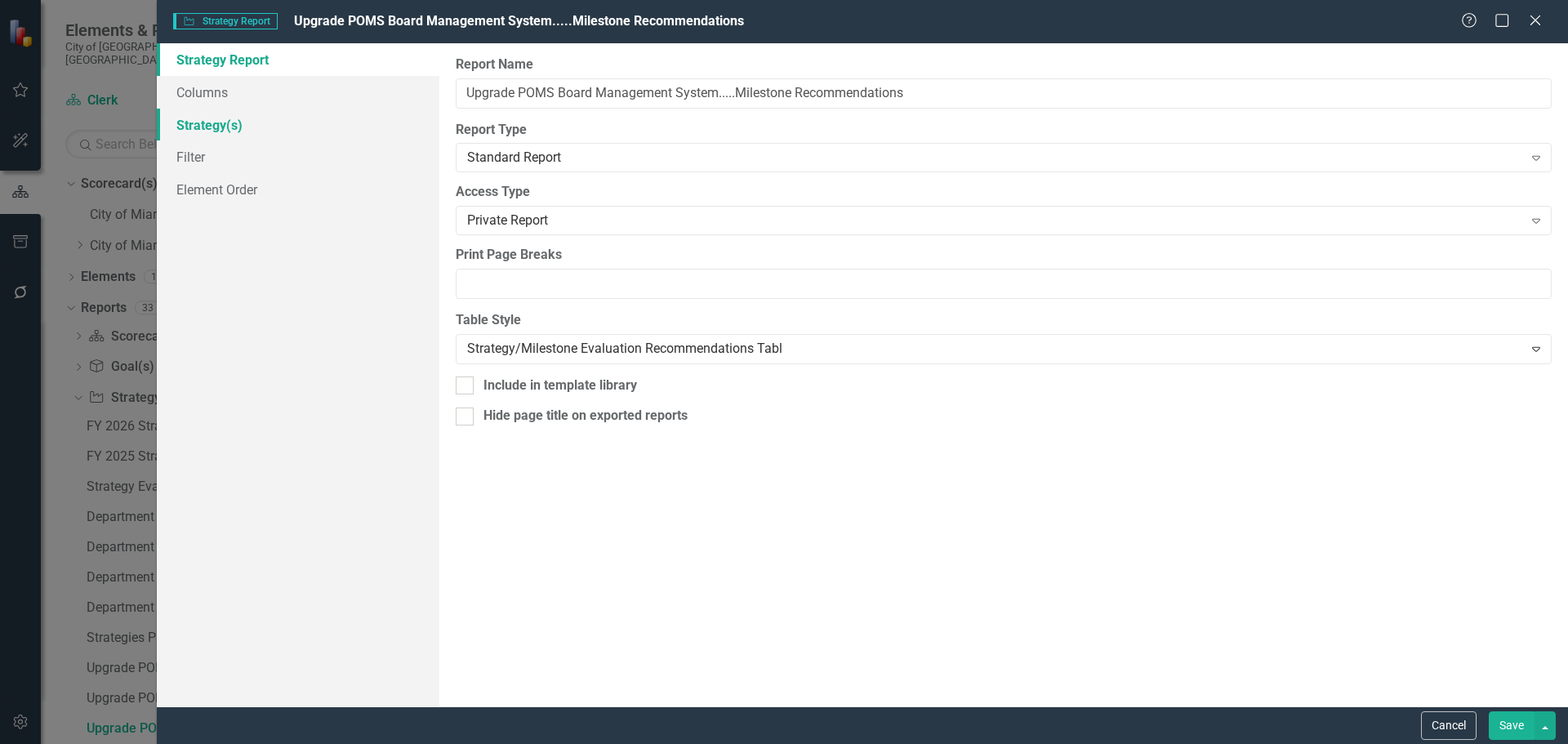
click at [223, 119] on link "Strategy(s)" at bounding box center [297, 124] width 282 height 32
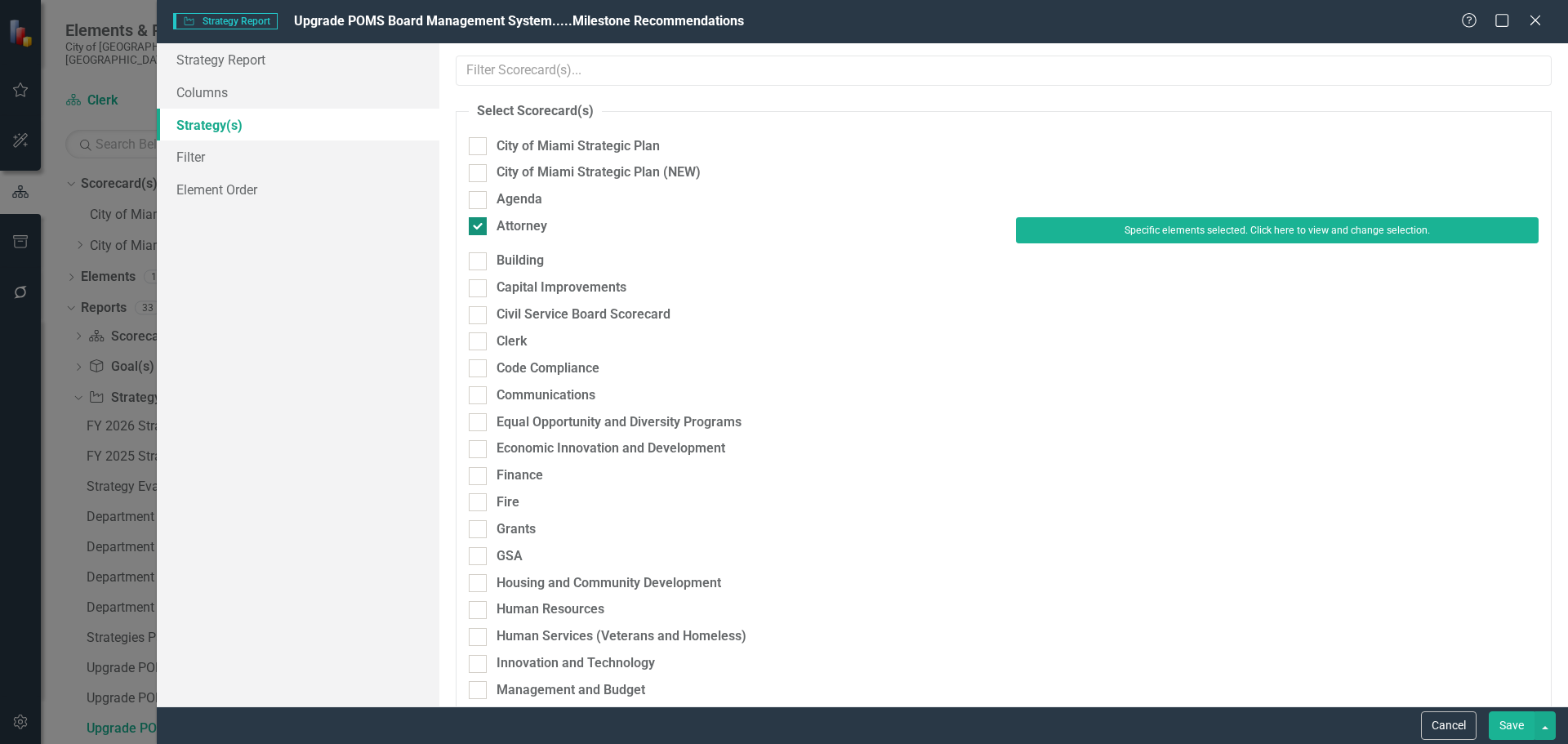
click at [524, 227] on div "Attorney" at bounding box center [521, 227] width 51 height 19
click at [479, 227] on input "Attorney" at bounding box center [474, 223] width 11 height 11
checkbox input "false"
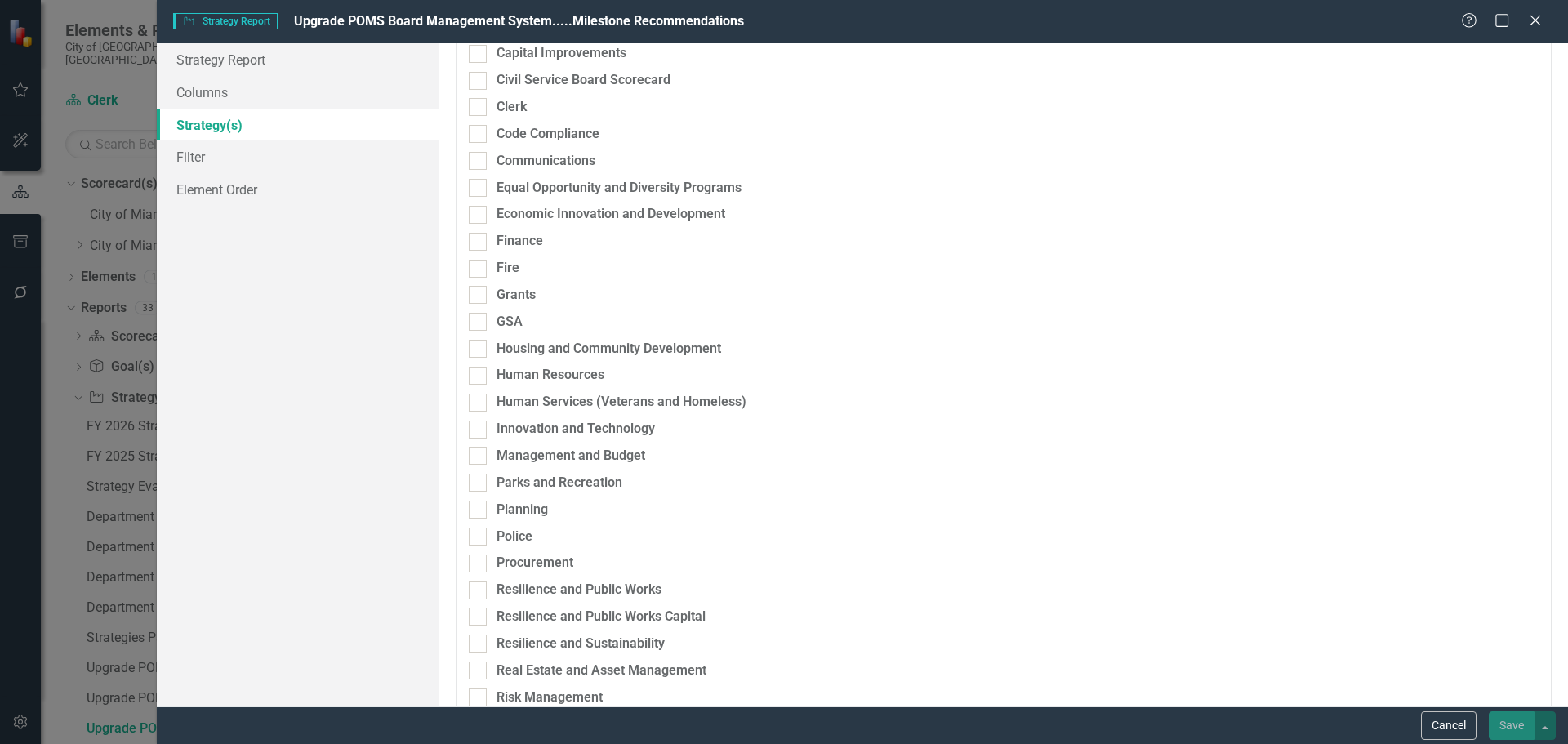
scroll to position [81, 0]
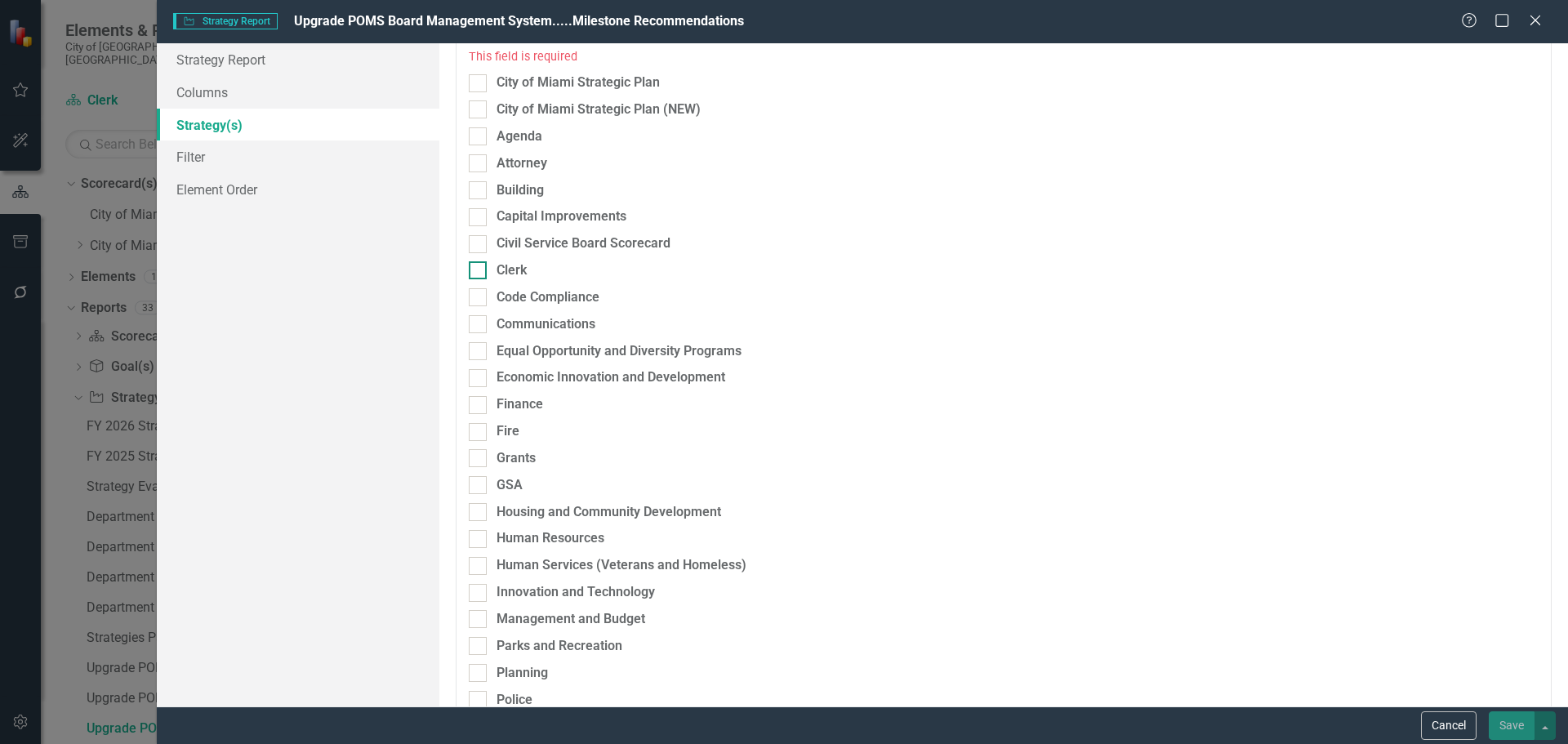
click at [527, 270] on div "Clerk" at bounding box center [730, 270] width 523 height 19
click at [479, 270] on input "Clerk" at bounding box center [474, 267] width 11 height 11
checkbox input "true"
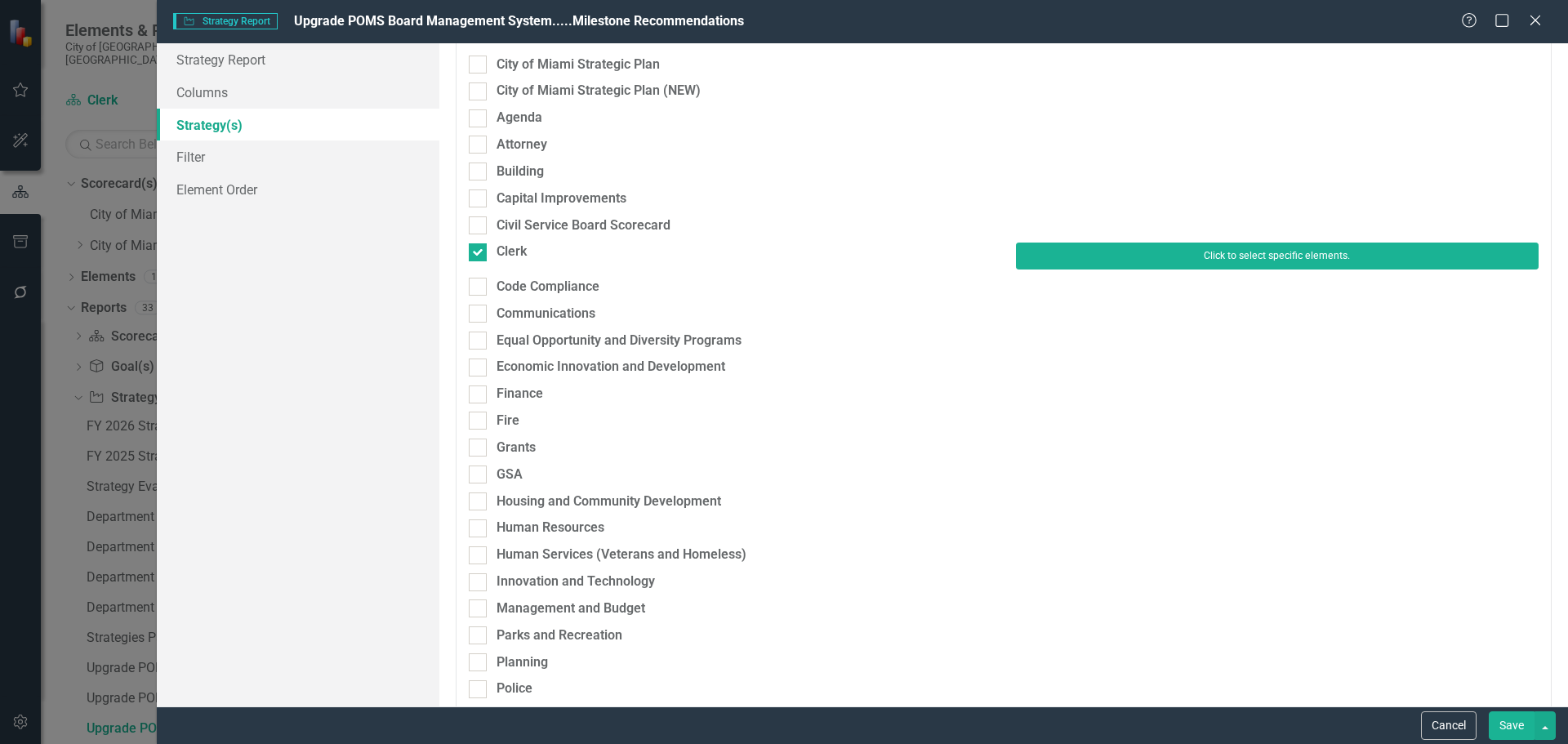
click at [1132, 245] on button "Click to select specific elements." at bounding box center [1277, 255] width 523 height 26
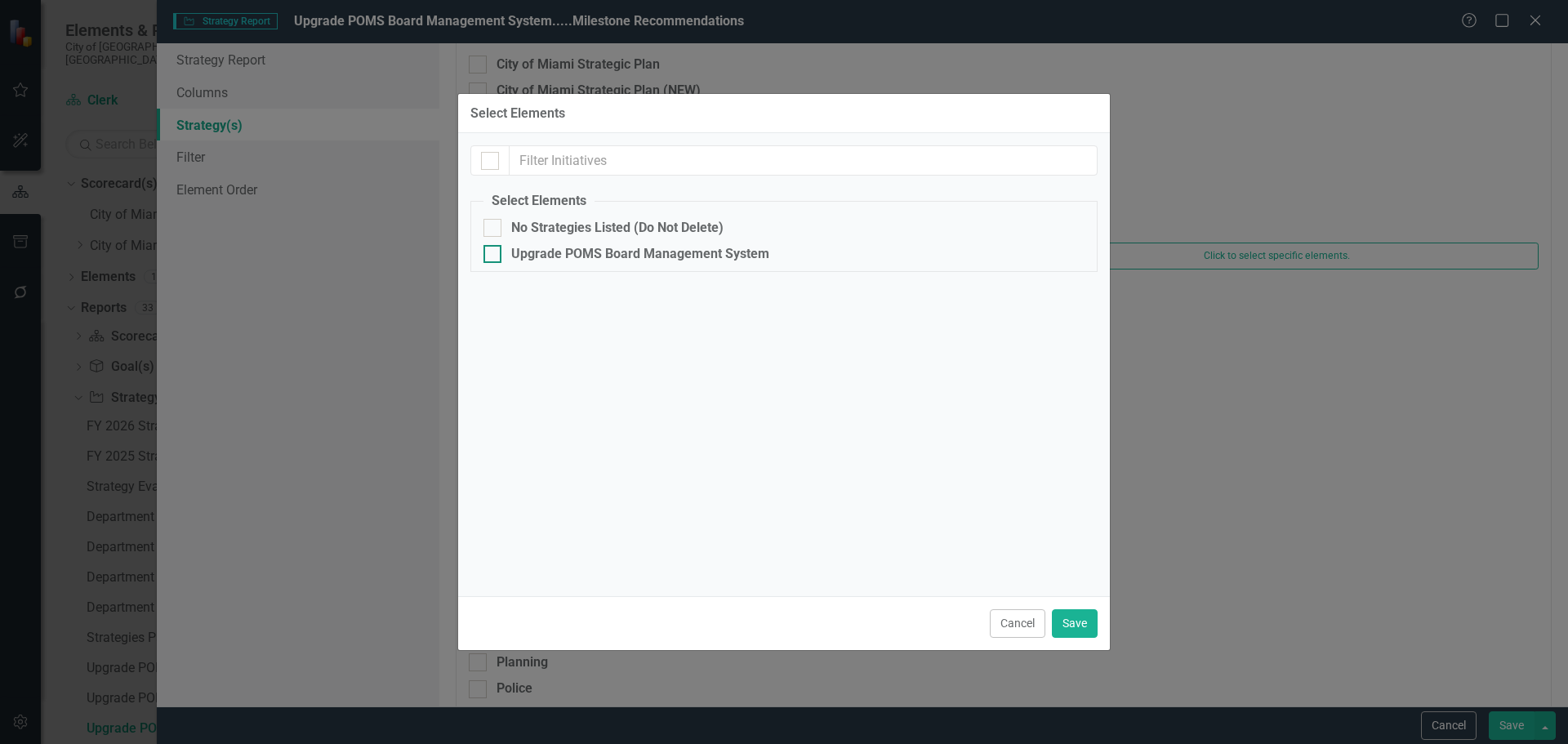
click at [535, 248] on div "Upgrade POMS Board Management System" at bounding box center [640, 253] width 258 height 14
click at [494, 248] on input "Upgrade POMS Board Management System" at bounding box center [489, 251] width 11 height 11
checkbox input "true"
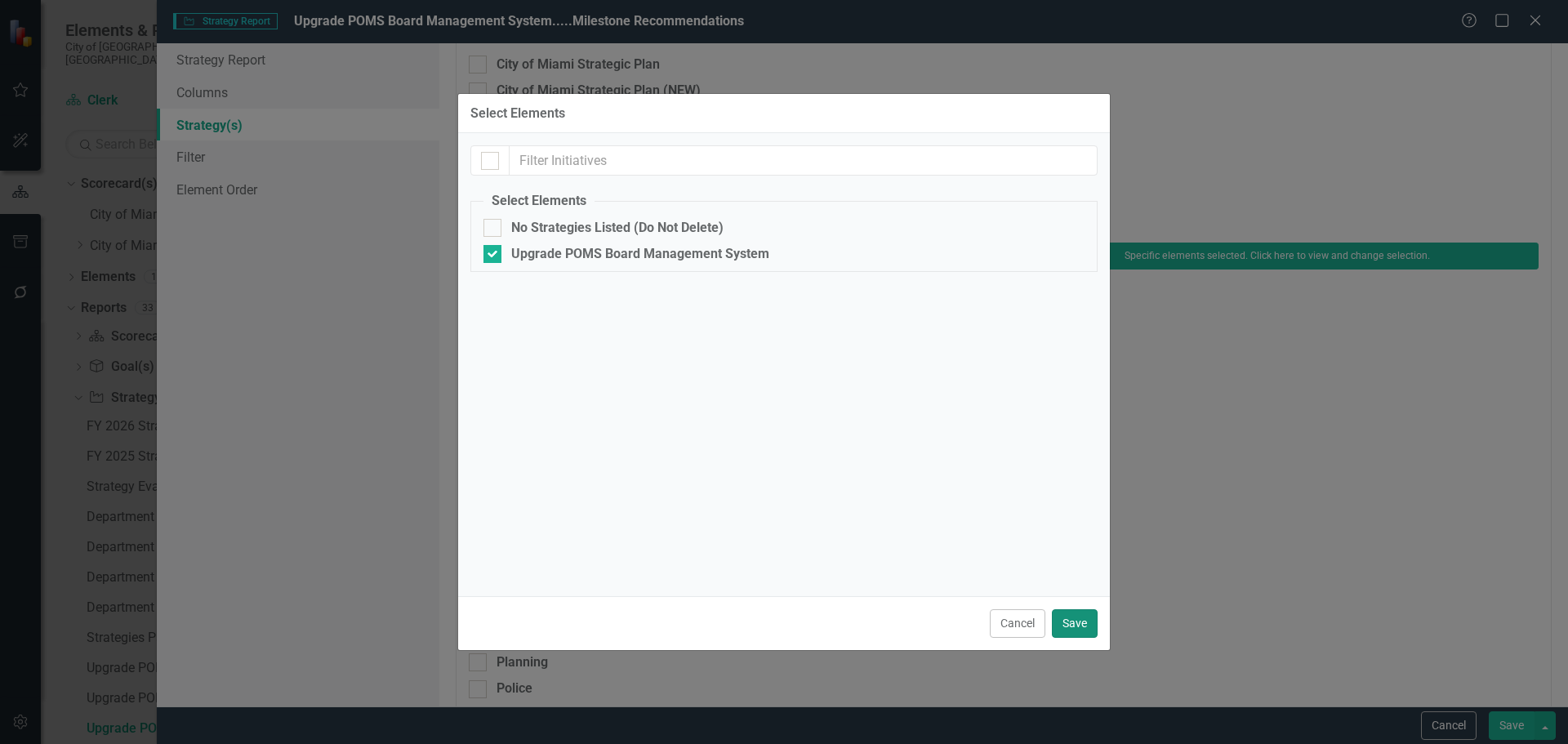
click at [1076, 621] on button "Save" at bounding box center [1074, 623] width 46 height 29
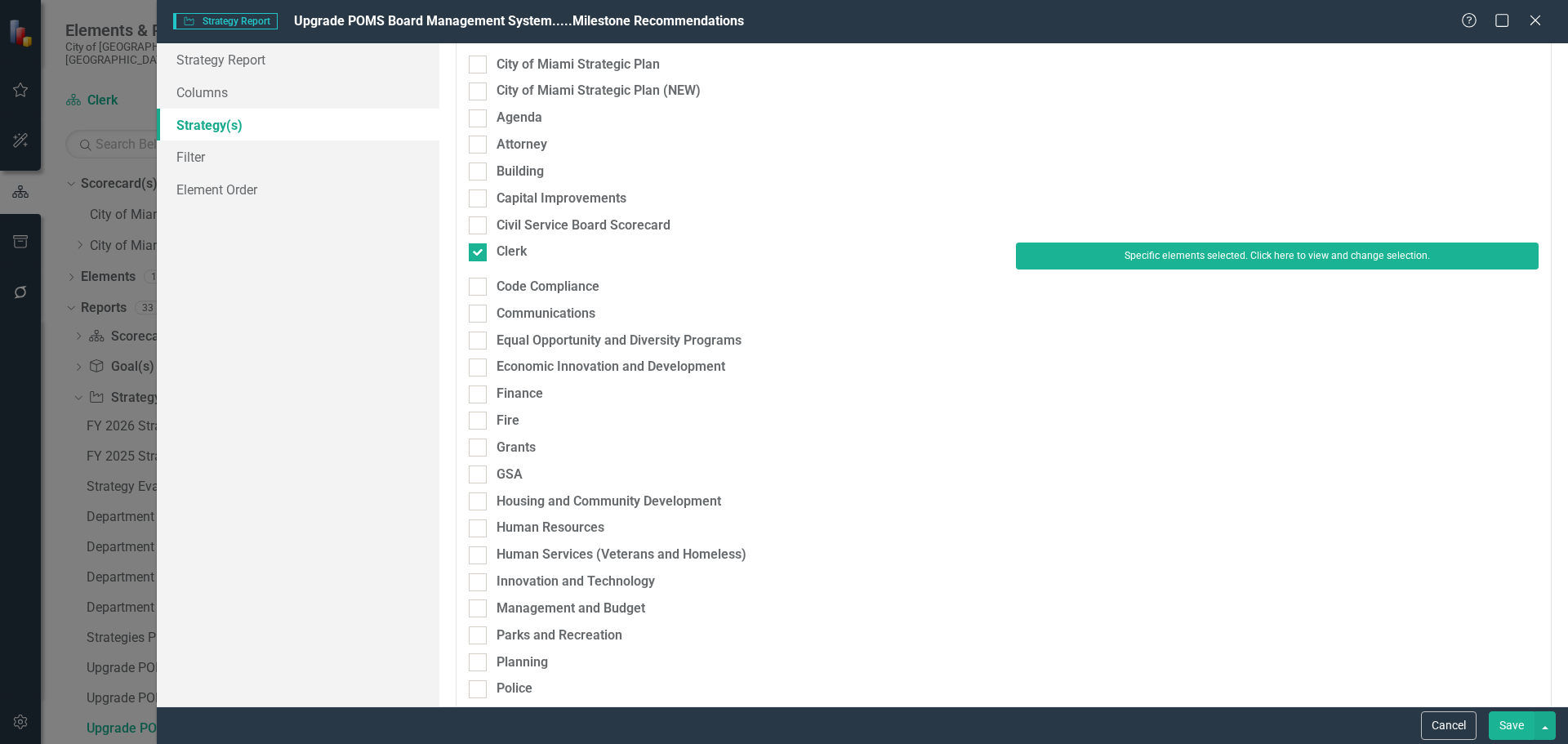
click at [1521, 723] on button "Save" at bounding box center [1511, 725] width 46 height 29
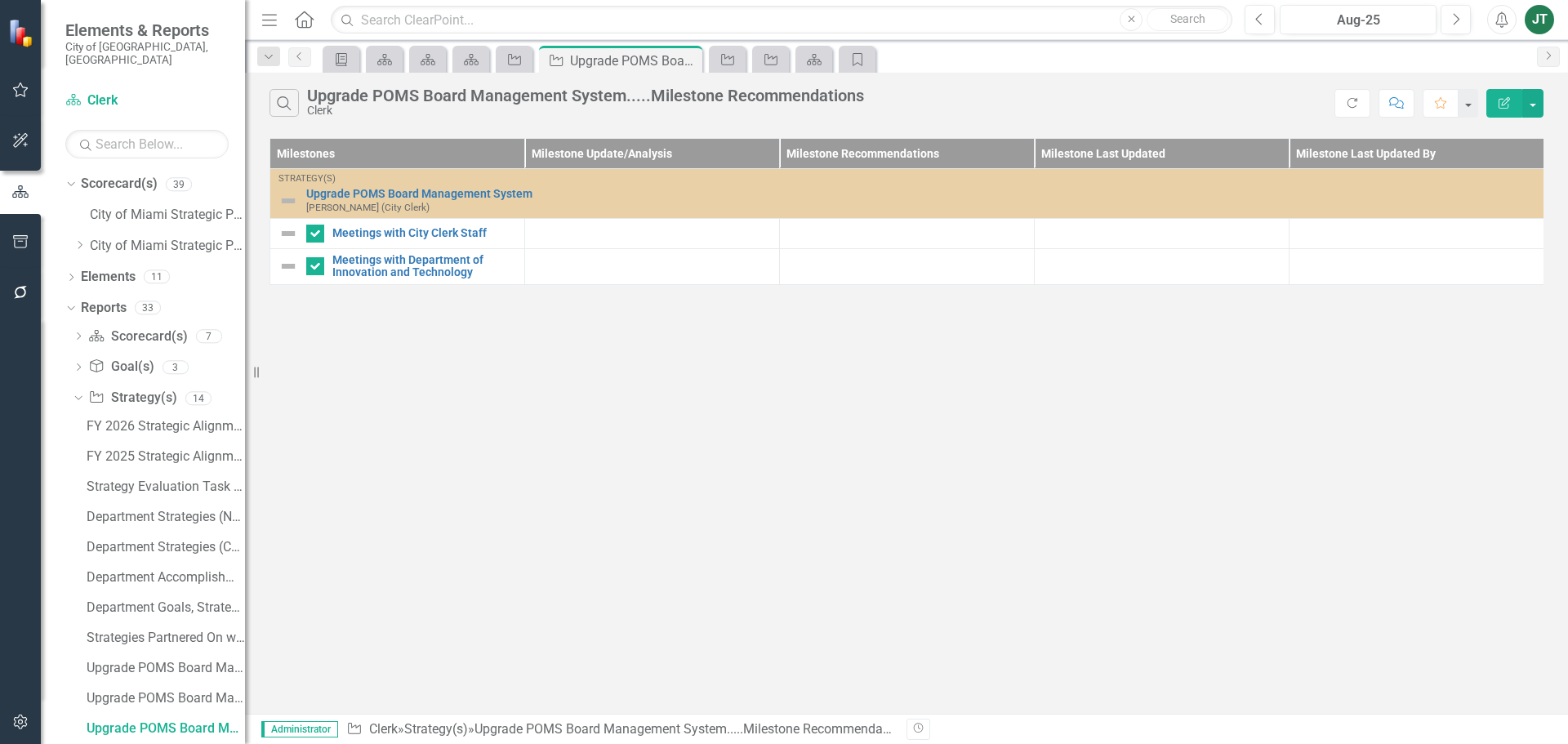
click at [1501, 96] on button "Edit Report" at bounding box center [1504, 103] width 36 height 29
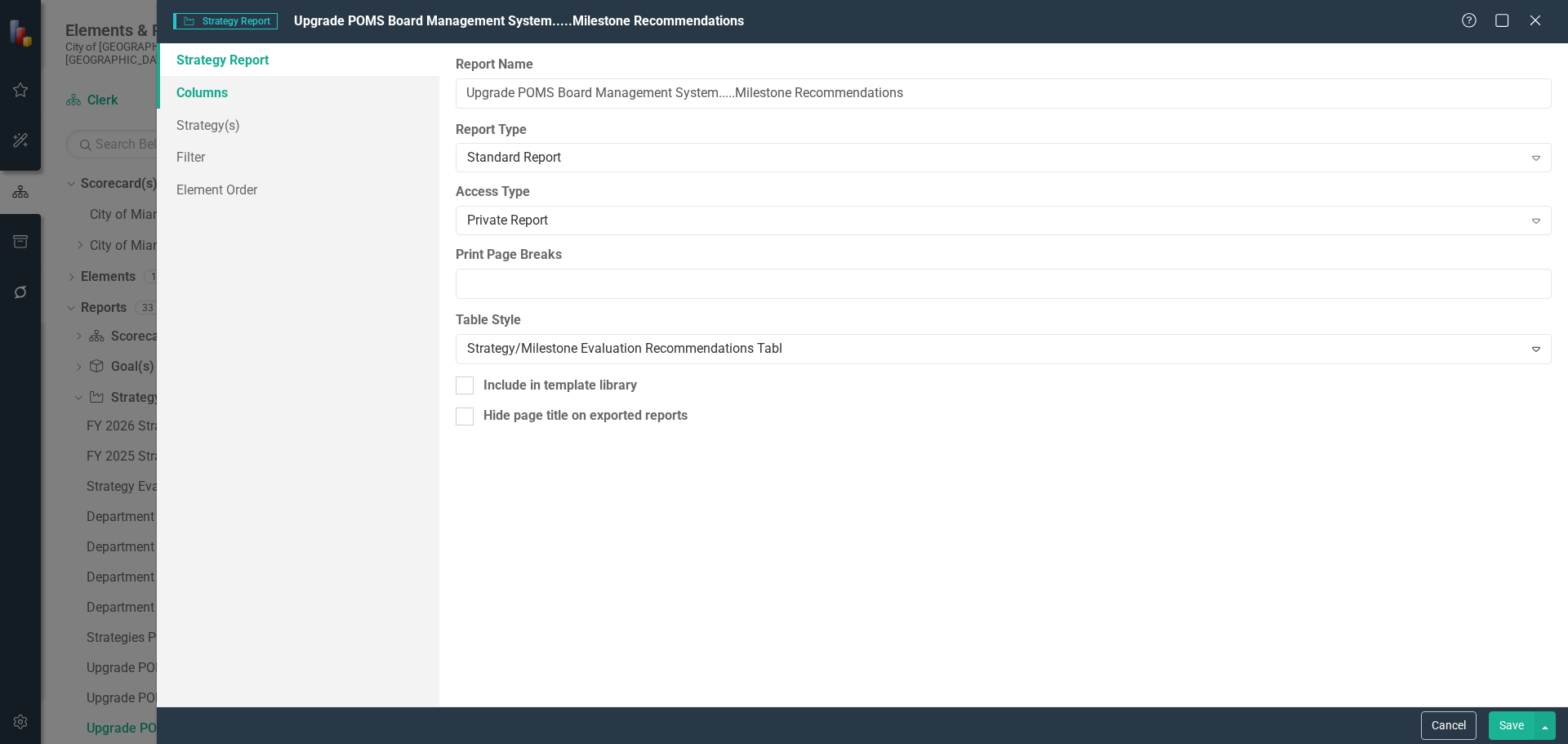
click at [204, 88] on link "Columns" at bounding box center [297, 92] width 282 height 32
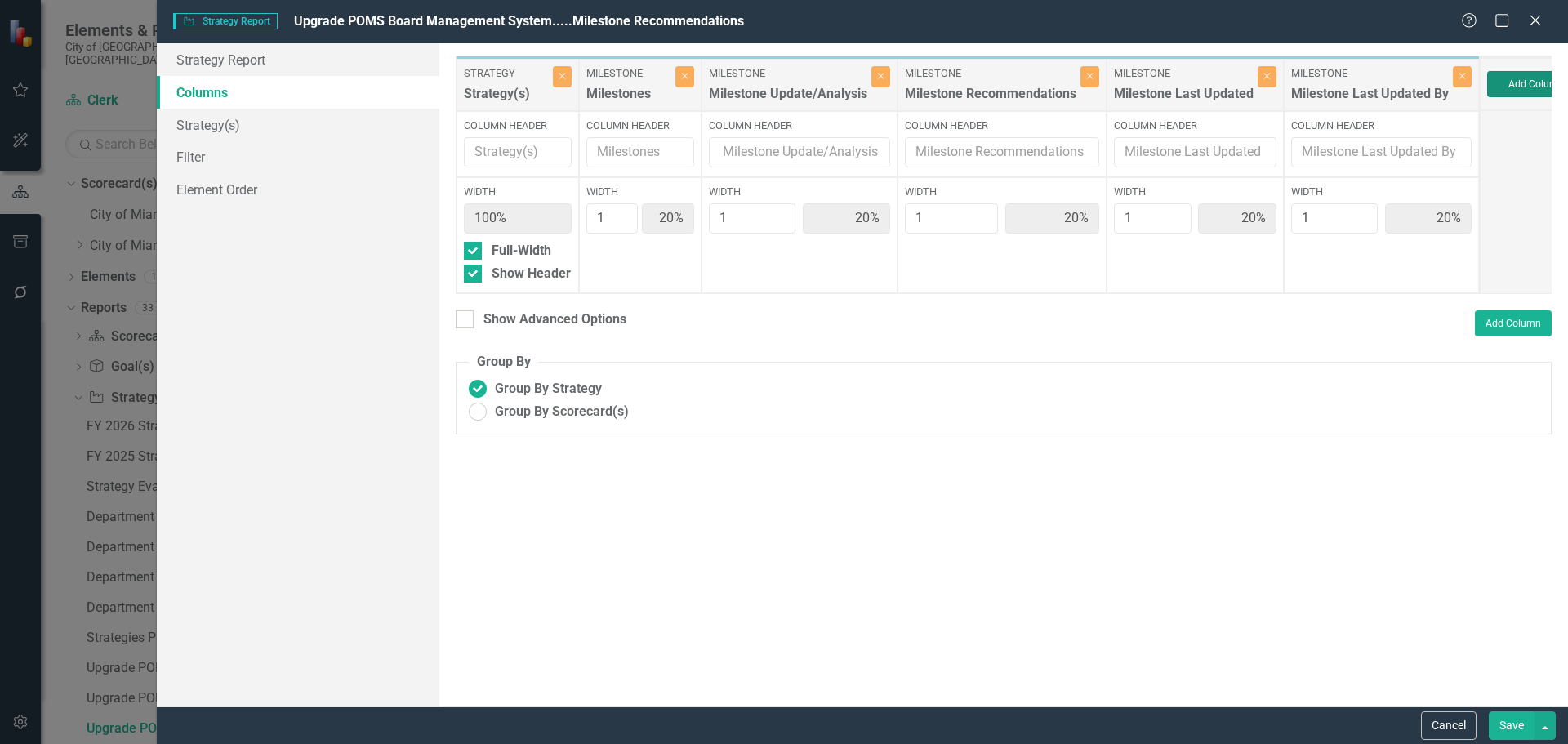
click at [1515, 79] on button "Add Column" at bounding box center [1535, 83] width 98 height 26
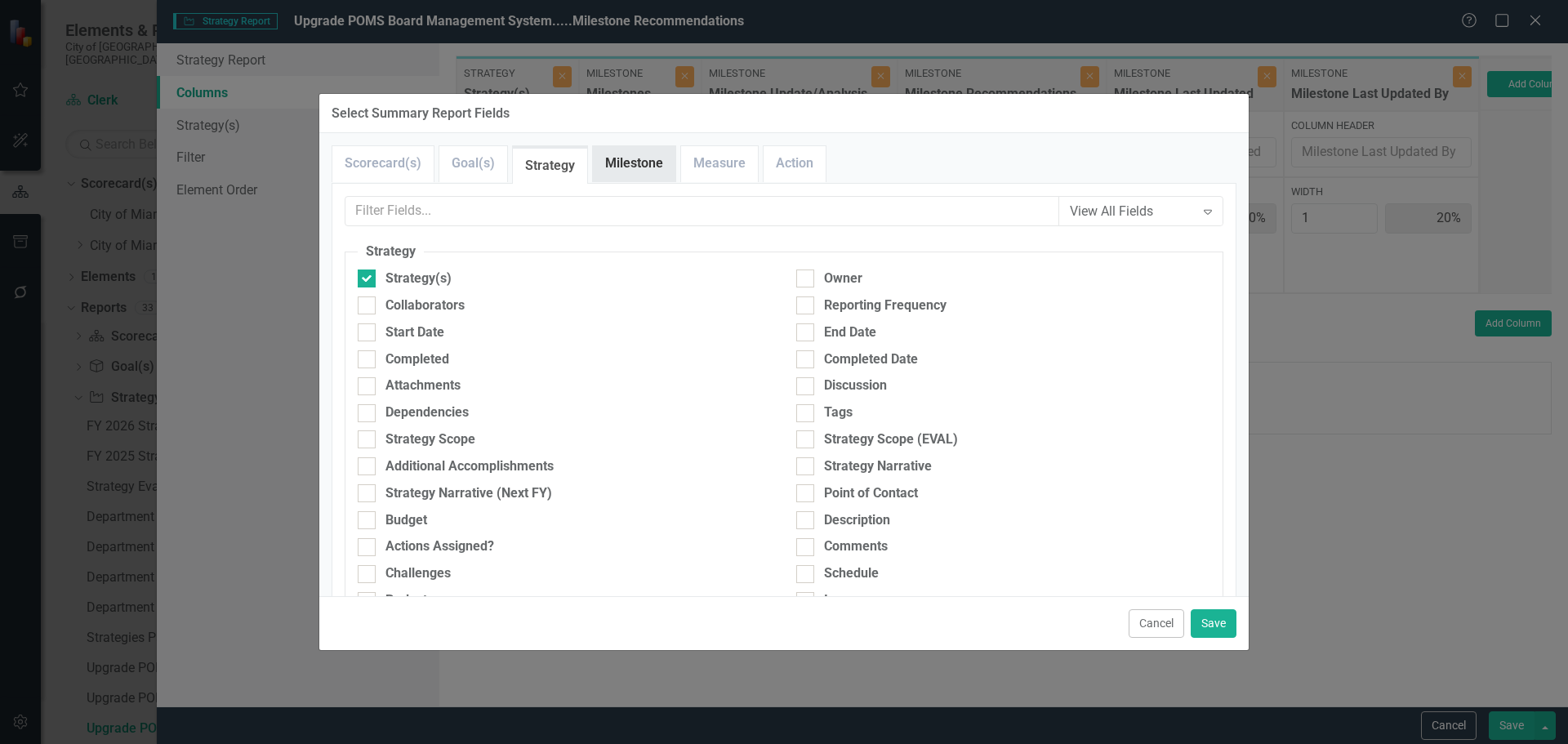
click at [615, 159] on link "Milestone" at bounding box center [634, 163] width 82 height 35
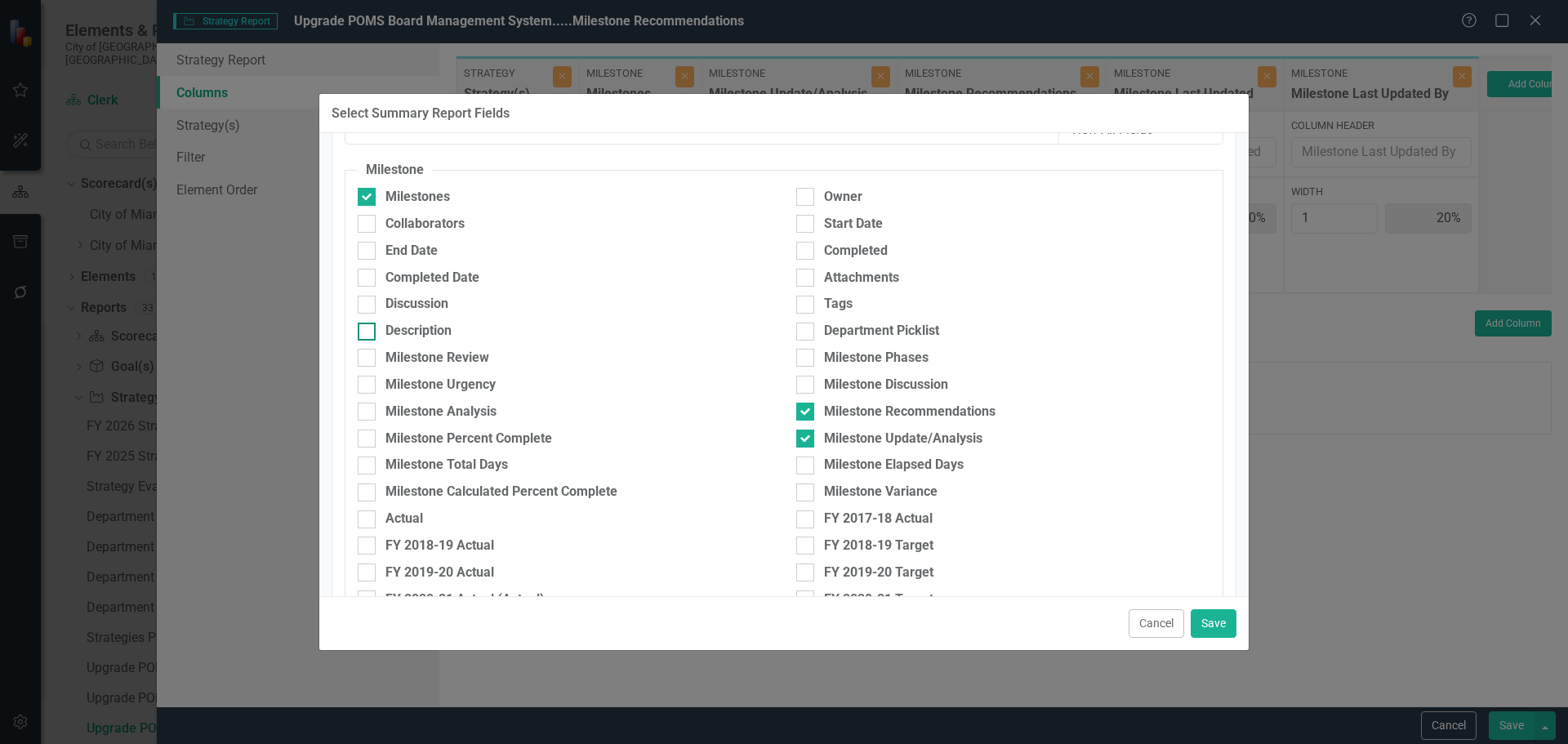
click at [407, 329] on div "Description" at bounding box center [418, 330] width 66 height 19
click at [368, 329] on input "Description" at bounding box center [363, 328] width 11 height 11
checkbox input "true"
click at [1236, 625] on div "Cancel Save" at bounding box center [784, 623] width 930 height 54
drag, startPoint x: 1217, startPoint y: 622, endPoint x: 1244, endPoint y: 573, distance: 55.9
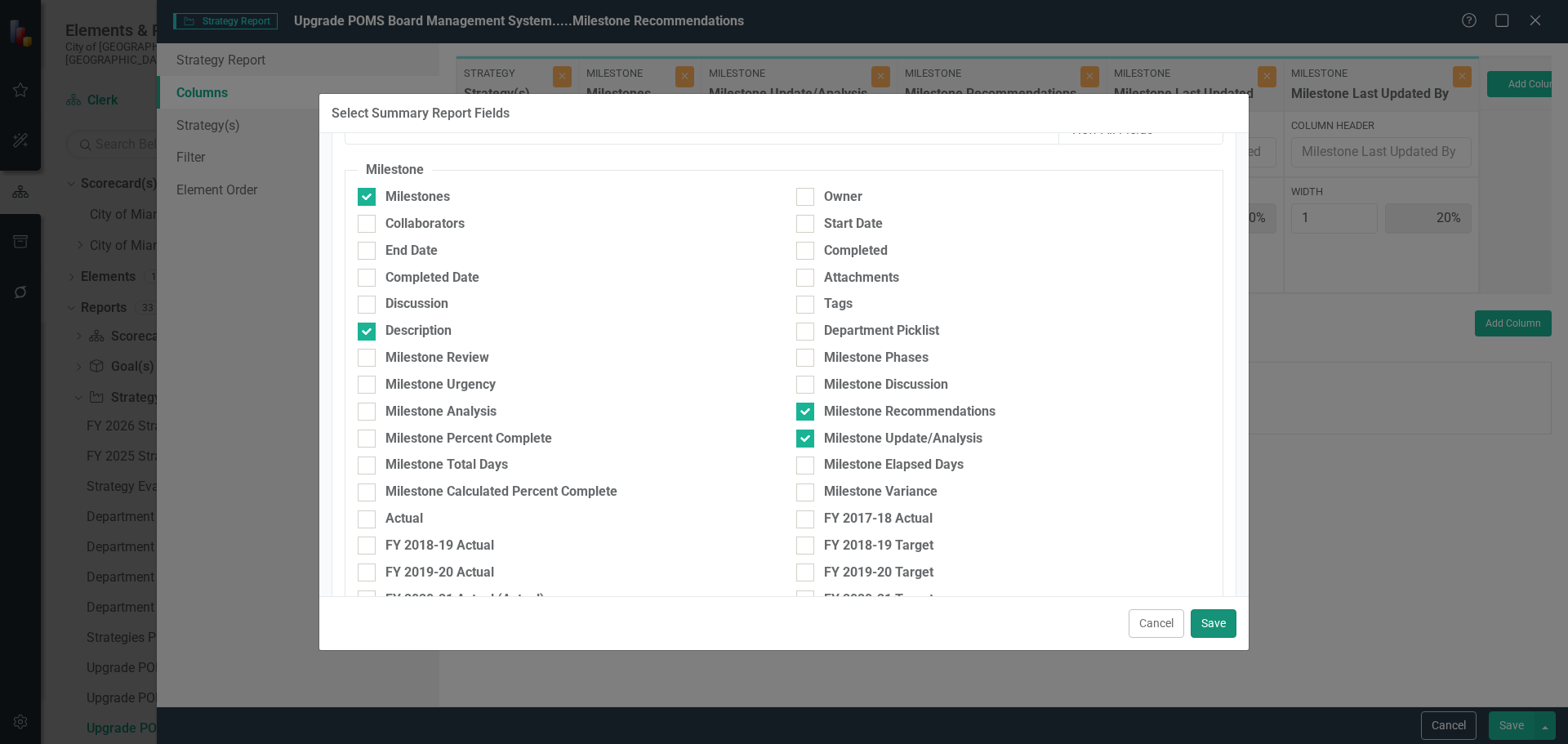
click at [1217, 621] on button "Save" at bounding box center [1212, 623] width 46 height 29
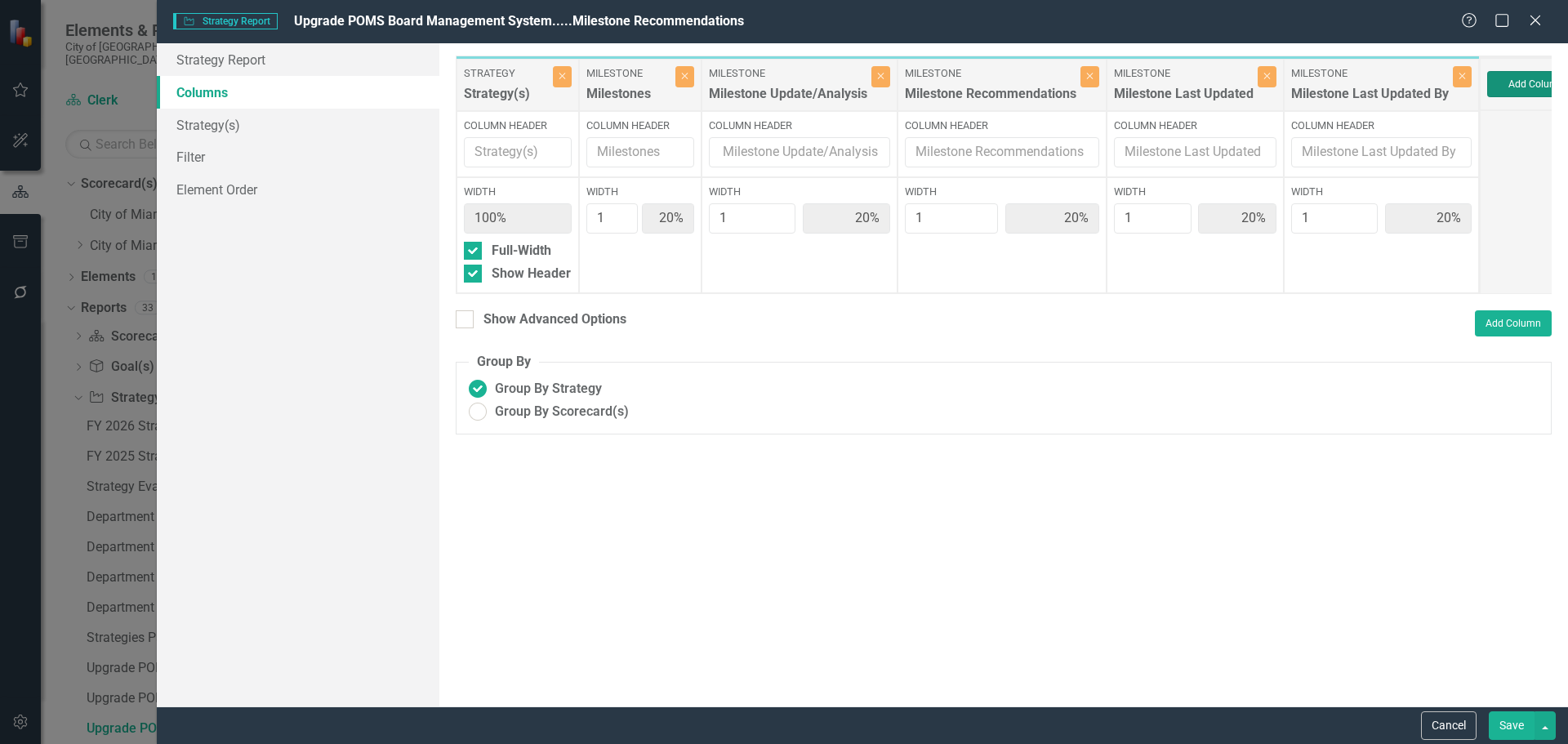
type input "17%"
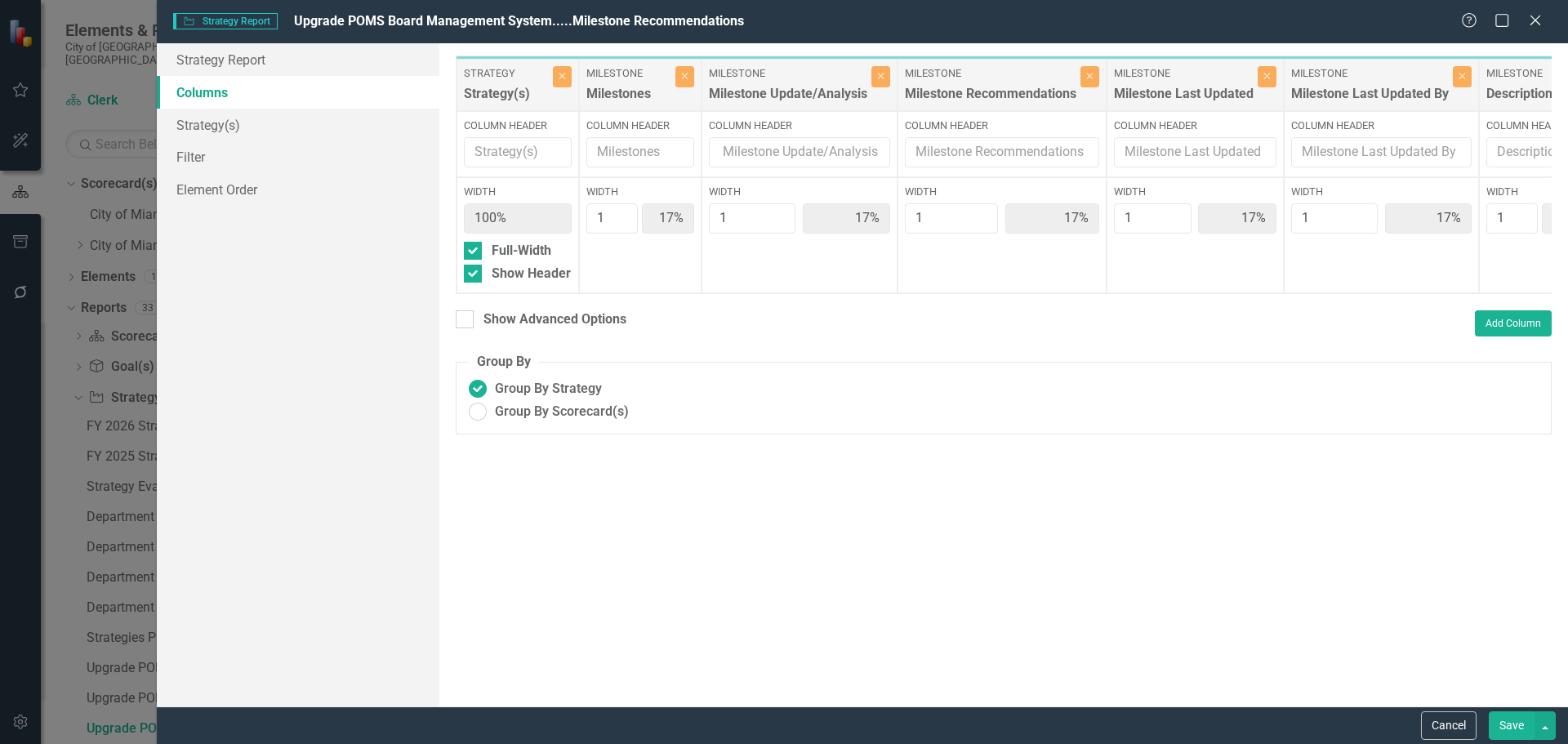
scroll to position [0, 11]
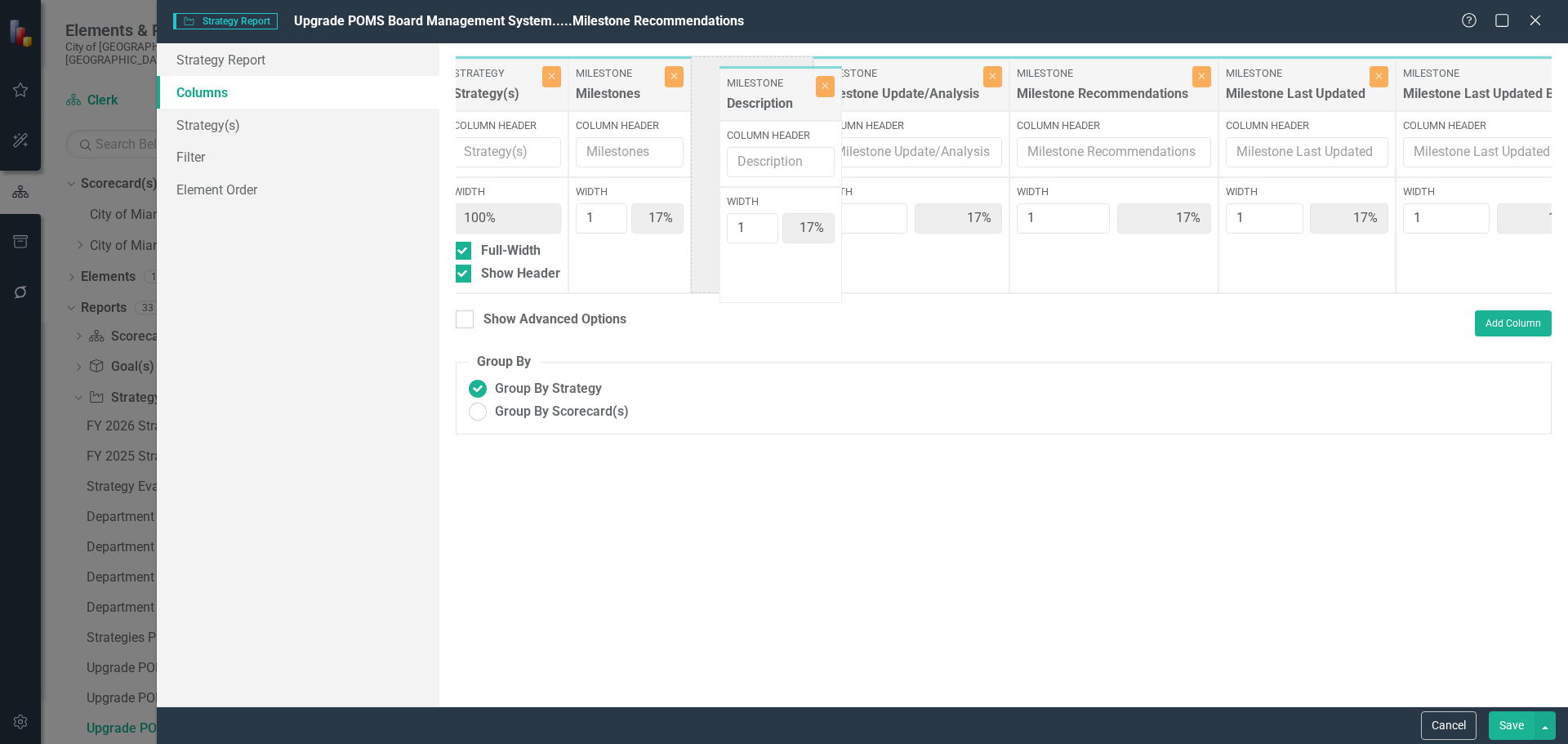
drag, startPoint x: 1516, startPoint y: 93, endPoint x: 758, endPoint y: 103, distance: 758.1
click at [758, 103] on div "Strategy Strategy(s) Close Column Header Width 100% Full-Width Show Header Mile…" at bounding box center [1018, 175] width 1146 height 238
click at [1504, 726] on button "Save" at bounding box center [1511, 725] width 46 height 29
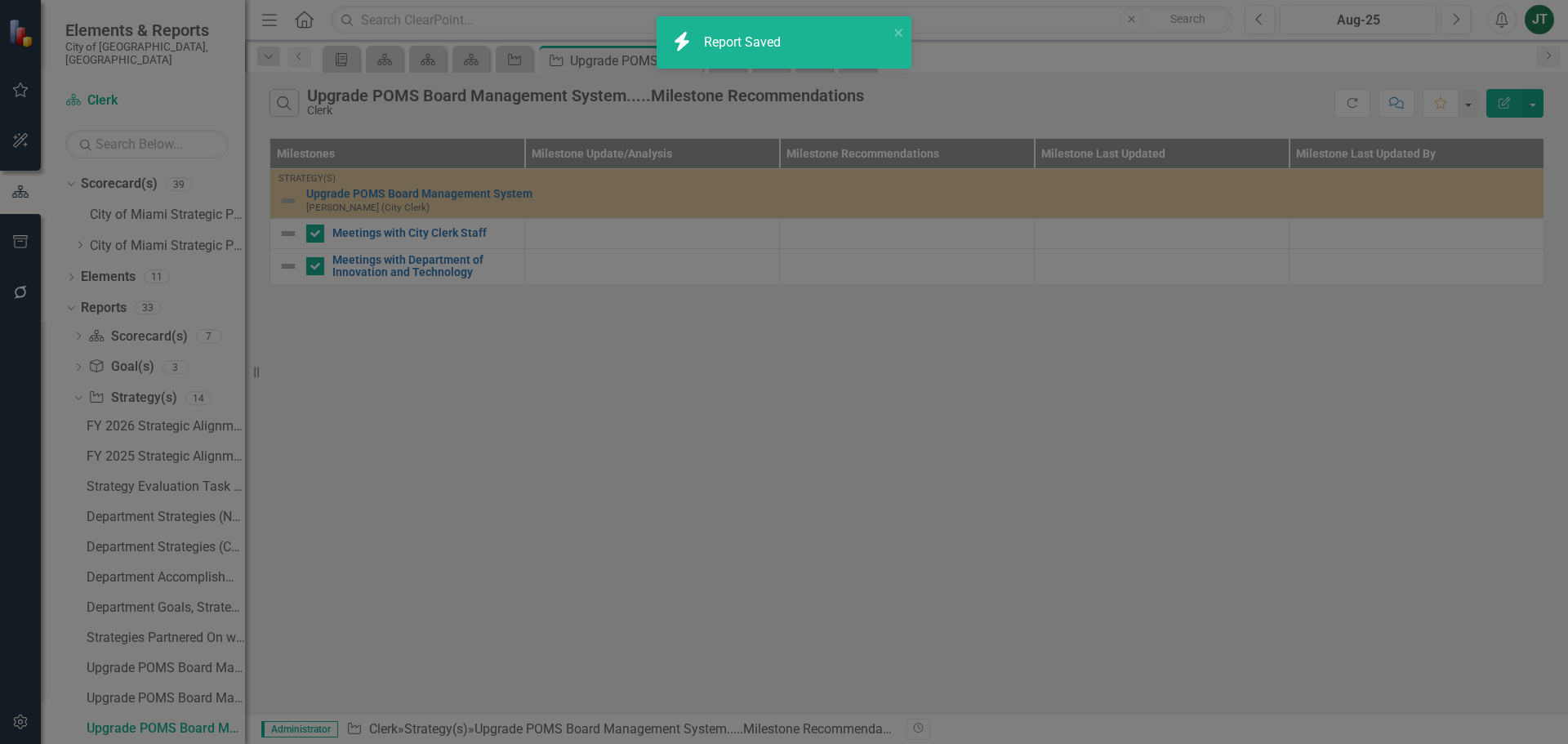
radio input "true"
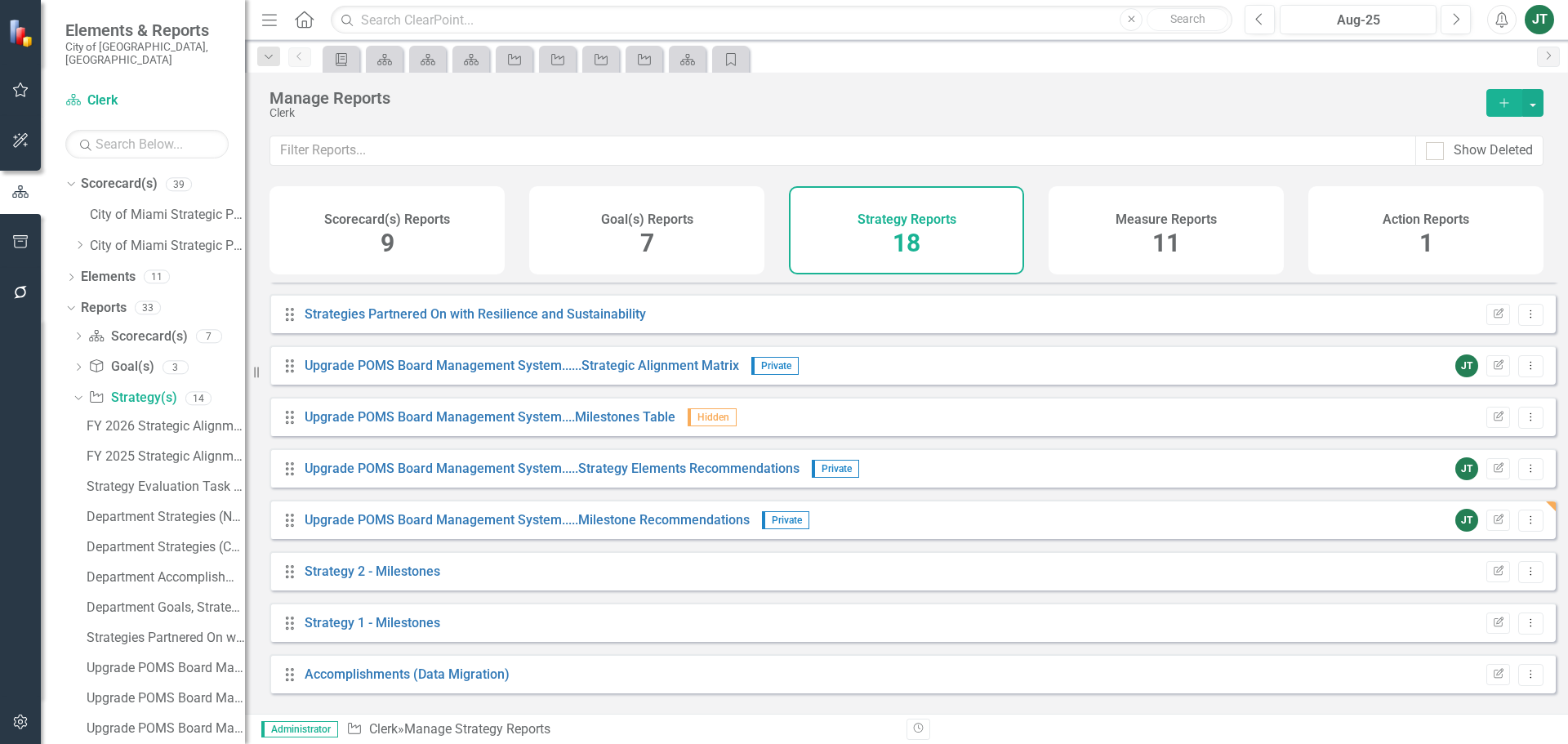
scroll to position [507, 0]
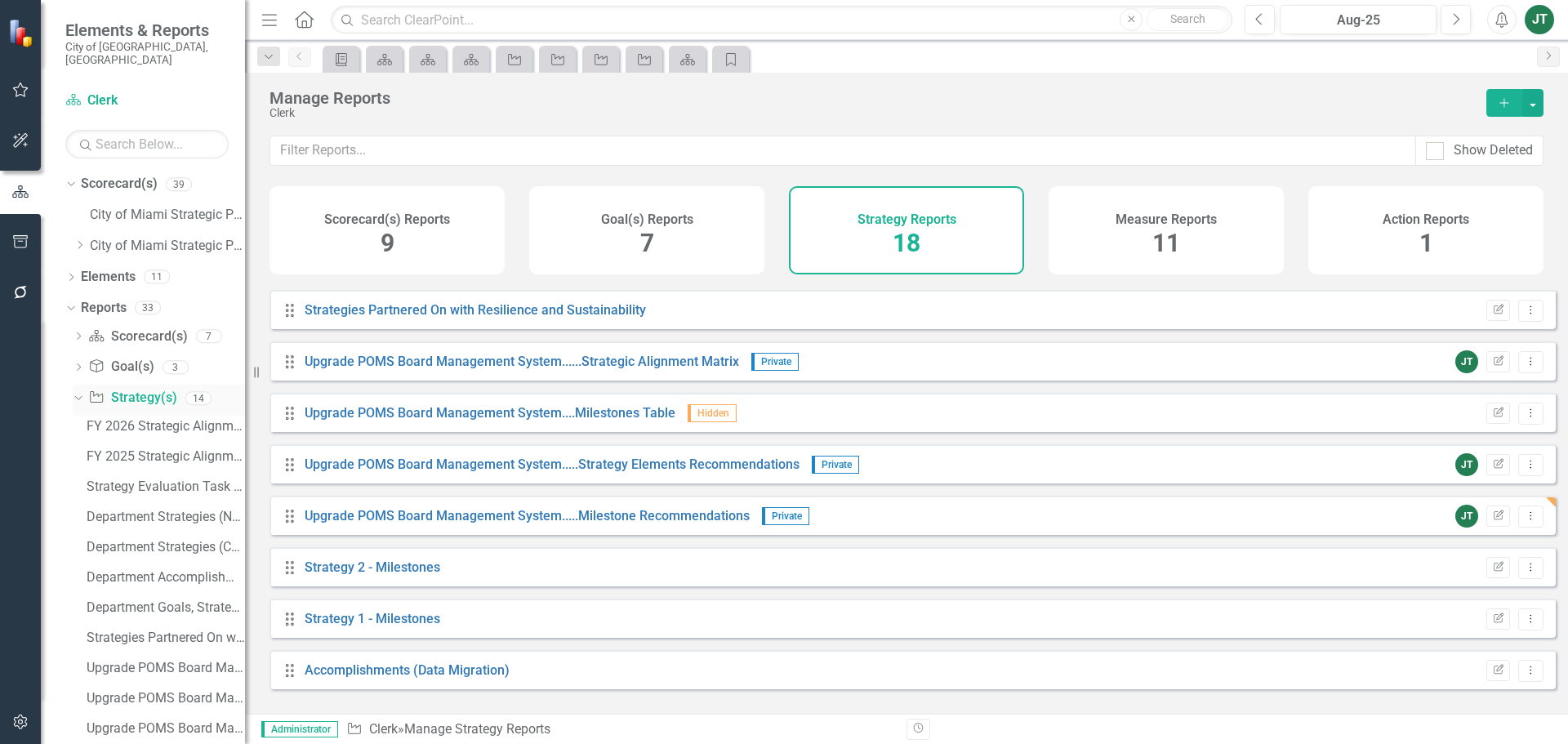
click at [79, 392] on icon "Dropdown" at bounding box center [76, 398] width 9 height 12
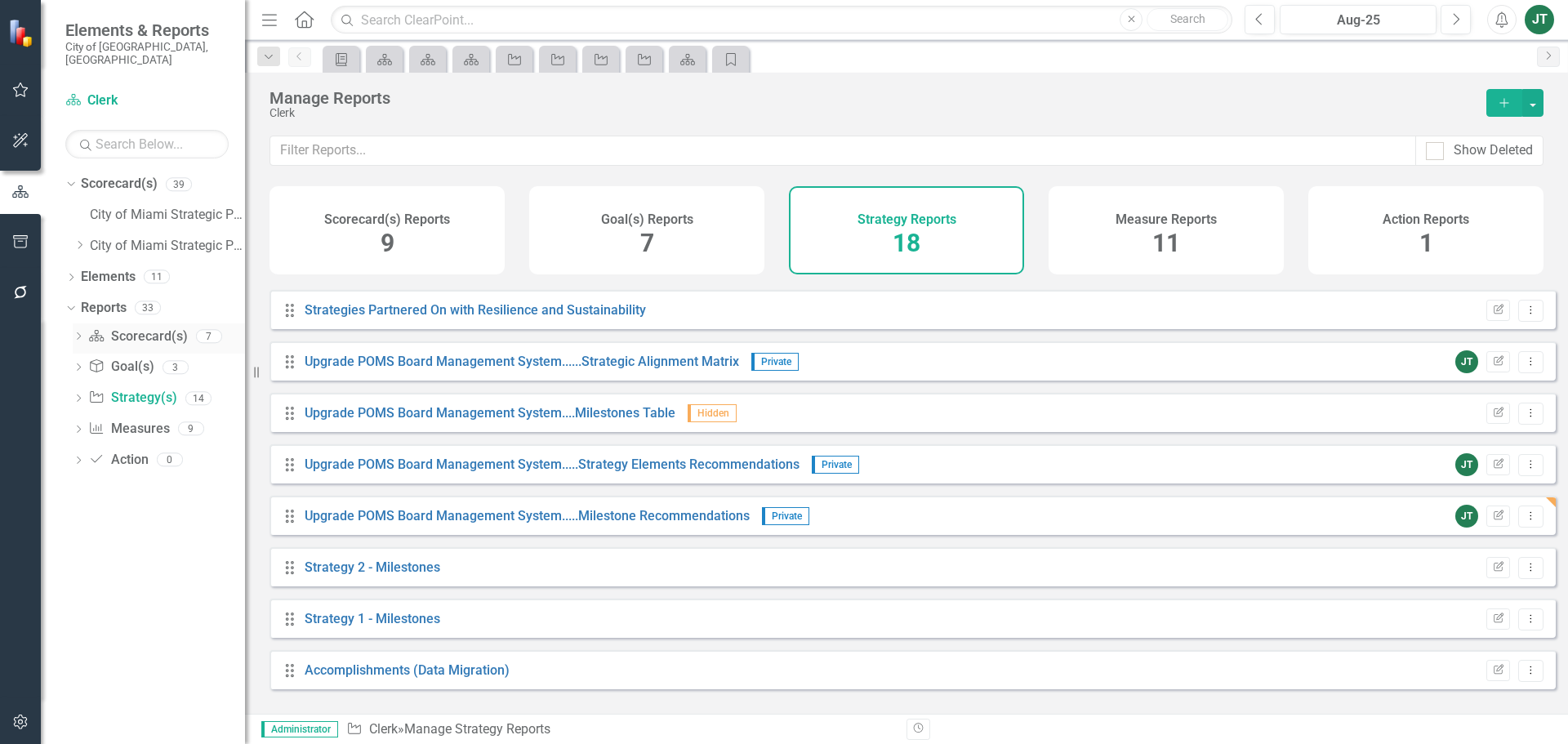
click at [81, 333] on icon "Dropdown" at bounding box center [78, 338] width 12 height 9
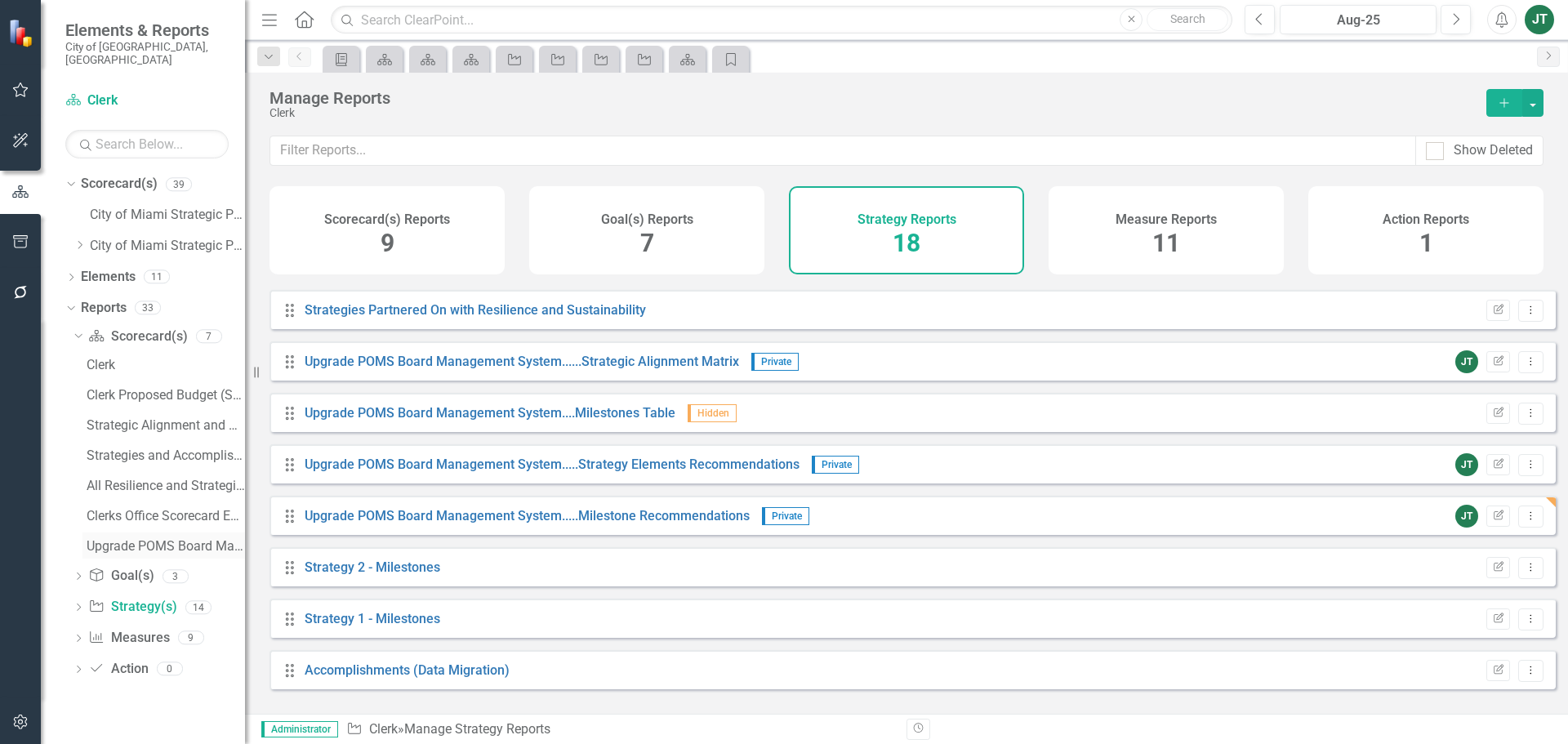
click at [136, 539] on div "Upgrade POMS Board Management System.......(i) Strategy / Milestone Evaluation …" at bounding box center [166, 546] width 159 height 14
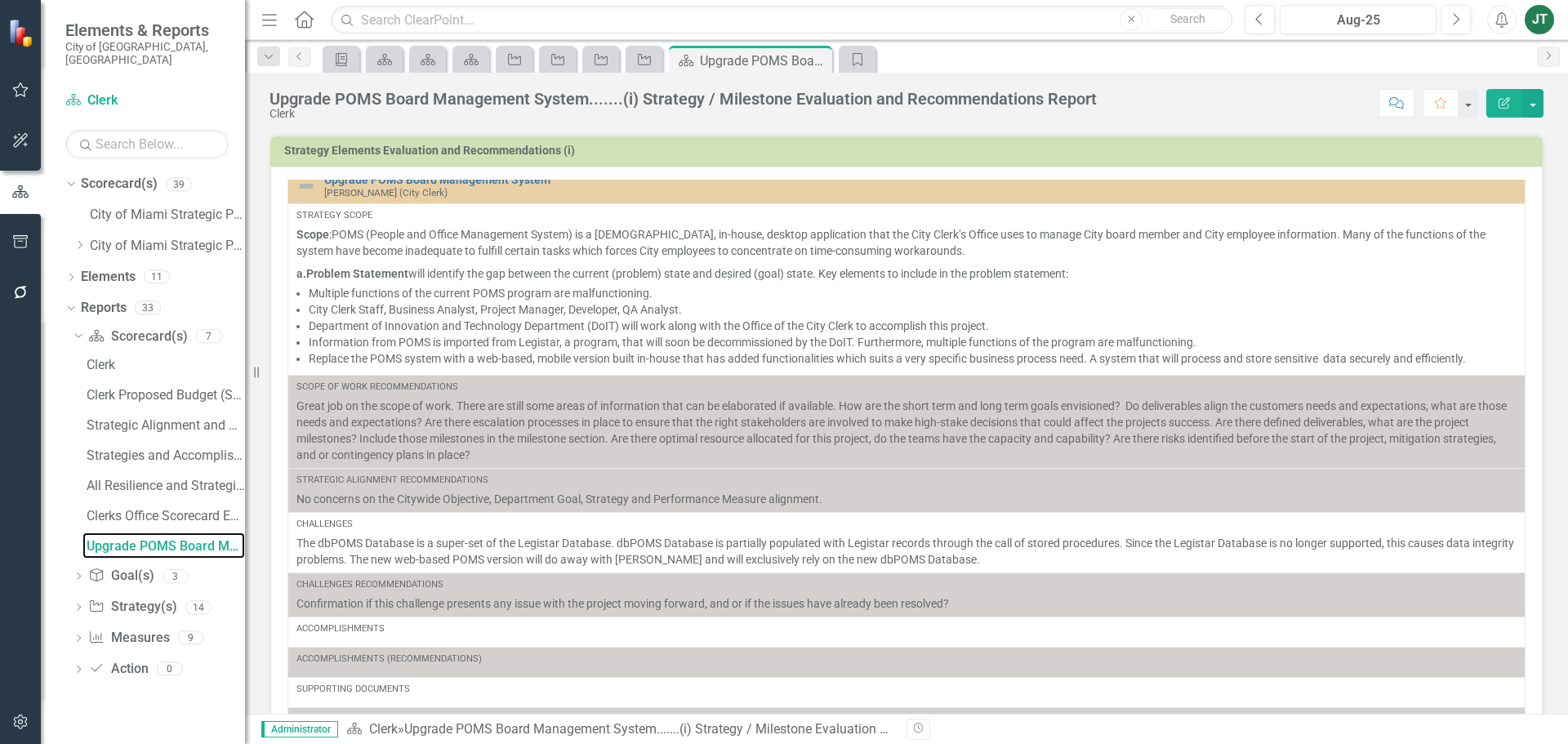
scroll to position [302, 0]
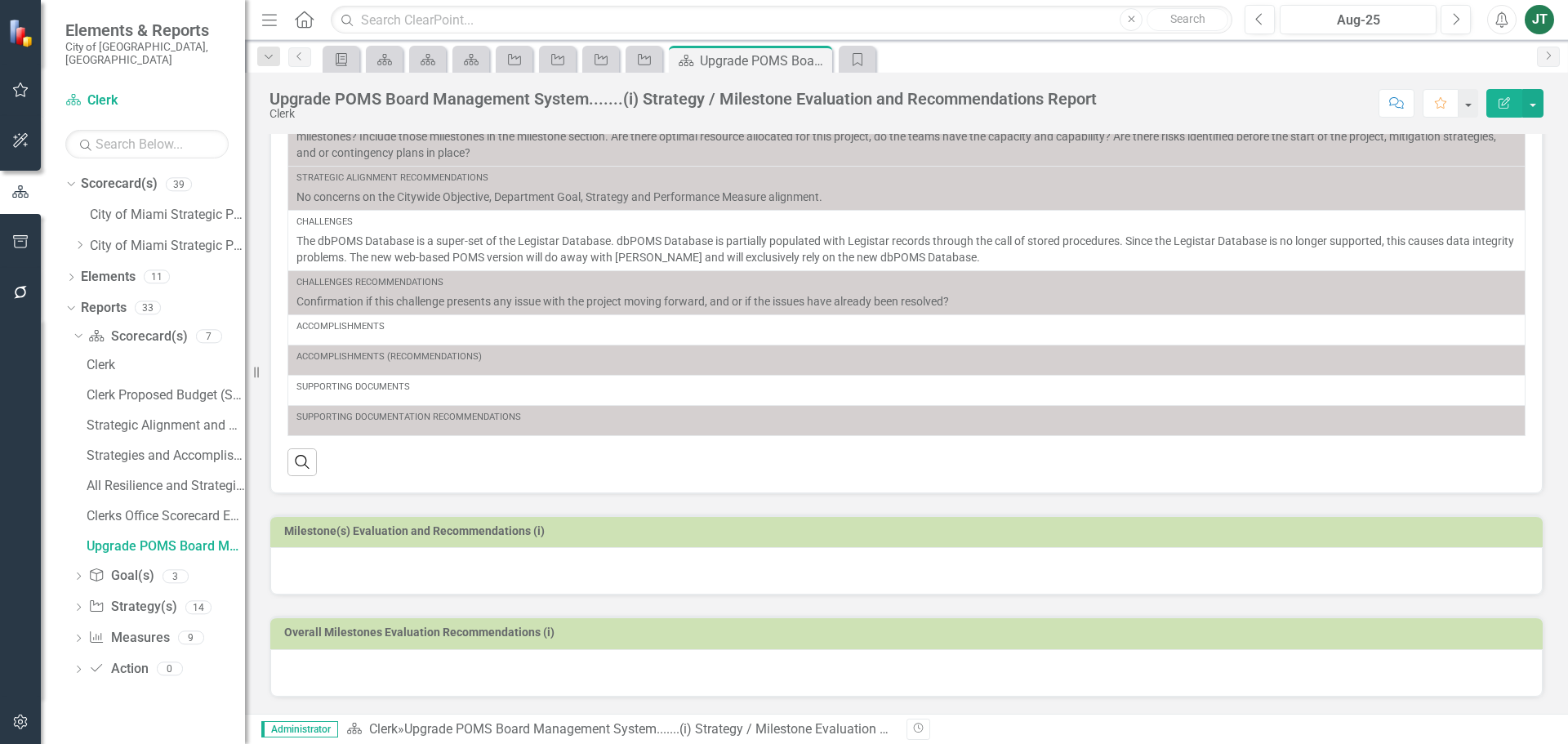
click at [438, 571] on div at bounding box center [906, 570] width 1272 height 47
click at [493, 574] on div at bounding box center [906, 570] width 1272 height 47
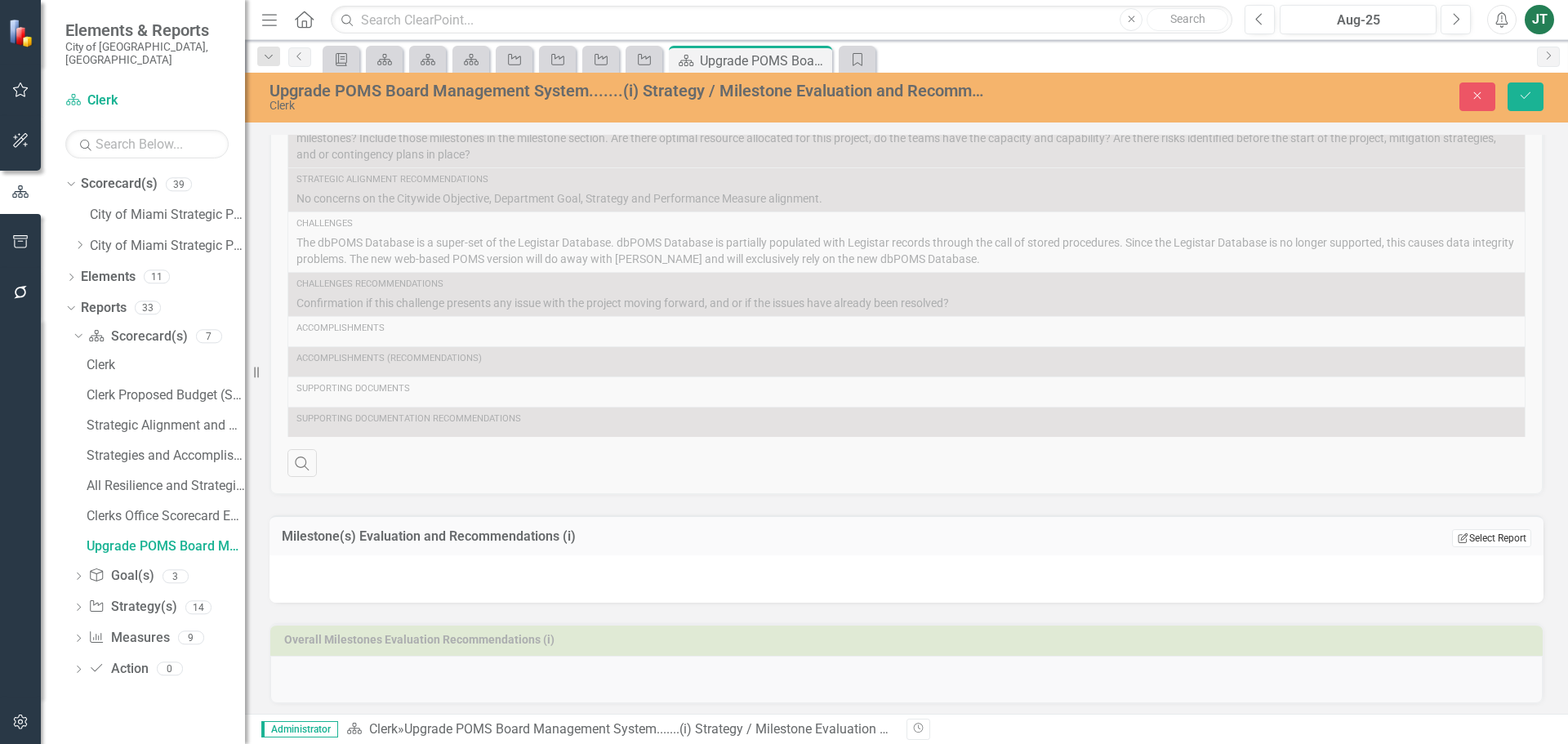
click at [1505, 529] on button "Edit Report Select Report" at bounding box center [1491, 538] width 79 height 18
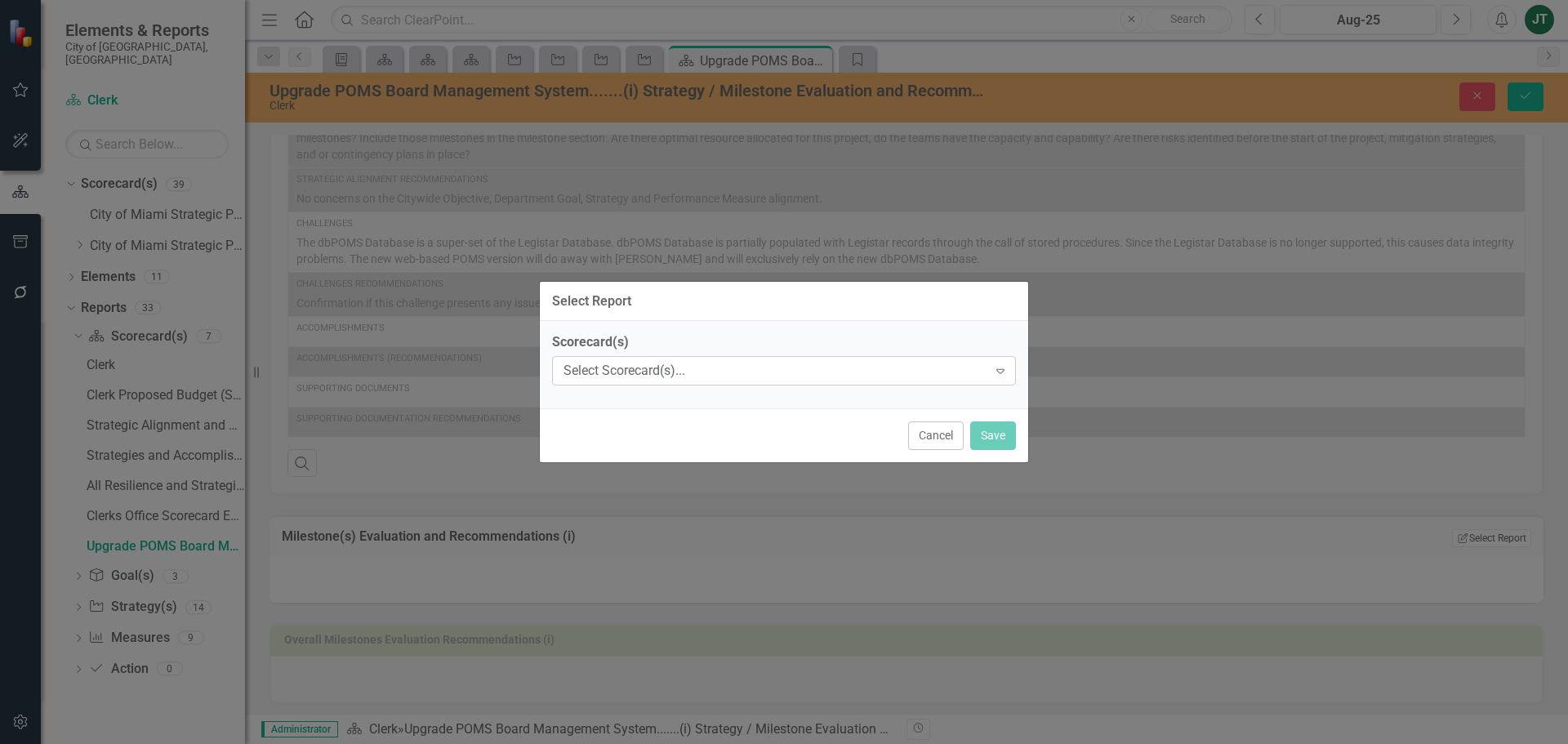
click at [763, 370] on div "Select Scorecard(s)..." at bounding box center [775, 371] width 424 height 19
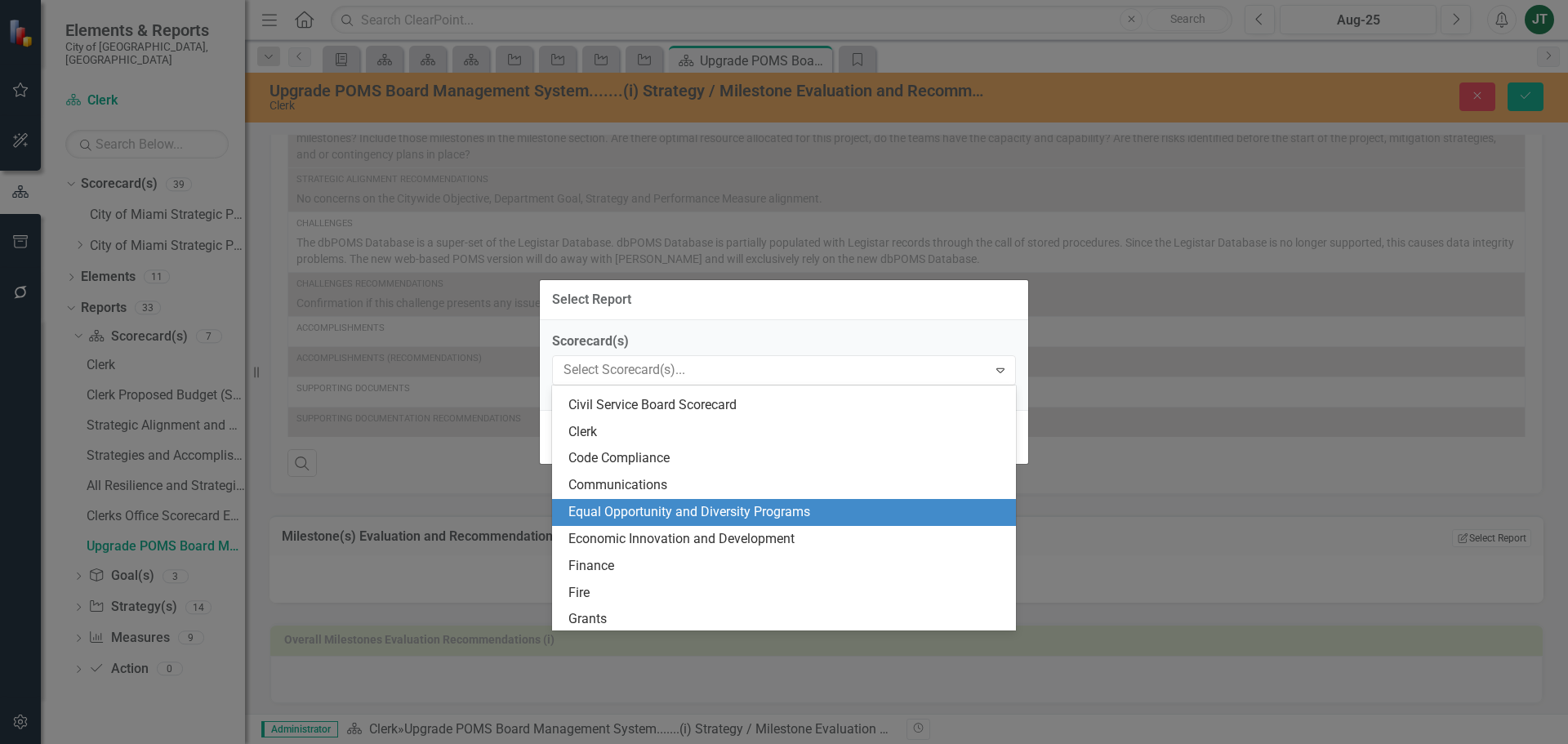
scroll to position [163, 0]
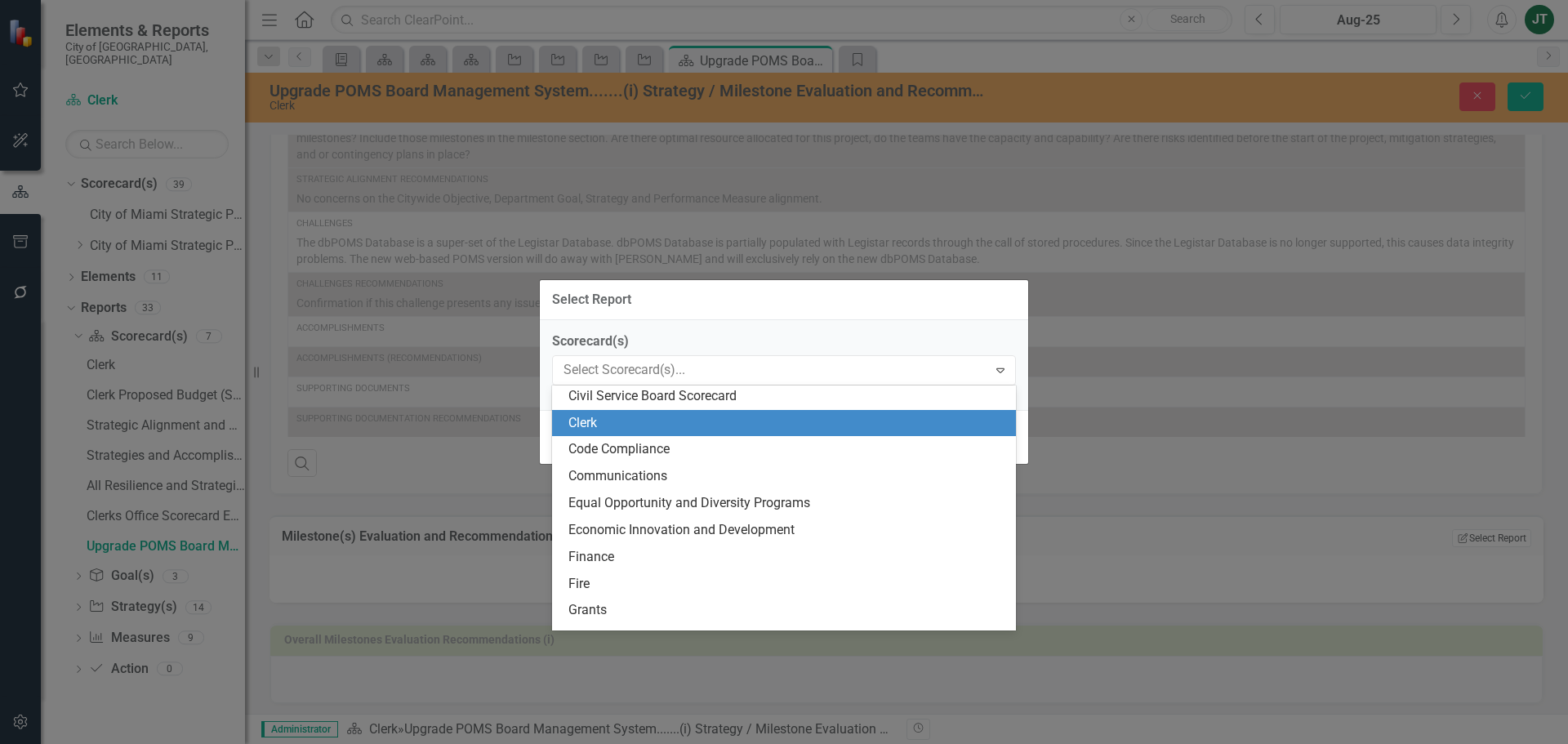
click at [606, 417] on div "Clerk" at bounding box center [787, 423] width 438 height 19
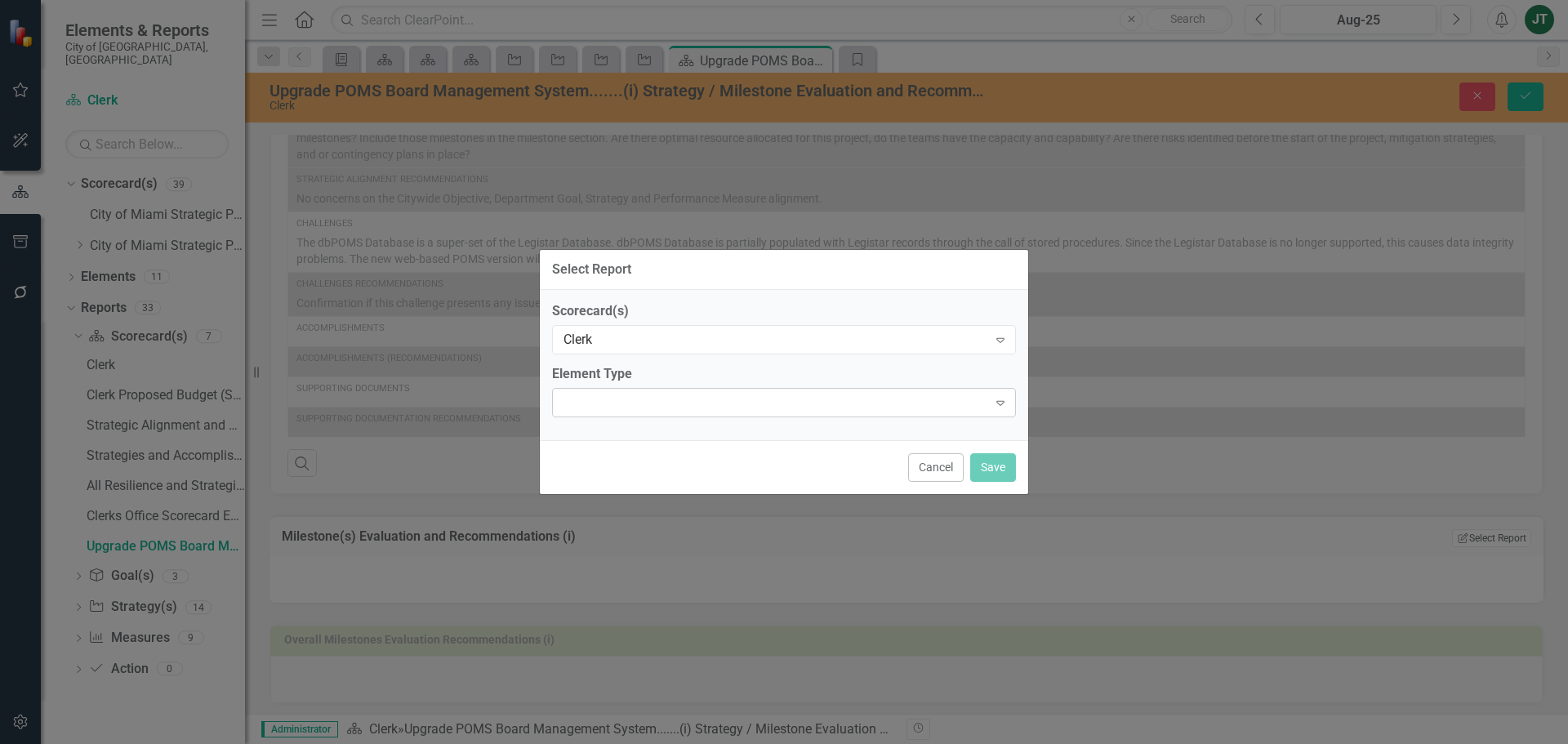
click at [676, 402] on div at bounding box center [770, 403] width 430 height 4
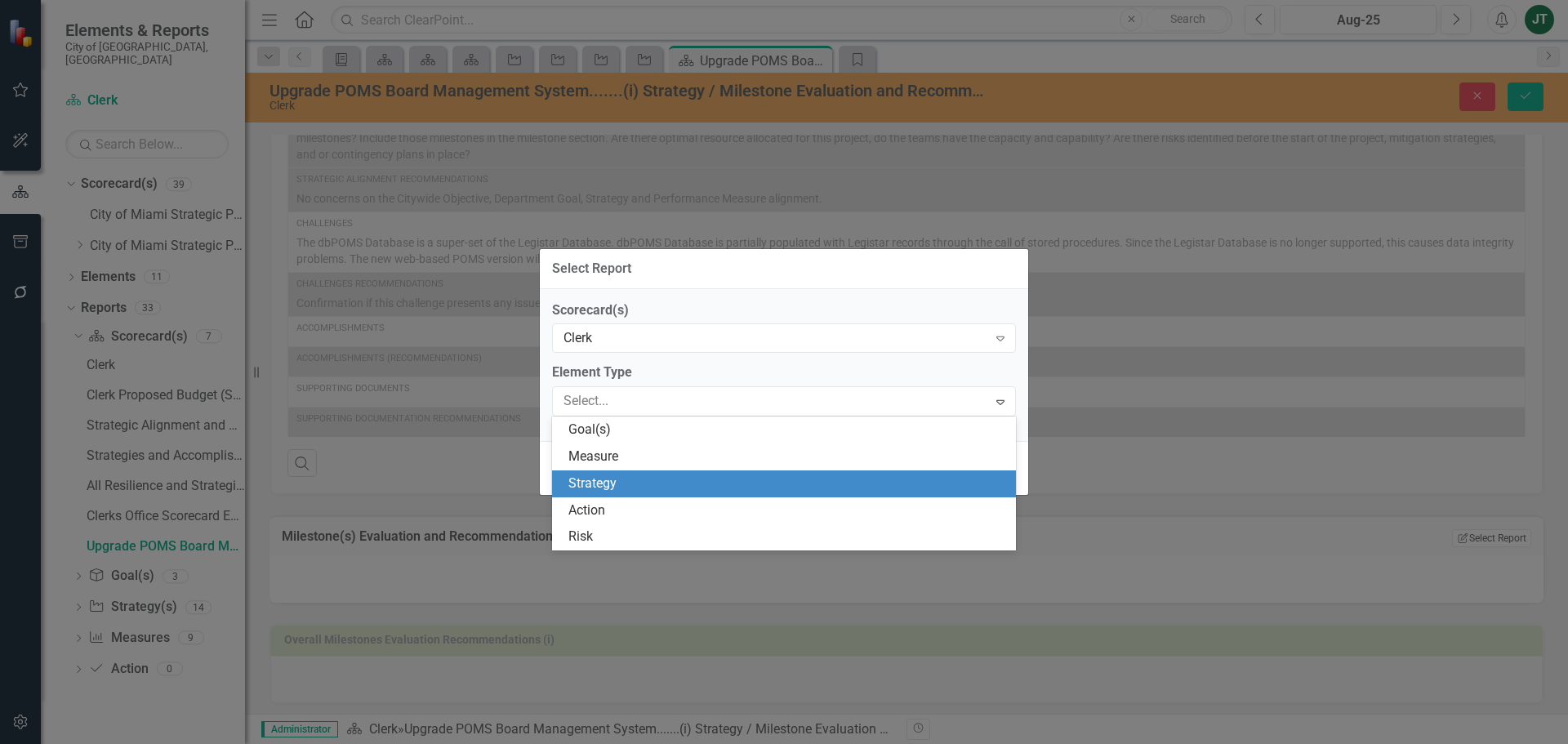
click at [653, 480] on div "Strategy" at bounding box center [787, 483] width 438 height 19
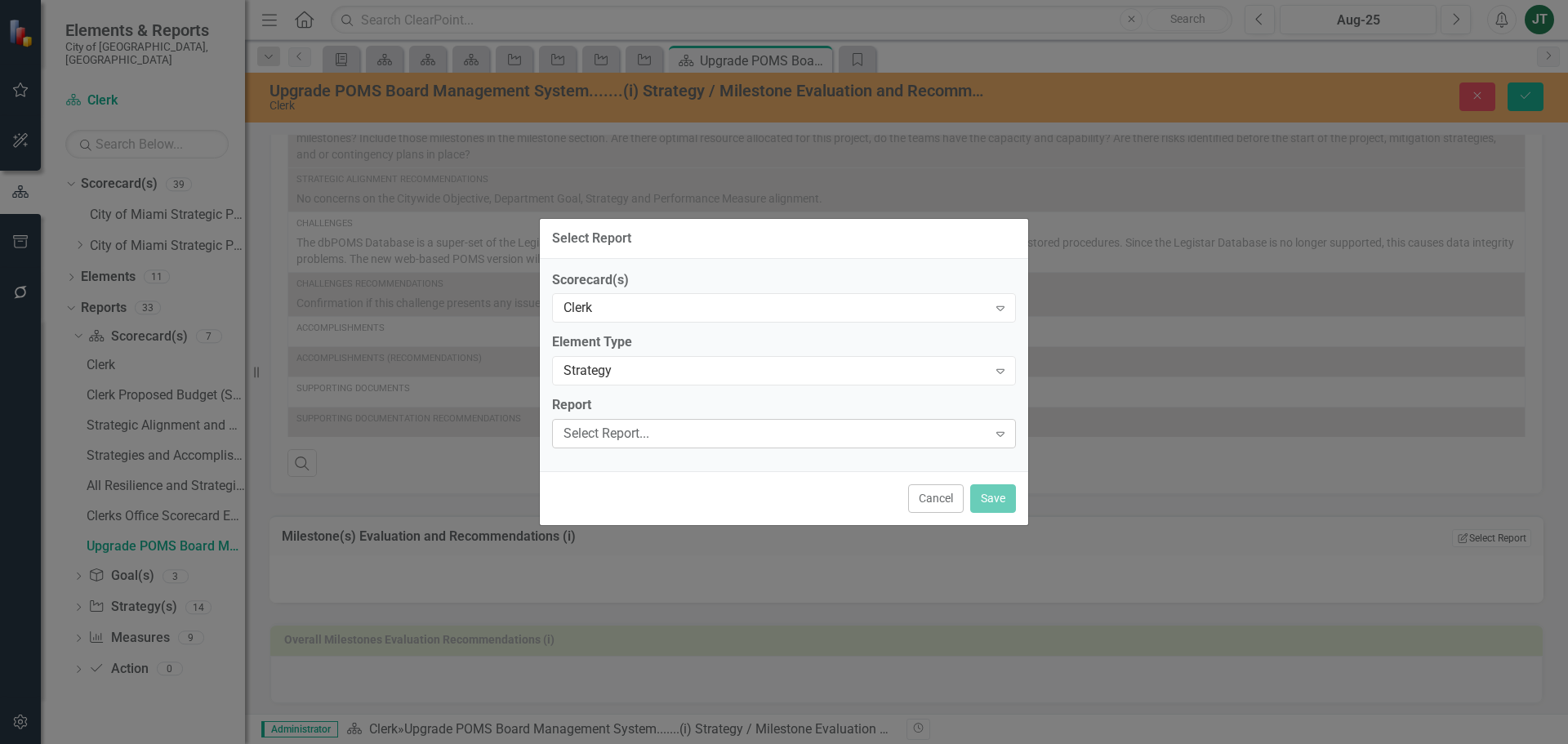
click at [698, 429] on div "Select Report..." at bounding box center [775, 433] width 424 height 19
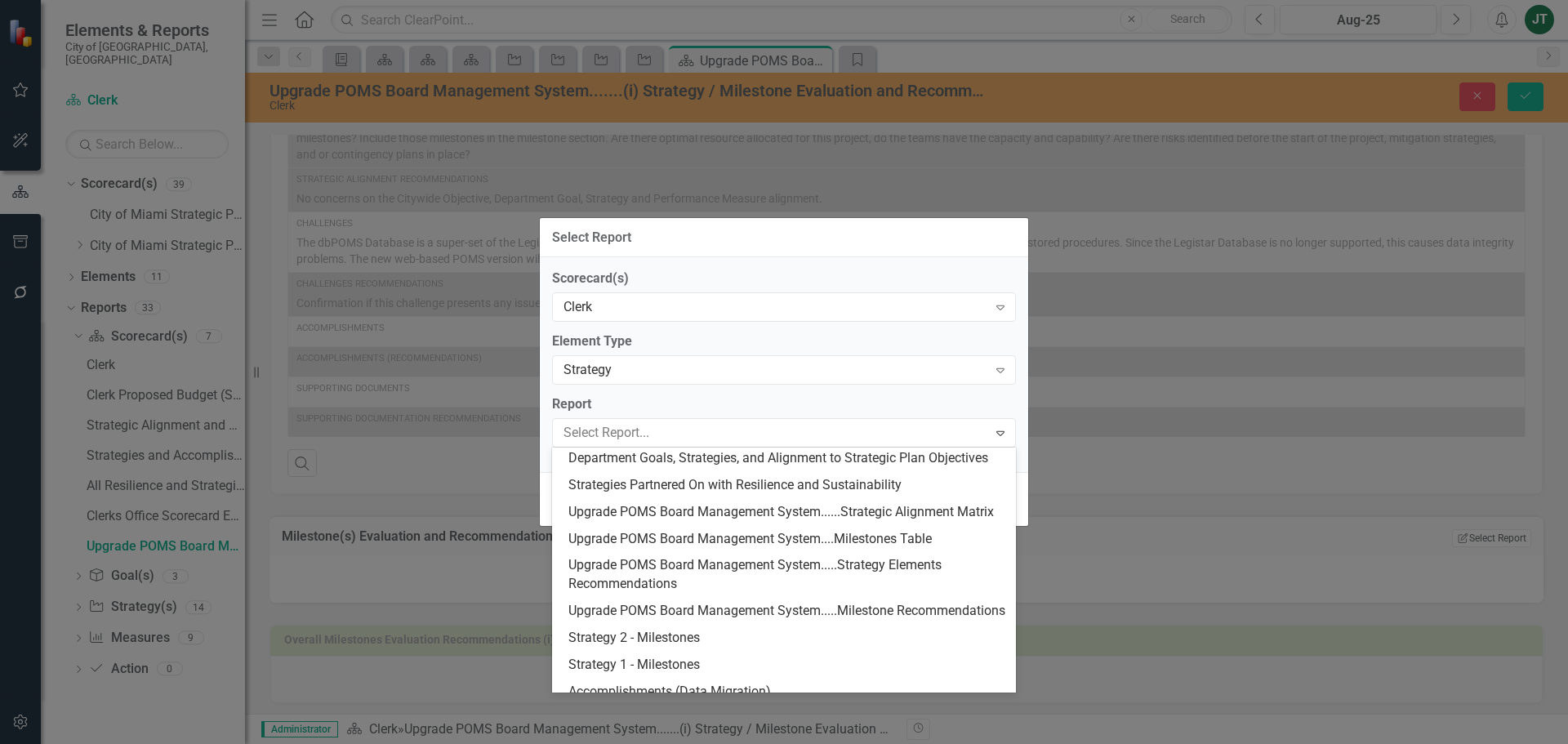
scroll to position [245, 0]
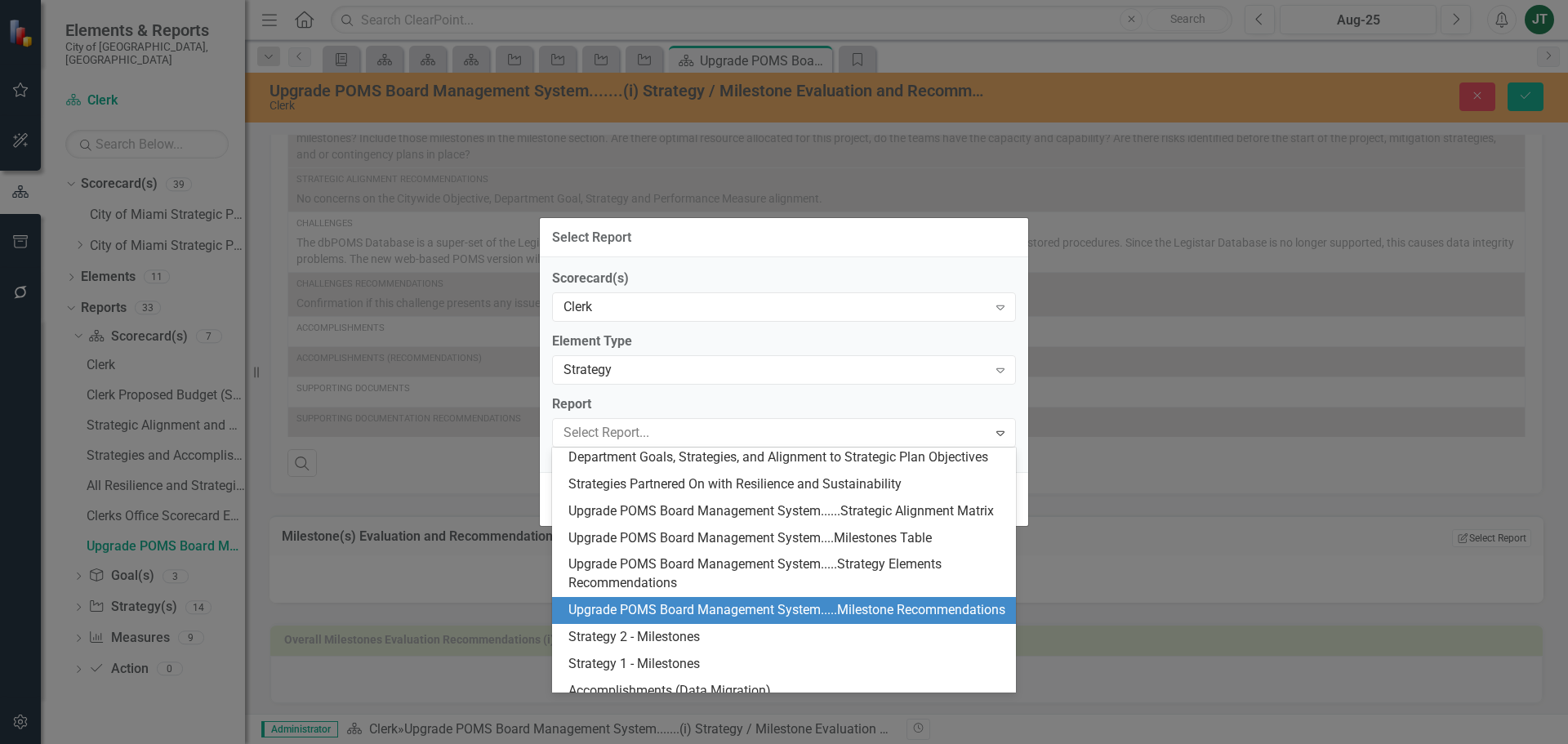
click at [791, 620] on div "Upgrade POMS Board Management System.....Milestone Recommendations" at bounding box center [787, 610] width 438 height 19
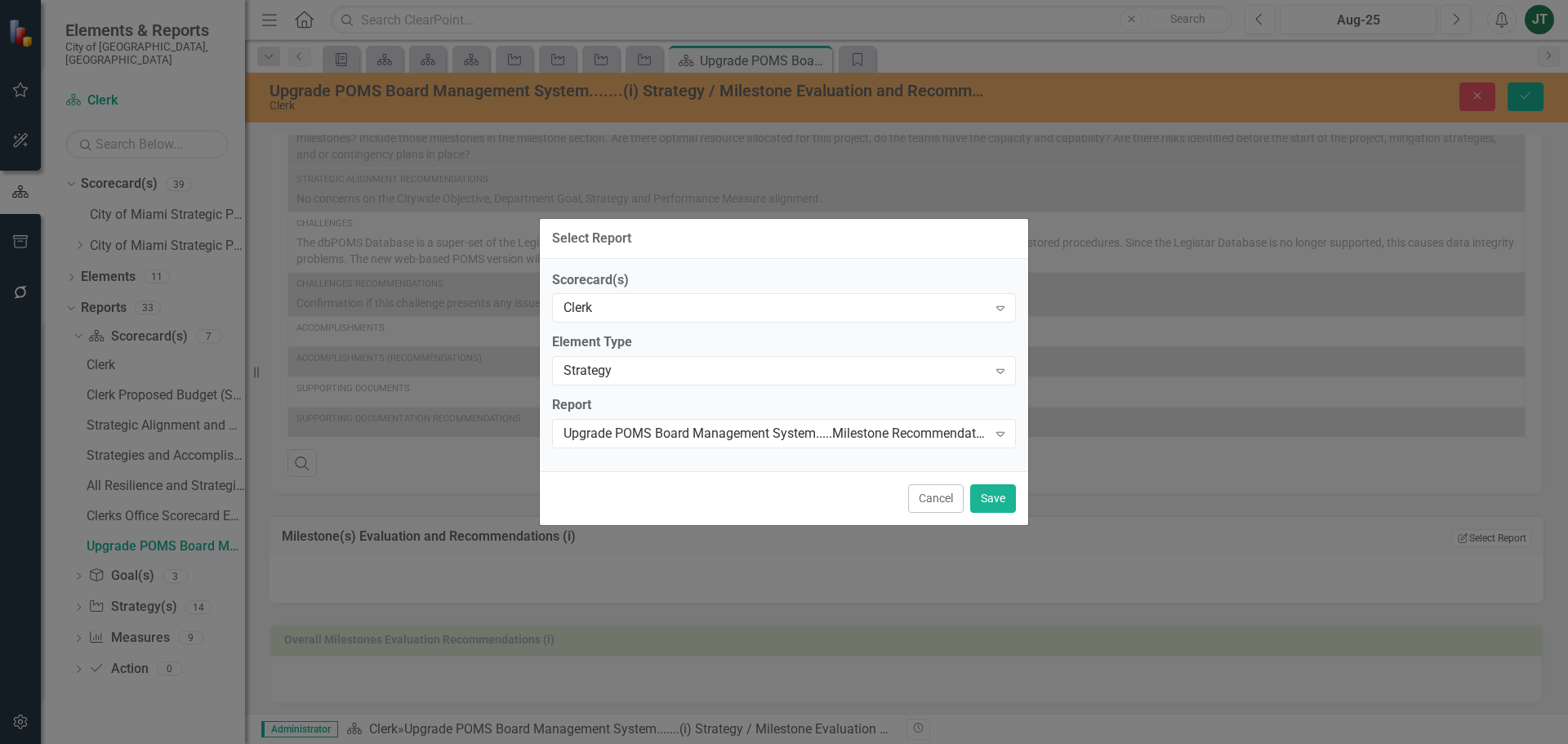
click at [989, 483] on div "Cancel Save" at bounding box center [784, 498] width 488 height 54
click at [986, 500] on button "Save" at bounding box center [992, 499] width 46 height 29
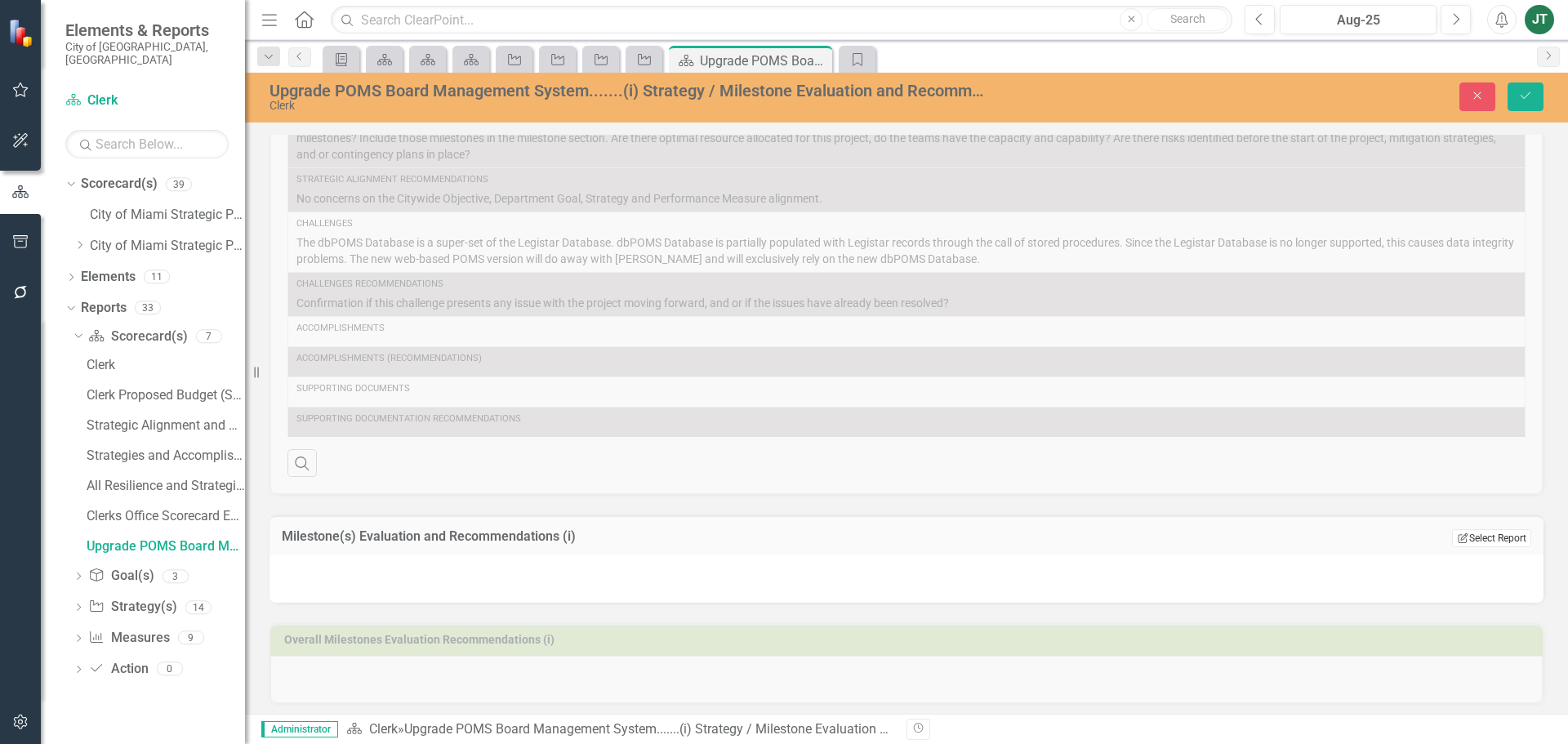
click at [1469, 546] on button "Edit Report Select Report" at bounding box center [1491, 538] width 79 height 18
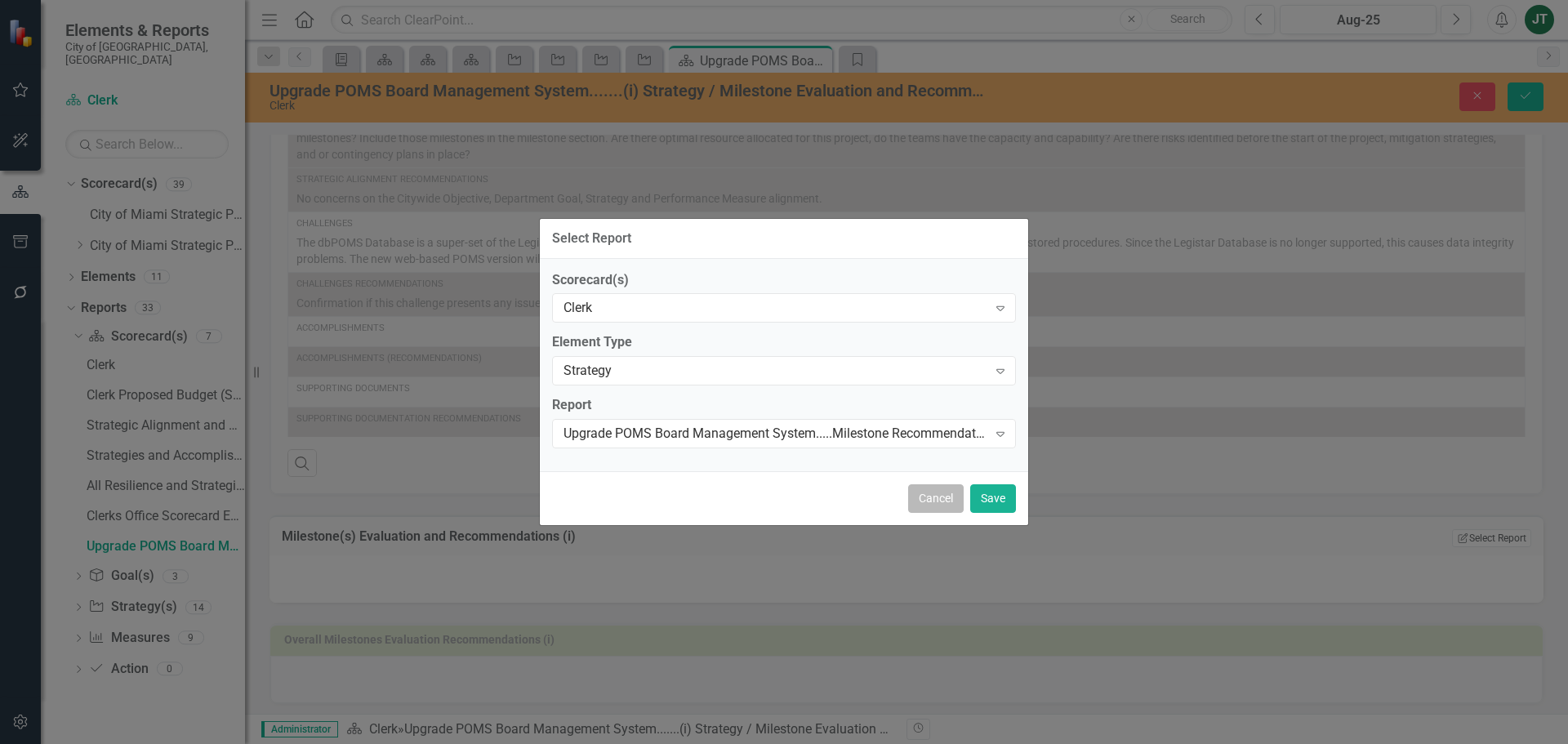
click at [942, 503] on button "Cancel" at bounding box center [936, 499] width 56 height 29
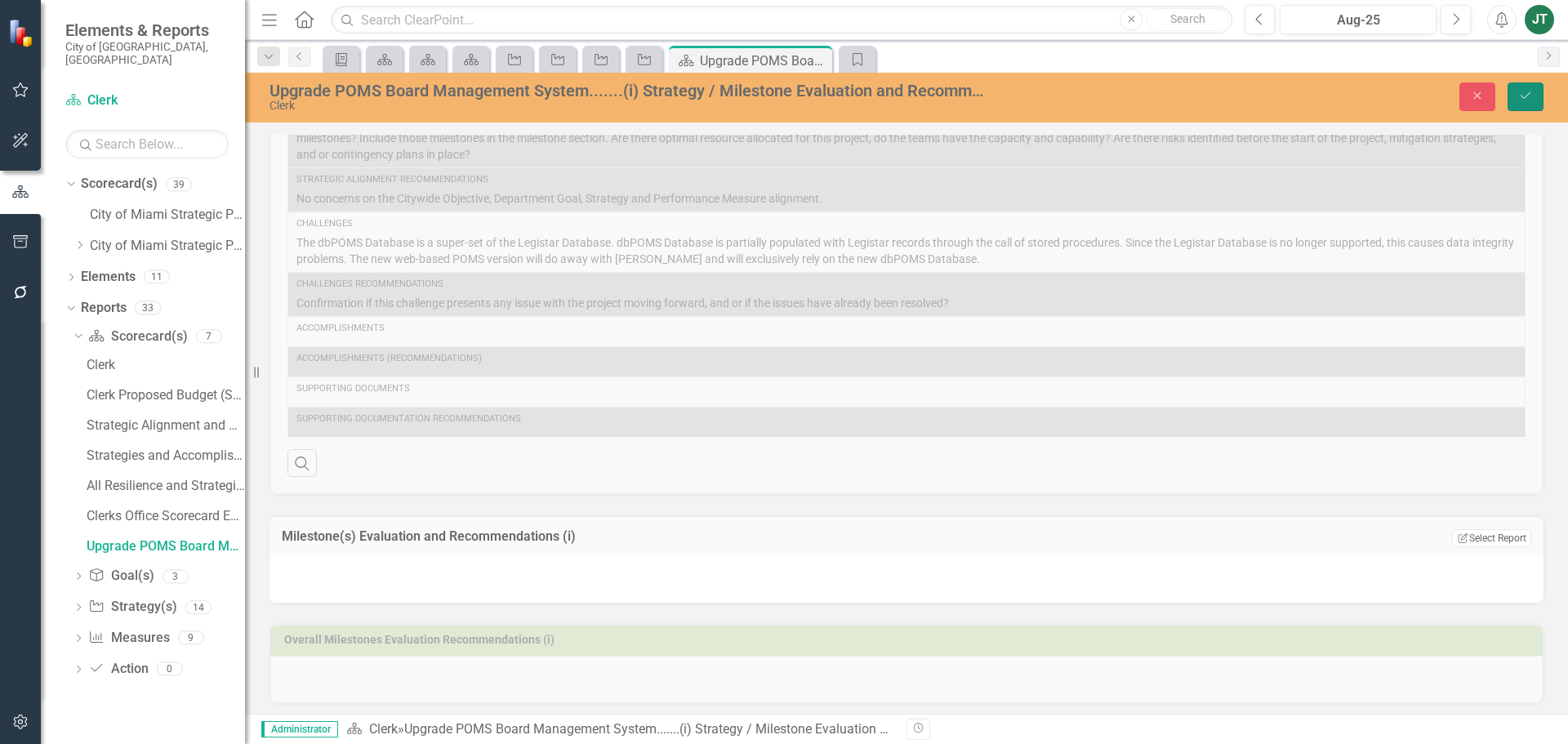
click at [1523, 99] on icon "Save" at bounding box center [1525, 95] width 14 height 12
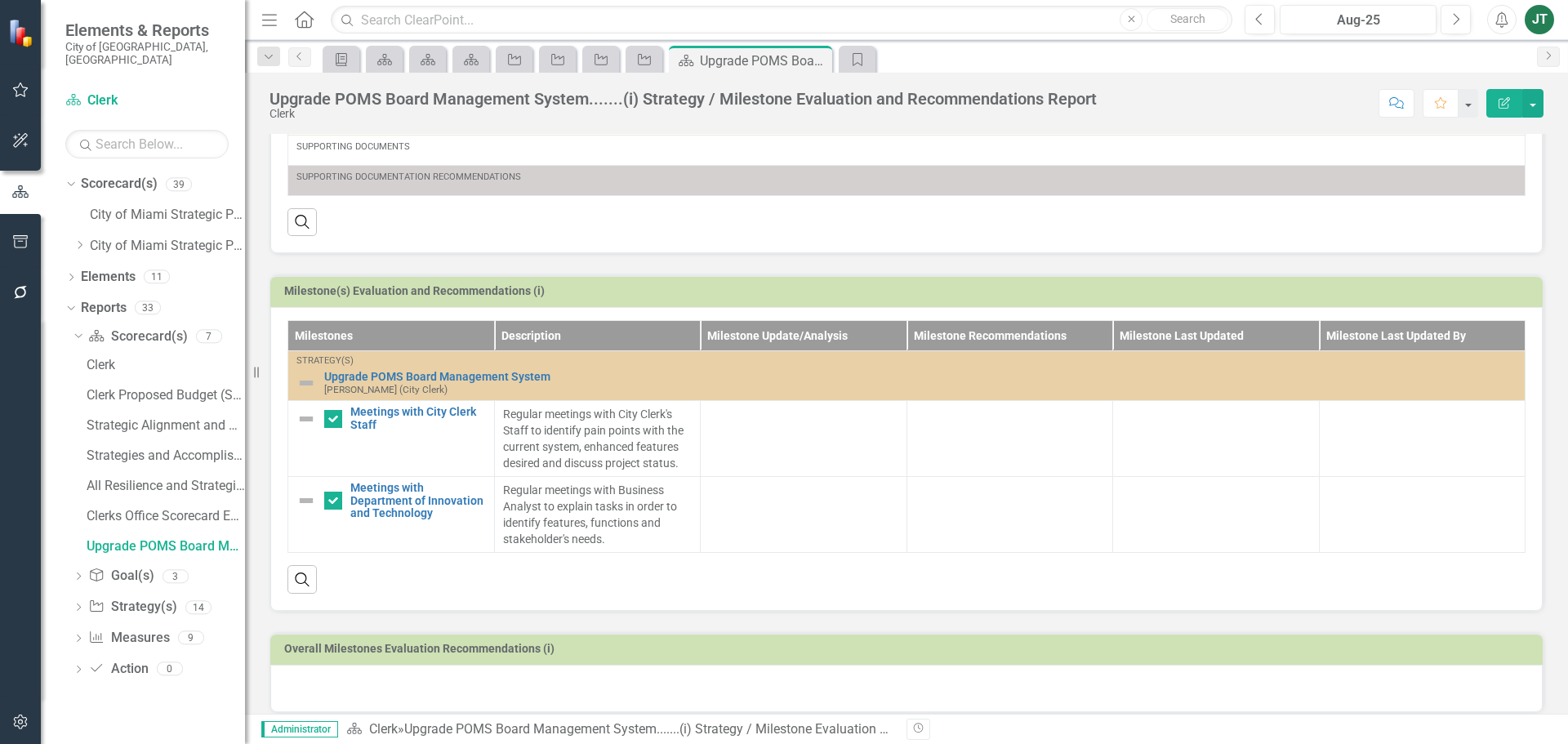
scroll to position [558, 0]
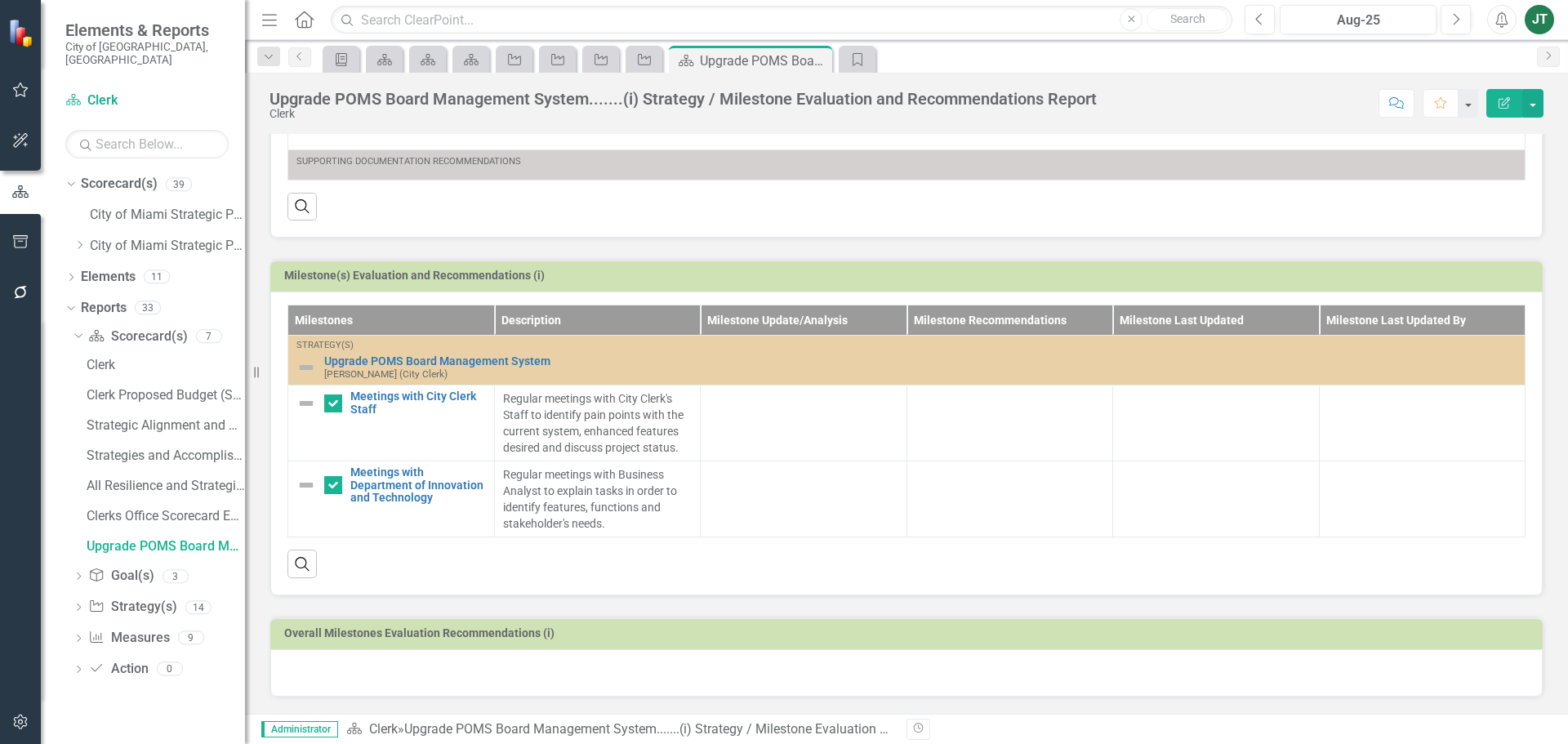
click at [449, 657] on div at bounding box center [906, 672] width 1272 height 47
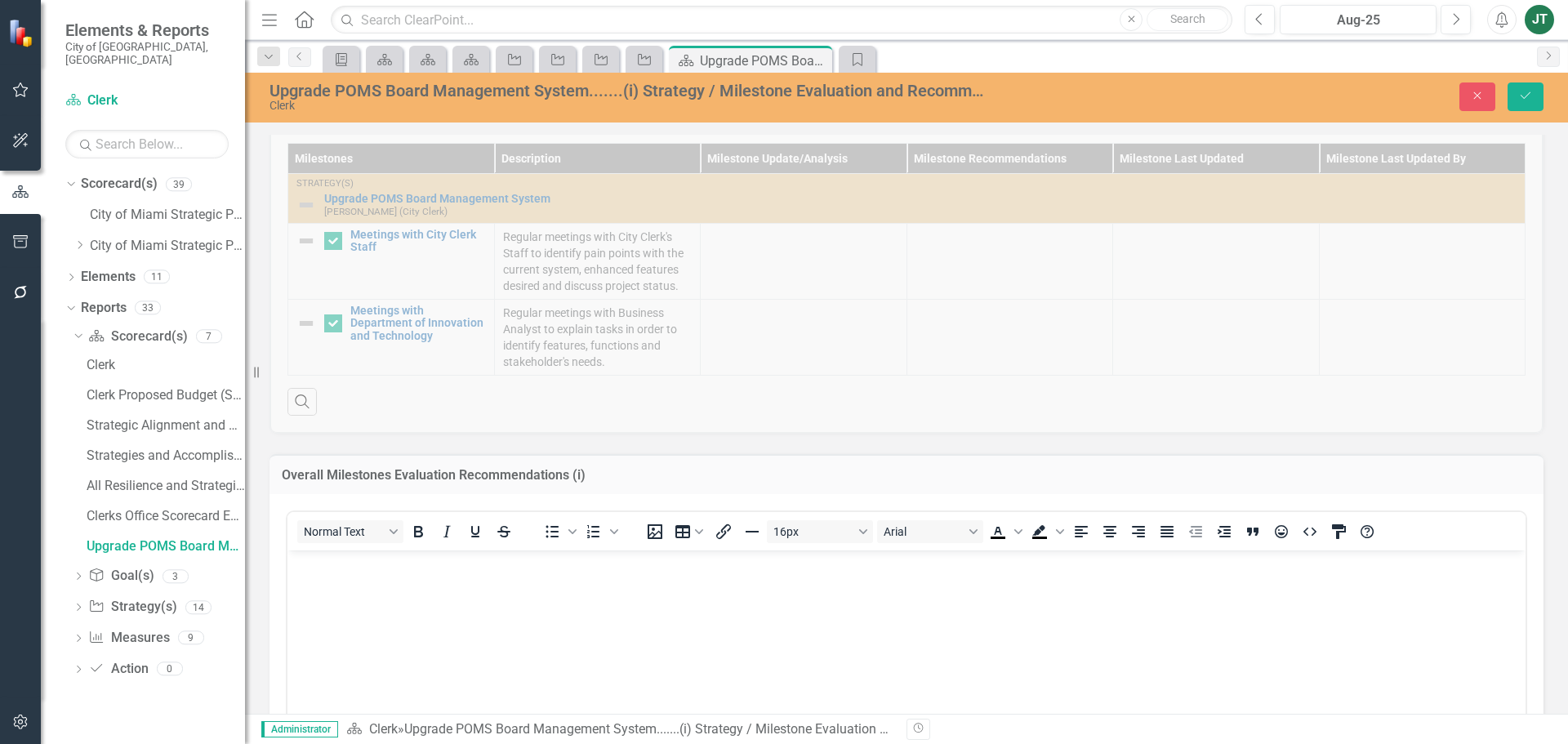
scroll to position [802, 0]
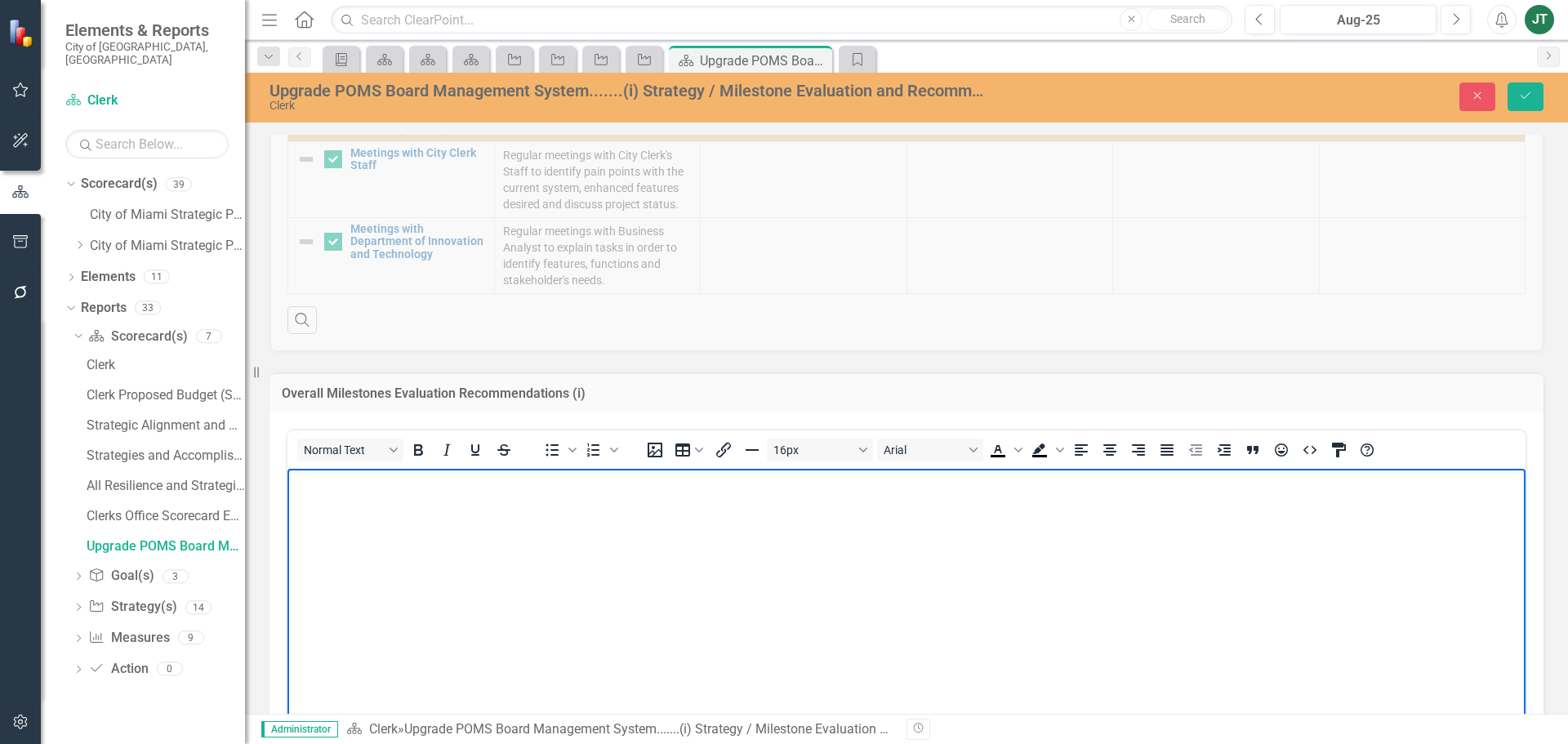
click at [511, 509] on body "Rich Text Area. Press ALT-0 for help." at bounding box center [906, 590] width 1238 height 245
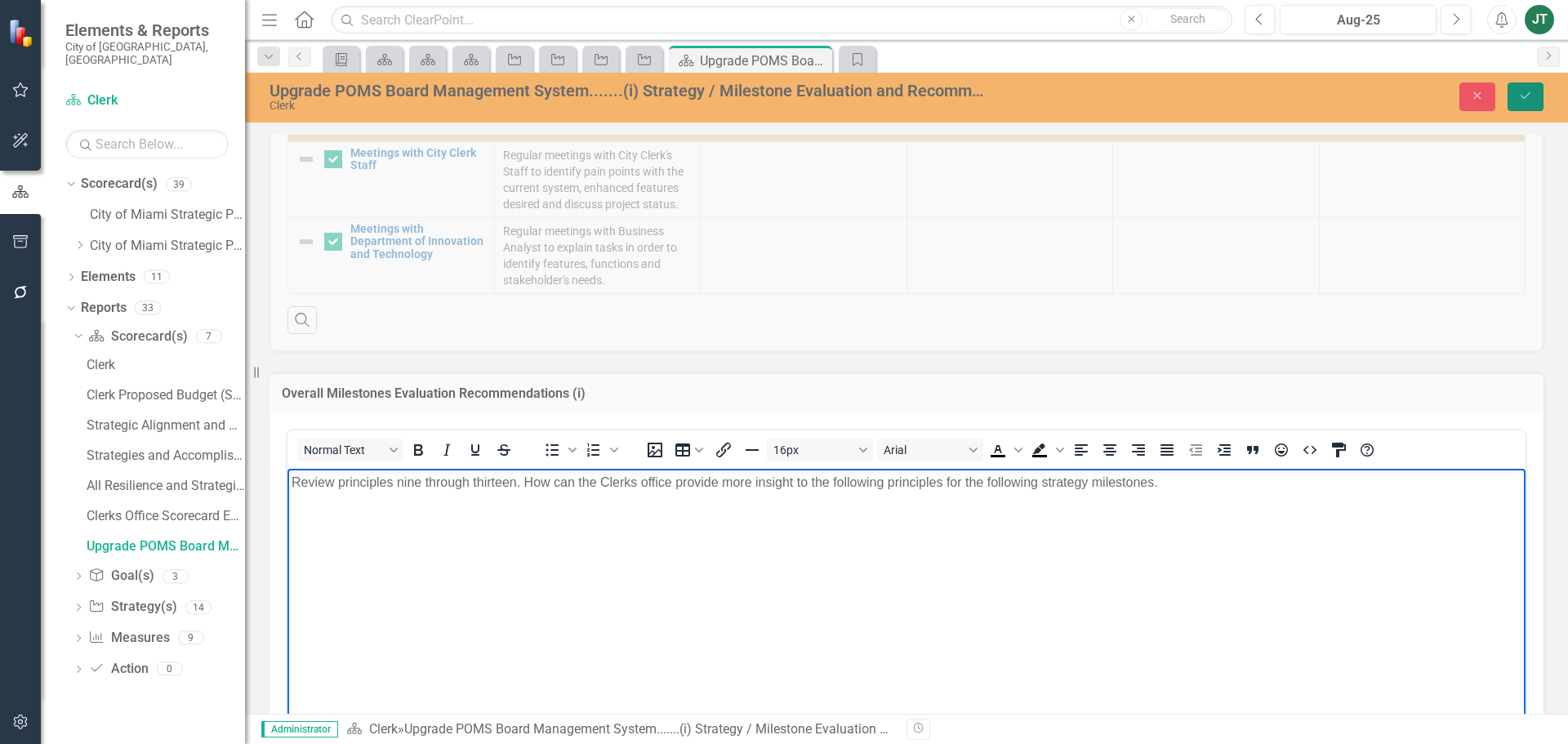
click at [1523, 93] on icon "Save" at bounding box center [1525, 95] width 14 height 12
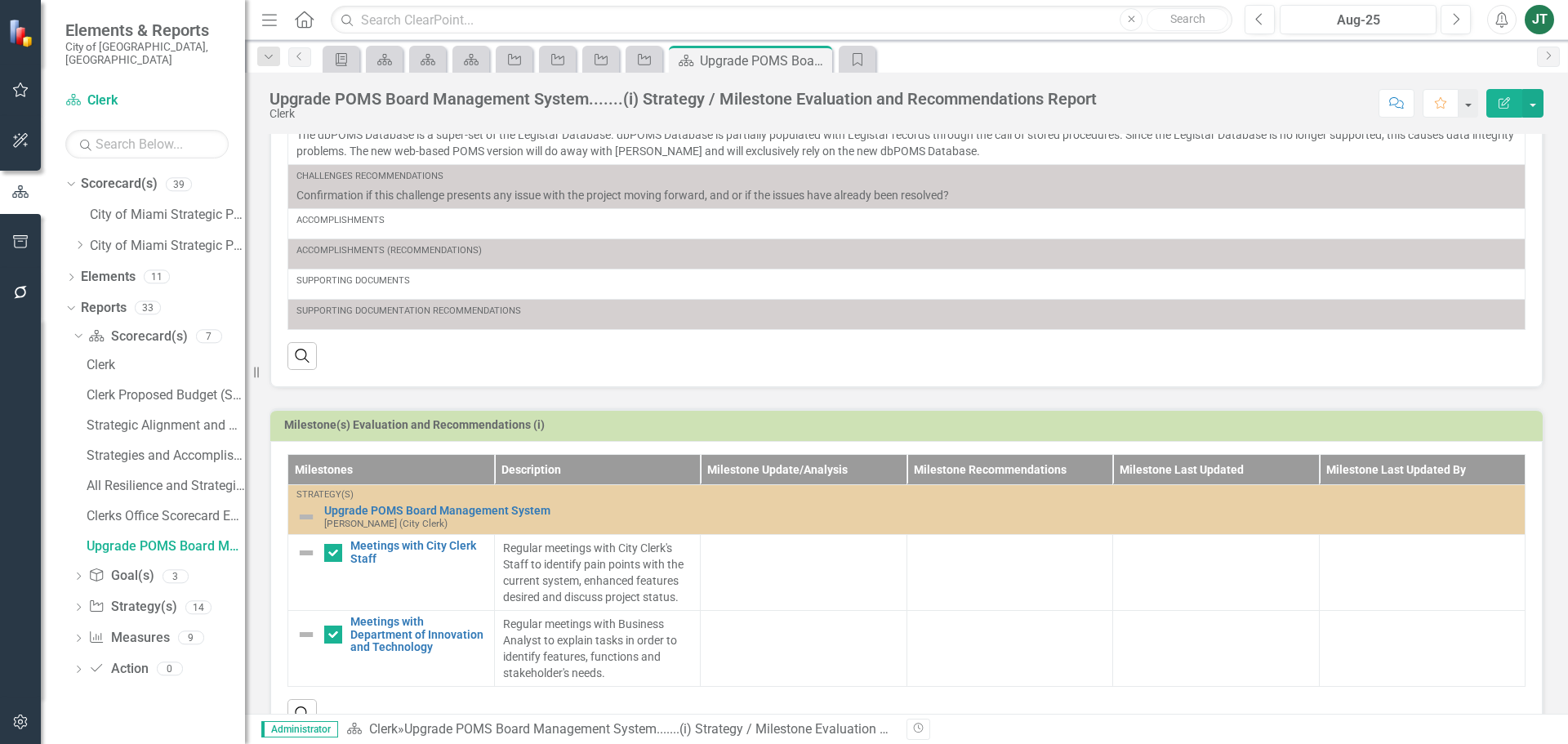
scroll to position [558, 0]
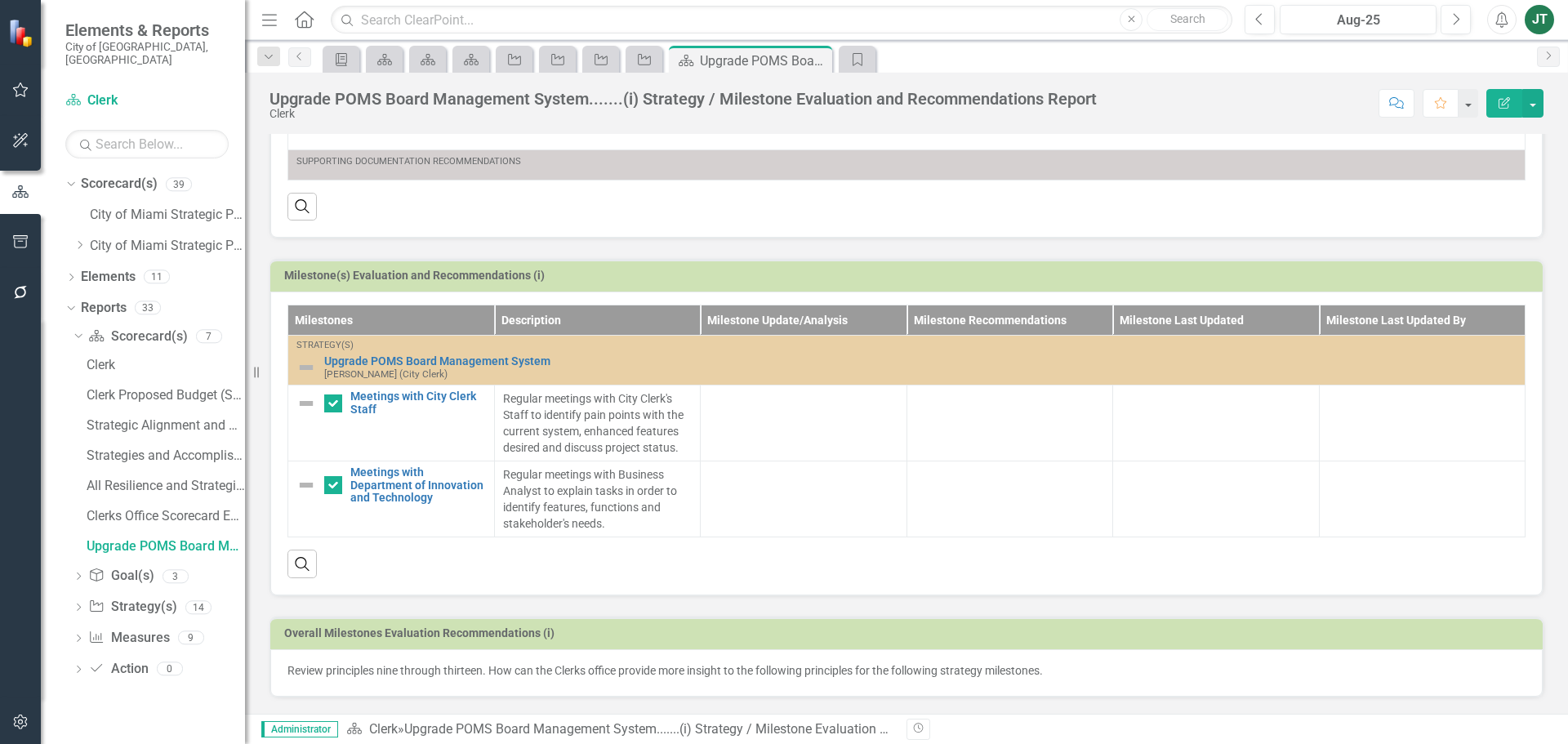
click at [1060, 673] on p "Review principles nine through thirteen. How can the Clerks office provide more…" at bounding box center [906, 670] width 1238 height 16
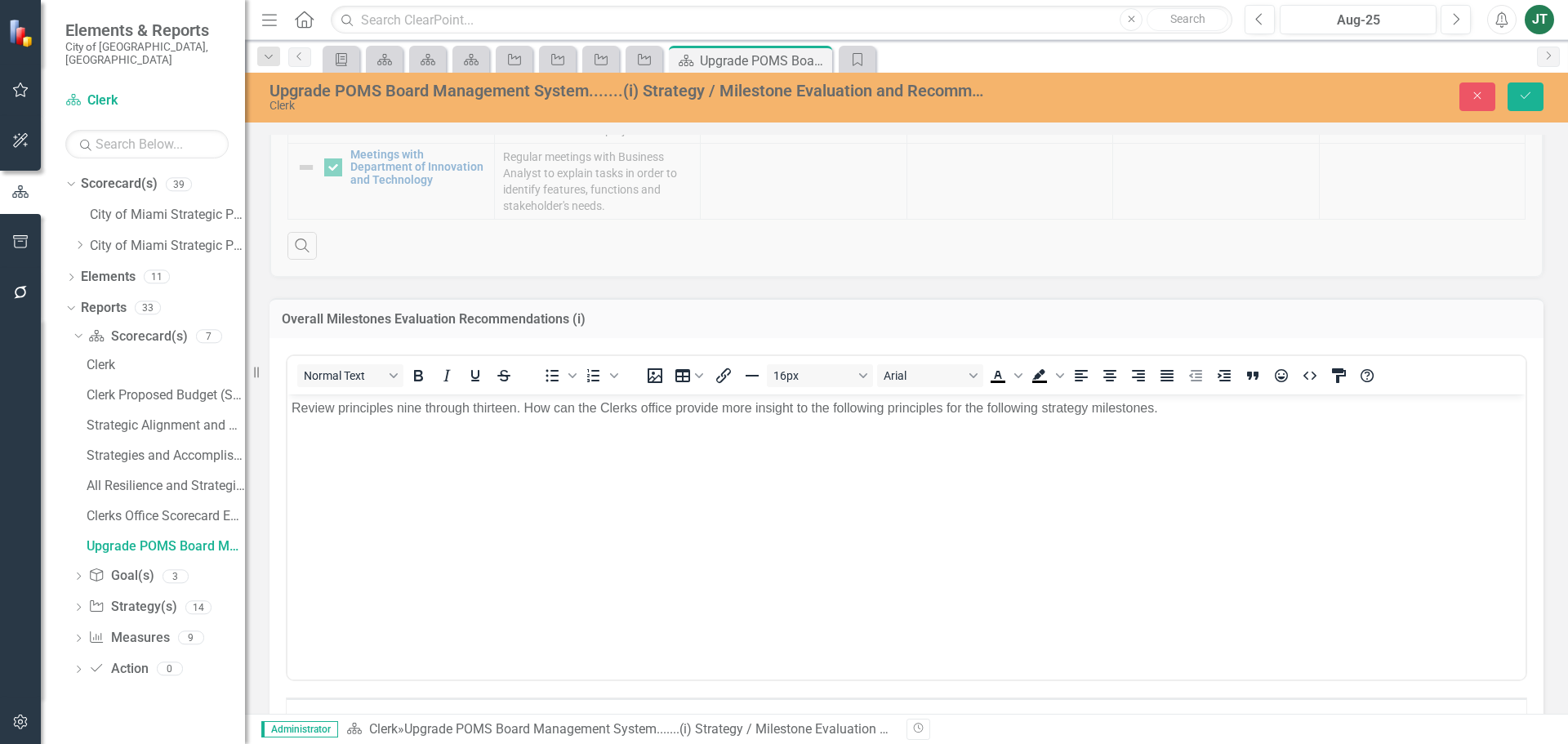
scroll to position [884, 0]
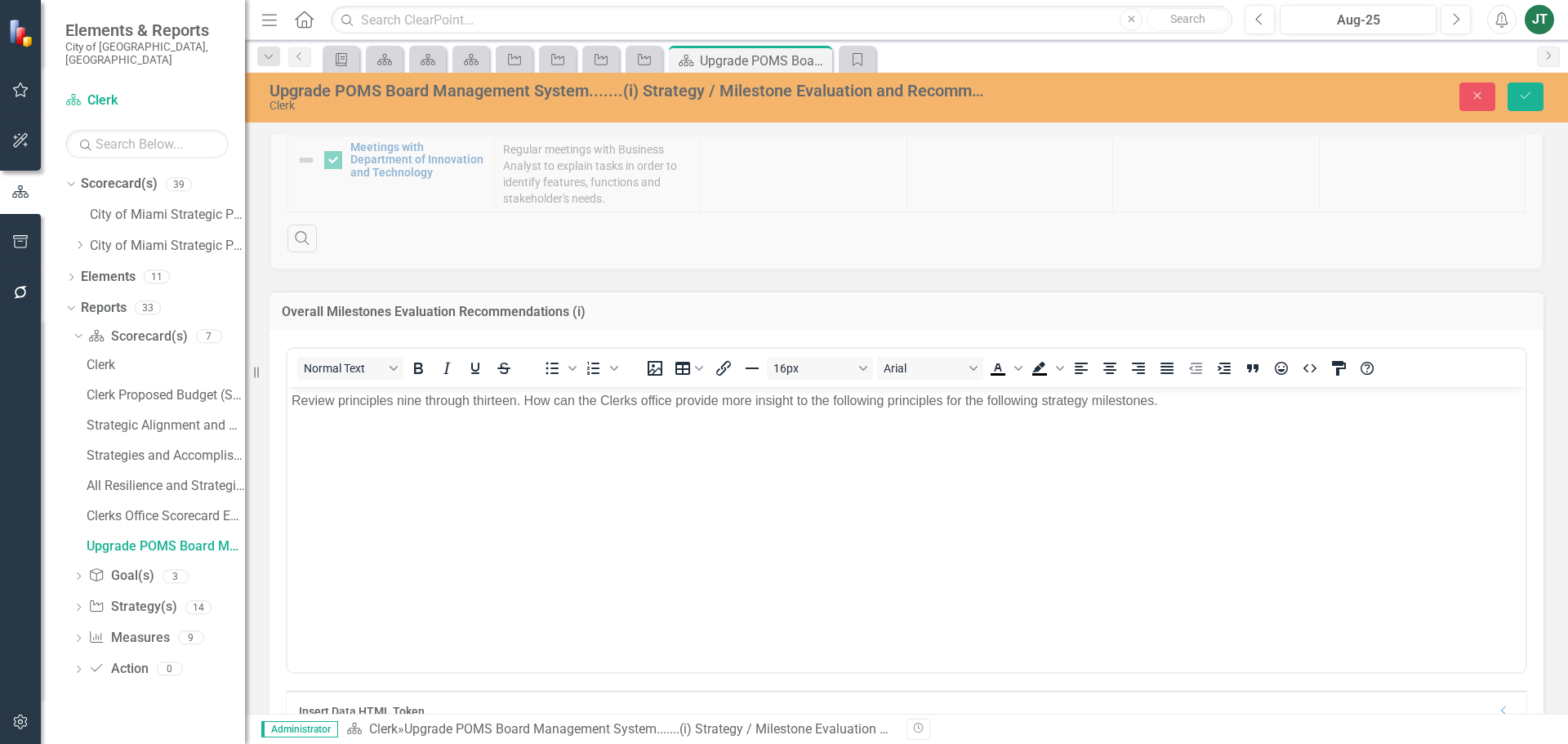
click at [1176, 403] on p "Review principles nine through thirteen. How can the Clerks office provide more…" at bounding box center [905, 400] width 1230 height 20
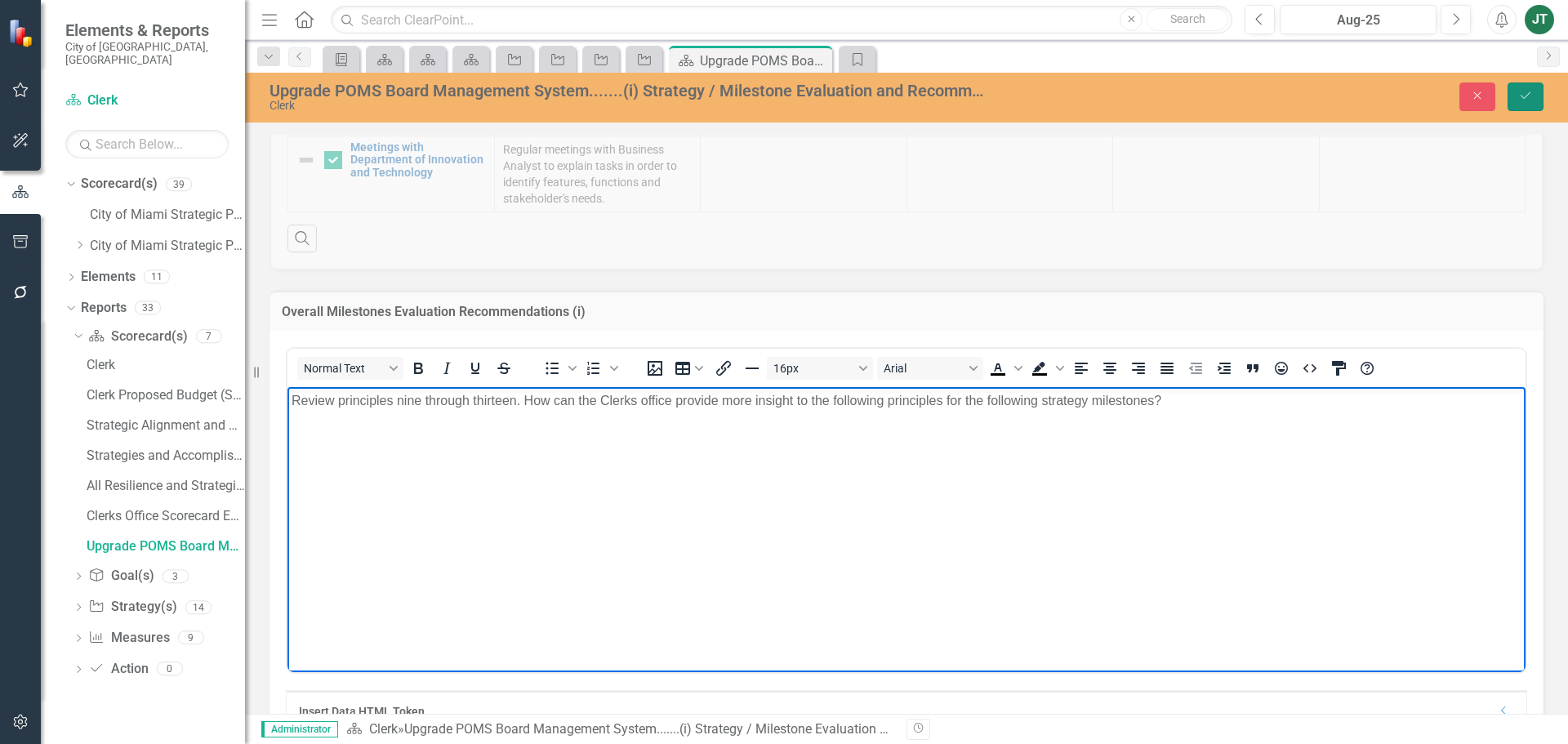
click at [1519, 97] on icon "Save" at bounding box center [1525, 95] width 14 height 12
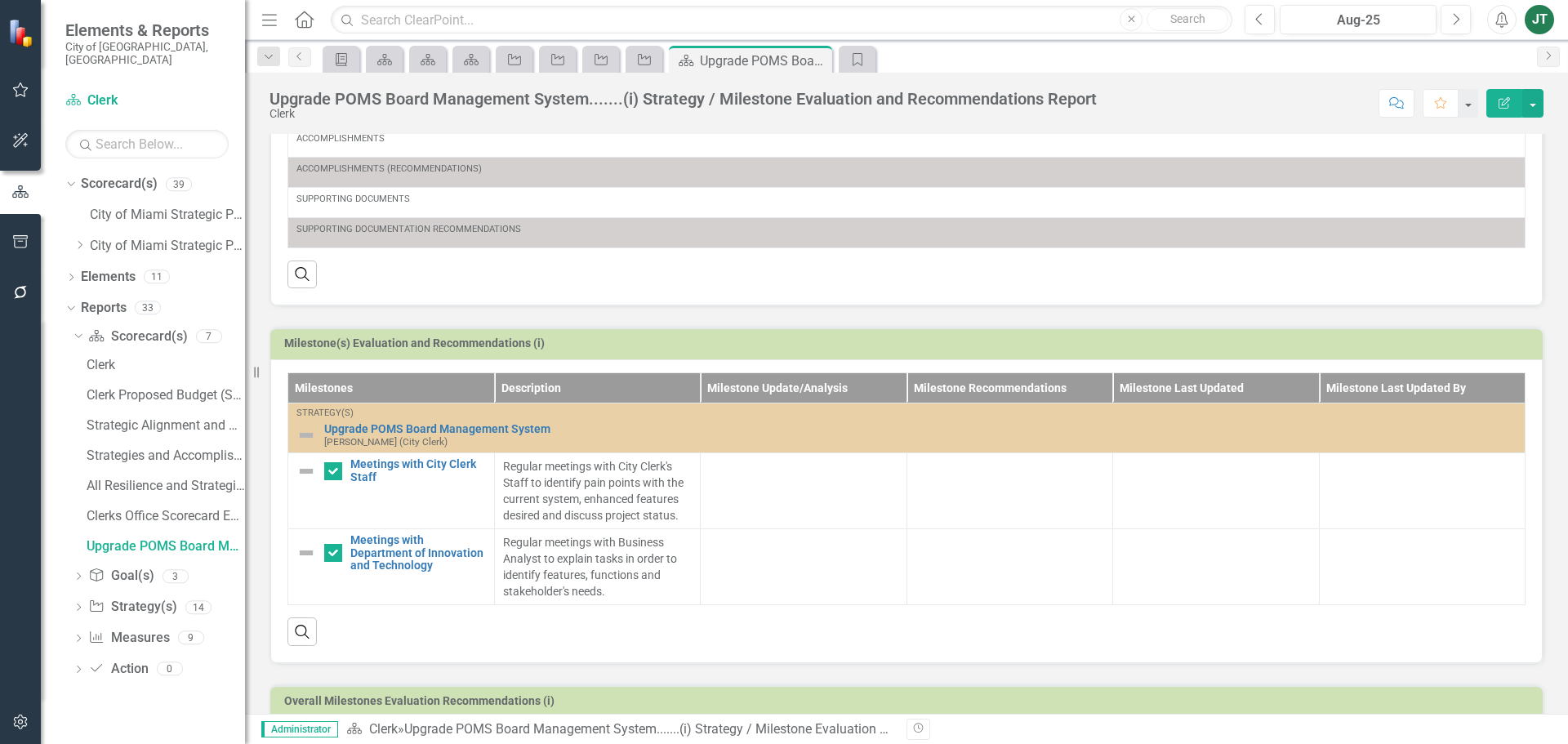
scroll to position [558, 0]
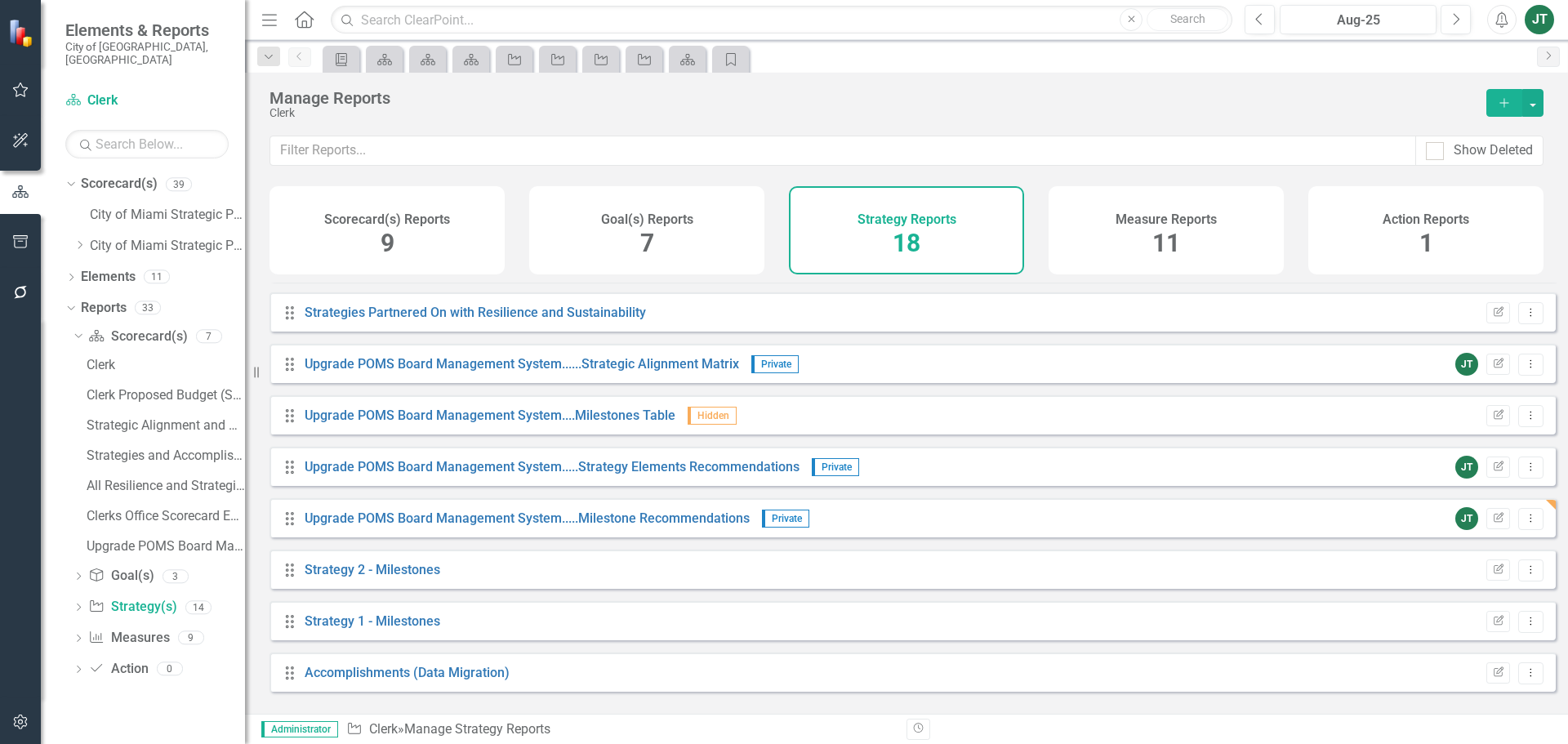
scroll to position [507, 0]
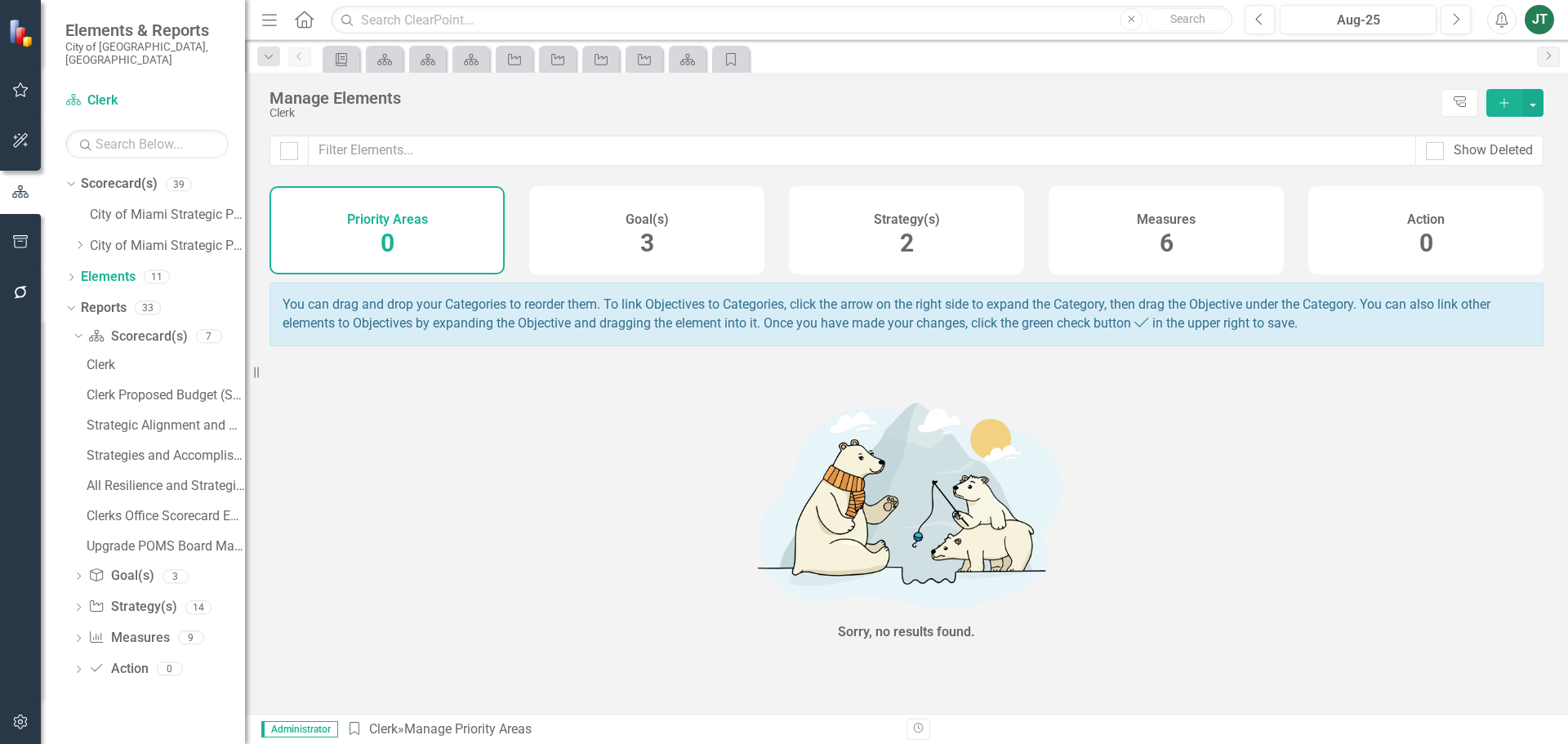
click at [930, 246] on div "Strategy(s) 2" at bounding box center [906, 230] width 236 height 88
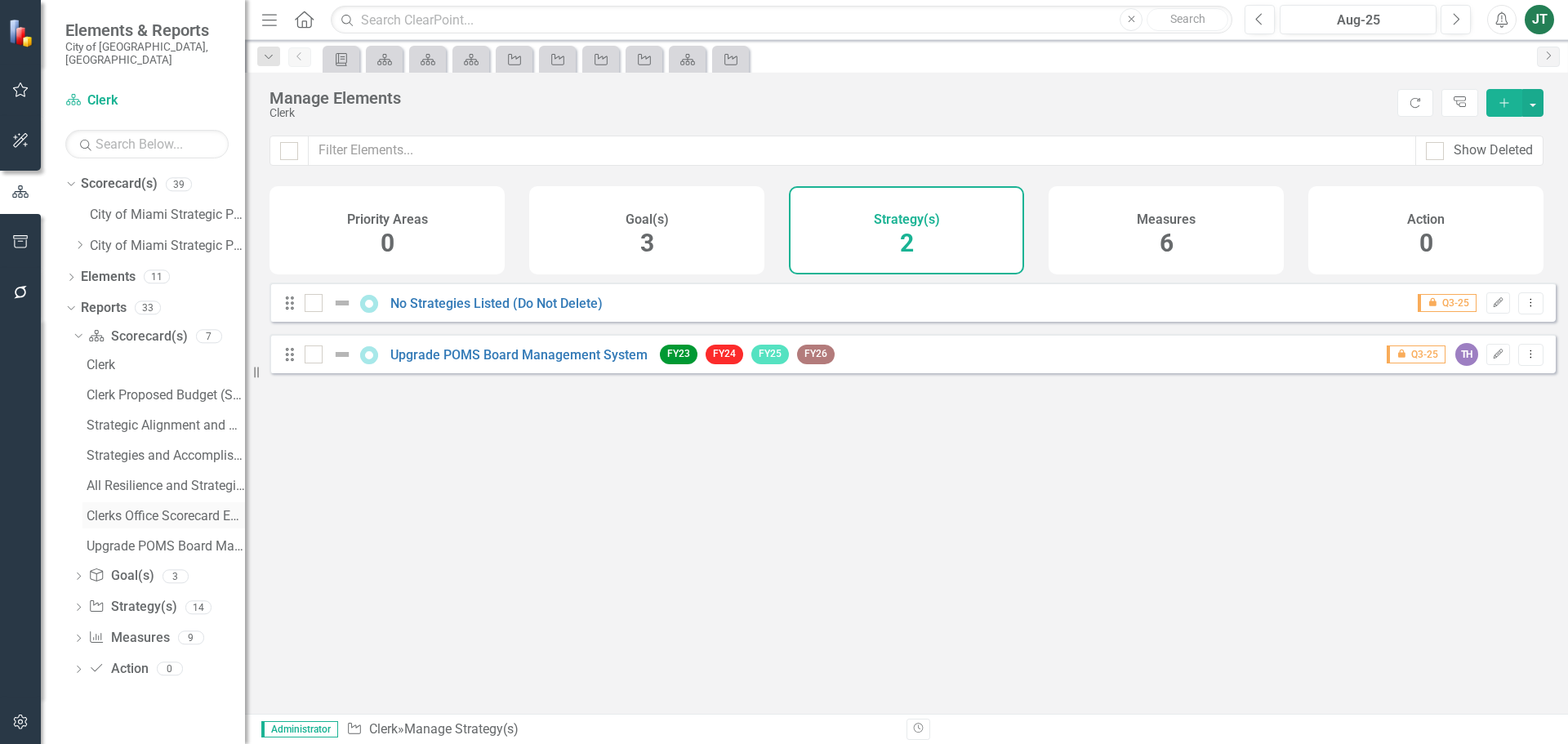
click at [167, 509] on div "Clerks Office Scorecard Evaluation and Recommendations" at bounding box center [166, 516] width 159 height 14
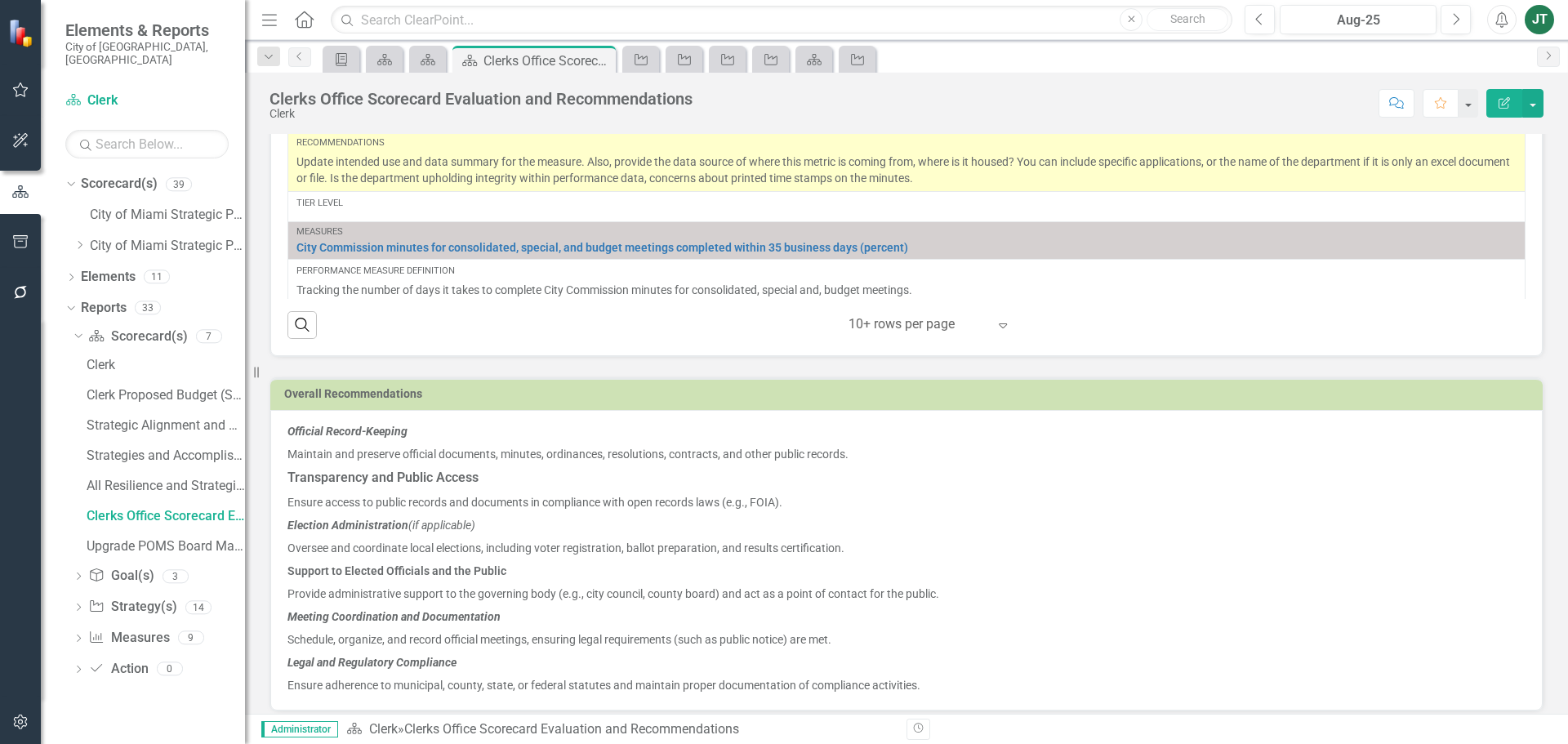
scroll to position [1182, 0]
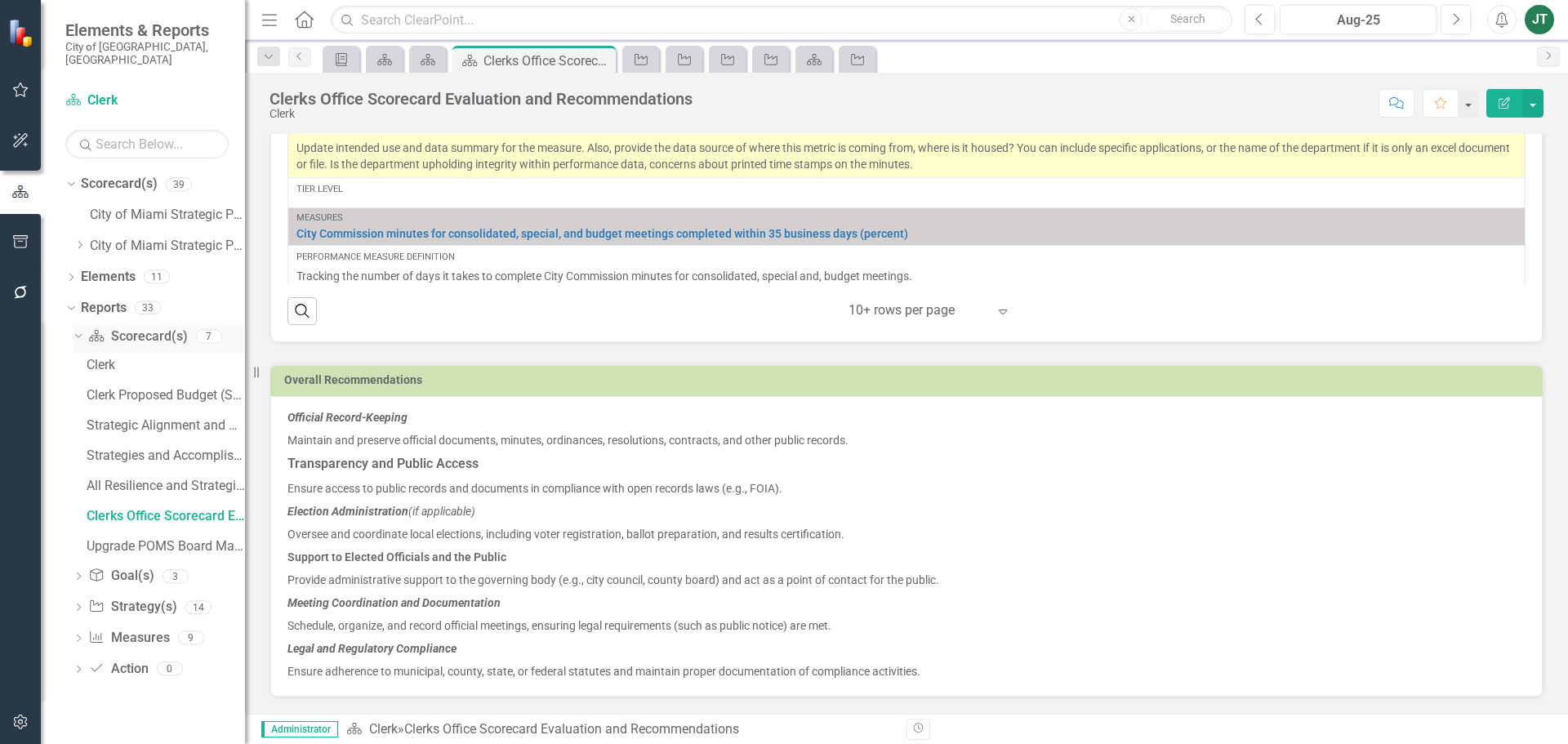
click at [77, 329] on icon "Dropdown" at bounding box center [76, 335] width 9 height 12
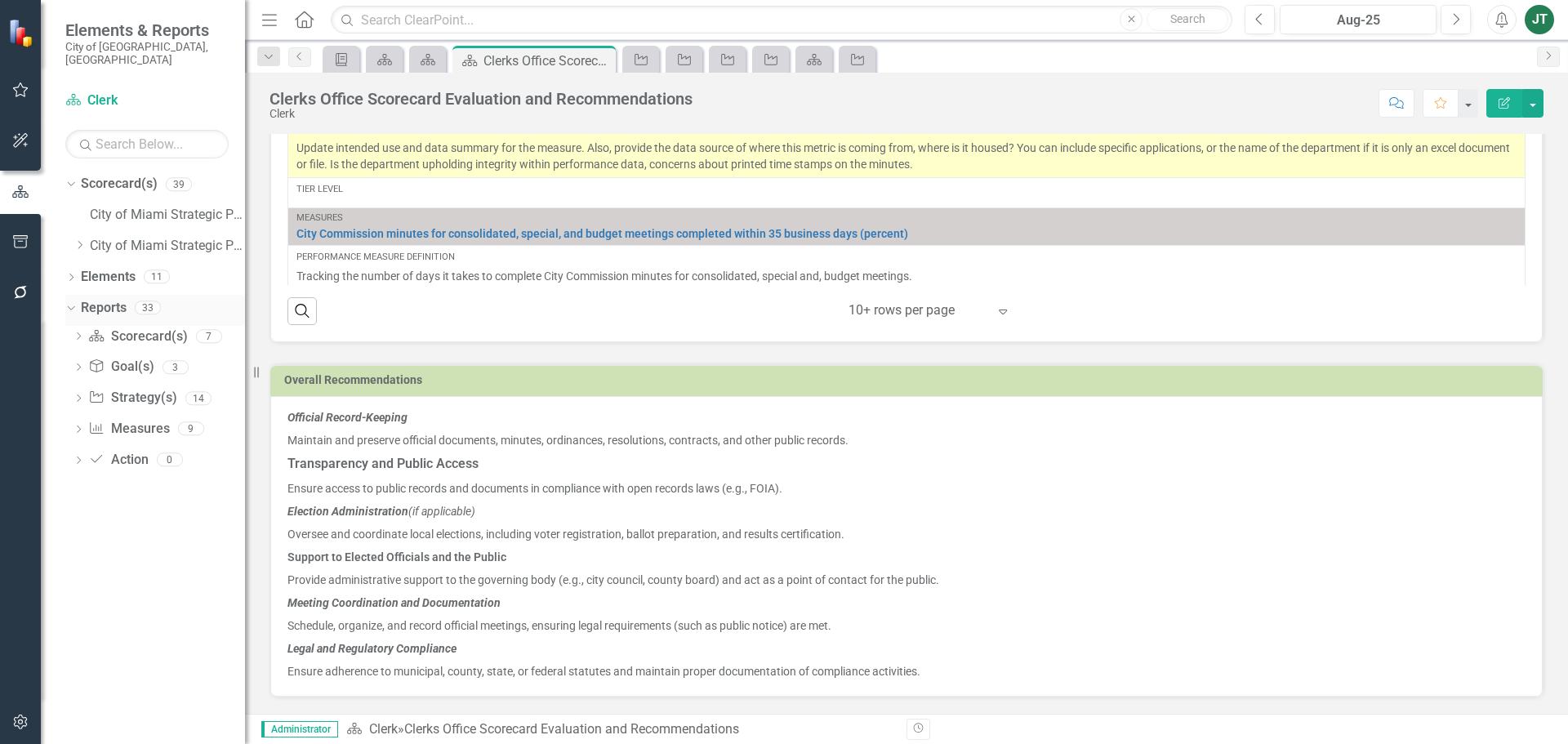
click at [73, 301] on icon "Dropdown" at bounding box center [69, 306] width 9 height 12
click at [81, 240] on icon "Dropdown" at bounding box center [80, 244] width 13 height 10
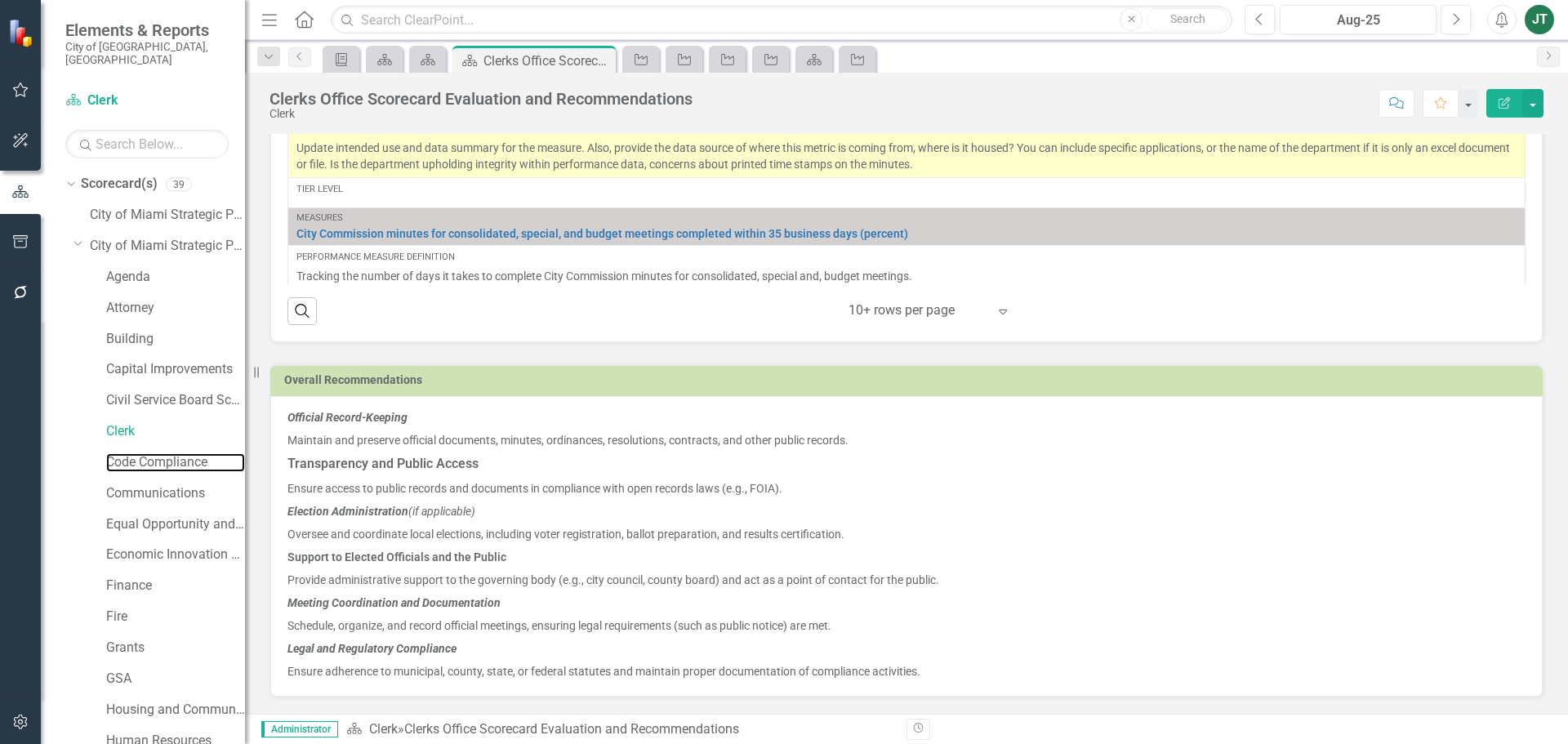
drag, startPoint x: 117, startPoint y: 444, endPoint x: 256, endPoint y: 442, distance: 139.0
click at [118, 453] on link "Code Compliance" at bounding box center [176, 462] width 139 height 19
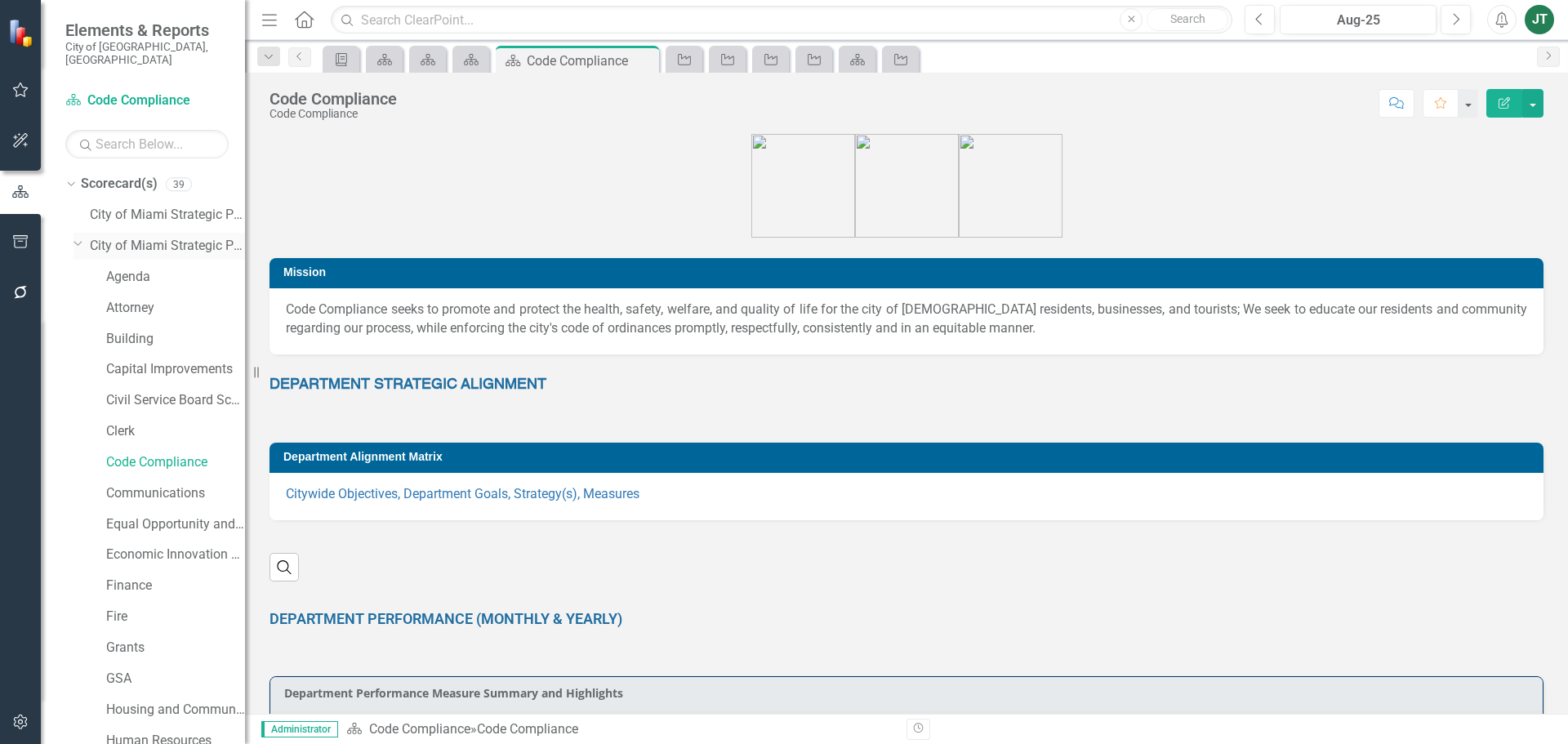
click at [75, 236] on icon "Dropdown" at bounding box center [78, 243] width 10 height 13
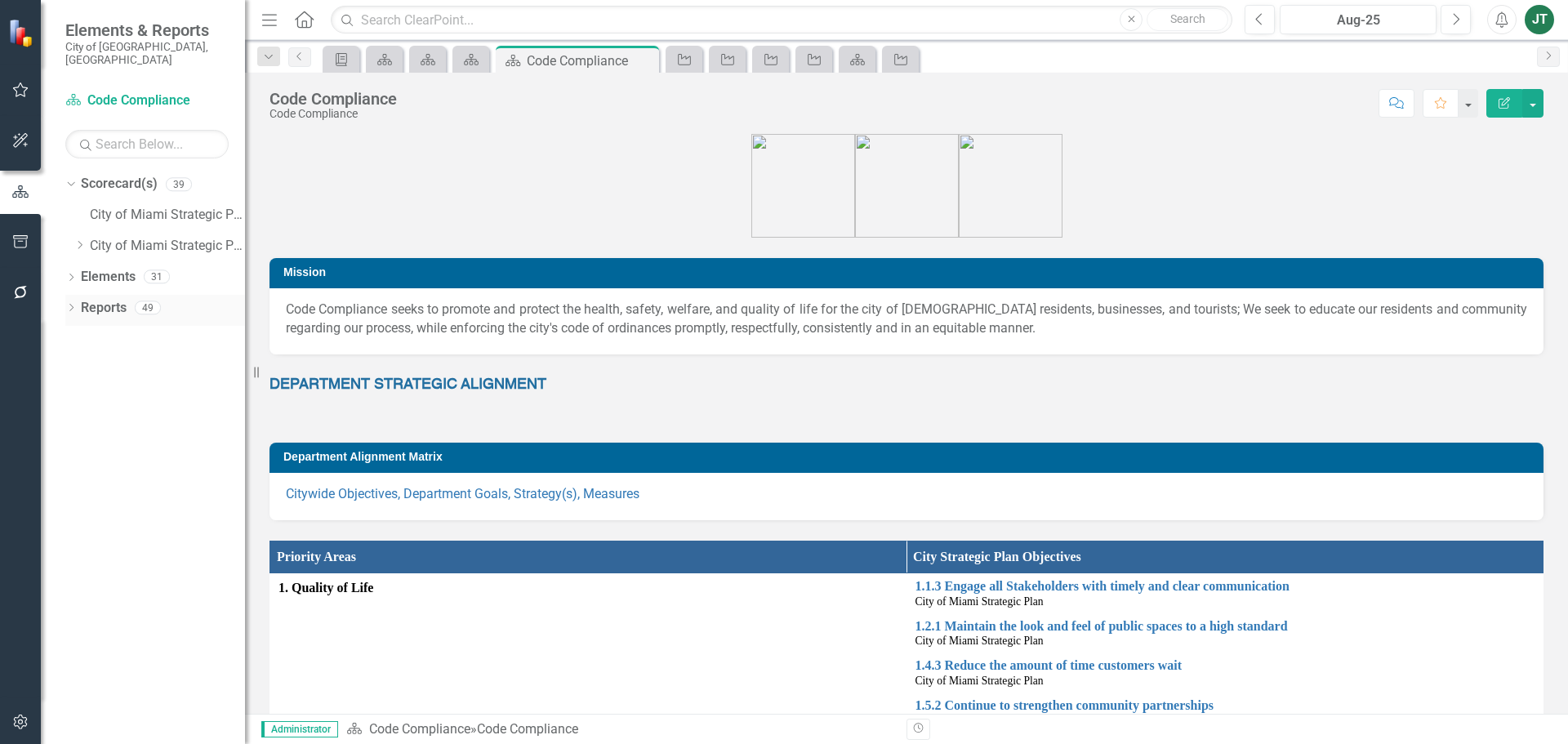
click at [71, 303] on div "Dropdown" at bounding box center [71, 309] width 12 height 13
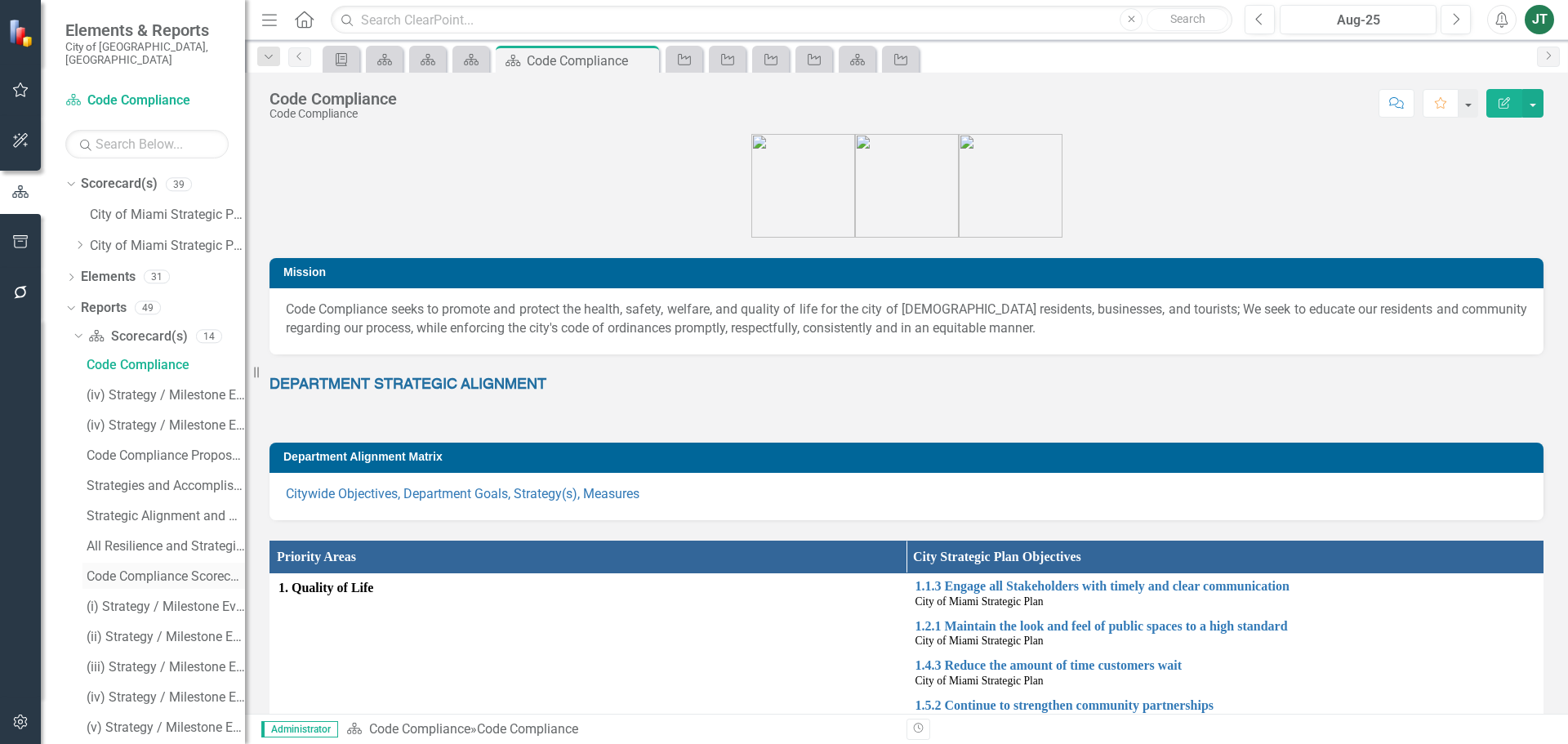
click at [173, 569] on div "Code Compliance Scorecard Evaluation and Recommendations" at bounding box center [166, 576] width 159 height 14
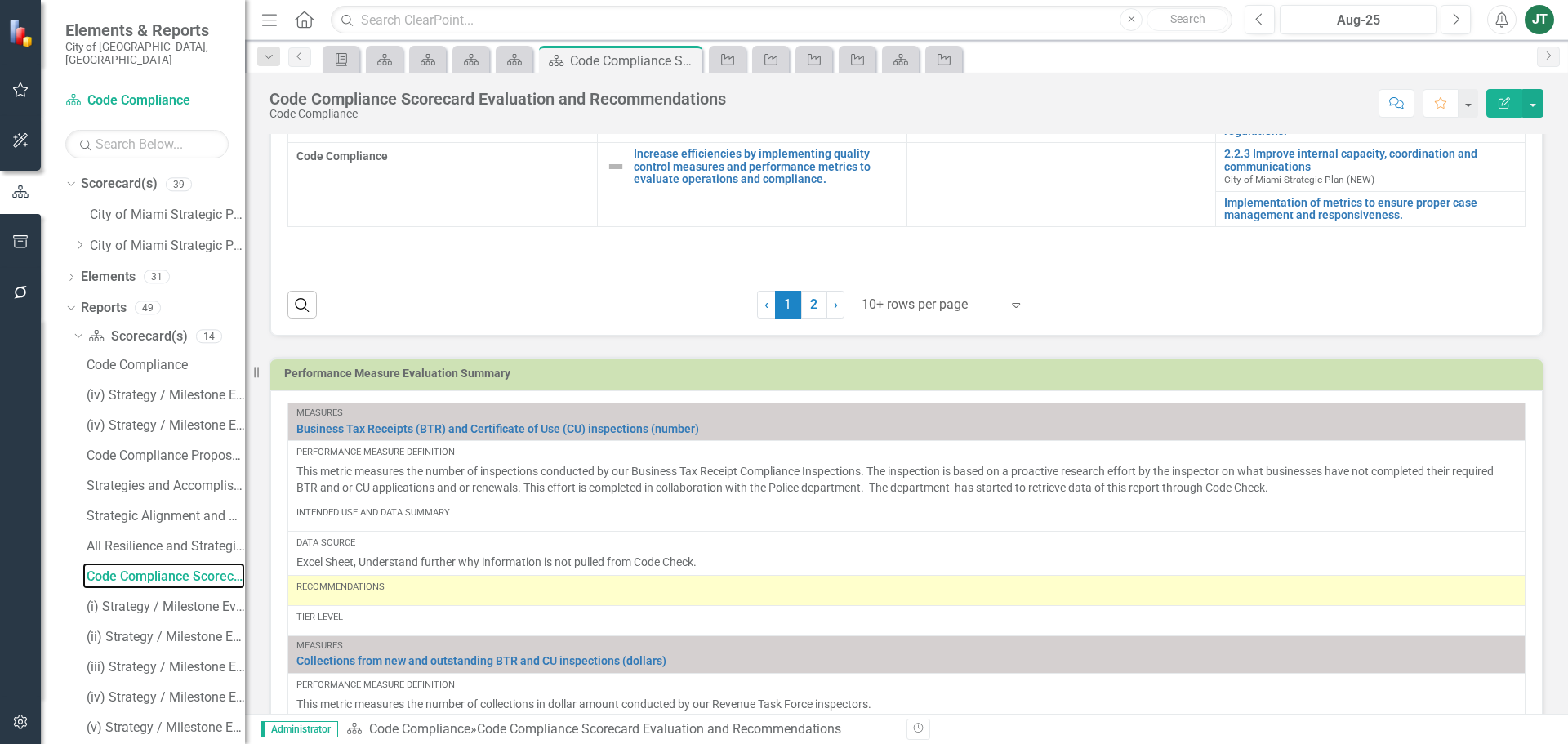
scroll to position [490, 0]
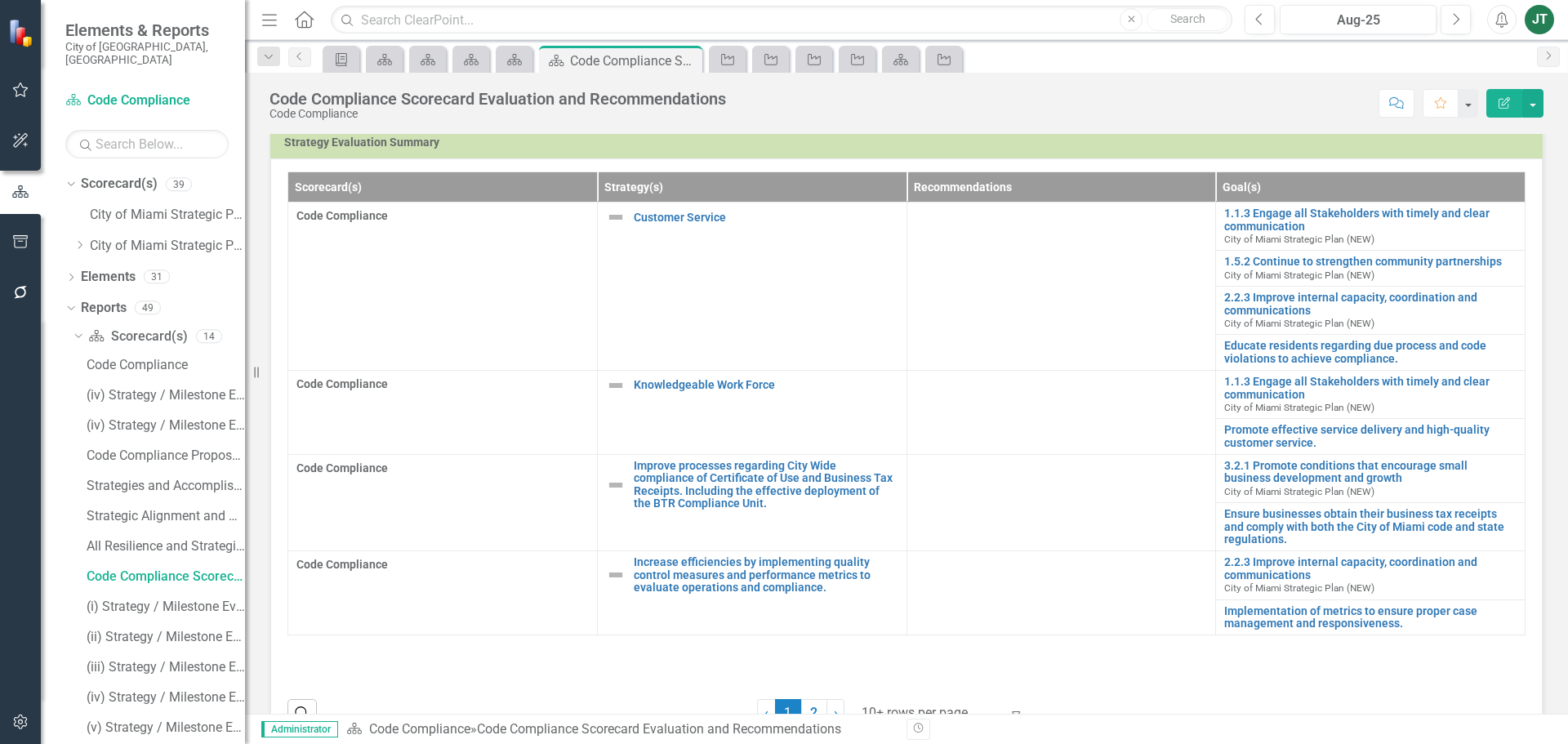
click at [1042, 268] on td at bounding box center [1061, 286] width 310 height 168
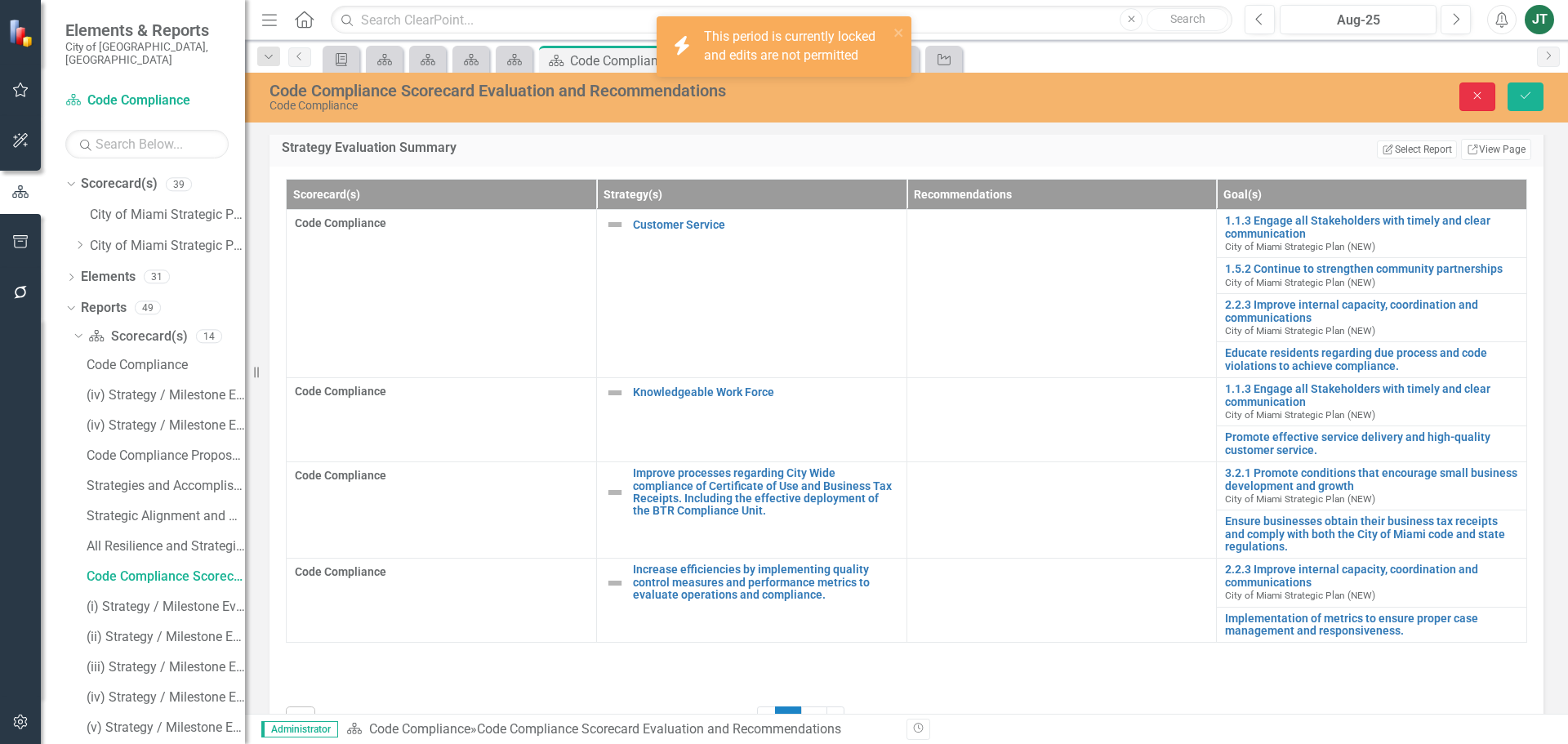
click at [1474, 94] on icon "Close" at bounding box center [1477, 95] width 14 height 12
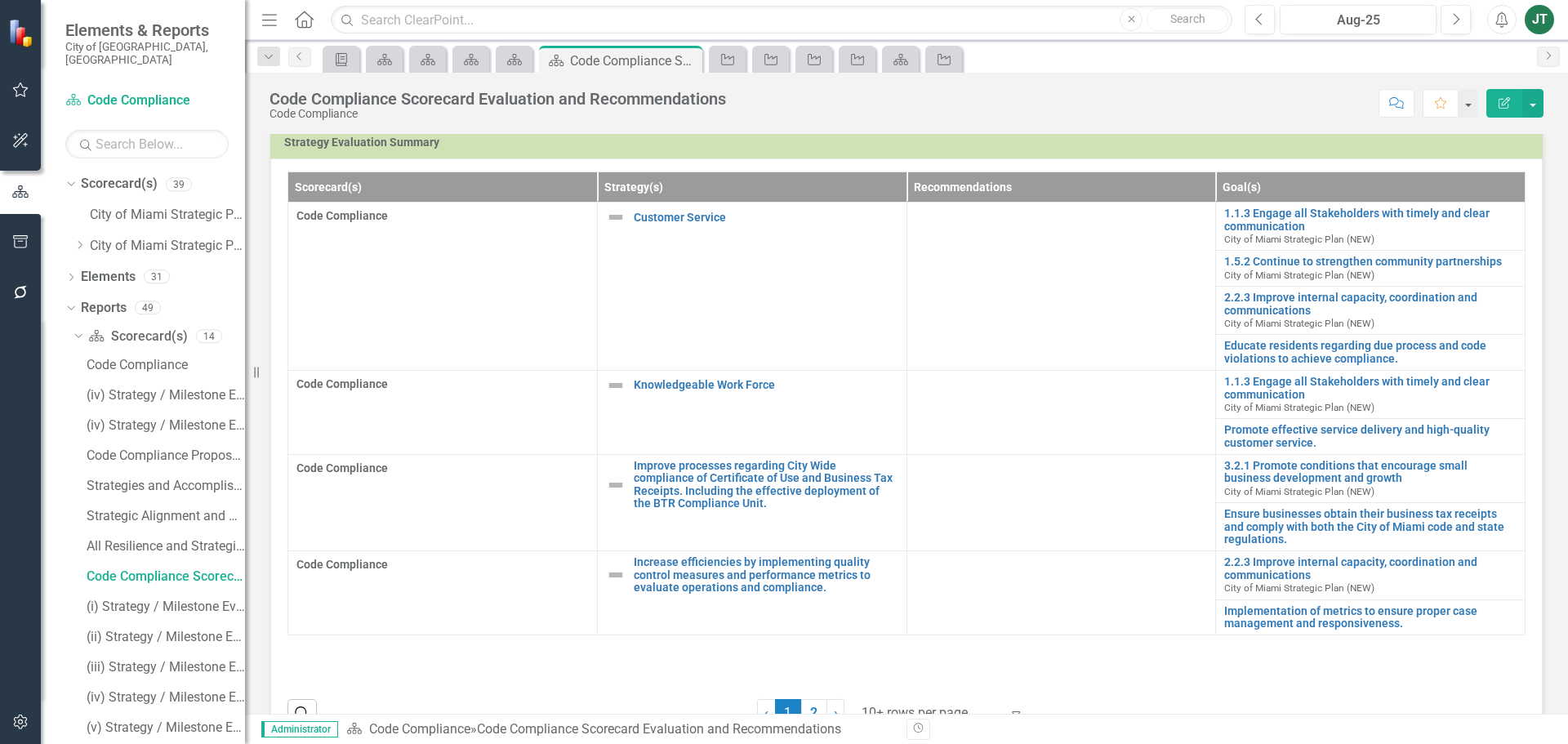
click at [1031, 309] on td at bounding box center [1061, 286] width 310 height 168
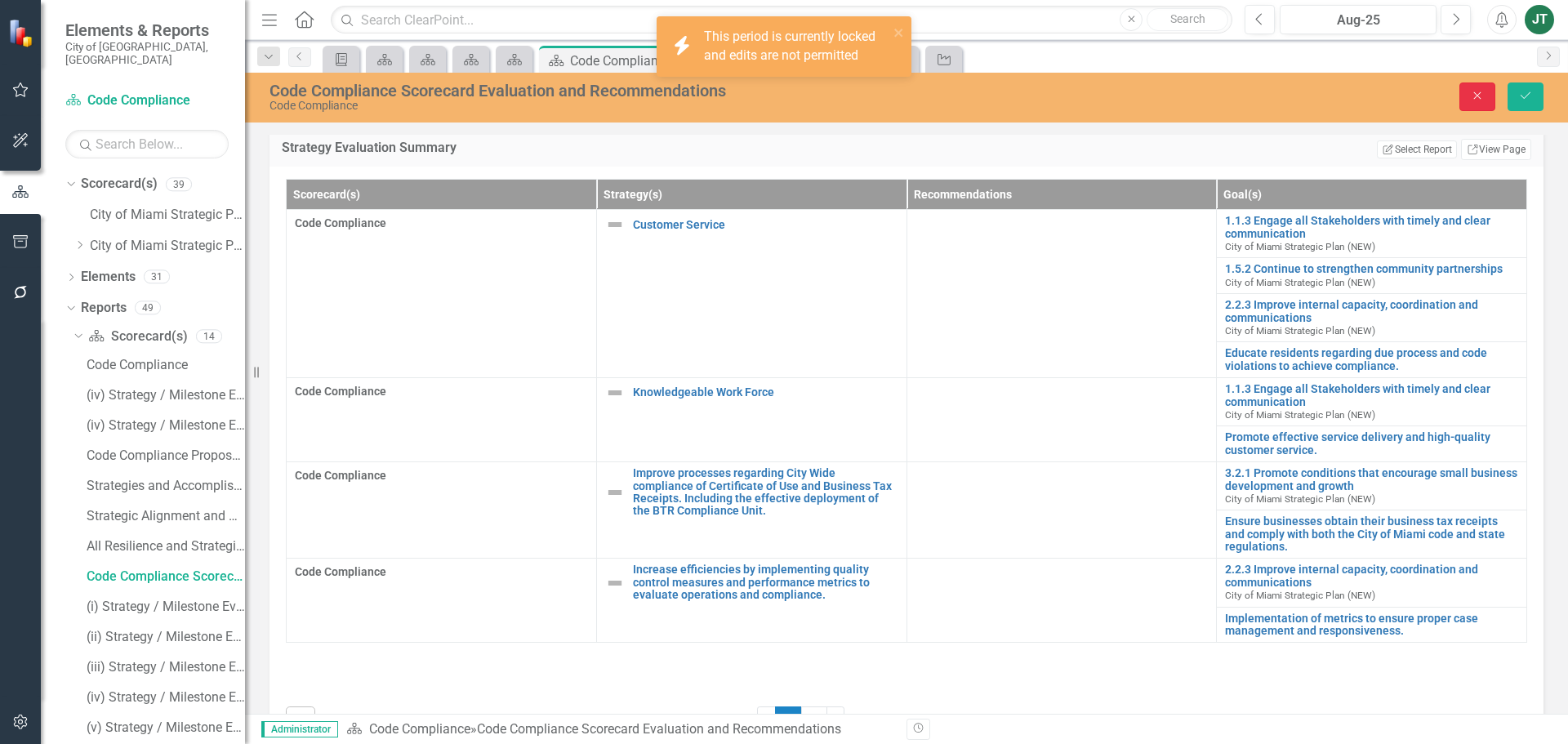
click at [1477, 99] on icon "Close" at bounding box center [1477, 95] width 14 height 12
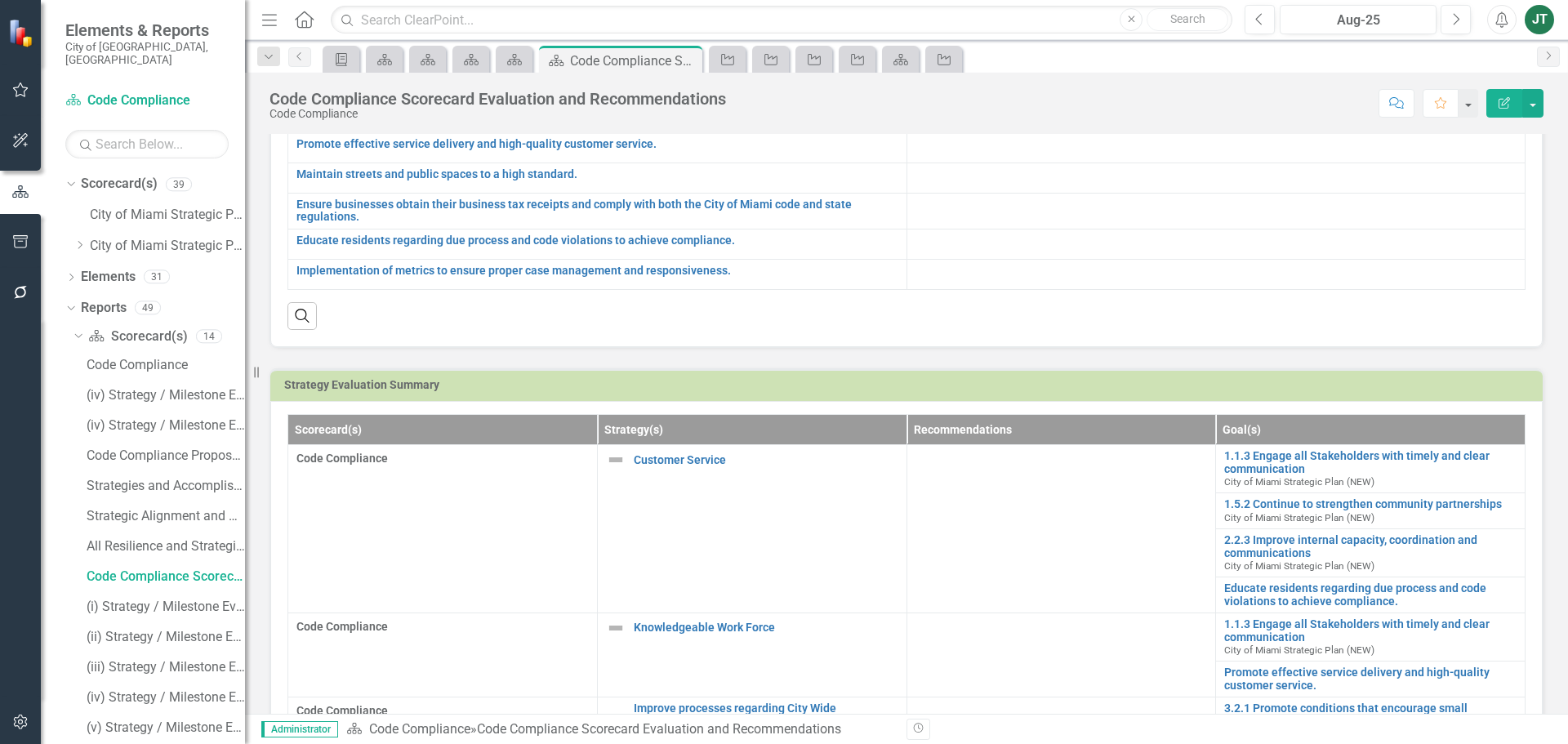
scroll to position [245, 0]
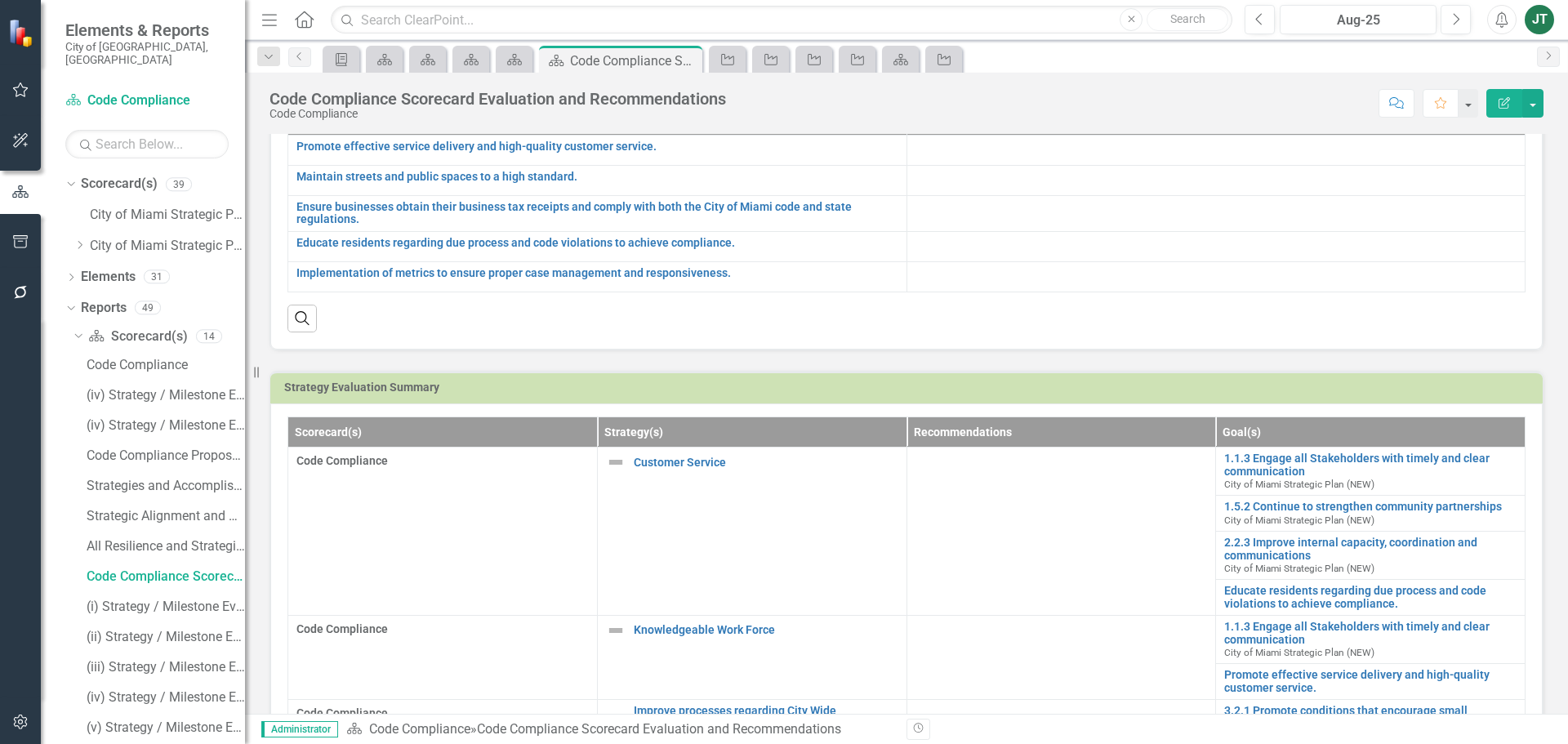
click at [1244, 395] on td "Strategy Evaluation Summary" at bounding box center [909, 389] width 1250 height 24
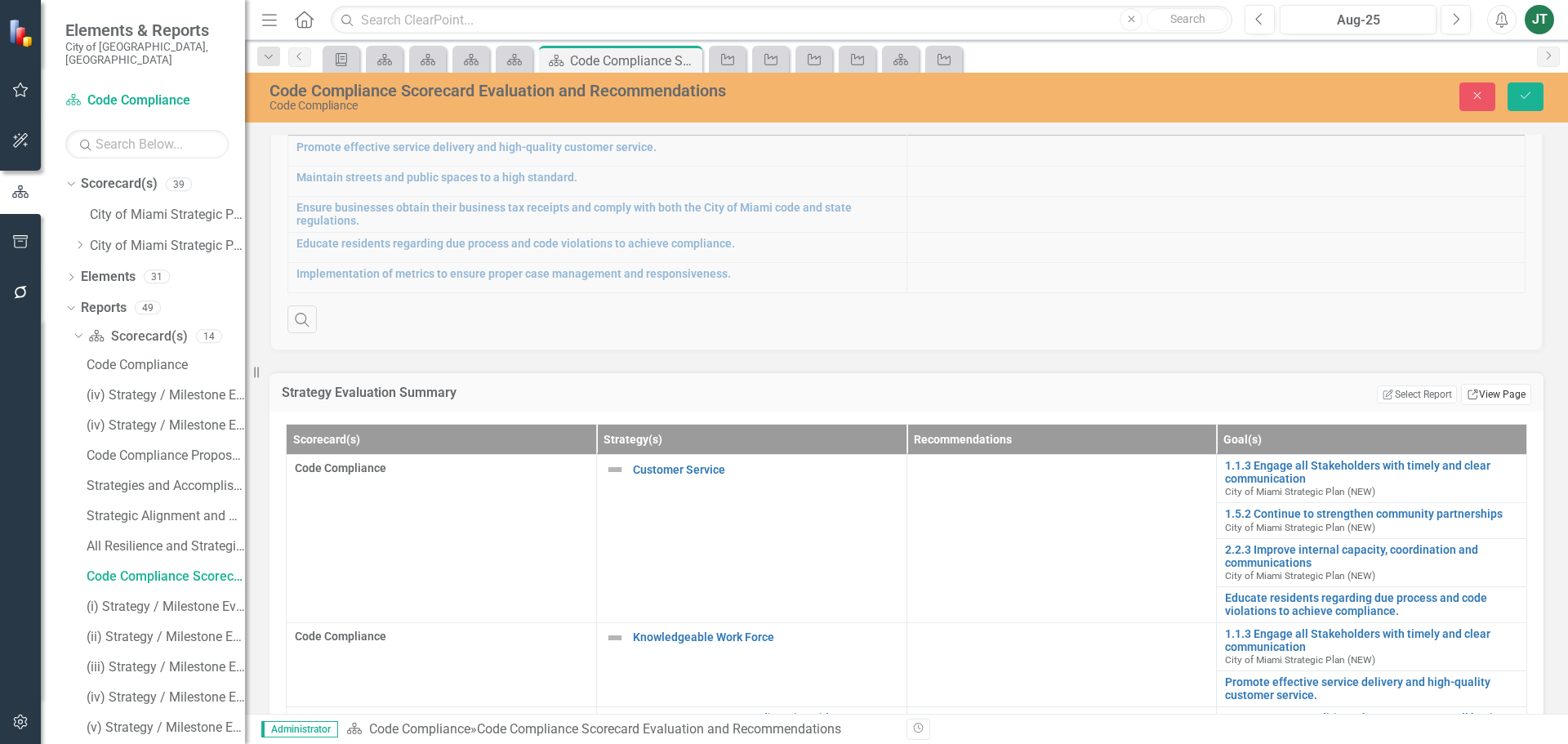
click at [1481, 389] on link "Link View Page" at bounding box center [1495, 395] width 70 height 21
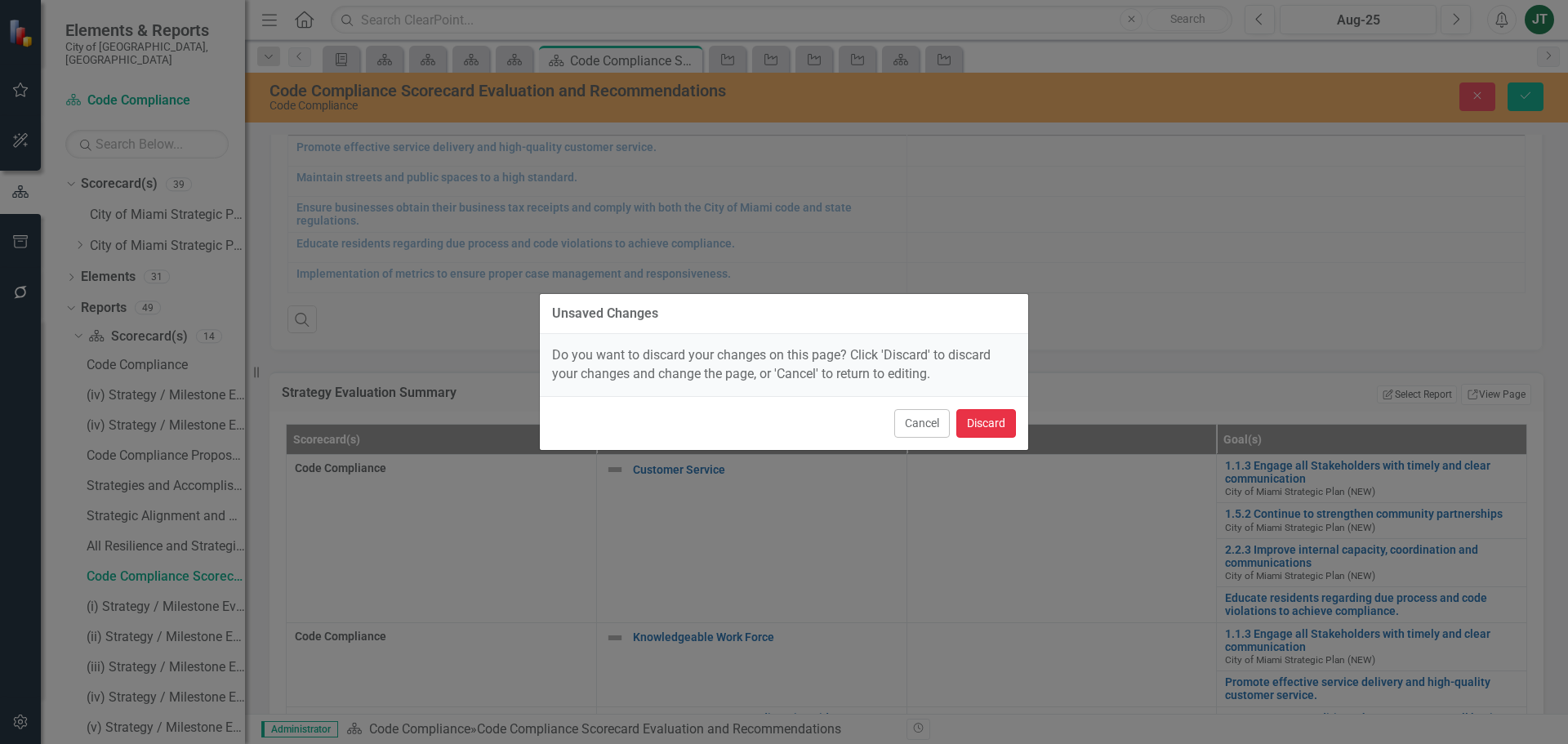
click at [969, 418] on button "Discard" at bounding box center [986, 423] width 60 height 29
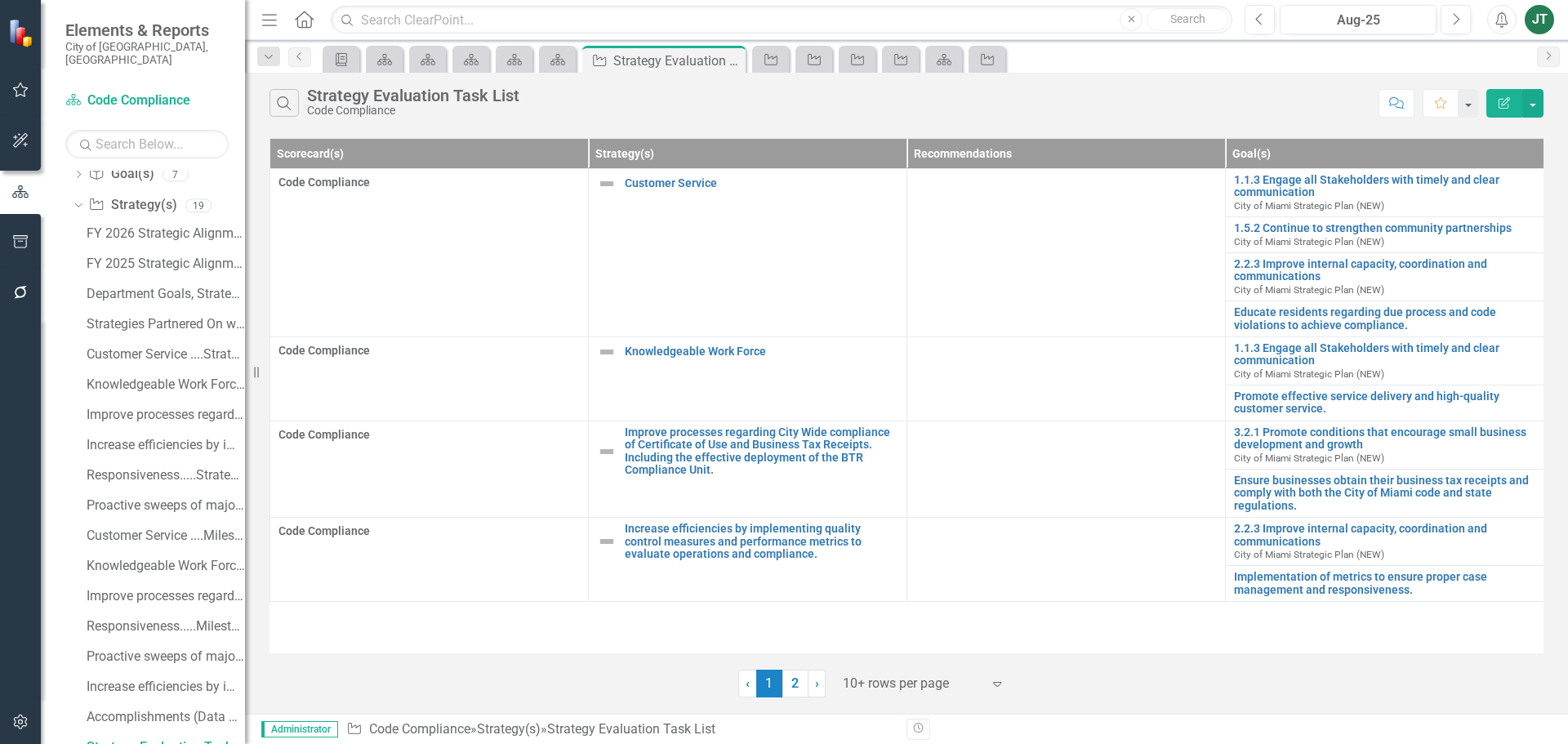
scroll to position [196, 0]
click at [1511, 97] on icon "Edit Report" at bounding box center [1504, 102] width 14 height 12
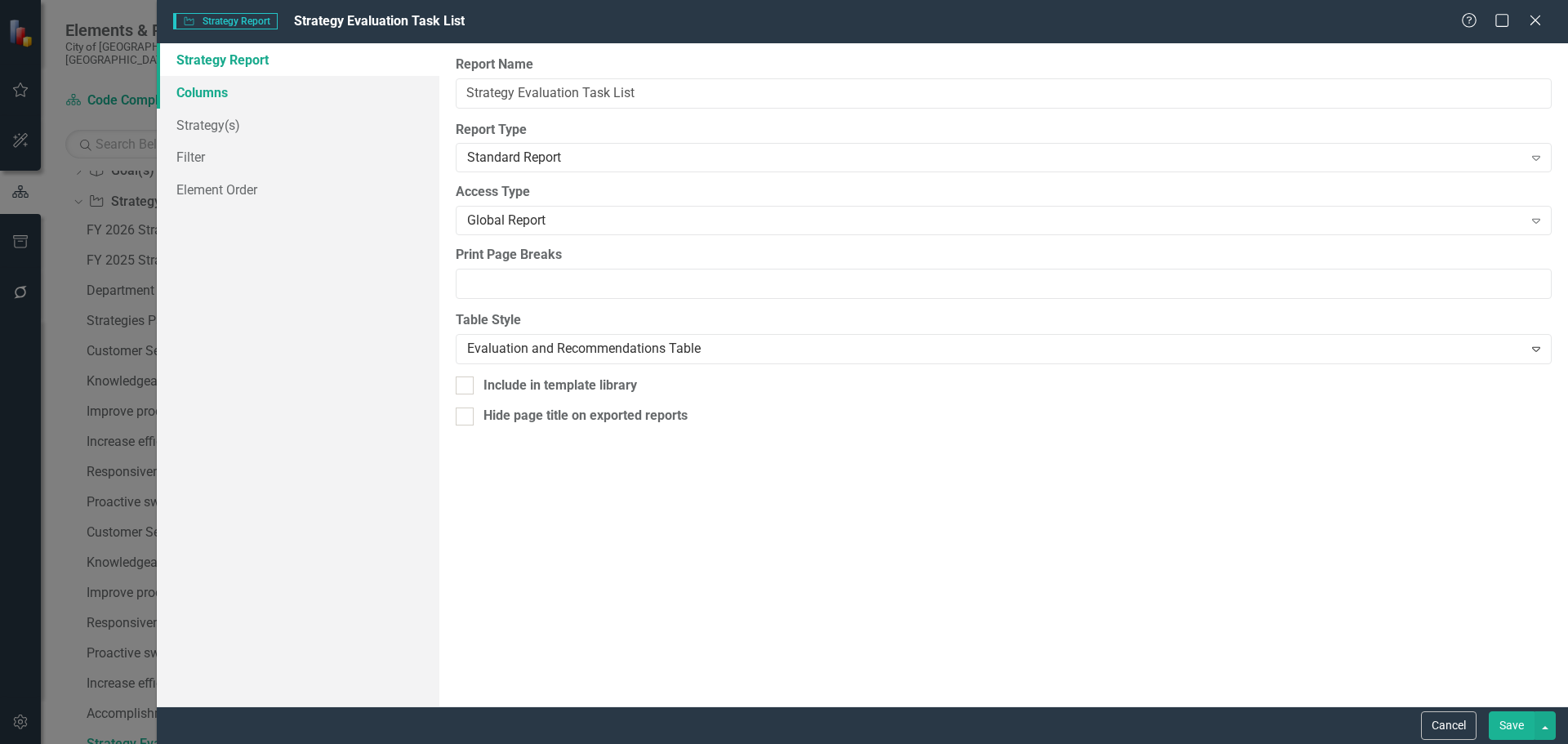
click at [236, 90] on link "Columns" at bounding box center [297, 92] width 282 height 32
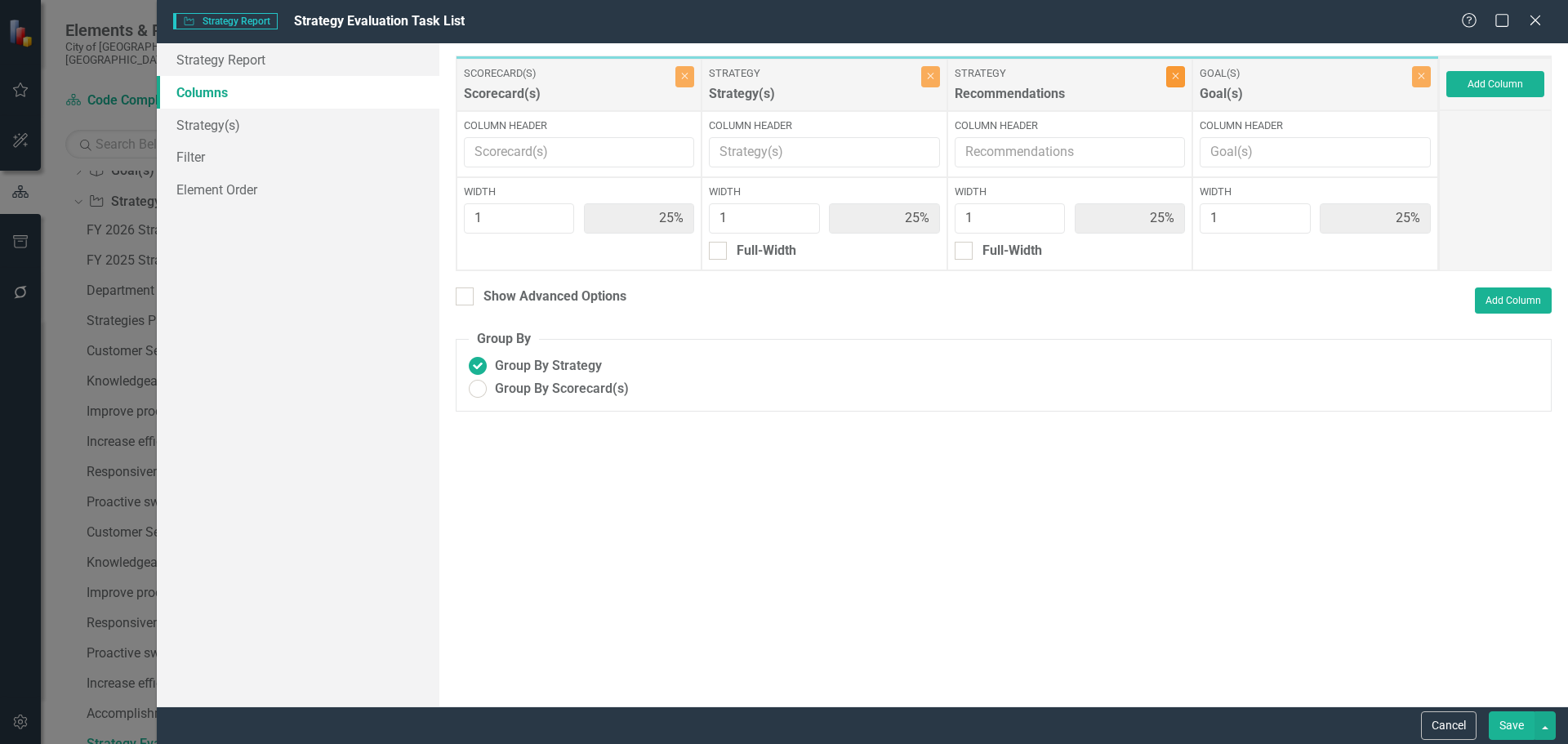
click at [1170, 83] on button "Close" at bounding box center [1175, 77] width 19 height 21
type input "33%"
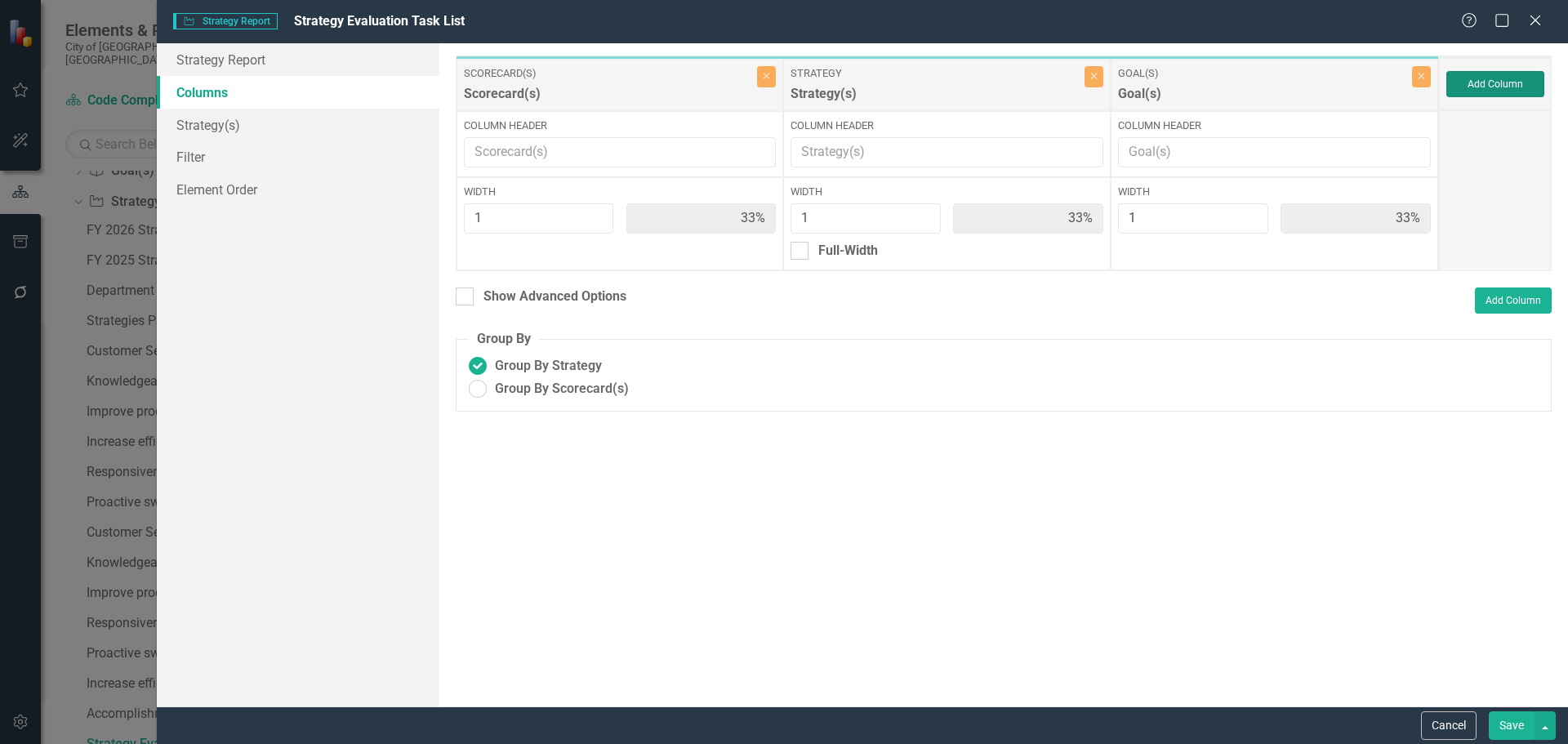
click at [1509, 74] on button "Add Column" at bounding box center [1495, 83] width 98 height 26
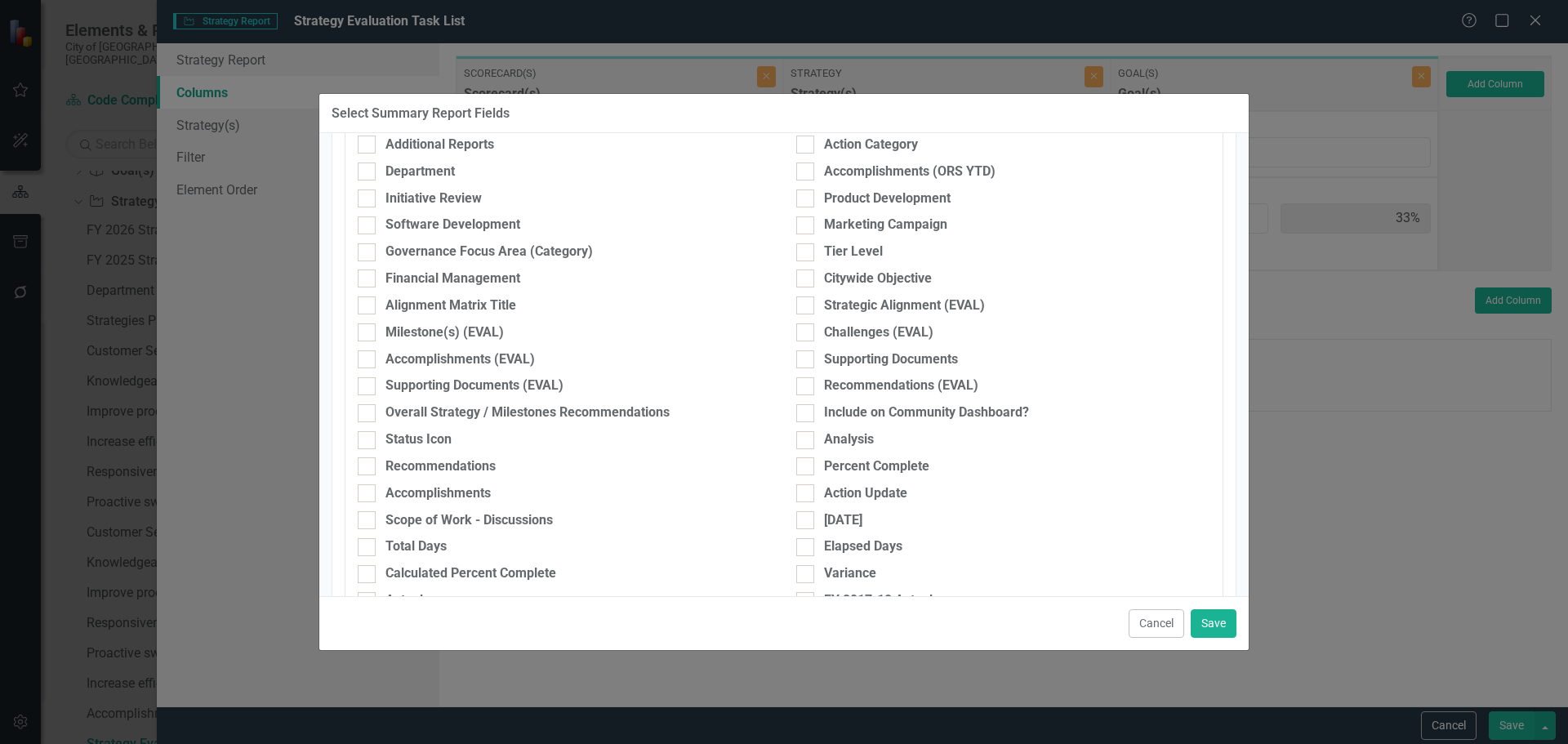
scroll to position [571, 0]
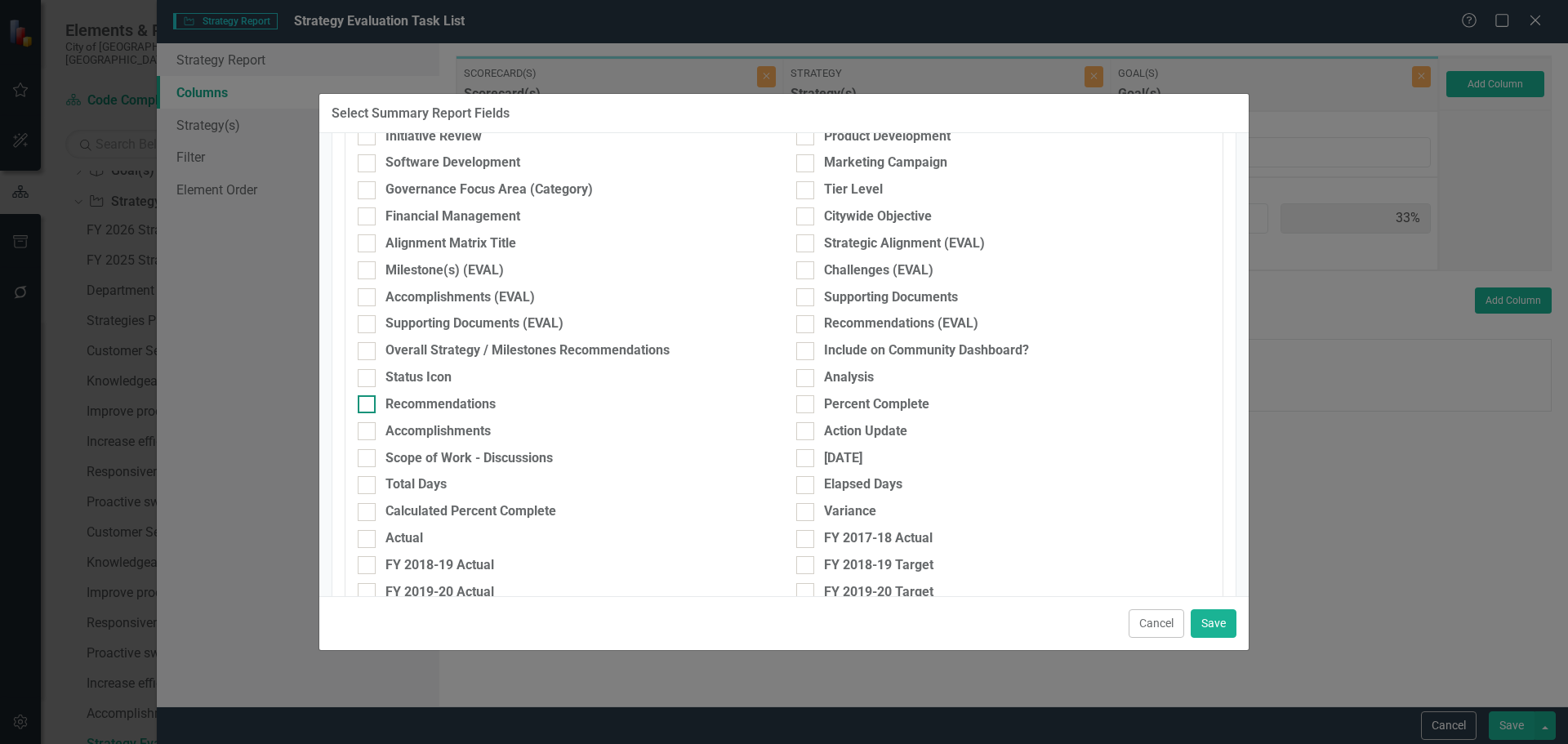
click at [439, 404] on div "Recommendations" at bounding box center [440, 404] width 110 height 19
click at [368, 404] on input "Recommendations" at bounding box center [363, 400] width 11 height 11
checkbox input "true"
drag, startPoint x: 1216, startPoint y: 622, endPoint x: 627, endPoint y: 439, distance: 616.8
click at [770, 500] on div "Select Summary Report Fields Scorecard(s) Goal(s) Strategy Milestone Measure Ac…" at bounding box center [784, 372] width 930 height 558
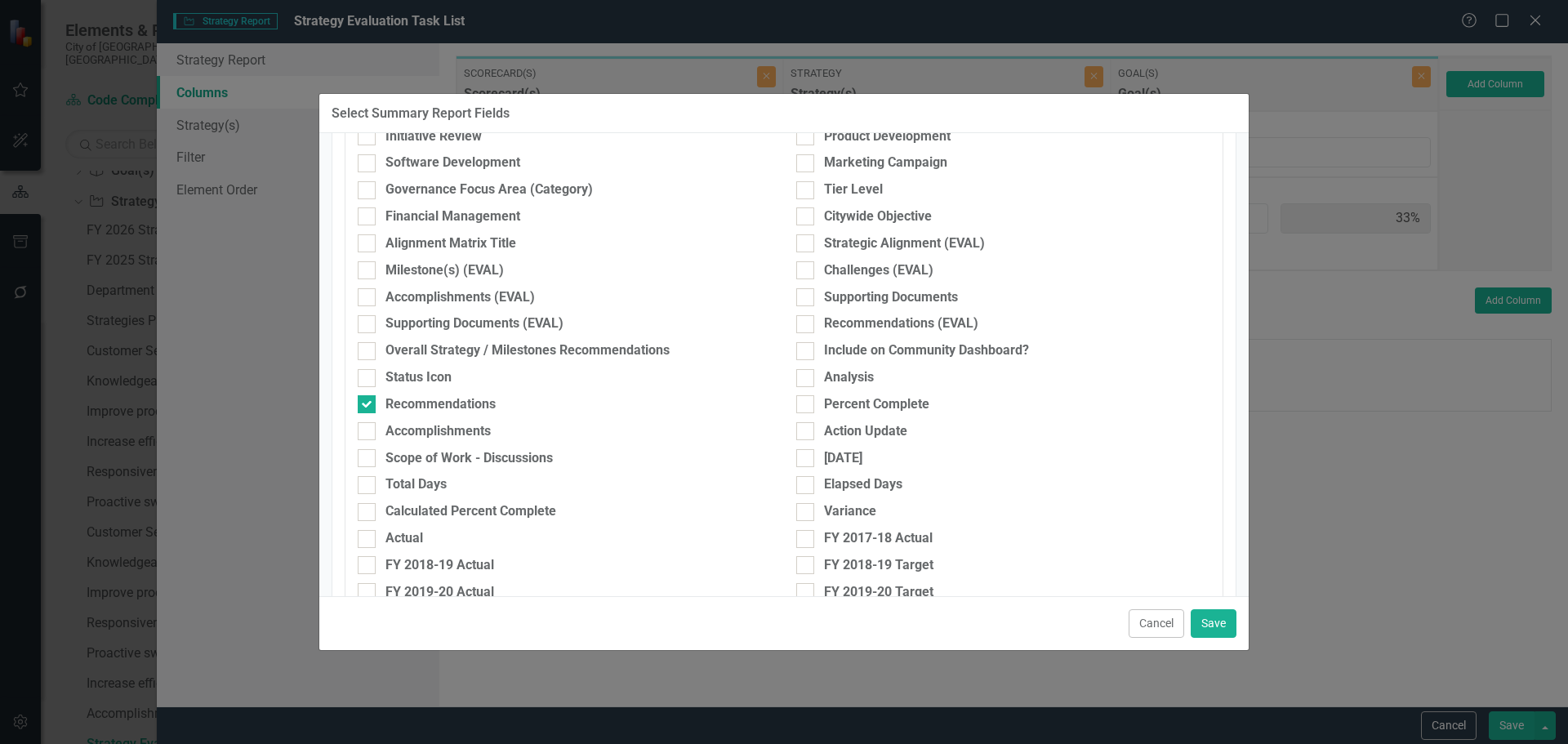
drag, startPoint x: 399, startPoint y: 401, endPoint x: 699, endPoint y: 365, distance: 302.2
click at [409, 398] on div "Recommendations" at bounding box center [440, 404] width 110 height 19
click at [902, 321] on div "Recommendations (EVAL)" at bounding box center [901, 323] width 154 height 19
click at [807, 321] on input "Recommendations (EVAL)" at bounding box center [801, 321] width 11 height 11
checkbox input "true"
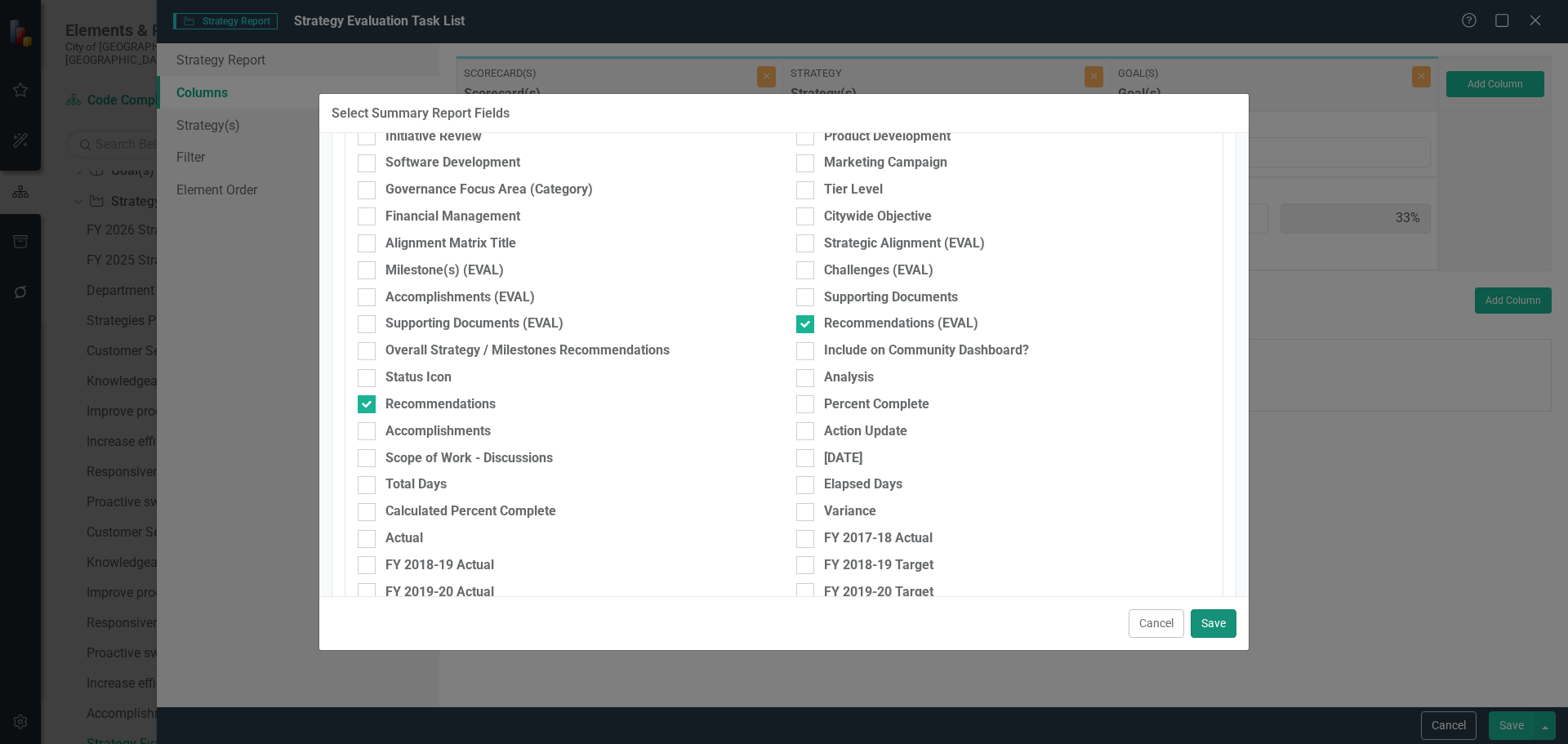
click at [1219, 620] on button "Save" at bounding box center [1212, 623] width 46 height 29
type input "20%"
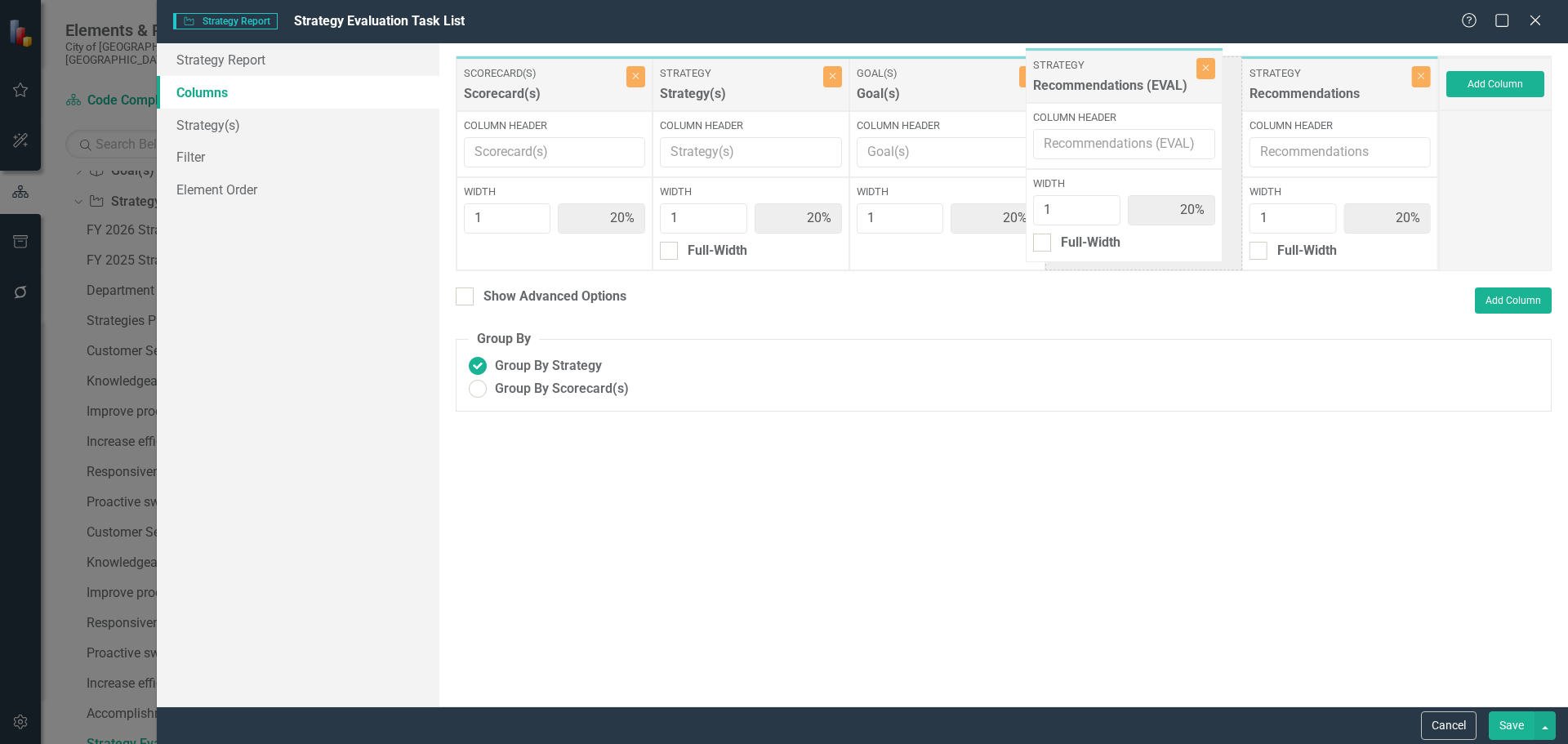
drag, startPoint x: 1344, startPoint y: 75, endPoint x: 1128, endPoint y: 67, distance: 216.1
click at [1128, 67] on div "Scorecard(s) Scorecard(s) Close Column Header Width 1 20% Strategy Strategy(s) …" at bounding box center [947, 163] width 983 height 216
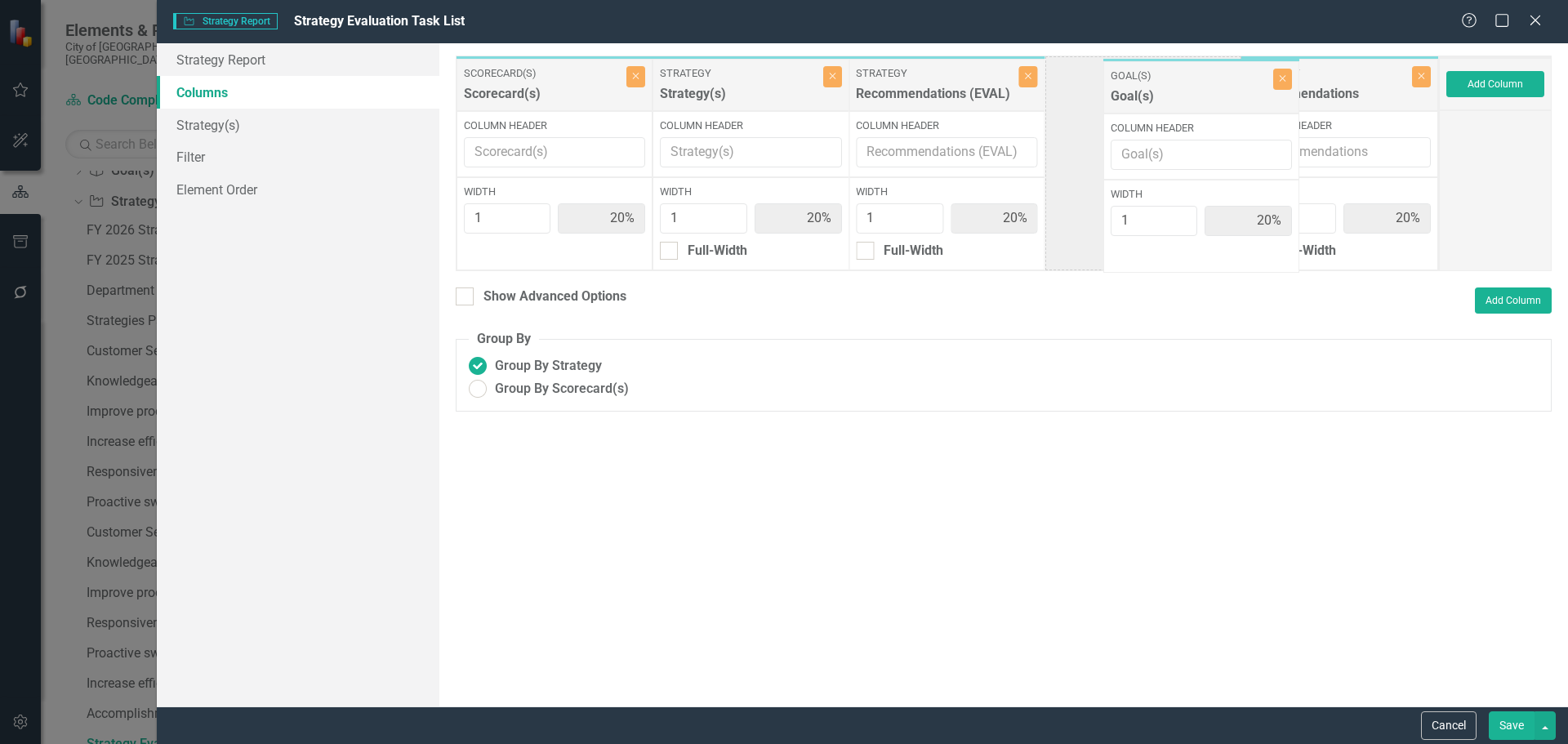
drag, startPoint x: 931, startPoint y: 97, endPoint x: 1177, endPoint y: 98, distance: 246.0
click at [1177, 98] on div "Scorecard(s) Scorecard(s) Close Column Header Width 1 20% Strategy Strategy(s) …" at bounding box center [947, 163] width 983 height 216
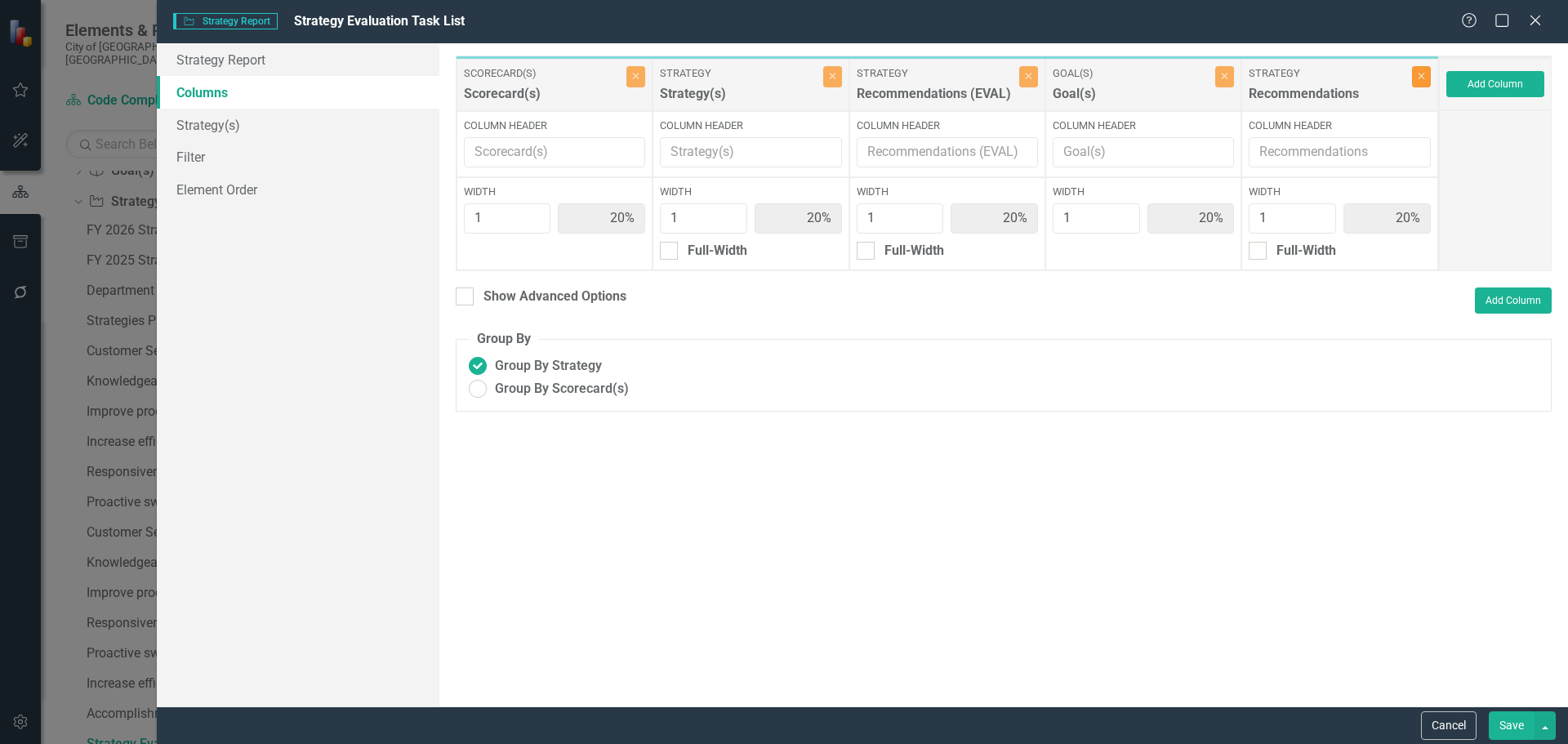
click at [1422, 77] on icon "Close" at bounding box center [1421, 75] width 7 height 10
type input "25%"
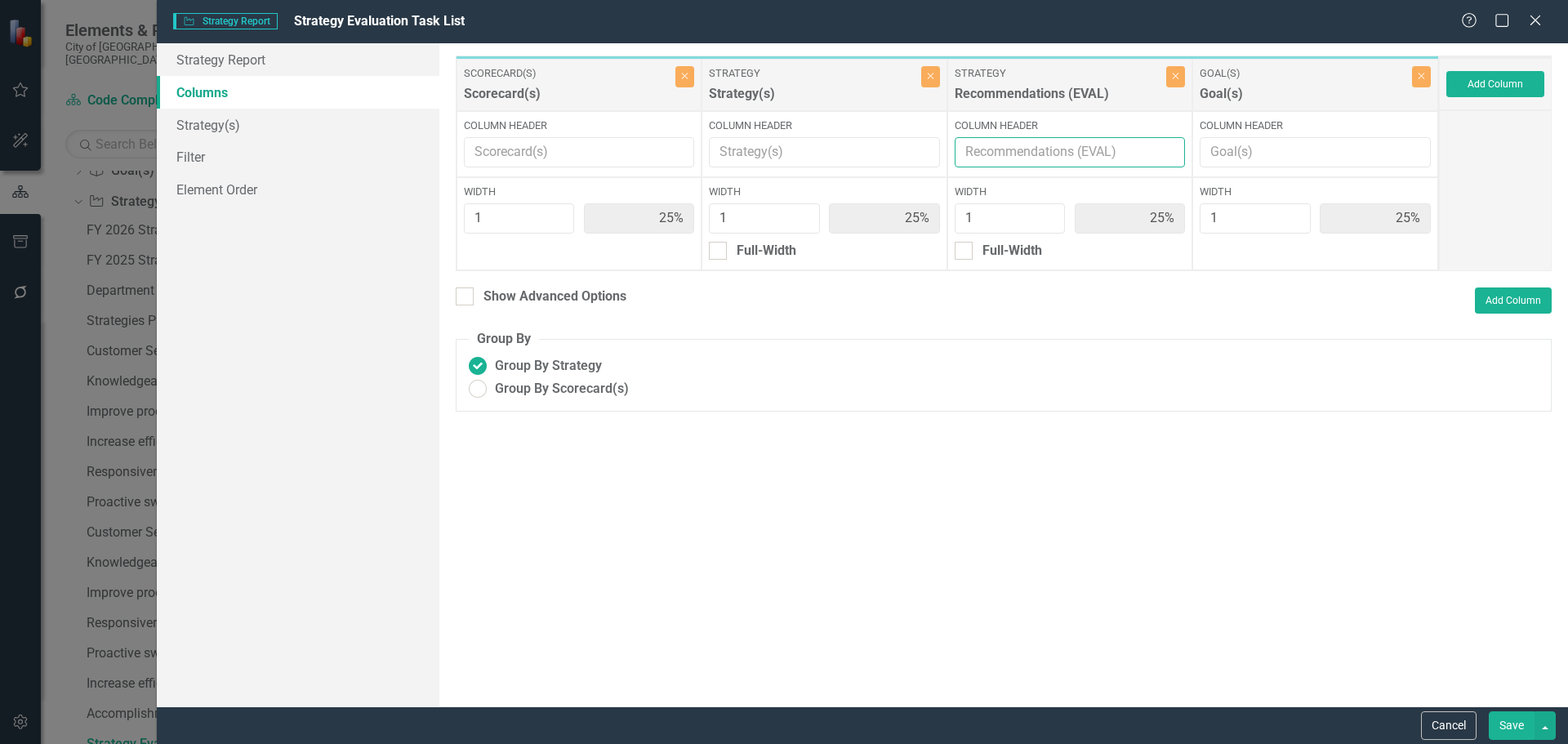
click at [1016, 157] on input "Column Header" at bounding box center [1070, 152] width 231 height 30
type input "Recommendations"
drag, startPoint x: 1508, startPoint y: 718, endPoint x: 1499, endPoint y: 699, distance: 21.0
click at [1509, 717] on button "Save" at bounding box center [1511, 725] width 46 height 29
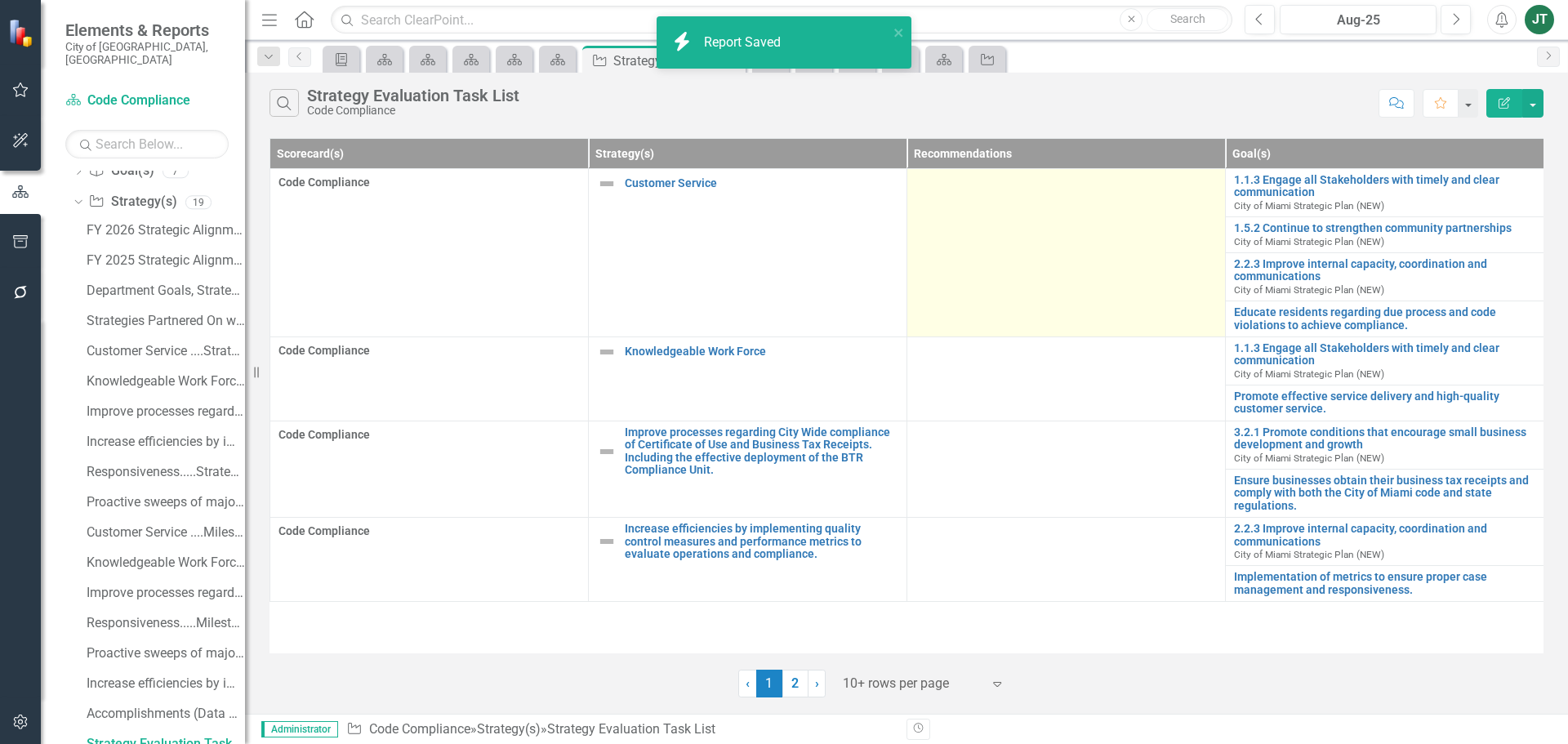
click at [1035, 204] on td at bounding box center [1067, 253] width 319 height 168
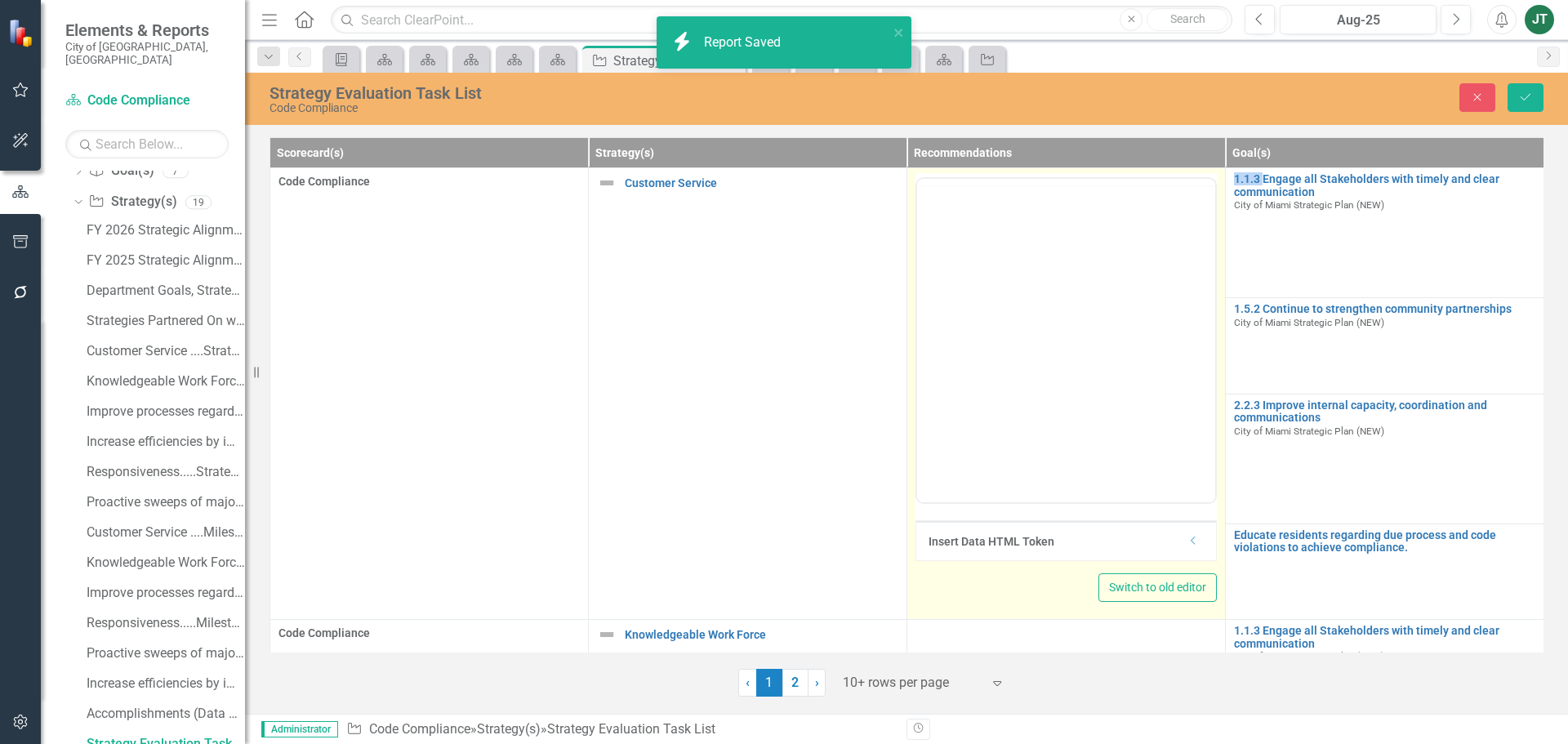
scroll to position [0, 0]
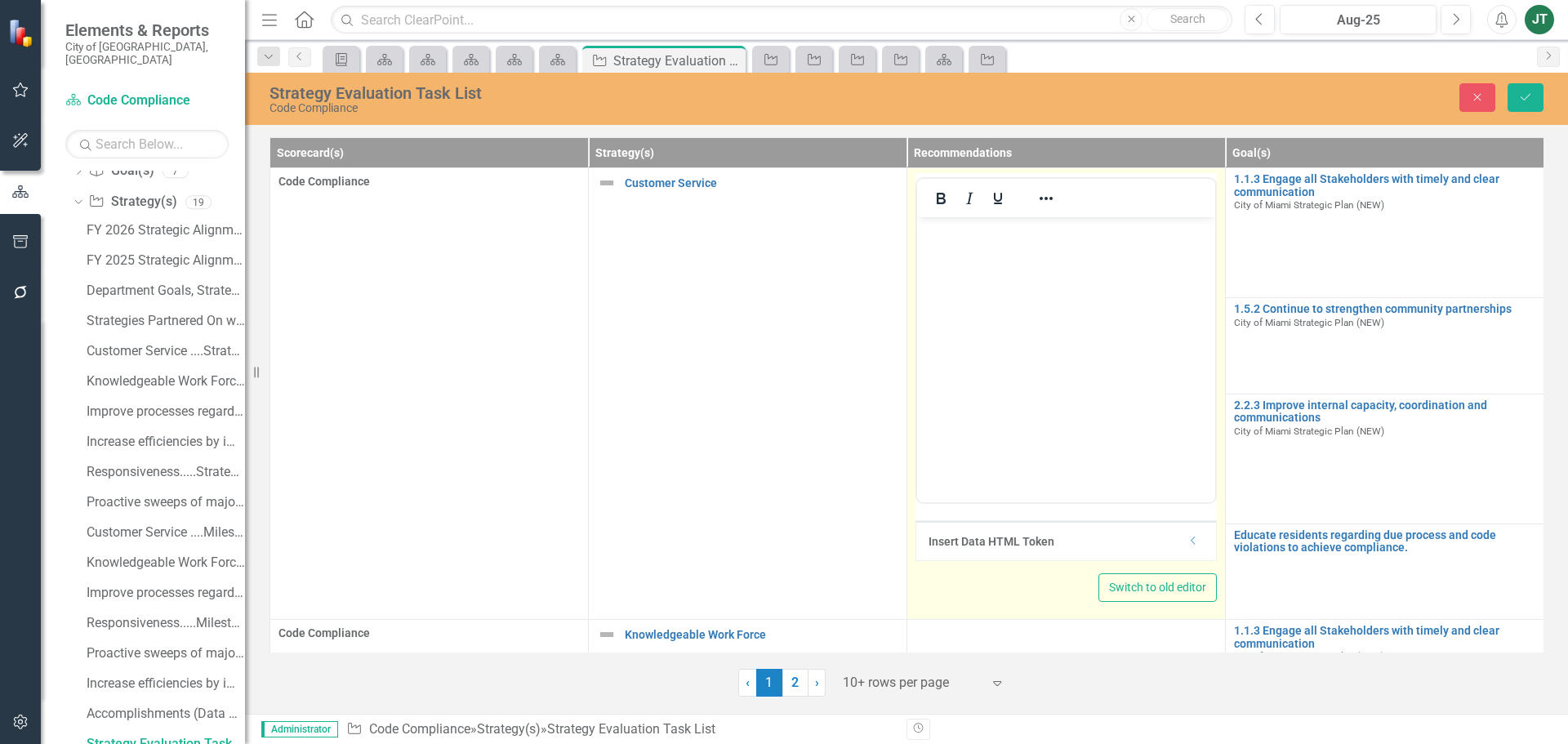
click at [1195, 551] on div "Insert Data HTML Token Dropdown" at bounding box center [1066, 541] width 300 height 39
click at [1192, 539] on icon "Dropdown" at bounding box center [1194, 540] width 13 height 10
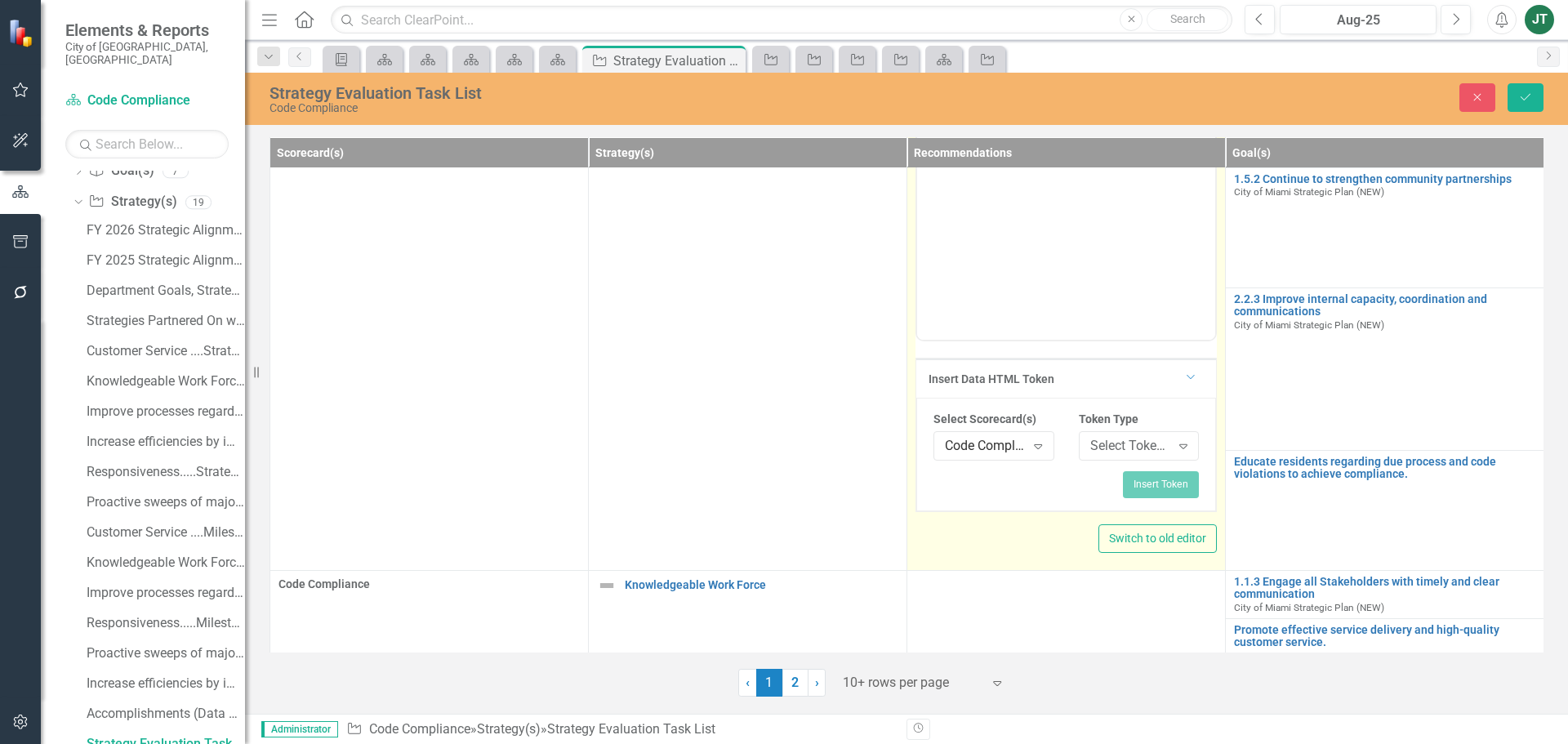
scroll to position [163, 0]
click at [1134, 438] on div "Select Token Type..." at bounding box center [1129, 445] width 80 height 19
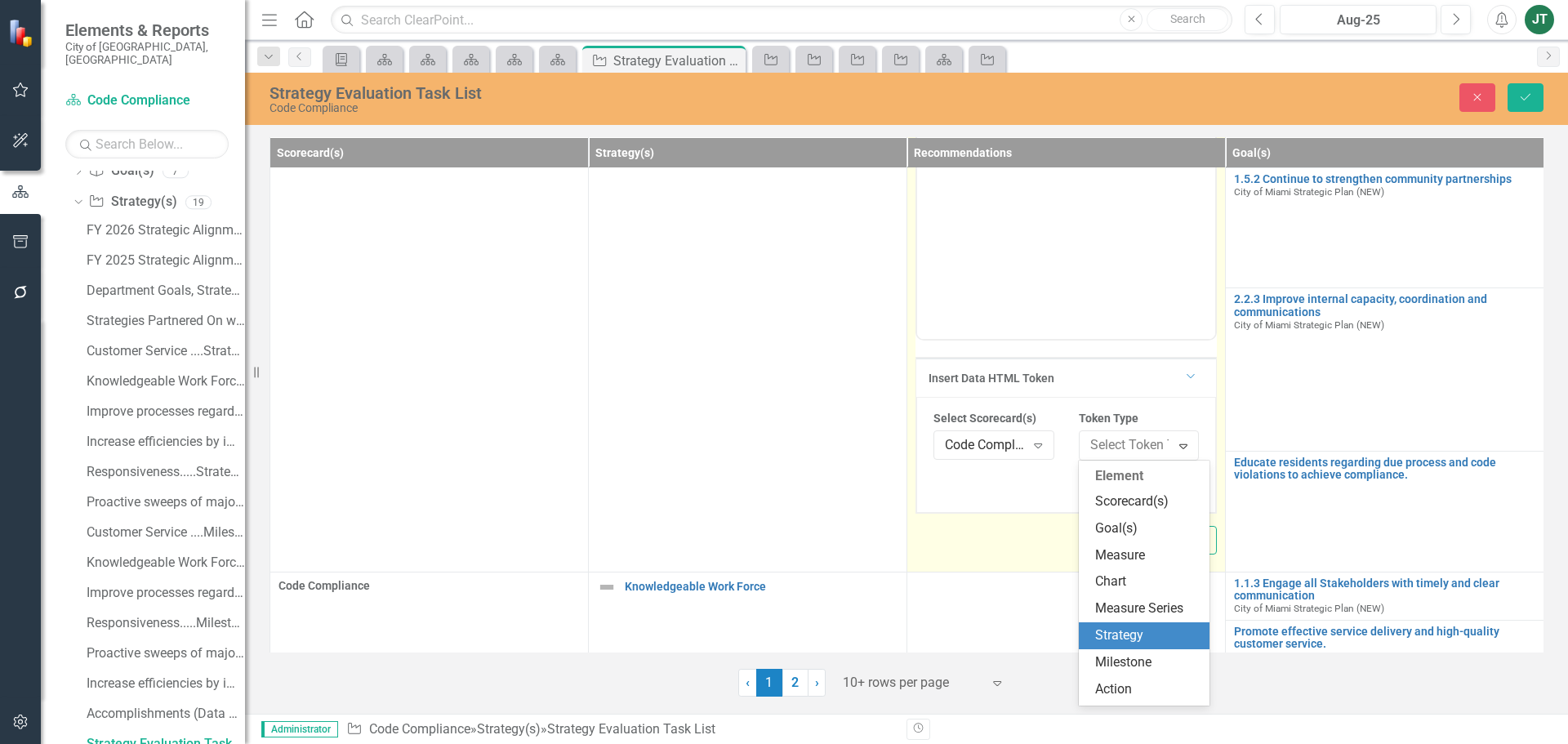
click at [1119, 637] on div "Strategy" at bounding box center [1147, 635] width 105 height 19
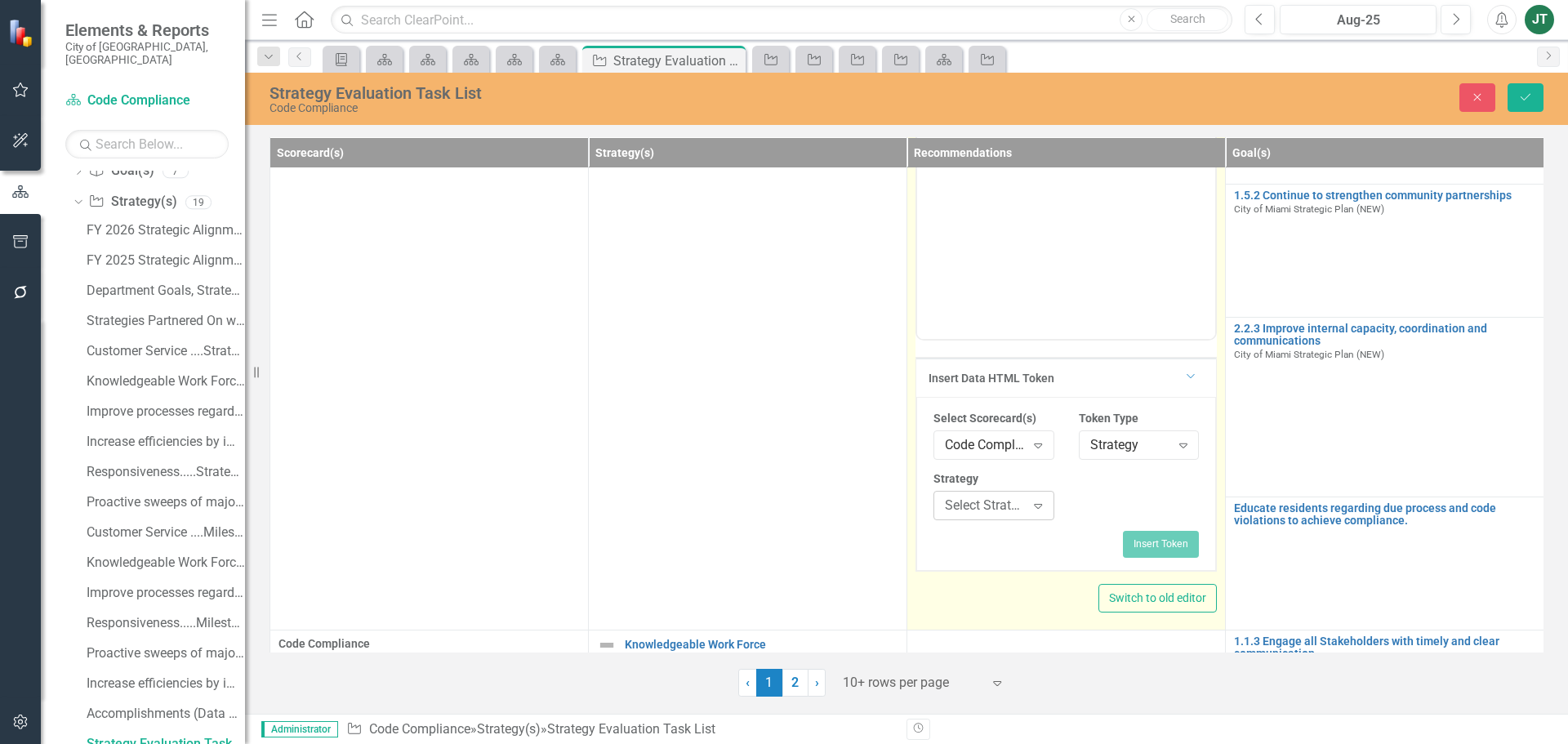
click at [1000, 507] on div "Select Strategy..." at bounding box center [984, 505] width 80 height 19
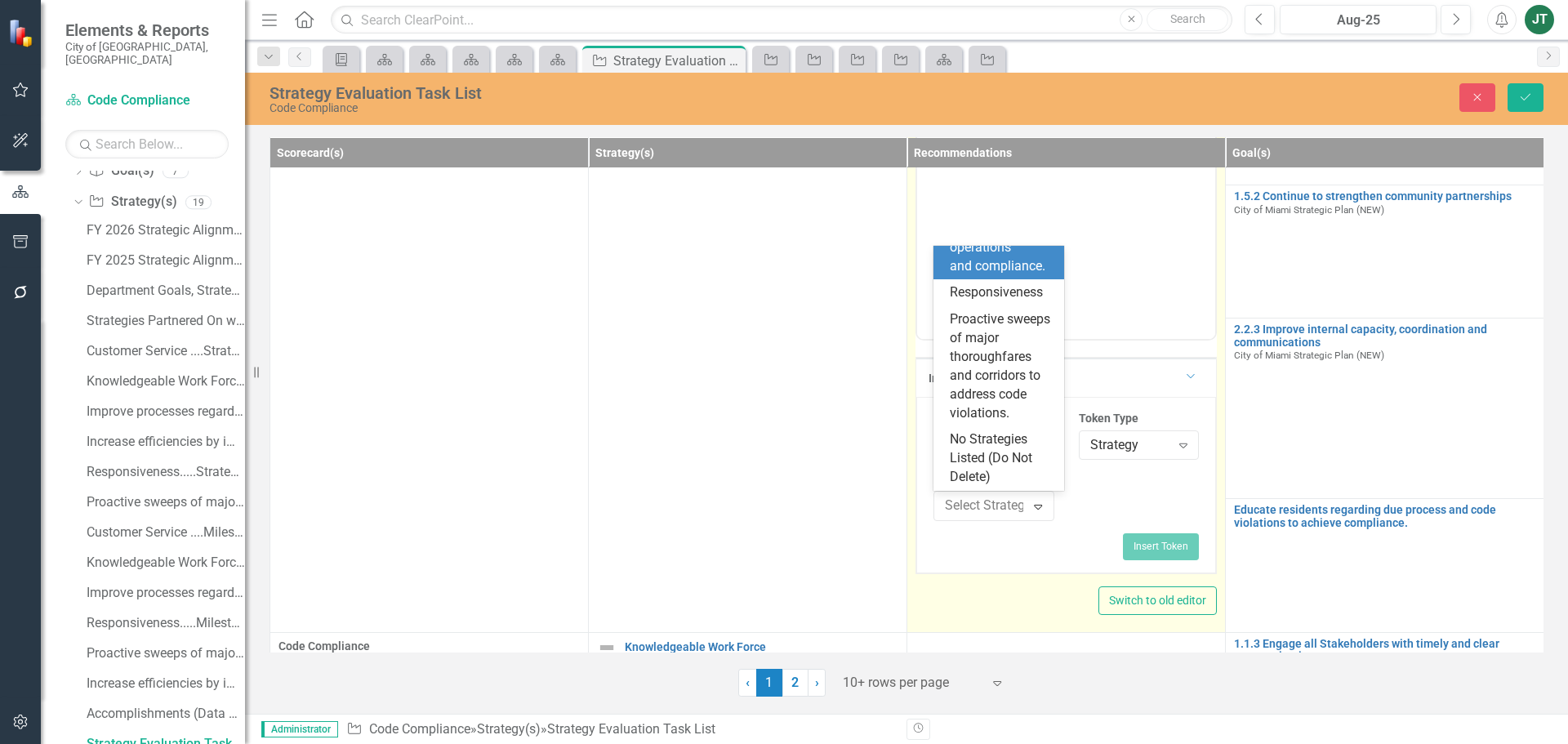
scroll to position [595, 0]
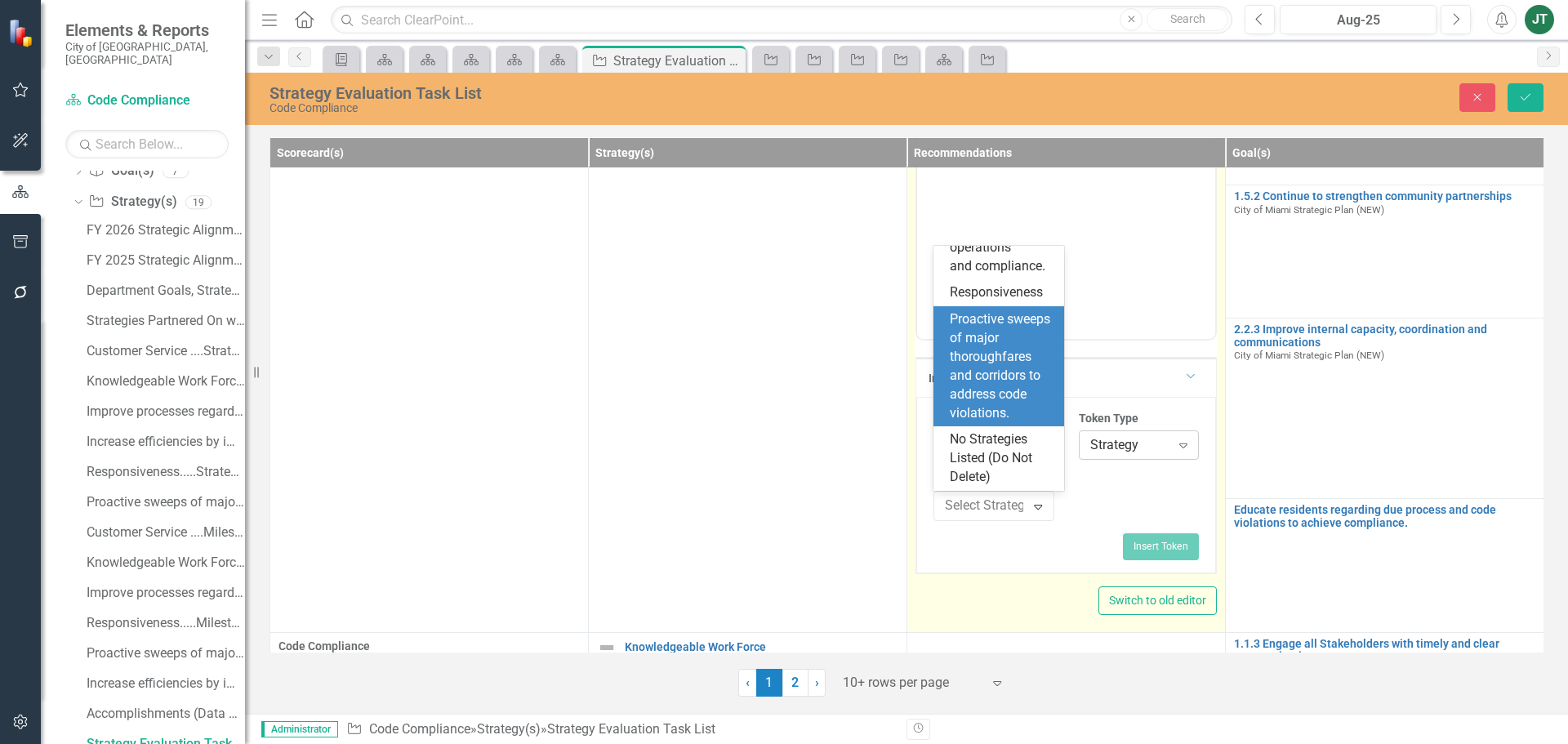
click at [1159, 440] on div "Strategy" at bounding box center [1129, 445] width 80 height 19
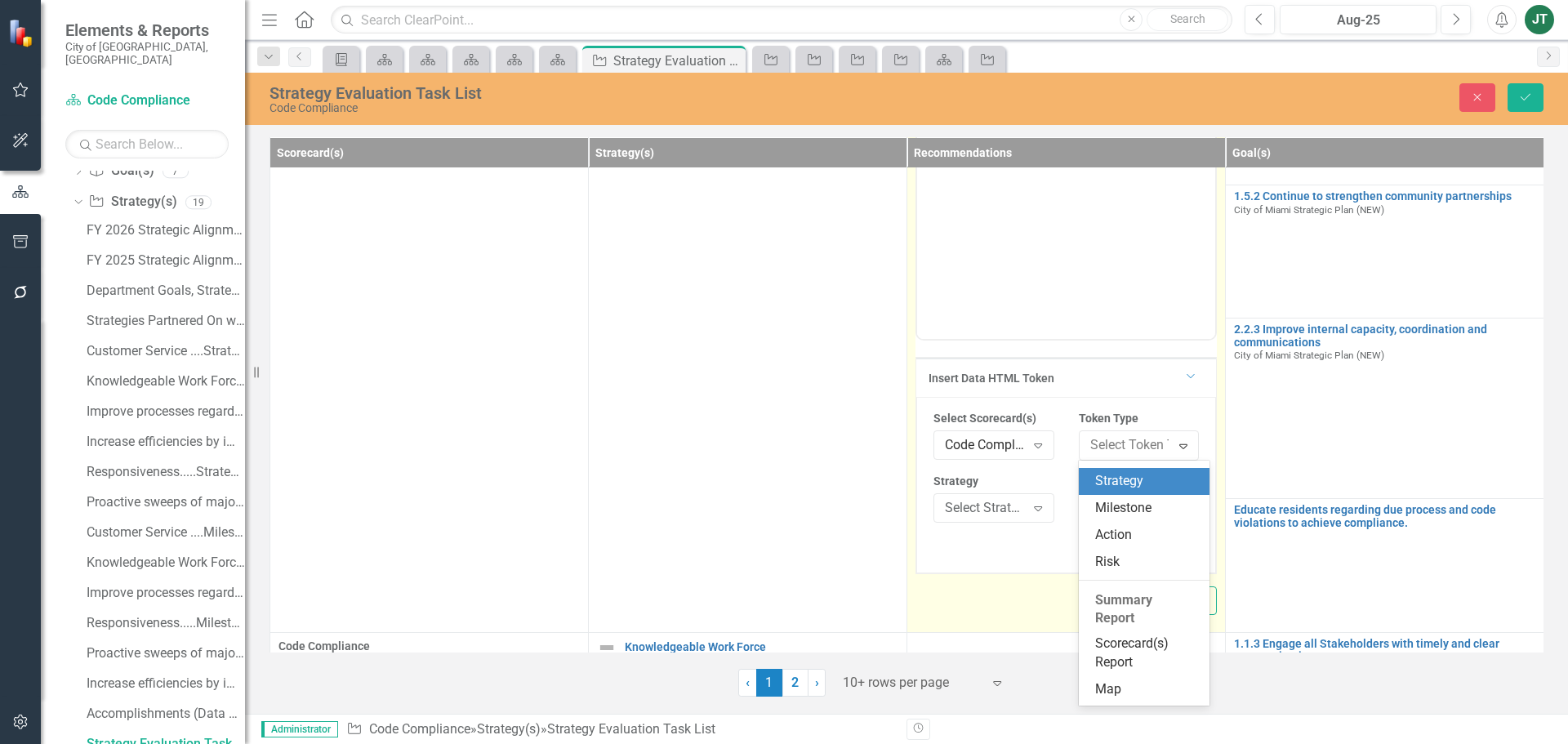
scroll to position [162, 0]
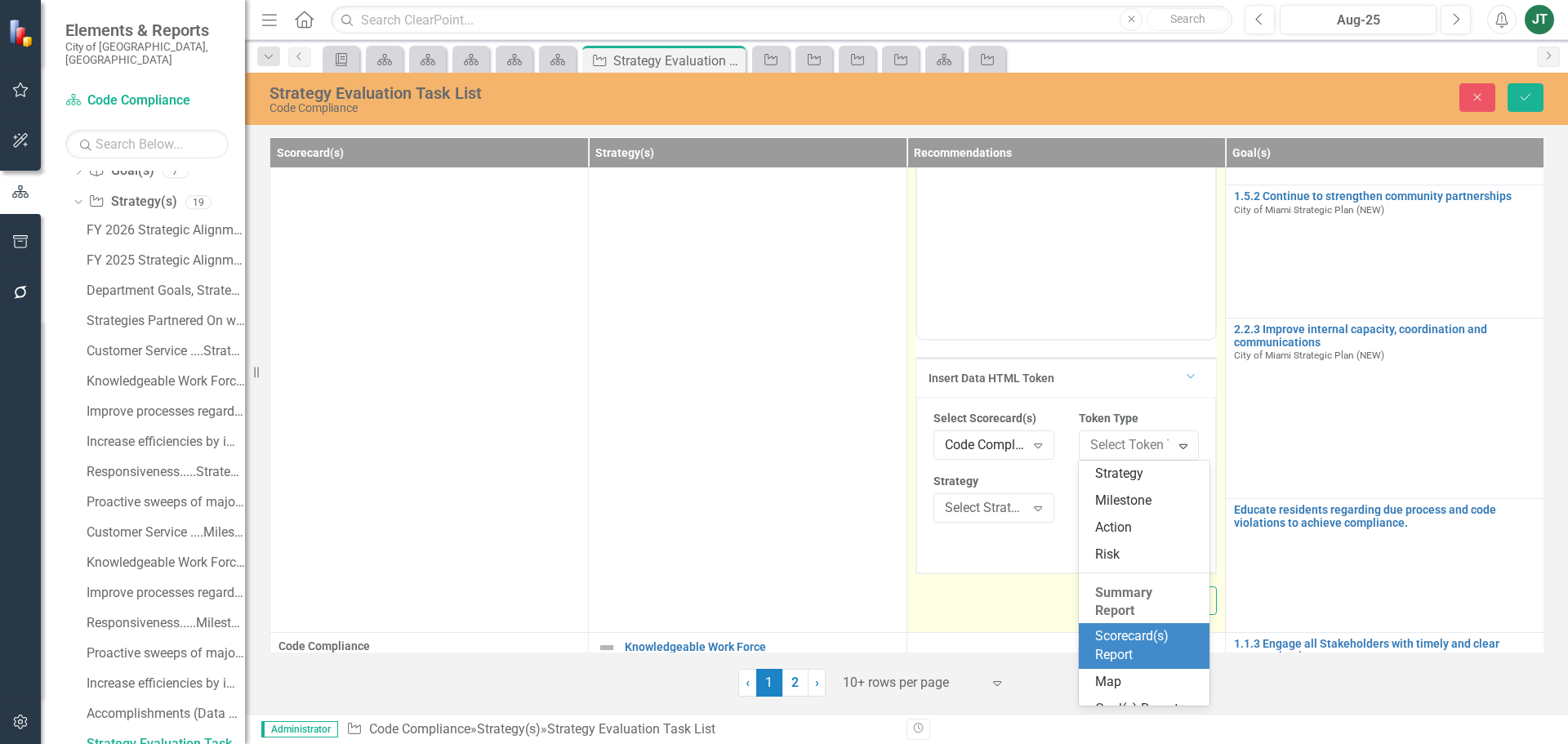
click at [1120, 648] on div "Scorecard(s) Report" at bounding box center [1147, 646] width 105 height 38
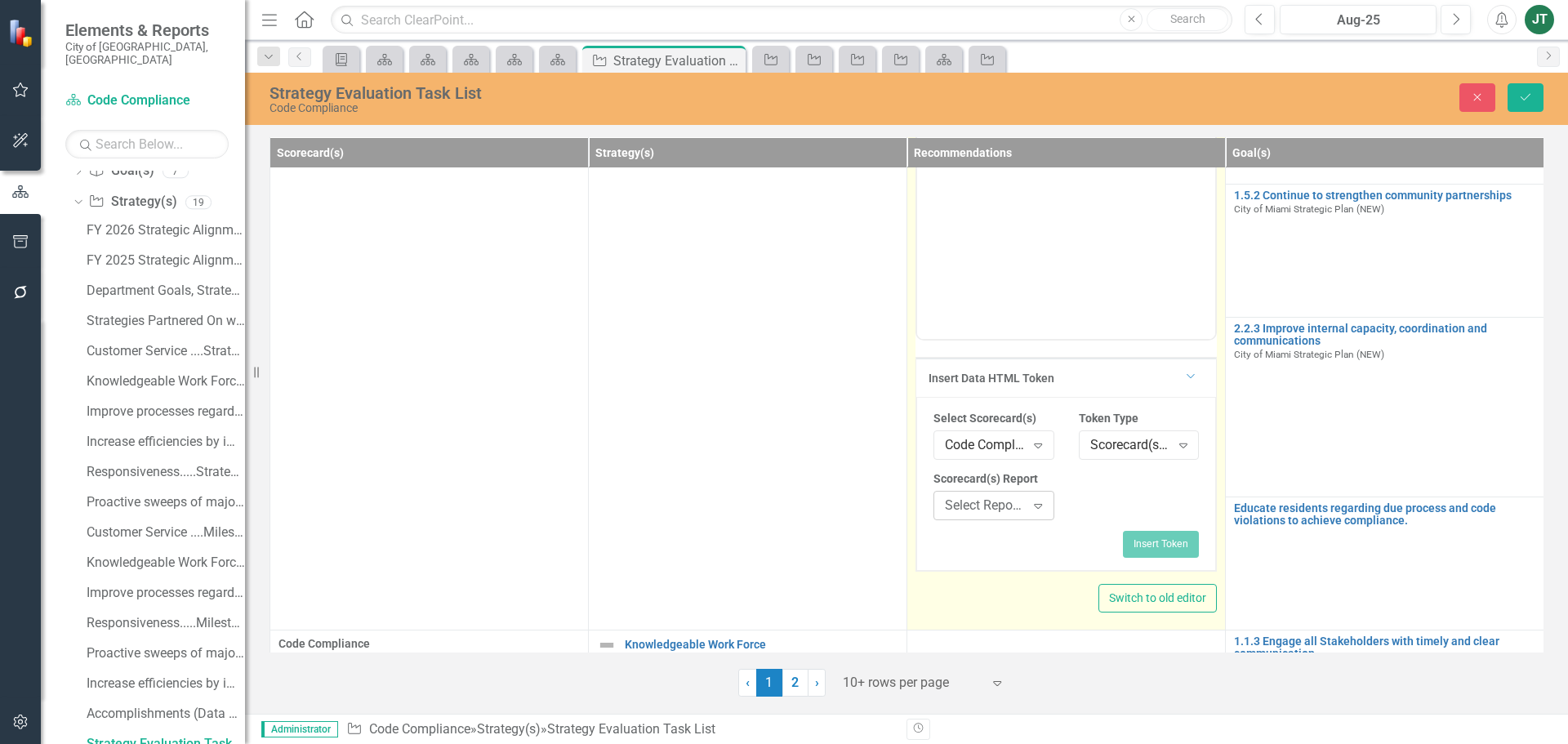
click at [1019, 504] on div "Select Report..." at bounding box center [984, 505] width 80 height 19
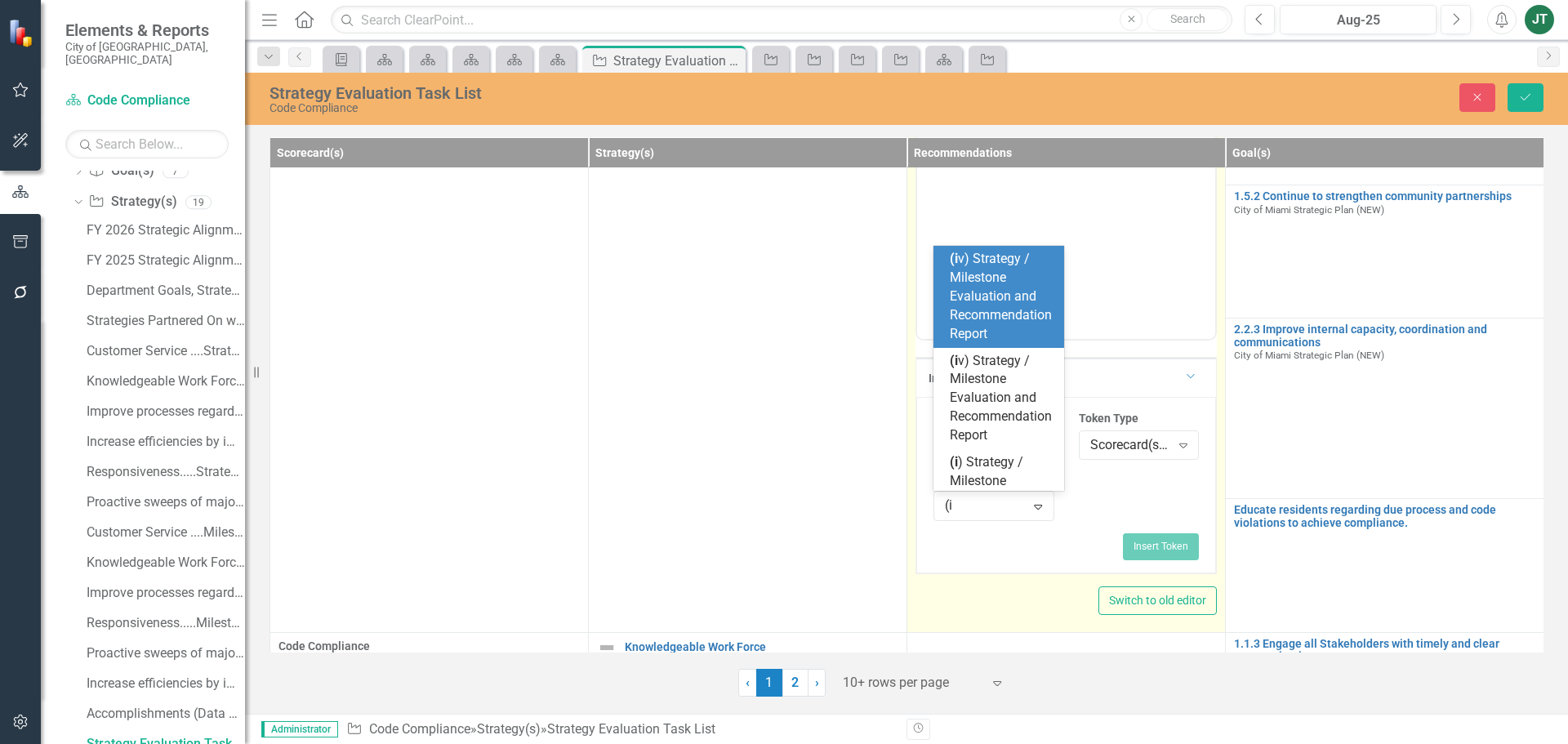
type input "(i)"
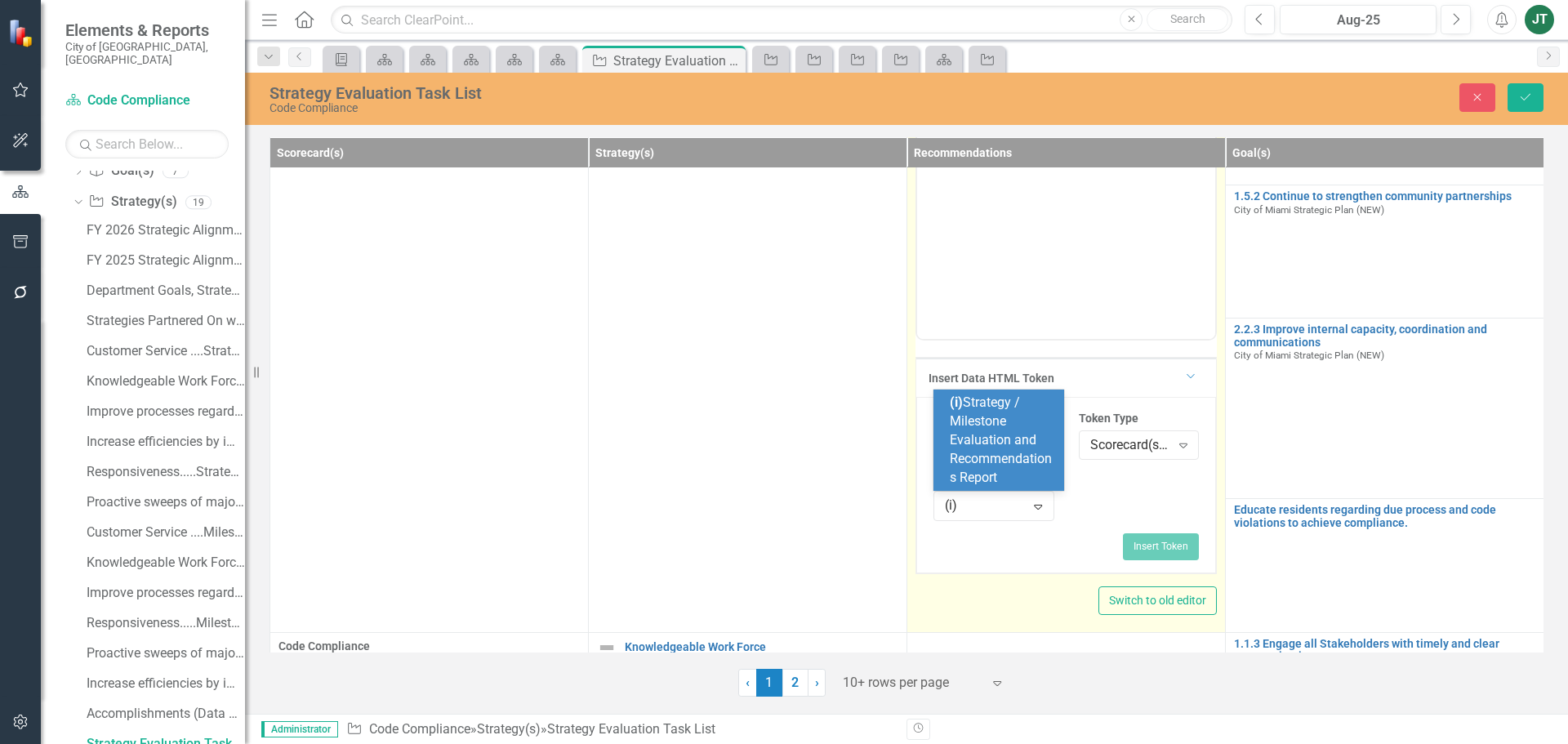
click at [1013, 420] on div "(i) Strategy / Milestone Evaluation and Recommendations Report" at bounding box center [1001, 440] width 105 height 93
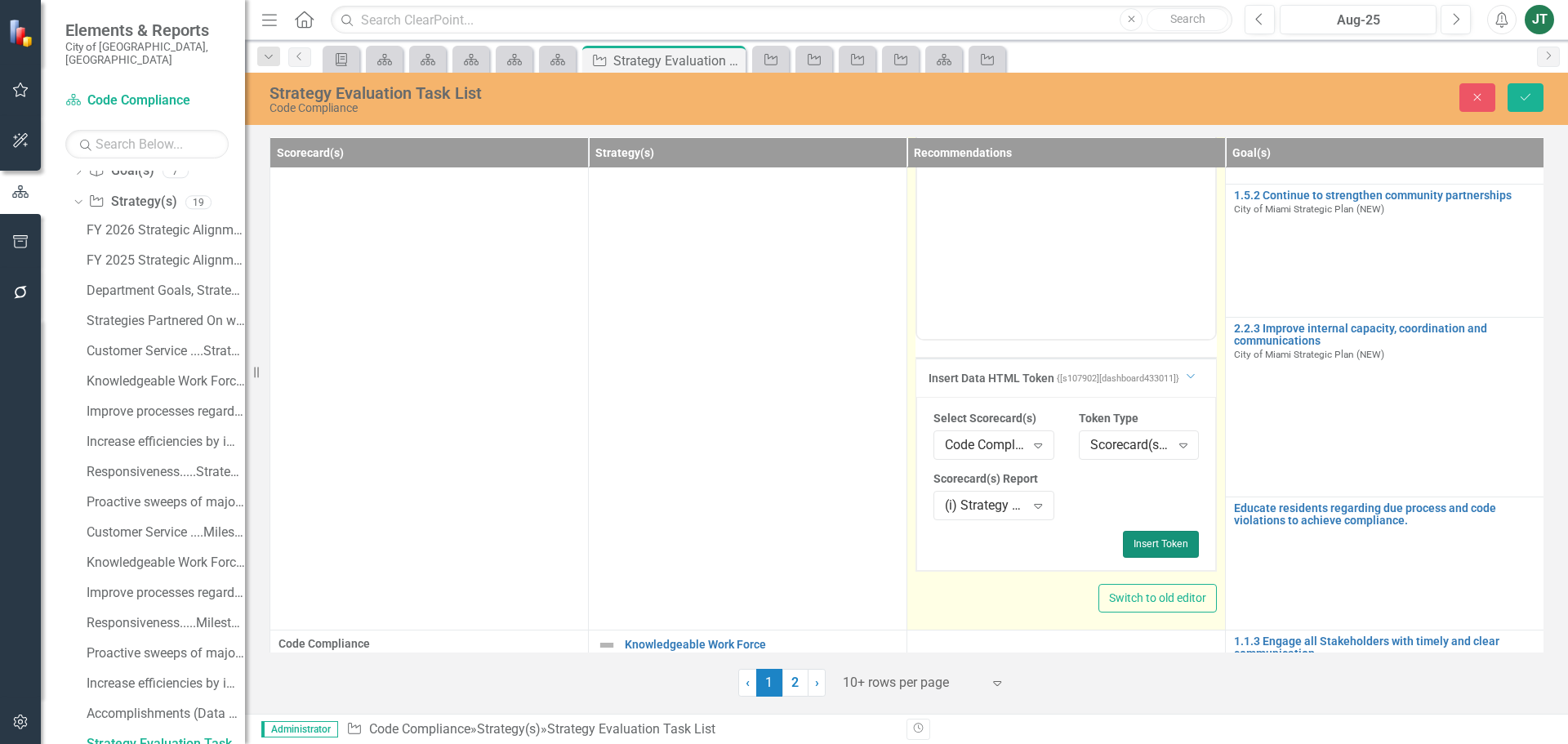
click at [1152, 543] on button "Insert Token" at bounding box center [1161, 543] width 76 height 26
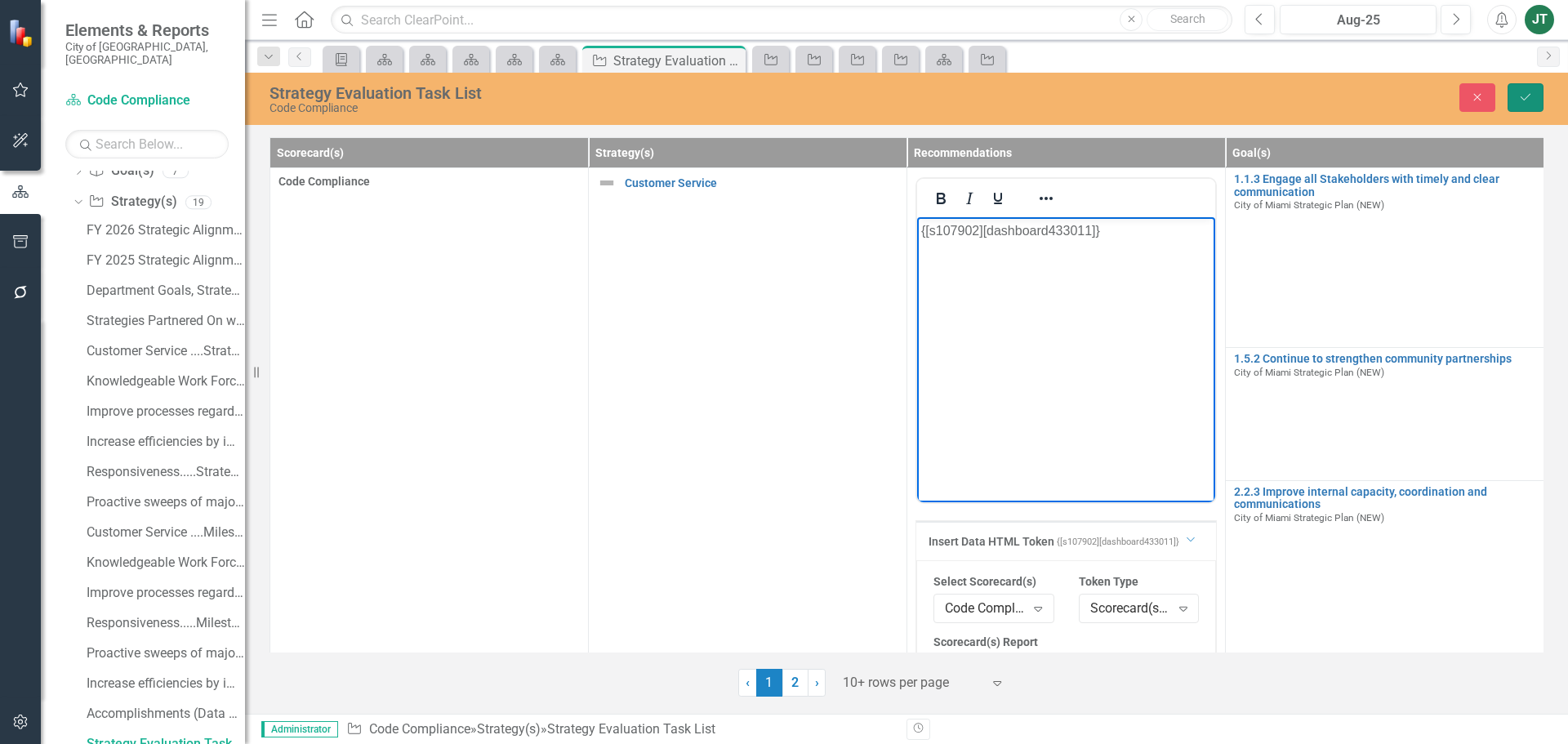
click at [1526, 98] on icon "Save" at bounding box center [1525, 97] width 14 height 12
